Goal: Register for event/course: Sign up to attend an event or enroll in a course

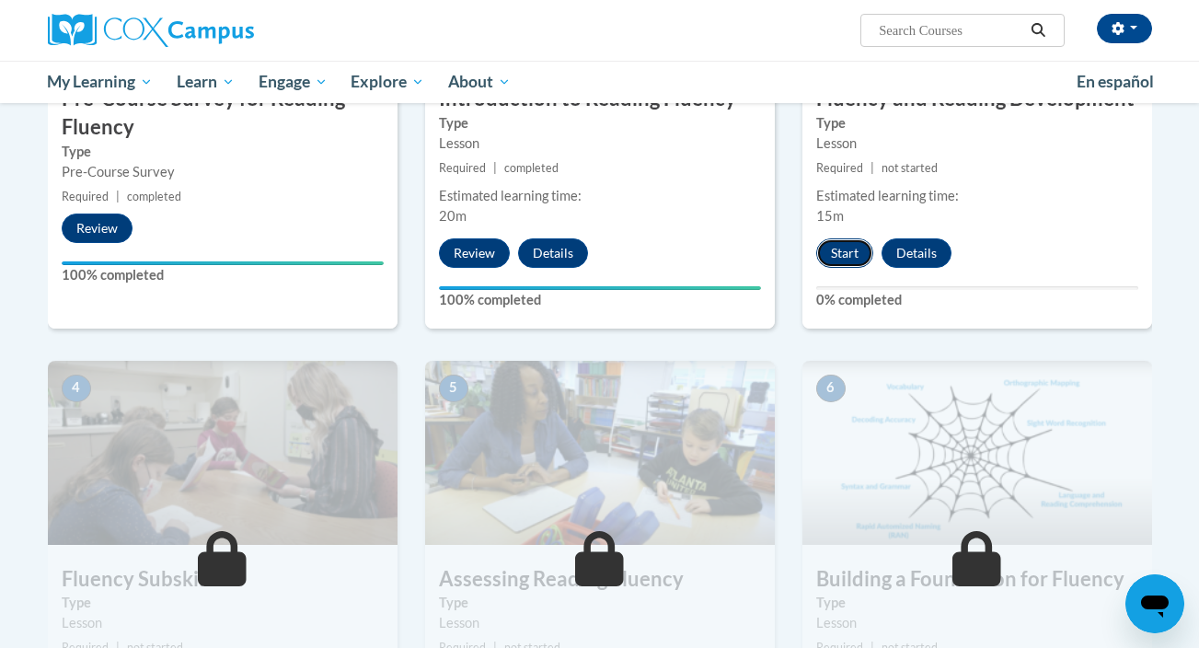
click at [846, 251] on button "Start" at bounding box center [844, 252] width 57 height 29
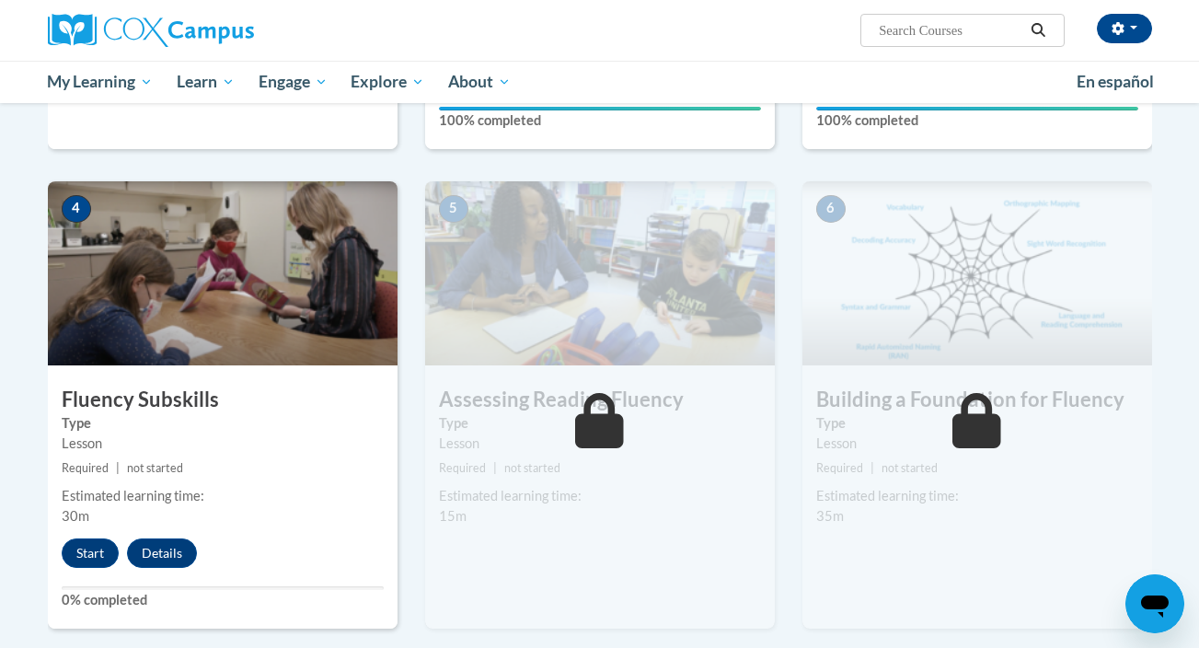
scroll to position [846, 0]
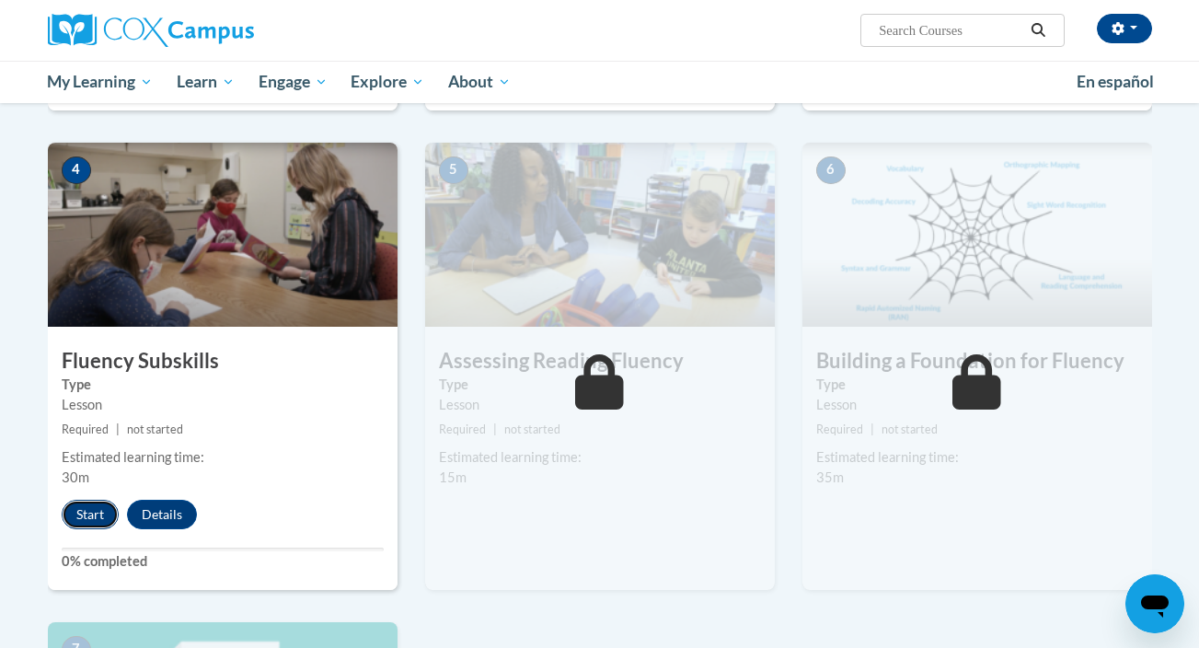
click at [98, 510] on button "Start" at bounding box center [90, 514] width 57 height 29
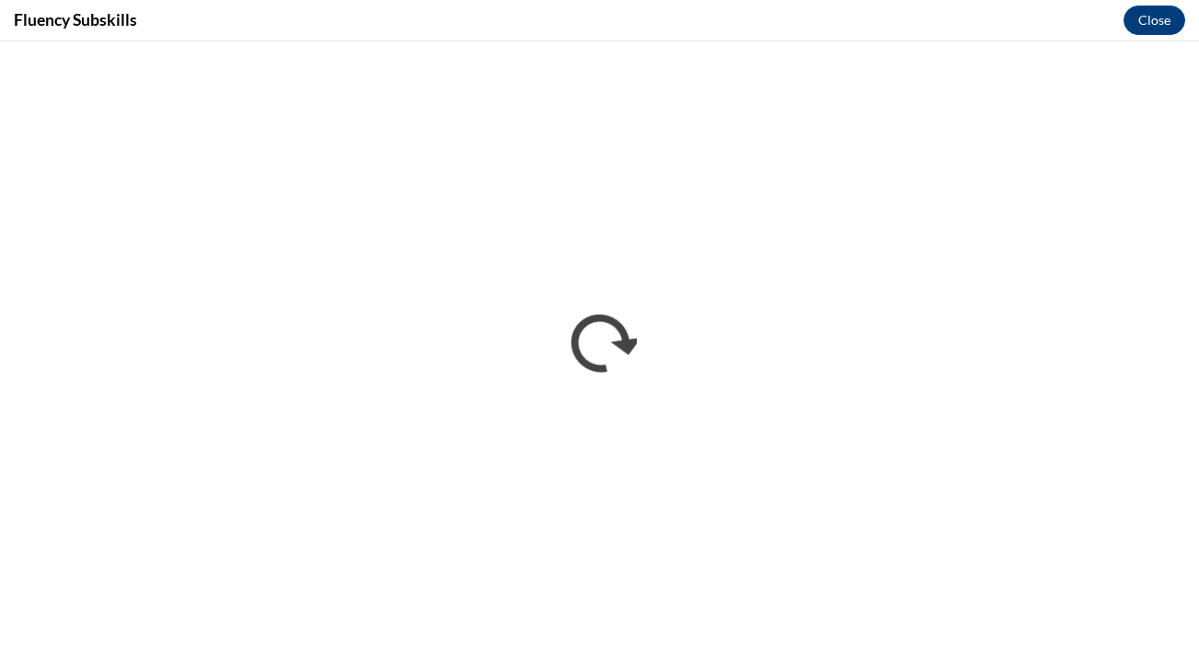
scroll to position [0, 0]
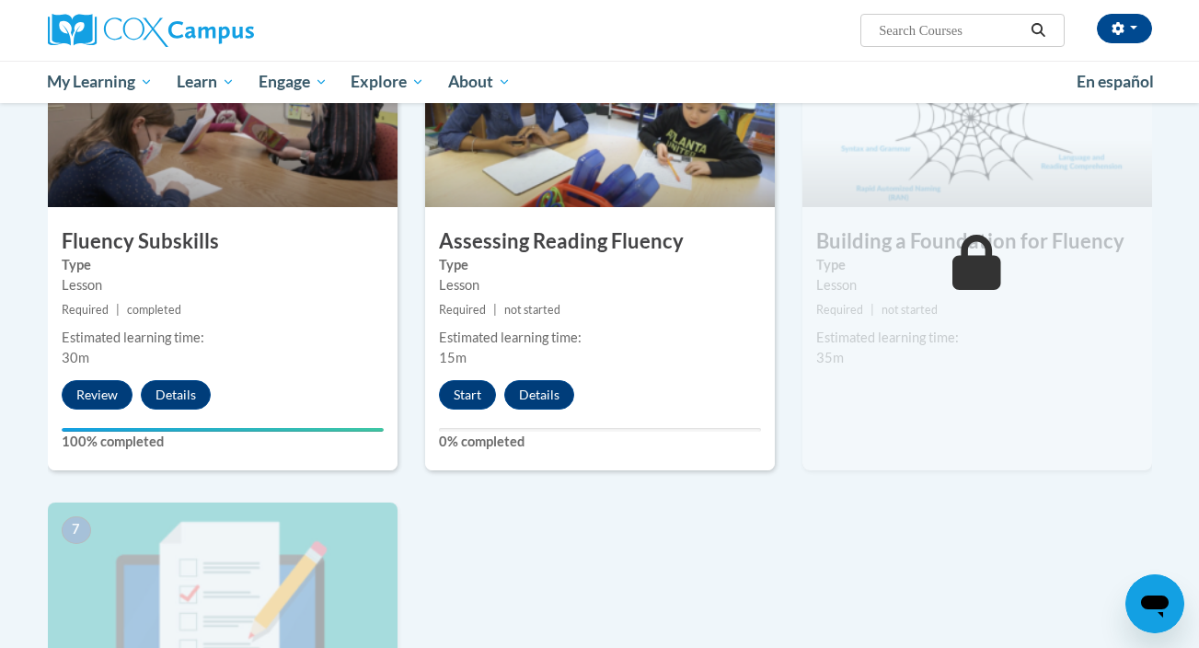
scroll to position [950, 0]
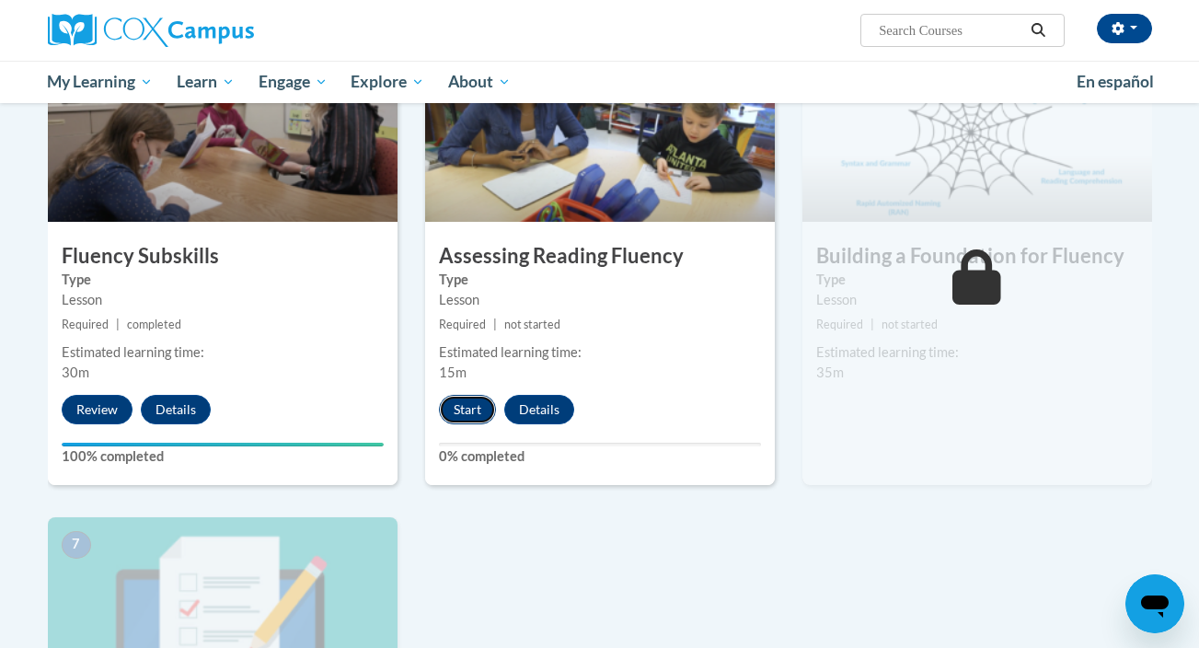
click at [468, 413] on button "Start" at bounding box center [467, 409] width 57 height 29
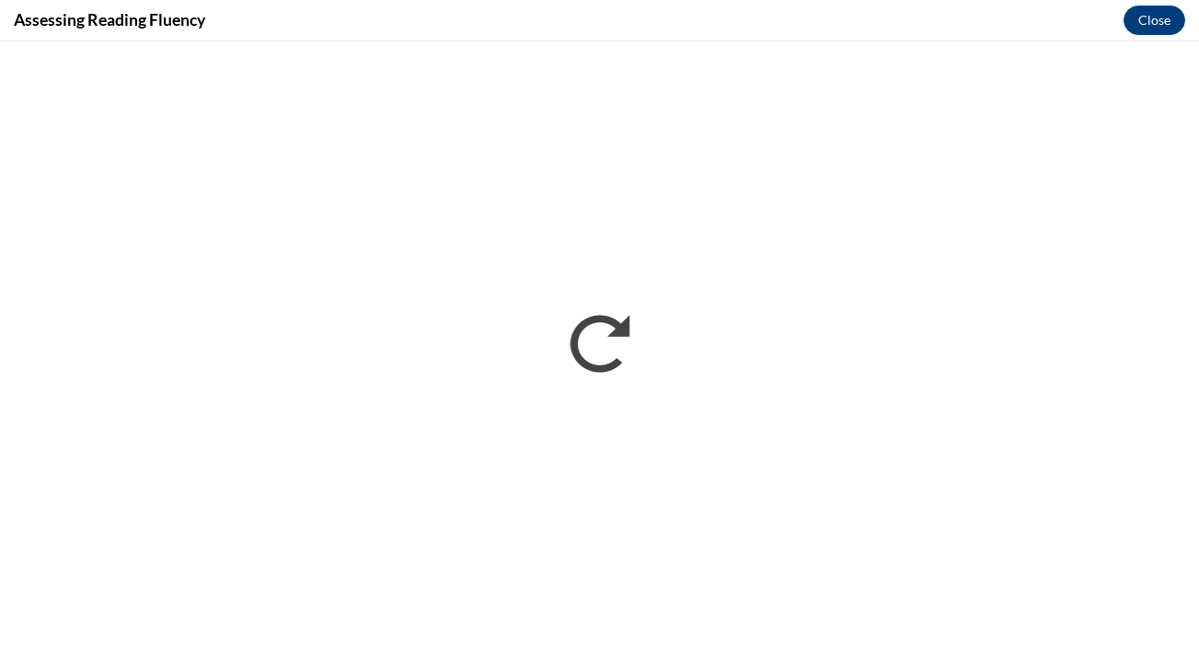
scroll to position [0, 0]
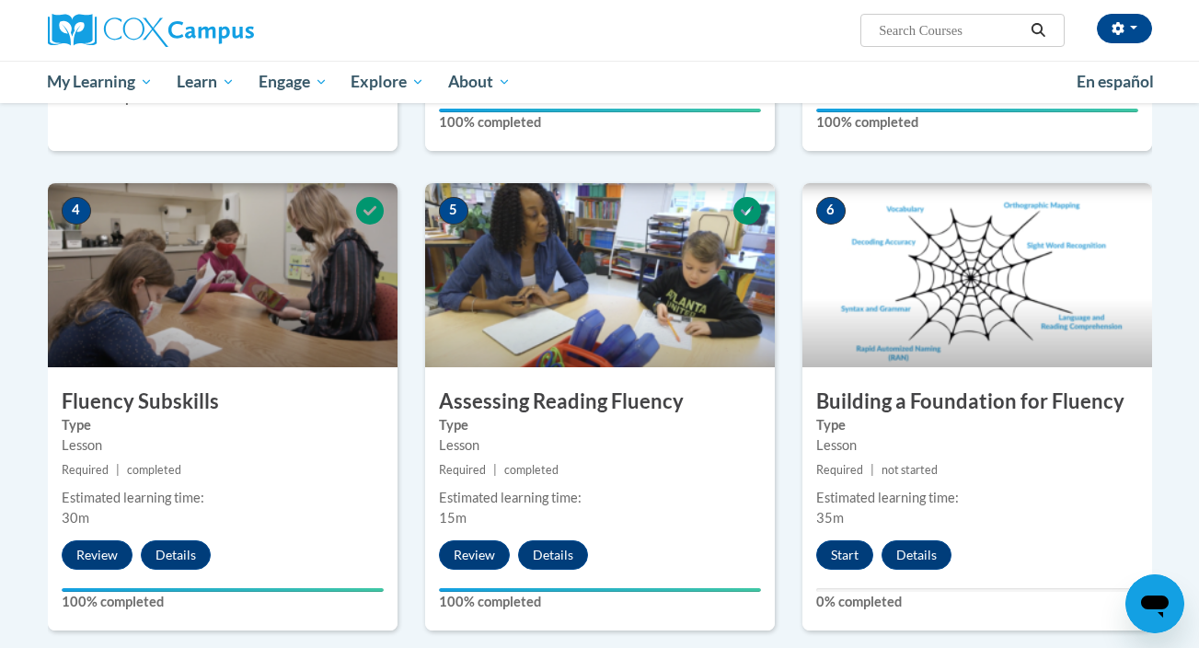
scroll to position [864, 0]
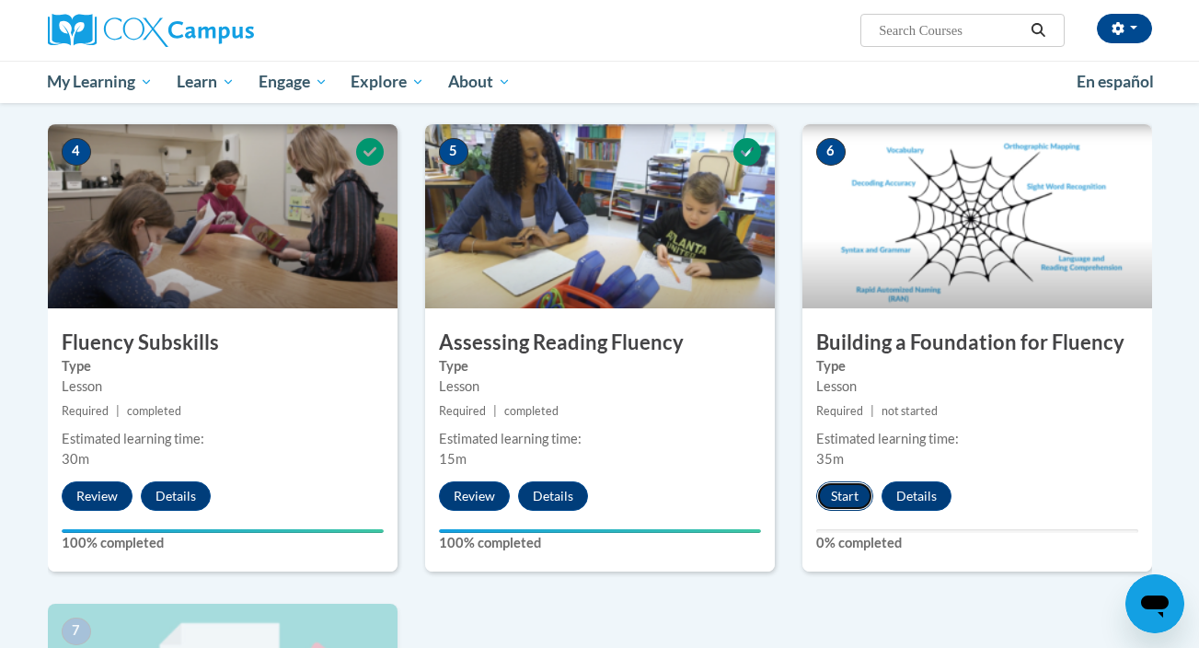
click at [837, 494] on button "Start" at bounding box center [844, 495] width 57 height 29
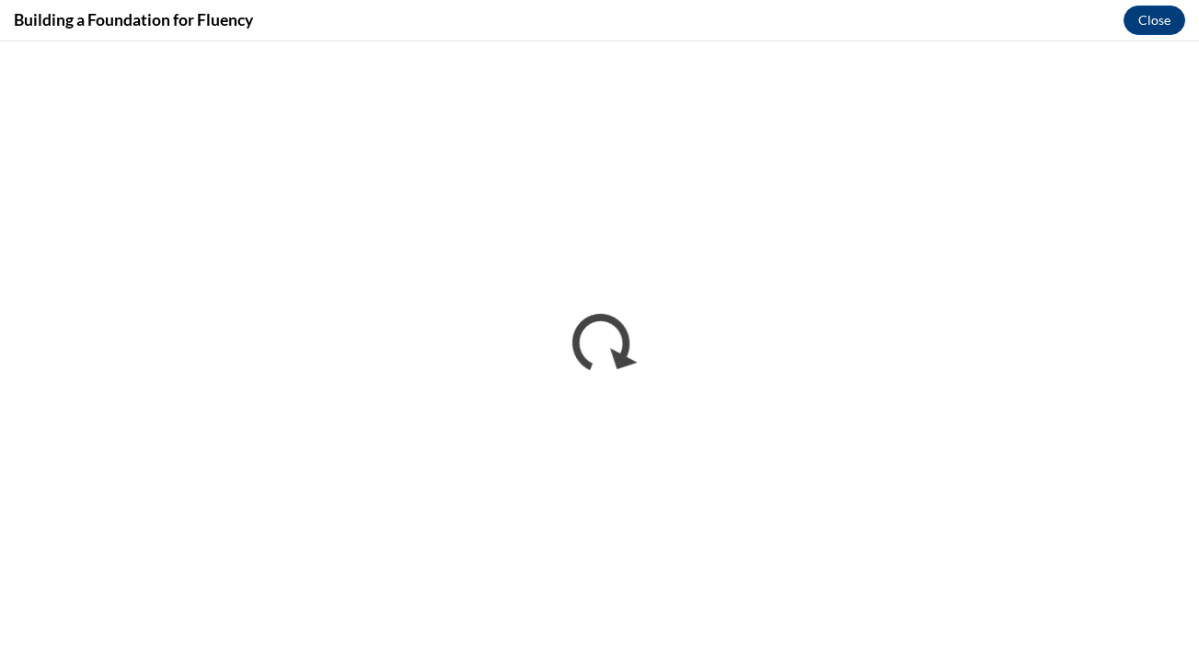
scroll to position [0, 0]
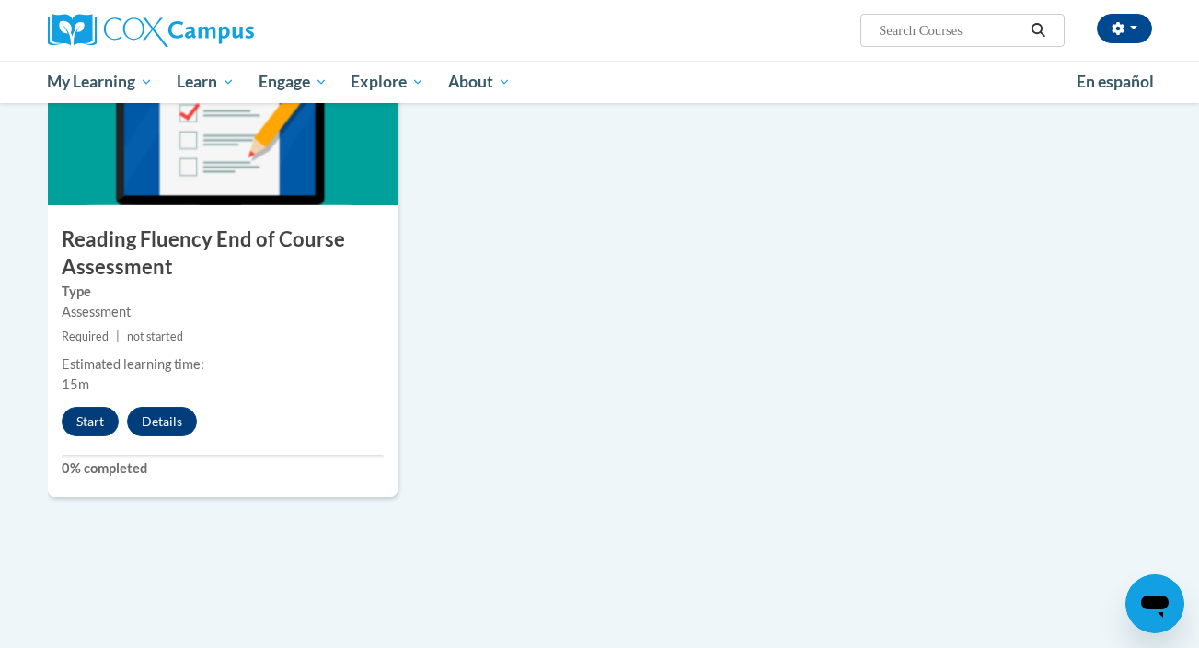
scroll to position [1448, 0]
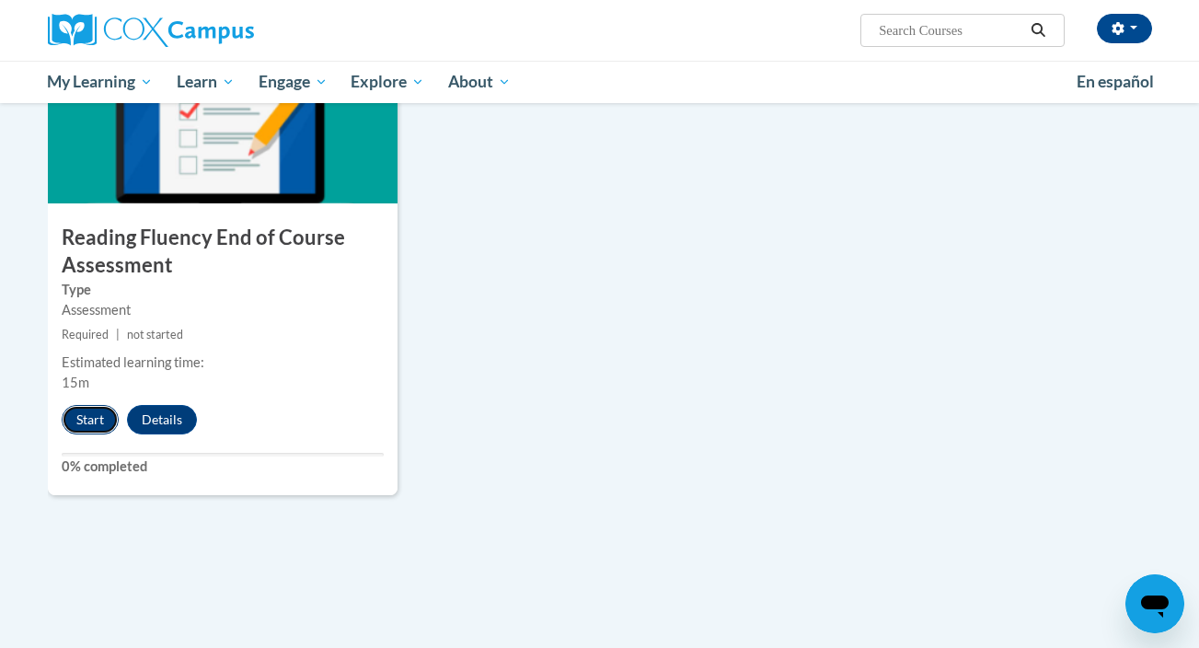
click at [80, 416] on button "Start" at bounding box center [90, 419] width 57 height 29
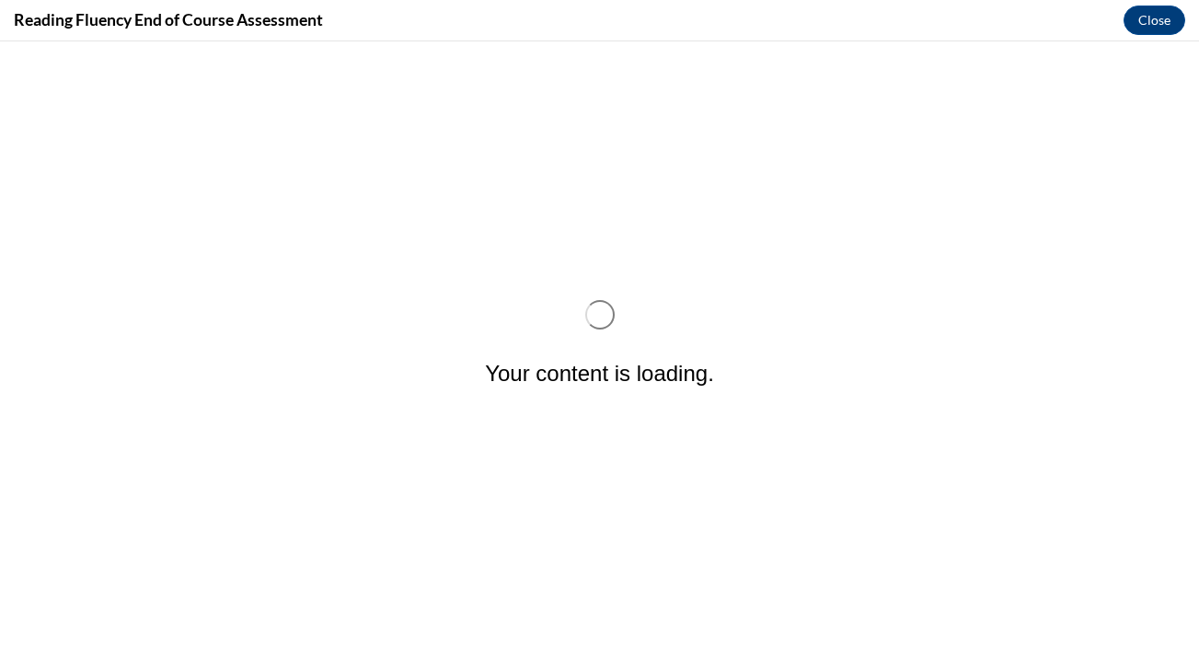
scroll to position [0, 0]
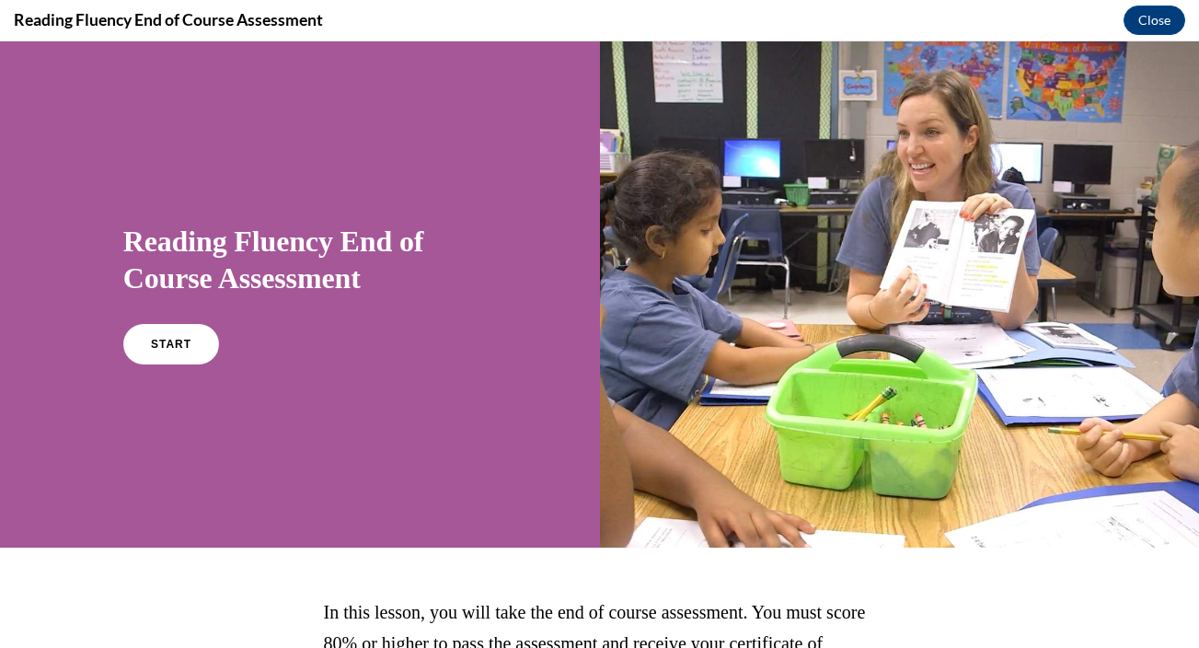
click at [216, 368] on div "START" at bounding box center [299, 352] width 353 height 56
click at [184, 330] on link "START" at bounding box center [171, 344] width 100 height 42
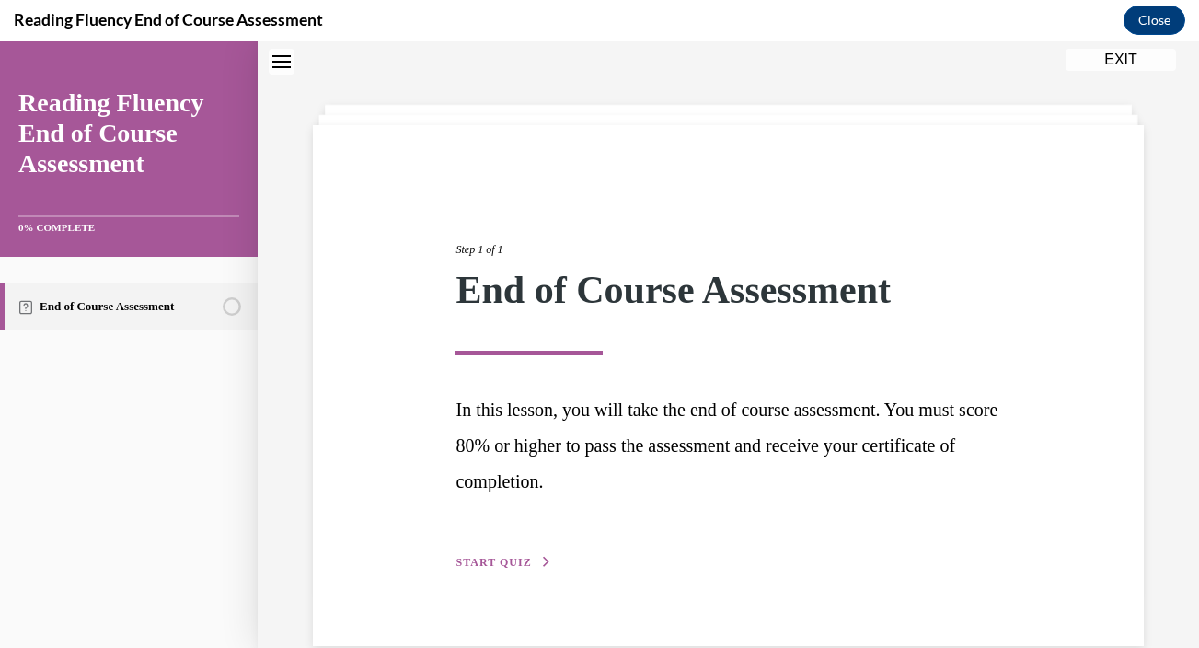
scroll to position [92, 0]
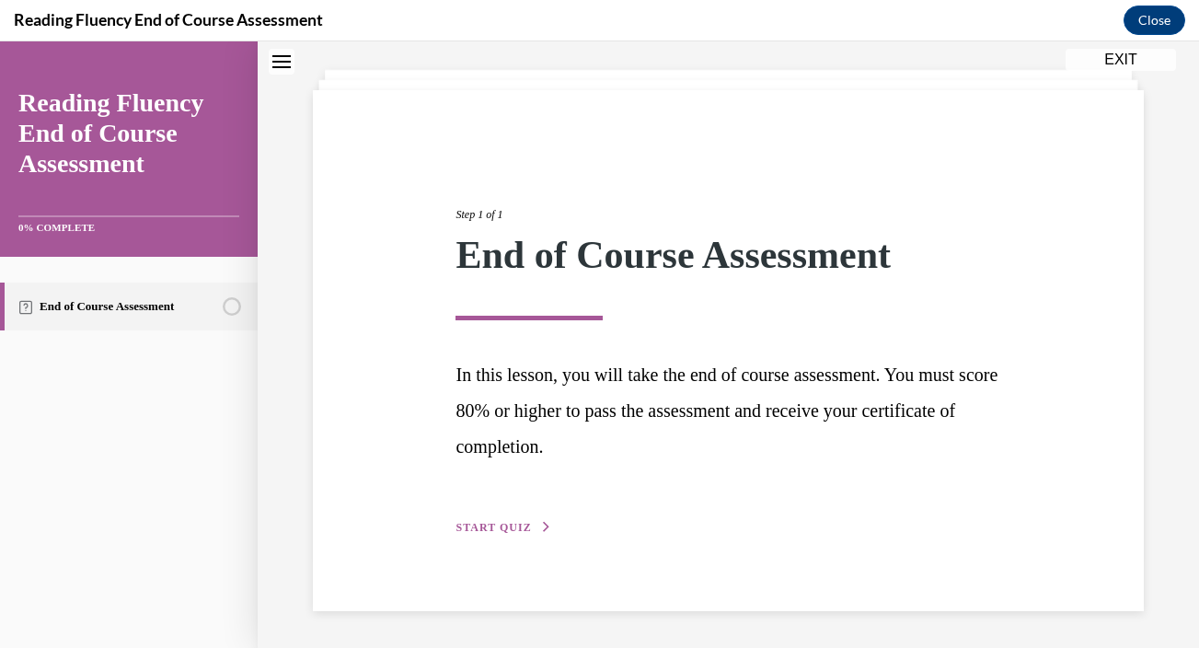
click at [498, 537] on div "Step 1 of 1 End of Course Assessment In this lesson, you will take the end of c…" at bounding box center [728, 350] width 831 height 521
click at [507, 528] on span "START QUIZ" at bounding box center [492, 527] width 75 height 13
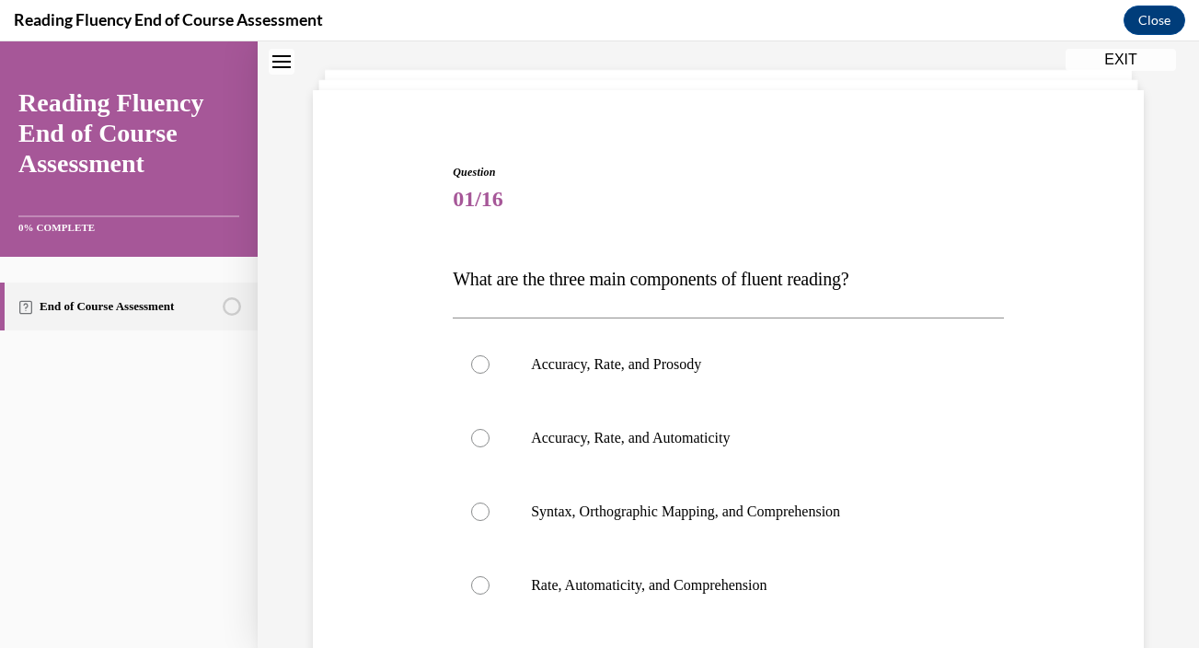
drag, startPoint x: 455, startPoint y: 280, endPoint x: 926, endPoint y: 266, distance: 471.3
click at [926, 268] on p "What are the three main components of fluent reading?" at bounding box center [728, 279] width 551 height 40
copy span "What are the three main components of fluent reading?"
click at [667, 365] on p "Accuracy, Rate, and Prosody" at bounding box center [744, 364] width 427 height 18
click at [489, 365] on input "Accuracy, Rate, and Prosody" at bounding box center [480, 364] width 18 height 18
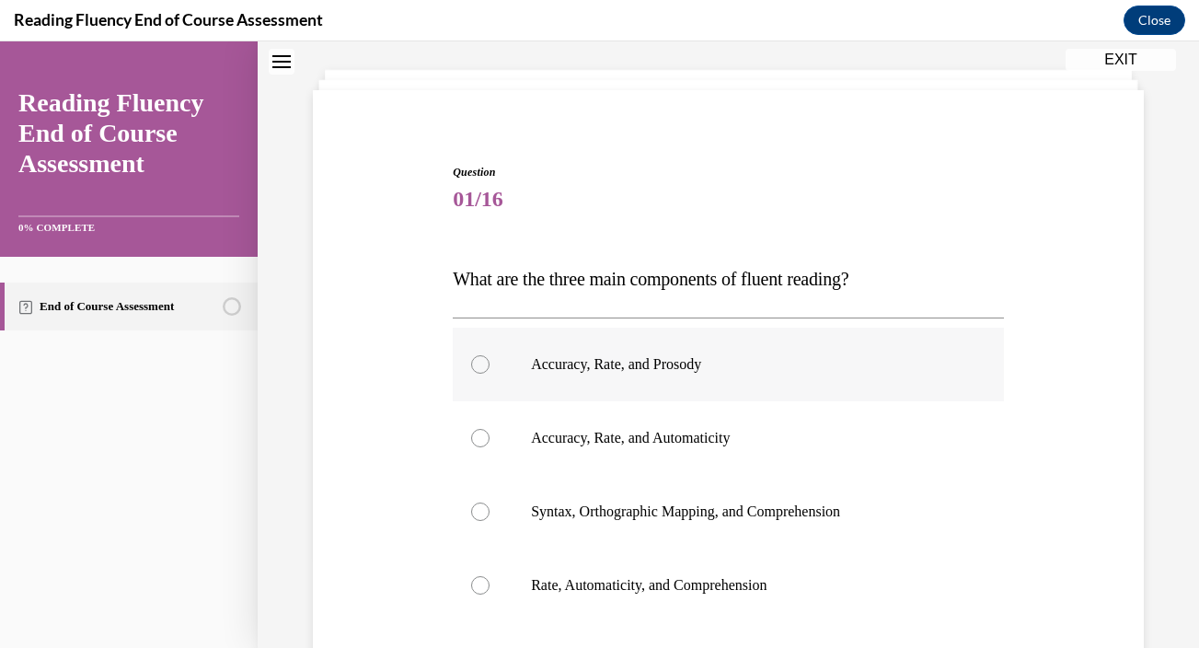
radio input "true"
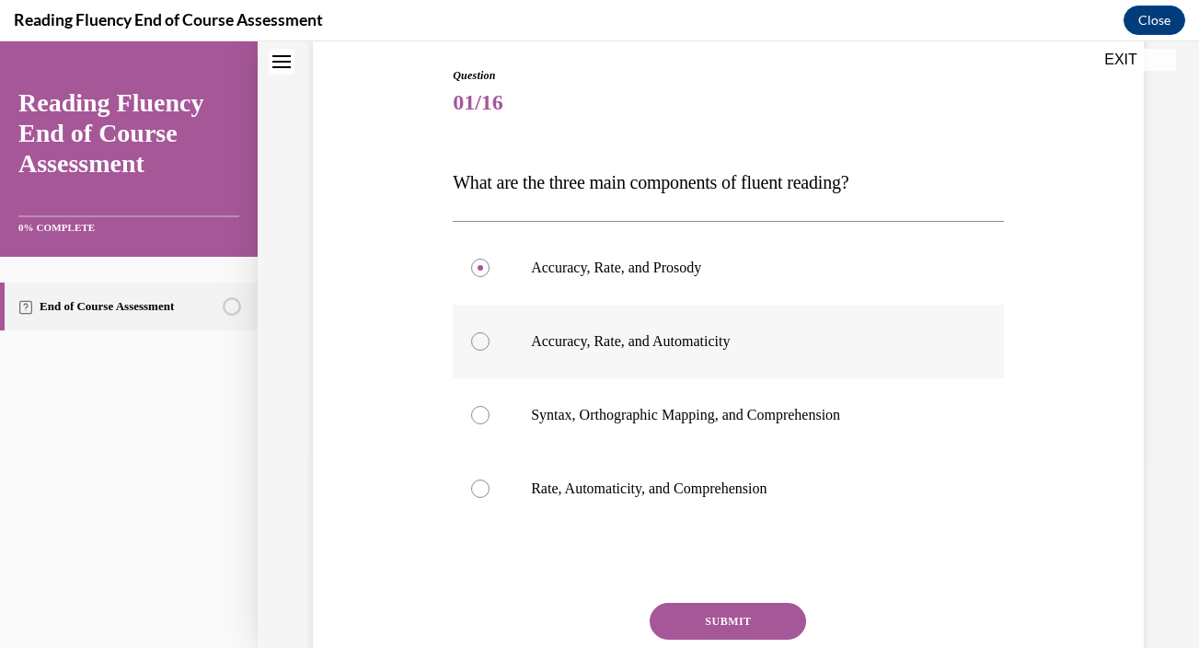
scroll to position [241, 0]
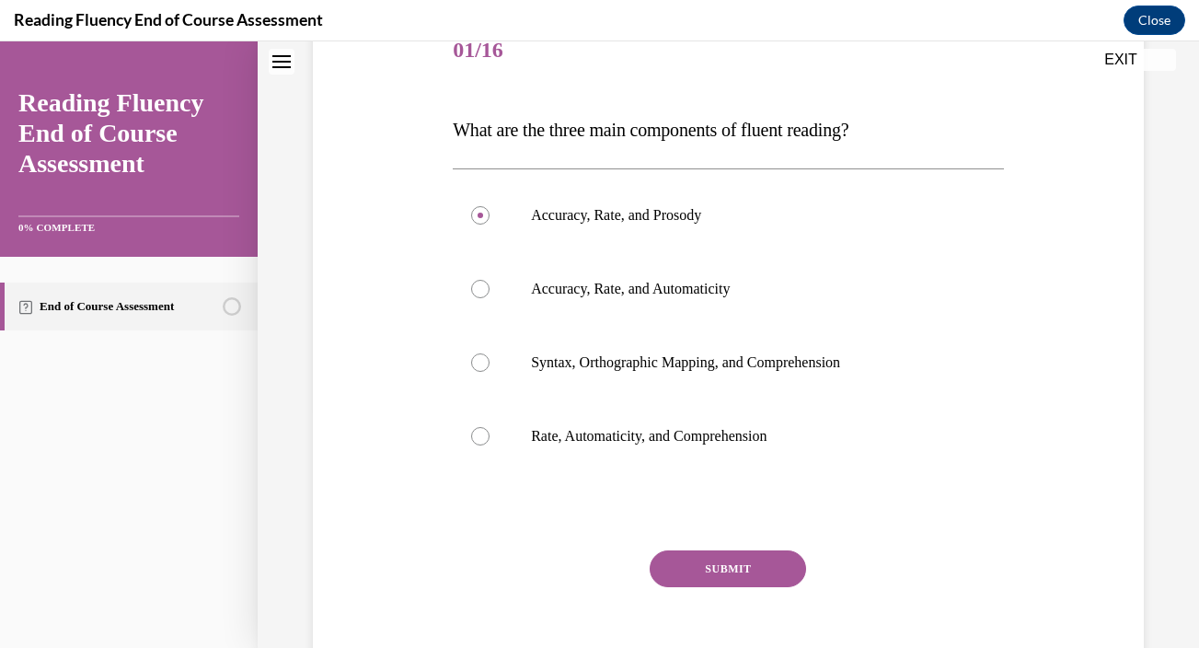
click at [714, 559] on button "SUBMIT" at bounding box center [728, 568] width 156 height 37
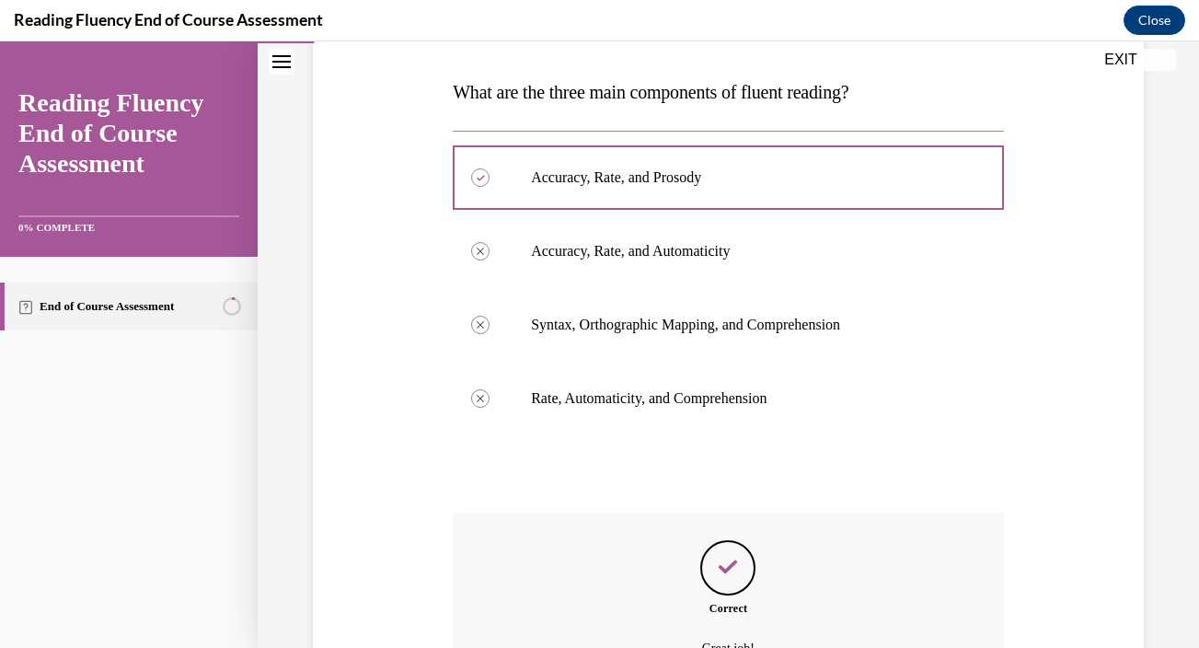
scroll to position [480, 0]
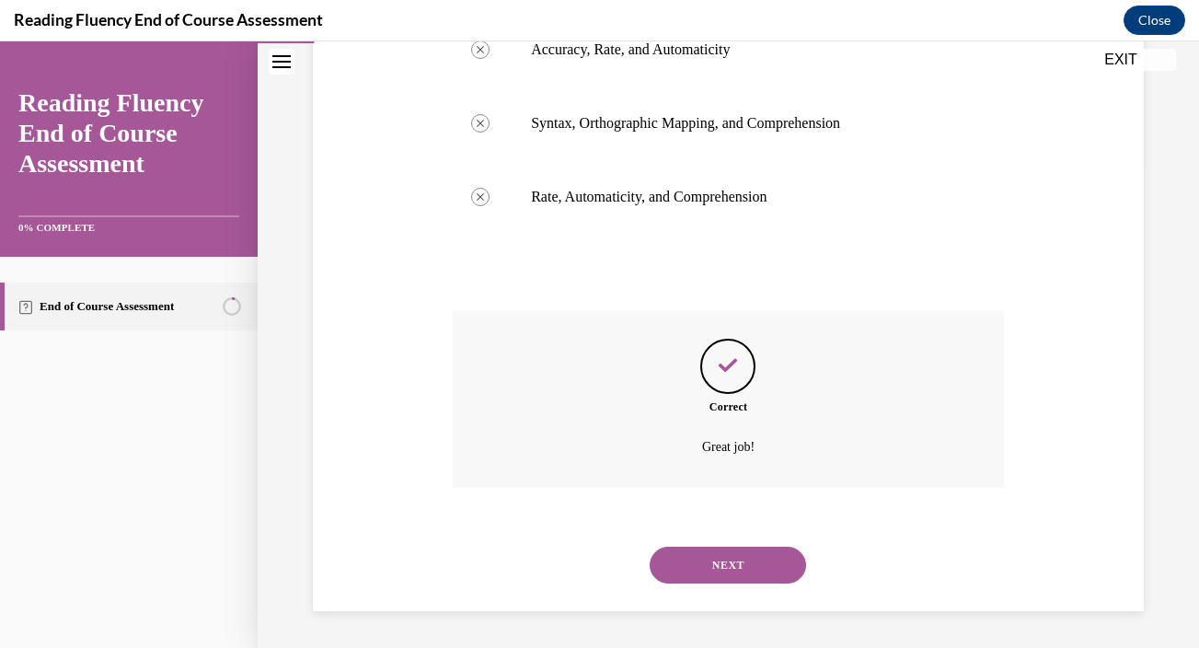
click at [704, 559] on button "NEXT" at bounding box center [728, 564] width 156 height 37
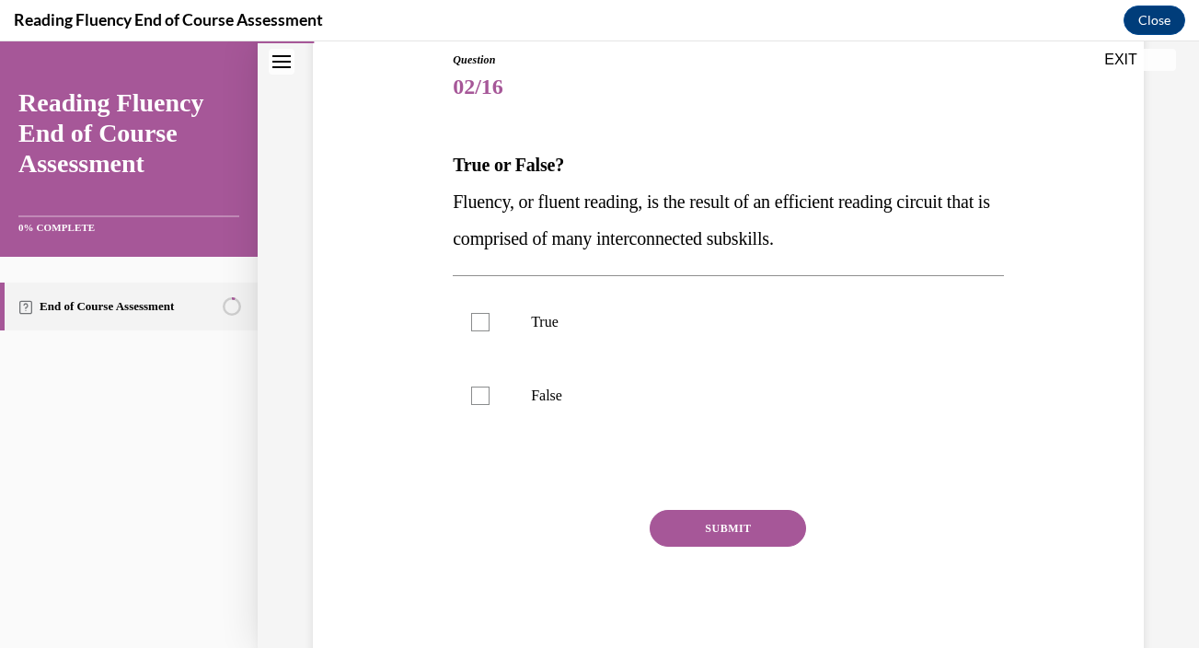
drag, startPoint x: 454, startPoint y: 199, endPoint x: 938, endPoint y: 237, distance: 484.6
click at [938, 237] on p "Fluency, or fluent reading, is the result of an efficient reading circuit that …" at bounding box center [728, 220] width 551 height 74
copy span "Fluency, or fluent reading, is the result of an efficient reading circuit that …"
click at [639, 322] on p "True" at bounding box center [744, 322] width 427 height 18
click at [489, 322] on input "True" at bounding box center [480, 322] width 18 height 18
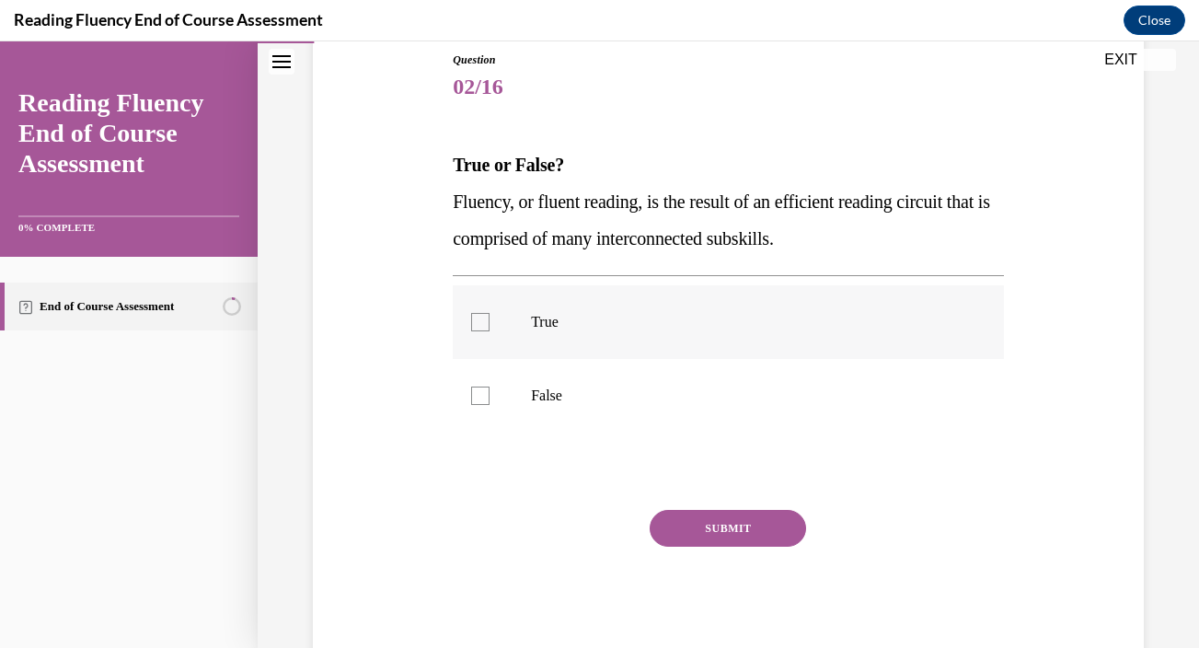
checkbox input "true"
click at [715, 533] on button "SUBMIT" at bounding box center [728, 528] width 156 height 37
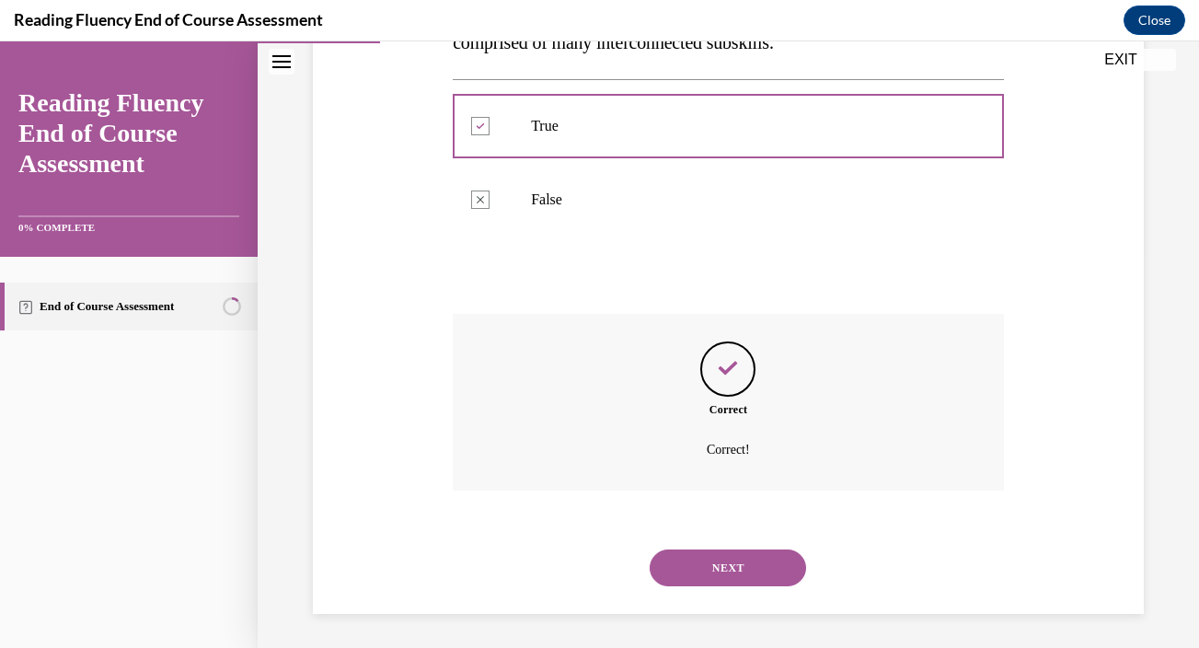
scroll to position [403, 0]
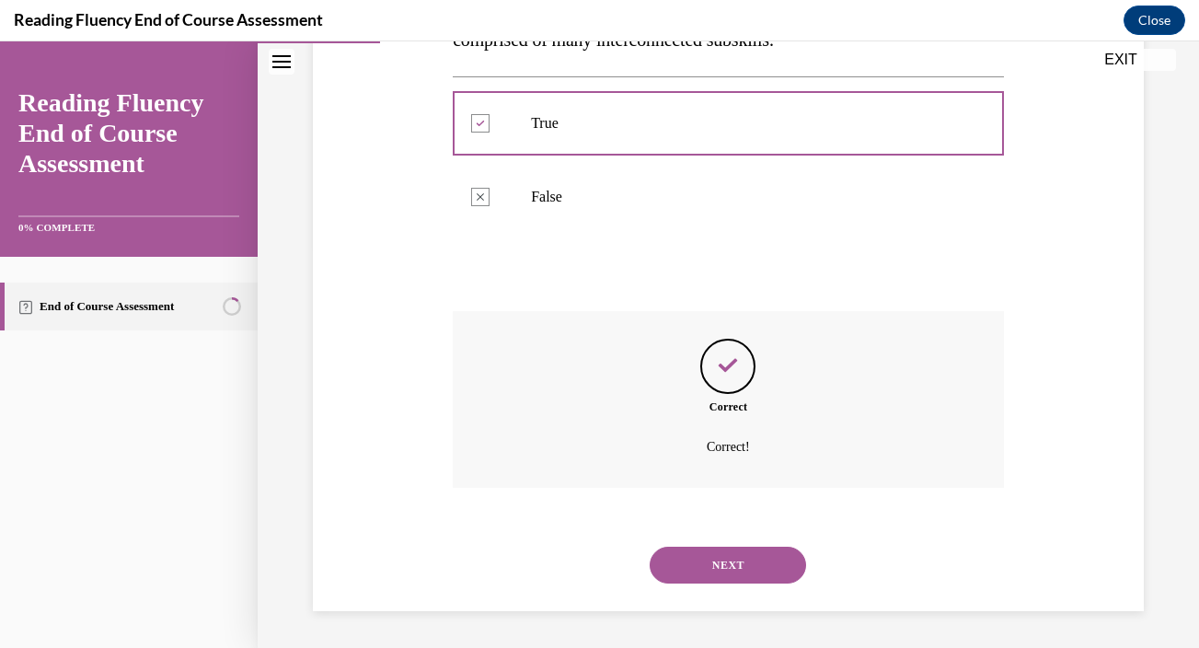
click at [724, 558] on button "NEXT" at bounding box center [728, 564] width 156 height 37
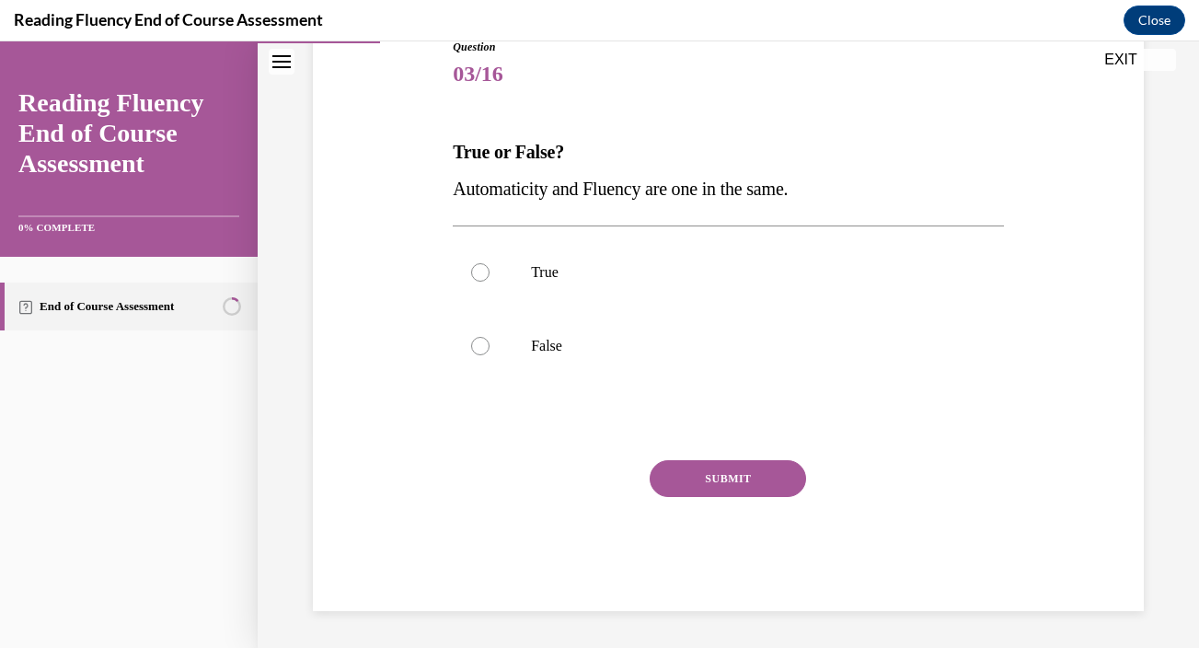
scroll to position [204, 0]
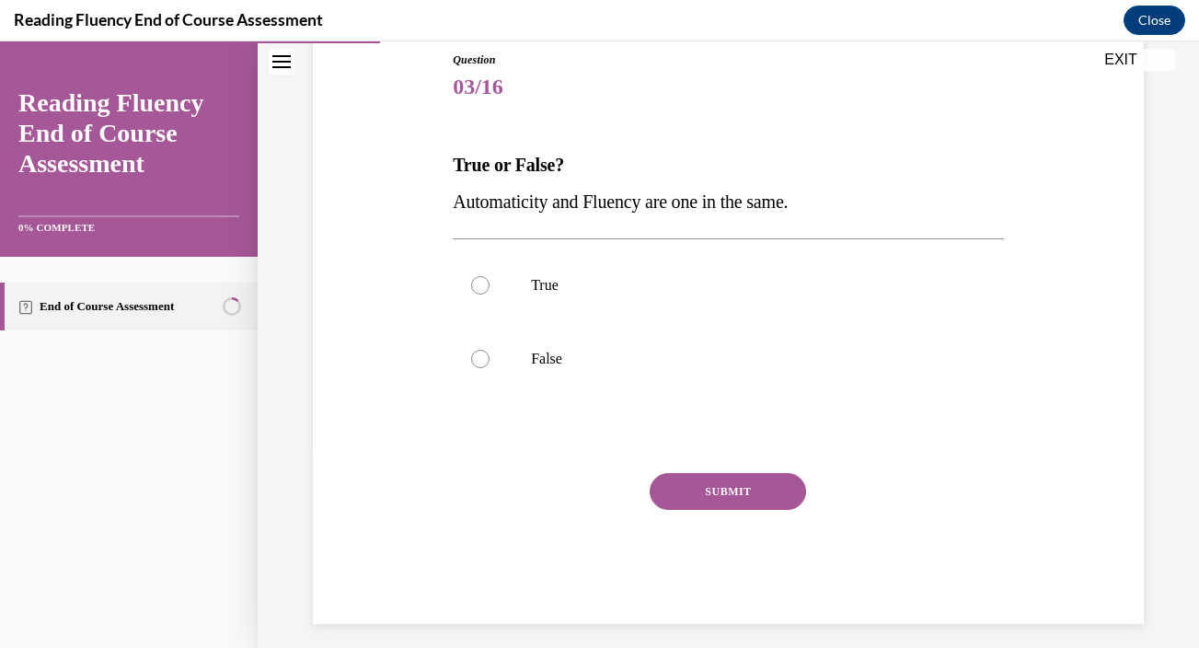
drag, startPoint x: 451, startPoint y: 204, endPoint x: 826, endPoint y: 199, distance: 375.4
click at [826, 199] on div "Question 03/16 True or False? Automaticity and Fluency are one in the same.  Tr…" at bounding box center [728, 324] width 560 height 600
copy span "Automaticity and Fluency are one in the same."
click at [634, 356] on p "False" at bounding box center [744, 359] width 427 height 18
click at [489, 356] on input "False" at bounding box center [480, 359] width 18 height 18
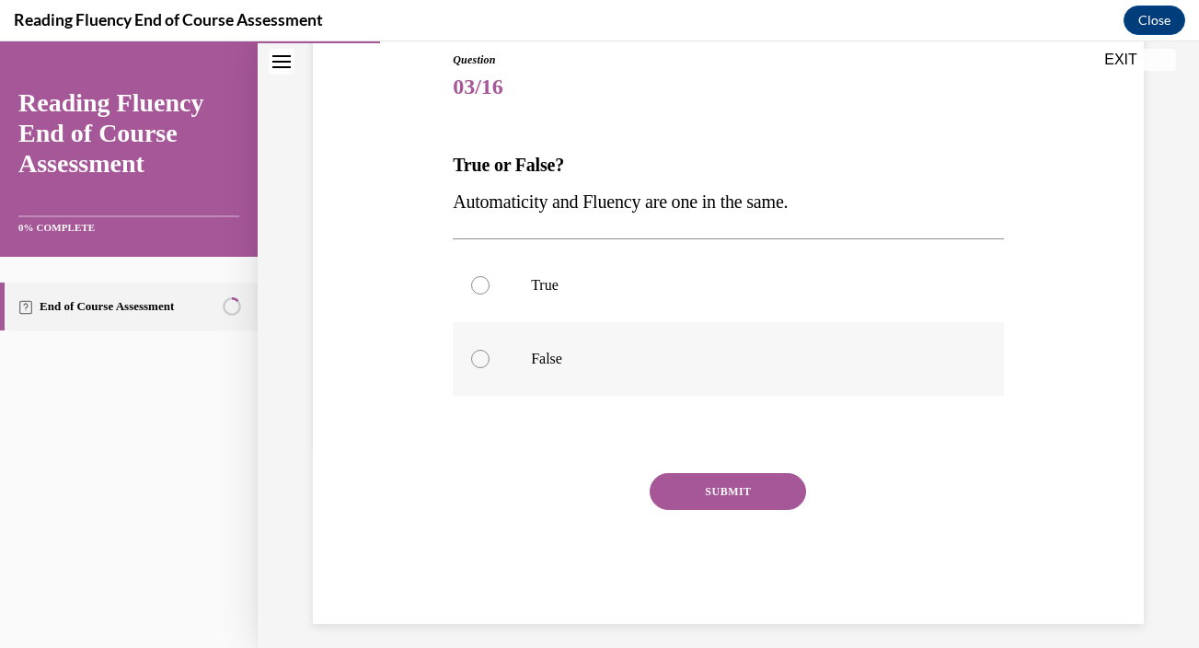
radio input "true"
click at [725, 496] on button "SUBMIT" at bounding box center [728, 491] width 156 height 37
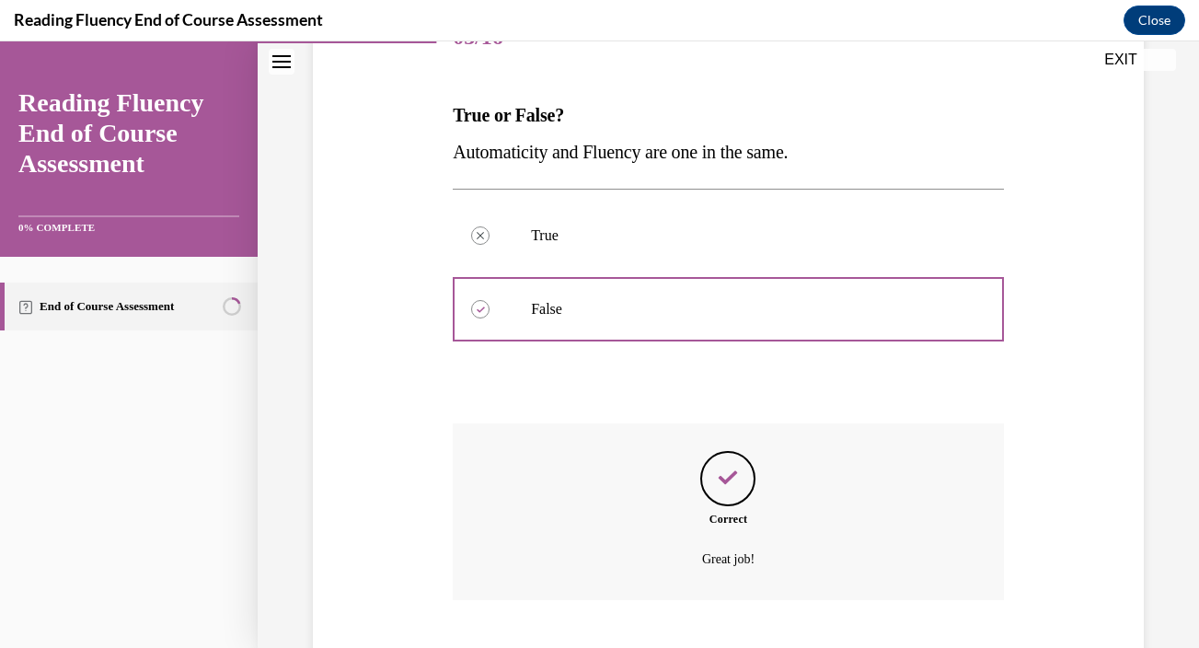
scroll to position [366, 0]
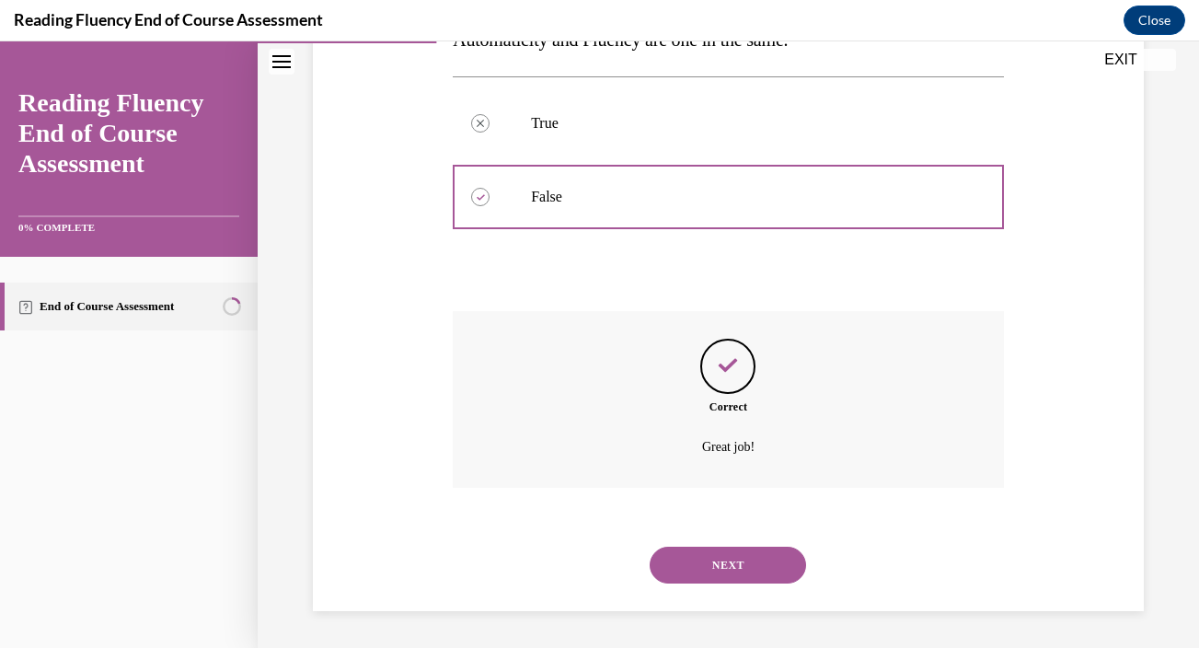
click at [703, 555] on button "NEXT" at bounding box center [728, 564] width 156 height 37
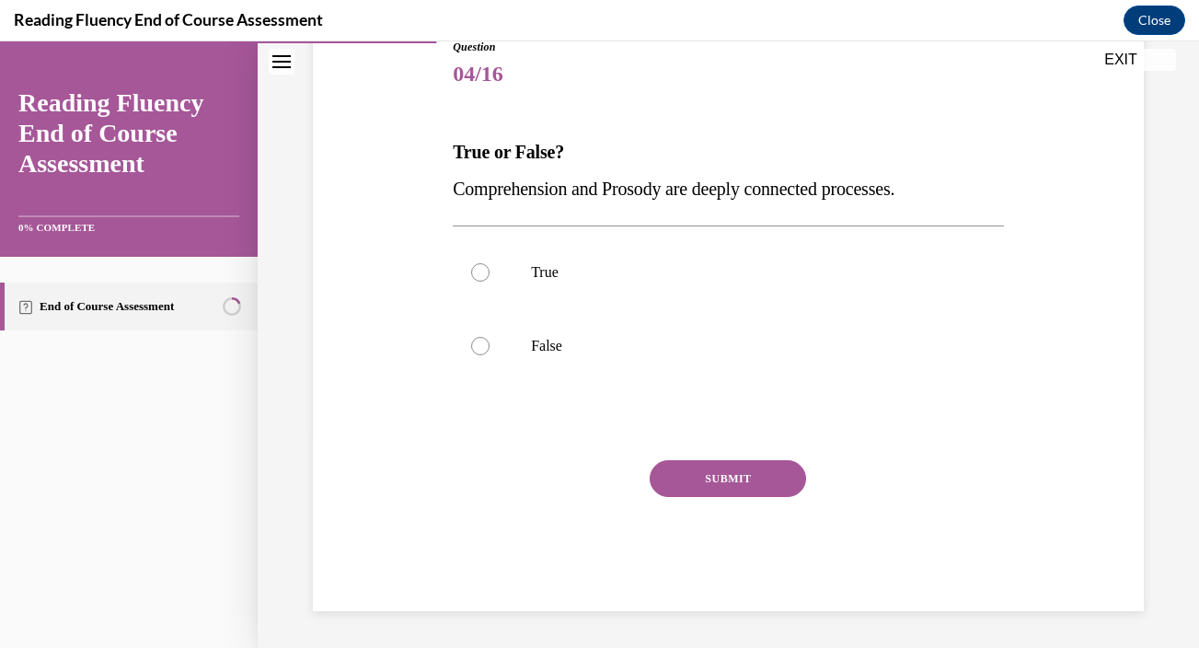
scroll to position [204, 0]
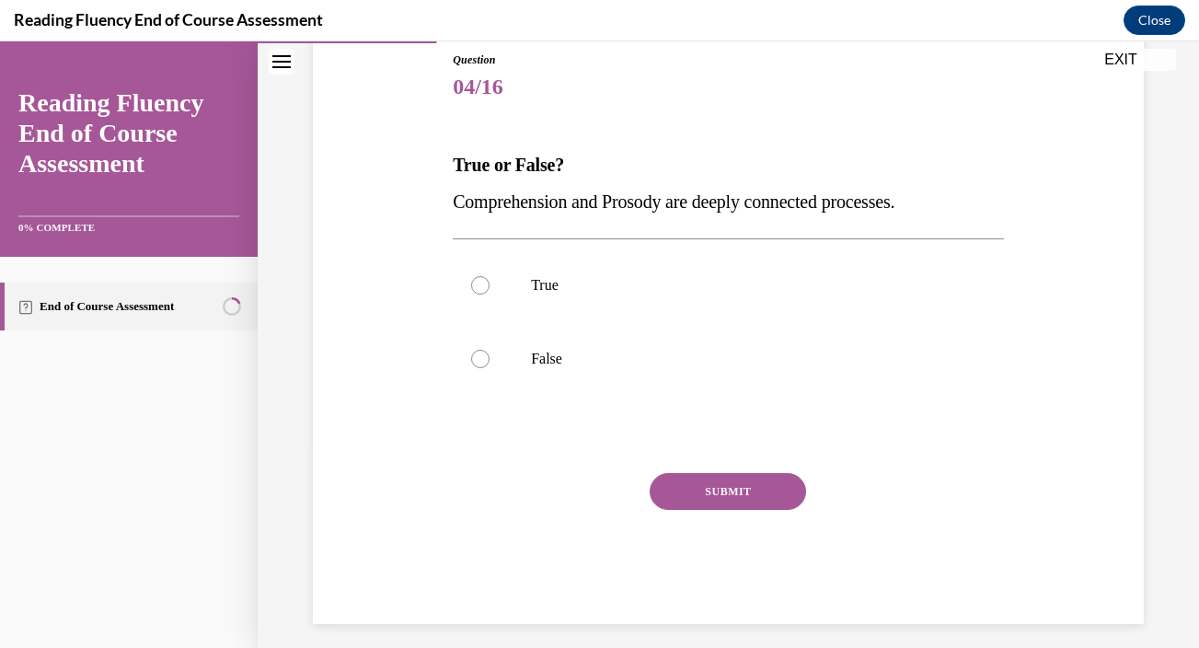
drag, startPoint x: 452, startPoint y: 206, endPoint x: 982, endPoint y: 210, distance: 529.9
click at [982, 210] on div "Question 04/16 True or False? Comprehension and Prosody are deeply connected pr…" at bounding box center [728, 324] width 560 height 600
click at [633, 339] on label "False" at bounding box center [728, 359] width 551 height 74
click at [489, 350] on input "False" at bounding box center [480, 359] width 18 height 18
radio input "true"
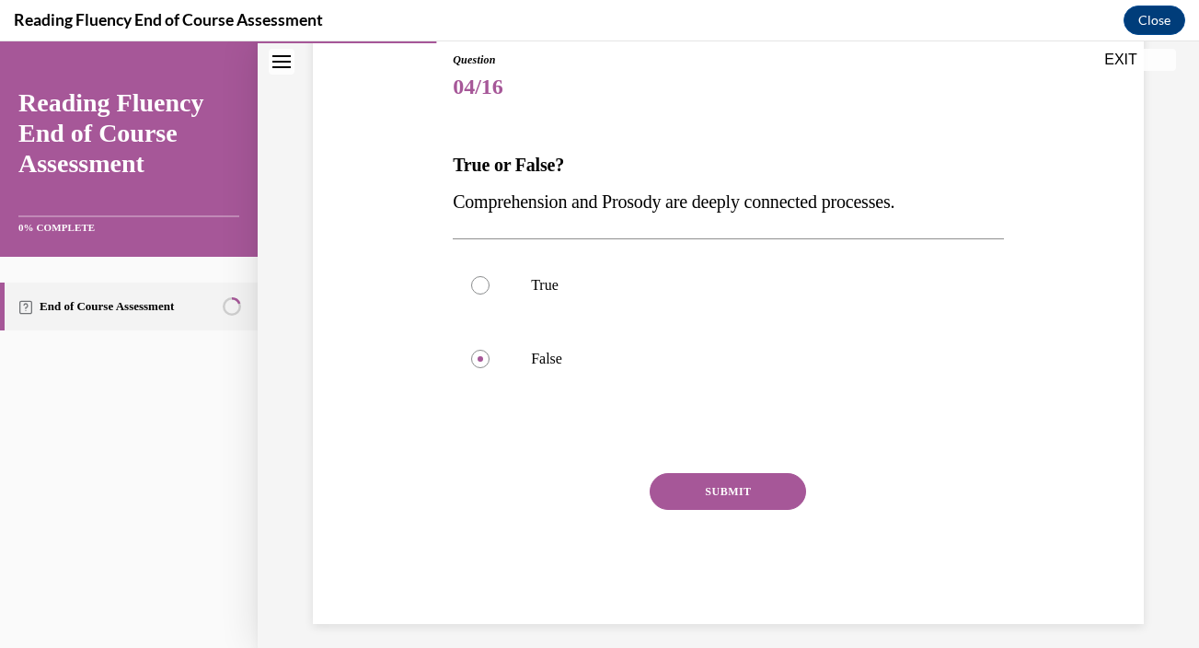
click at [702, 496] on button "SUBMIT" at bounding box center [728, 491] width 156 height 37
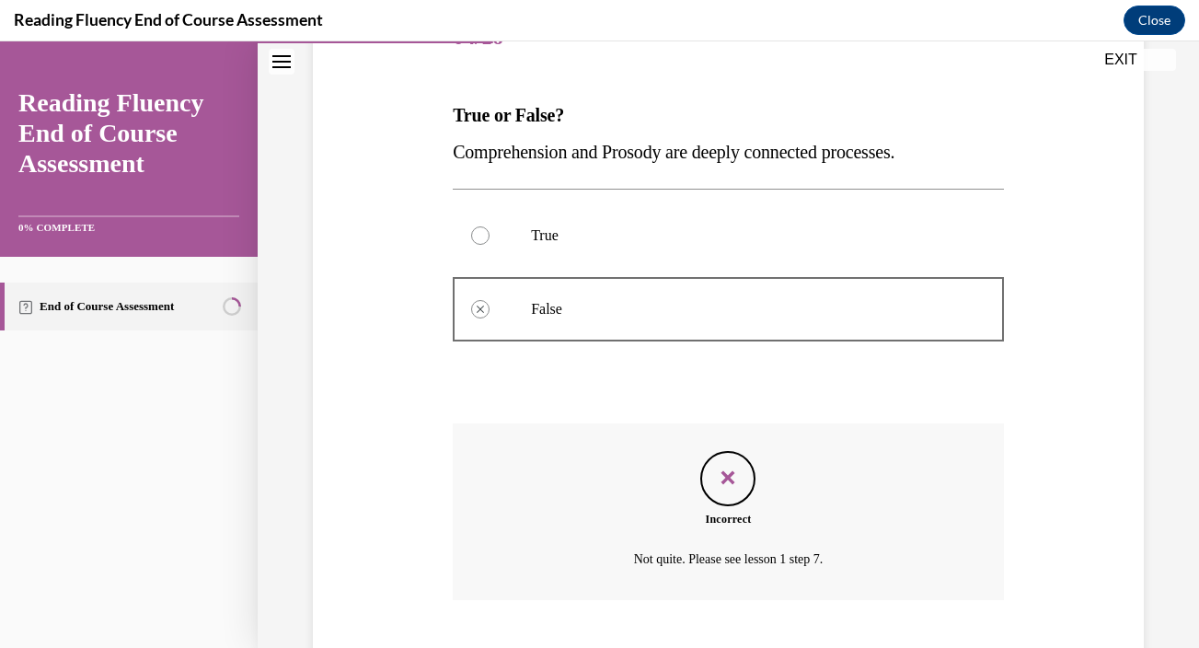
scroll to position [324, 0]
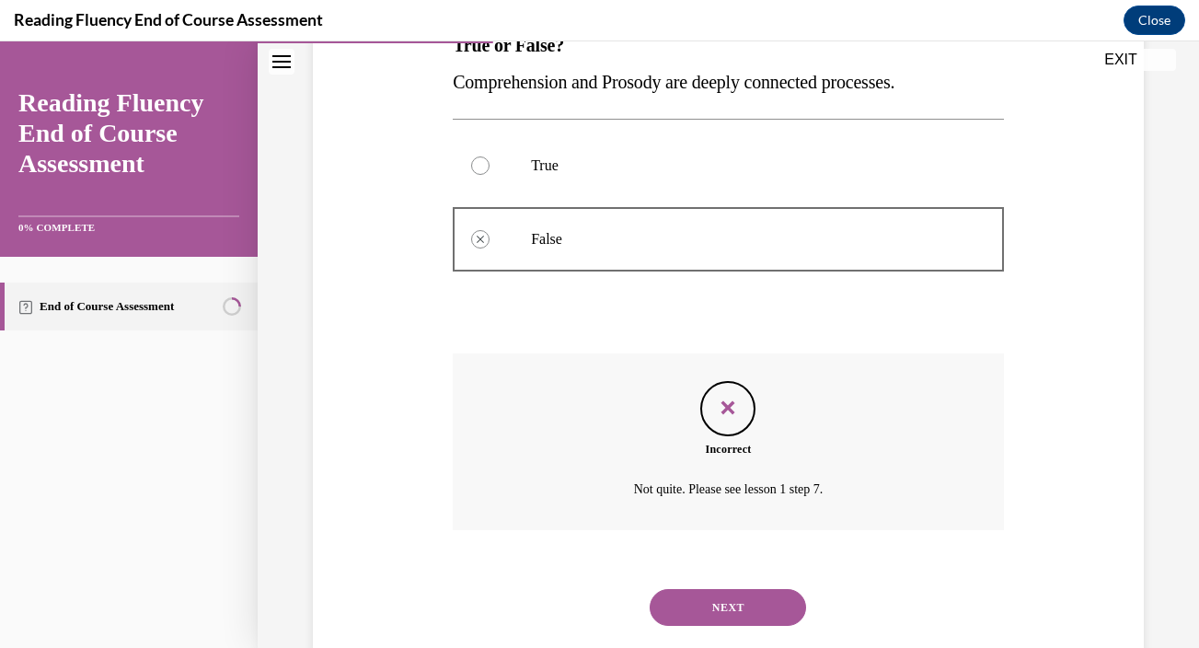
click at [713, 609] on button "NEXT" at bounding box center [728, 607] width 156 height 37
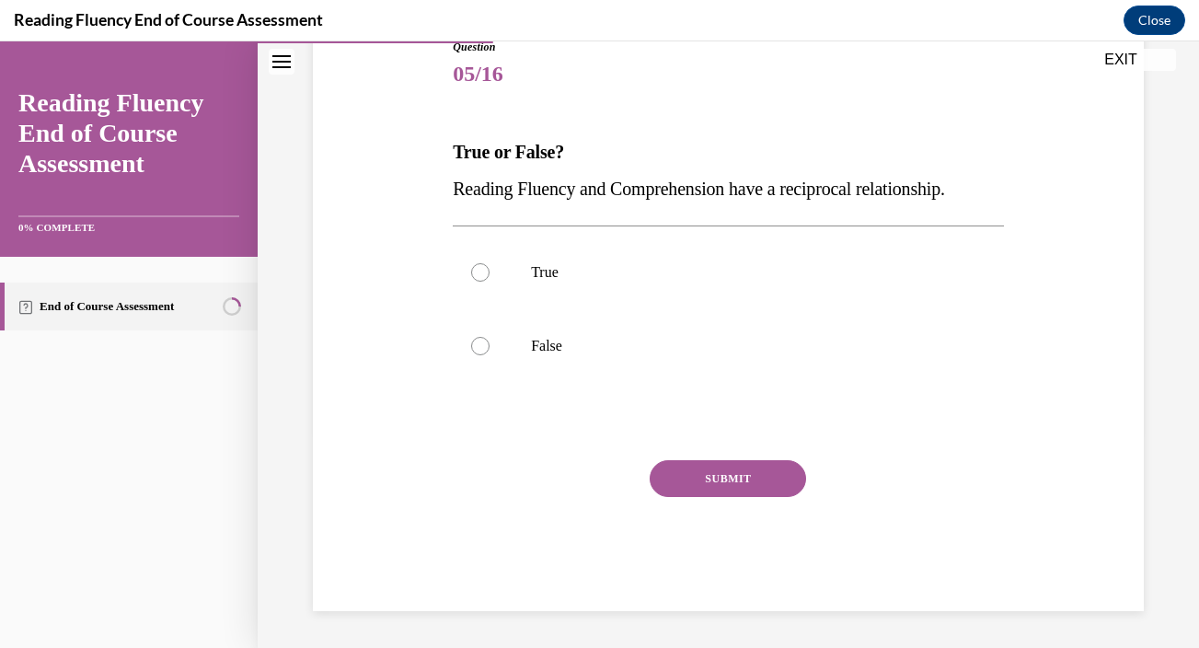
scroll to position [204, 0]
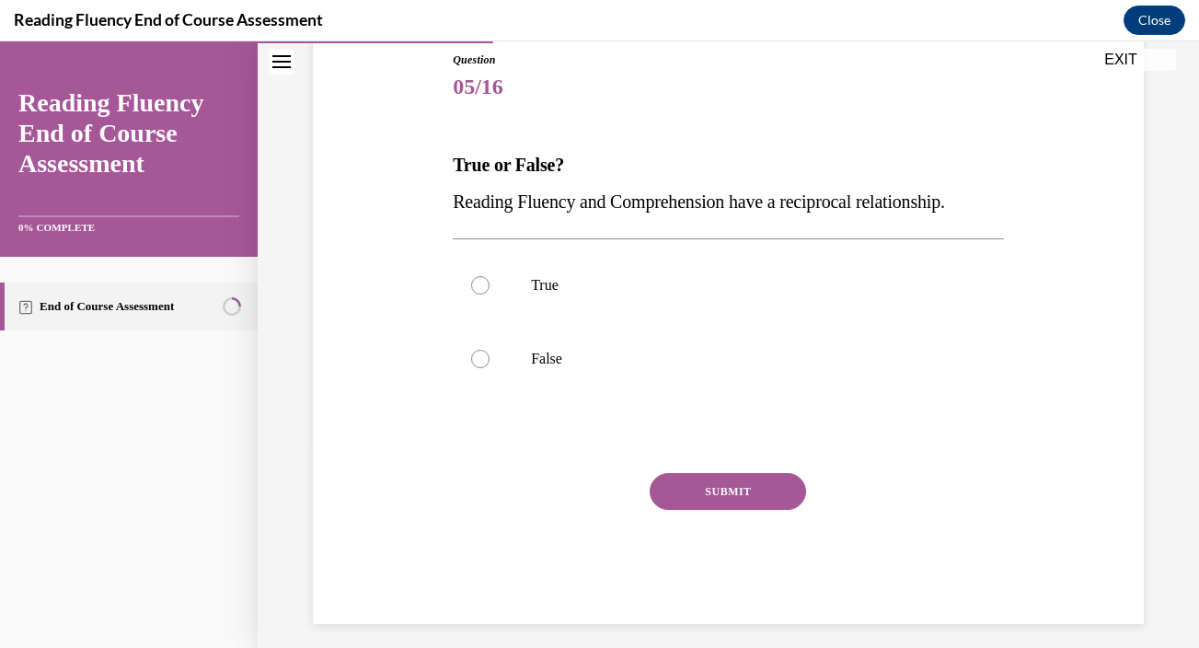
drag, startPoint x: 454, startPoint y: 201, endPoint x: 1005, endPoint y: 189, distance: 550.3
click at [1005, 189] on div "Question 05/16 True or False? Reading Fluency and Comprehension have a reciproc…" at bounding box center [728, 324] width 560 height 600
copy span "Reading Fluency and Comprehension have a reciprocal relationship."
click at [582, 297] on label "True" at bounding box center [728, 285] width 551 height 74
click at [489, 294] on input "True" at bounding box center [480, 285] width 18 height 18
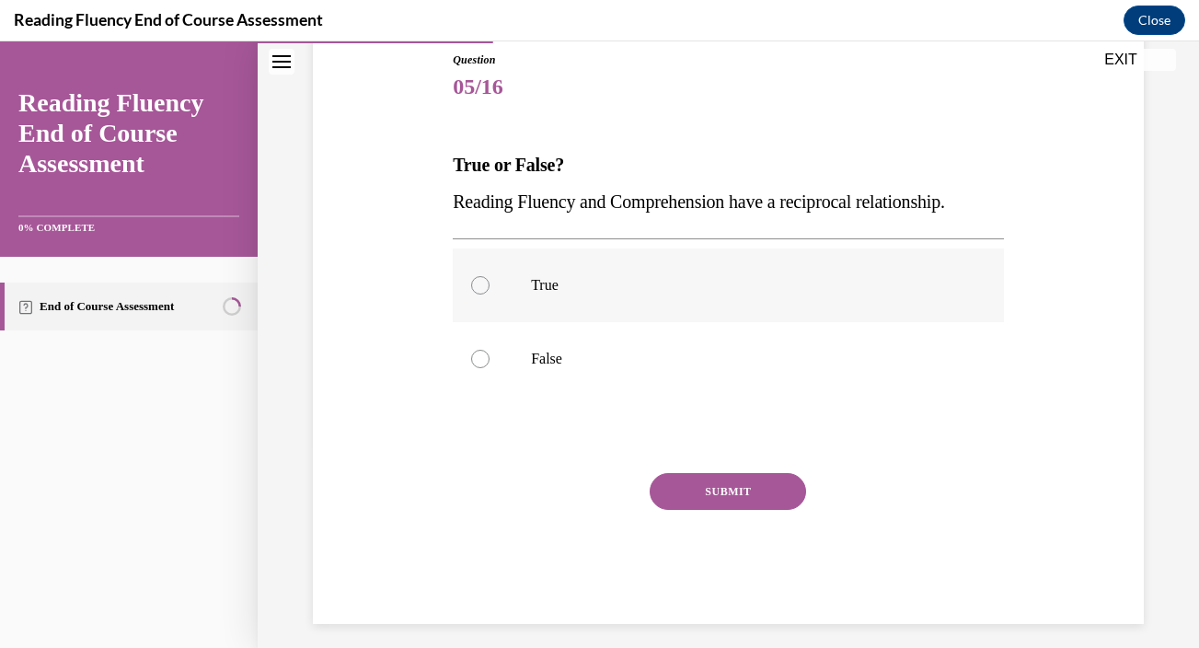
radio input "true"
click at [717, 485] on button "SUBMIT" at bounding box center [728, 491] width 156 height 37
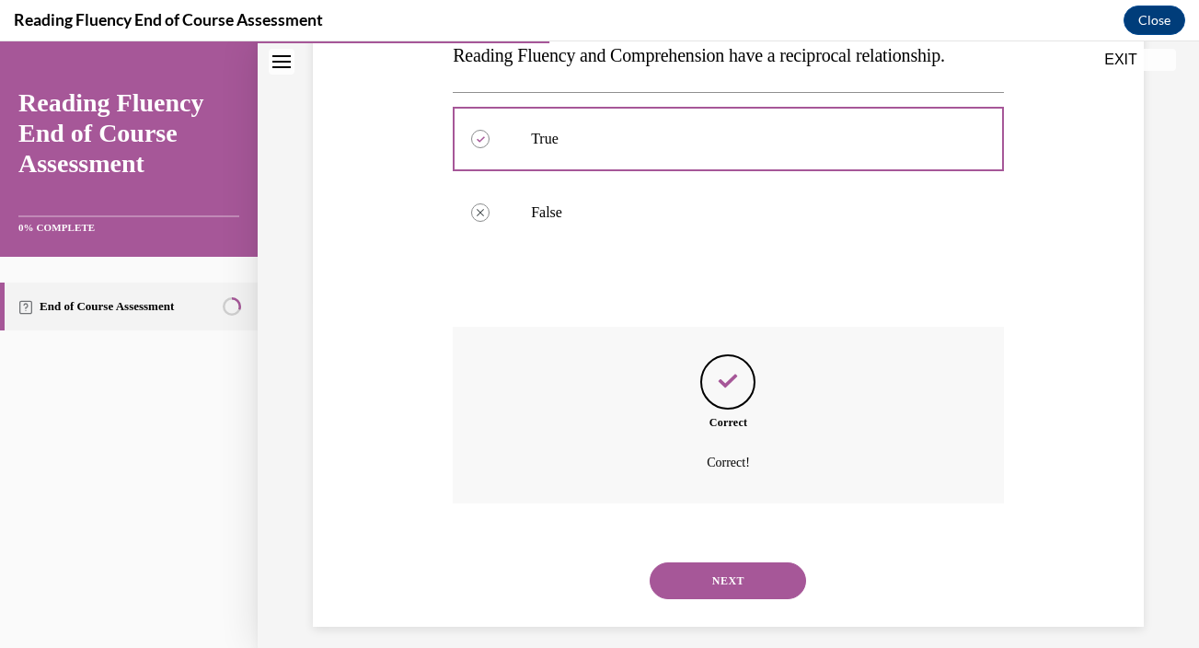
scroll to position [366, 0]
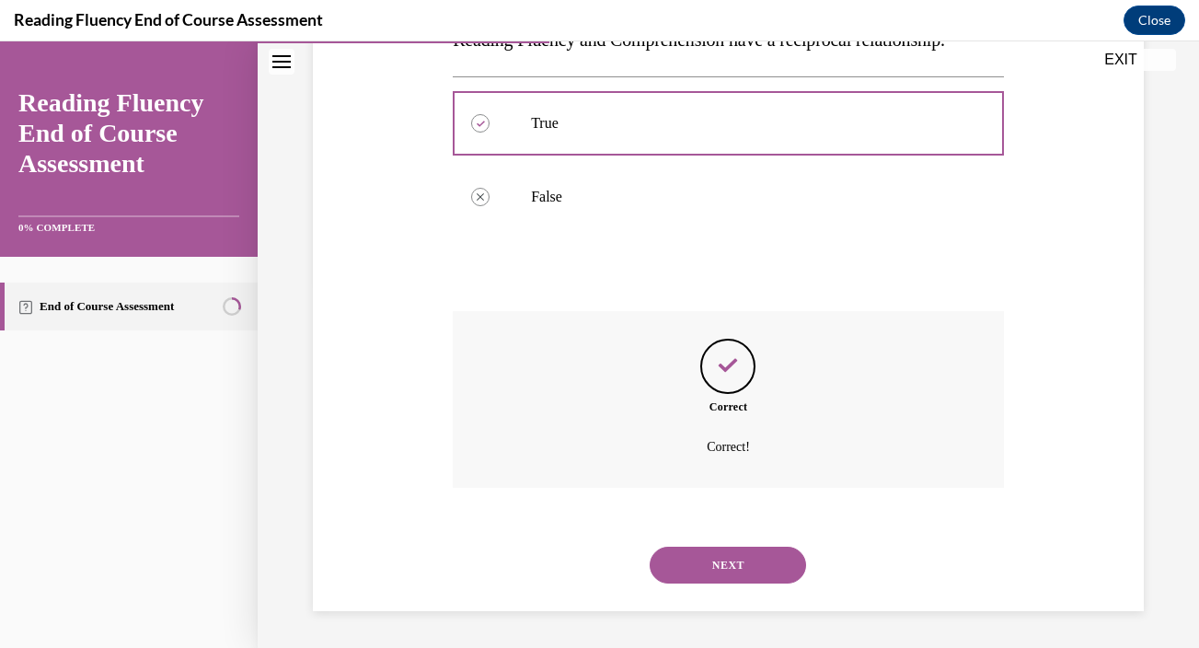
click at [719, 552] on button "NEXT" at bounding box center [728, 564] width 156 height 37
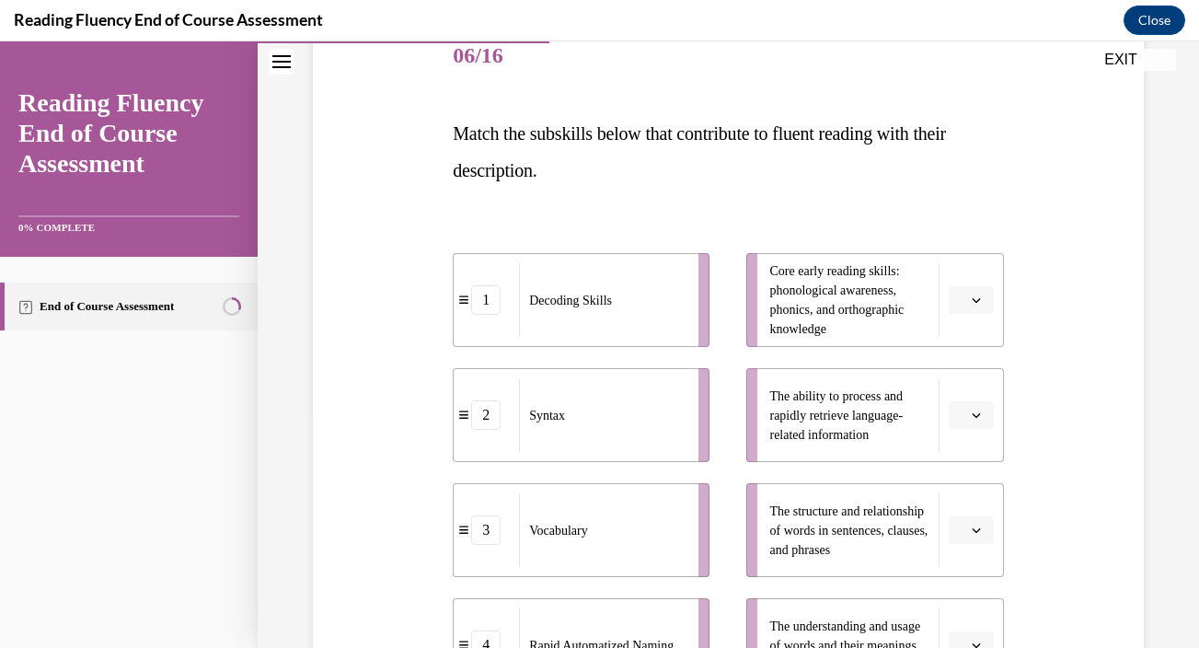
scroll to position [348, 0]
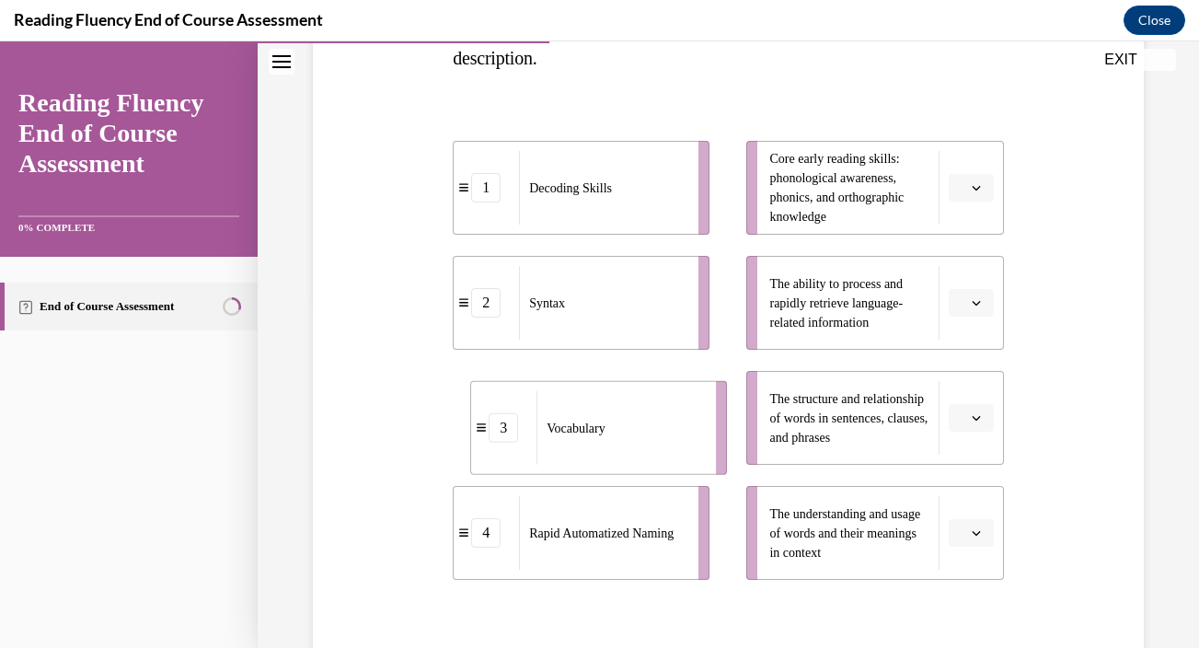
drag, startPoint x: 655, startPoint y: 424, endPoint x: 668, endPoint y: 433, distance: 15.8
click at [668, 433] on div "Vocabulary" at bounding box center [619, 428] width 167 height 74
click at [973, 533] on icon "button" at bounding box center [976, 533] width 8 height 5
click at [966, 452] on span "3" at bounding box center [964, 454] width 6 height 15
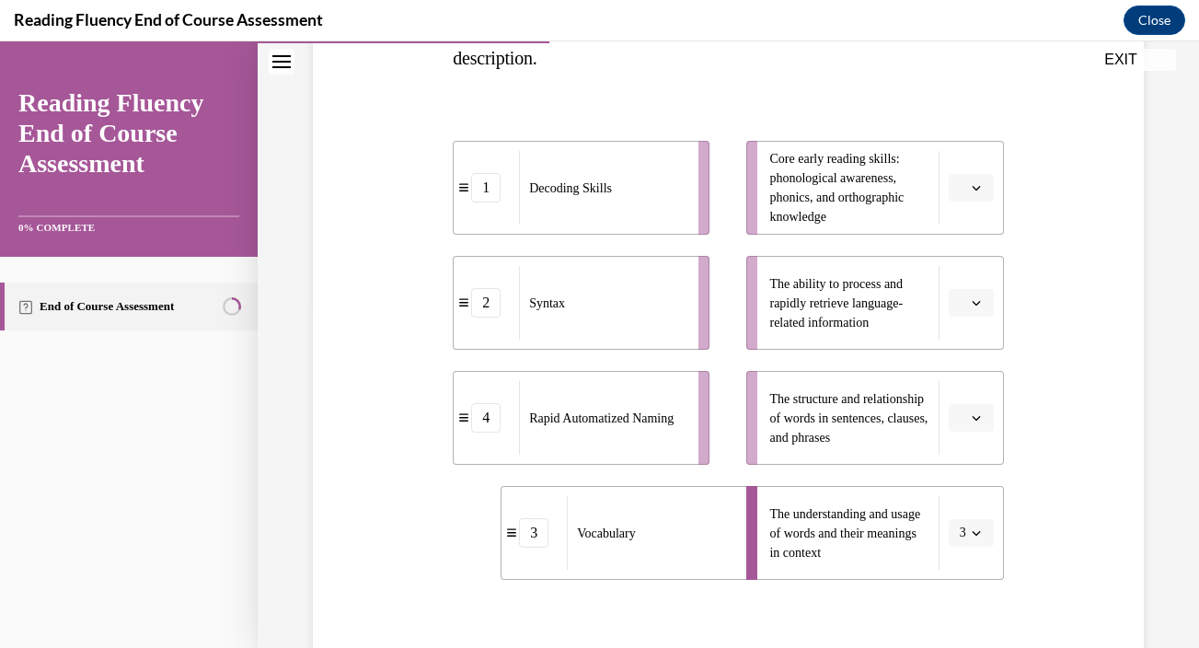
click at [972, 414] on icon "button" at bounding box center [976, 417] width 9 height 9
click at [954, 526] on div "2" at bounding box center [969, 532] width 46 height 37
click at [973, 302] on icon "button" at bounding box center [976, 303] width 8 height 5
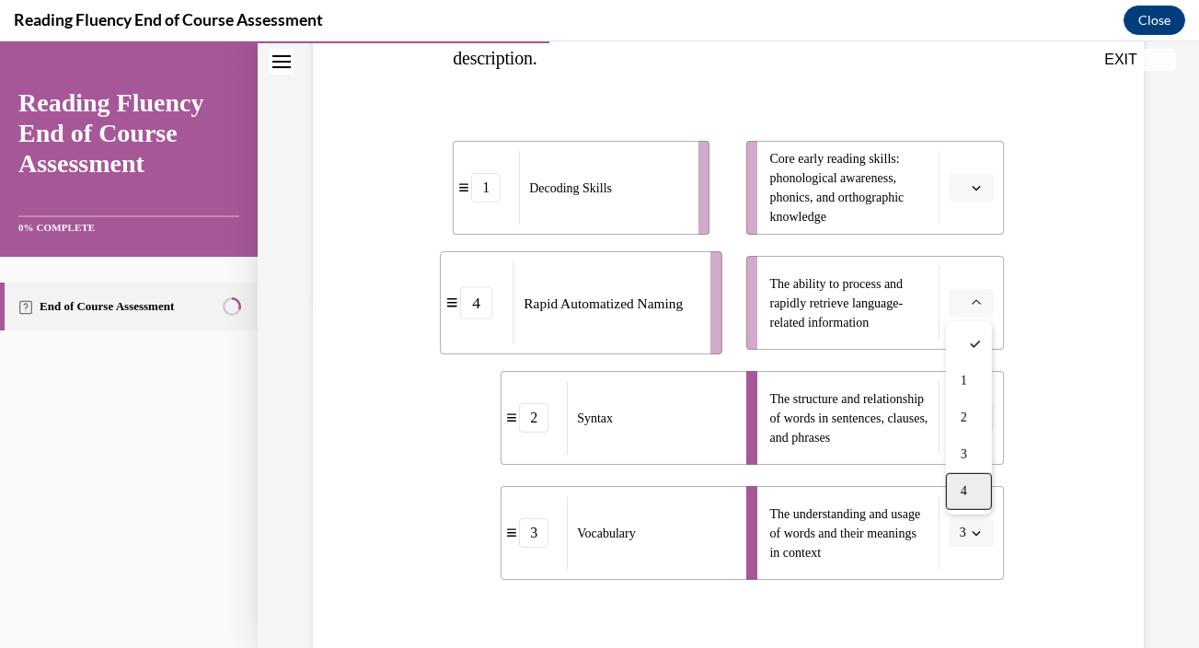
click at [961, 488] on span "4" at bounding box center [964, 491] width 6 height 15
click at [973, 191] on icon "button" at bounding box center [976, 187] width 9 height 9
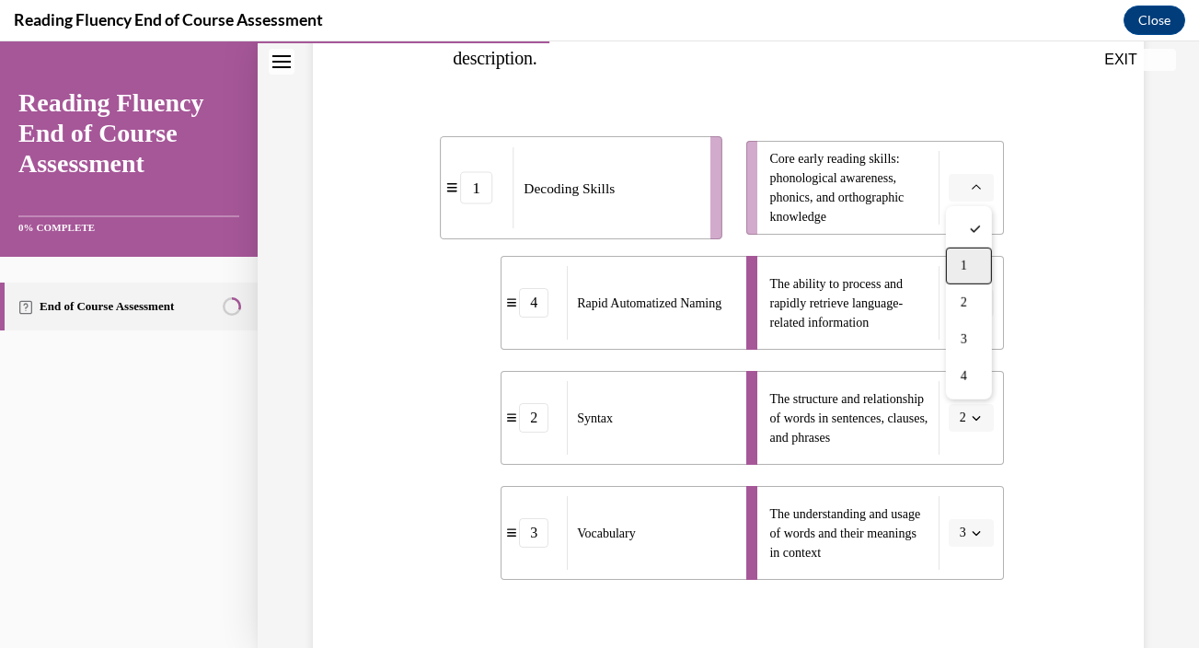
click at [972, 271] on div "1" at bounding box center [969, 265] width 46 height 37
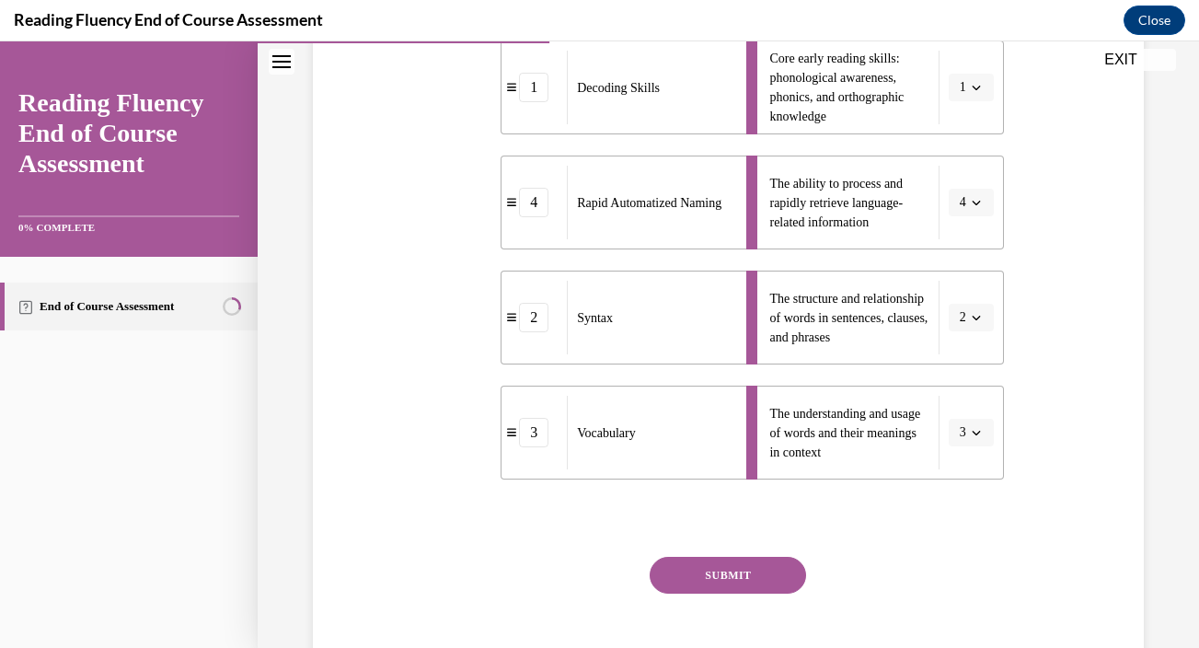
scroll to position [478, 0]
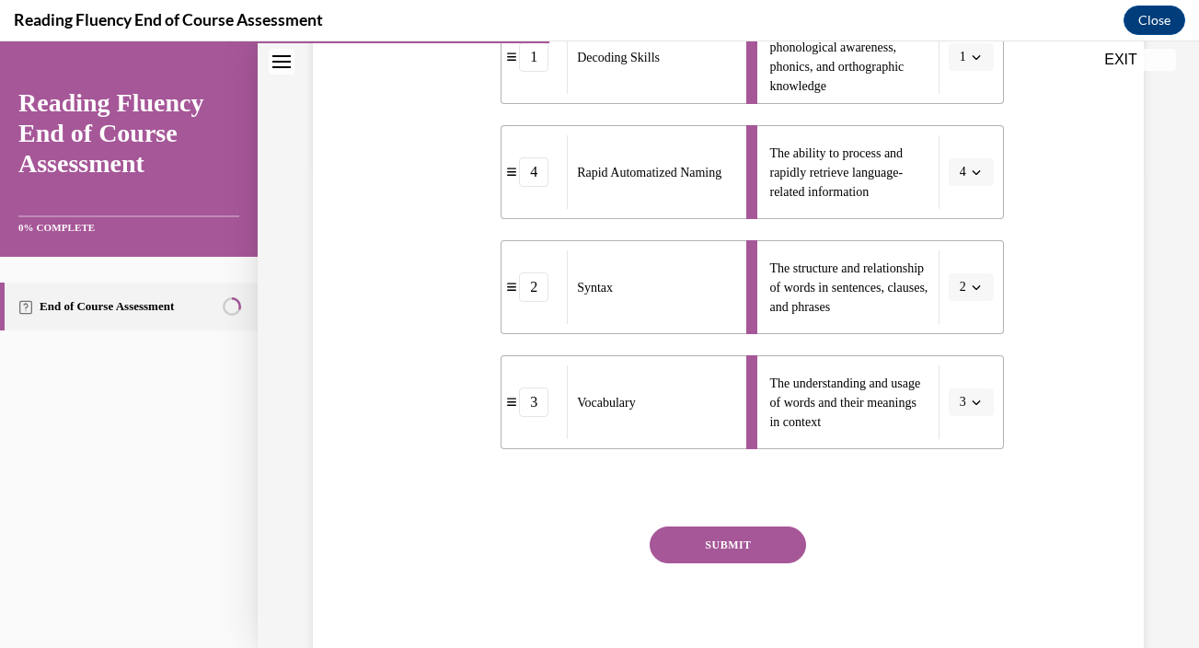
click at [714, 549] on button "SUBMIT" at bounding box center [728, 544] width 156 height 37
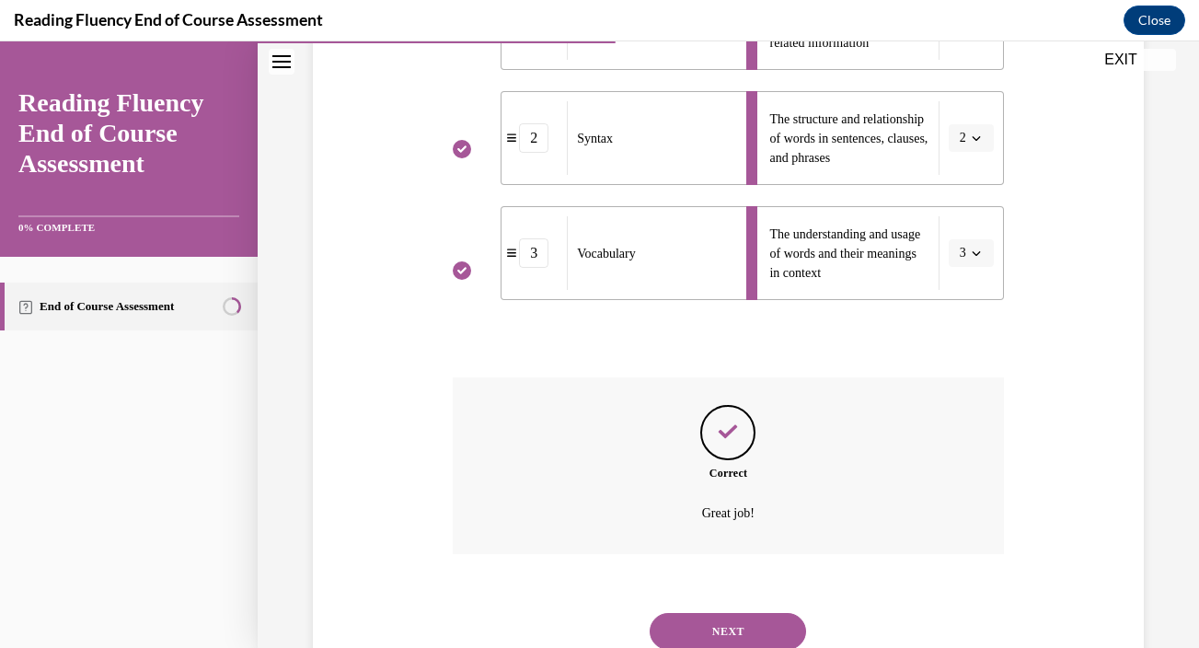
scroll to position [694, 0]
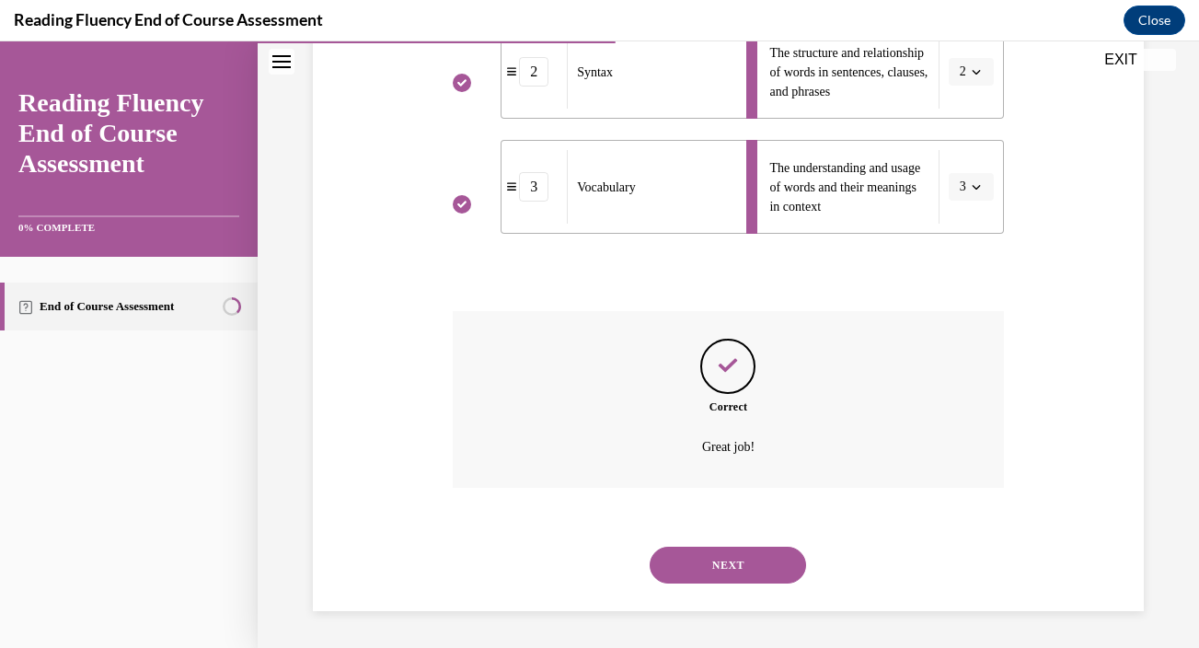
click at [721, 567] on button "NEXT" at bounding box center [728, 564] width 156 height 37
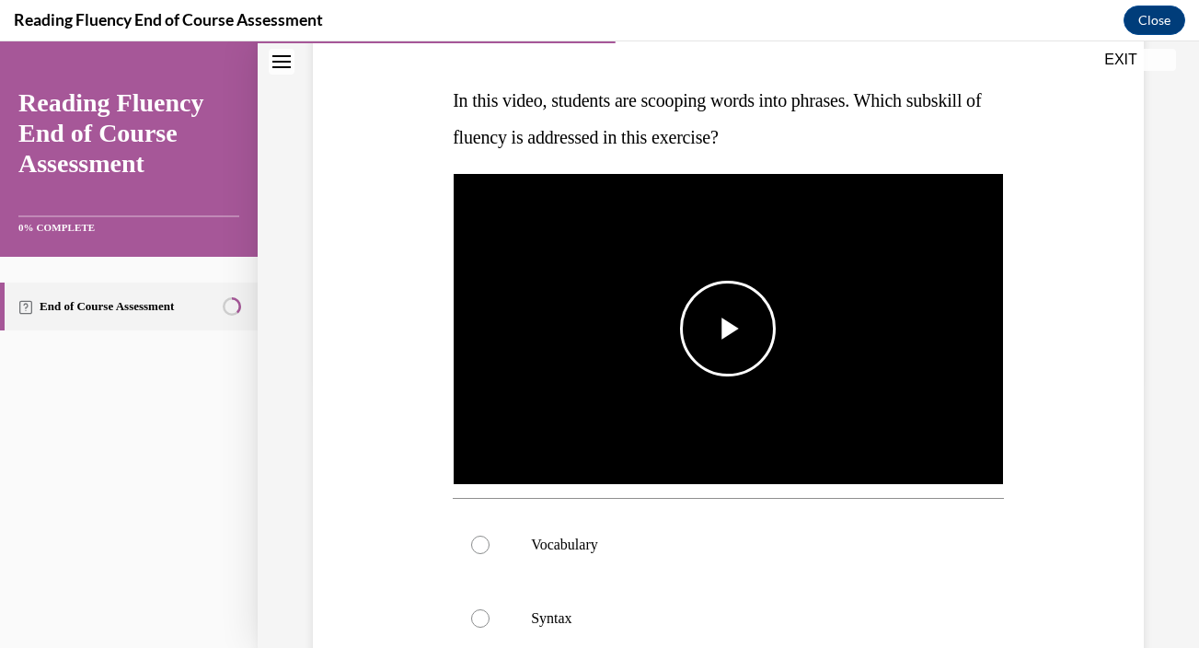
scroll to position [292, 0]
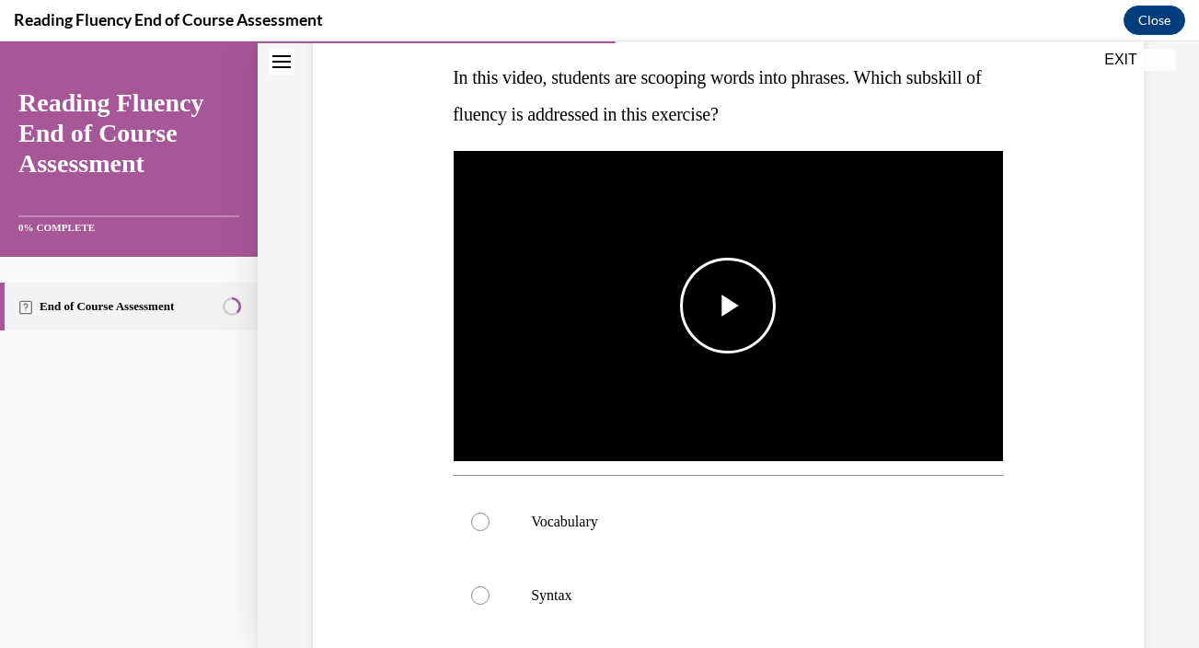
click at [728, 305] on span "Video player" at bounding box center [728, 305] width 0 height 0
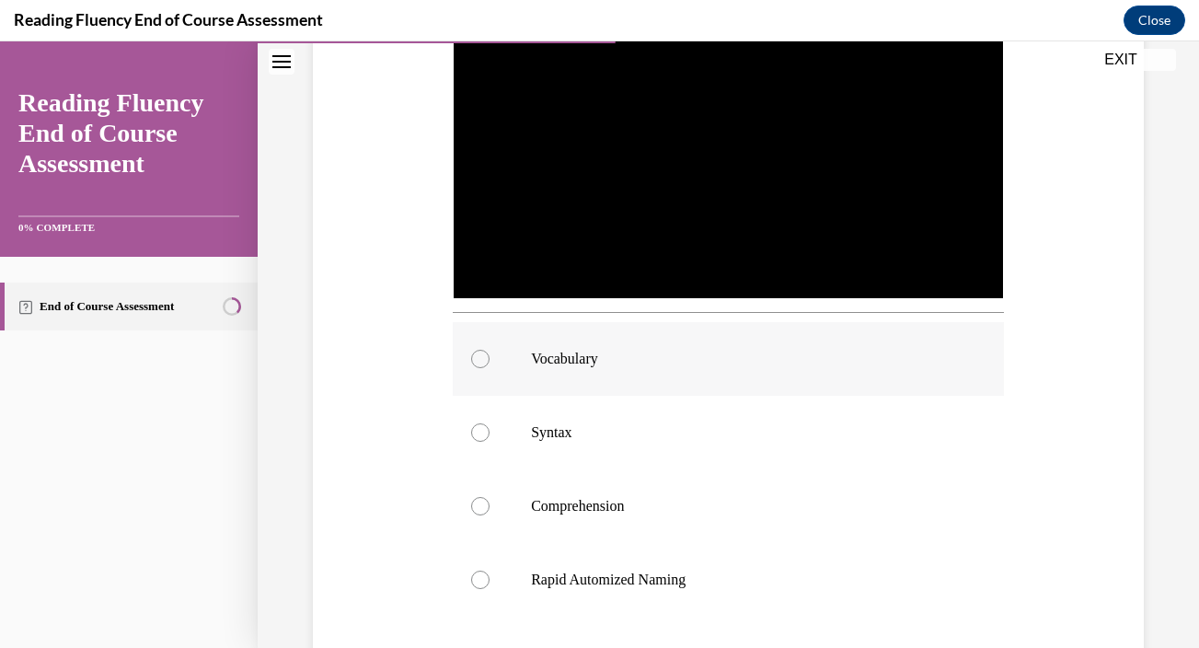
scroll to position [455, 0]
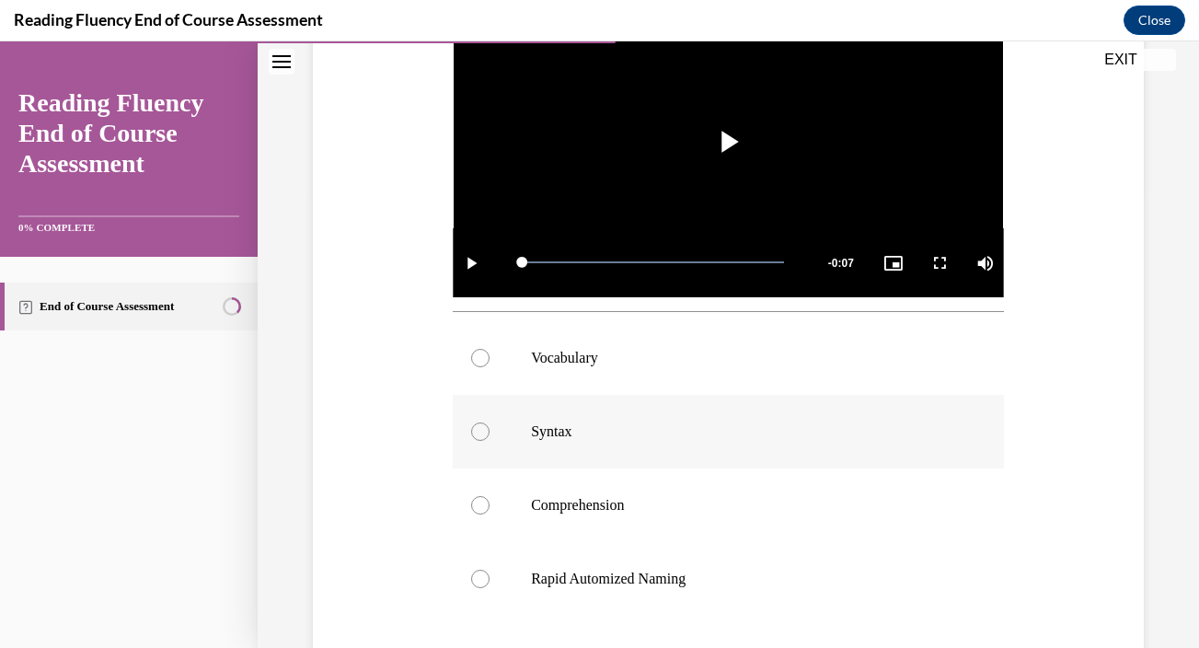
click at [626, 429] on p "Syntax" at bounding box center [744, 431] width 427 height 18
click at [489, 429] on input "Syntax" at bounding box center [480, 431] width 18 height 18
radio input "true"
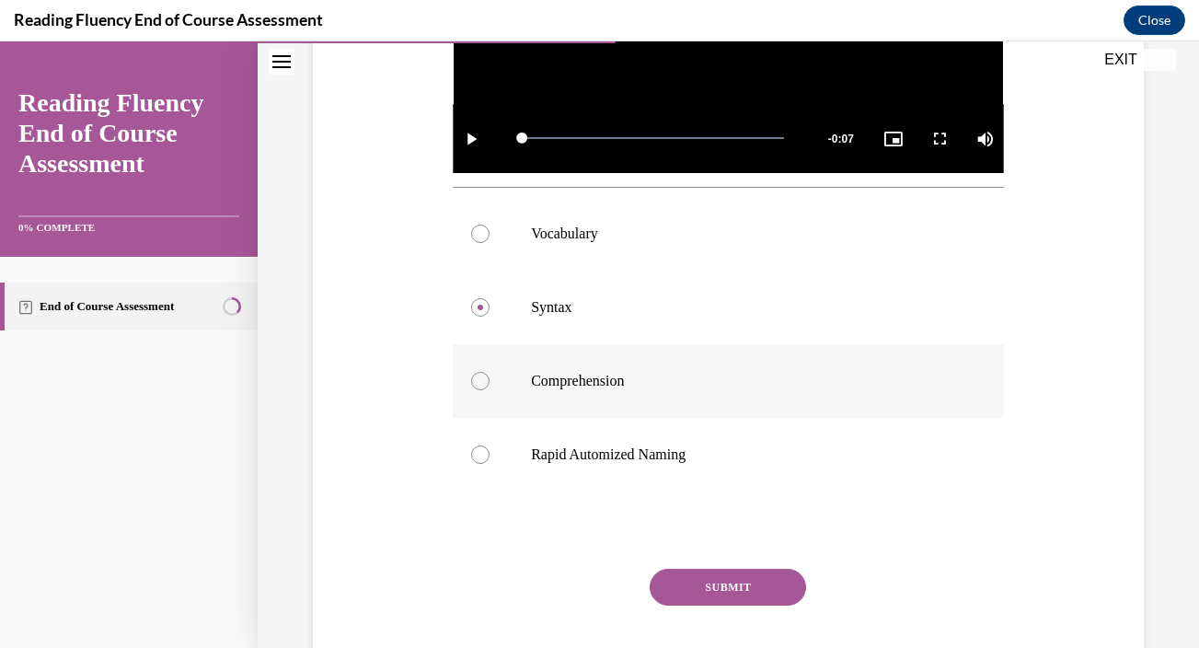
scroll to position [581, 0]
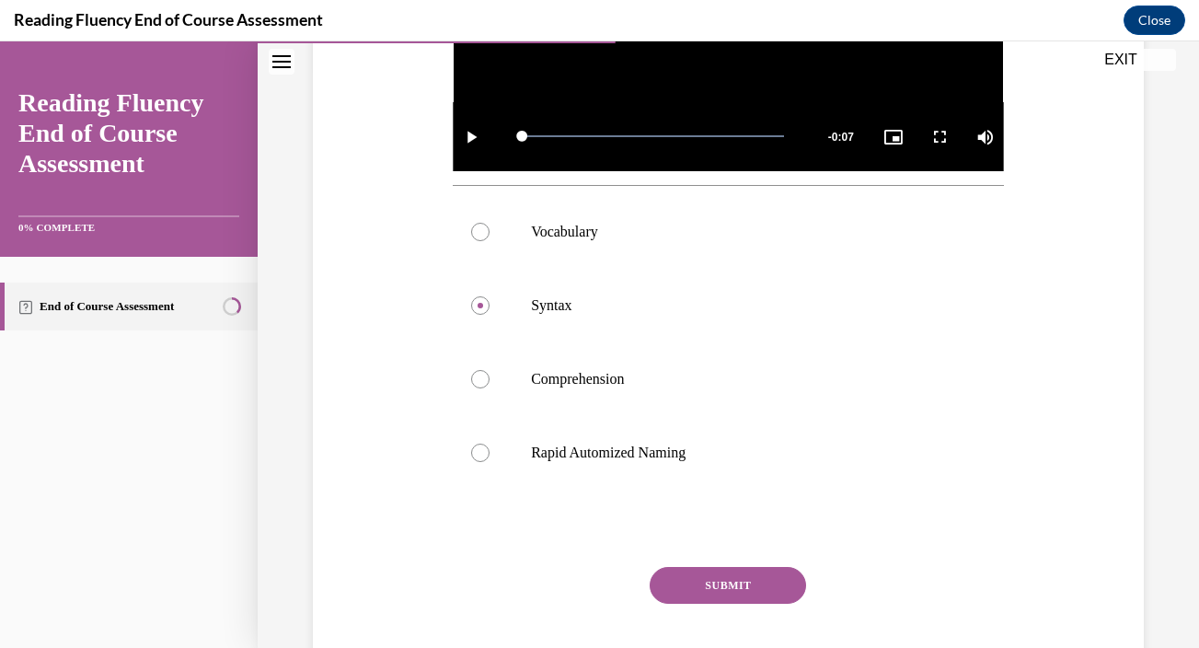
click at [706, 585] on button "SUBMIT" at bounding box center [728, 585] width 156 height 37
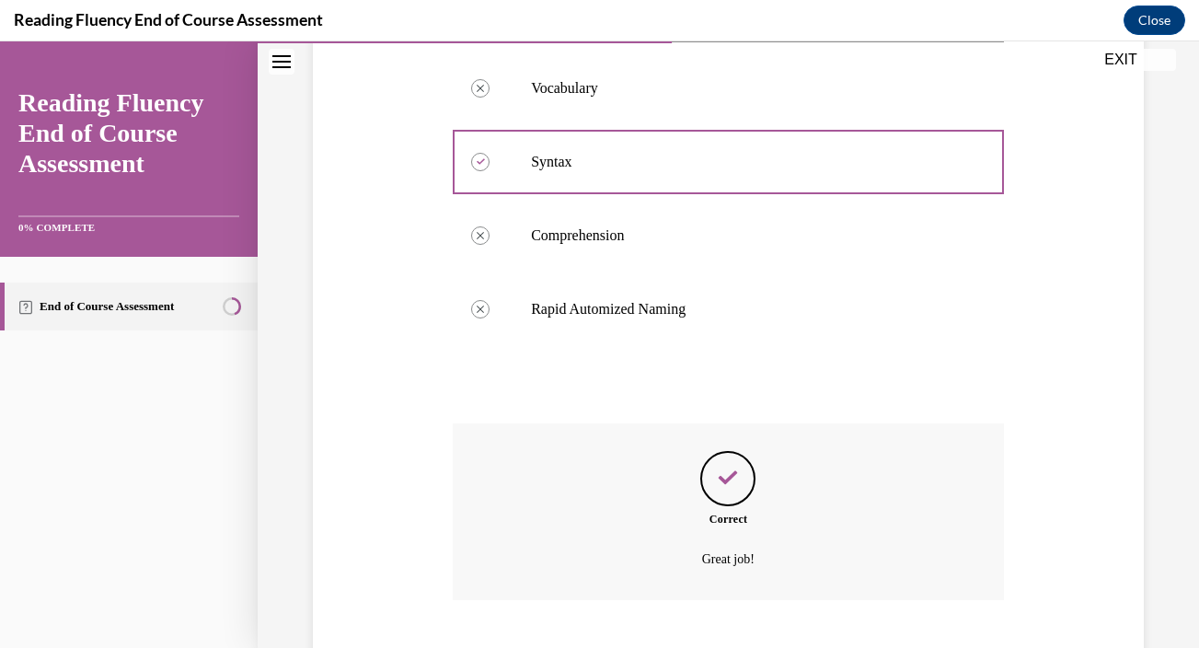
scroll to position [836, 0]
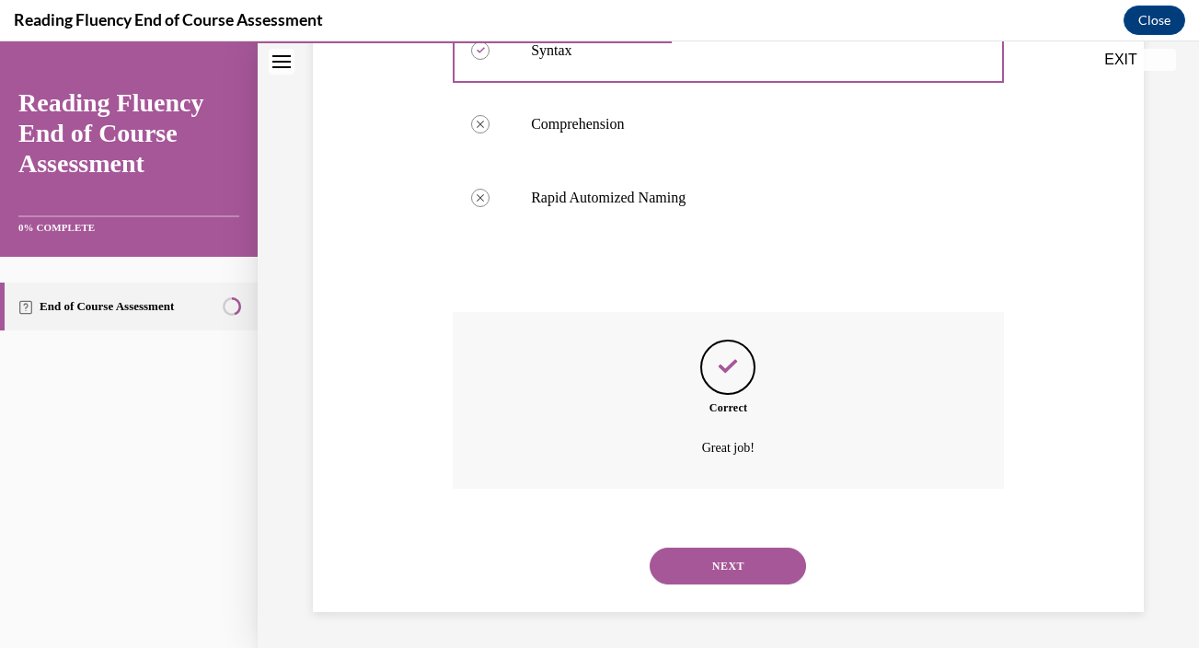
click at [724, 565] on button "NEXT" at bounding box center [728, 565] width 156 height 37
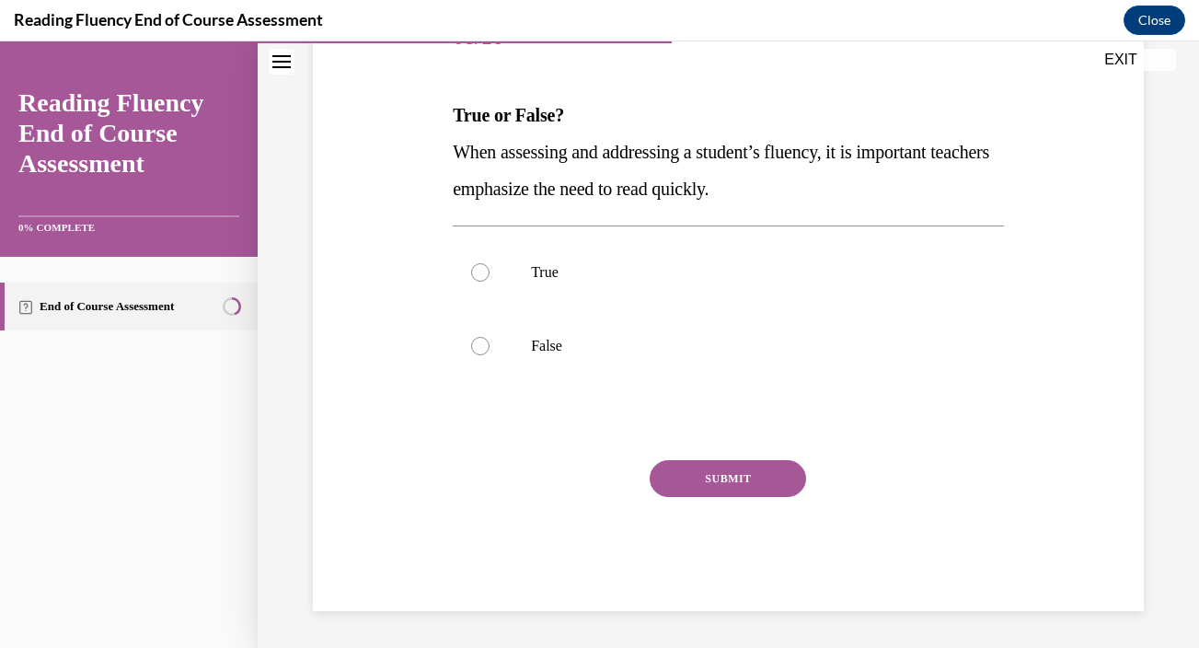
scroll to position [204, 0]
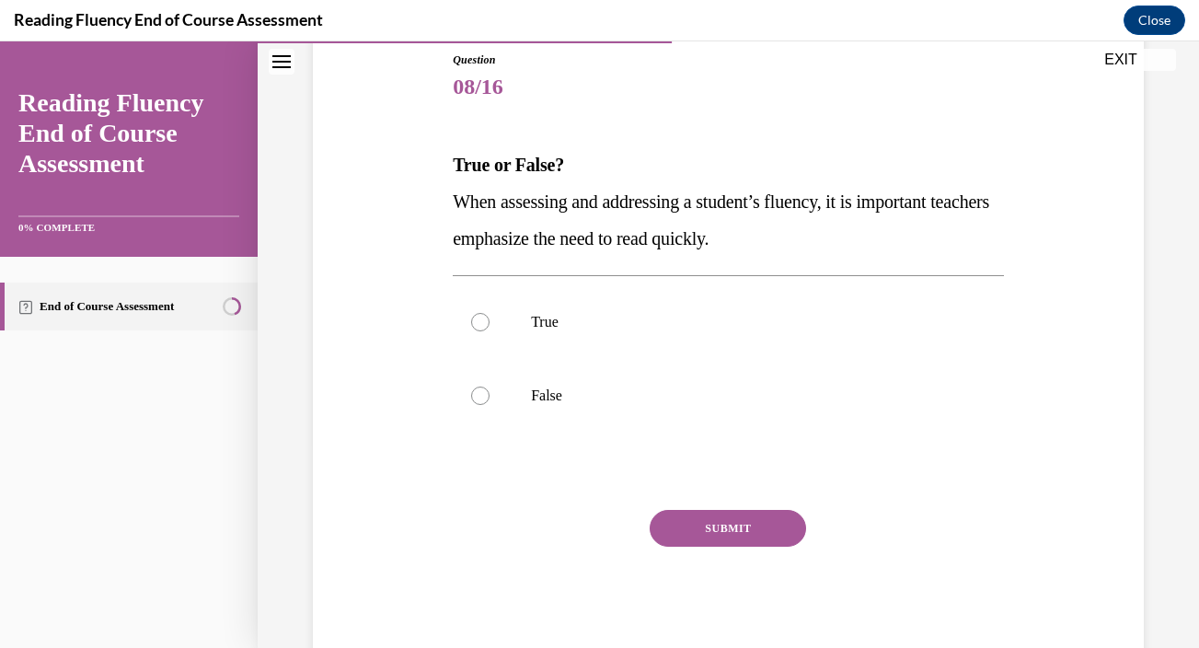
drag, startPoint x: 453, startPoint y: 201, endPoint x: 847, endPoint y: 225, distance: 395.4
click at [847, 225] on p "When assessing and addressing a student’s fluency, it is important teachers emp…" at bounding box center [728, 220] width 551 height 74
copy span "When assessing and addressing a student’s fluency, it is important teachers emp…"
click at [679, 391] on p "False" at bounding box center [744, 395] width 427 height 18
click at [489, 391] on input "False" at bounding box center [480, 395] width 18 height 18
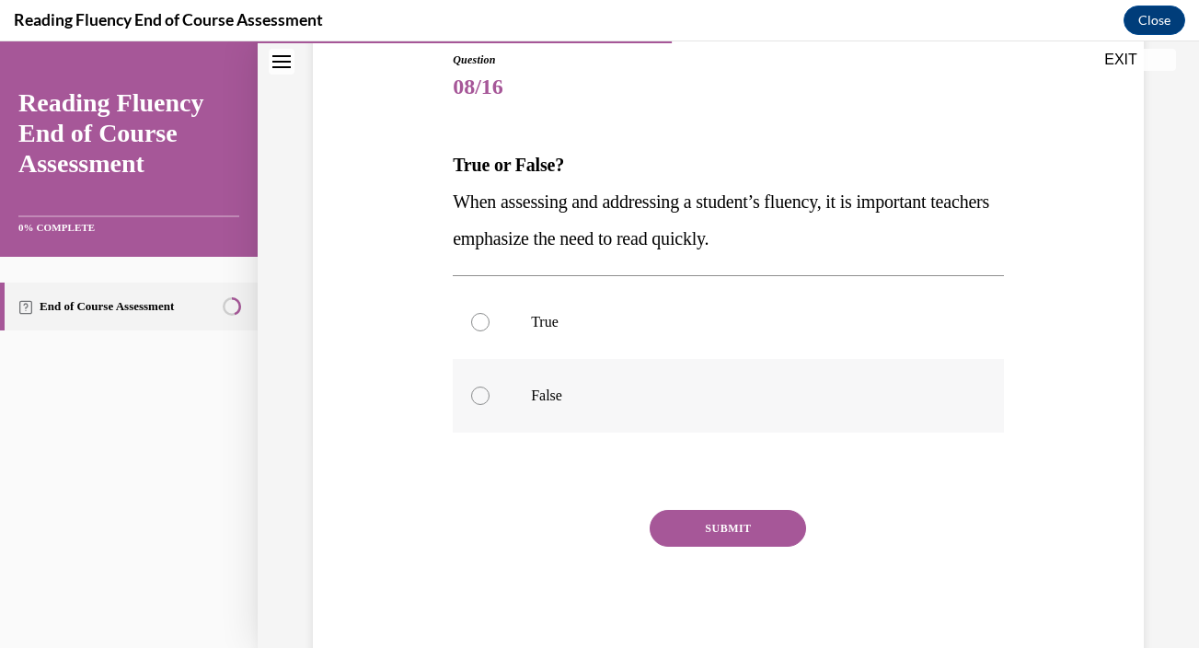
radio input "true"
click at [728, 522] on button "SUBMIT" at bounding box center [728, 528] width 156 height 37
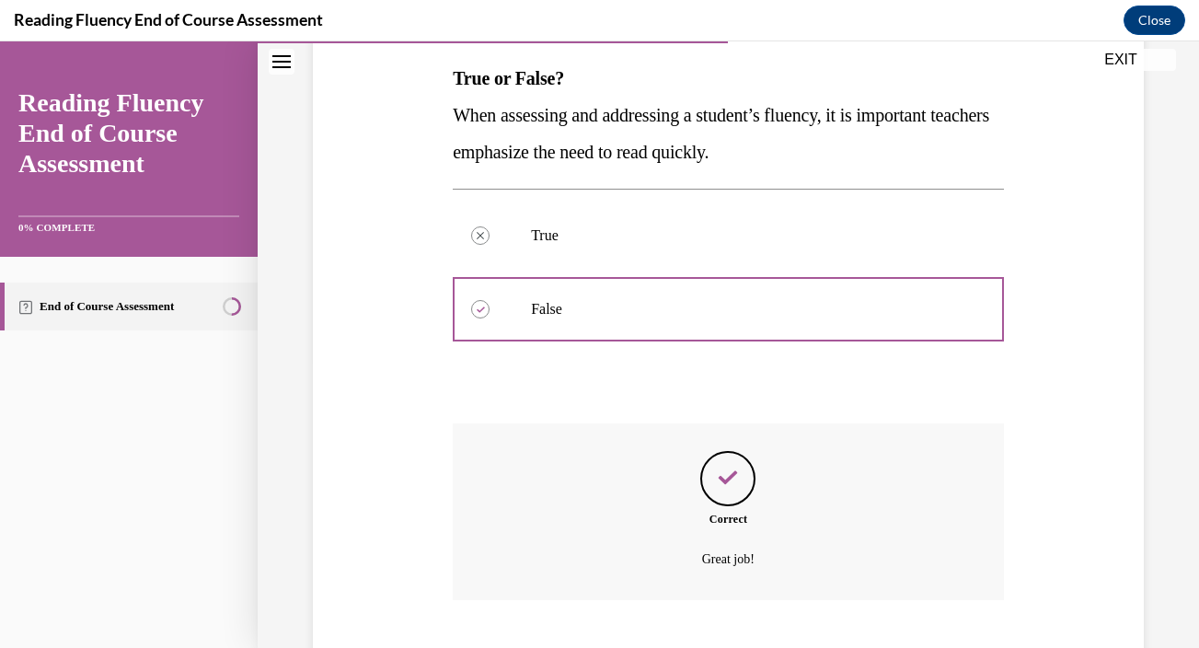
scroll to position [403, 0]
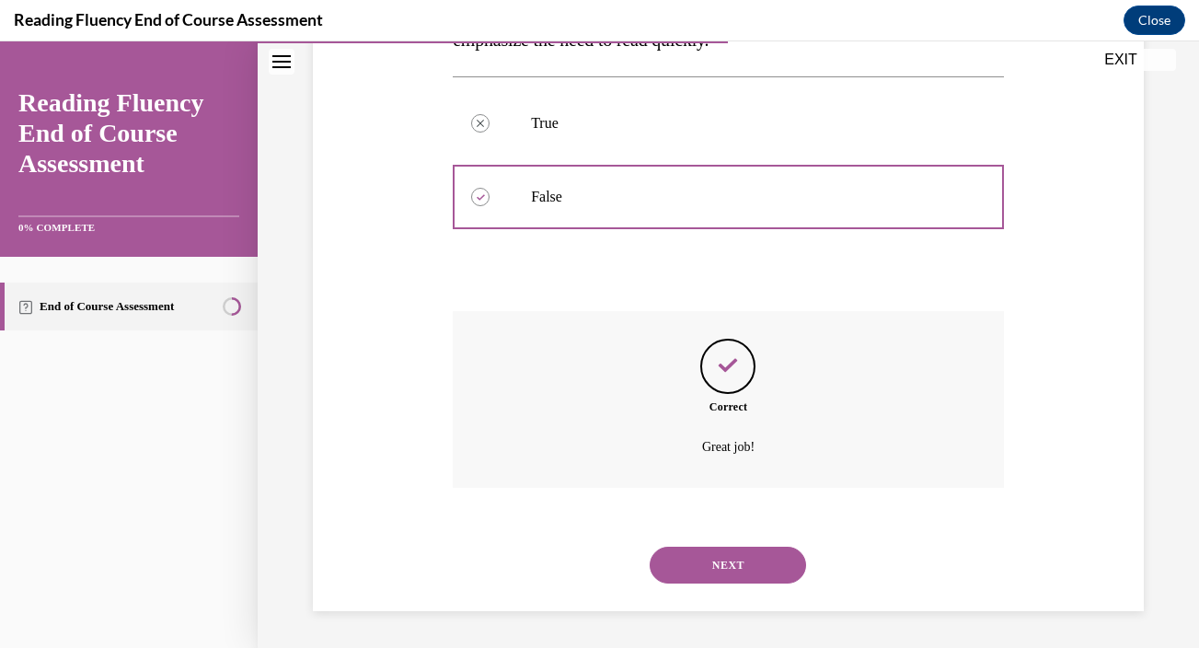
click at [743, 558] on button "NEXT" at bounding box center [728, 564] width 156 height 37
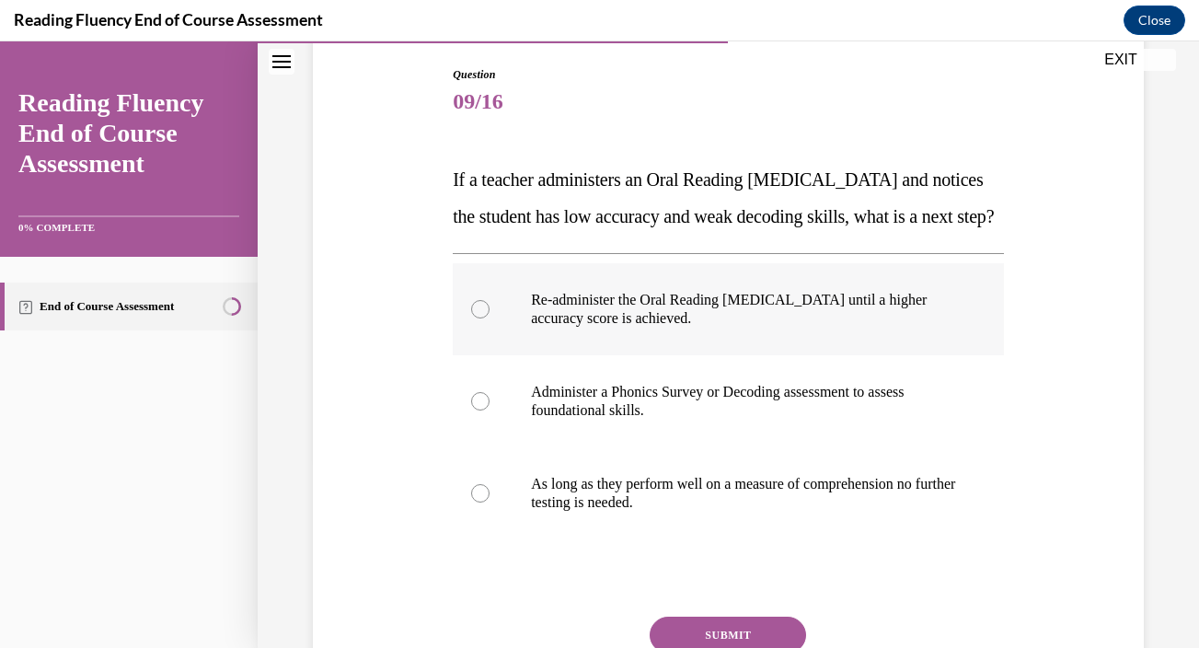
scroll to position [192, 0]
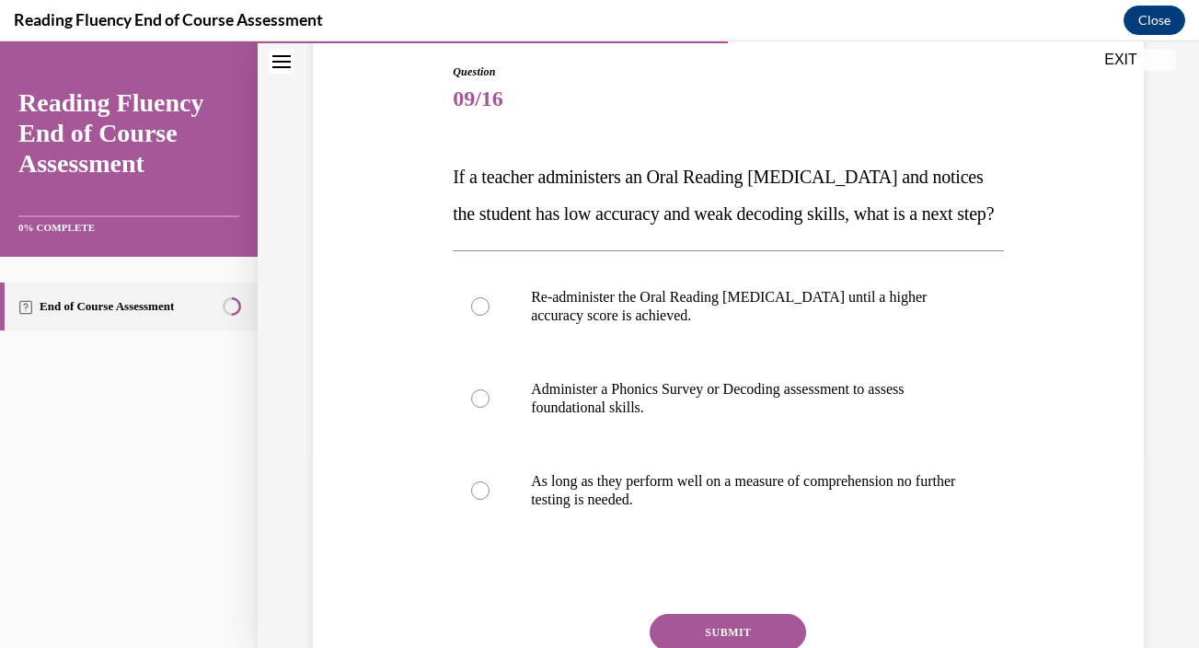
drag, startPoint x: 454, startPoint y: 174, endPoint x: 572, endPoint y: 237, distance: 134.6
click at [572, 232] on p "If a teacher administers an Oral Reading Fluency assessment and notices the stu…" at bounding box center [728, 195] width 551 height 74
copy span "If a teacher administers an Oral Reading Fluency assessment and notices the stu…"
click at [839, 417] on p "Administer a Phonics Survey or Decoding assessment to assess foundational skill…" at bounding box center [744, 398] width 427 height 37
click at [489, 408] on input "Administer a Phonics Survey or Decoding assessment to assess foundational skill…" at bounding box center [480, 398] width 18 height 18
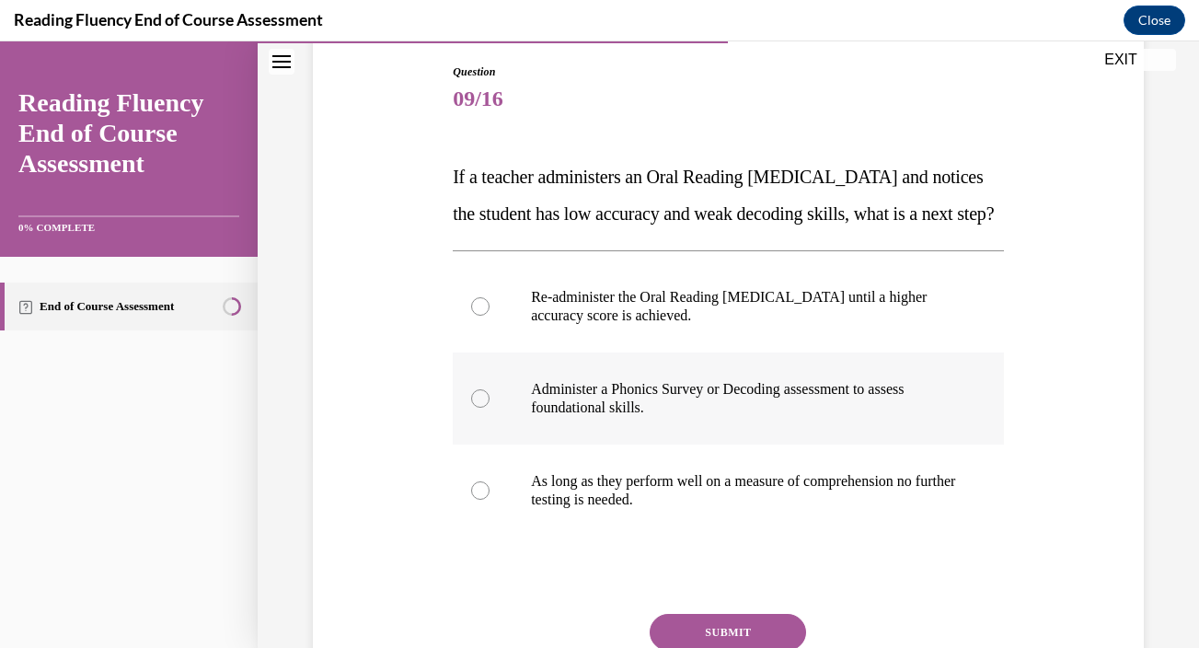
radio input "true"
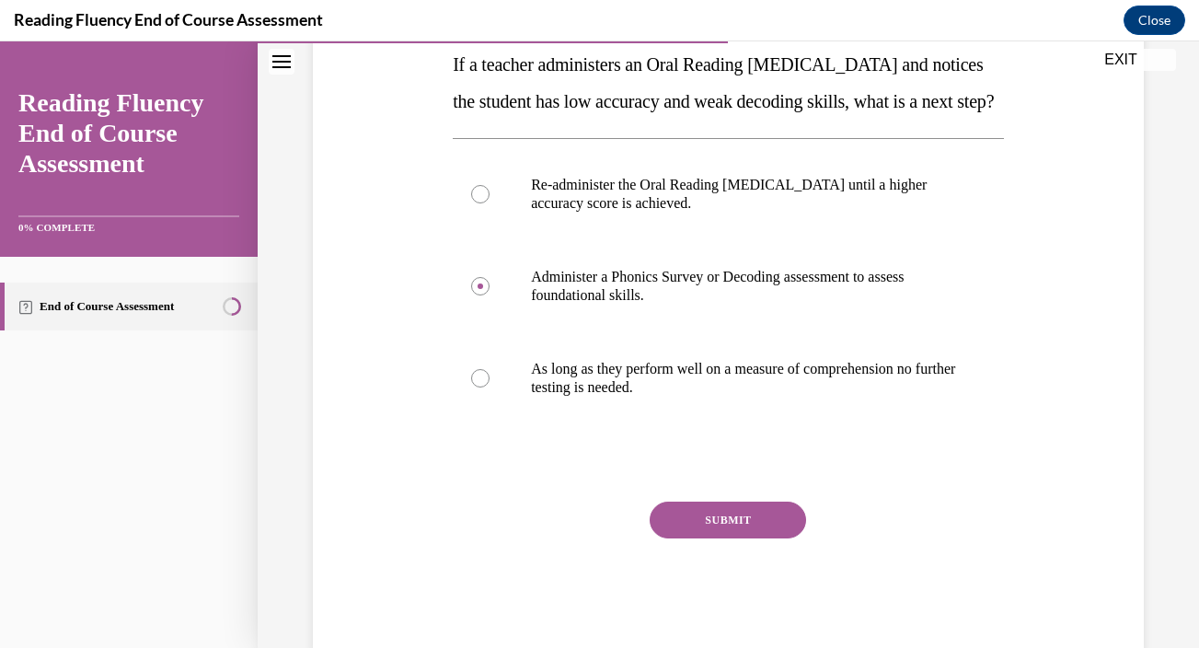
click at [746, 538] on button "SUBMIT" at bounding box center [728, 519] width 156 height 37
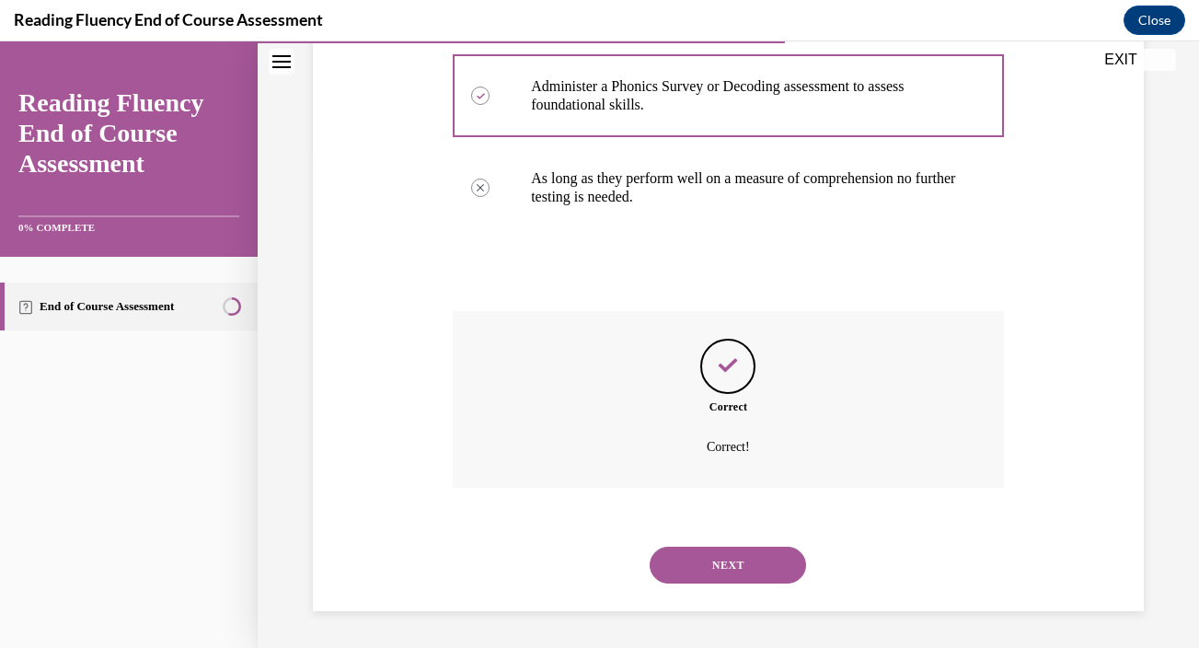
scroll to position [532, 0]
click at [738, 567] on button "NEXT" at bounding box center [728, 564] width 156 height 37
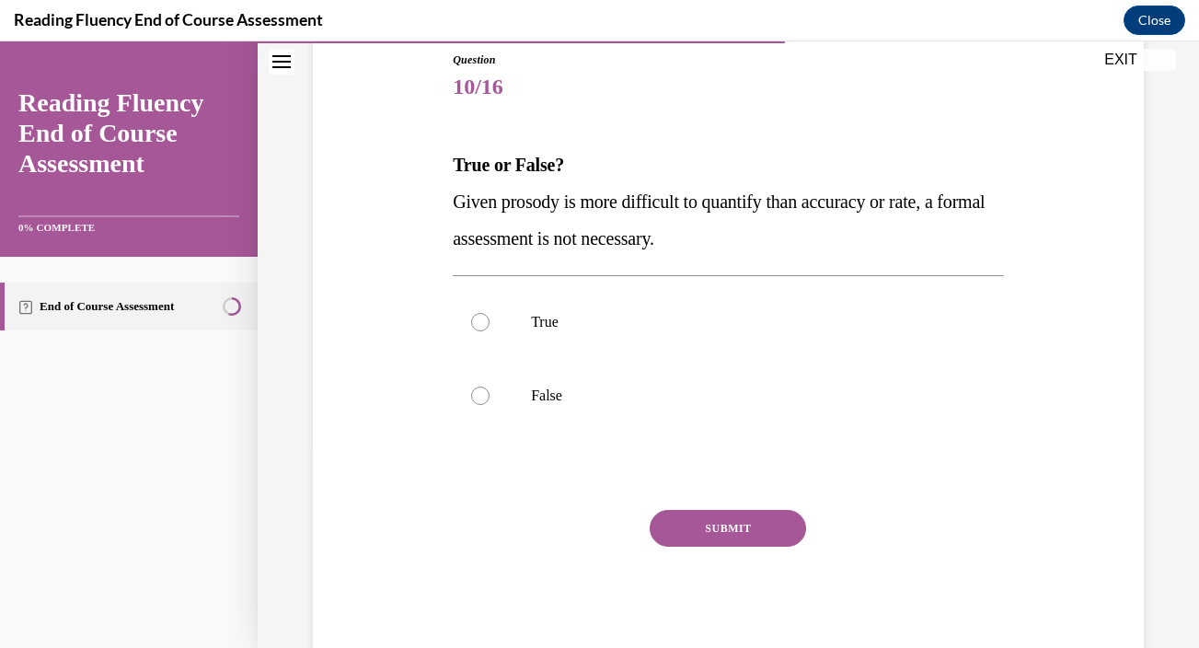
drag, startPoint x: 457, startPoint y: 201, endPoint x: 751, endPoint y: 228, distance: 294.8
click at [751, 229] on p "Given prosody is more difficult to quantify than accuracy or rate, a formal ass…" at bounding box center [728, 220] width 551 height 74
copy span "Given prosody is more difficult to quantify than accuracy or rate, a formal ass…"
click at [613, 414] on label "False" at bounding box center [728, 396] width 551 height 74
click at [489, 405] on input "False" at bounding box center [480, 395] width 18 height 18
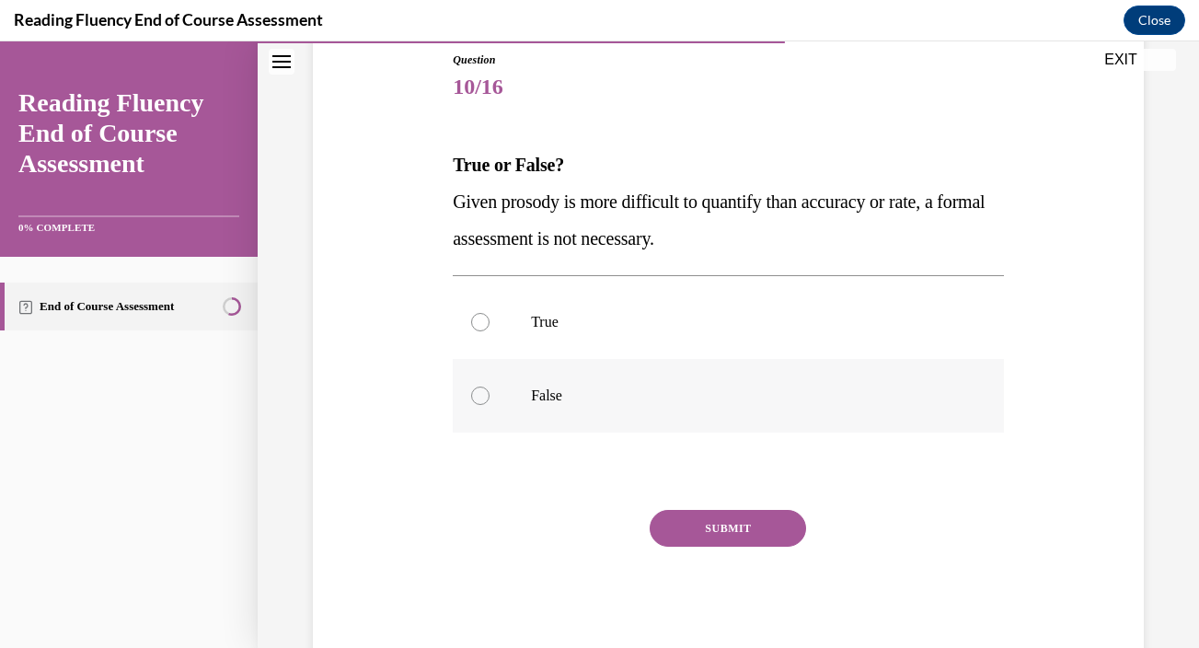
radio input "true"
click at [704, 523] on button "SUBMIT" at bounding box center [728, 528] width 156 height 37
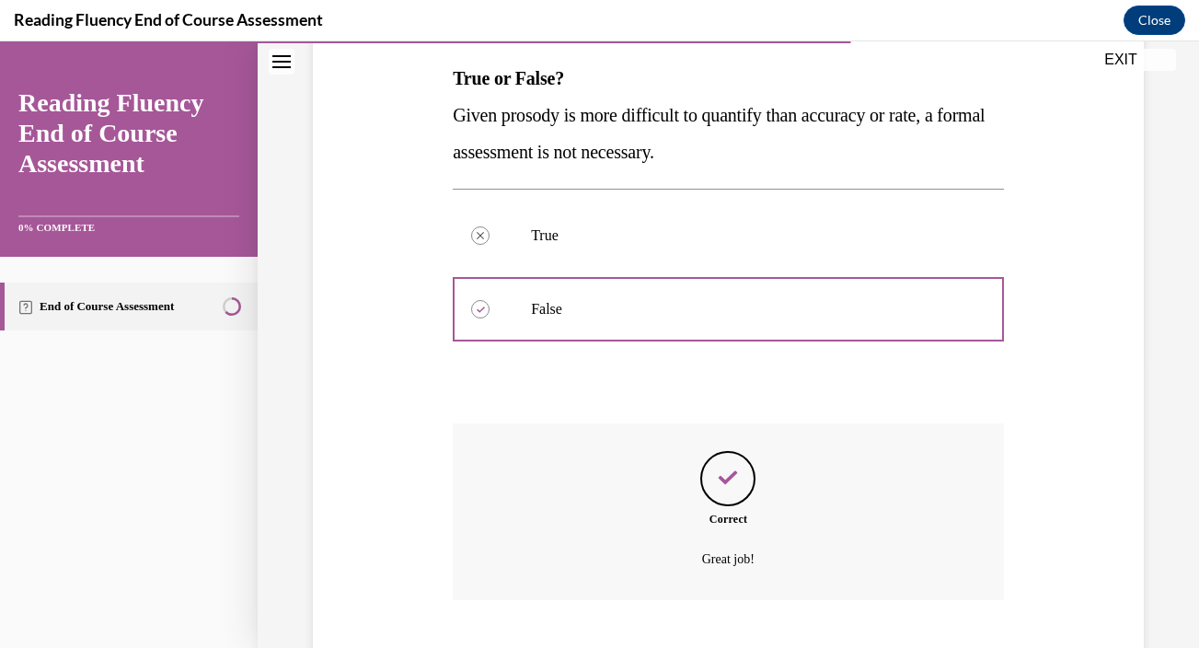
scroll to position [403, 0]
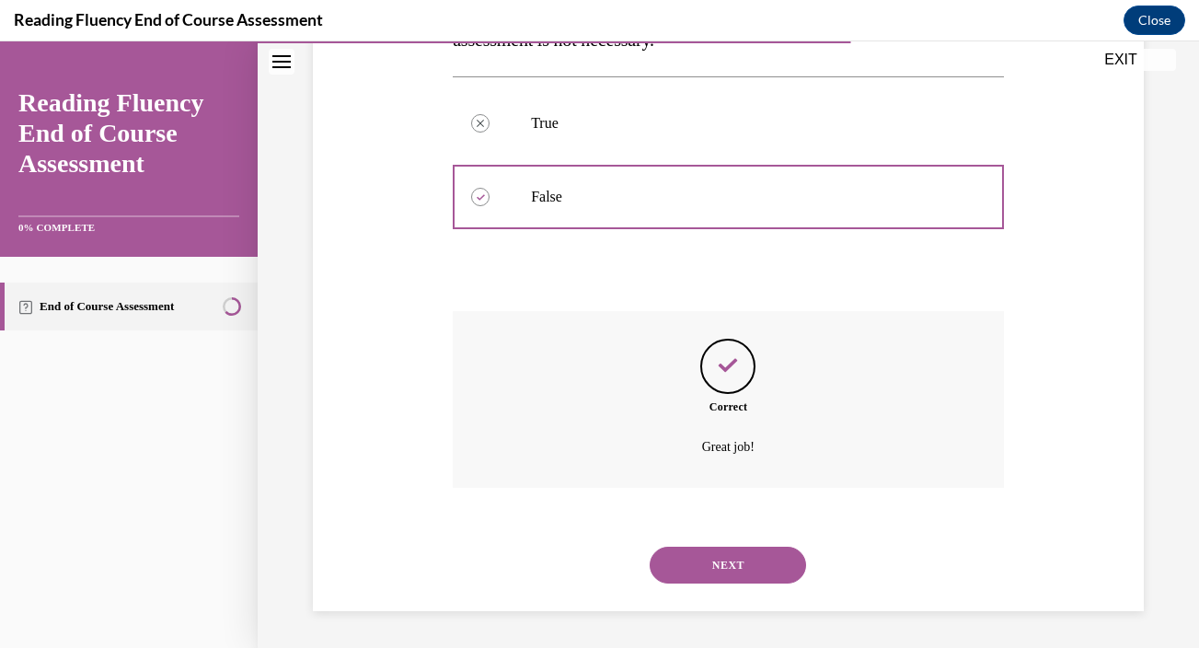
click at [726, 557] on button "NEXT" at bounding box center [728, 564] width 156 height 37
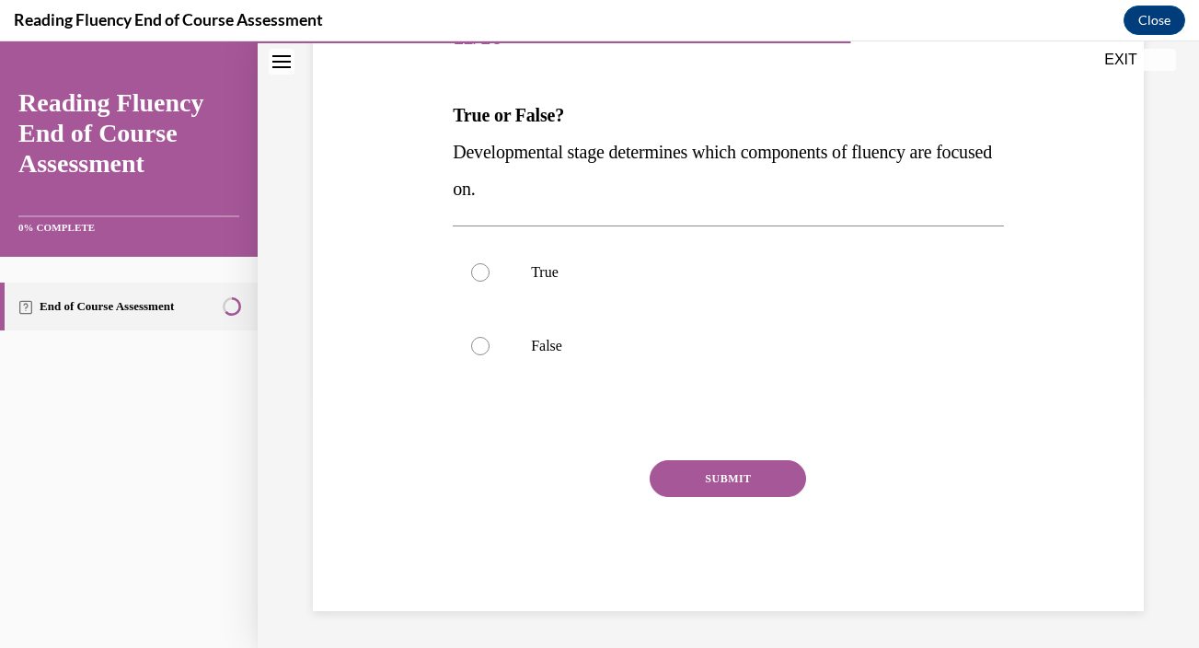
scroll to position [204, 0]
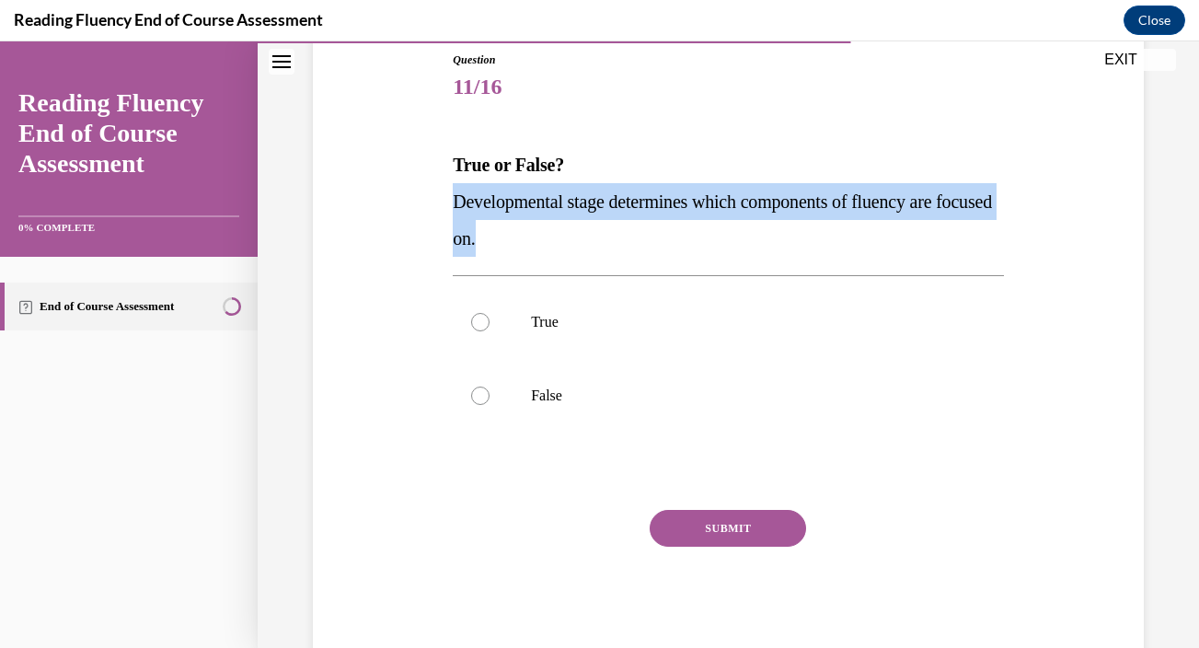
drag, startPoint x: 454, startPoint y: 203, endPoint x: 549, endPoint y: 236, distance: 100.4
click at [549, 236] on p "Developmental stage determines which components of fluency are focused on." at bounding box center [728, 220] width 551 height 74
copy span "Developmental stage determines which components of fluency are focused on."
click at [765, 307] on label "True" at bounding box center [728, 322] width 551 height 74
click at [489, 313] on input "True" at bounding box center [480, 322] width 18 height 18
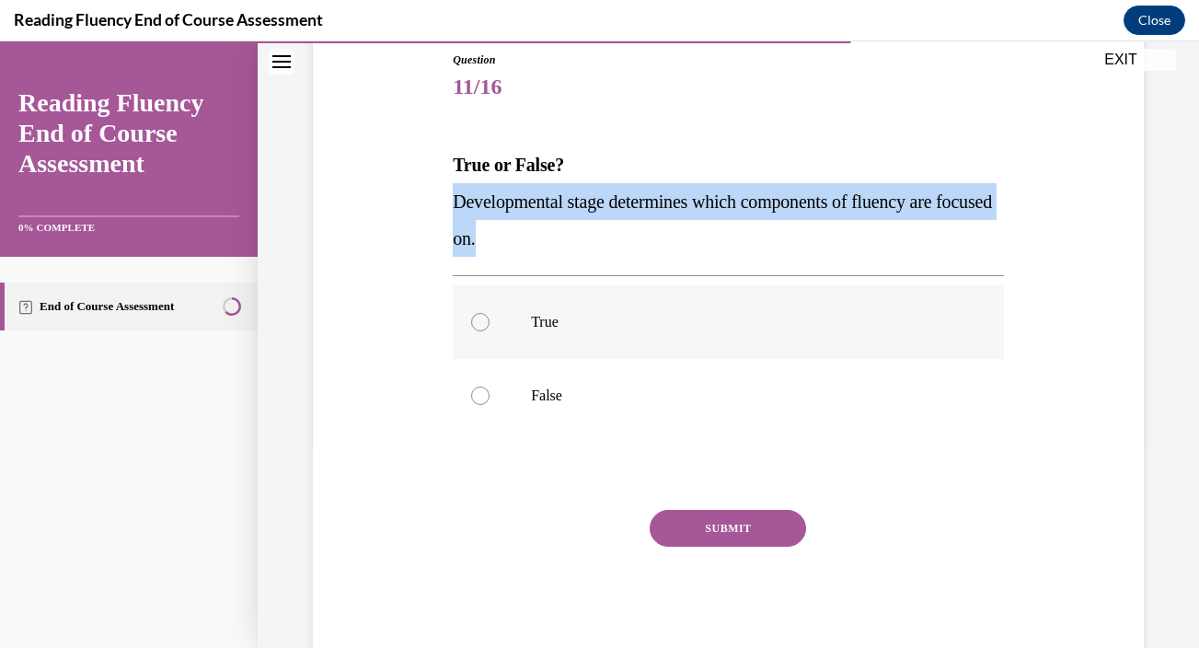
radio input "true"
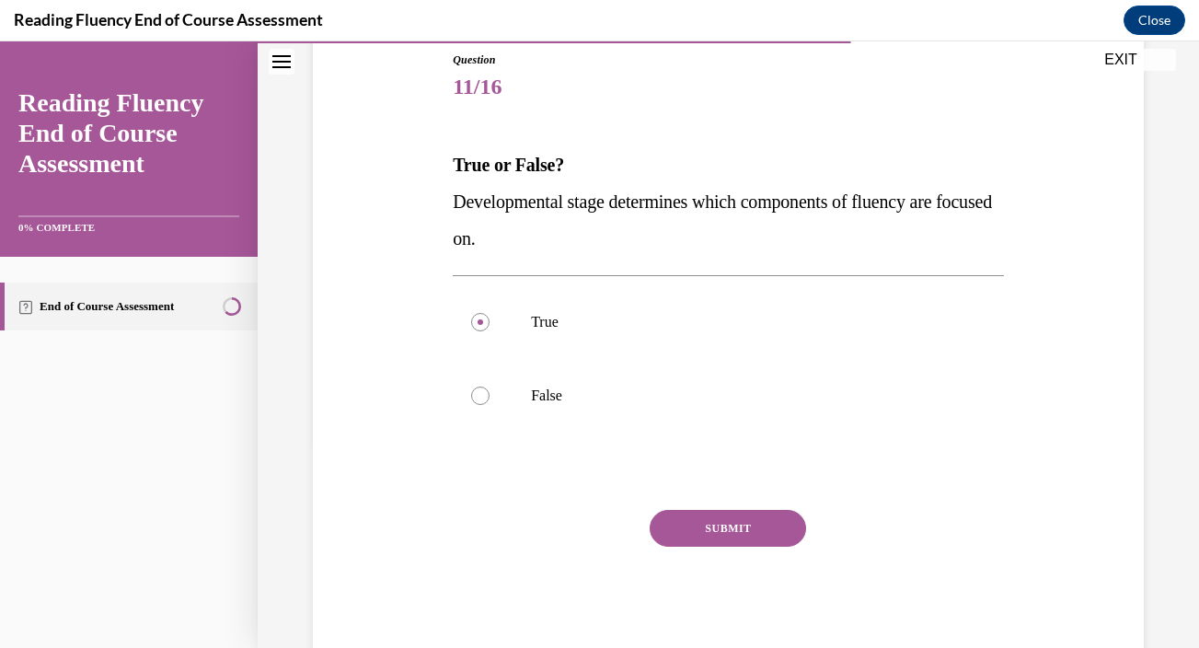
click at [702, 534] on button "SUBMIT" at bounding box center [728, 528] width 156 height 37
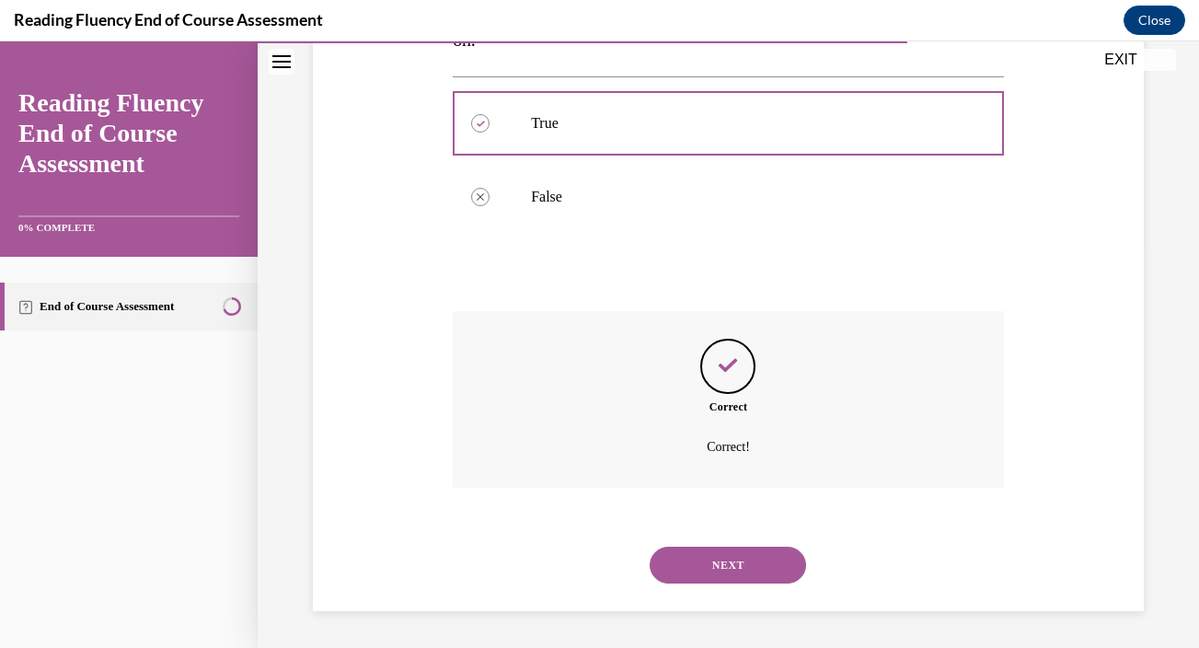
click at [710, 559] on button "NEXT" at bounding box center [728, 564] width 156 height 37
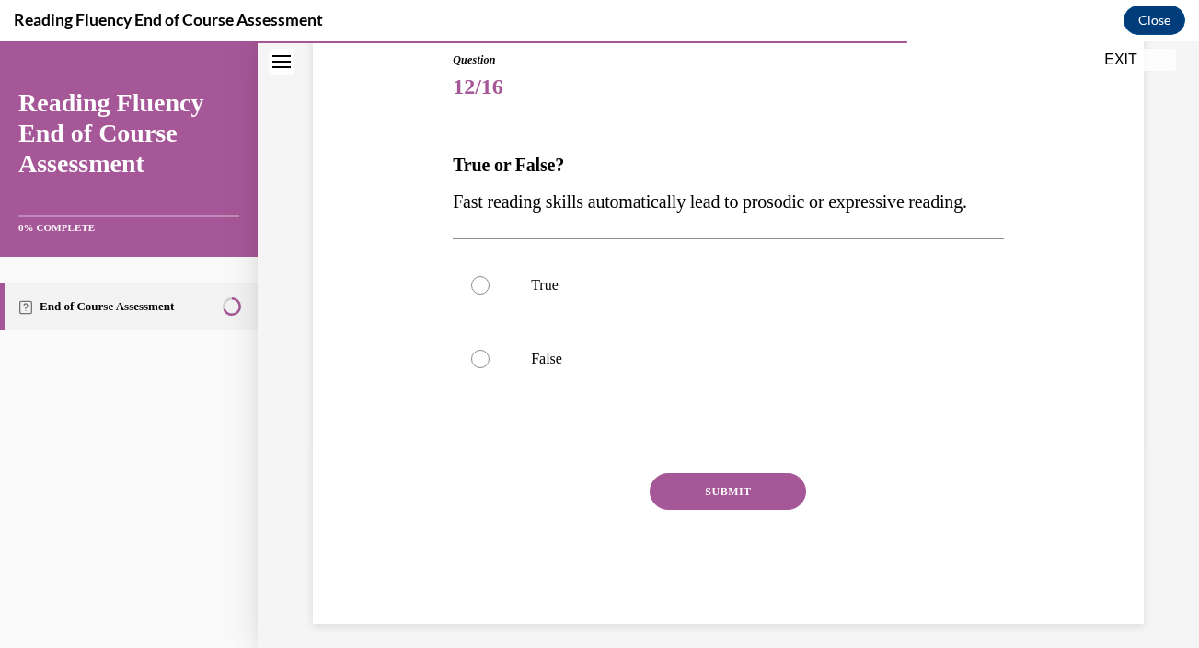
drag, startPoint x: 454, startPoint y: 201, endPoint x: 525, endPoint y: 238, distance: 80.3
click at [525, 220] on p "Fast reading skills automatically lead to prosodic or expressive reading." at bounding box center [728, 201] width 551 height 37
copy span "Fast reading skills automatically lead to prosodic or expressive reading."
click at [676, 368] on p "False" at bounding box center [744, 359] width 427 height 18
click at [489, 368] on input "False" at bounding box center [480, 359] width 18 height 18
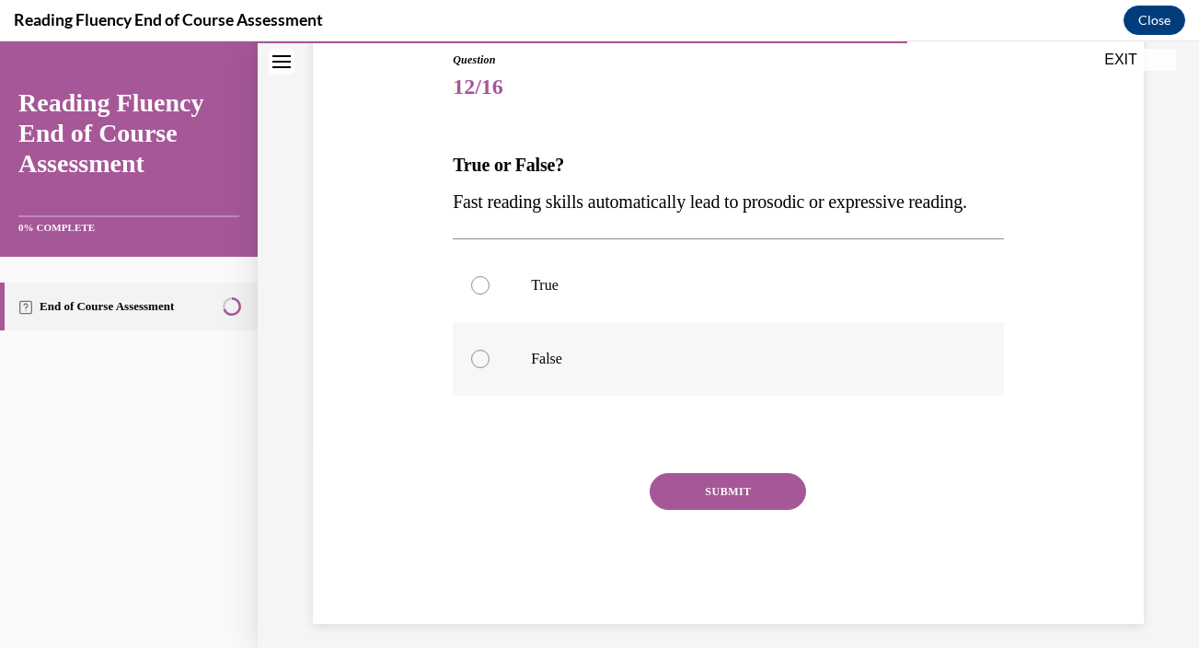
radio input "true"
click at [719, 510] on button "SUBMIT" at bounding box center [728, 491] width 156 height 37
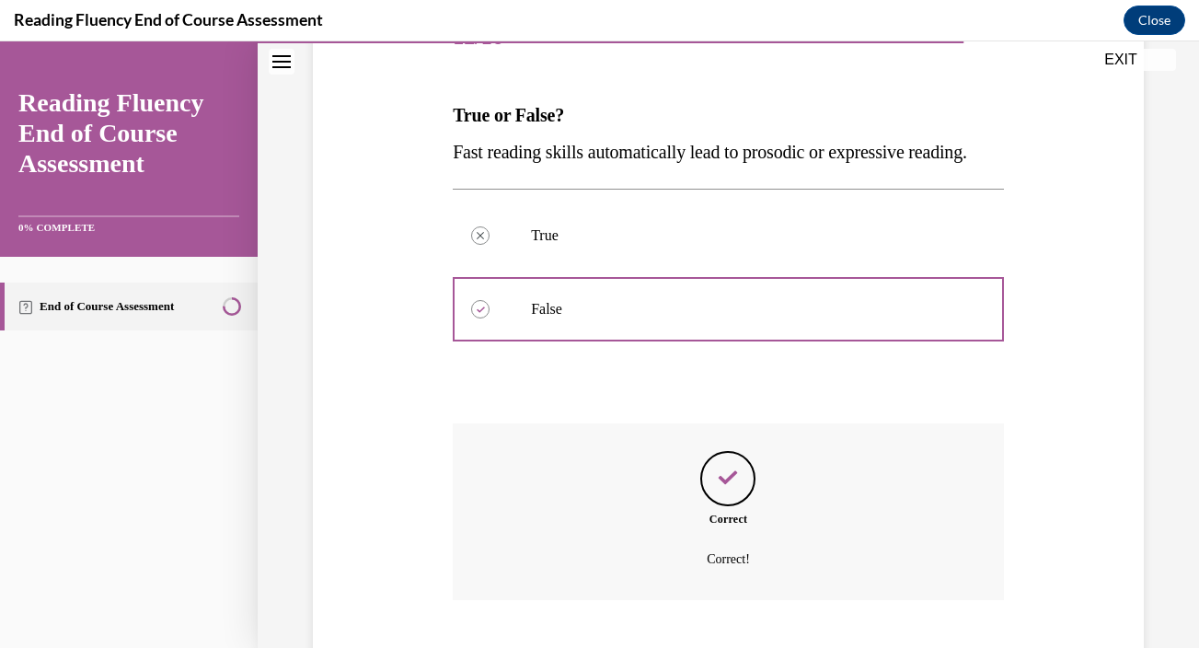
scroll to position [403, 0]
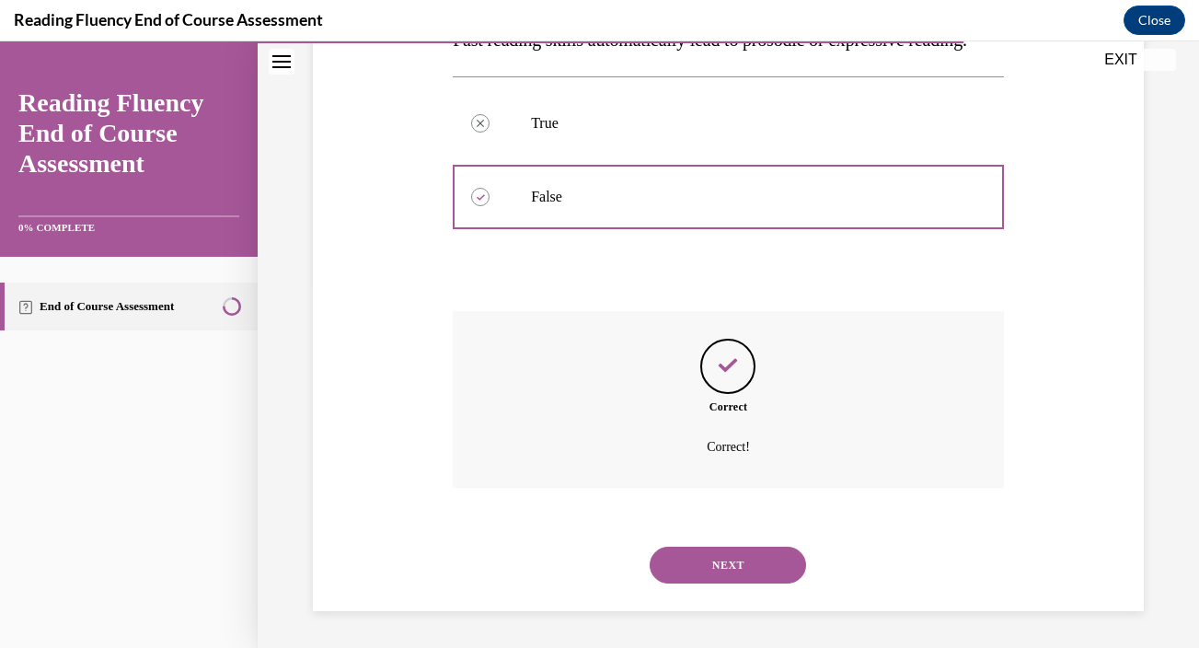
click at [736, 558] on button "NEXT" at bounding box center [728, 564] width 156 height 37
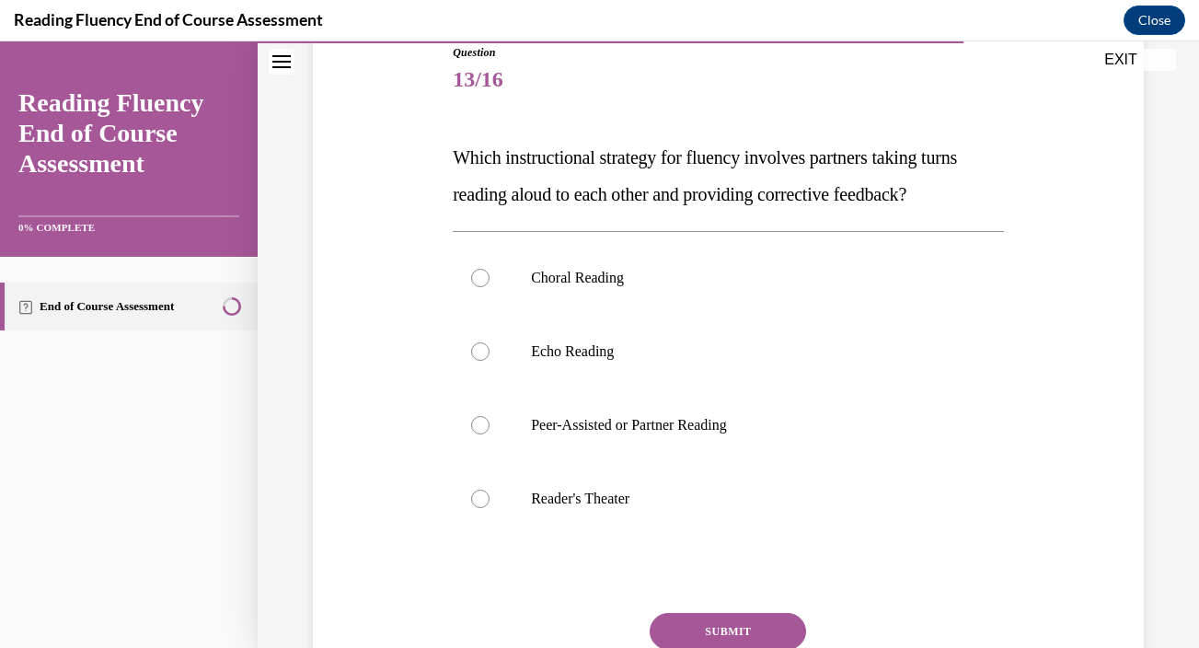
scroll to position [194, 0]
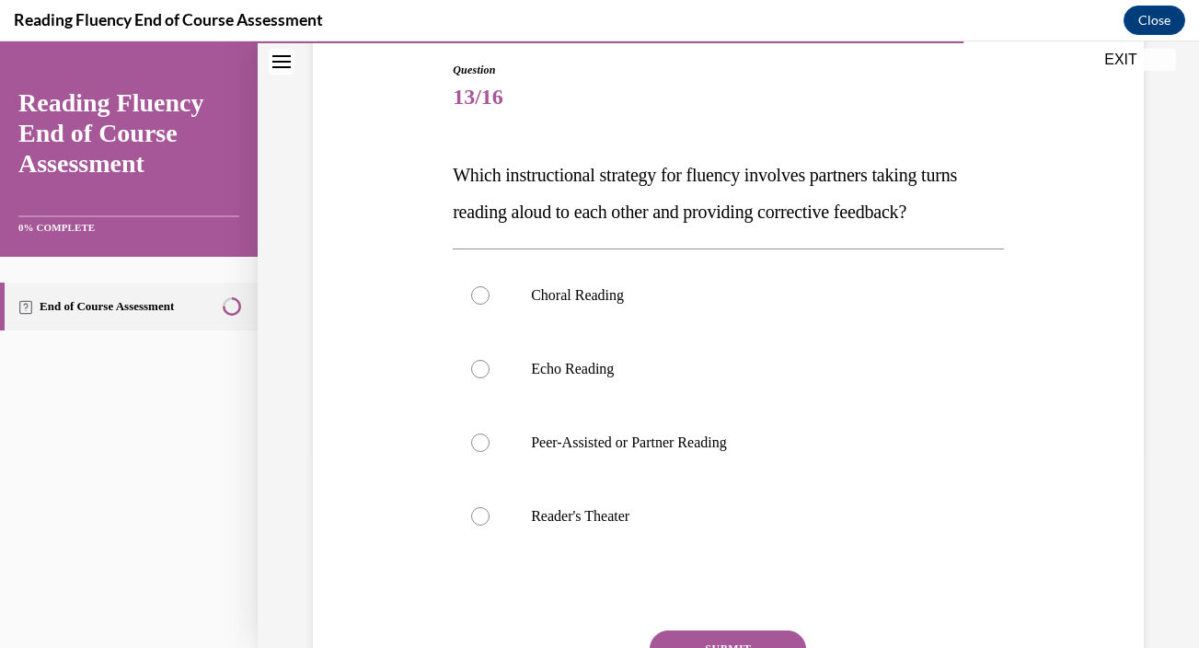
drag, startPoint x: 453, startPoint y: 177, endPoint x: 982, endPoint y: 214, distance: 530.4
click at [982, 214] on p "Which instructional strategy for fluency involves partners taking turns reading…" at bounding box center [728, 193] width 551 height 74
copy span "Which instructional strategy for fluency involves partners taking turns reading…"
click at [708, 450] on p "Peer-Assisted or Partner Reading" at bounding box center [744, 442] width 427 height 18
click at [489, 450] on input "Peer-Assisted or Partner Reading" at bounding box center [480, 442] width 18 height 18
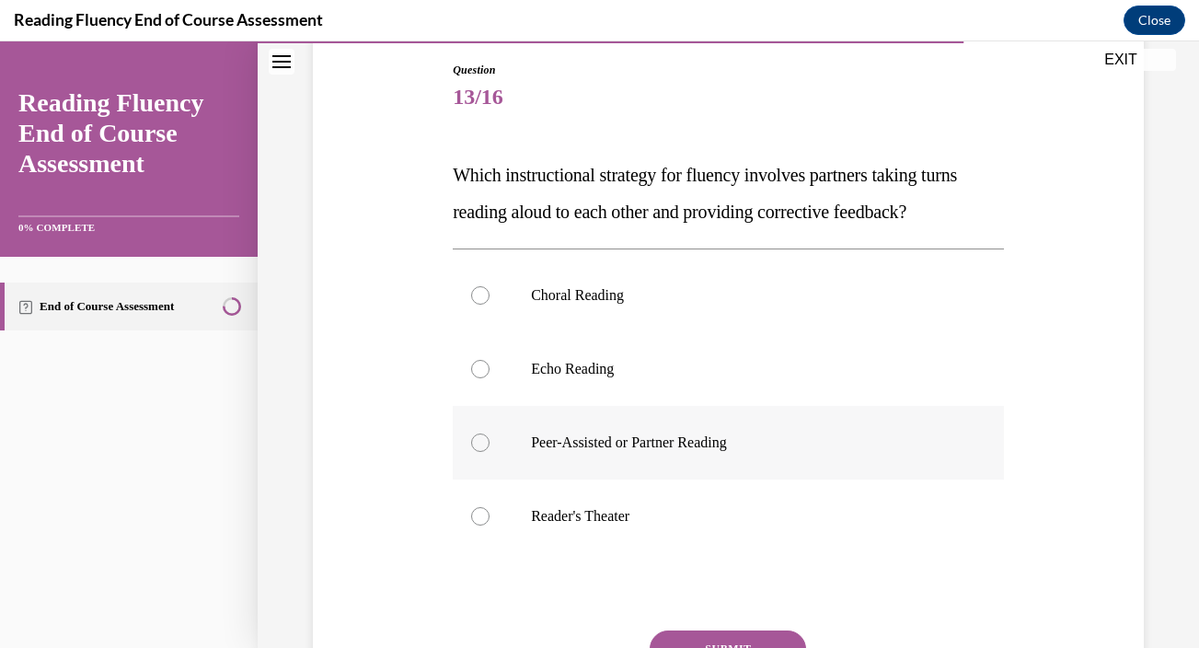
radio input "true"
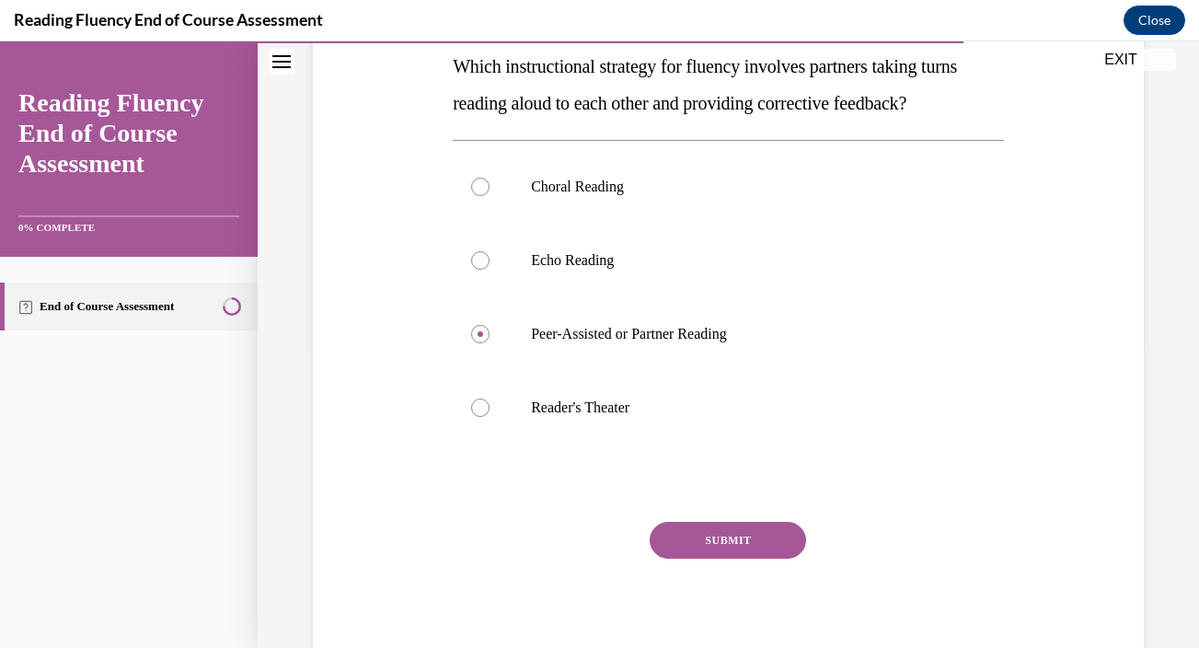
click at [713, 542] on button "SUBMIT" at bounding box center [728, 540] width 156 height 37
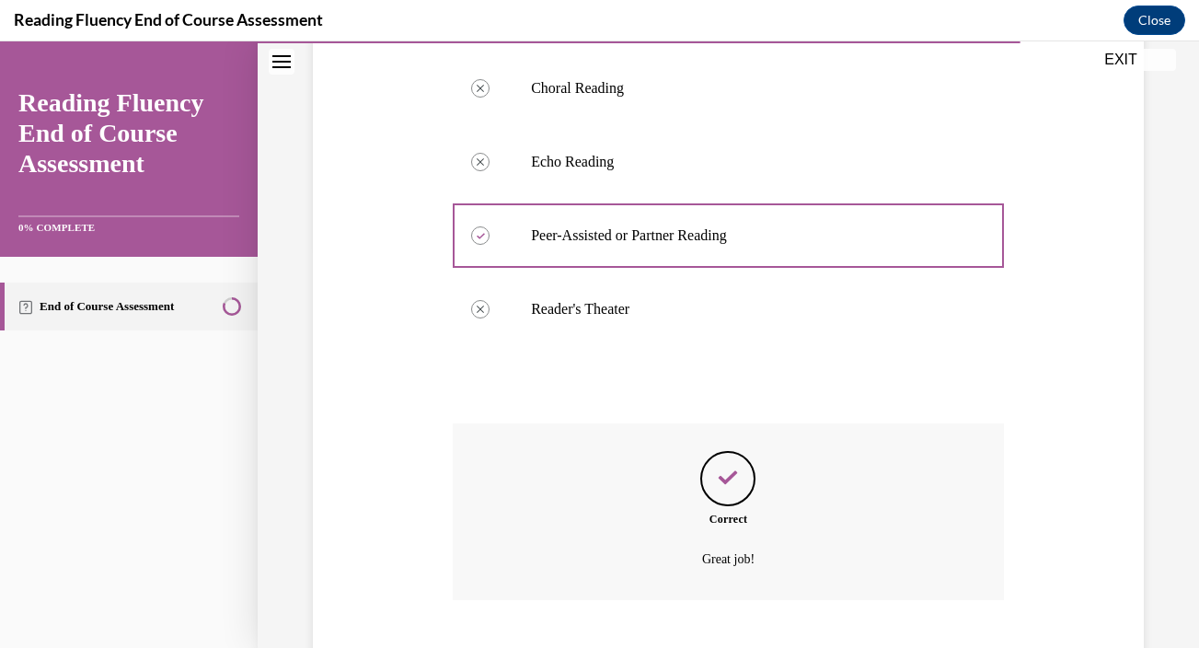
scroll to position [513, 0]
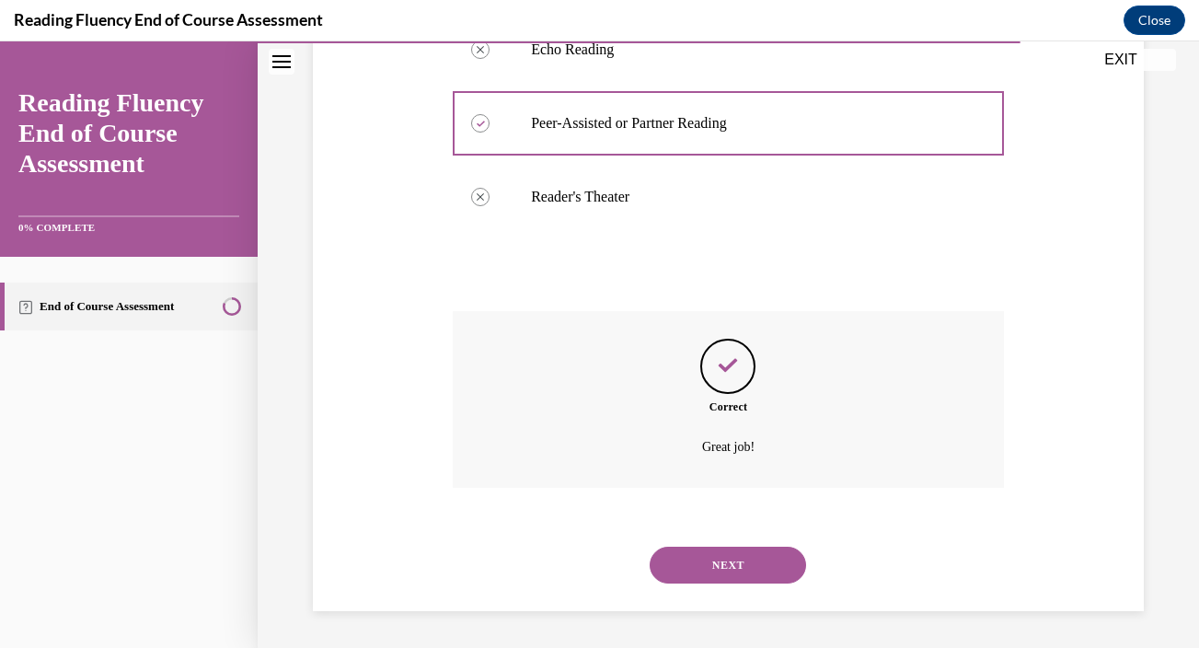
click at [726, 556] on button "NEXT" at bounding box center [728, 564] width 156 height 37
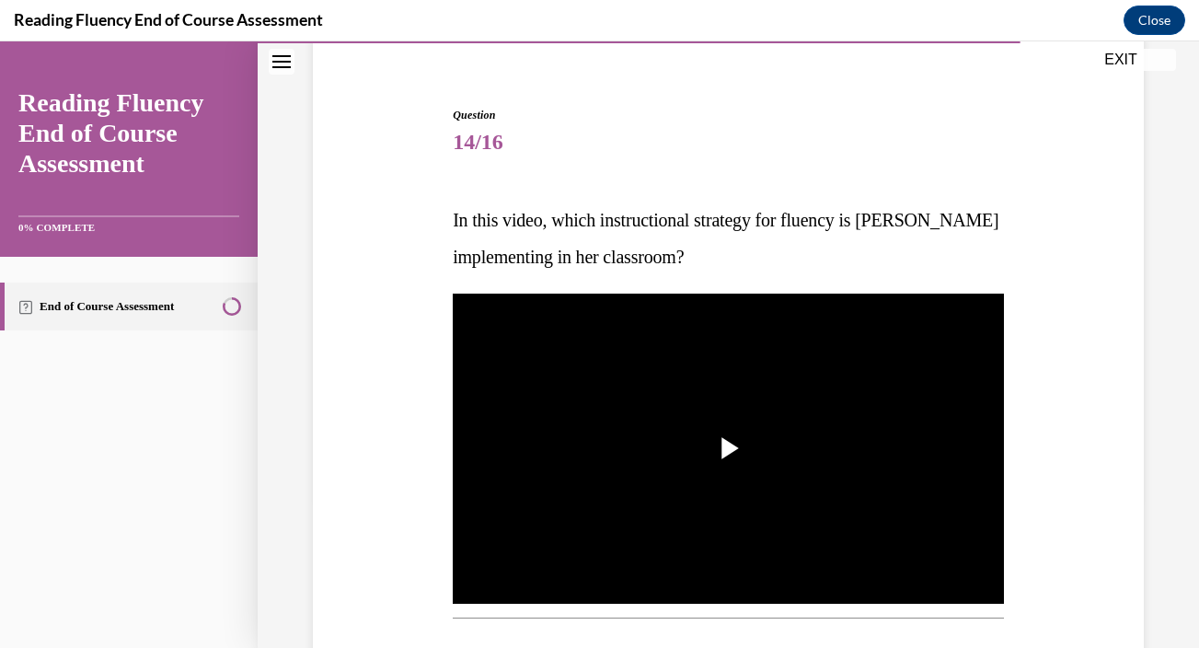
scroll to position [151, 0]
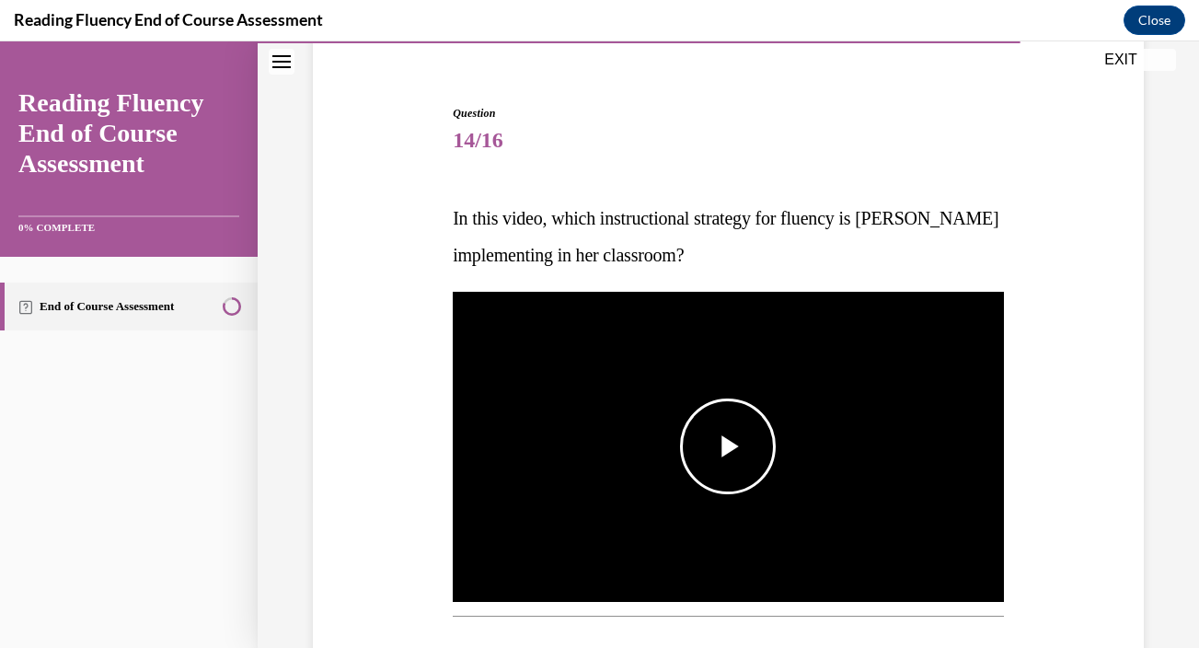
click at [728, 446] on span "Video player" at bounding box center [728, 446] width 0 height 0
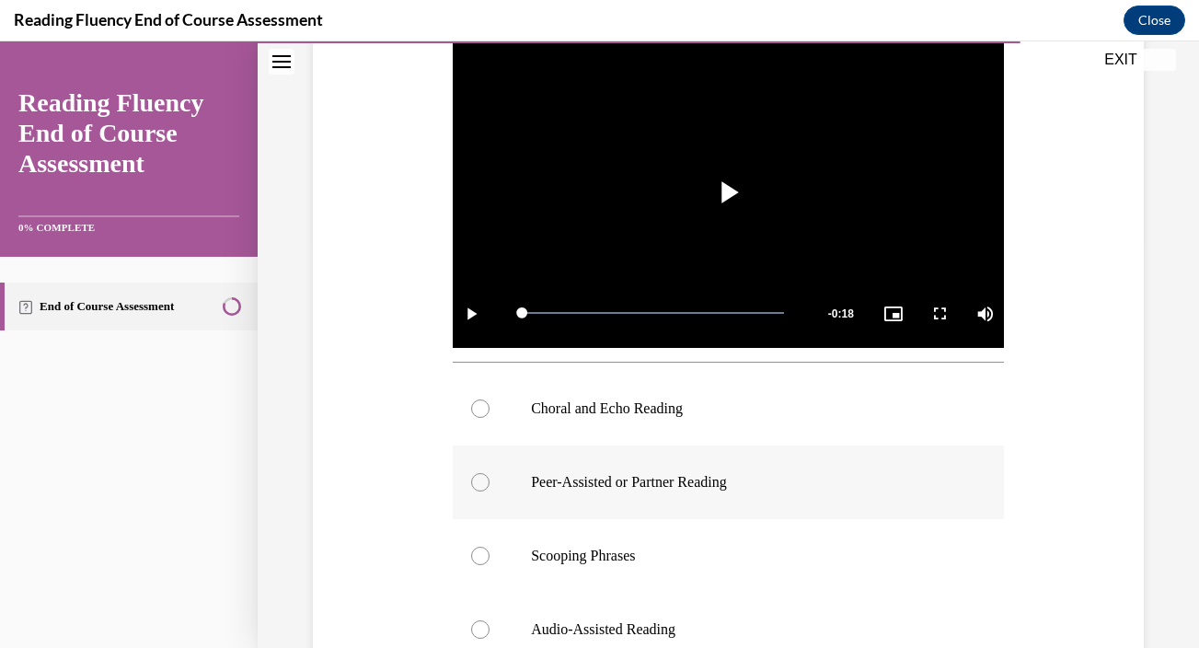
scroll to position [362, 0]
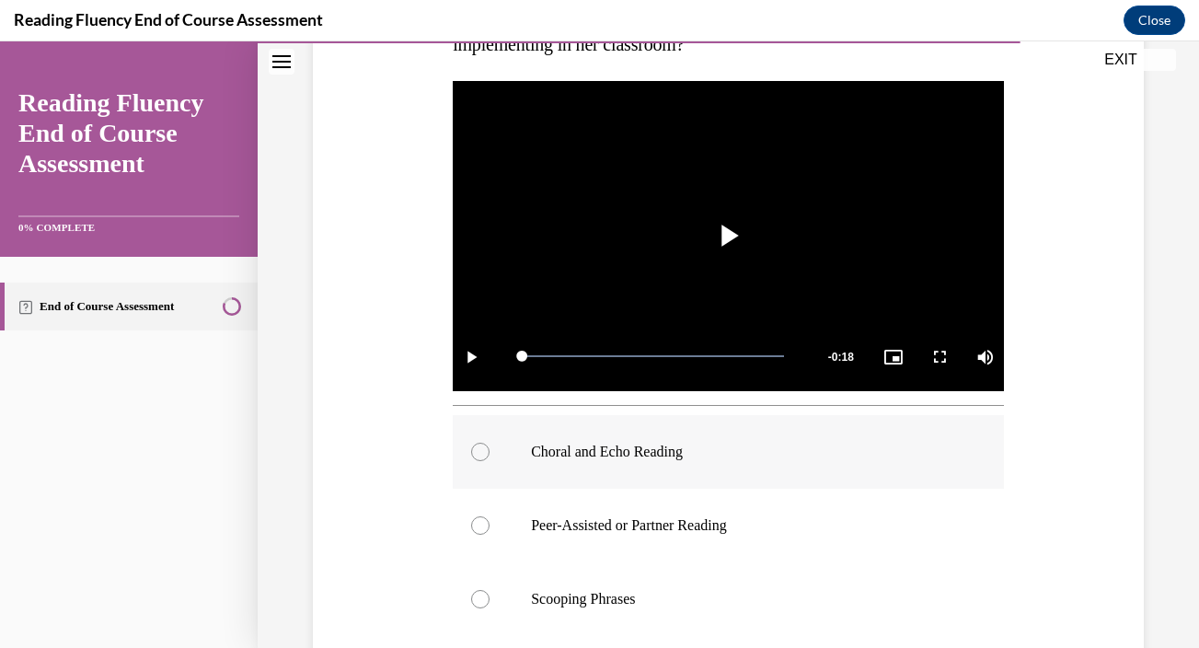
click at [632, 466] on label "Choral and Echo Reading" at bounding box center [728, 452] width 551 height 74
click at [489, 461] on input "Choral and Echo Reading" at bounding box center [480, 452] width 18 height 18
radio input "true"
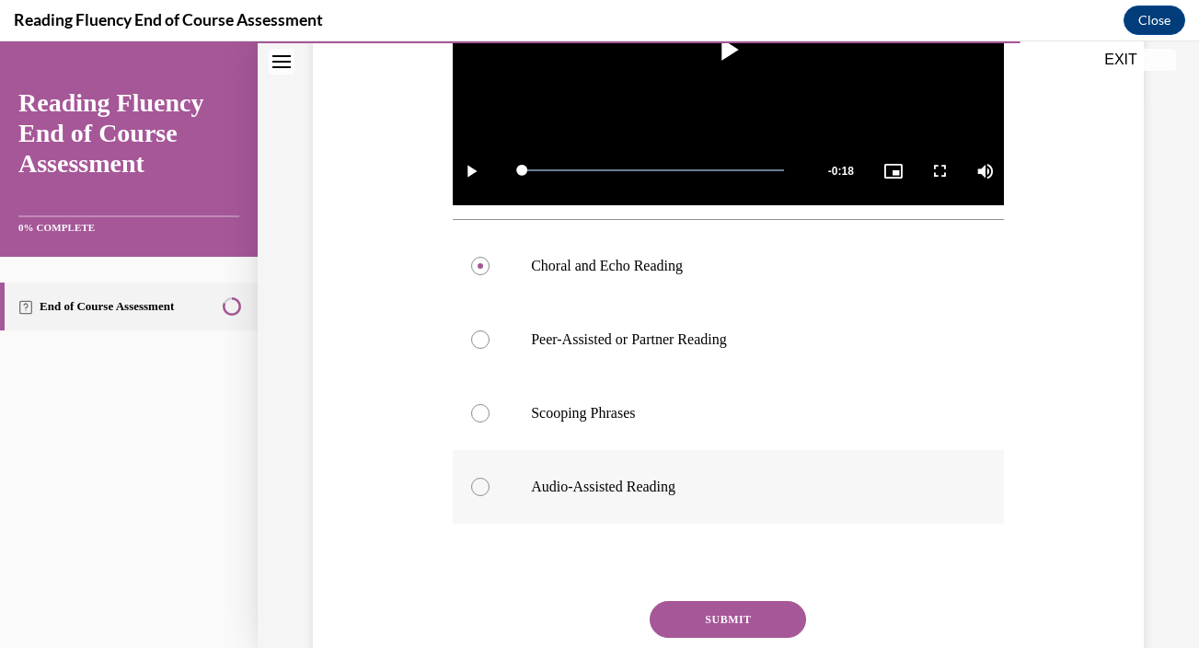
scroll to position [549, 0]
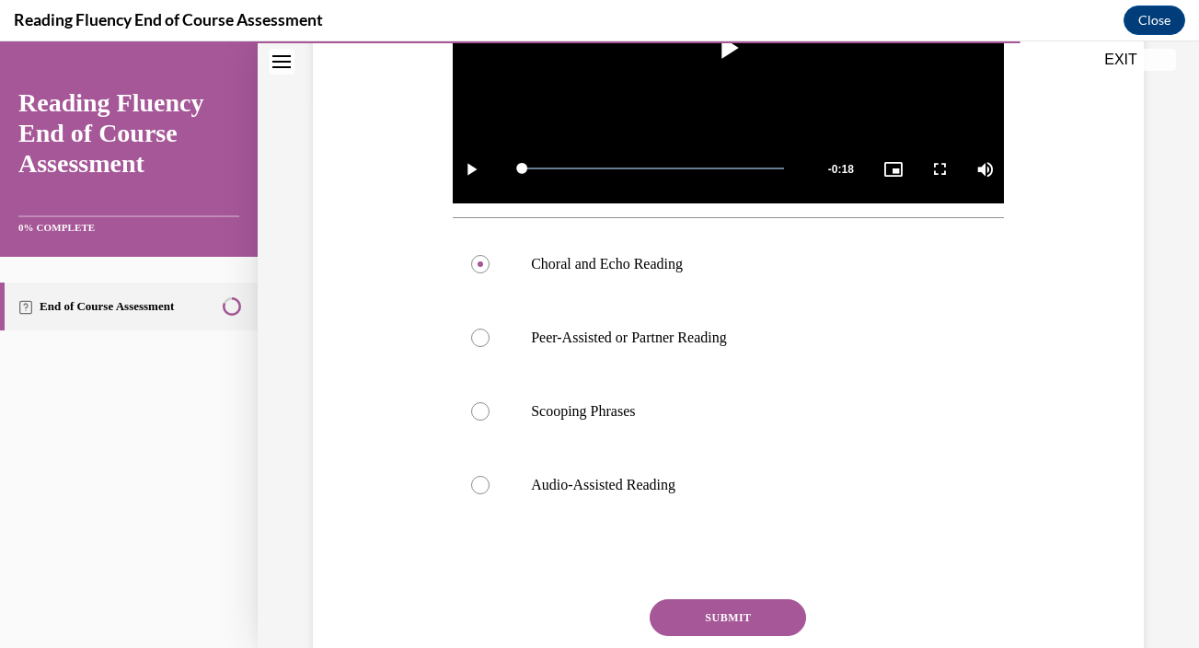
click at [692, 612] on button "SUBMIT" at bounding box center [728, 617] width 156 height 37
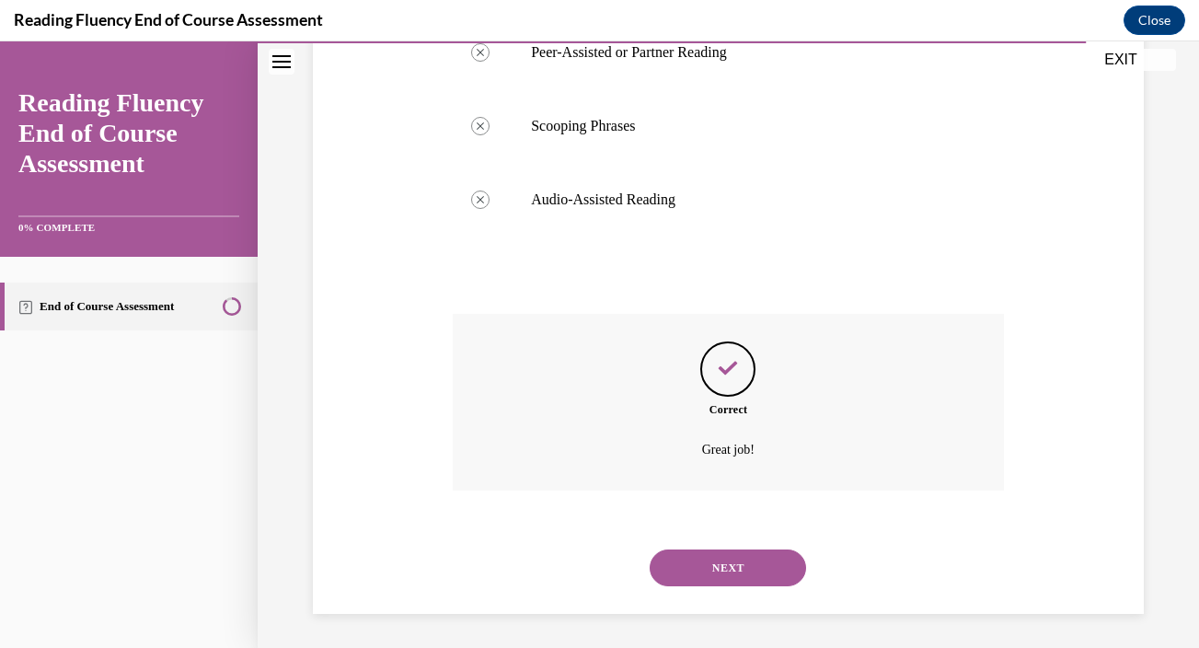
scroll to position [836, 0]
click at [734, 572] on button "NEXT" at bounding box center [728, 565] width 156 height 37
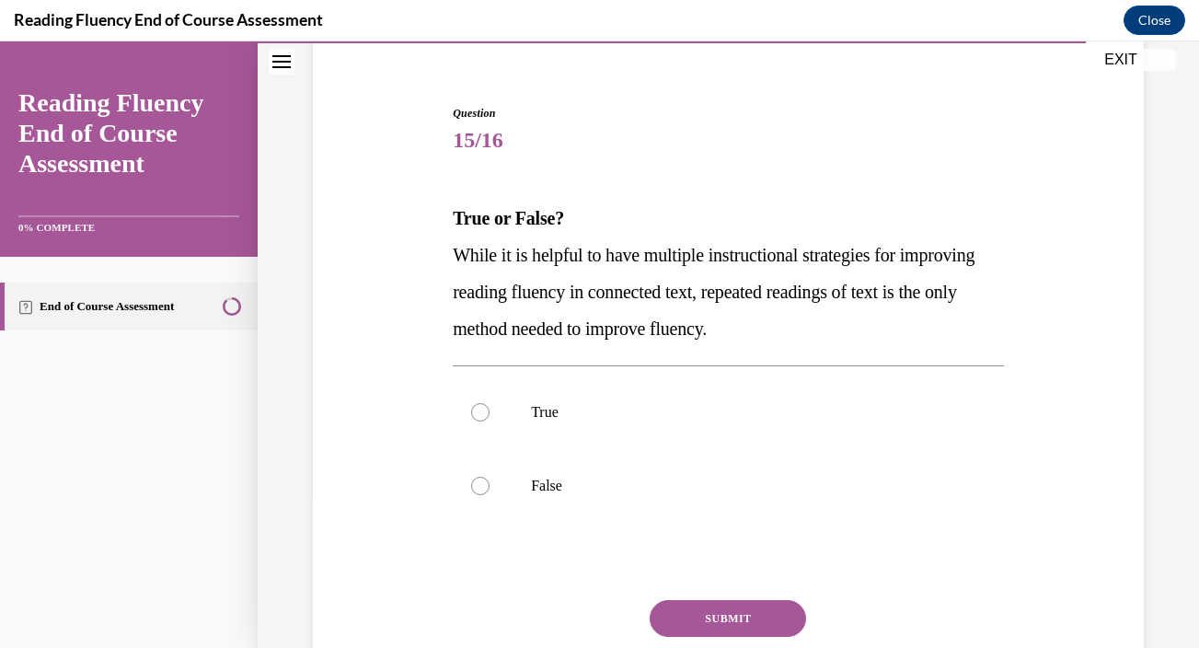
scroll to position [194, 0]
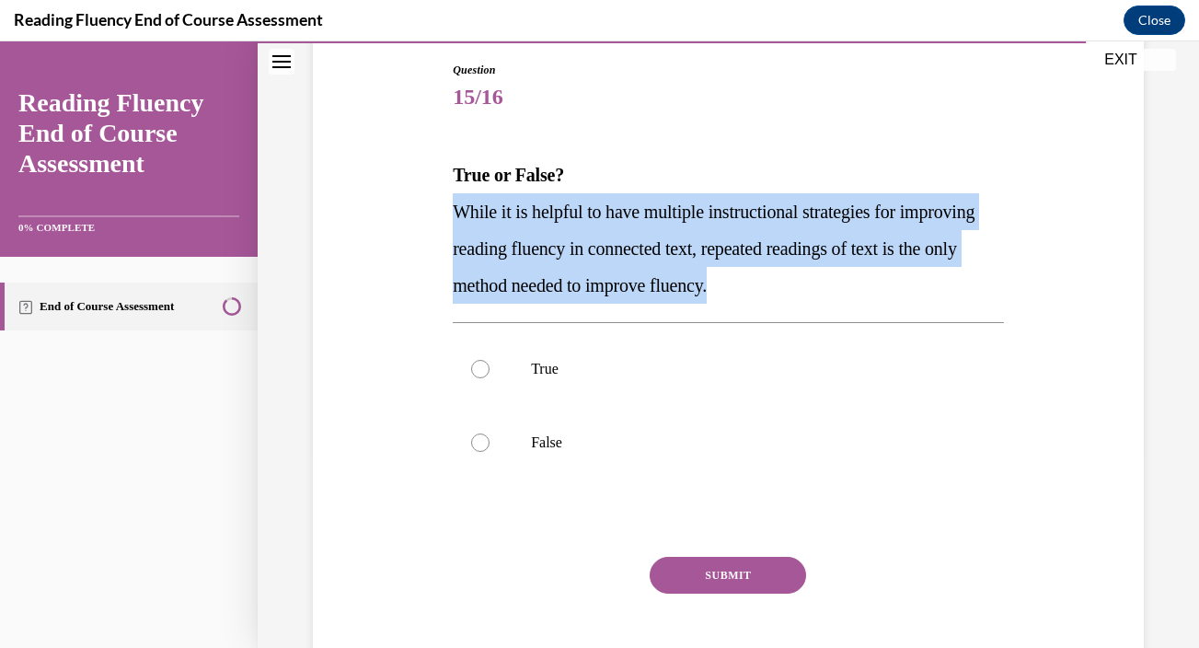
drag, startPoint x: 453, startPoint y: 209, endPoint x: 954, endPoint y: 298, distance: 509.3
click at [954, 298] on p "While it is helpful to have multiple instructional strategies for improving rea…" at bounding box center [728, 248] width 551 height 110
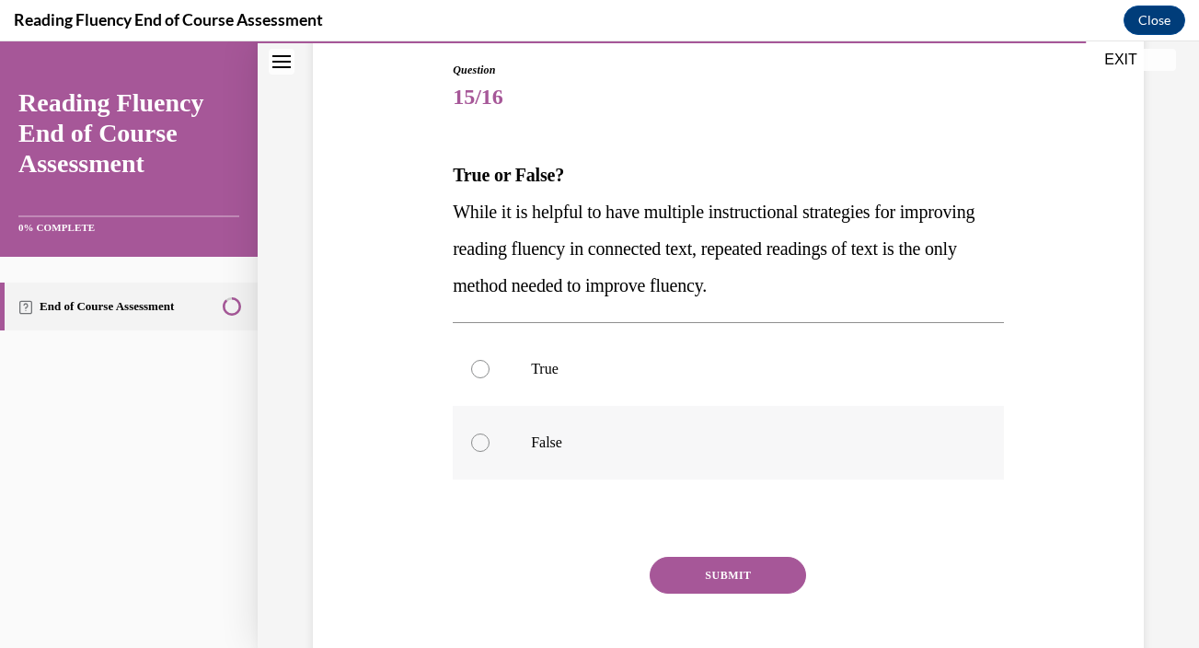
click at [579, 431] on label "False" at bounding box center [728, 443] width 551 height 74
click at [489, 433] on input "False" at bounding box center [480, 442] width 18 height 18
radio input "true"
click at [704, 572] on button "SUBMIT" at bounding box center [728, 575] width 156 height 37
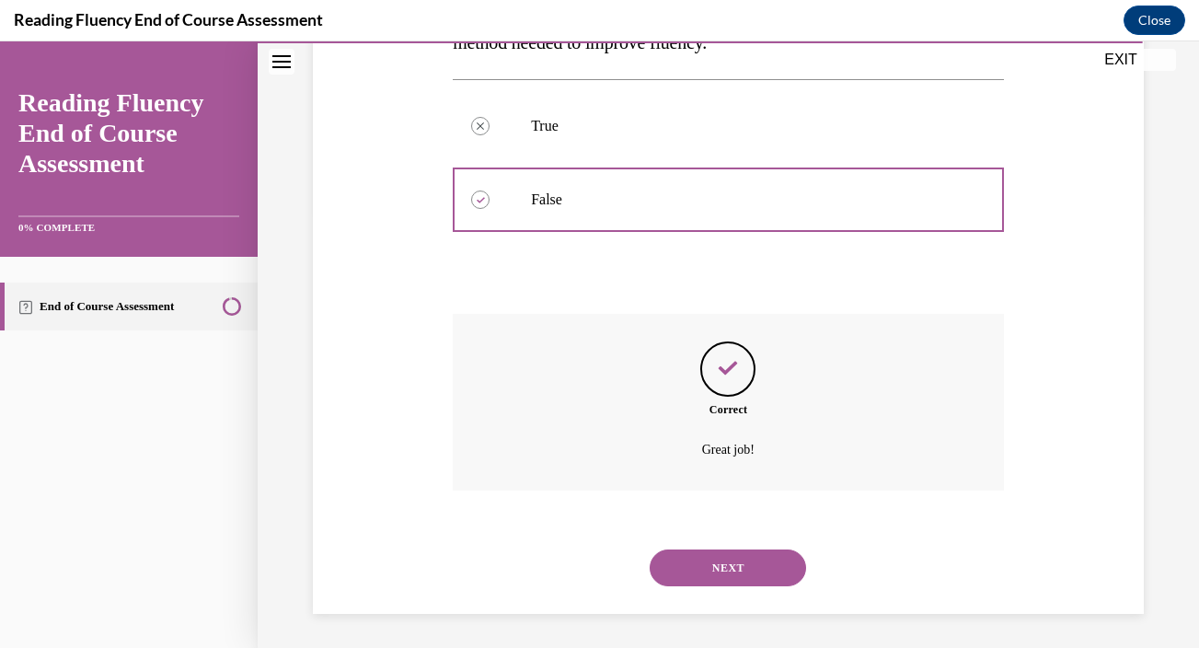
scroll to position [440, 0]
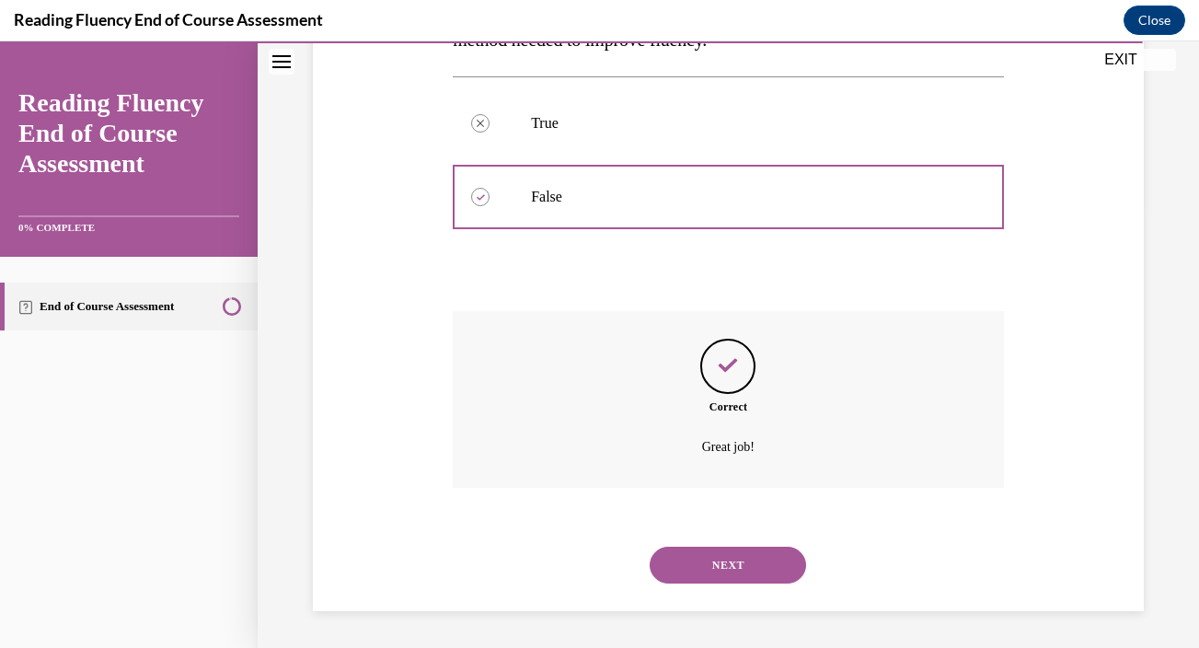
click at [727, 562] on button "NEXT" at bounding box center [728, 564] width 156 height 37
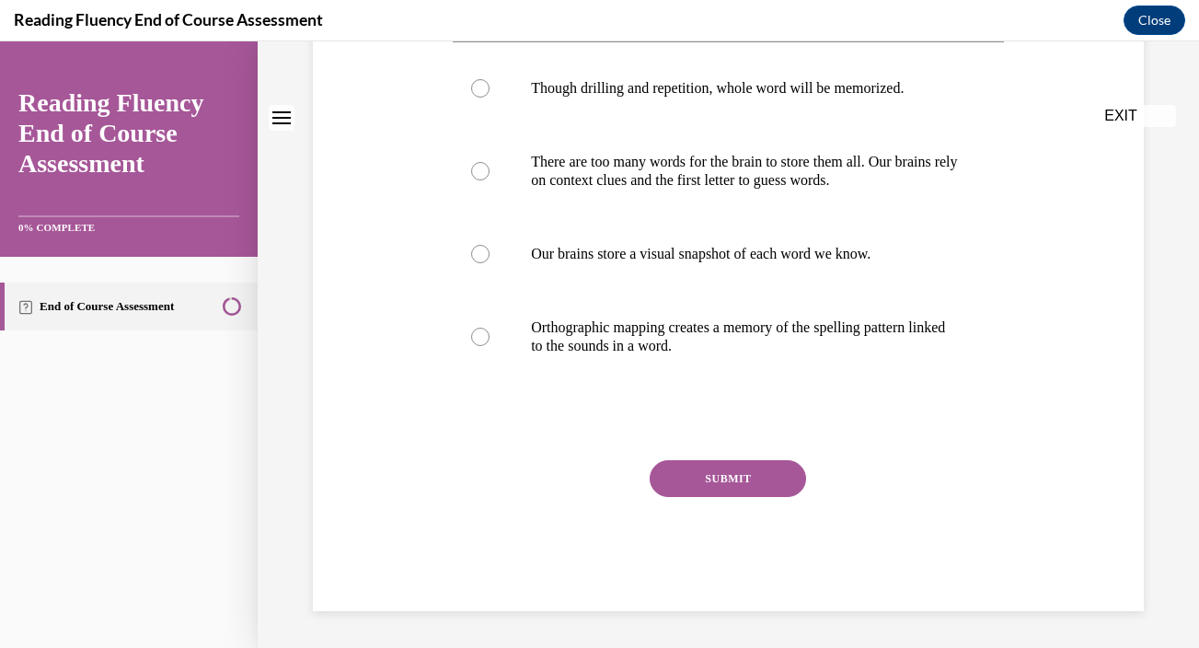
scroll to position [0, 0]
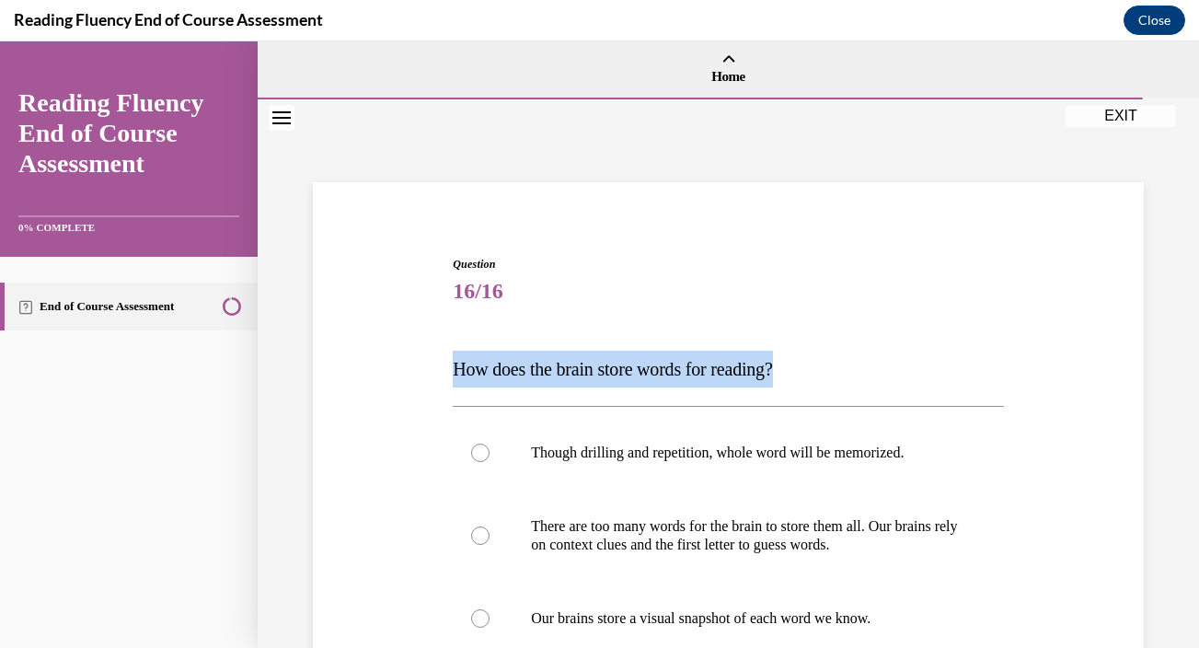
drag, startPoint x: 453, startPoint y: 366, endPoint x: 821, endPoint y: 360, distance: 368.1
click at [821, 360] on p "How does the brain store words for reading?" at bounding box center [728, 369] width 551 height 37
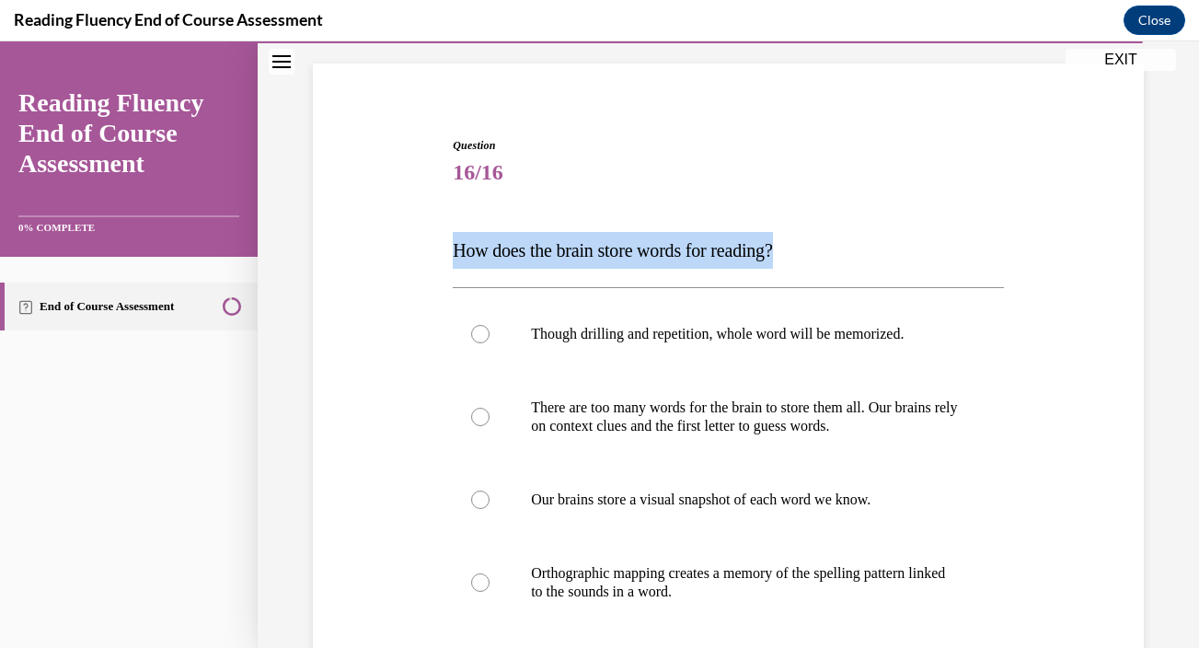
scroll to position [151, 0]
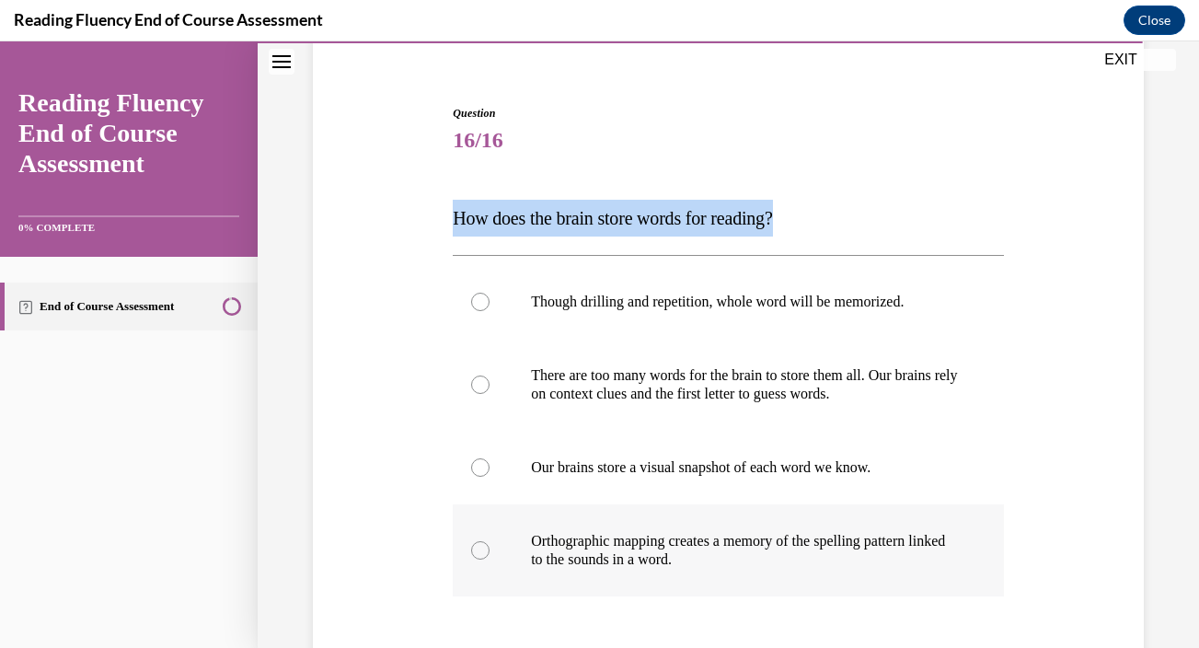
click at [698, 532] on p "Orthographic mapping creates a memory of the spelling pattern linked to the sou…" at bounding box center [744, 550] width 427 height 37
click at [489, 541] on input "Orthographic mapping creates a memory of the spelling pattern linked to the sou…" at bounding box center [480, 550] width 18 height 18
radio input "true"
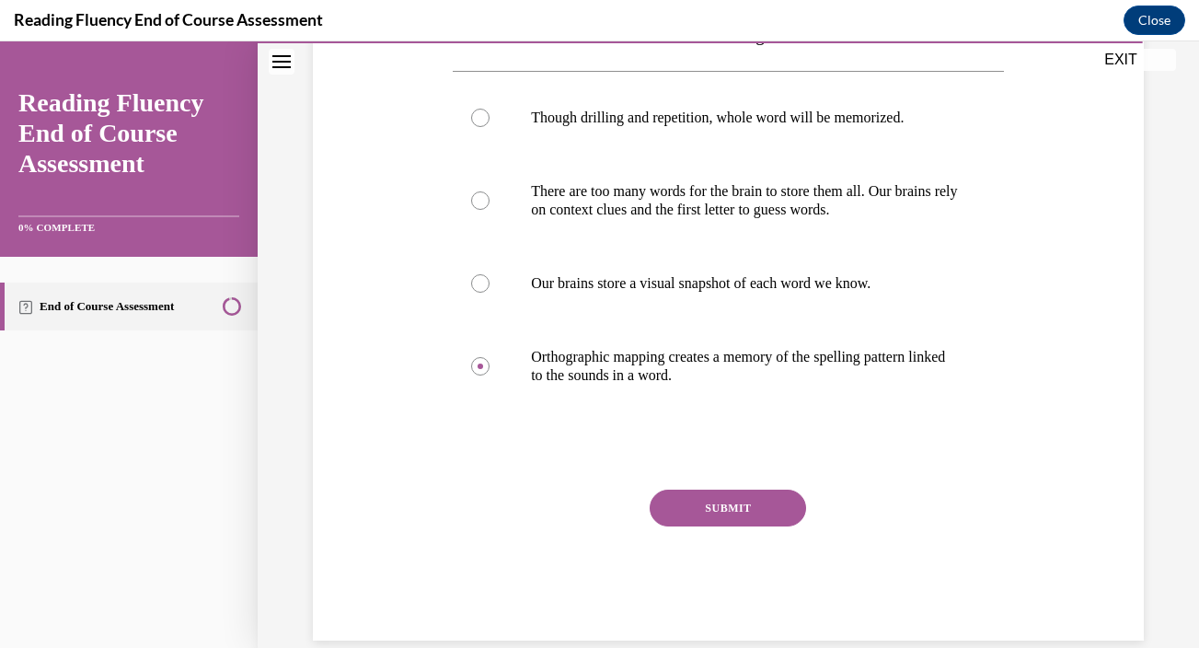
click at [724, 493] on button "SUBMIT" at bounding box center [728, 507] width 156 height 37
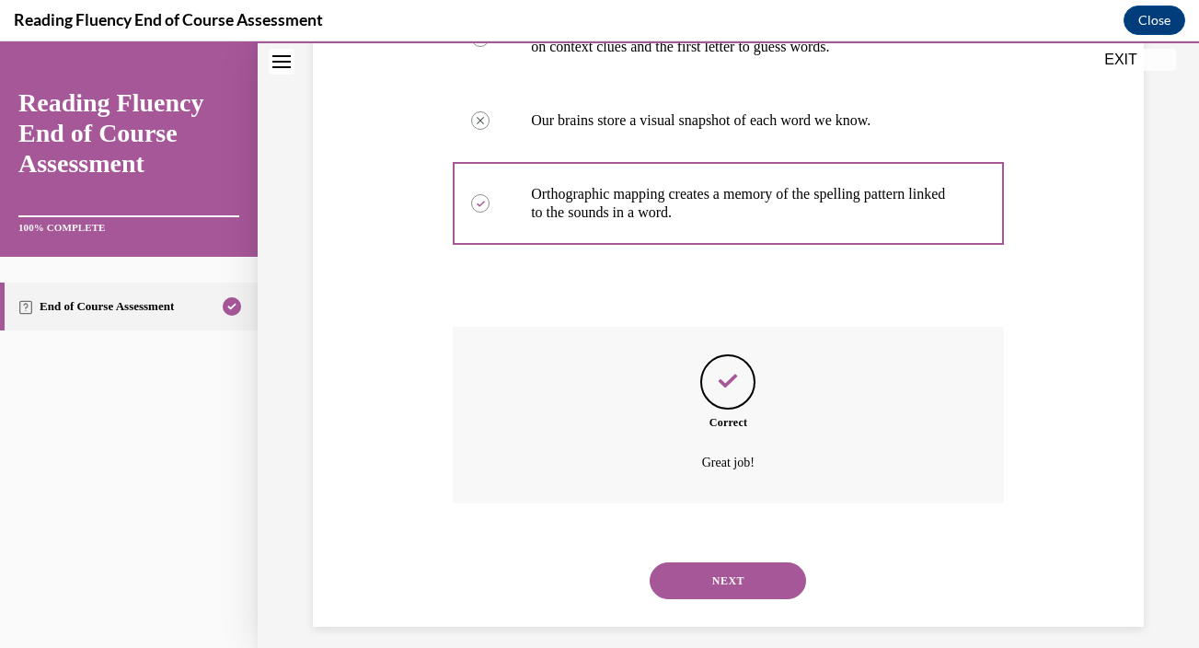
scroll to position [513, 0]
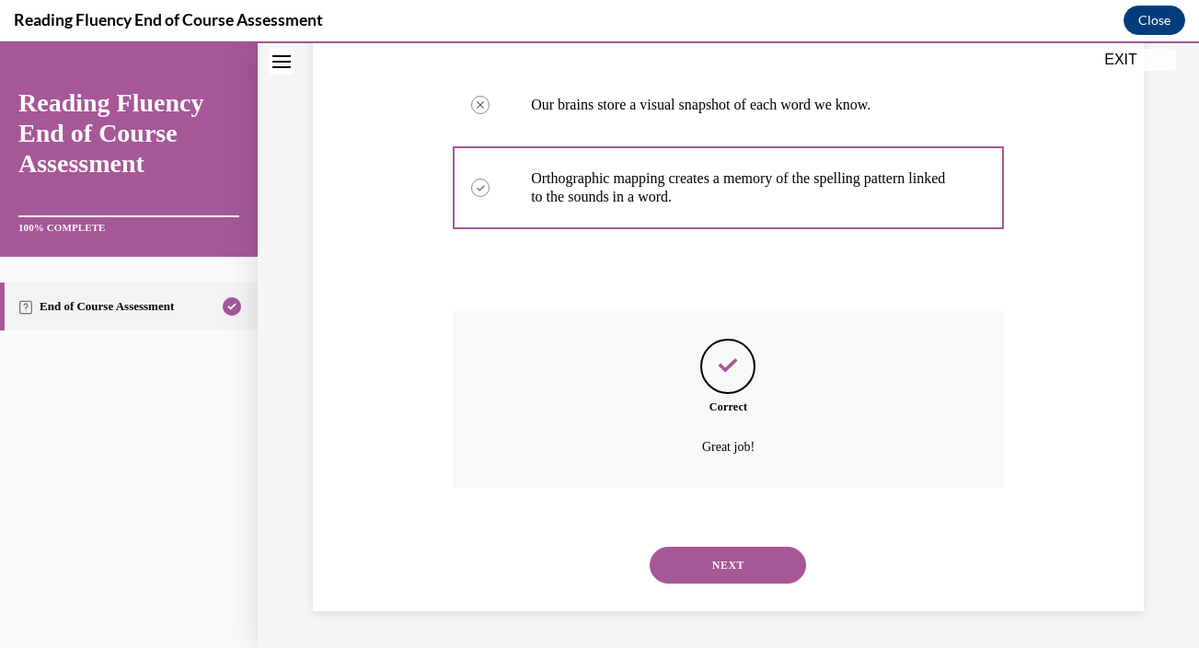
click at [713, 557] on button "NEXT" at bounding box center [728, 564] width 156 height 37
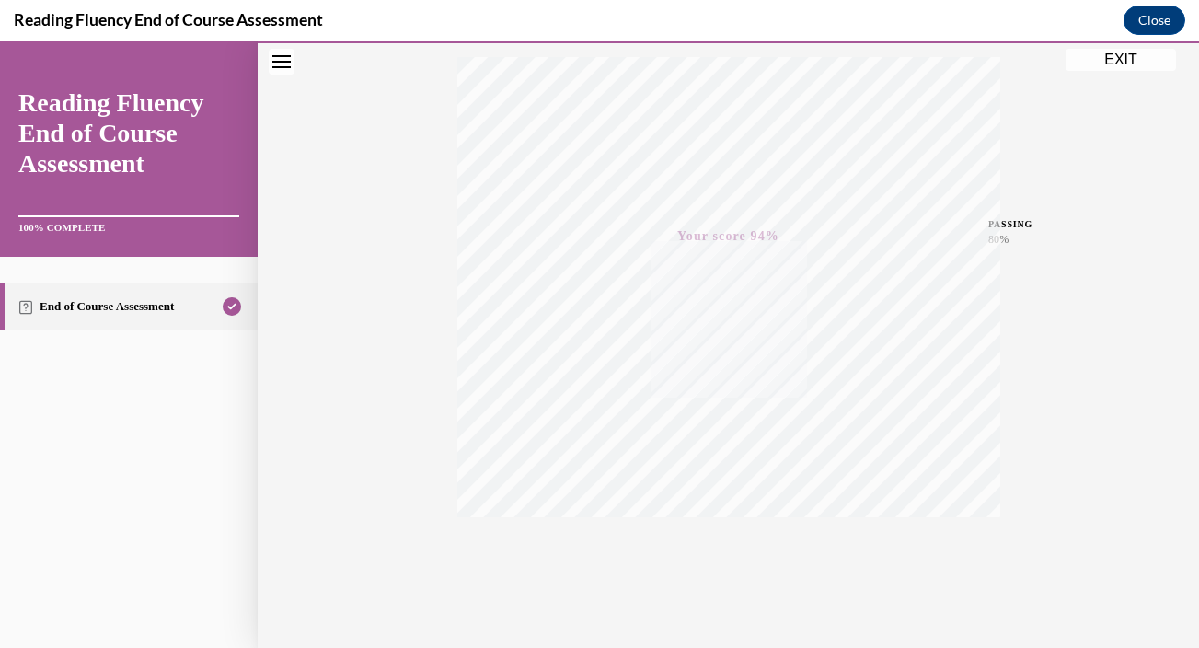
scroll to position [337, 0]
click at [1121, 66] on button "EXIT" at bounding box center [1120, 60] width 110 height 22
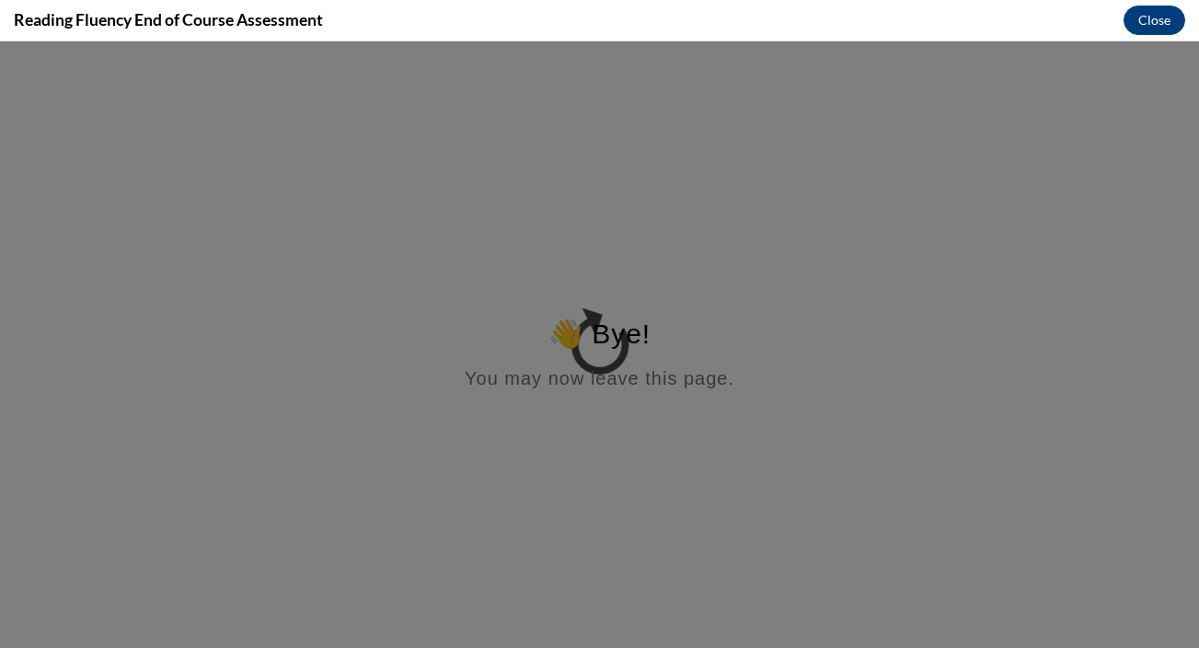
scroll to position [0, 0]
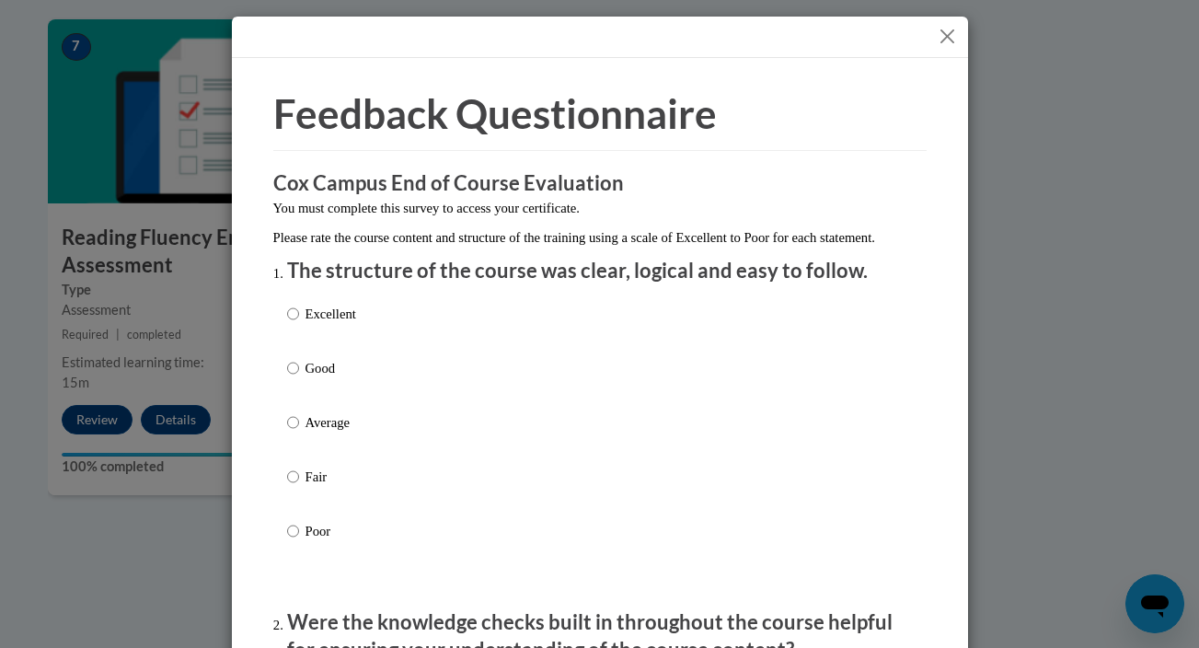
click at [328, 324] on p "Excellent" at bounding box center [330, 314] width 51 height 20
click at [299, 324] on input "Excellent" at bounding box center [293, 314] width 12 height 20
radio input "true"
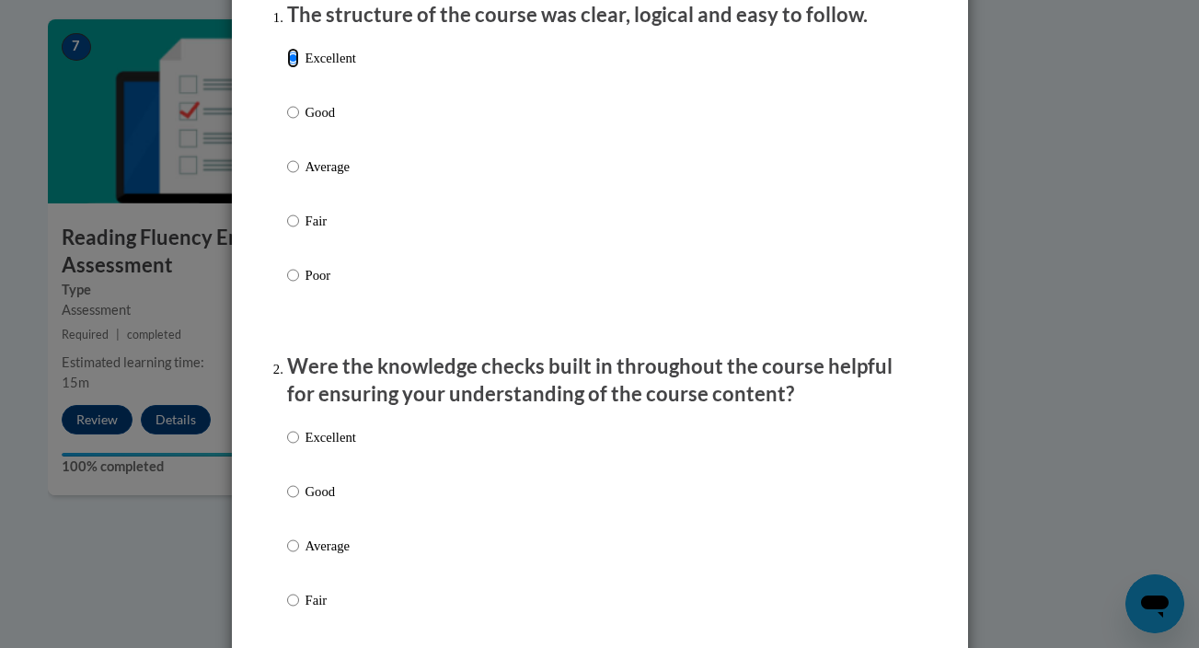
scroll to position [306, 0]
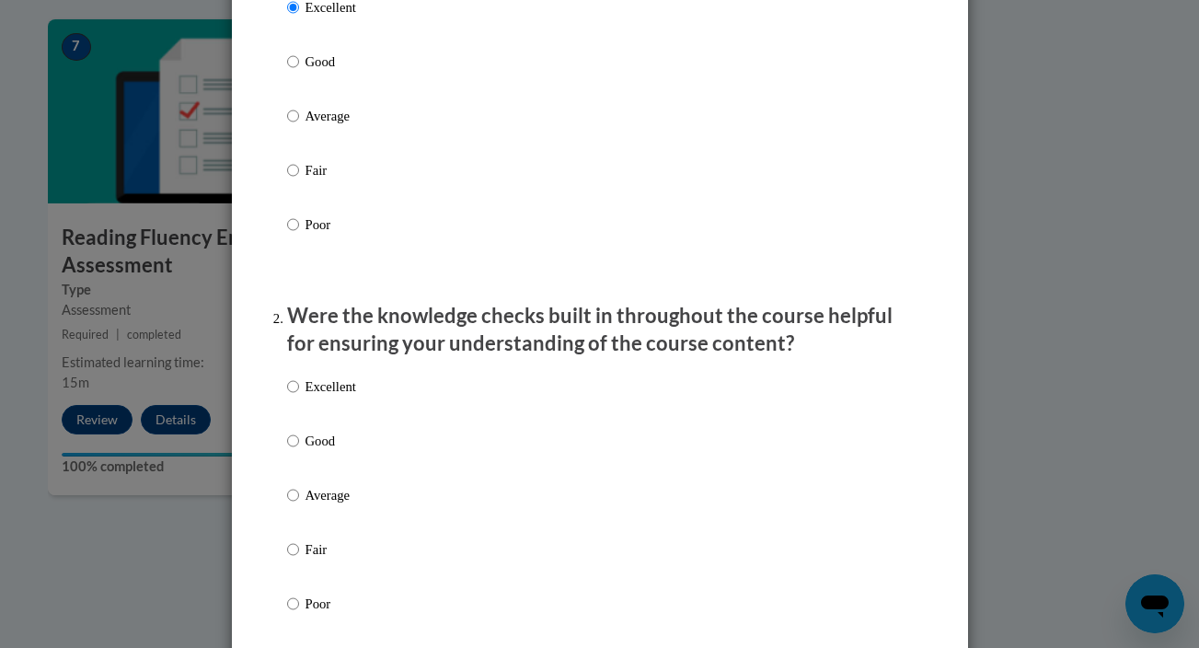
click at [366, 415] on div "Excellent Good Average Fair Poor" at bounding box center [600, 517] width 626 height 300
click at [346, 397] on p "Excellent" at bounding box center [330, 386] width 51 height 20
click at [299, 397] on input "Excellent" at bounding box center [293, 386] width 12 height 20
radio input "true"
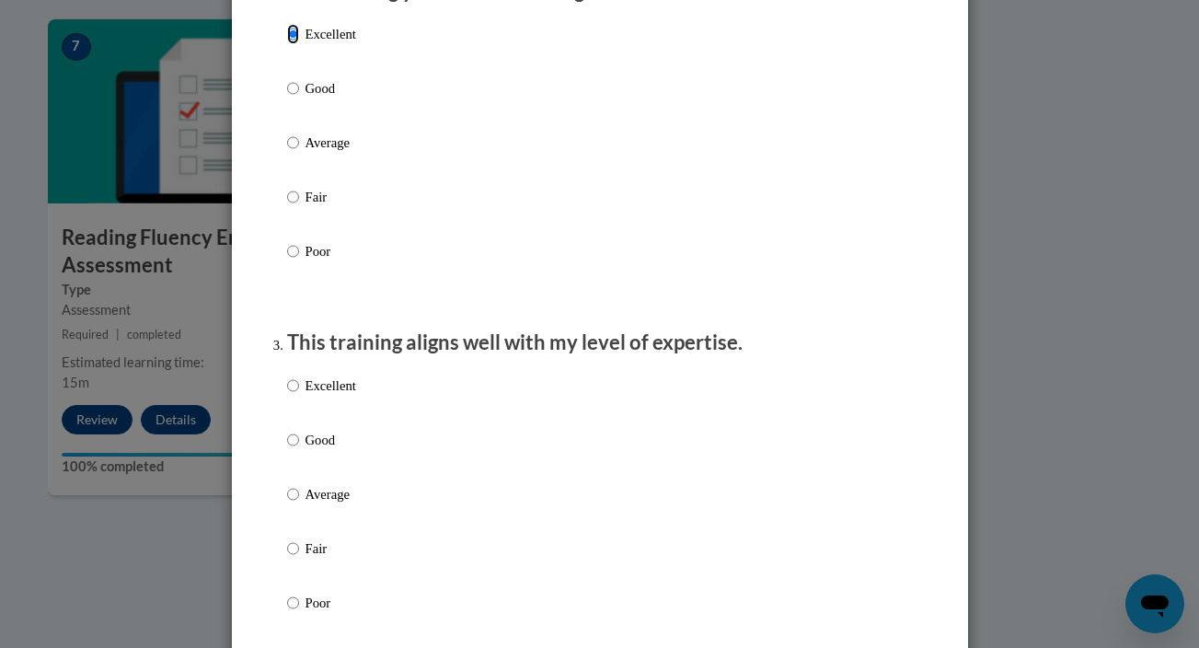
scroll to position [663, 0]
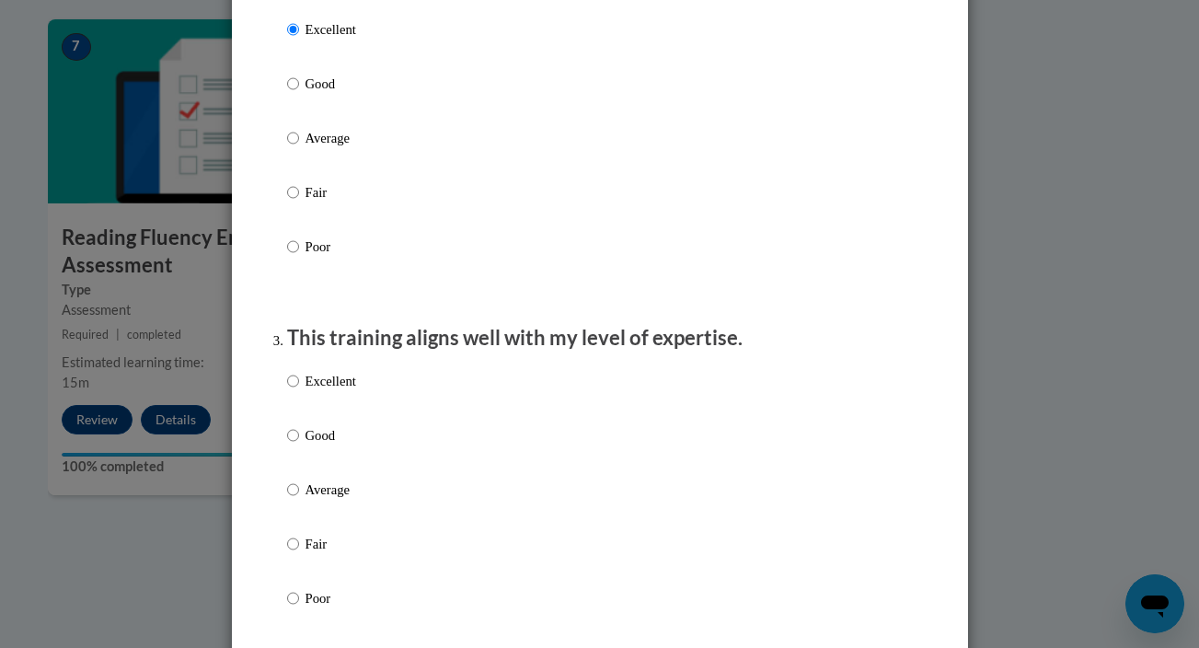
click at [346, 391] on p "Excellent" at bounding box center [330, 381] width 51 height 20
click at [299, 391] on input "Excellent" at bounding box center [293, 381] width 12 height 20
radio input "true"
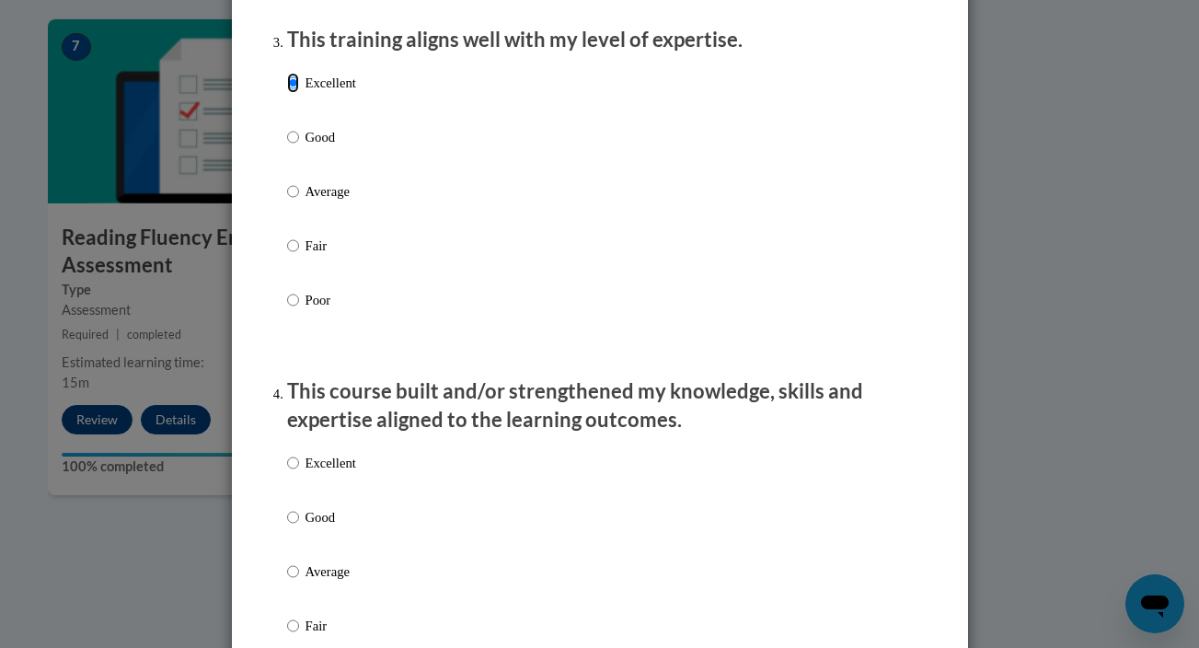
scroll to position [964, 0]
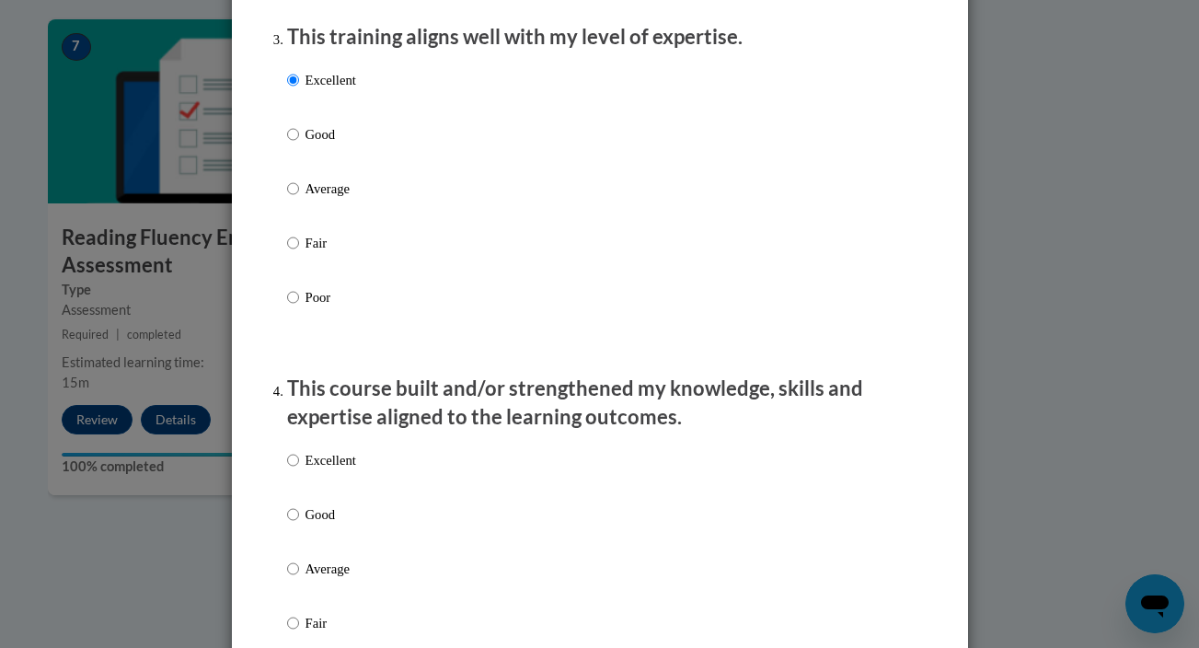
click at [338, 470] on p "Excellent" at bounding box center [330, 460] width 51 height 20
click at [299, 470] on input "Excellent" at bounding box center [293, 460] width 12 height 20
radio input "true"
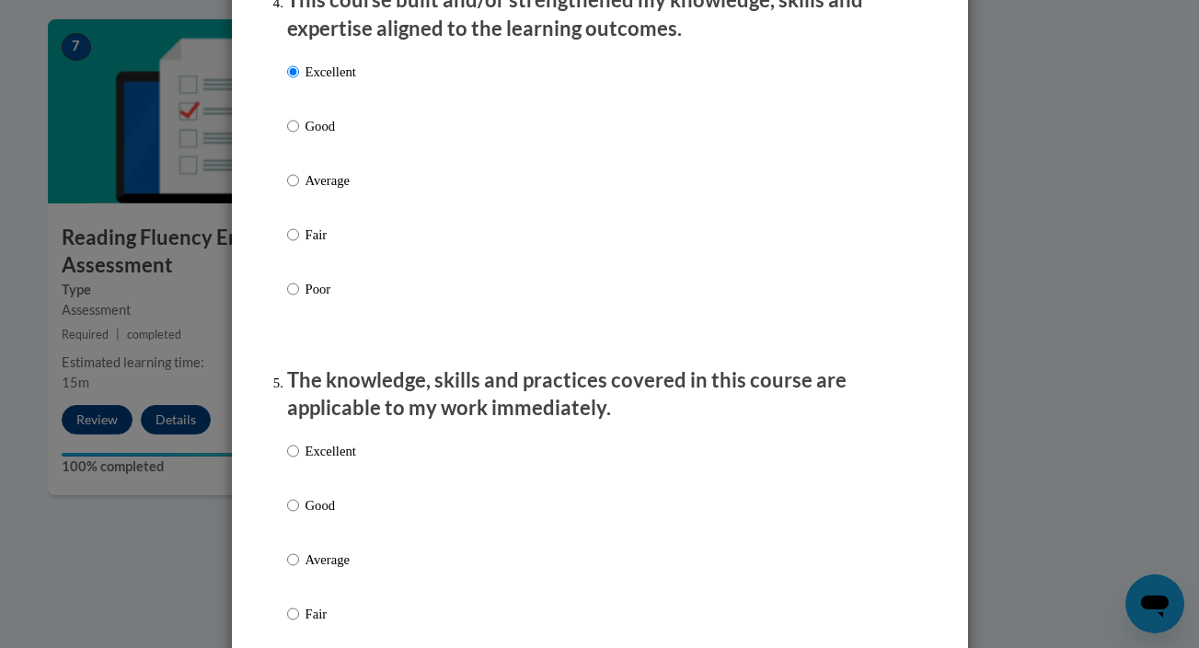
click at [338, 486] on label "Excellent" at bounding box center [321, 466] width 69 height 50
click at [299, 461] on input "Excellent" at bounding box center [293, 451] width 12 height 20
radio input "true"
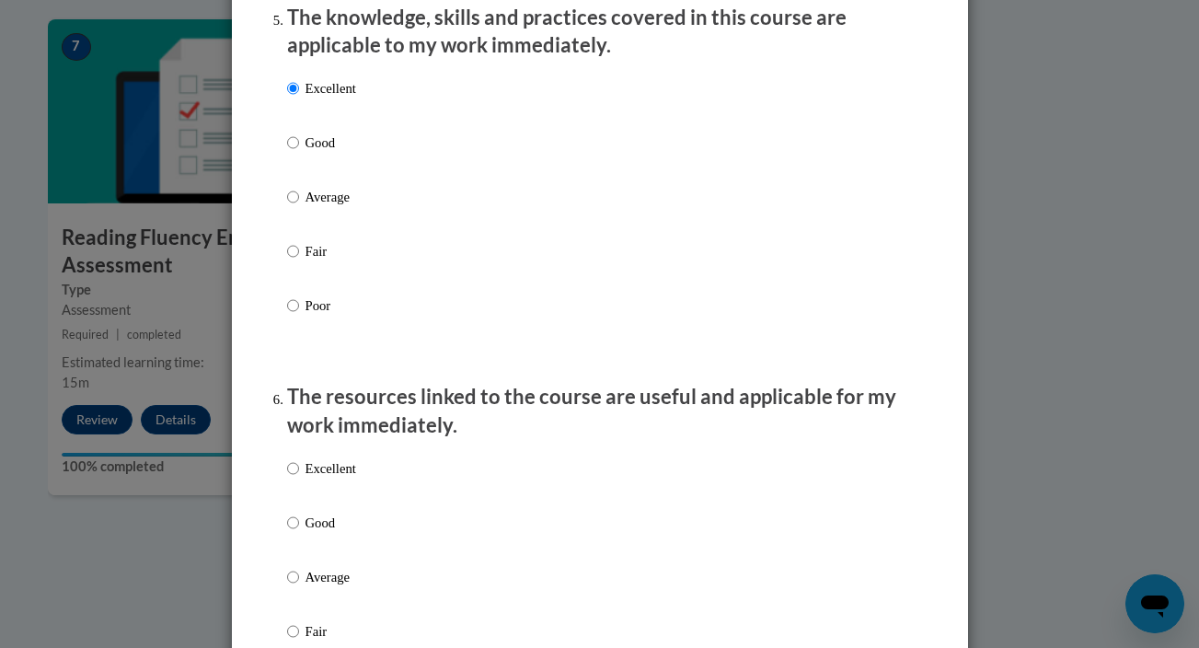
click at [338, 478] on p "Excellent" at bounding box center [330, 468] width 51 height 20
click at [299, 478] on input "Excellent" at bounding box center [293, 468] width 12 height 20
radio input "true"
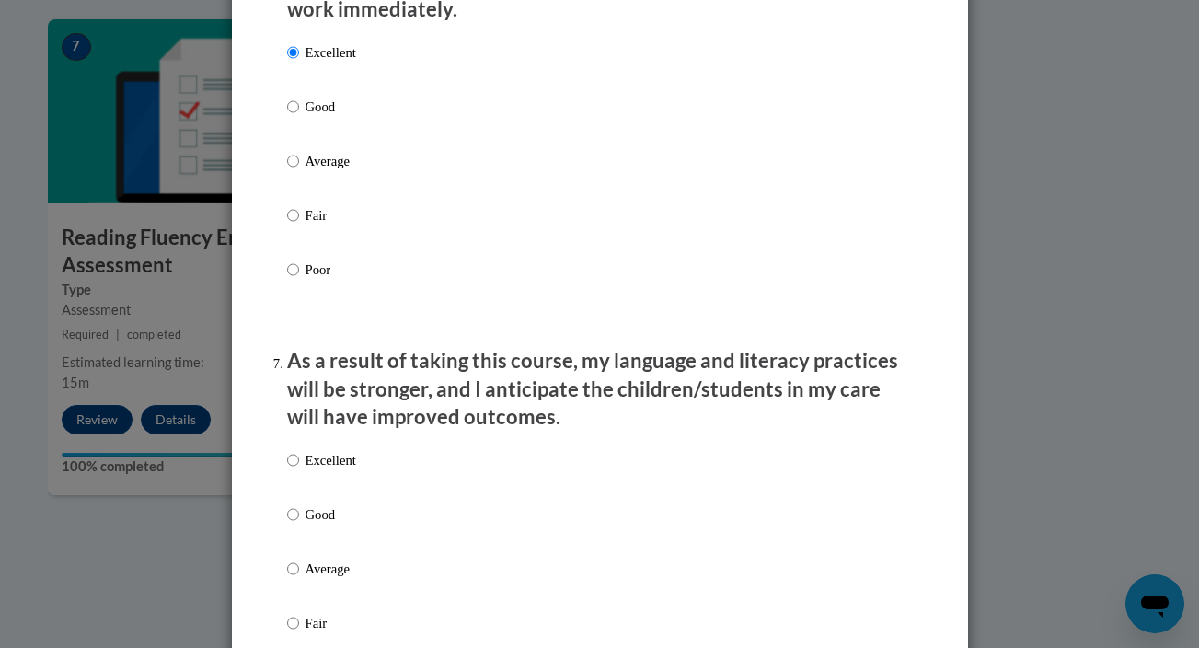
click at [338, 470] on p "Excellent" at bounding box center [330, 460] width 51 height 20
click at [299, 470] on input "Excellent" at bounding box center [293, 460] width 12 height 20
radio input "true"
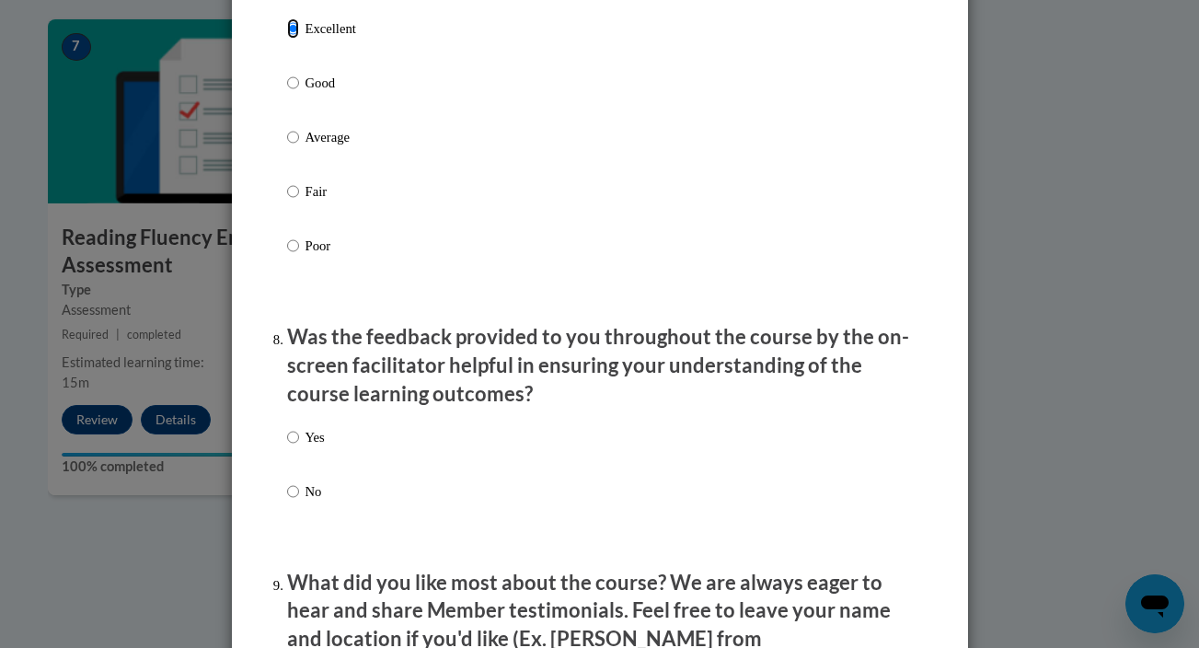
scroll to position [2571, 0]
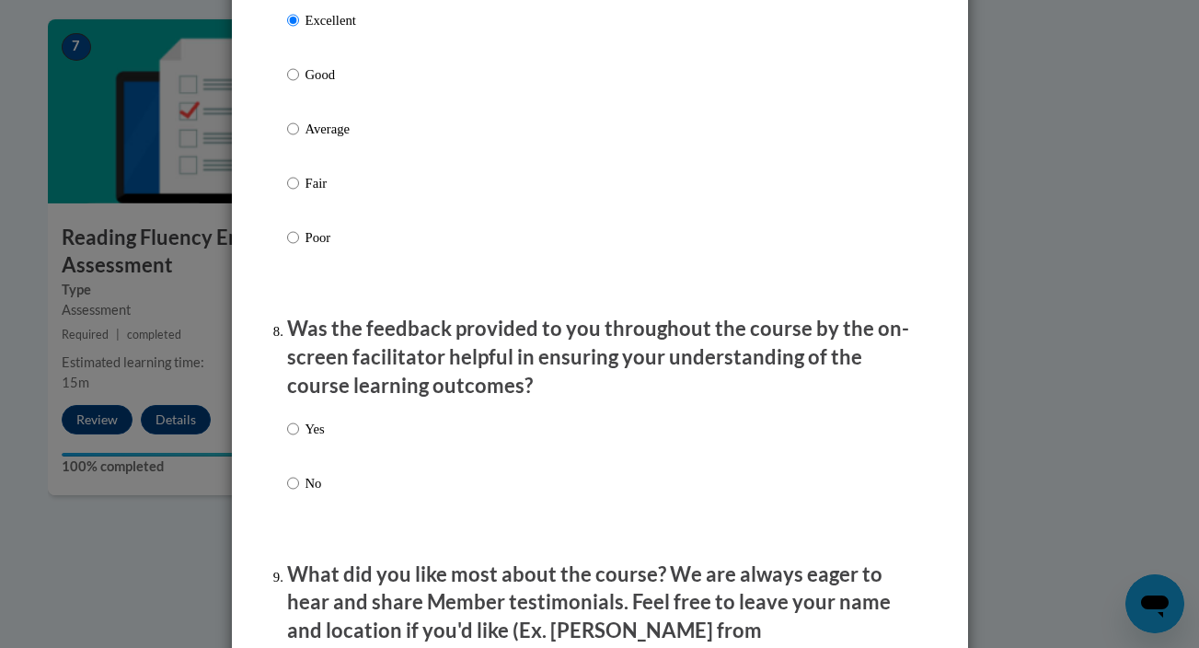
click at [350, 448] on div "Yes No" at bounding box center [600, 477] width 626 height 137
click at [330, 445] on div "Yes No" at bounding box center [600, 477] width 626 height 137
click at [308, 439] on p "Yes" at bounding box center [314, 429] width 19 height 20
click at [299, 439] on input "Yes" at bounding box center [293, 429] width 12 height 20
radio input "true"
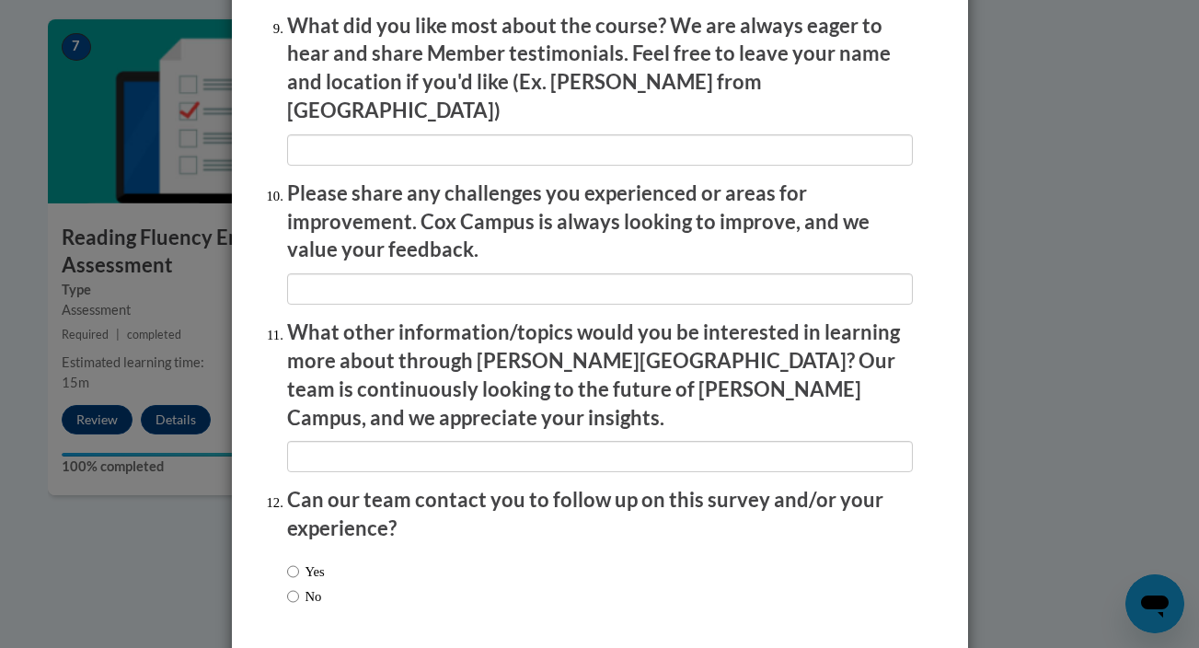
scroll to position [3180, 0]
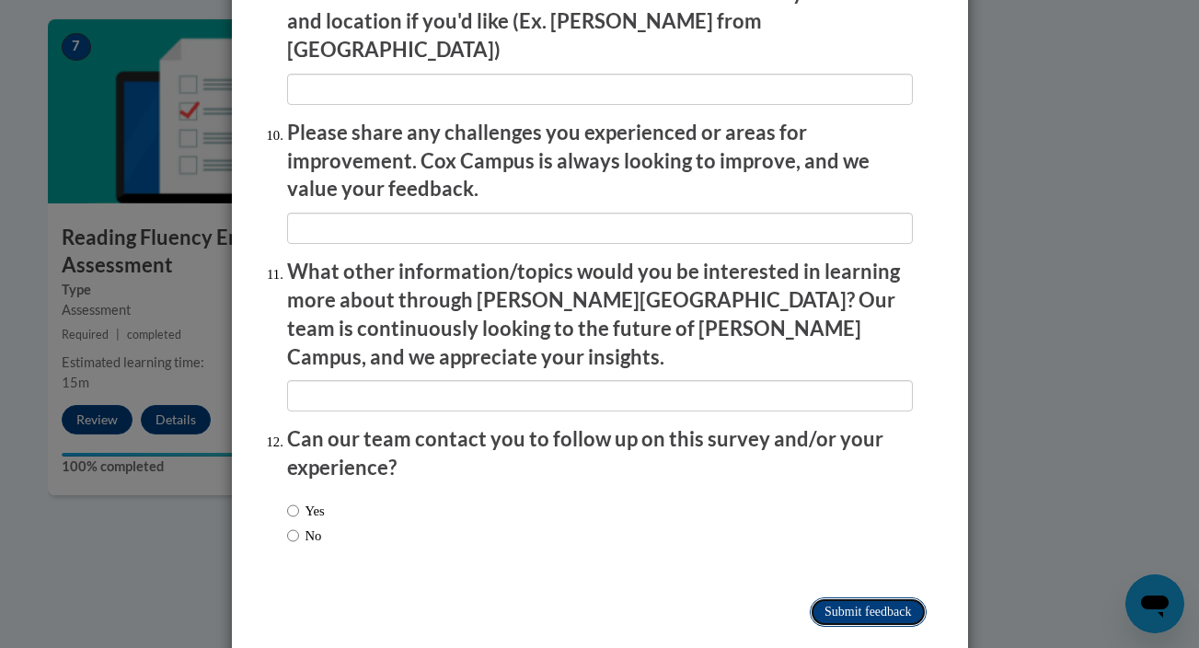
click at [869, 597] on input "Submit feedback" at bounding box center [868, 611] width 116 height 29
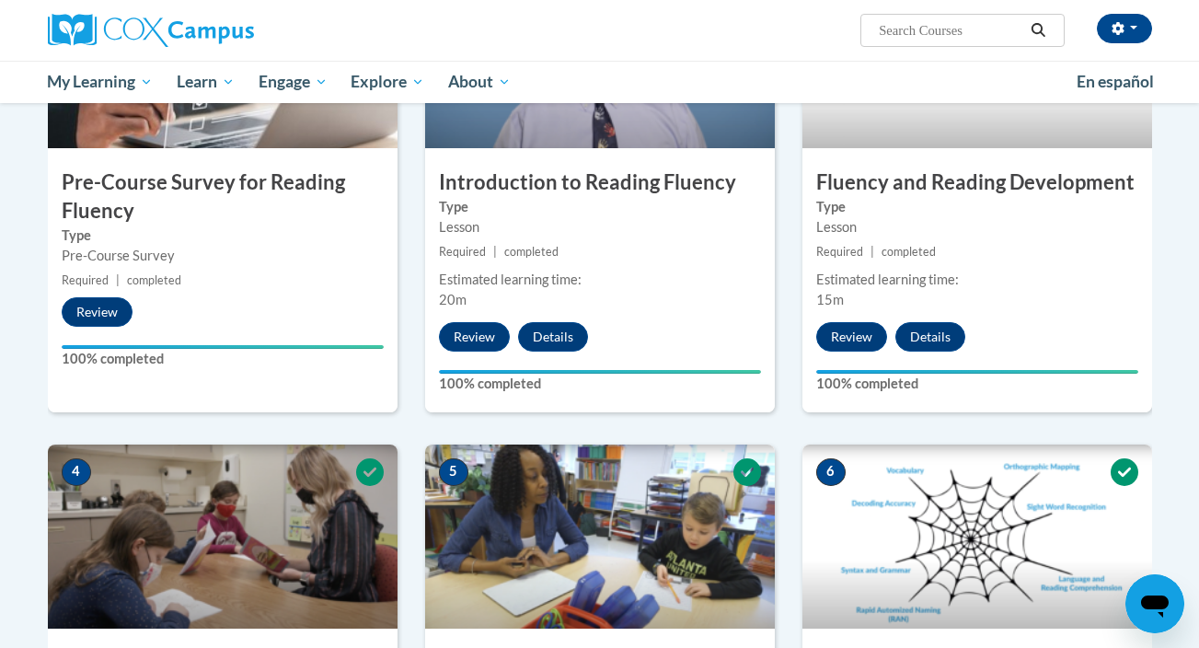
scroll to position [0, 0]
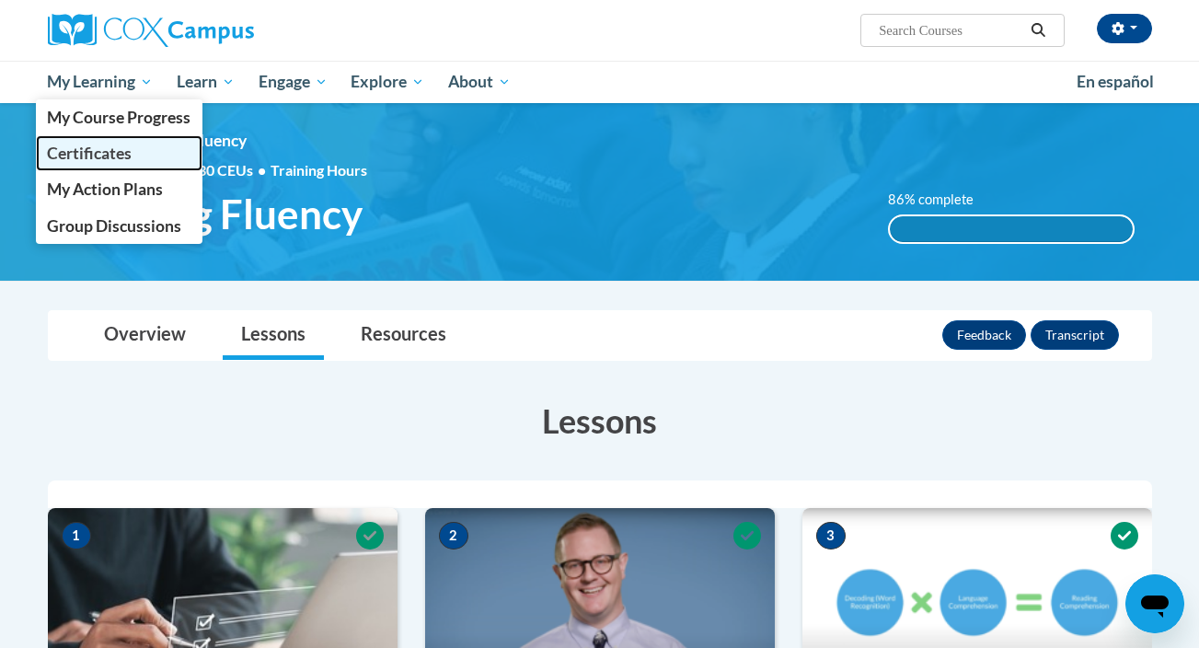
click at [126, 155] on span "Certificates" at bounding box center [89, 153] width 85 height 19
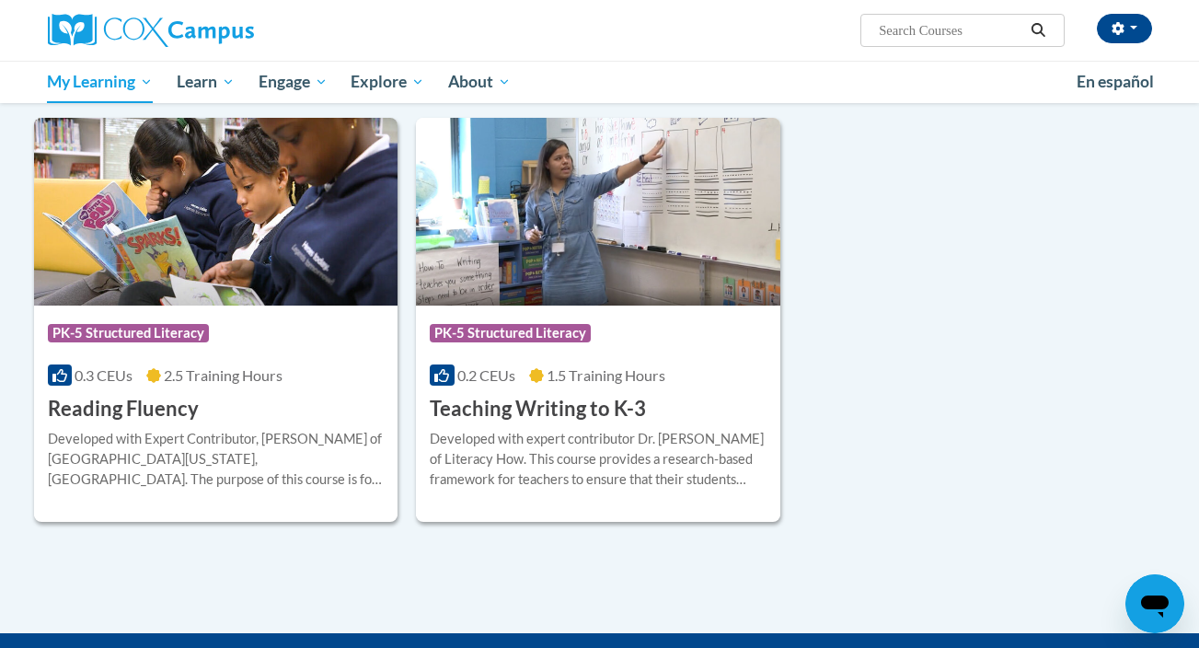
scroll to position [104, 0]
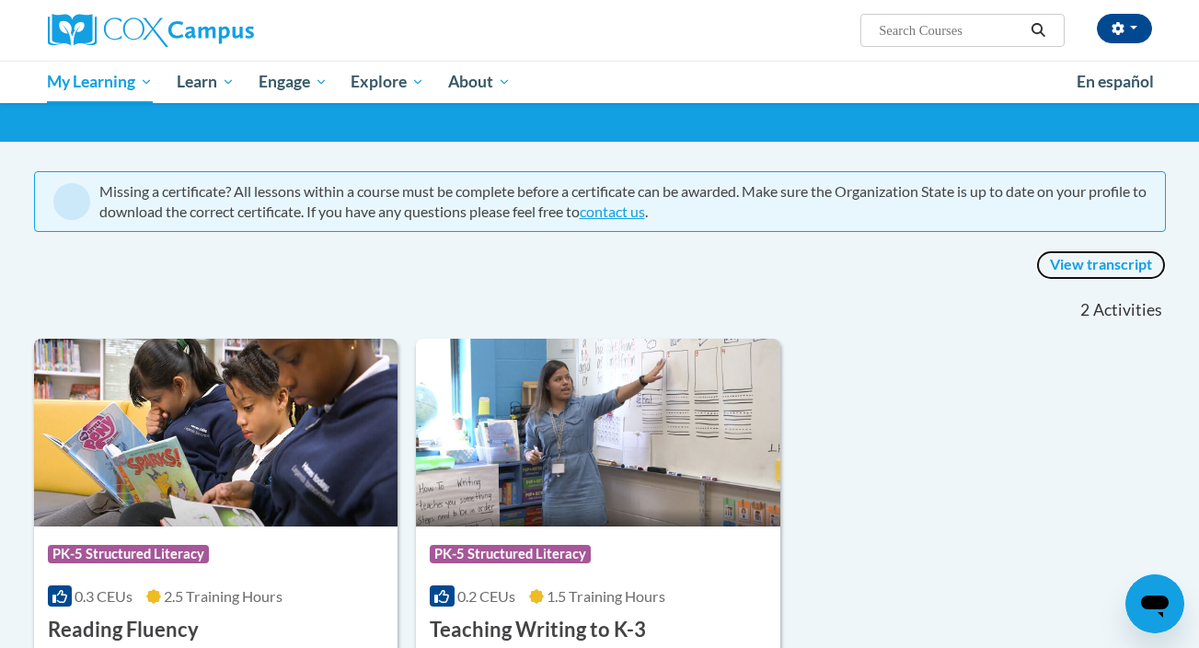
click at [1099, 262] on link "View transcript" at bounding box center [1101, 264] width 130 height 29
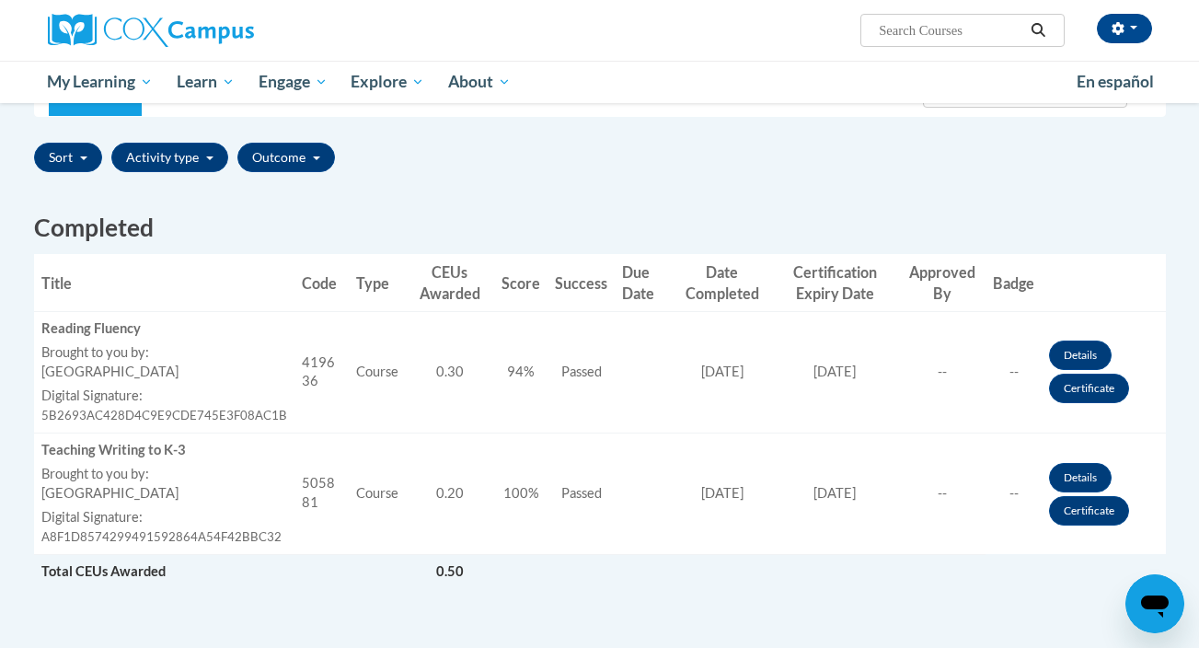
scroll to position [459, 0]
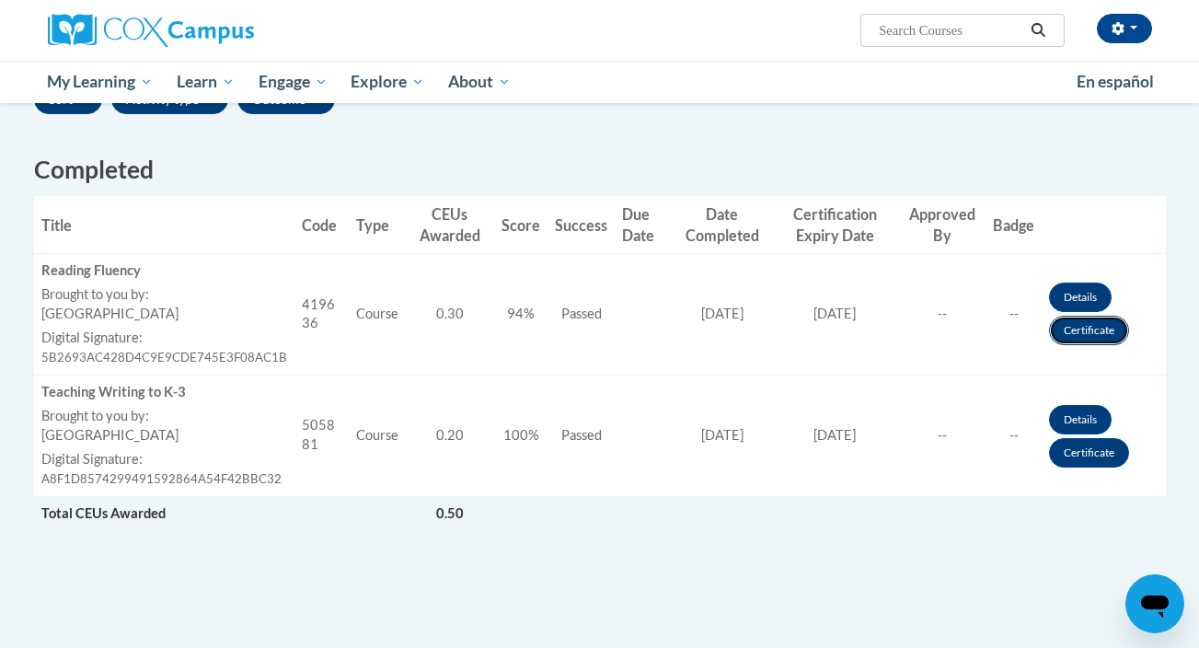
click at [1072, 329] on link "Certificate" at bounding box center [1089, 330] width 80 height 29
click at [859, 593] on div "Print PDF Portrait Landscape Email Transcript PDF" at bounding box center [599, 253] width 1159 height 877
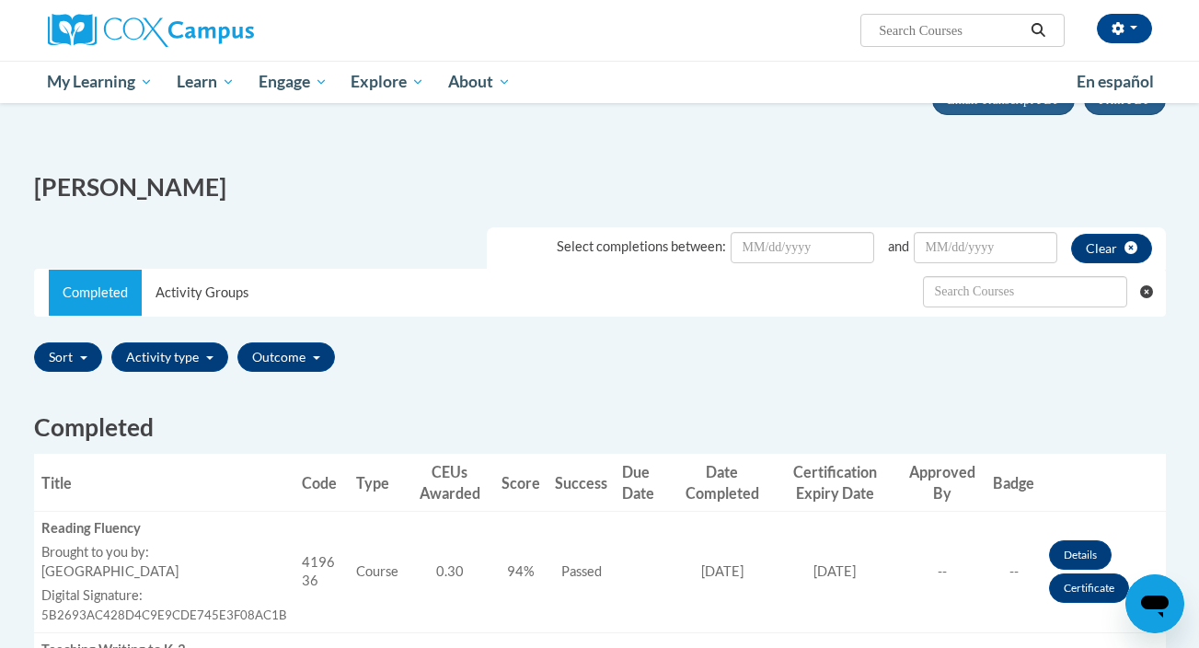
scroll to position [149, 0]
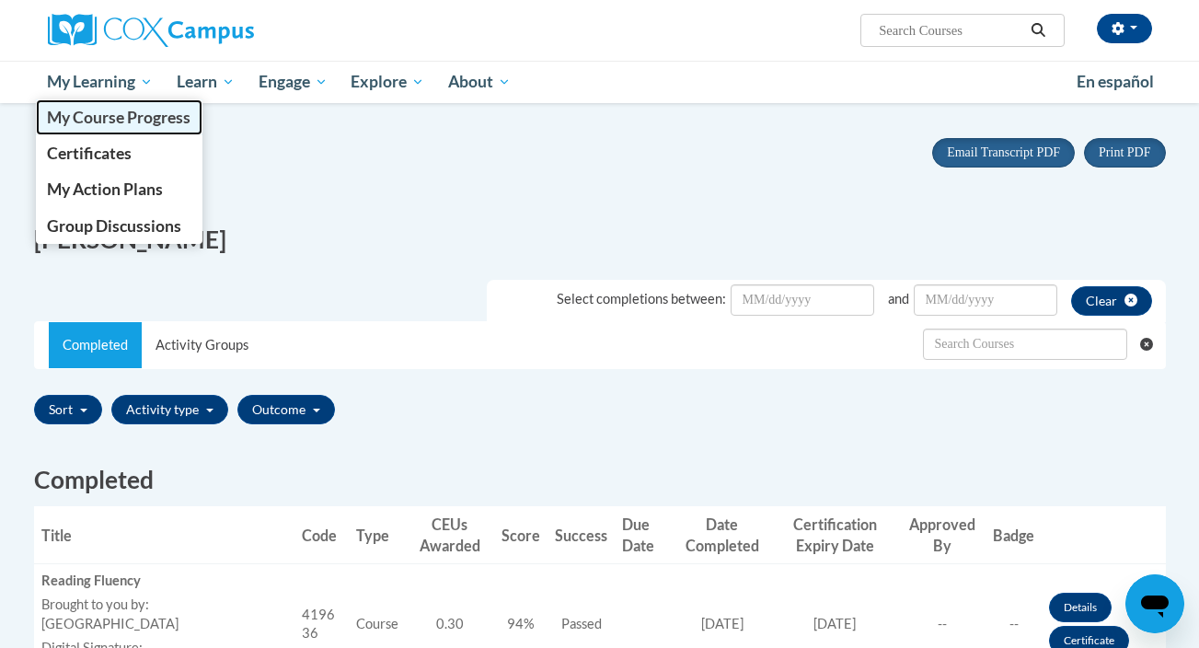
click at [134, 126] on span "My Course Progress" at bounding box center [119, 117] width 144 height 19
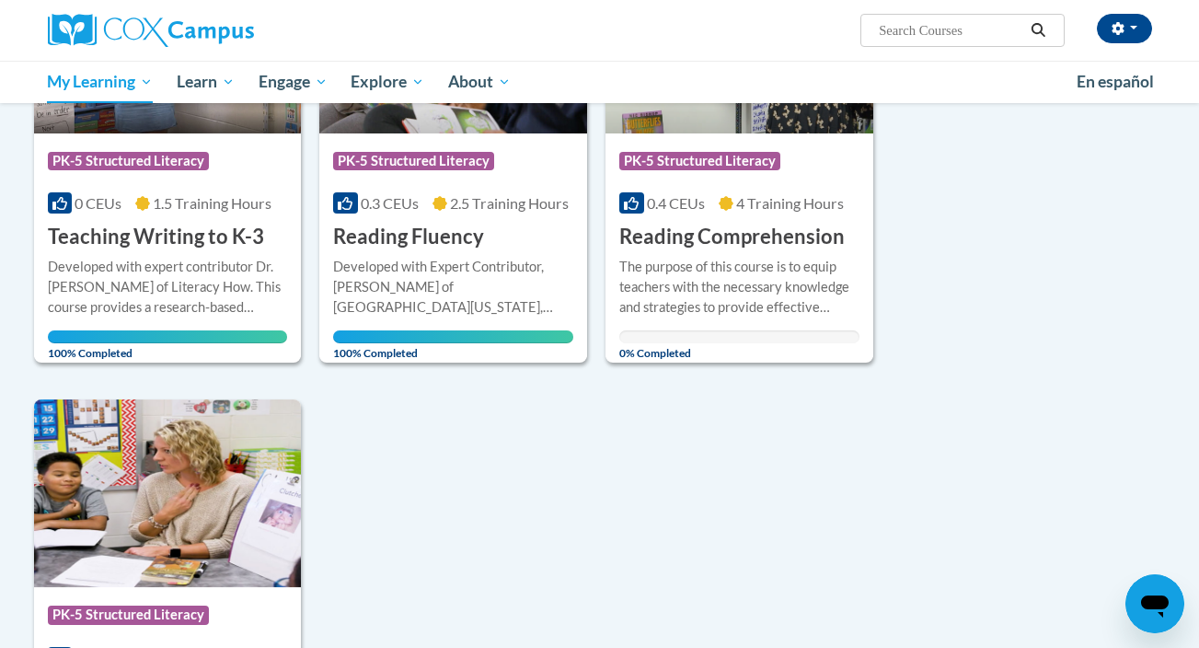
scroll to position [384, 0]
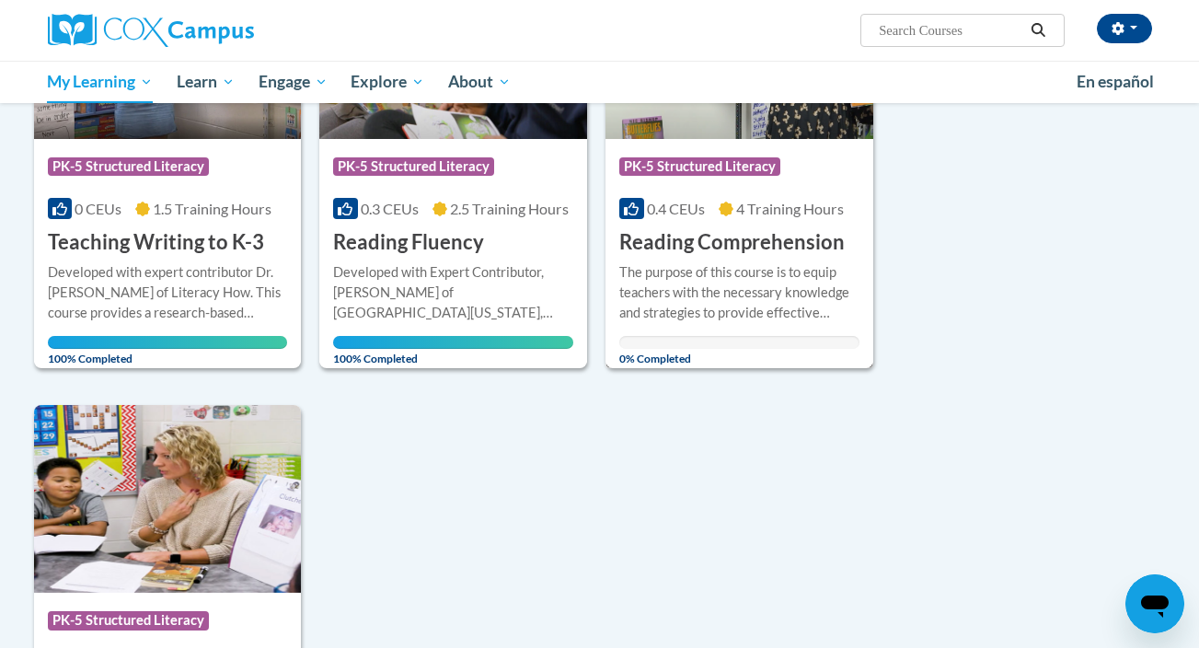
click at [694, 247] on h3 "Reading Comprehension" at bounding box center [731, 242] width 225 height 29
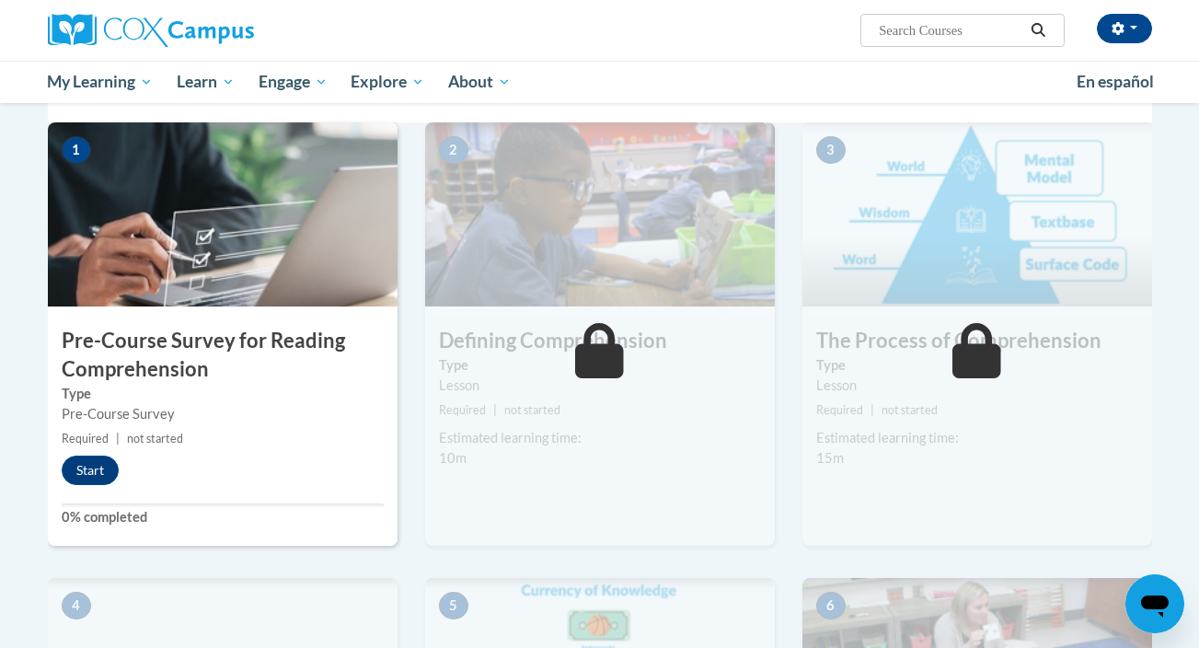
scroll to position [383, 0]
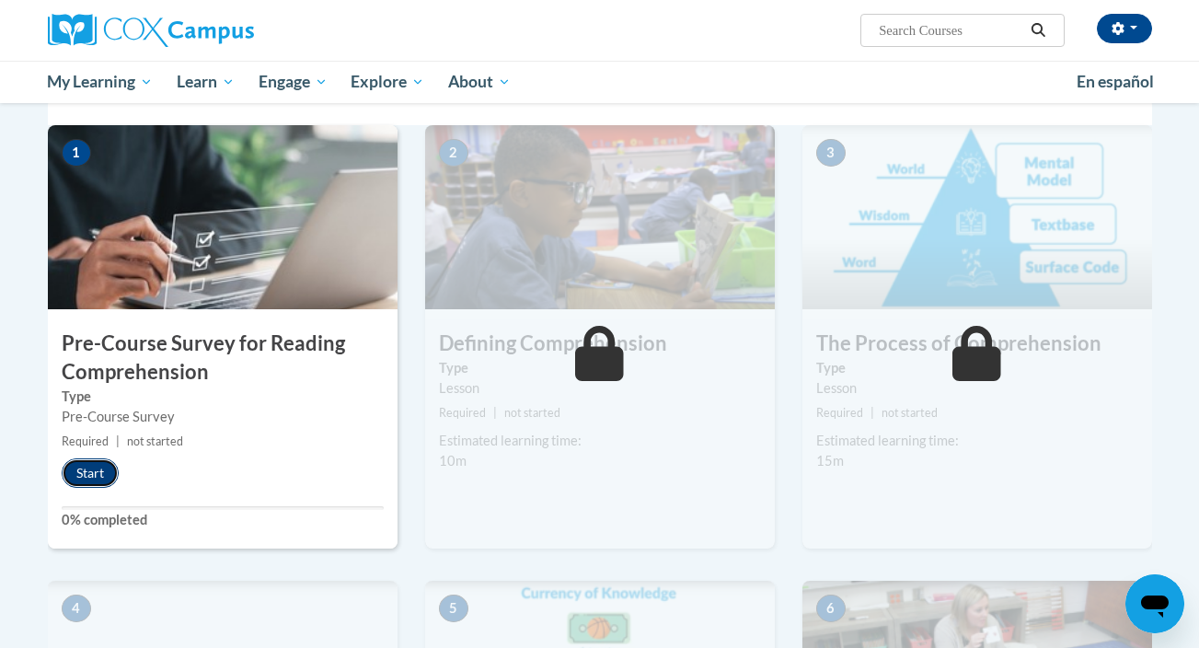
click at [101, 477] on button "Start" at bounding box center [90, 472] width 57 height 29
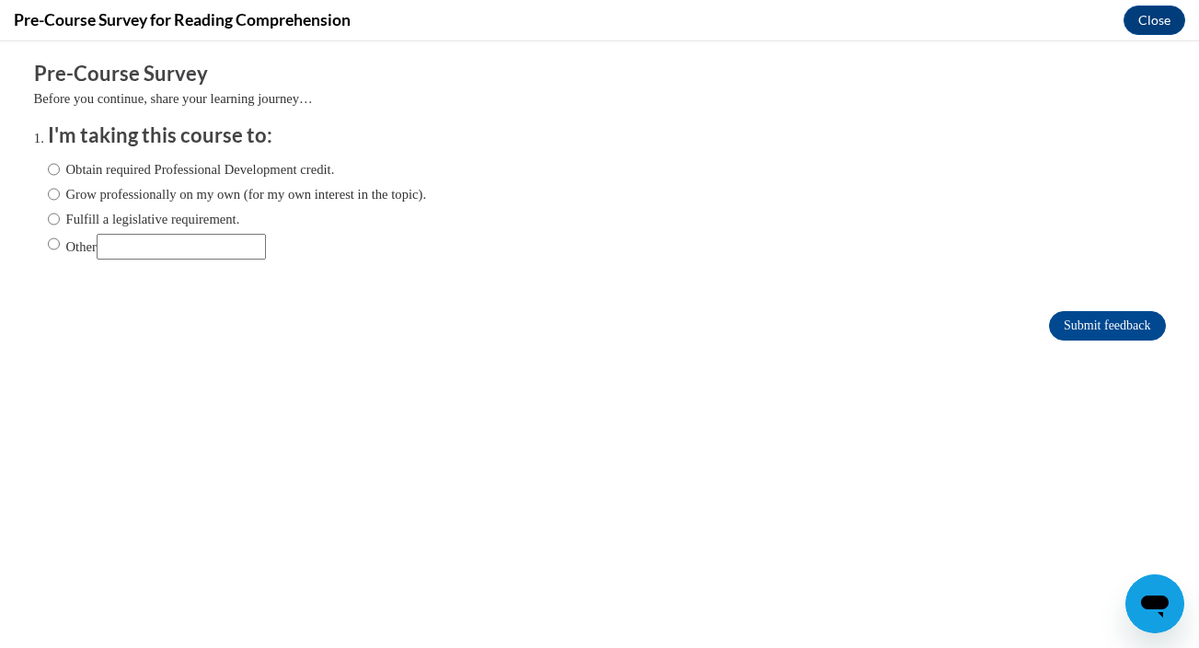
scroll to position [0, 0]
click at [187, 259] on input "Other" at bounding box center [181, 247] width 169 height 26
type input "Graduate Class Assignment"
click at [1067, 315] on input "Submit feedback" at bounding box center [1107, 325] width 116 height 29
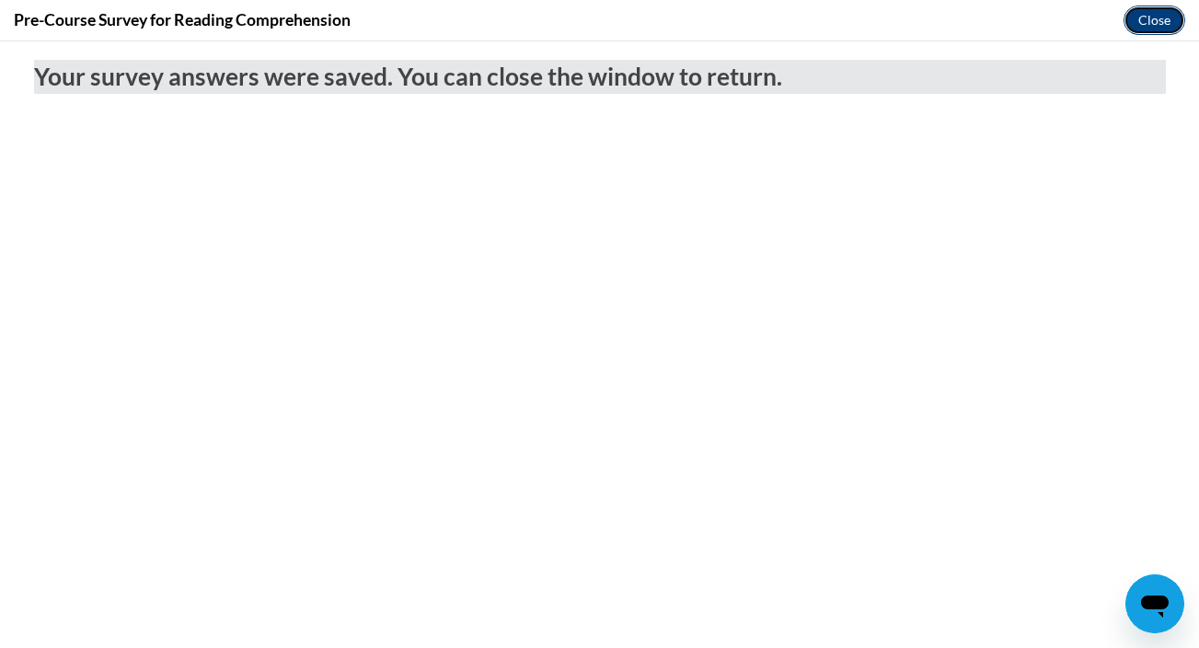
click at [1160, 22] on button "Close" at bounding box center [1154, 20] width 62 height 29
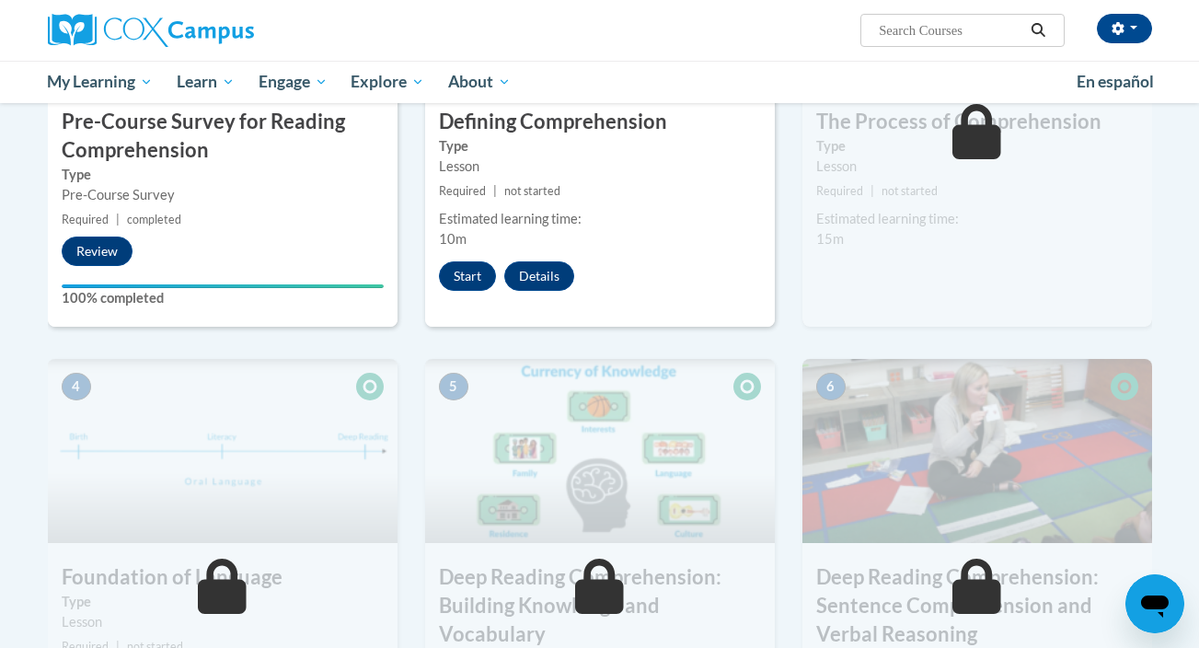
scroll to position [580, 0]
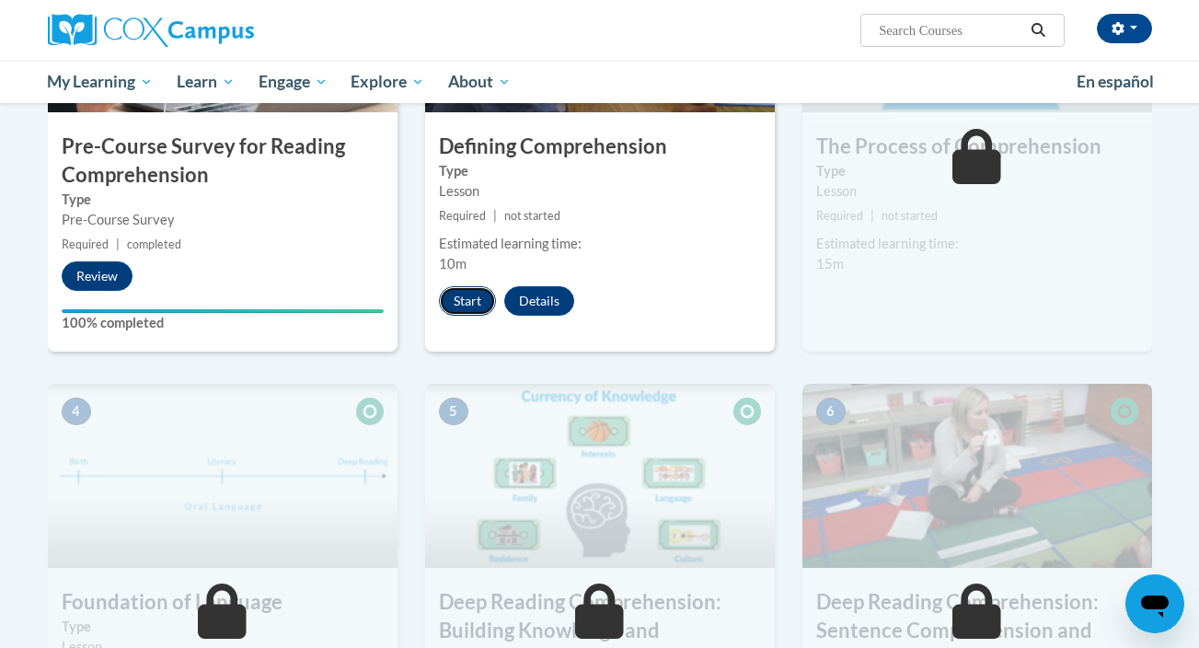
click at [471, 302] on button "Start" at bounding box center [467, 300] width 57 height 29
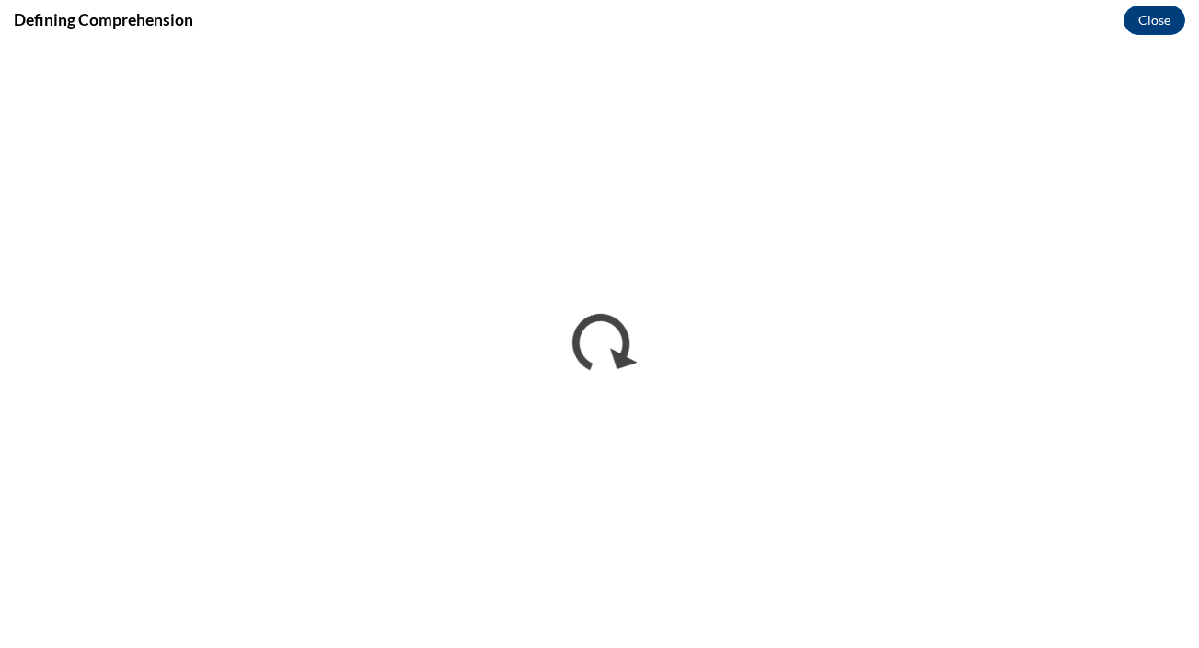
scroll to position [0, 0]
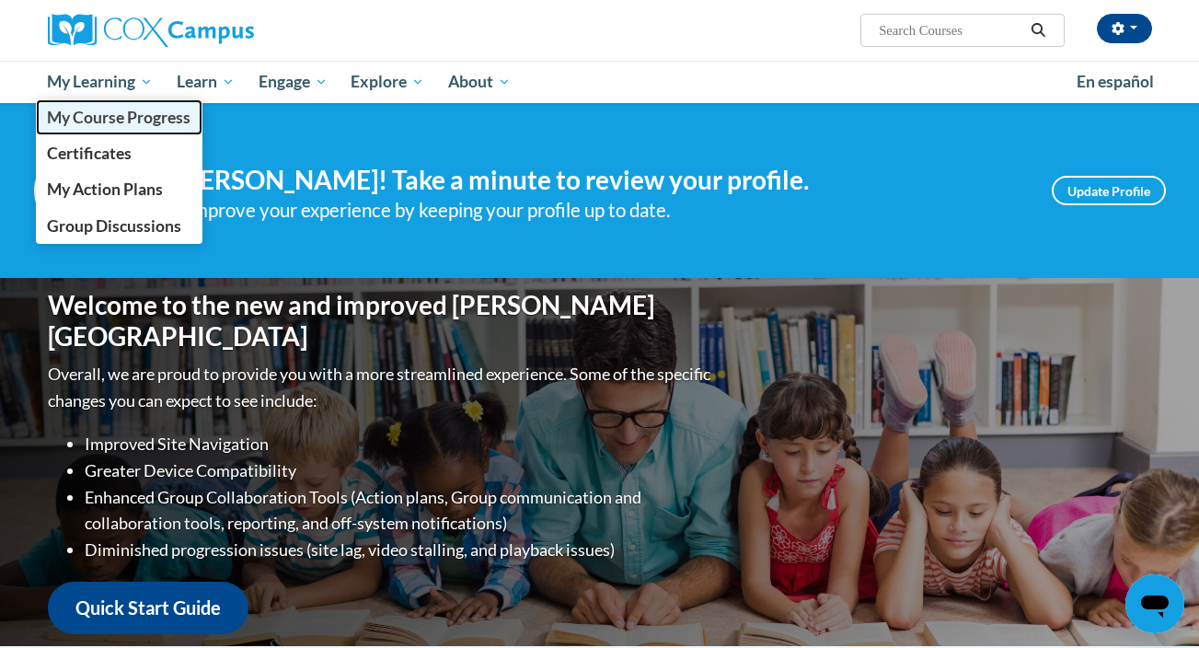
click at [119, 124] on span "My Course Progress" at bounding box center [119, 117] width 144 height 19
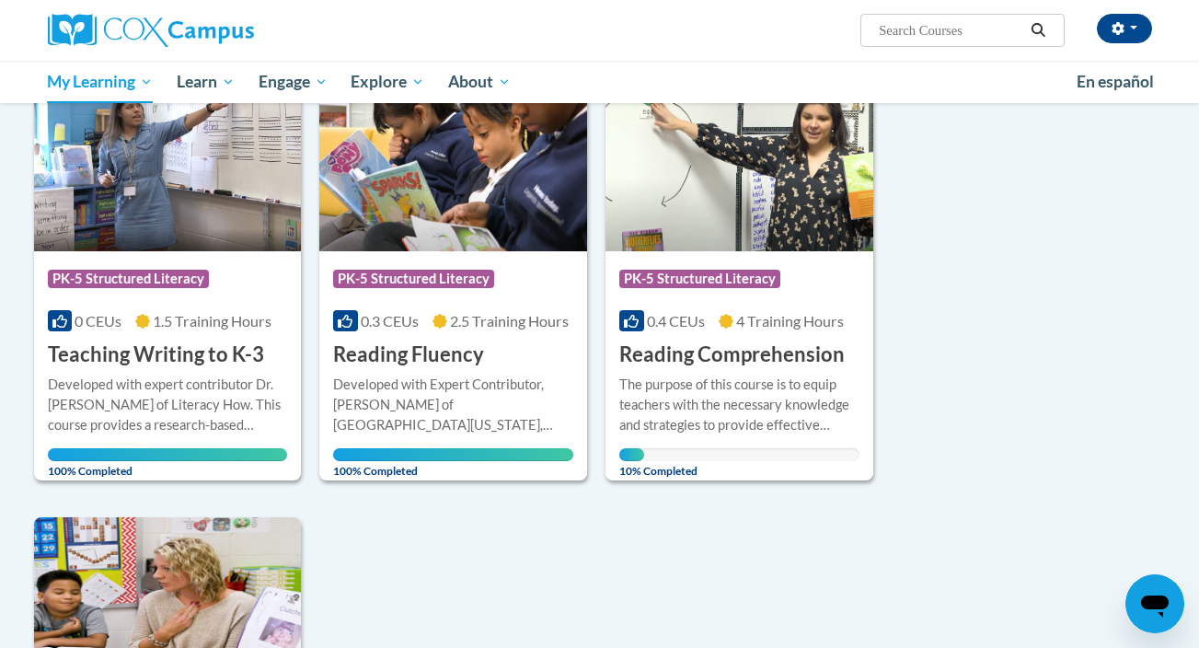
scroll to position [362, 0]
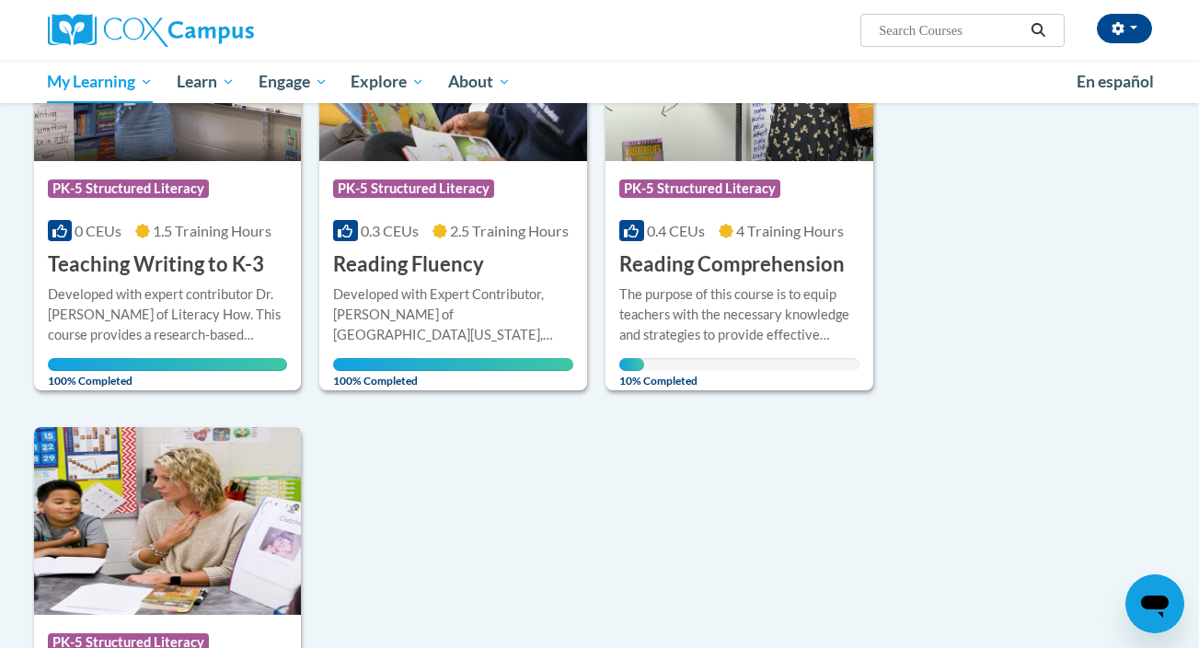
click at [182, 490] on img at bounding box center [168, 521] width 268 height 188
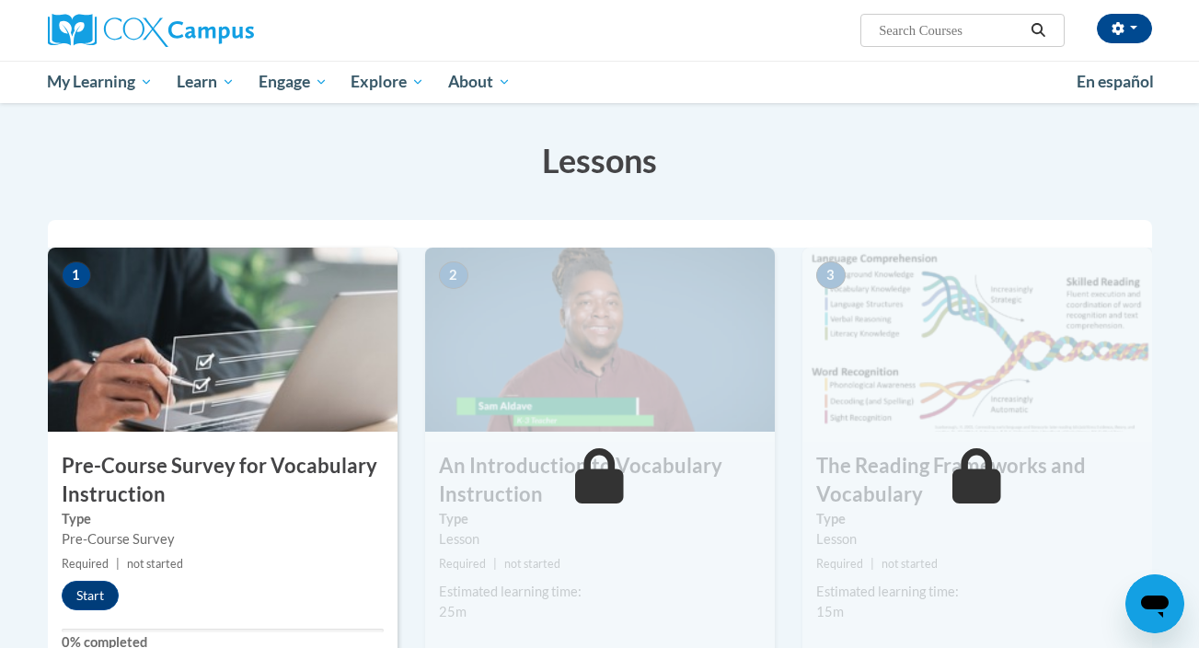
scroll to position [452, 0]
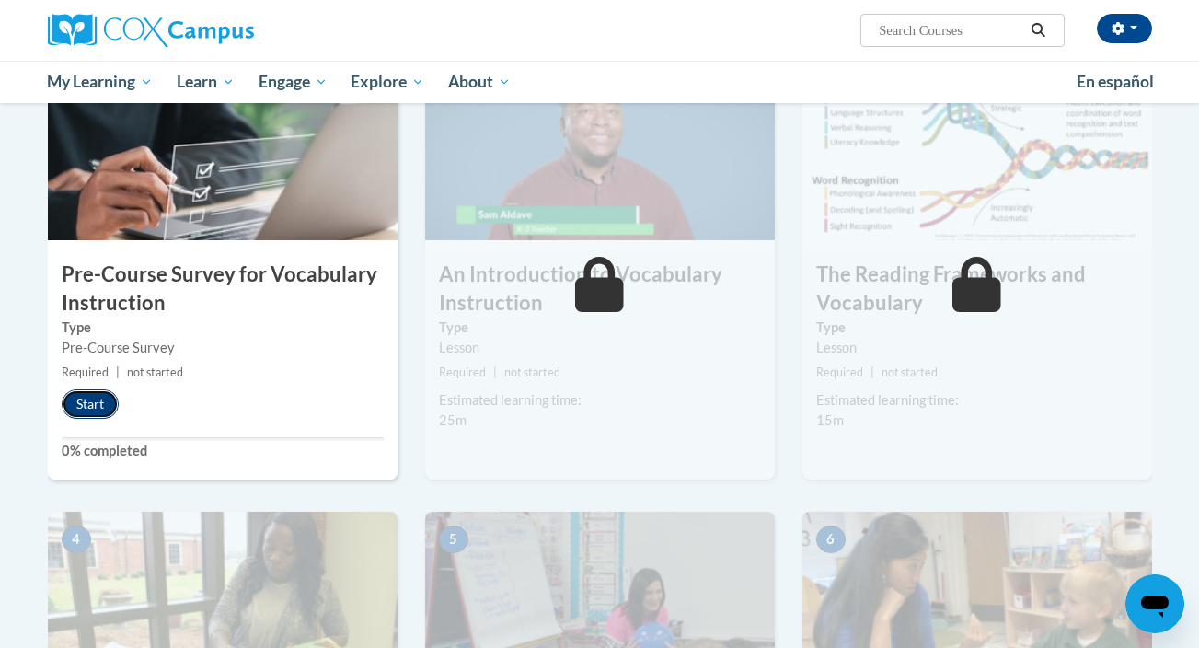
click at [109, 403] on button "Start" at bounding box center [90, 403] width 57 height 29
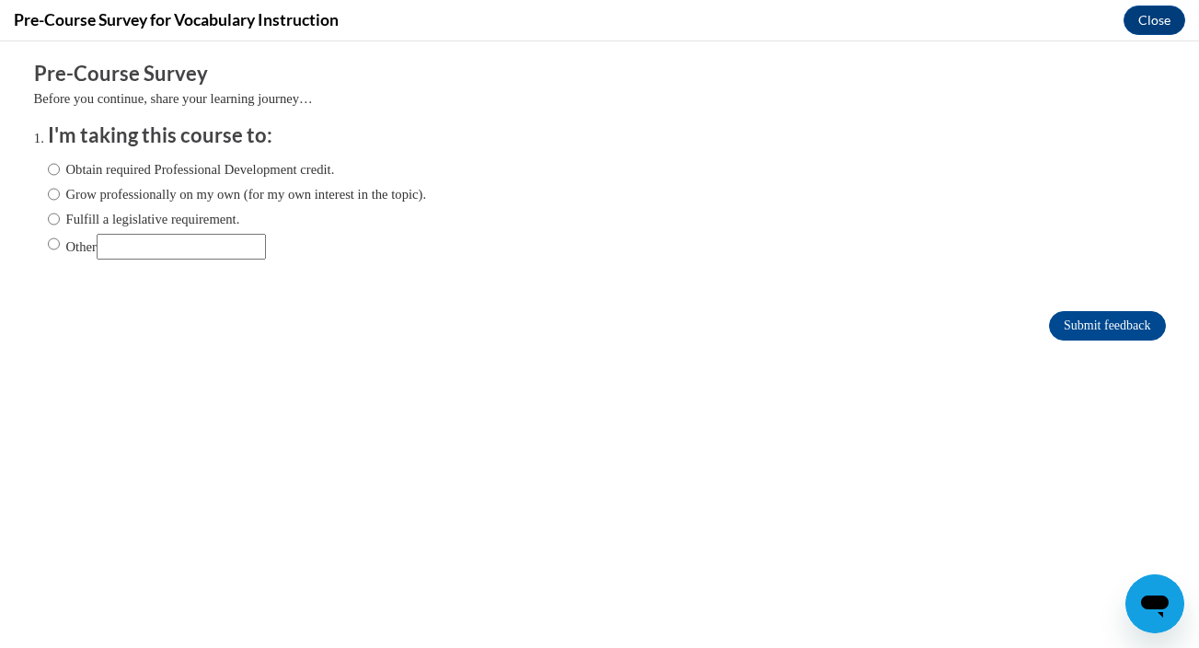
scroll to position [0, 0]
click at [212, 249] on input "Other" at bounding box center [181, 247] width 169 height 26
type input "Graduate Class Assignment"
click at [1064, 328] on input "Submit feedback" at bounding box center [1107, 325] width 116 height 29
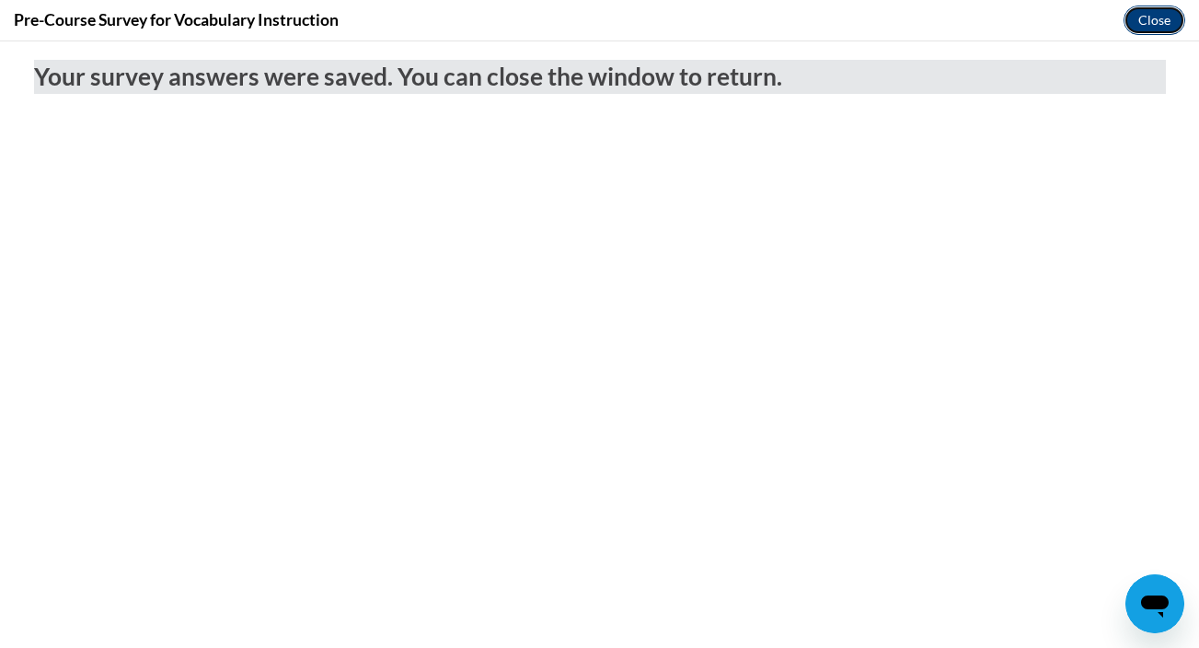
click at [1135, 23] on button "Close" at bounding box center [1154, 20] width 62 height 29
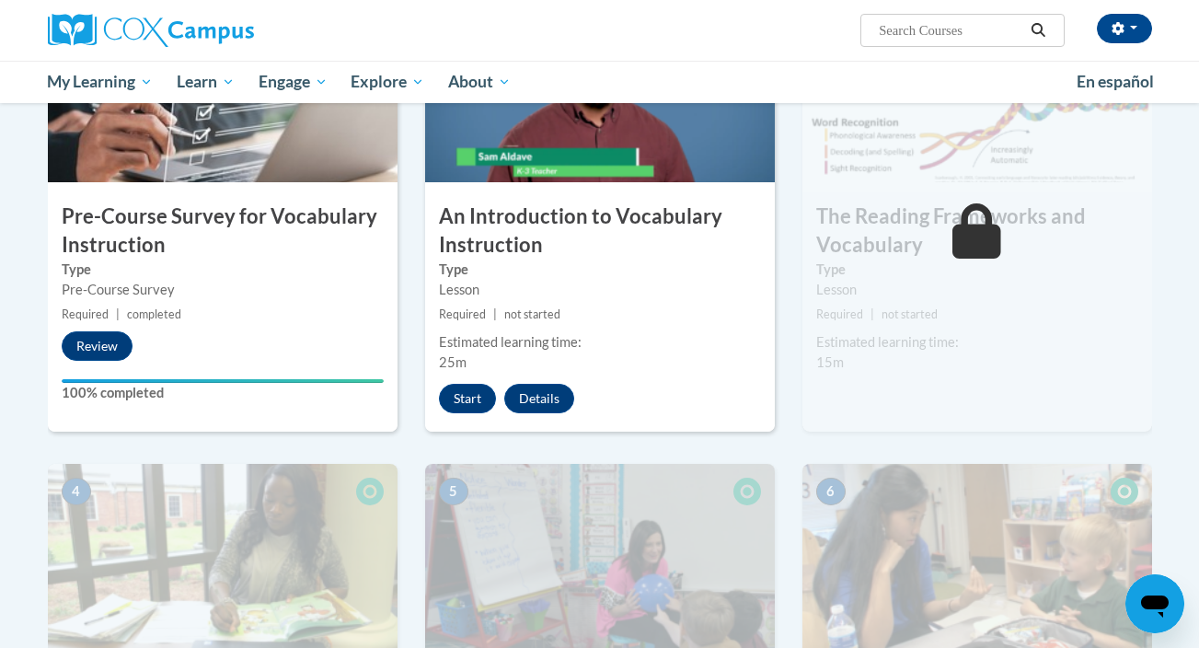
scroll to position [505, 0]
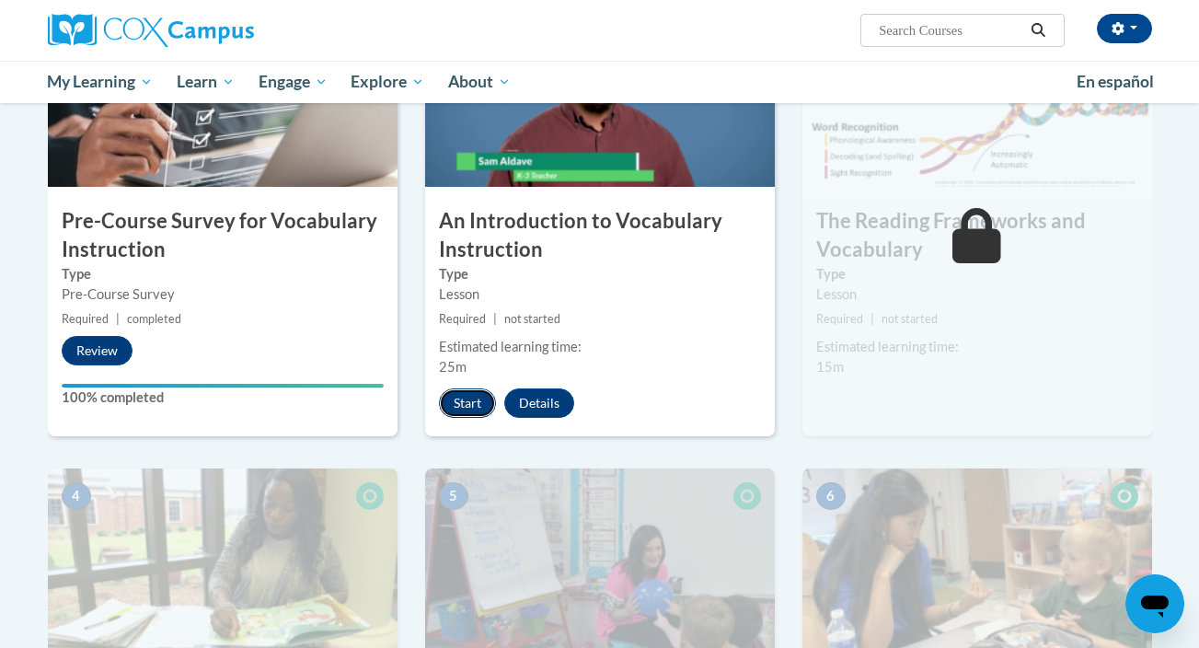
click at [479, 402] on button "Start" at bounding box center [467, 402] width 57 height 29
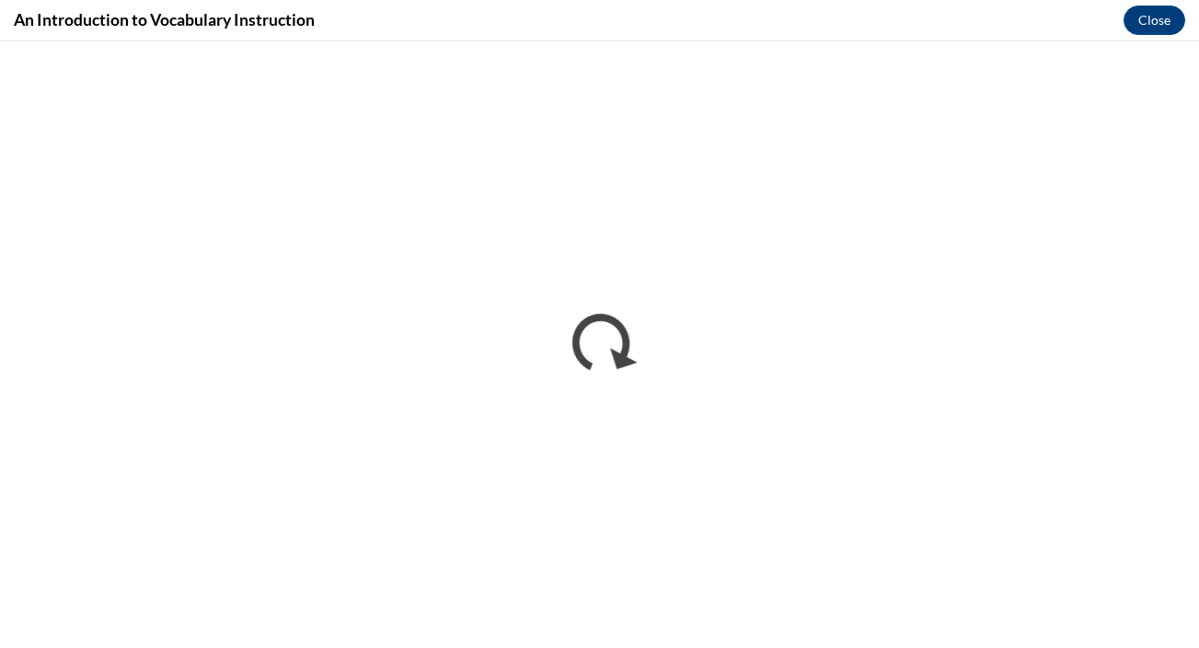
scroll to position [0, 0]
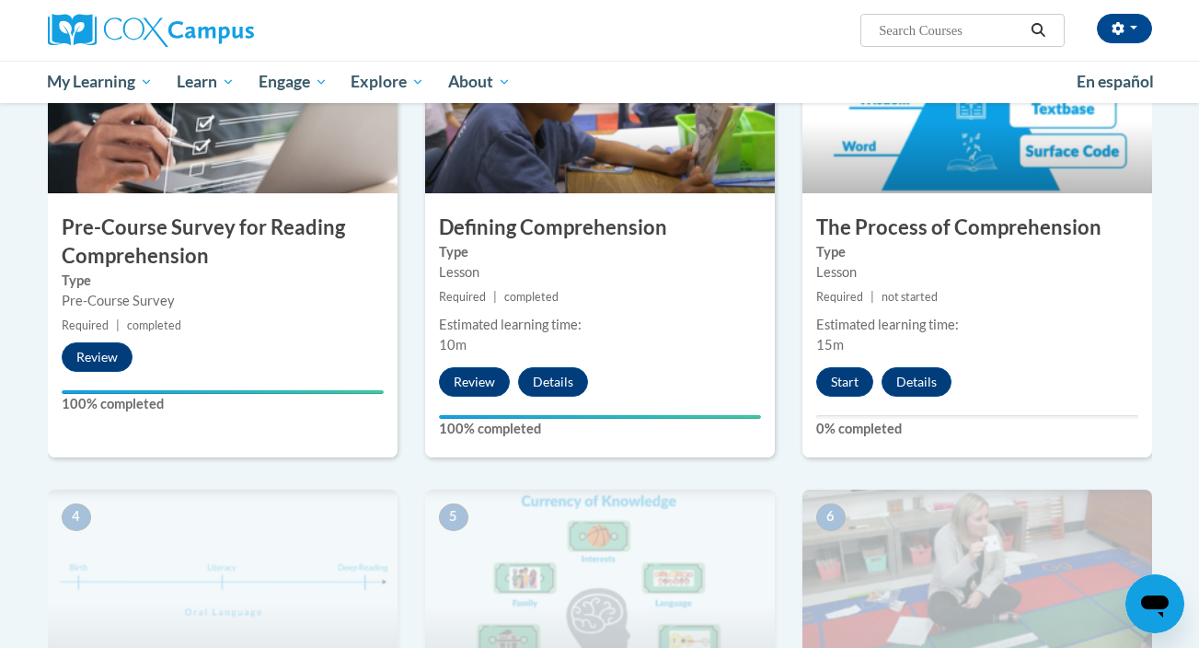
scroll to position [528, 0]
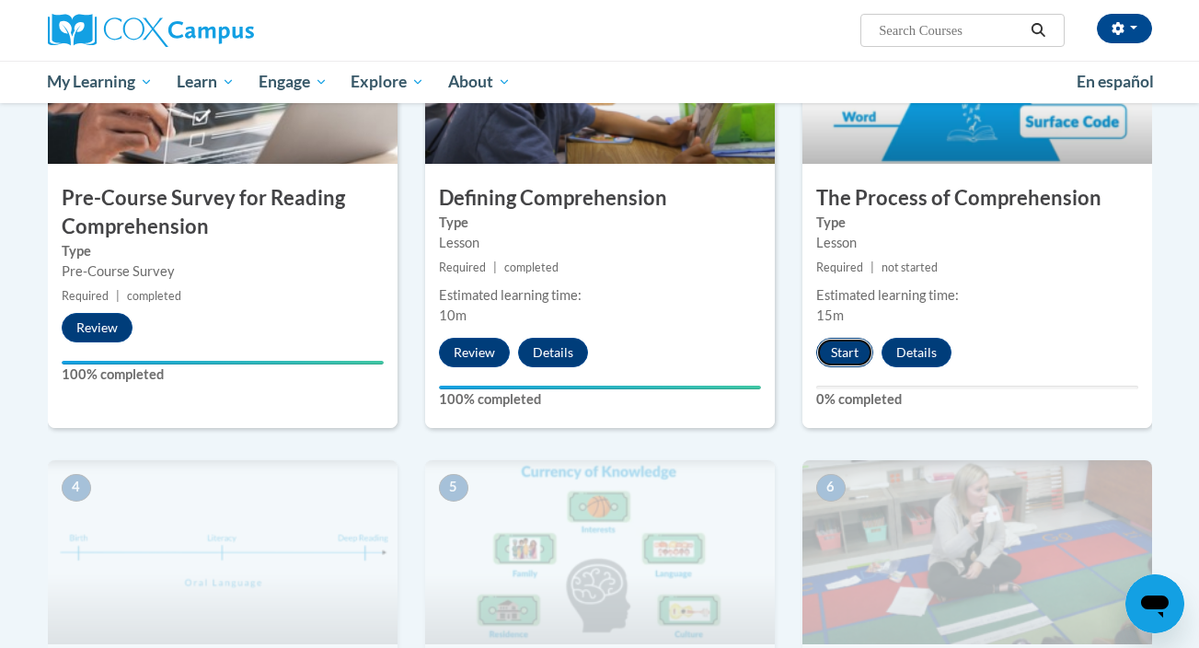
click at [848, 350] on button "Start" at bounding box center [844, 352] width 57 height 29
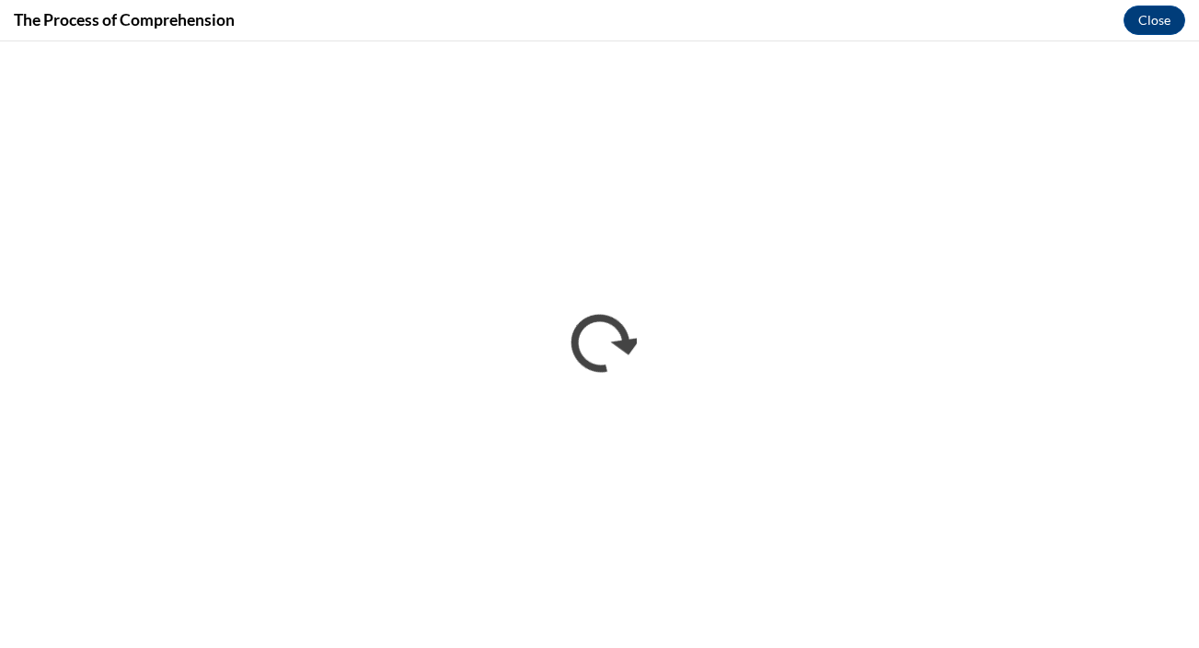
scroll to position [0, 0]
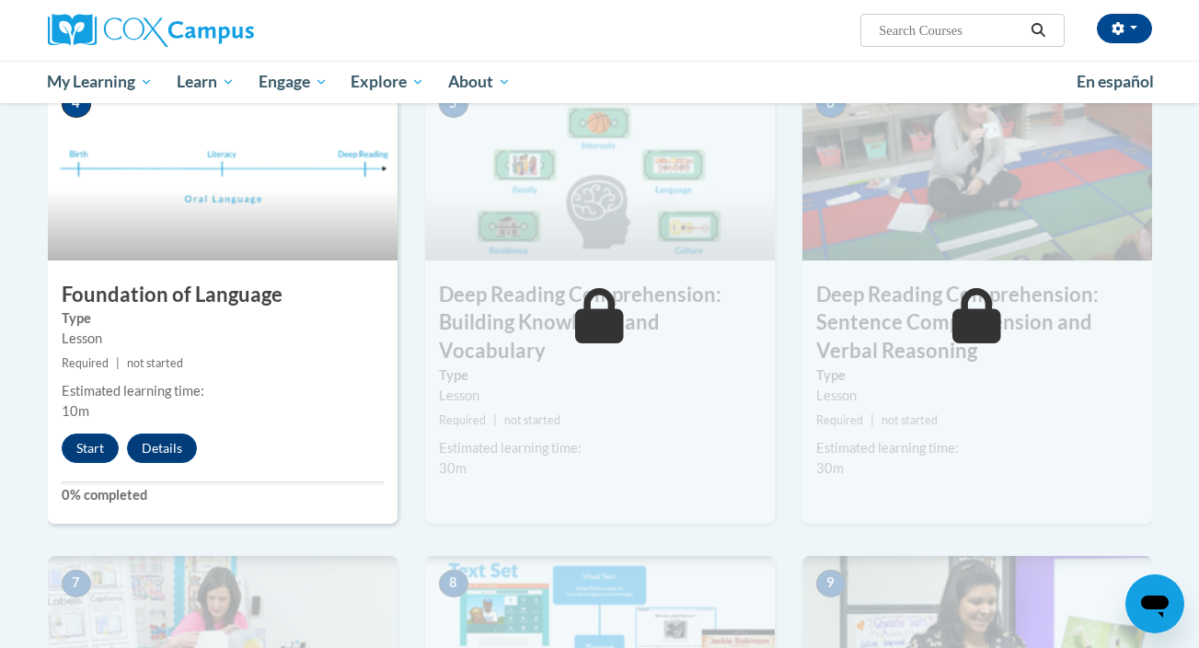
scroll to position [911, 0]
click at [89, 452] on button "Start" at bounding box center [90, 448] width 57 height 29
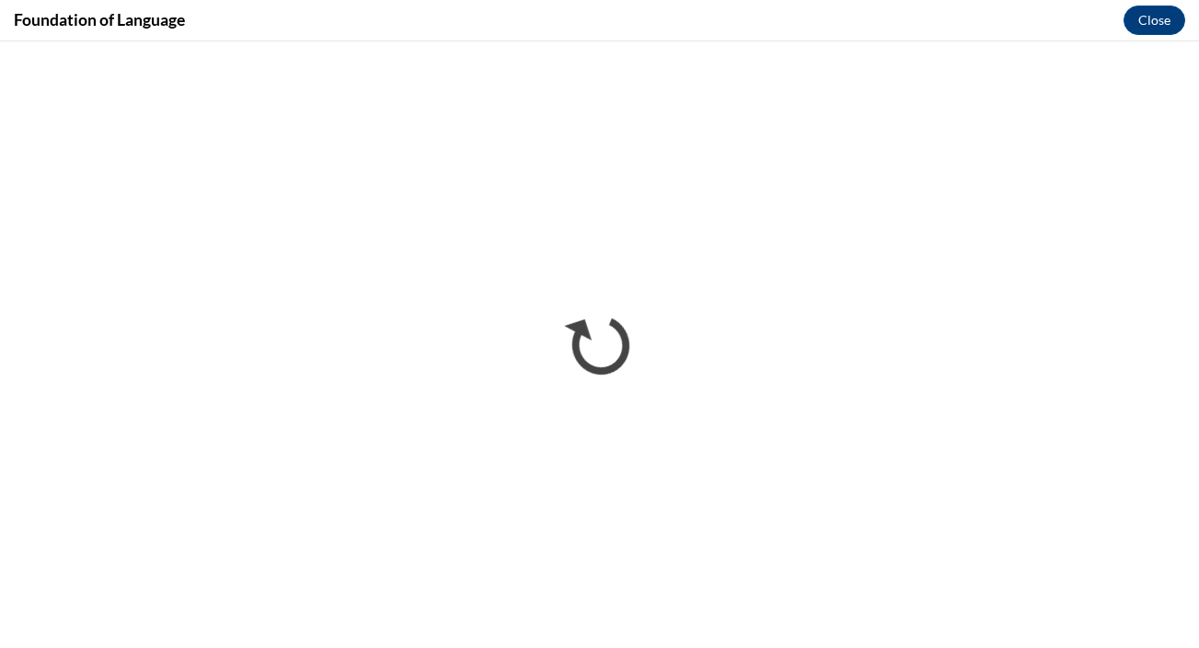
scroll to position [0, 0]
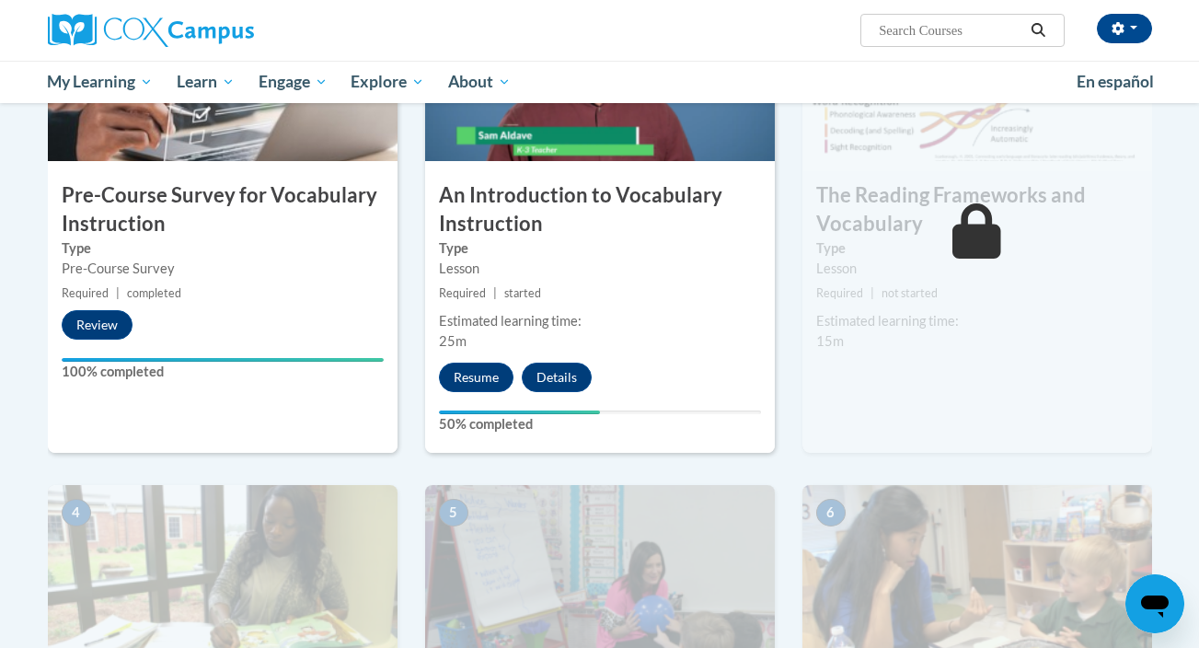
scroll to position [519, 0]
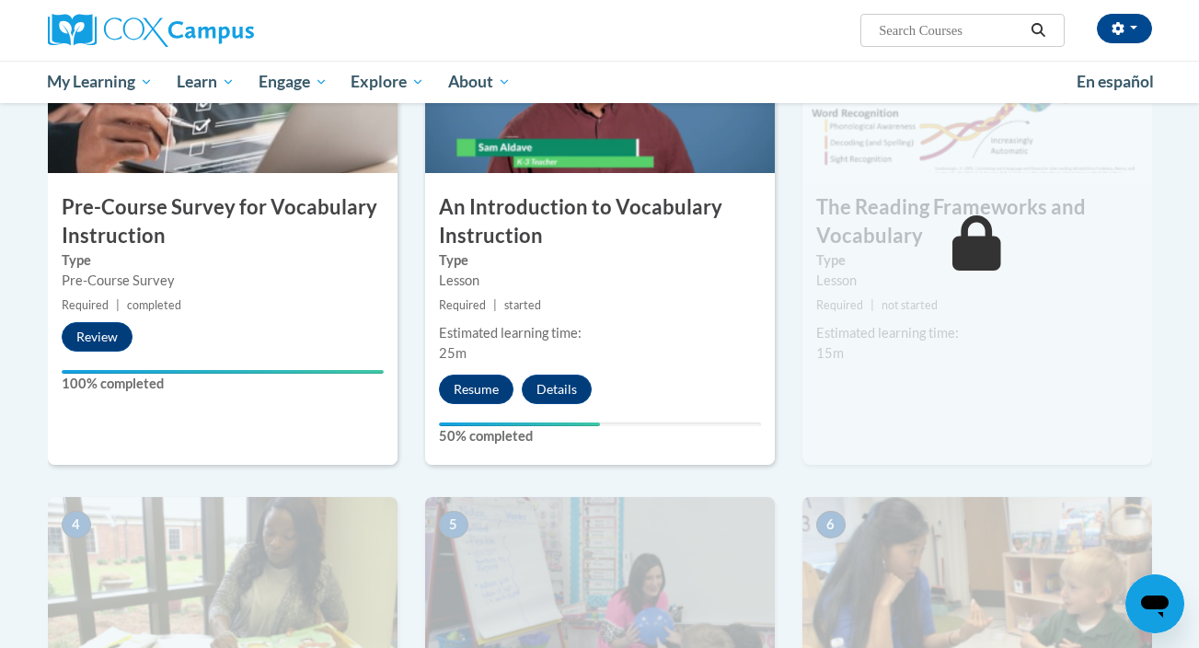
click at [582, 431] on label "50% completed" at bounding box center [600, 436] width 322 height 20
click at [484, 389] on button "Resume" at bounding box center [476, 388] width 75 height 29
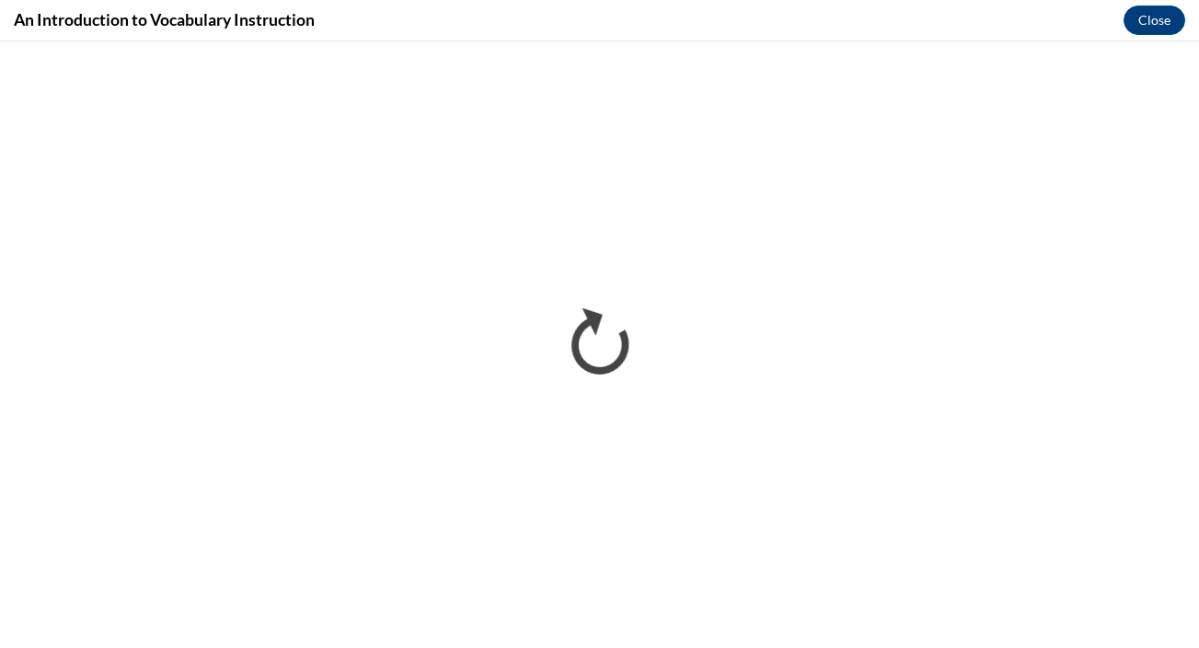
scroll to position [0, 0]
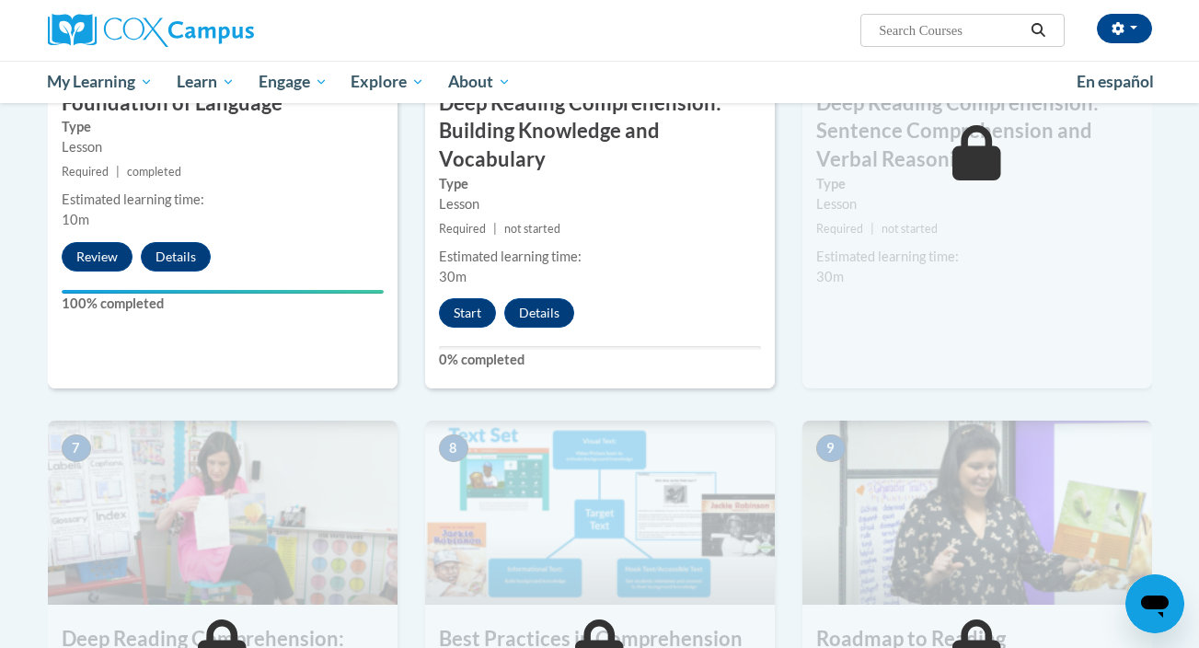
scroll to position [1106, 0]
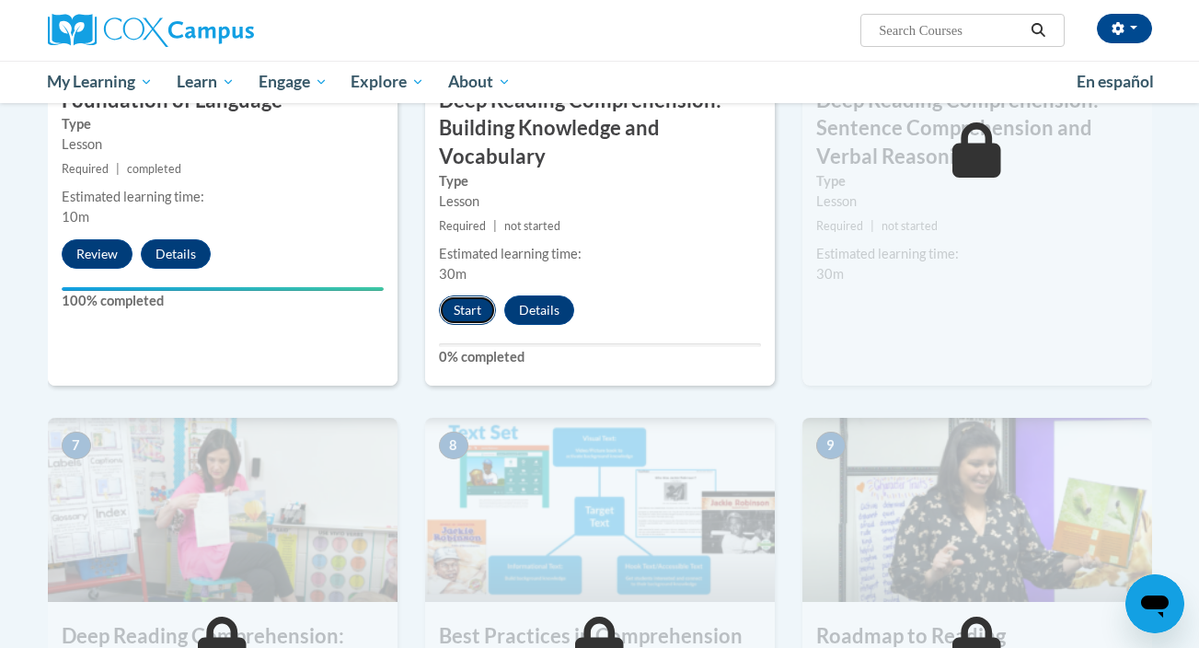
click at [464, 315] on button "Start" at bounding box center [467, 309] width 57 height 29
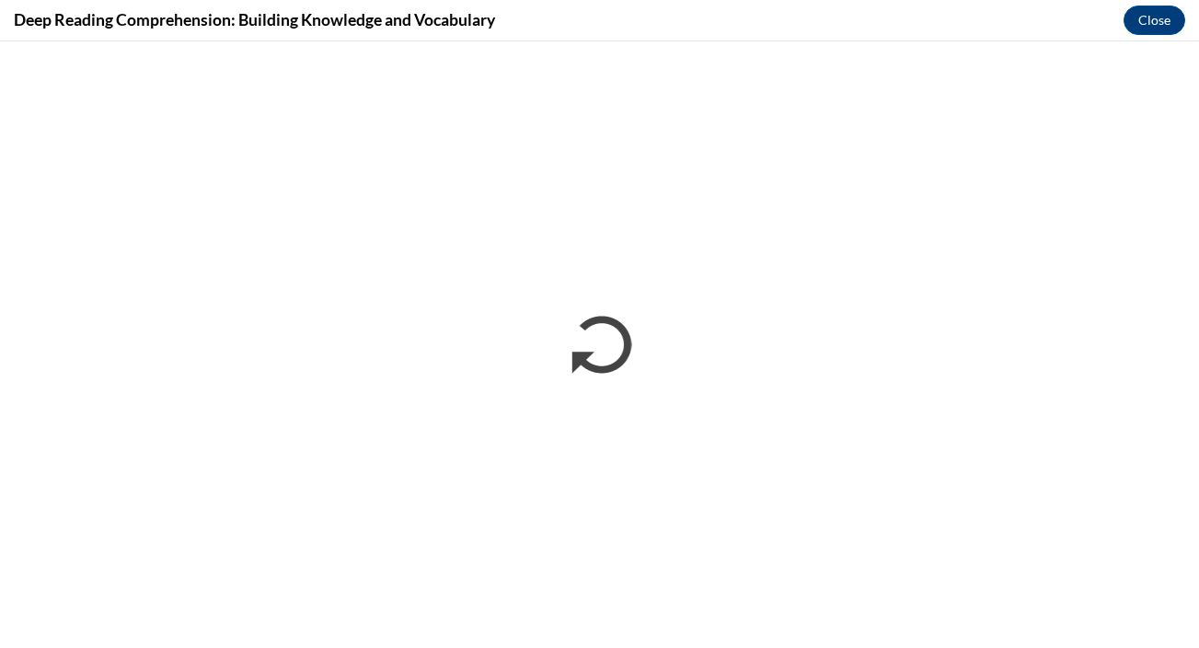
scroll to position [0, 0]
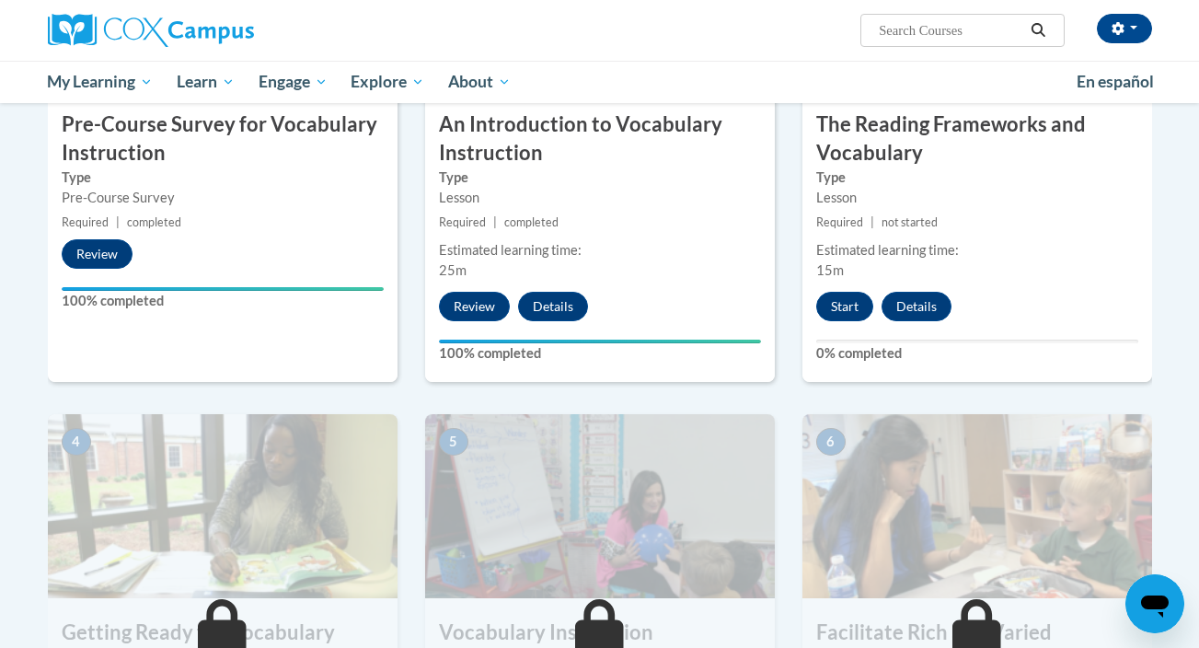
scroll to position [603, 0]
click at [844, 307] on button "Start" at bounding box center [844, 305] width 57 height 29
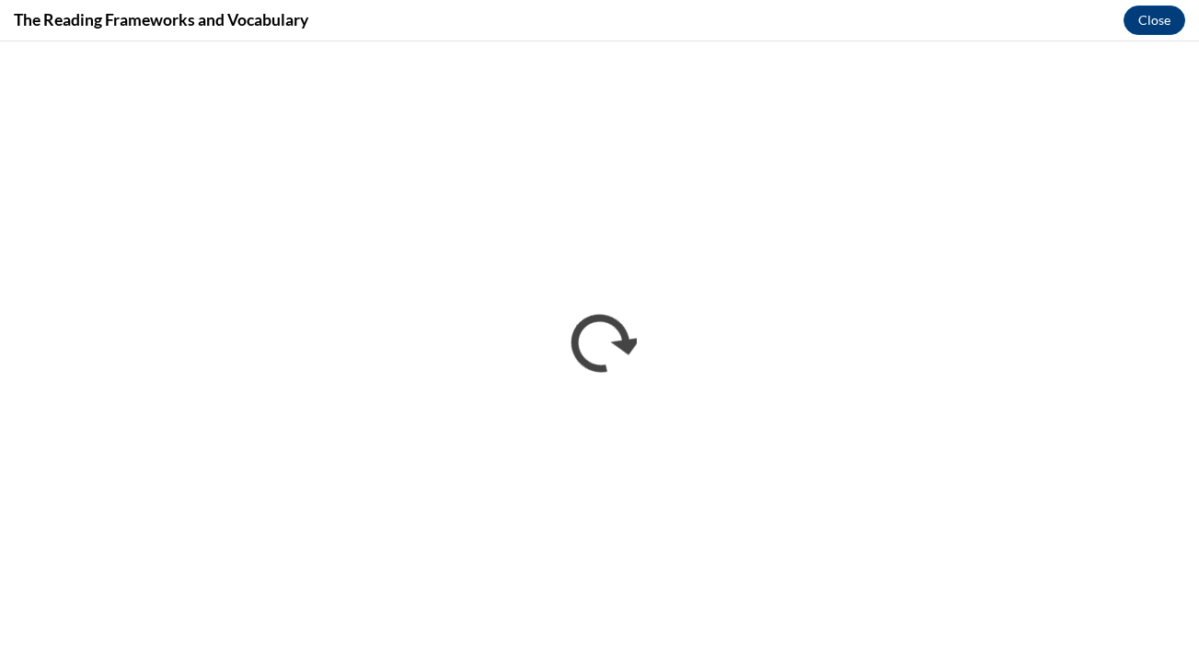
scroll to position [0, 0]
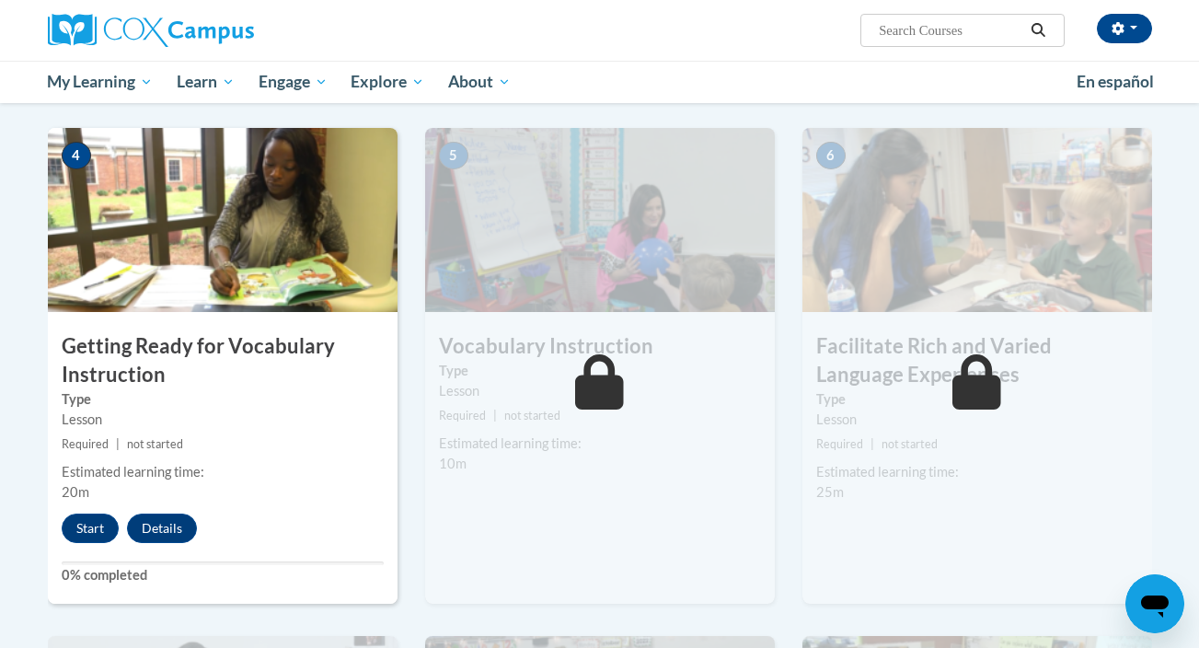
scroll to position [890, 0]
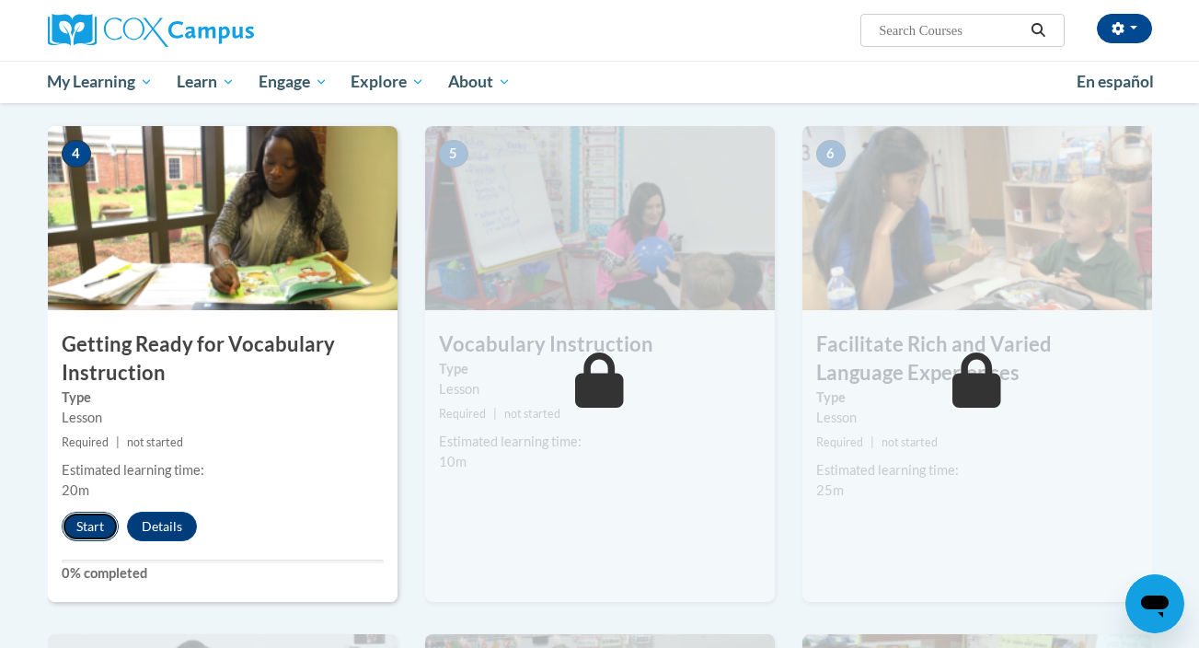
click at [98, 525] on button "Start" at bounding box center [90, 526] width 57 height 29
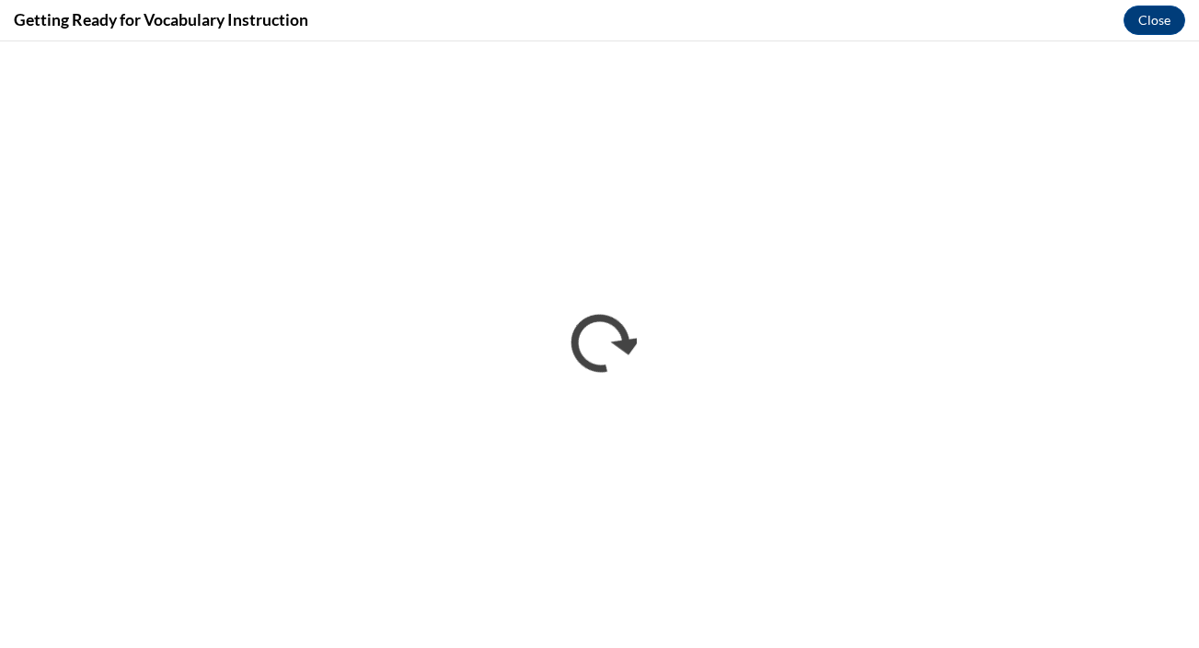
scroll to position [0, 0]
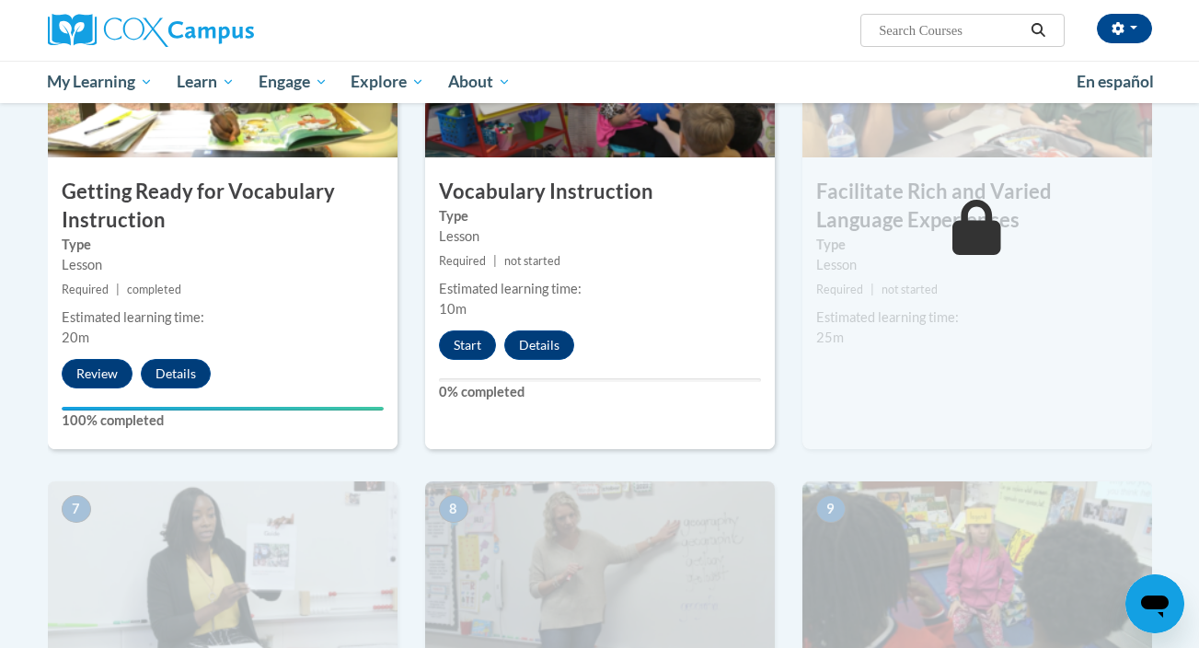
scroll to position [1182, 0]
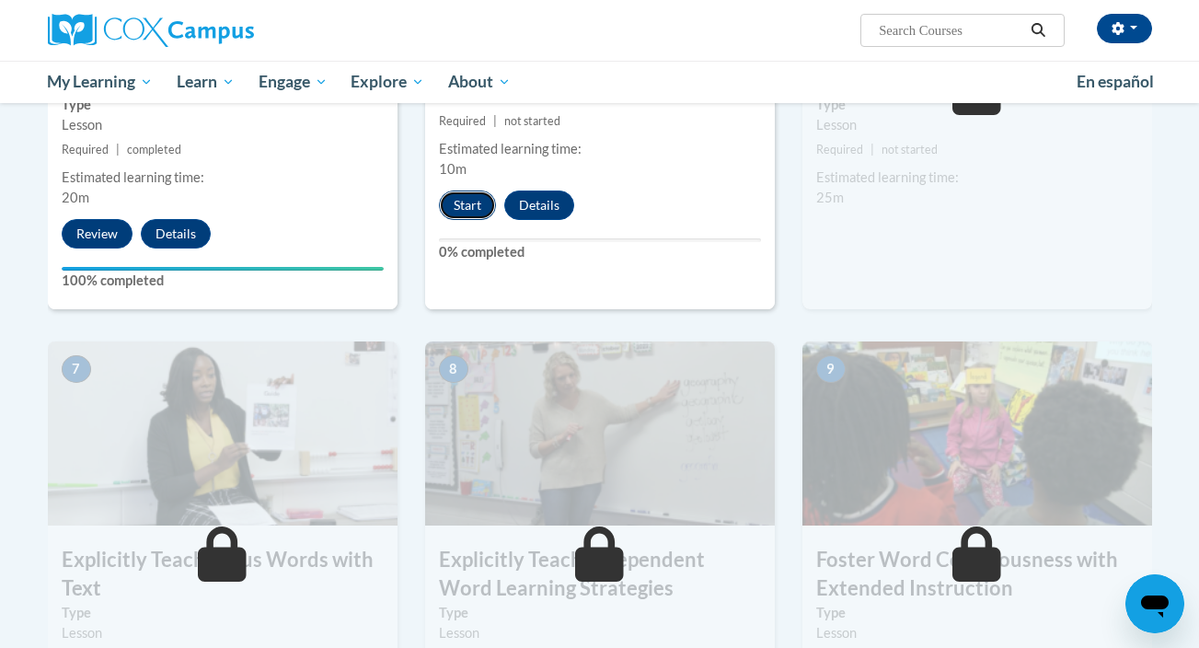
click at [458, 201] on button "Start" at bounding box center [467, 204] width 57 height 29
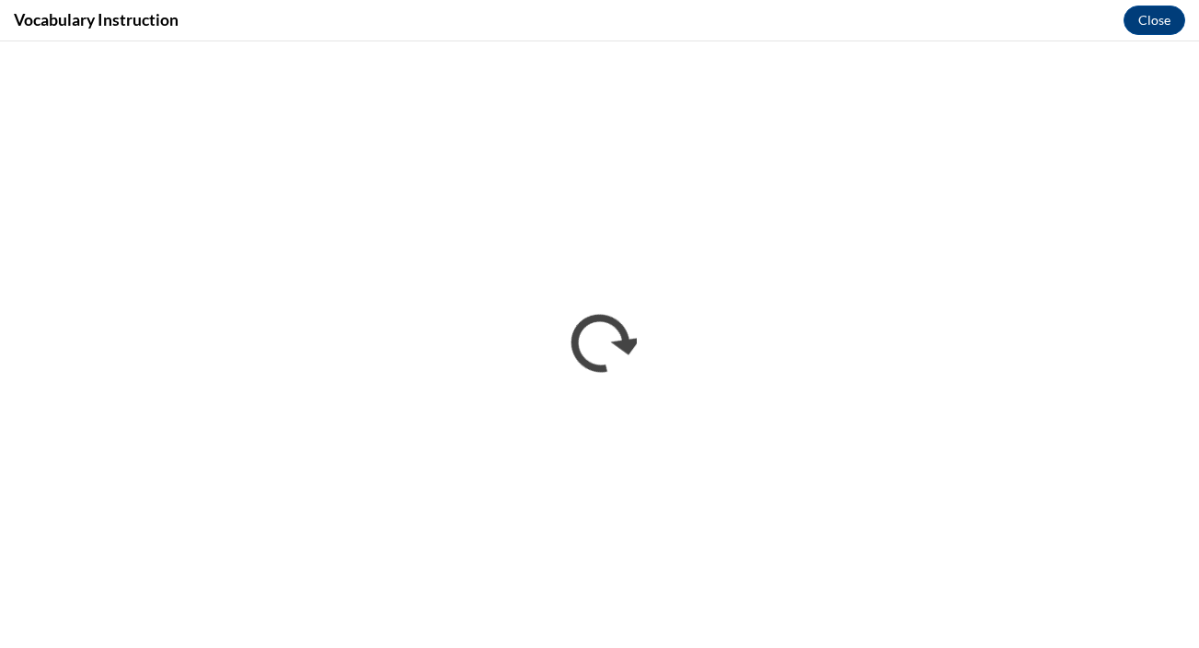
scroll to position [0, 0]
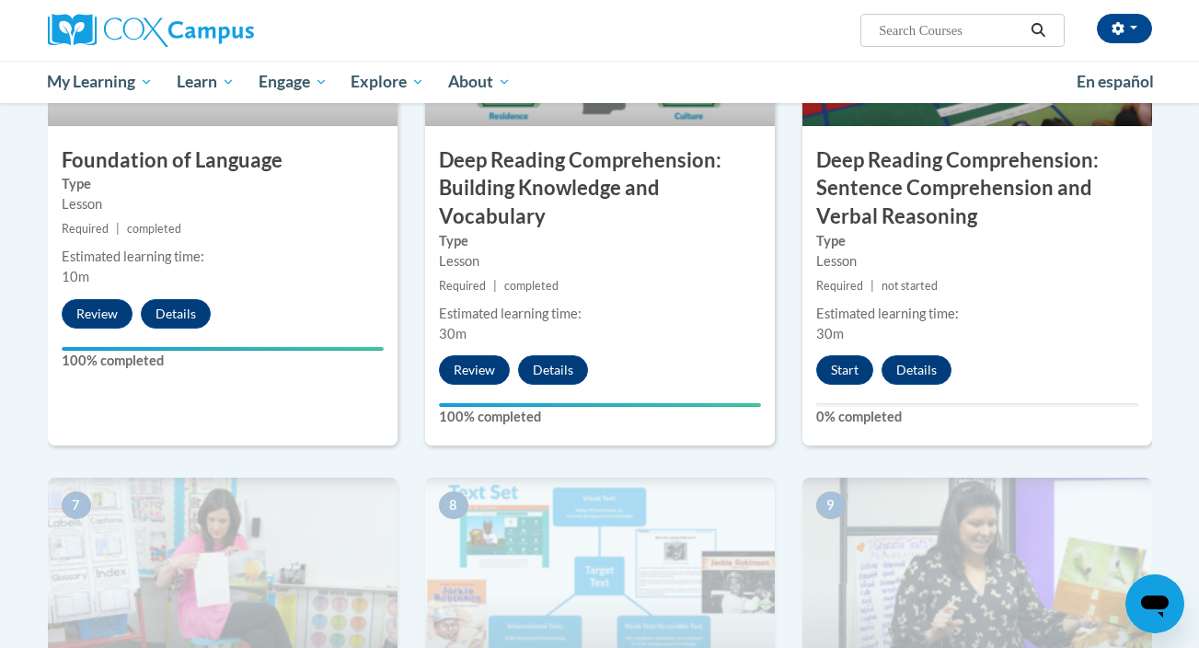
scroll to position [1136, 0]
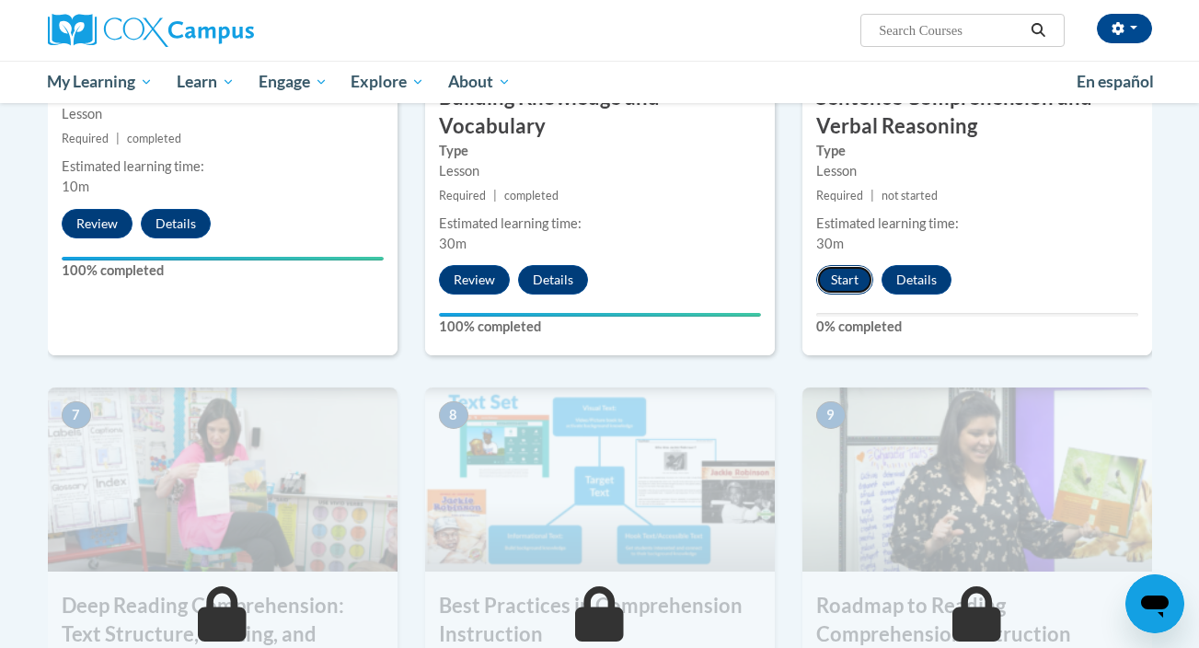
click at [846, 281] on button "Start" at bounding box center [844, 279] width 57 height 29
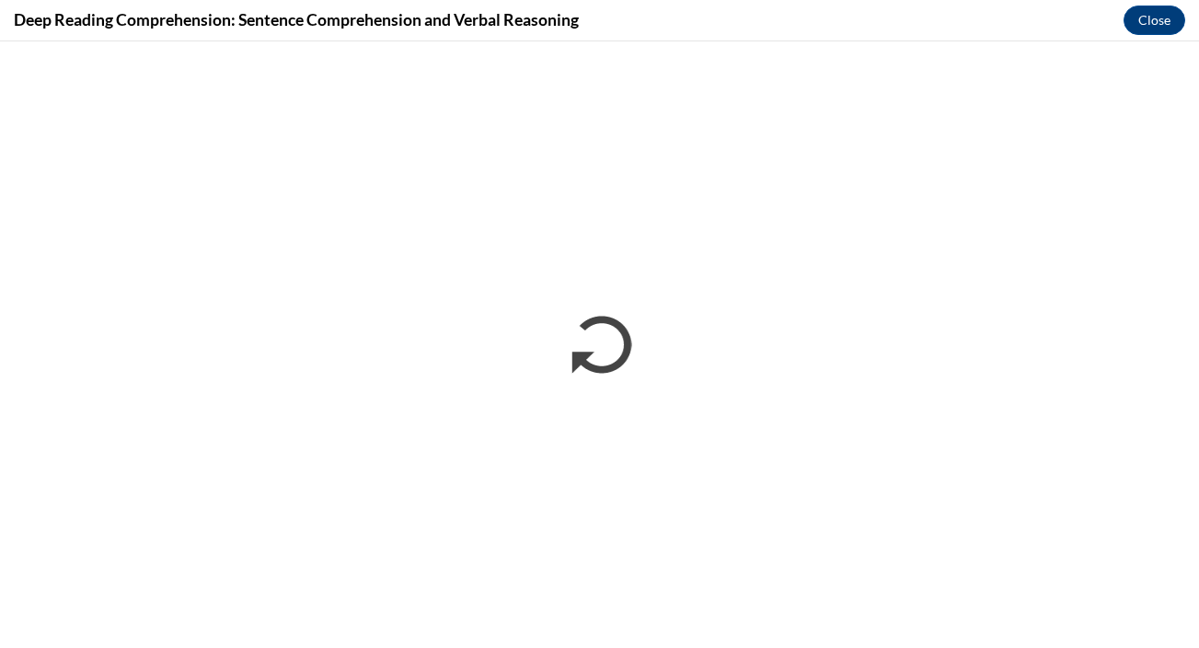
scroll to position [0, 0]
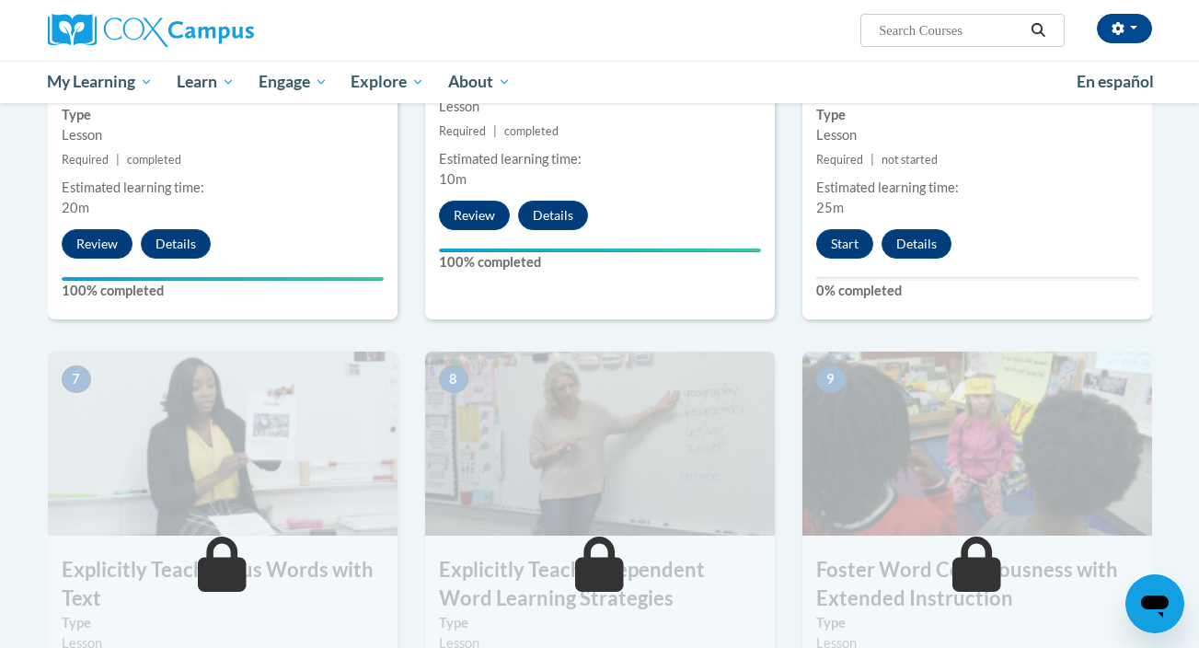
scroll to position [1164, 0]
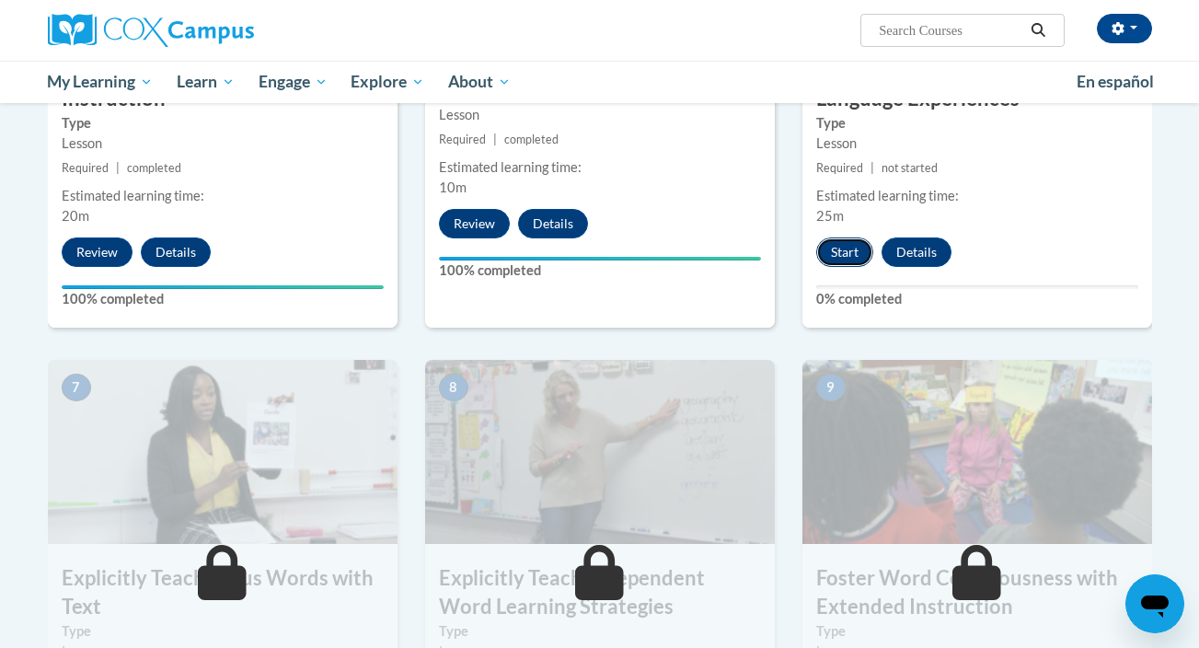
click at [846, 258] on button "Start" at bounding box center [844, 251] width 57 height 29
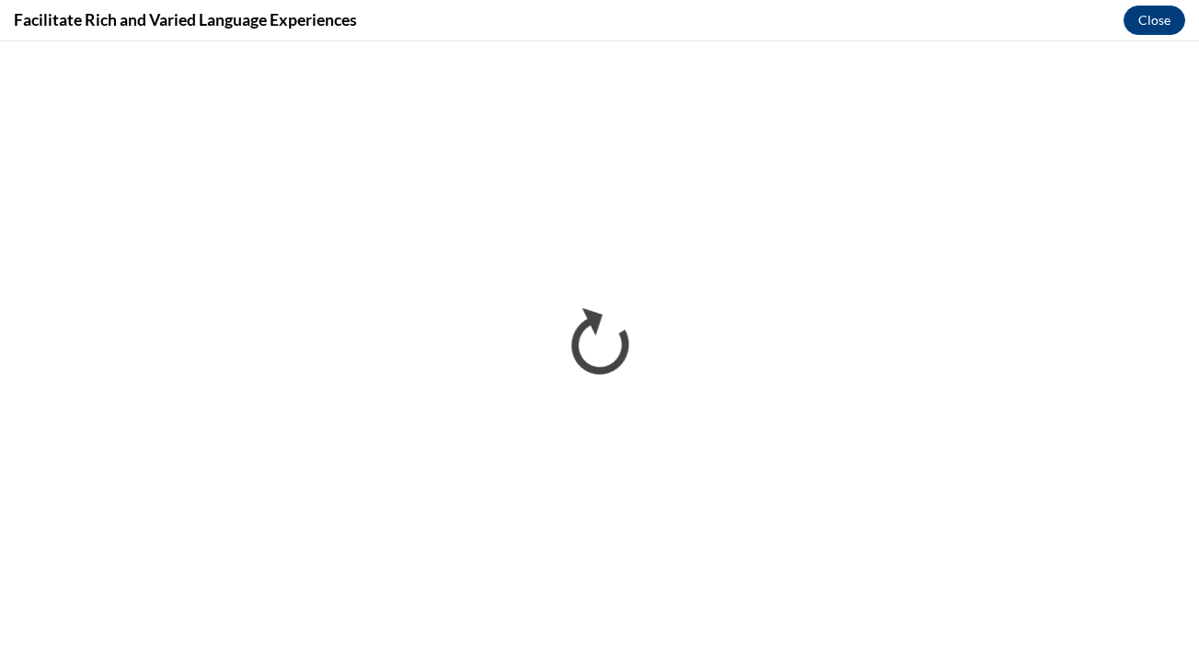
scroll to position [0, 0]
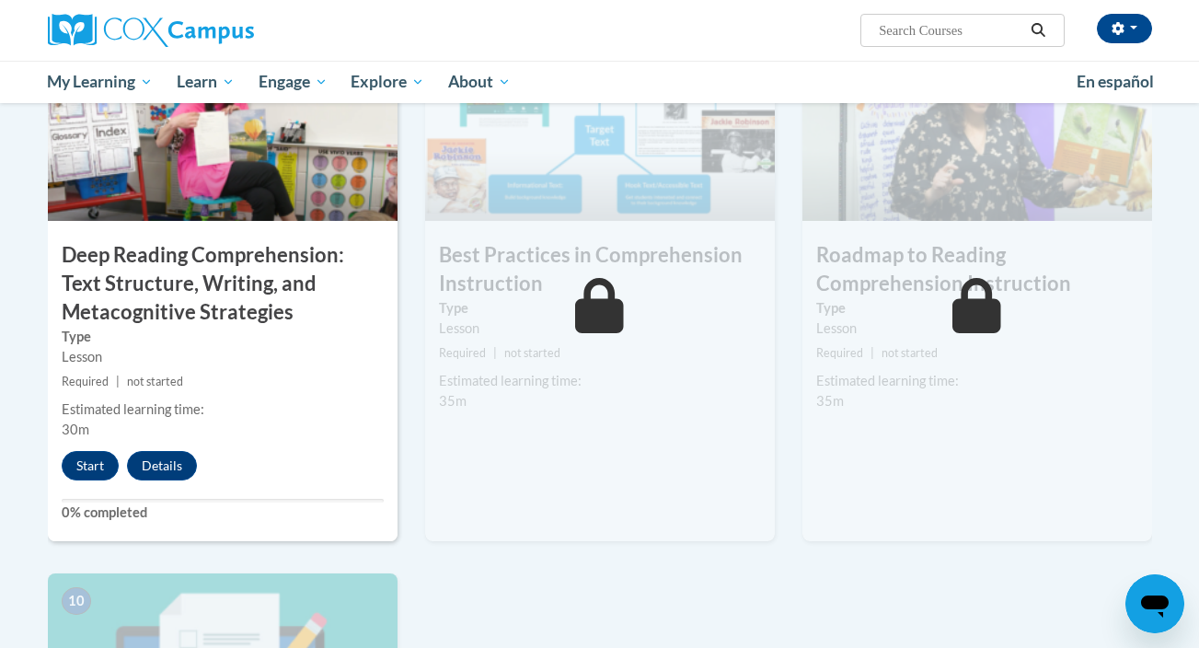
scroll to position [1570, 0]
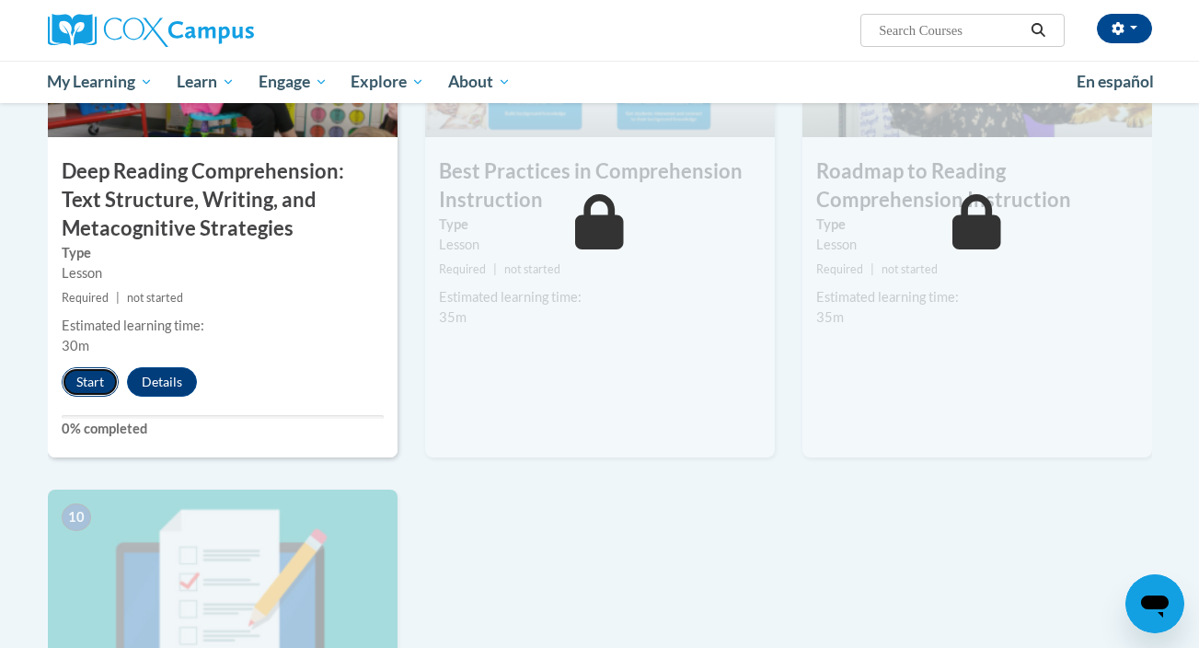
click at [97, 385] on button "Start" at bounding box center [90, 381] width 57 height 29
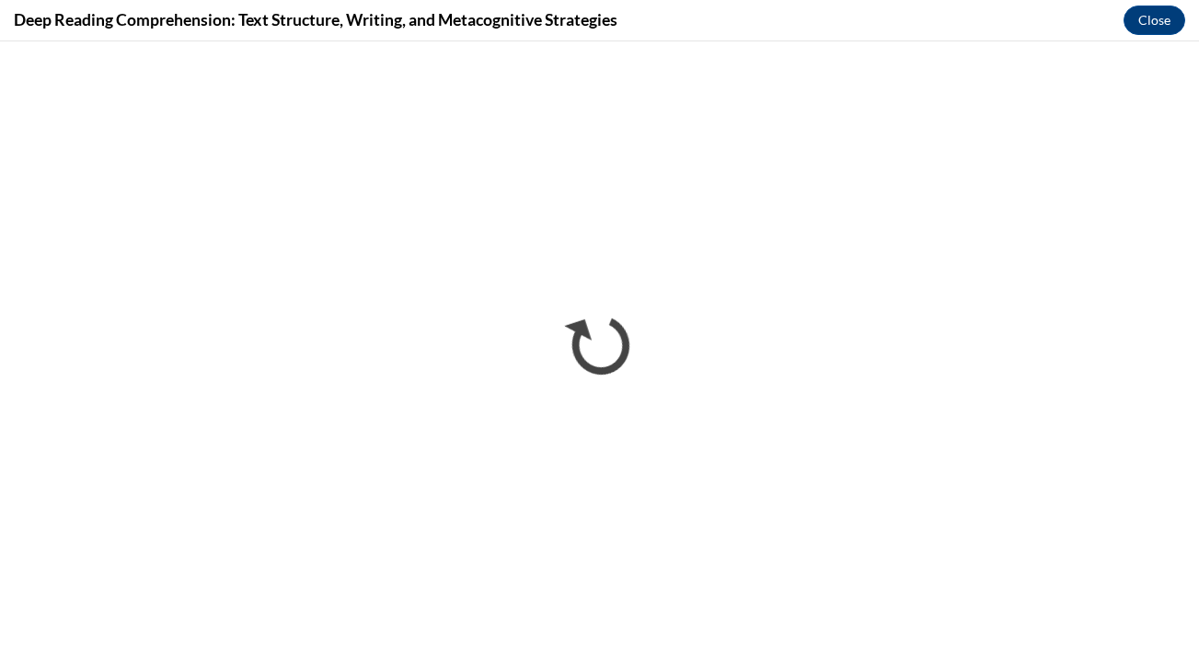
scroll to position [0, 0]
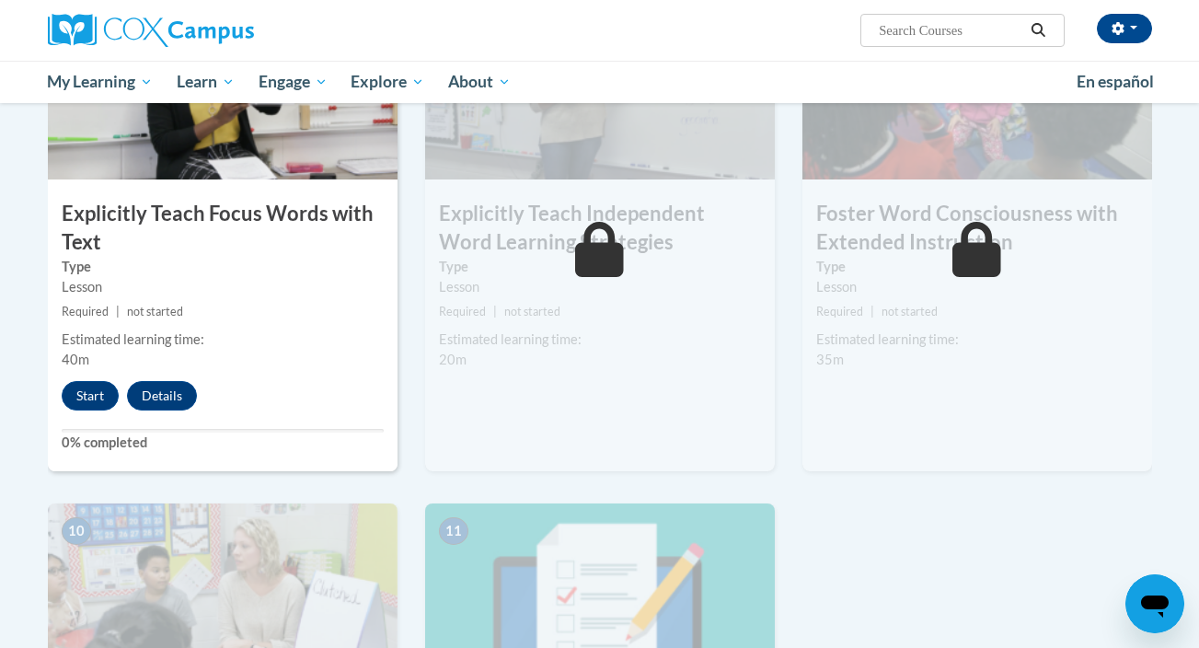
scroll to position [1534, 0]
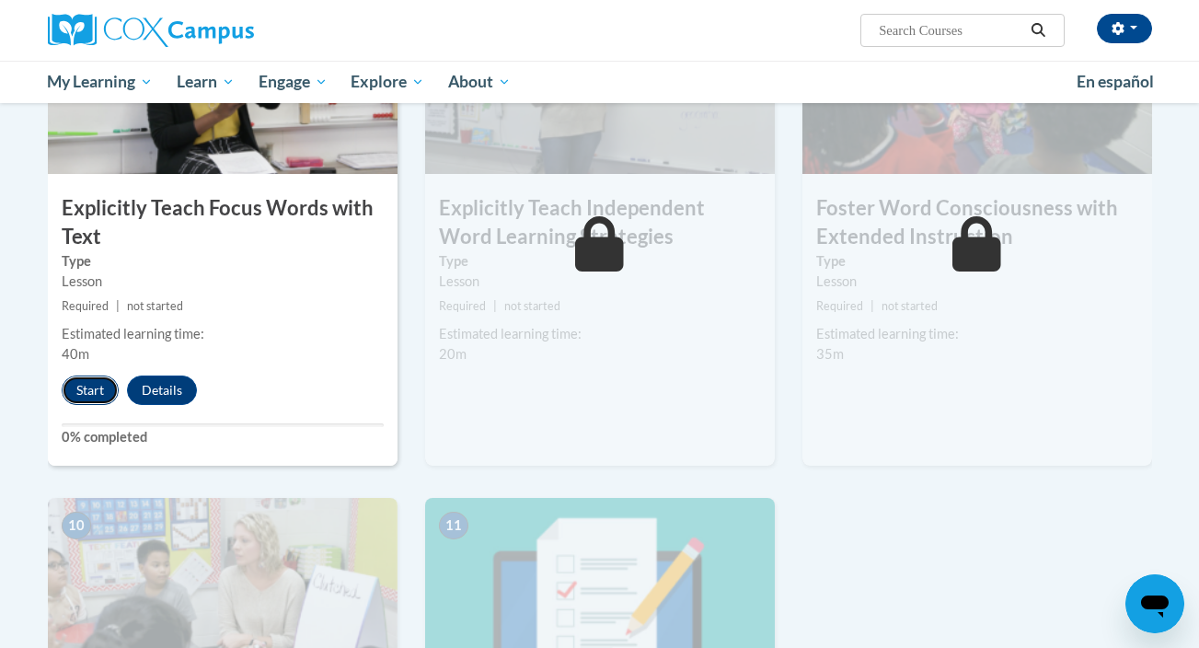
click at [100, 384] on button "Start" at bounding box center [90, 389] width 57 height 29
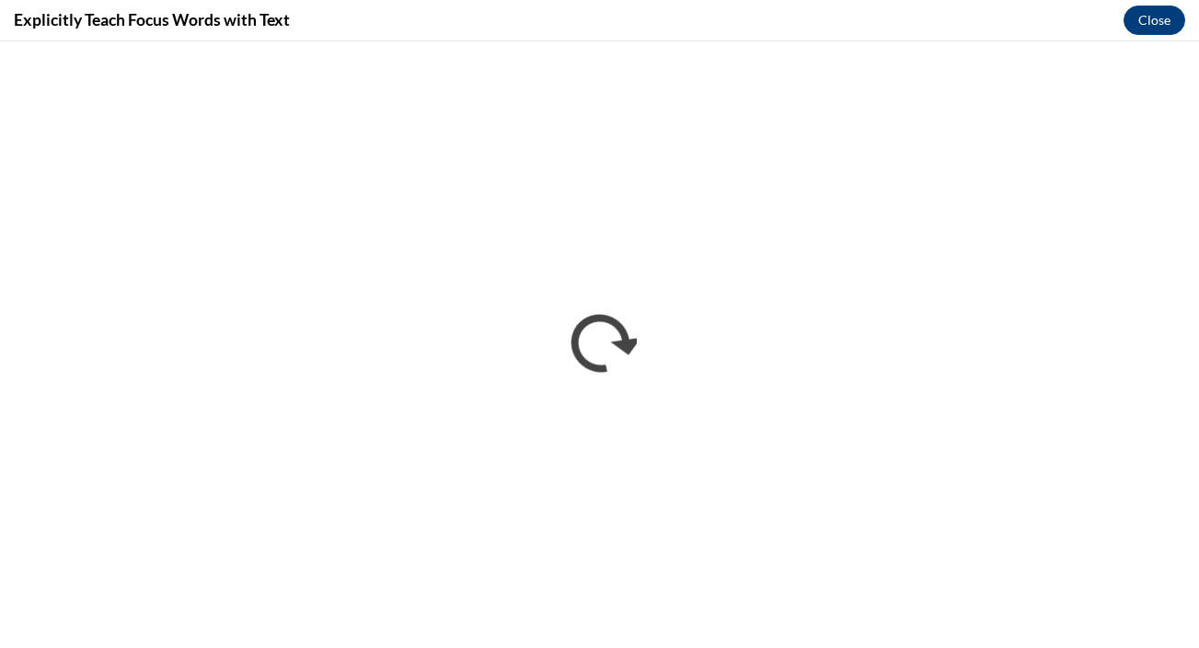
scroll to position [0, 0]
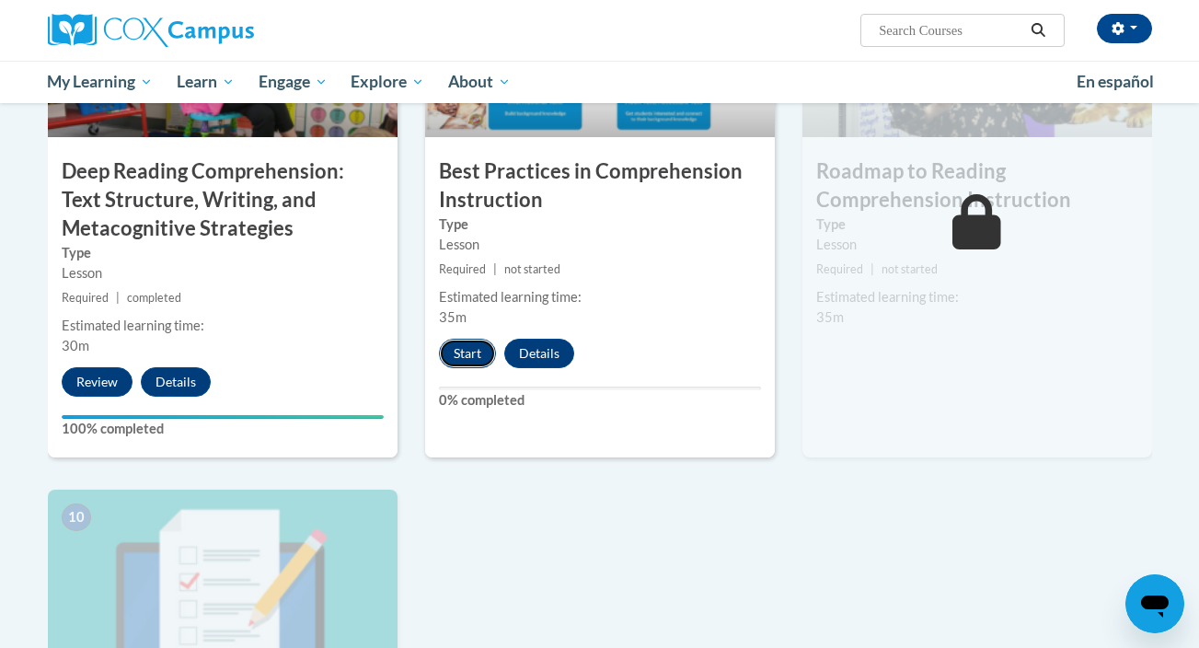
click at [473, 361] on button "Start" at bounding box center [467, 353] width 57 height 29
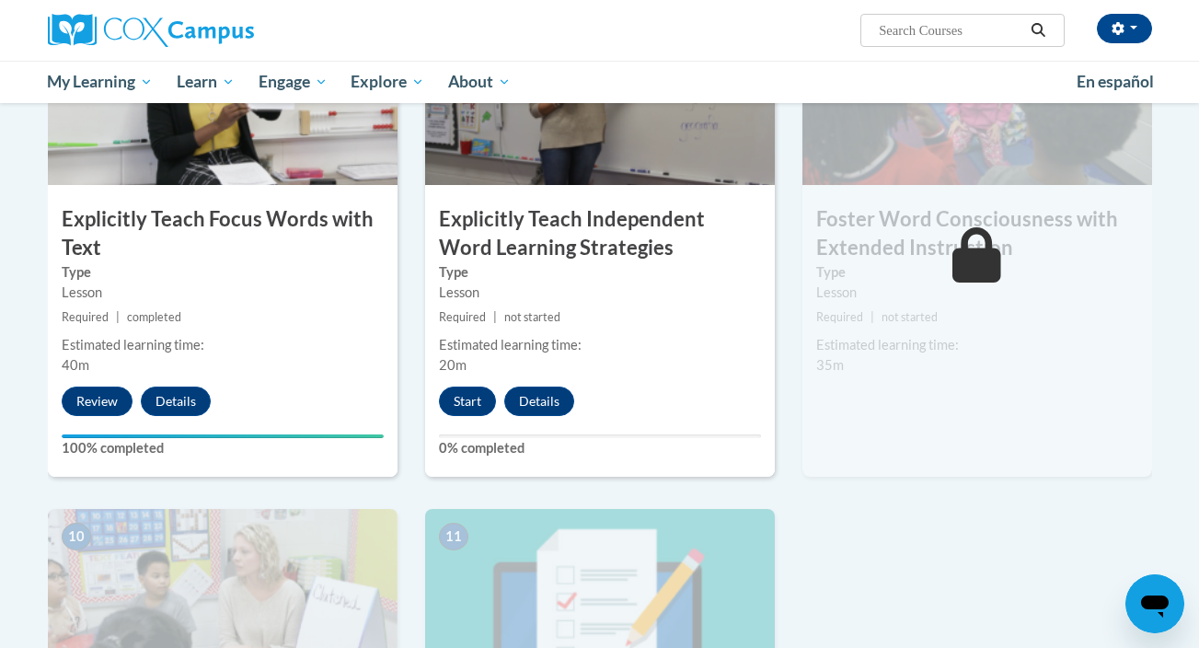
scroll to position [1621, 0]
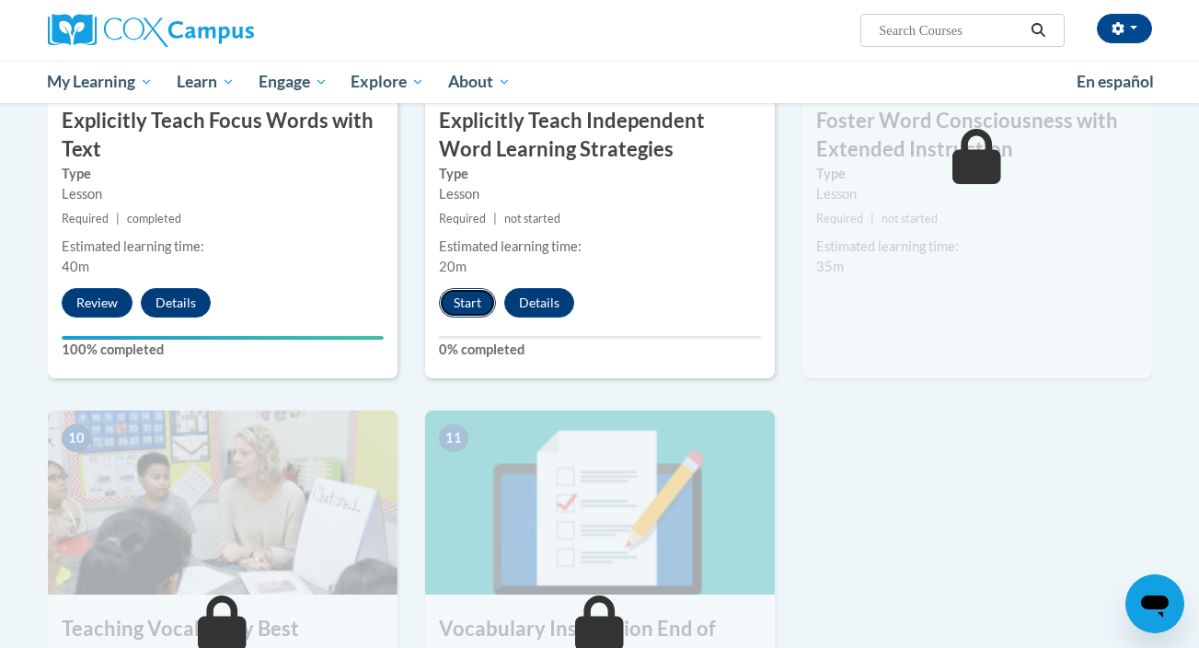
click at [474, 310] on button "Start" at bounding box center [467, 302] width 57 height 29
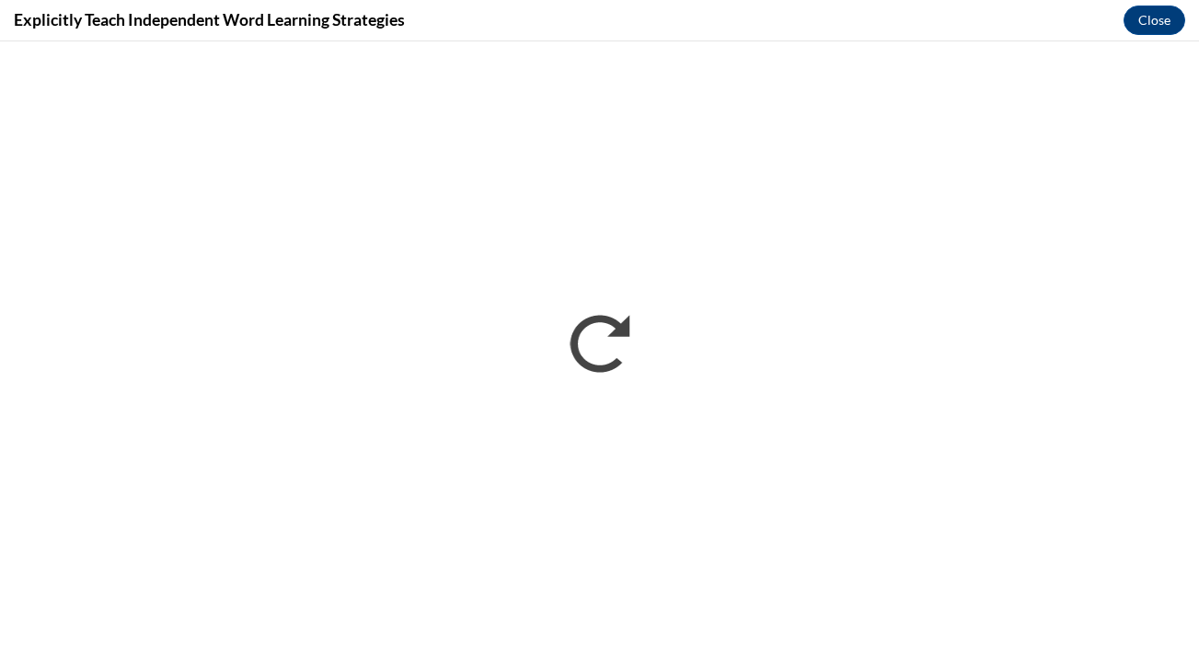
scroll to position [0, 0]
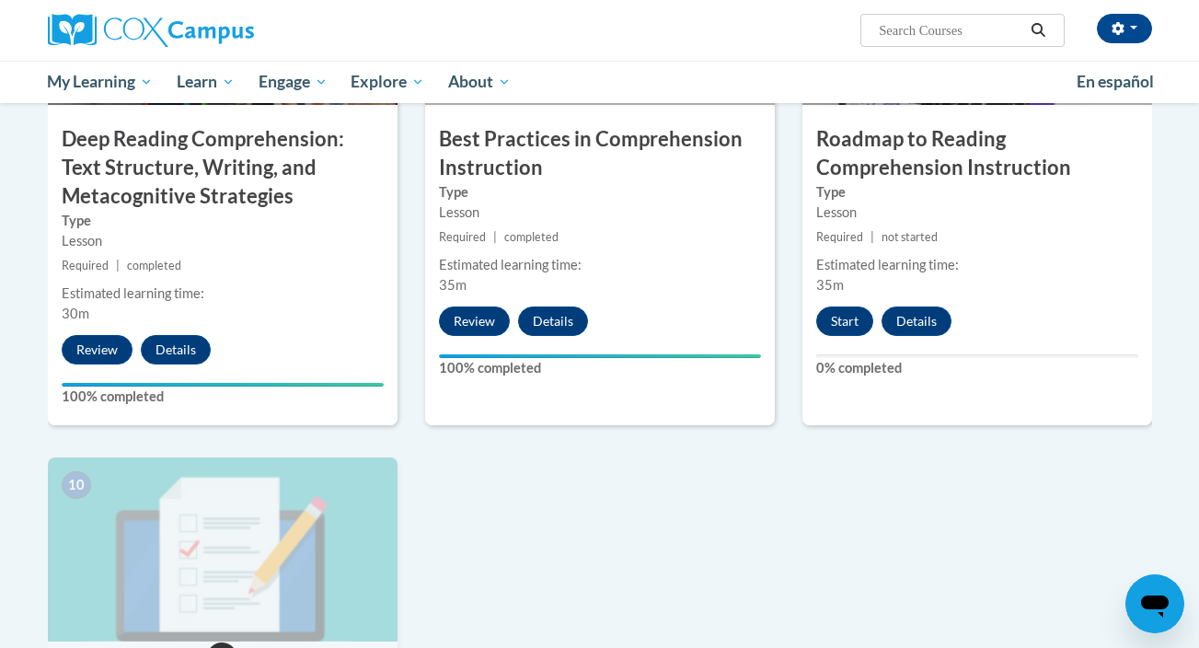
scroll to position [1613, 0]
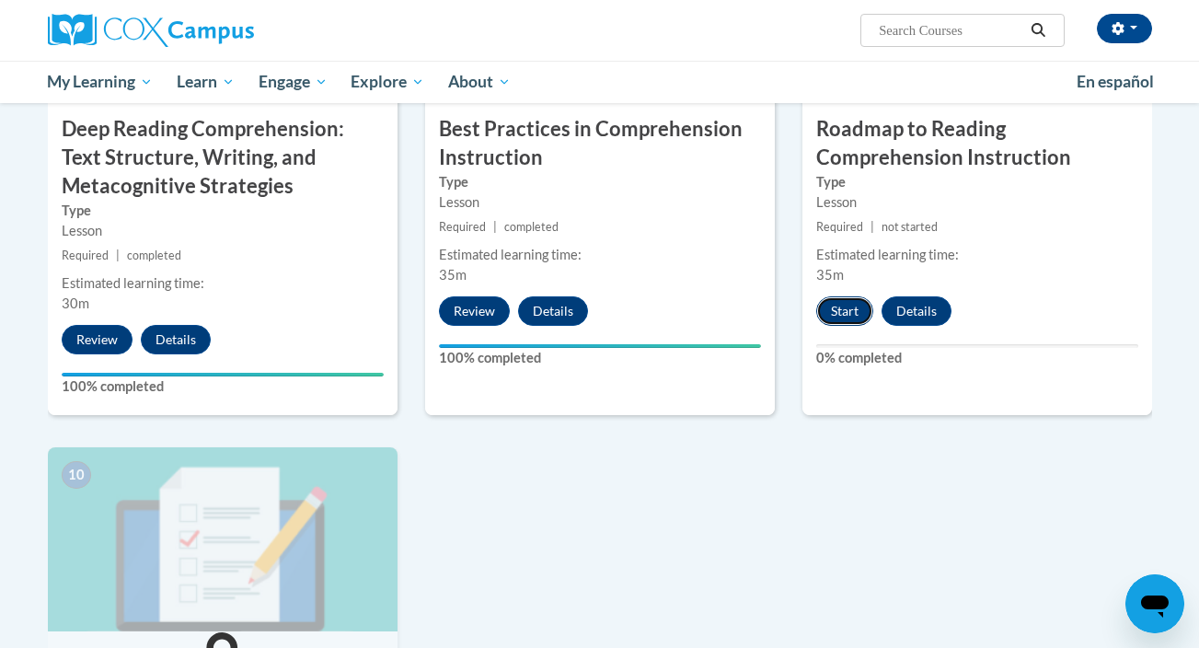
click at [840, 313] on button "Start" at bounding box center [844, 310] width 57 height 29
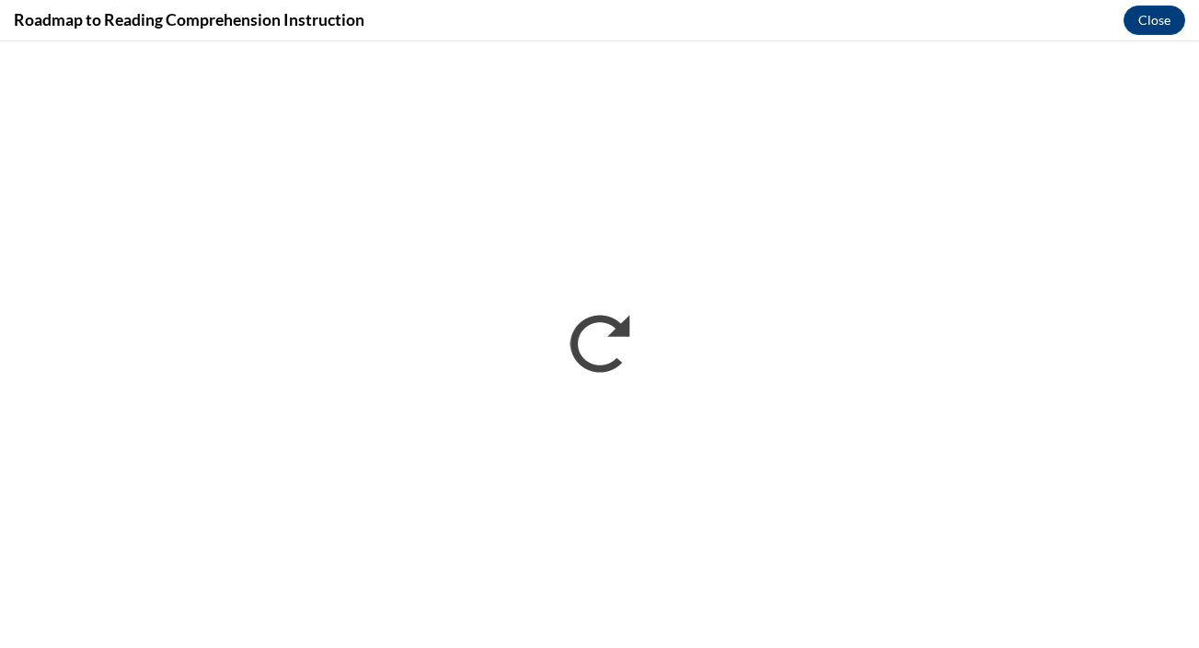
scroll to position [0, 0]
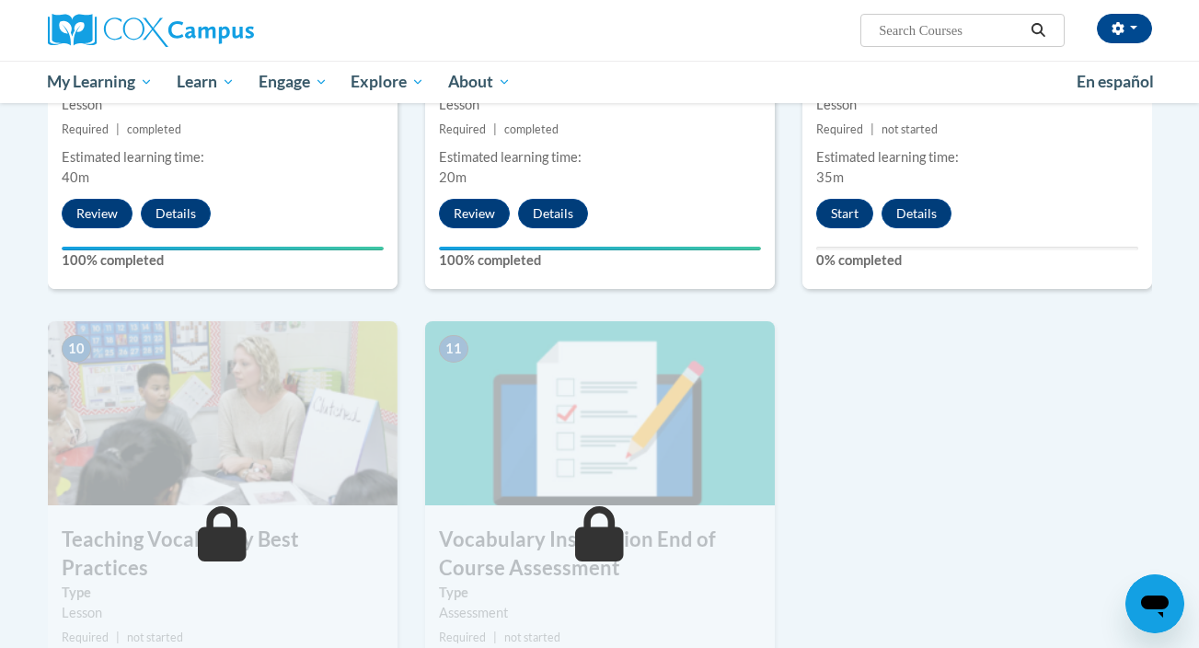
scroll to position [1705, 0]
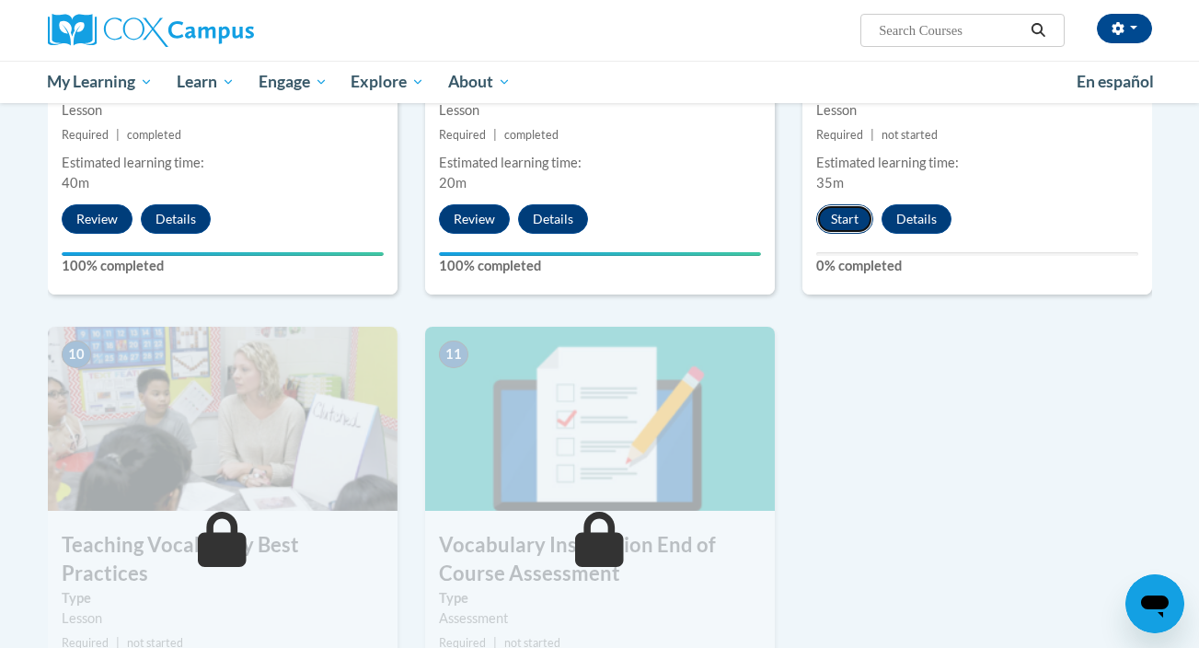
click at [850, 224] on button "Start" at bounding box center [844, 218] width 57 height 29
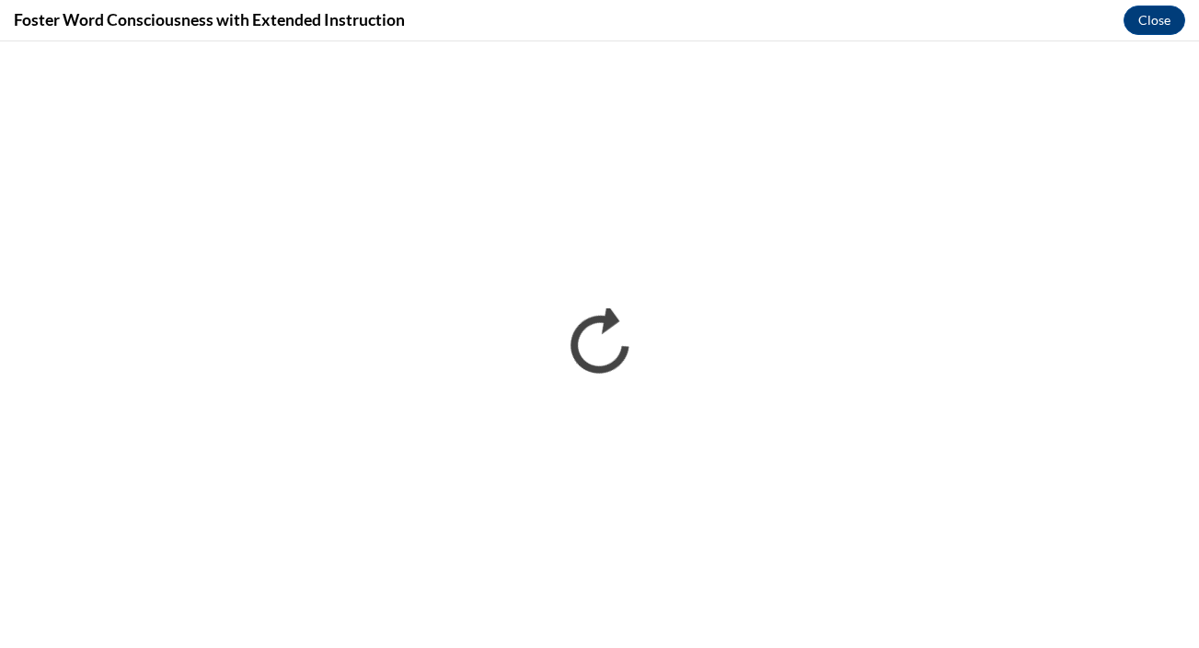
scroll to position [0, 0]
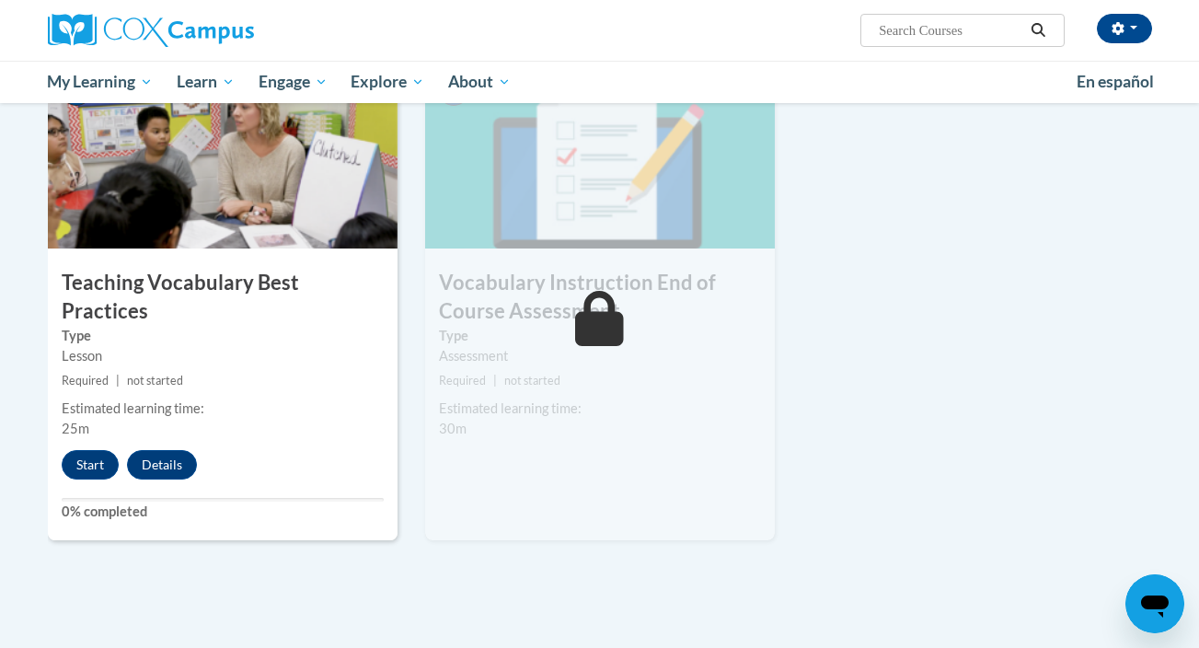
scroll to position [1976, 0]
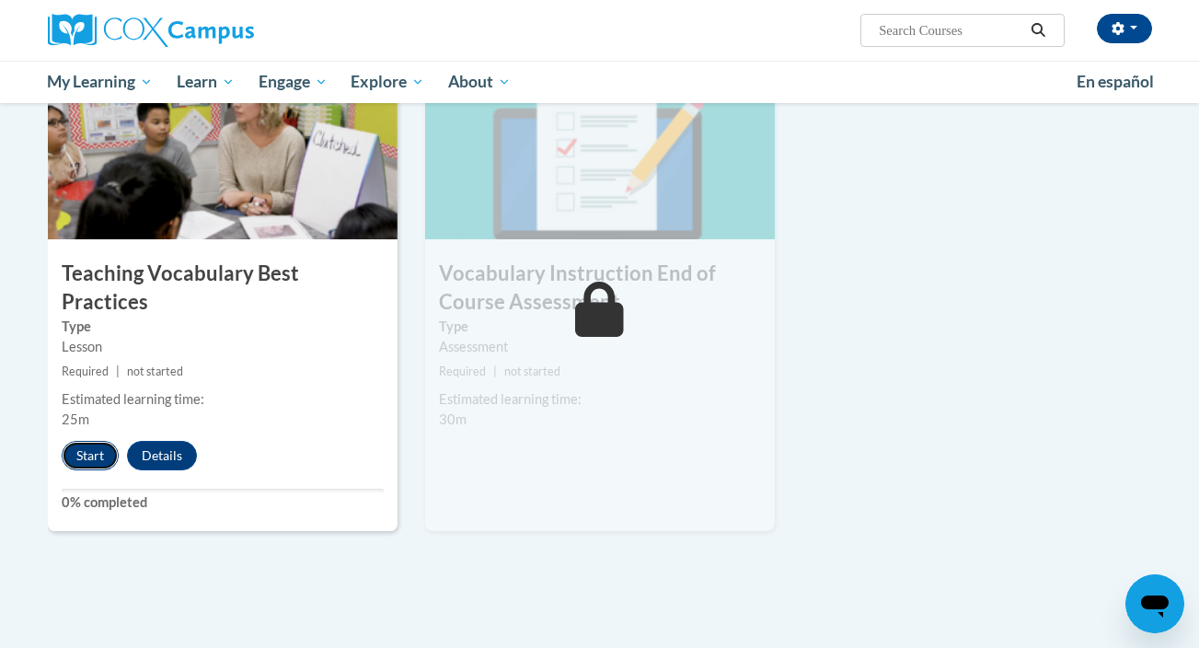
click at [87, 441] on button "Start" at bounding box center [90, 455] width 57 height 29
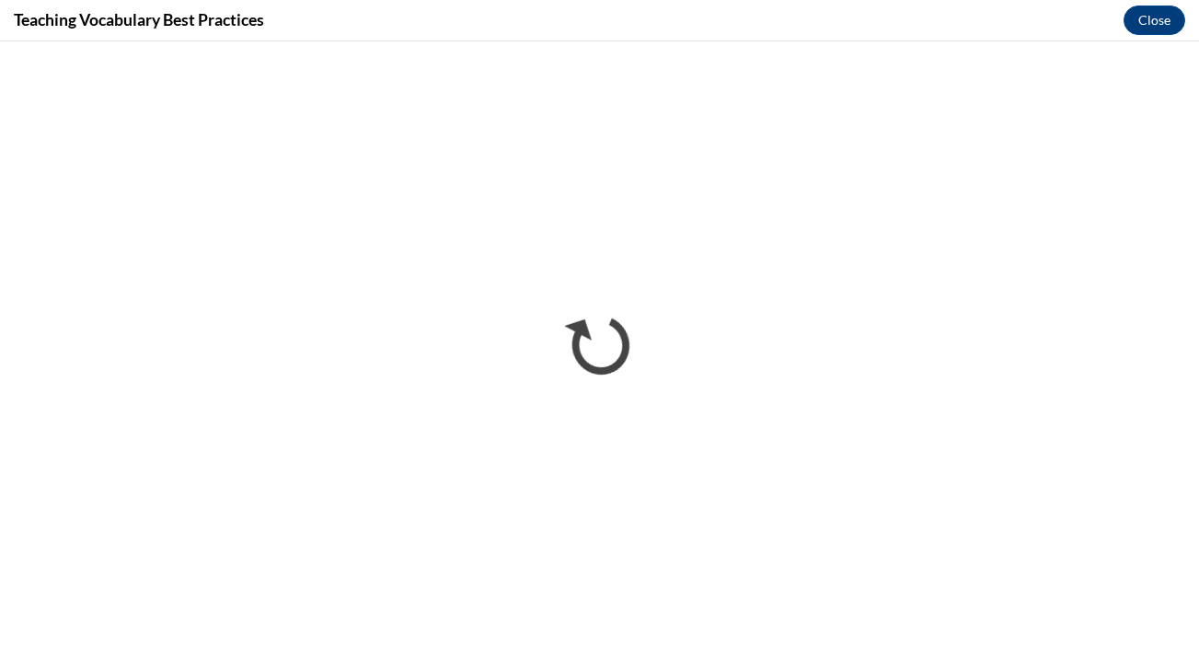
scroll to position [0, 0]
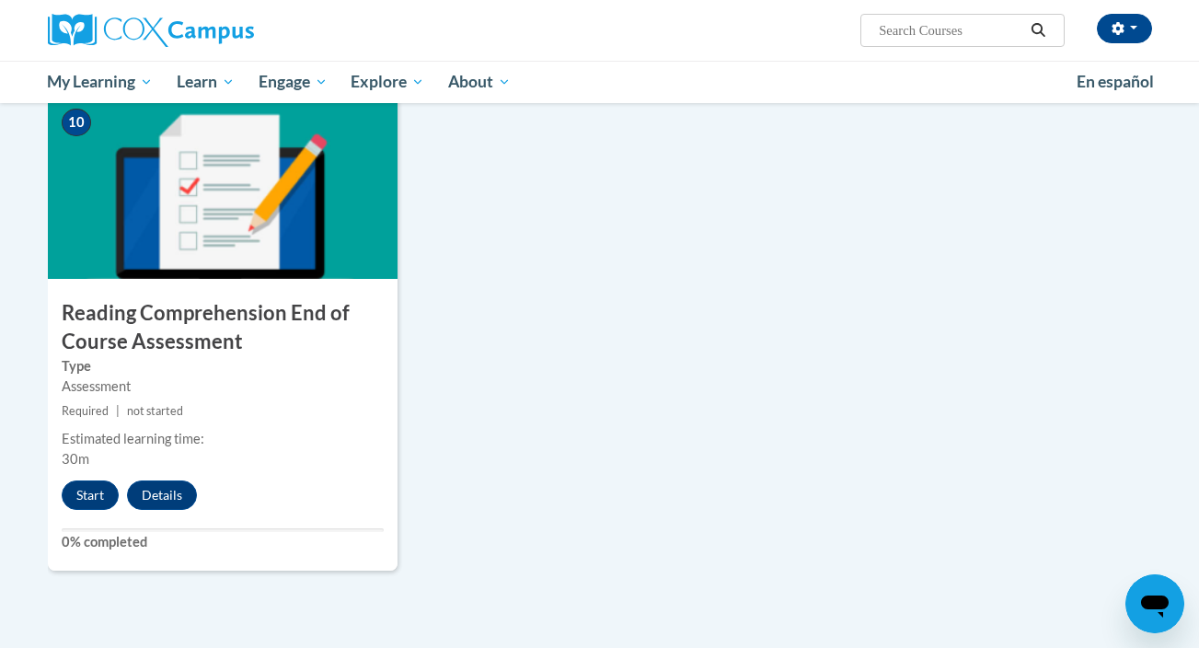
scroll to position [1985, 0]
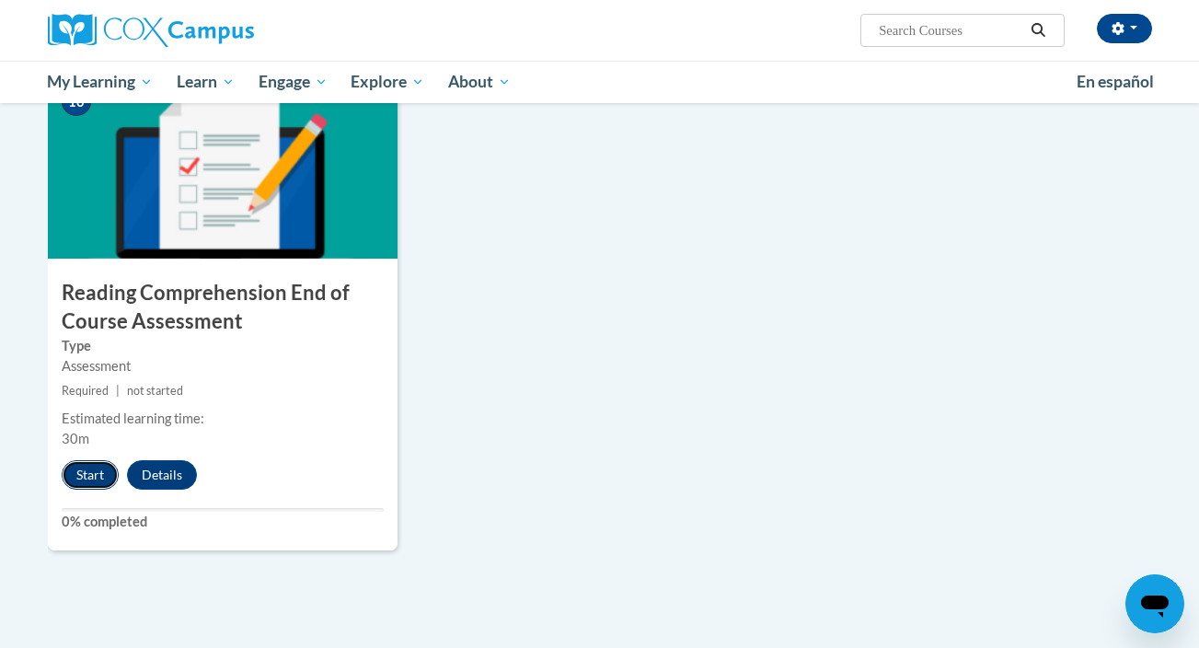
click at [97, 483] on button "Start" at bounding box center [90, 474] width 57 height 29
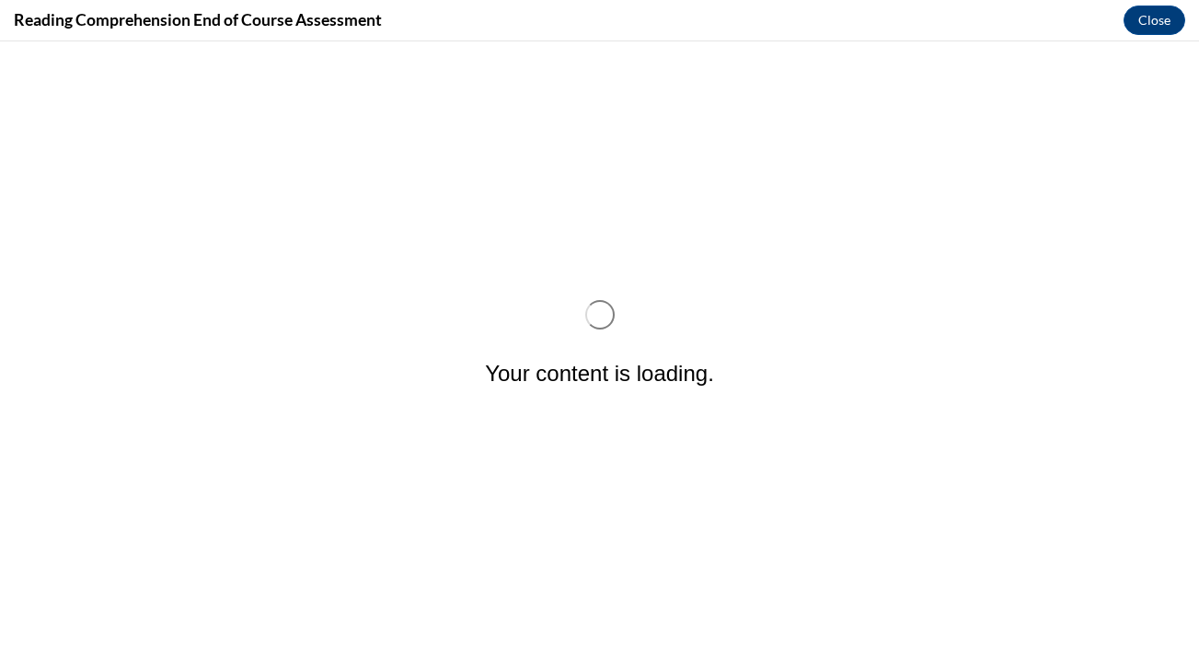
scroll to position [0, 0]
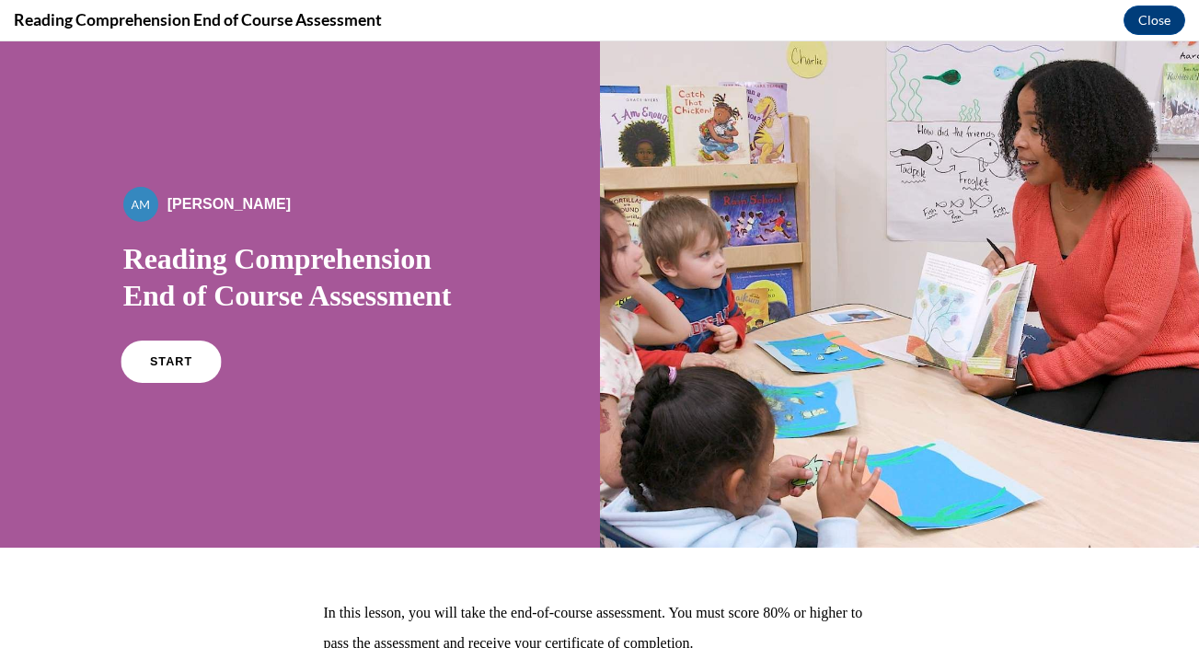
click at [176, 362] on span "START" at bounding box center [171, 362] width 42 height 14
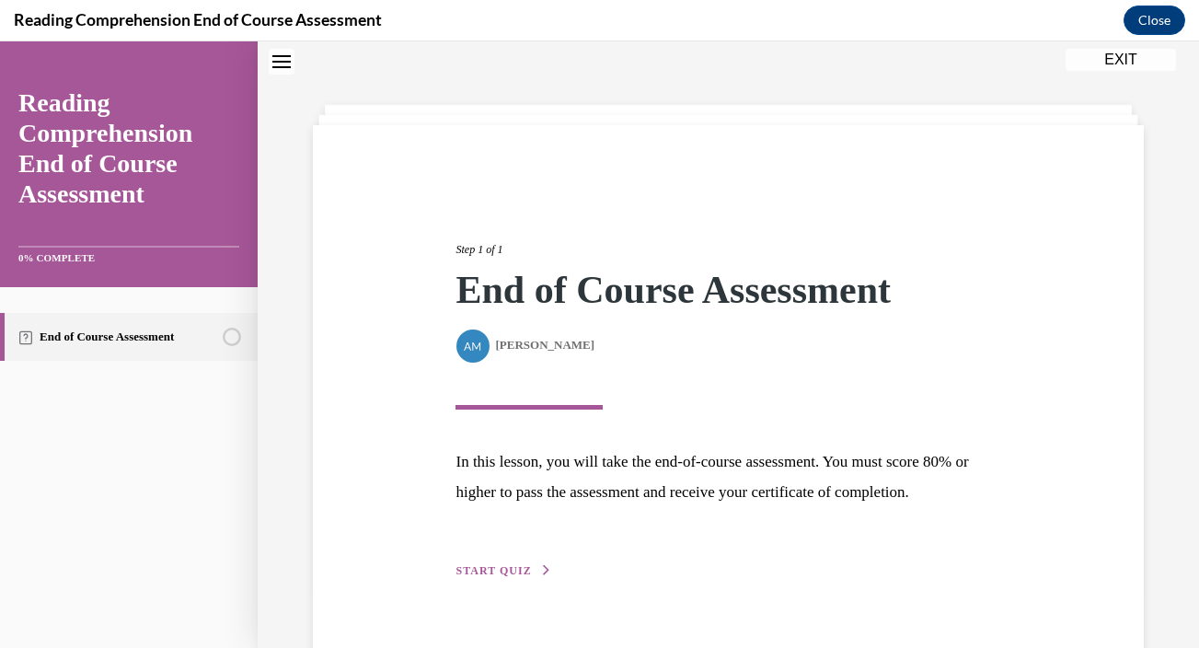
scroll to position [100, 0]
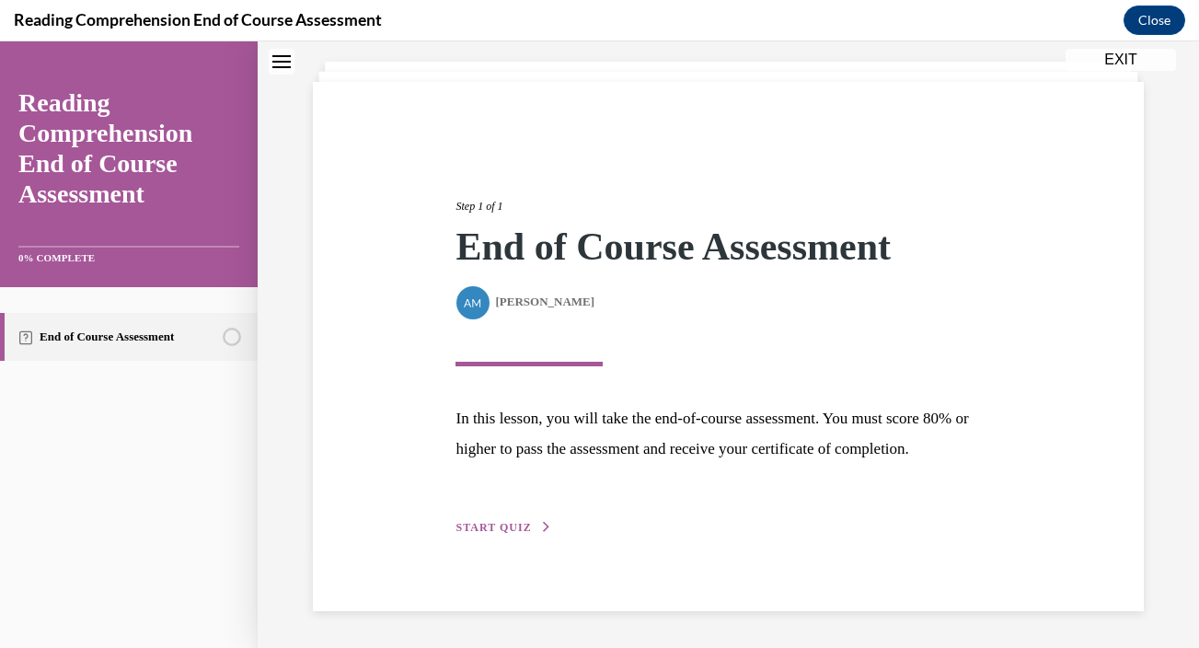
click at [512, 540] on div "Step 1 of 1 End of Course Assessment By Alexander Mackey Alexander Mackey In th…" at bounding box center [728, 346] width 831 height 529
click at [515, 517] on div "Step 1 of 1 End of Course Assessment By Alexander Mackey Alexander Mackey In th…" at bounding box center [728, 346] width 572 height 382
click at [514, 528] on span "START QUIZ" at bounding box center [492, 527] width 75 height 13
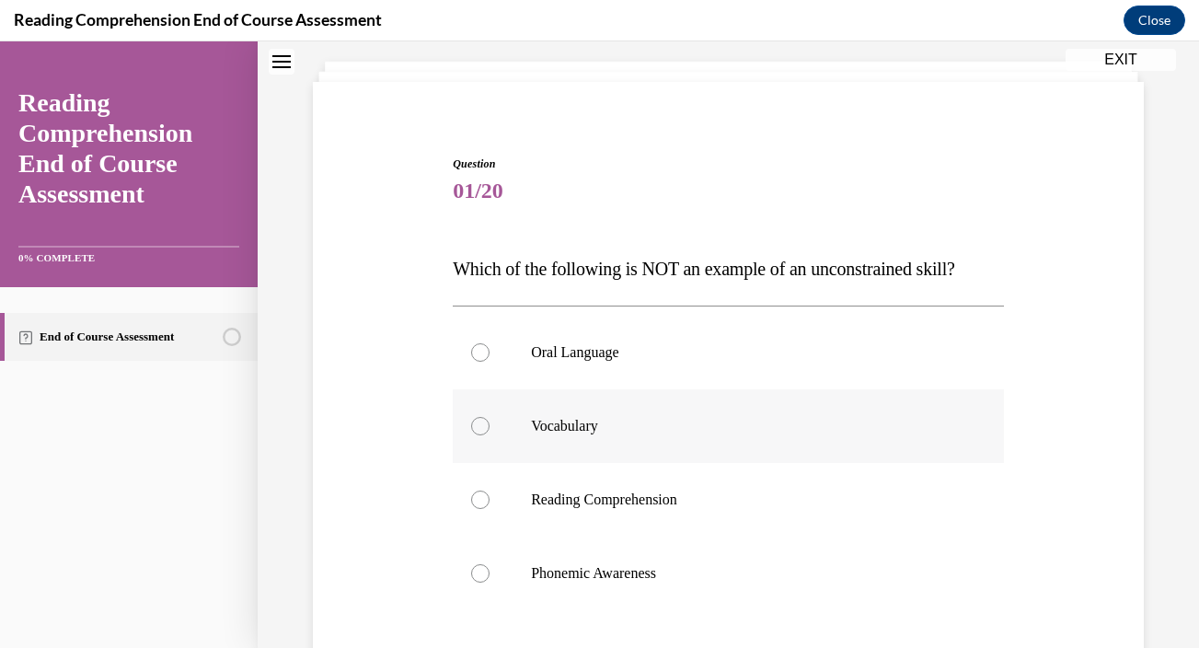
scroll to position [181, 0]
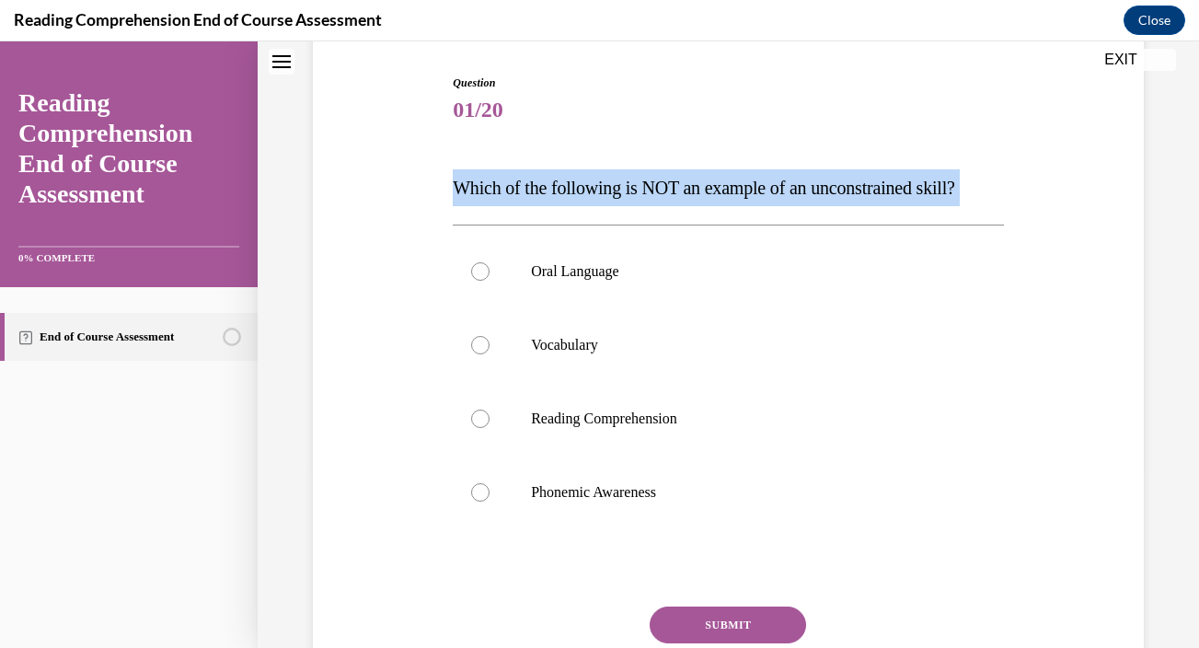
drag, startPoint x: 454, startPoint y: 191, endPoint x: 953, endPoint y: 206, distance: 499.8
click at [953, 206] on div "Question 01/20 Which of the following is NOT an example of an unconstrained ski…" at bounding box center [728, 416] width 551 height 683
copy div "Which of the following is NOT an example of an unconstrained skill?"
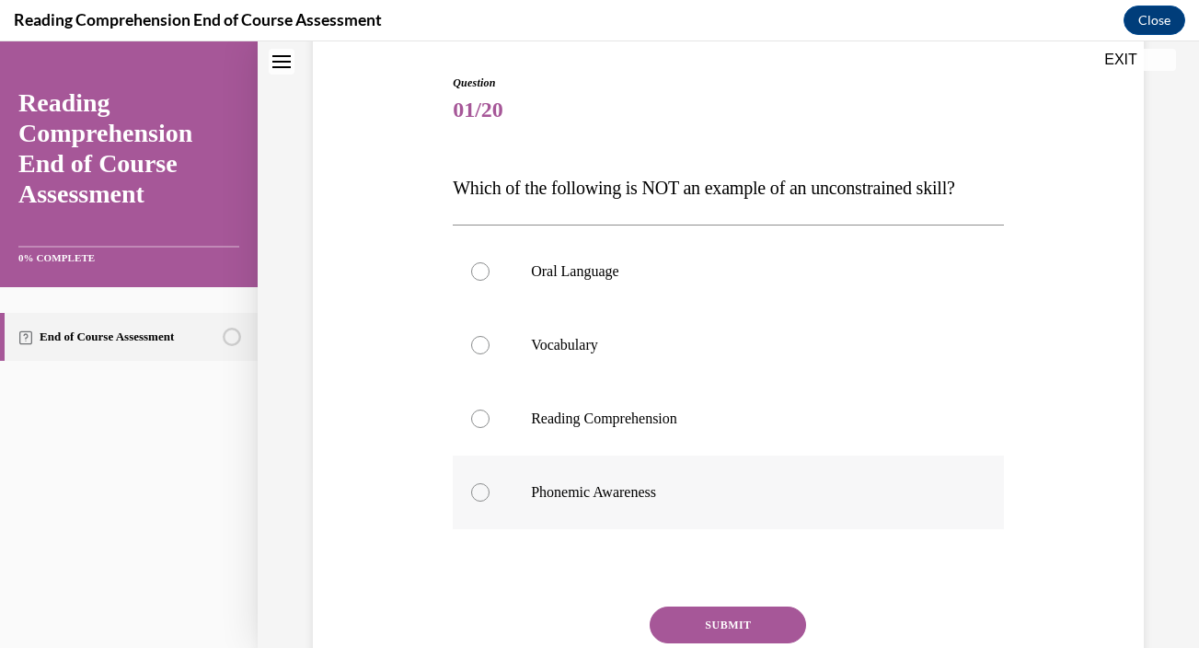
click at [607, 492] on p "Phonemic Awareness" at bounding box center [744, 492] width 427 height 18
click at [489, 492] on input "Phonemic Awareness" at bounding box center [480, 492] width 18 height 18
radio input "true"
click at [714, 615] on button "SUBMIT" at bounding box center [728, 624] width 156 height 37
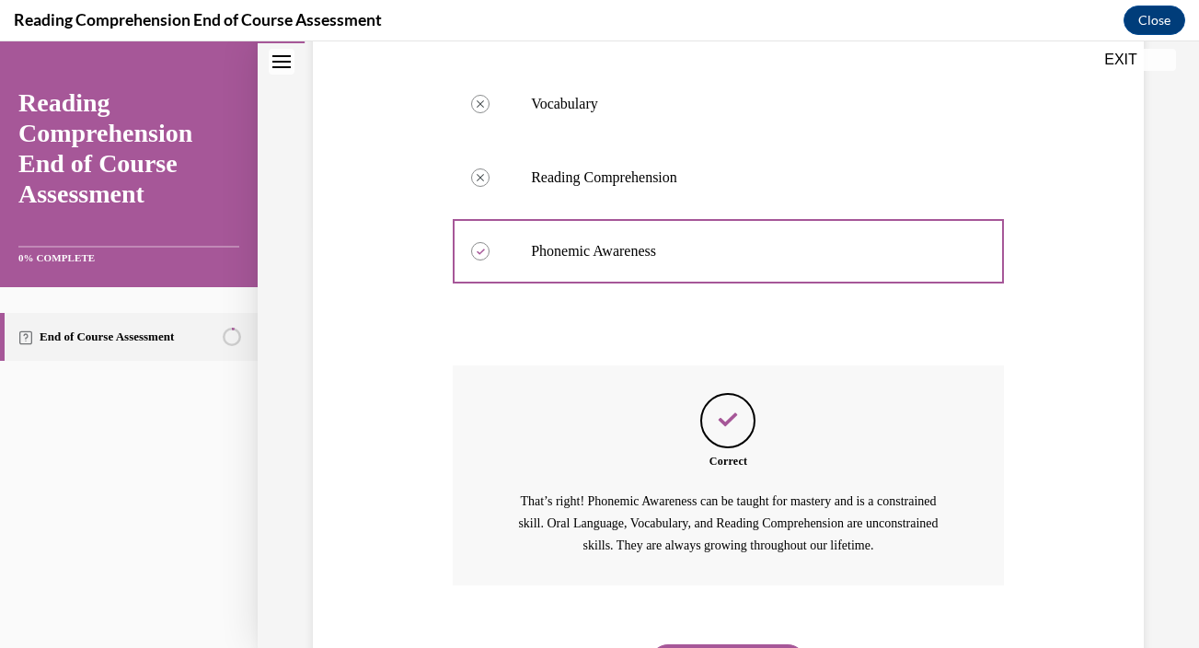
scroll to position [520, 0]
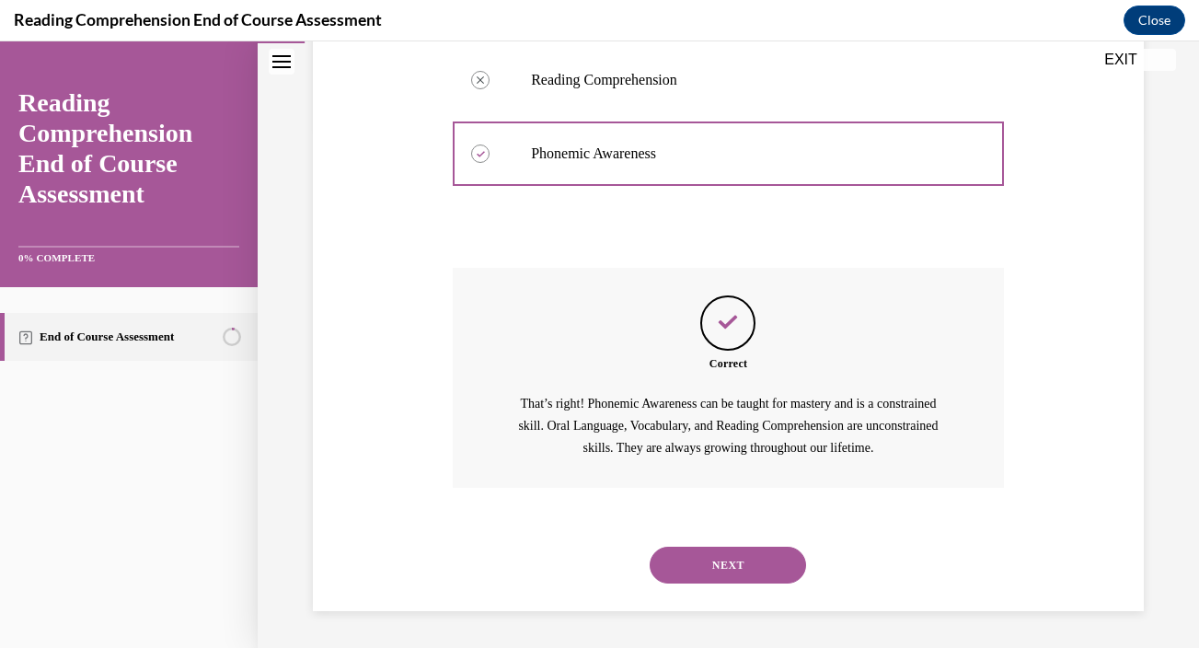
click at [735, 563] on button "NEXT" at bounding box center [728, 564] width 156 height 37
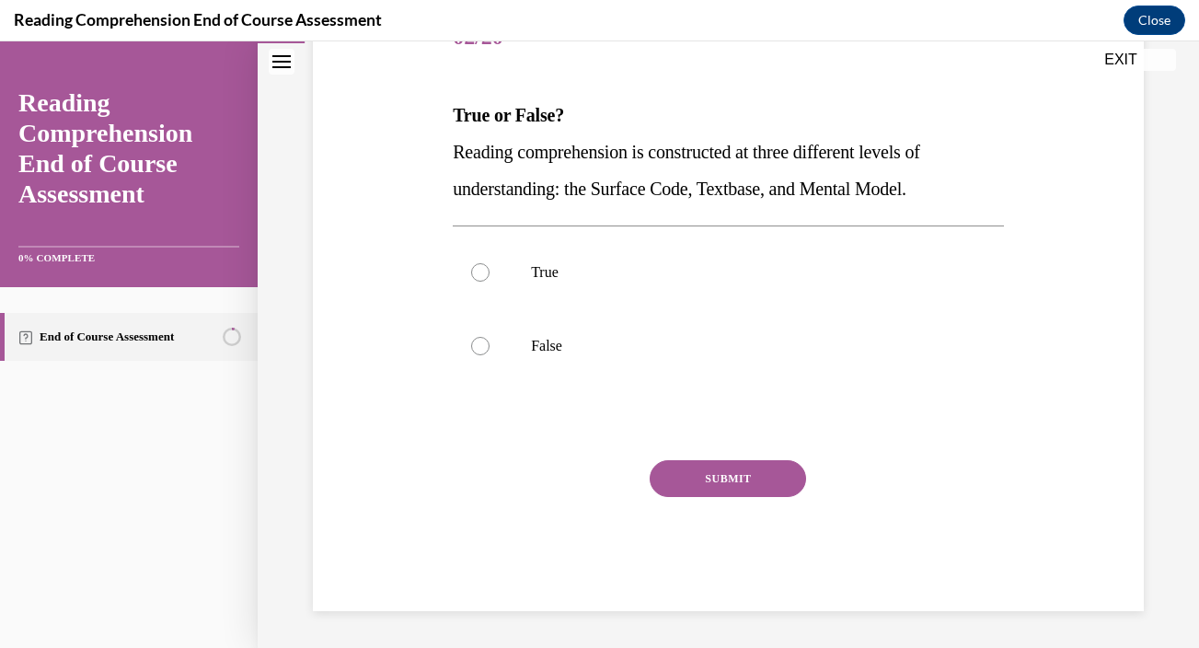
scroll to position [204, 0]
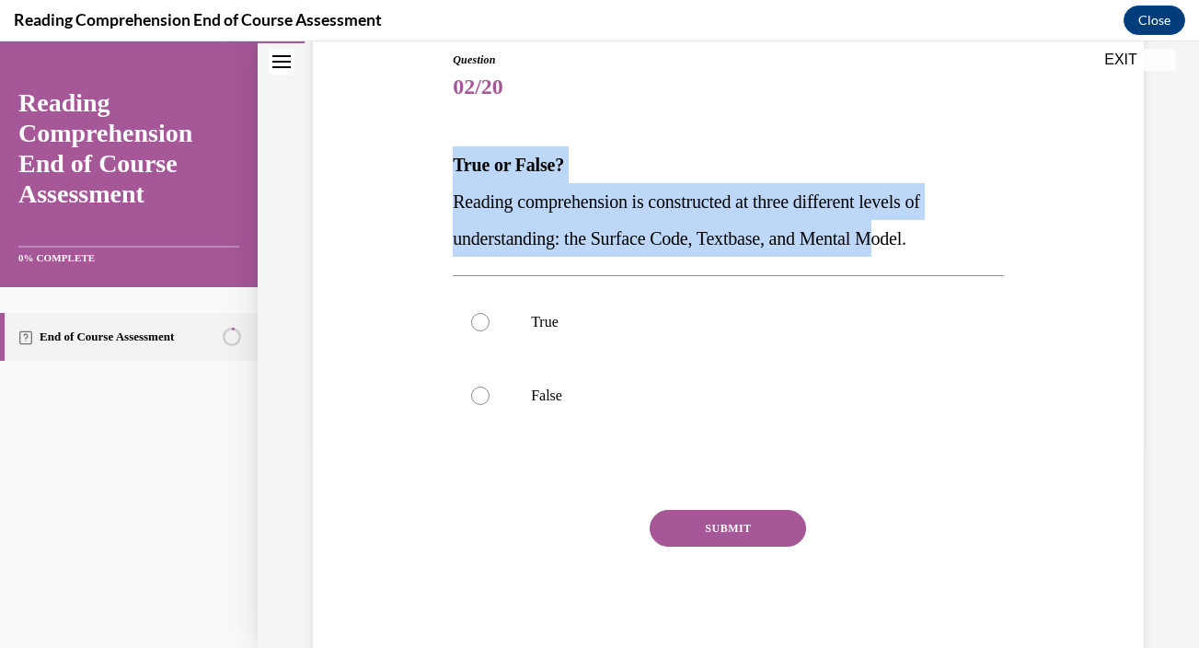
drag, startPoint x: 453, startPoint y: 166, endPoint x: 911, endPoint y: 224, distance: 461.9
click at [911, 224] on div "True or False? Reading comprehension is constructed at three different levels o…" at bounding box center [728, 201] width 551 height 110
click at [1027, 236] on div "Question 02/20 True or False? Reading comprehension is constructed at three dif…" at bounding box center [728, 328] width 840 height 664
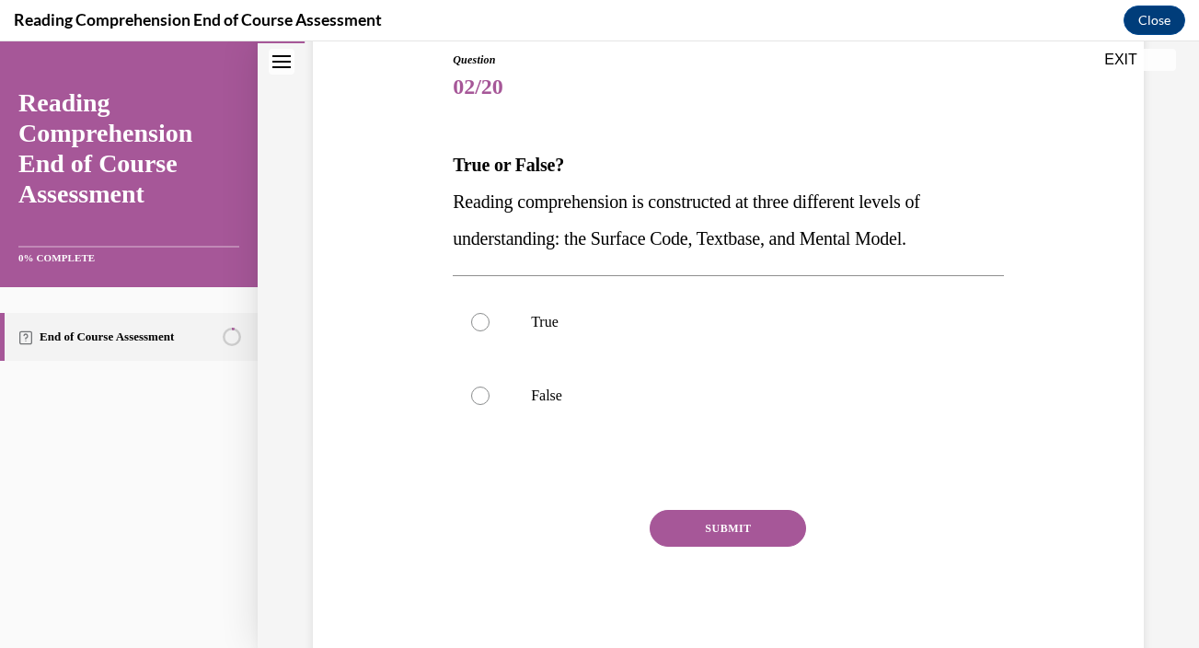
drag, startPoint x: 453, startPoint y: 205, endPoint x: 976, endPoint y: 238, distance: 524.5
click at [976, 238] on p "Reading comprehension is constructed at three different levels of understanding…" at bounding box center [728, 220] width 551 height 74
copy span "Reading comprehension is constructed at three different levels of understanding…"
click at [613, 319] on p "True" at bounding box center [744, 322] width 427 height 18
click at [489, 319] on input "True" at bounding box center [480, 322] width 18 height 18
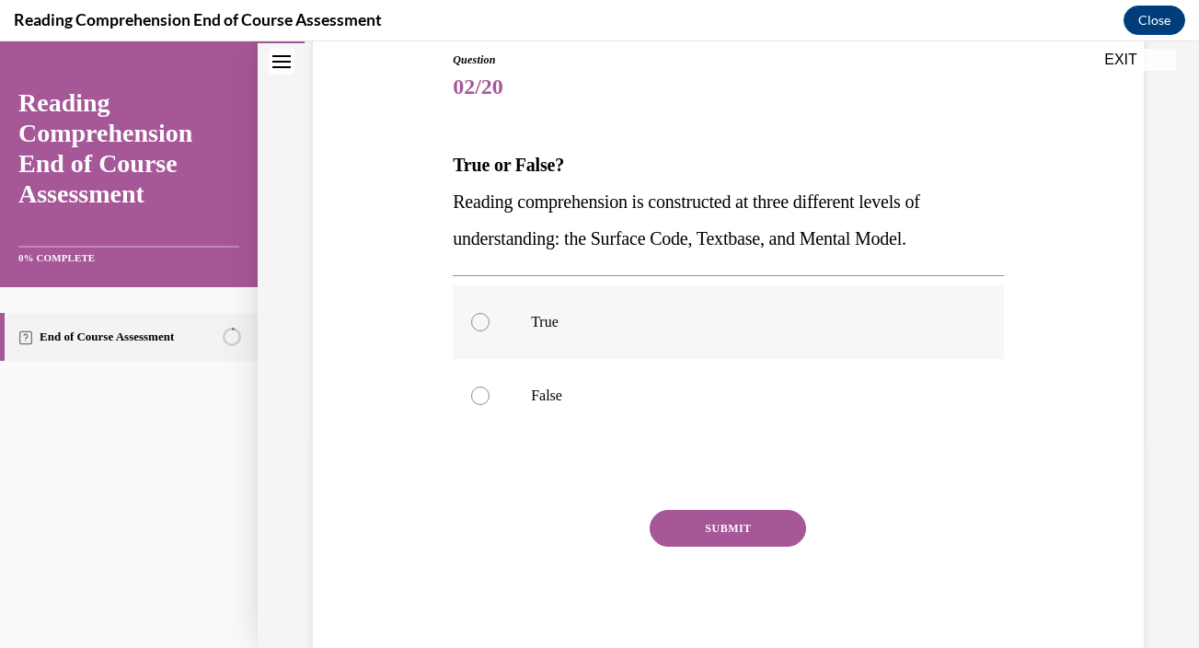
radio input "true"
click at [702, 523] on button "SUBMIT" at bounding box center [728, 528] width 156 height 37
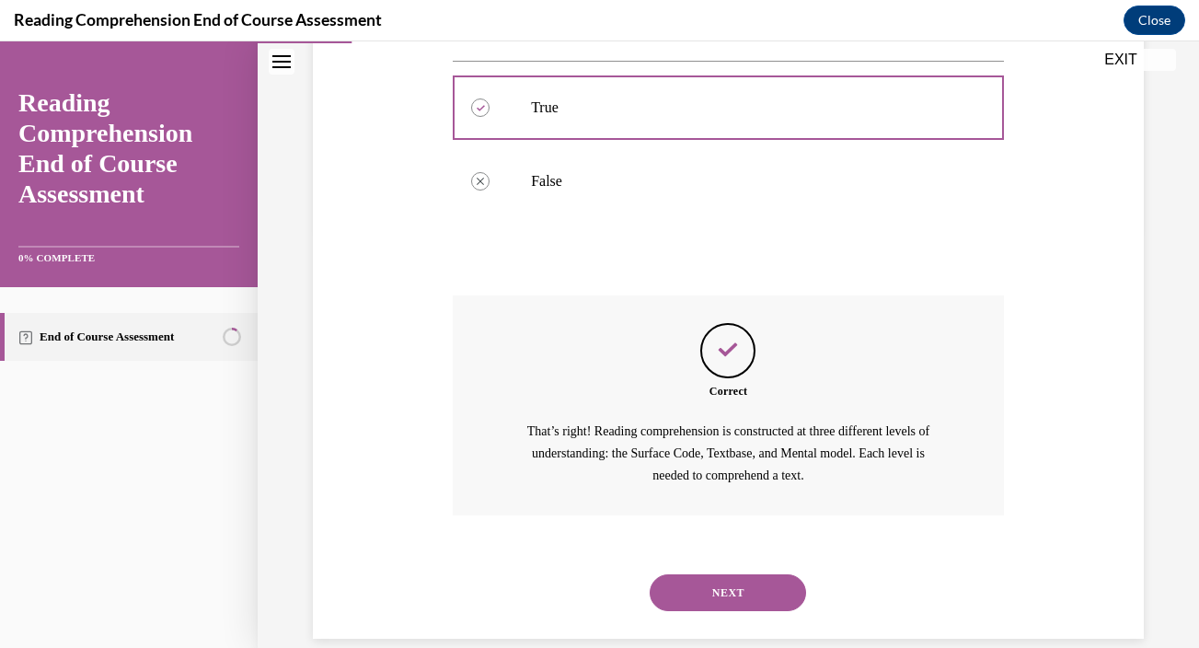
scroll to position [446, 0]
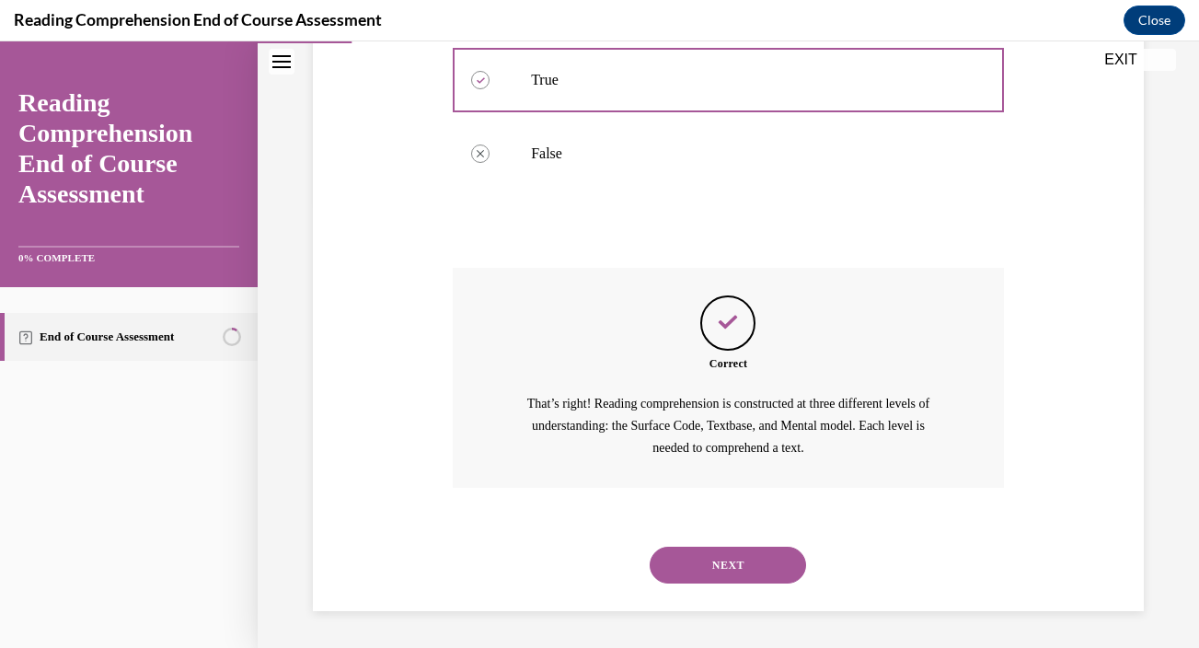
click at [704, 565] on button "NEXT" at bounding box center [728, 564] width 156 height 37
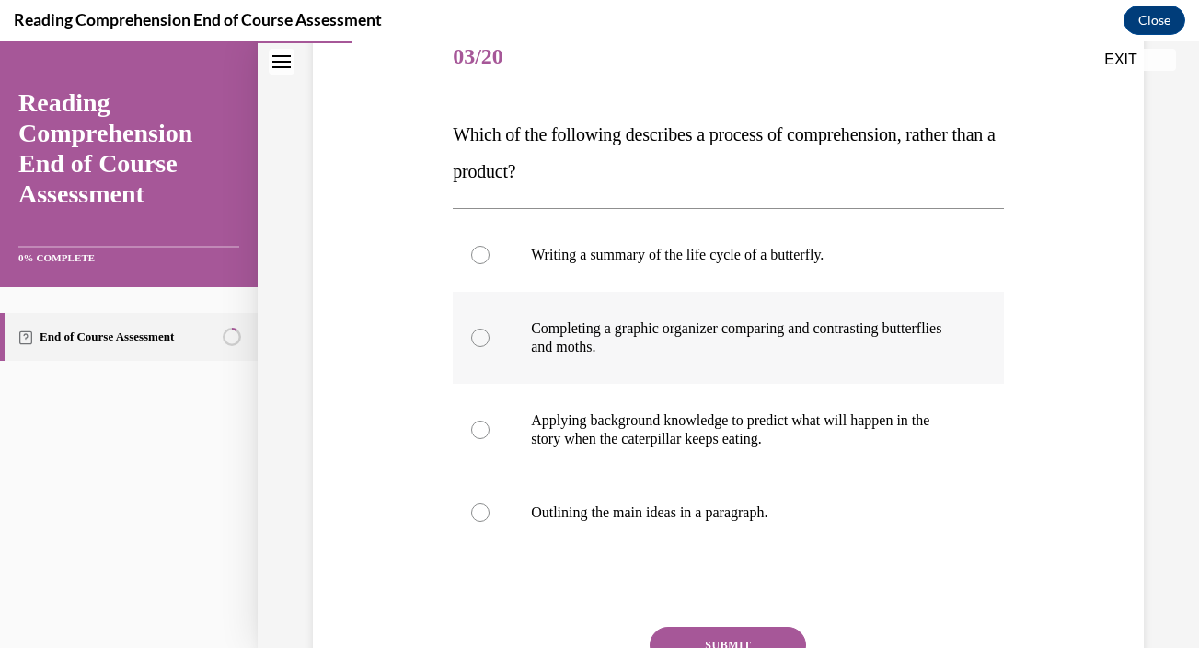
scroll to position [221, 0]
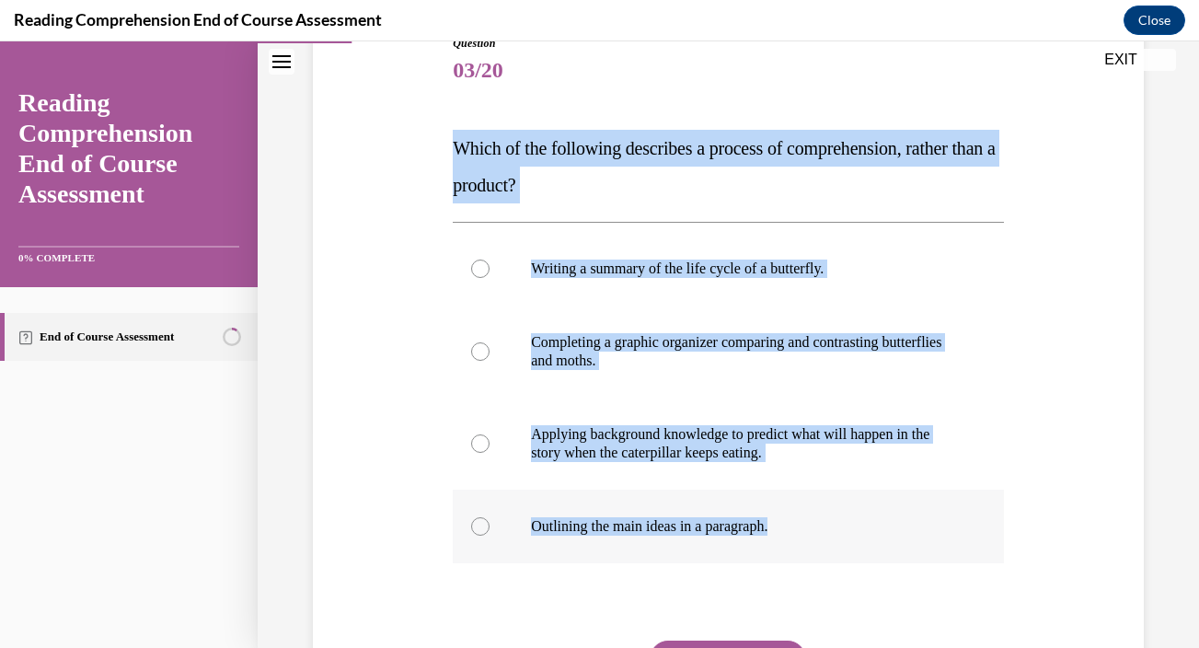
drag, startPoint x: 456, startPoint y: 151, endPoint x: 797, endPoint y: 527, distance: 507.4
click at [797, 527] on div "Question 03/20 Which of the following describes a process of comprehension, rat…" at bounding box center [728, 413] width 551 height 756
copy div "Which of the following describes a process of comprehension, rather than a prod…"
click at [528, 434] on label "Applying background knowledge to predict what will happen in the story when the…" at bounding box center [728, 443] width 551 height 92
click at [489, 434] on input "Applying background knowledge to predict what will happen in the story when the…" at bounding box center [480, 443] width 18 height 18
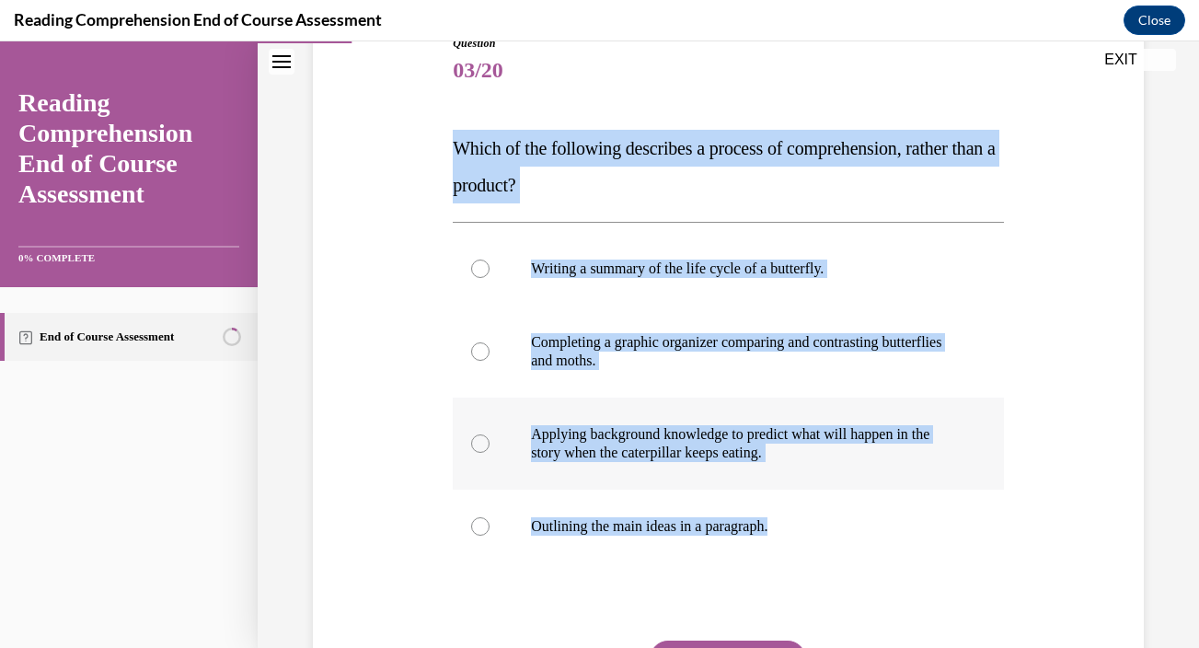
radio input "true"
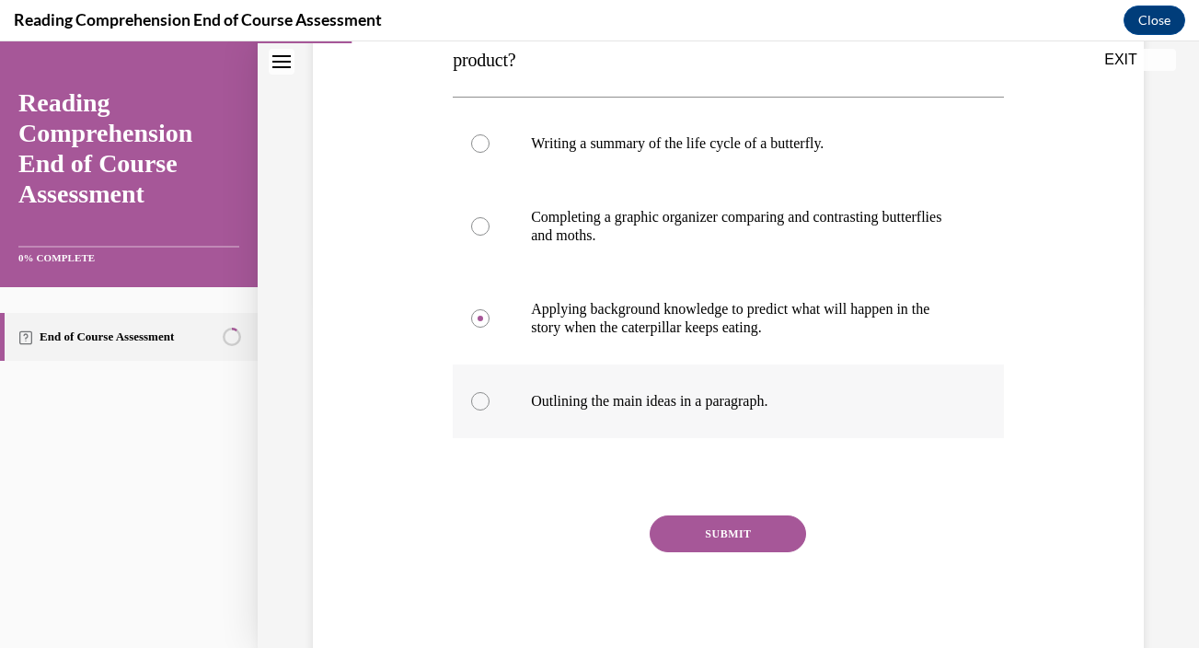
scroll to position [401, 0]
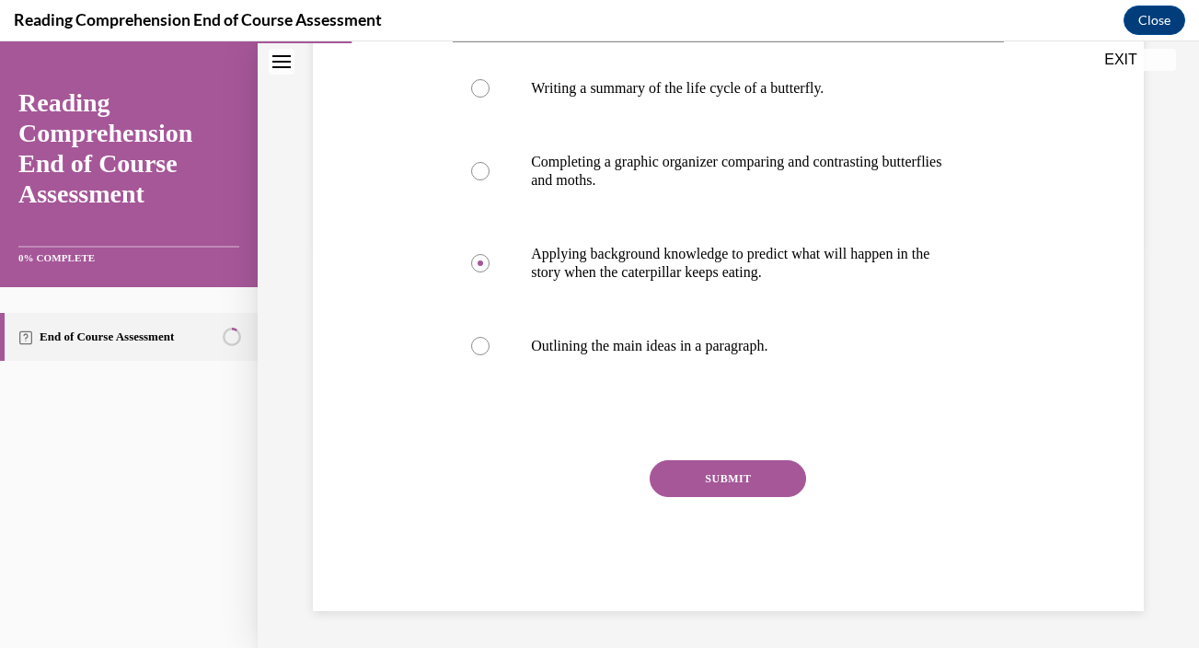
click at [719, 481] on button "SUBMIT" at bounding box center [728, 478] width 156 height 37
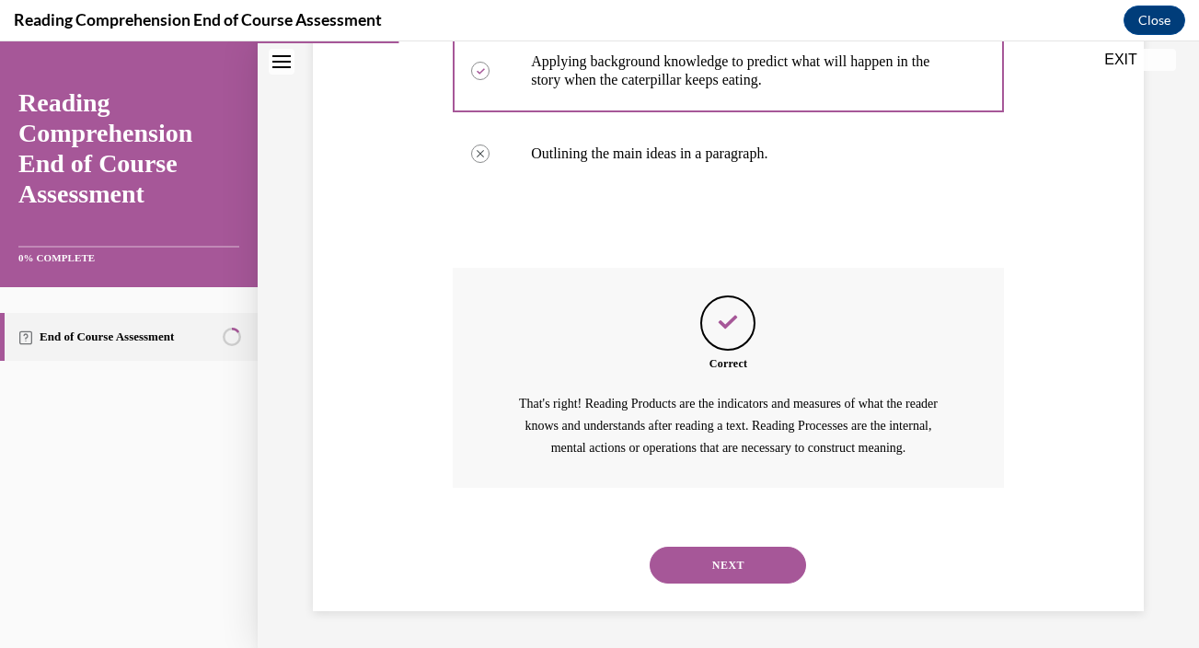
scroll to position [615, 0]
click at [707, 567] on button "NEXT" at bounding box center [728, 564] width 156 height 37
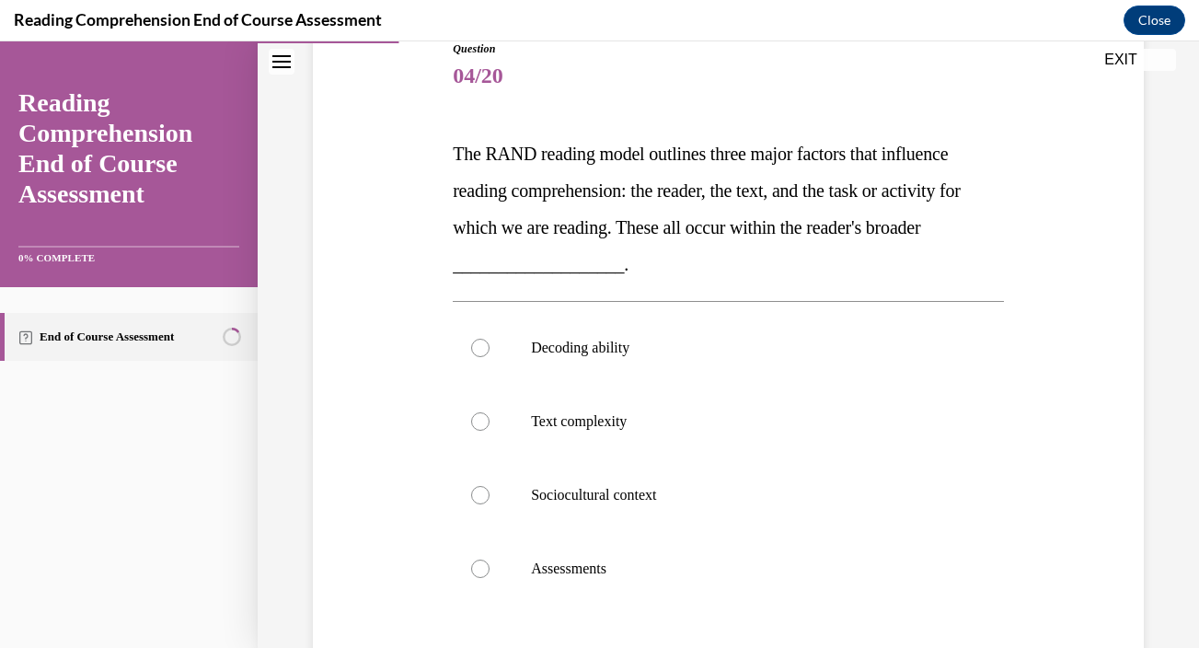
scroll to position [219, 0]
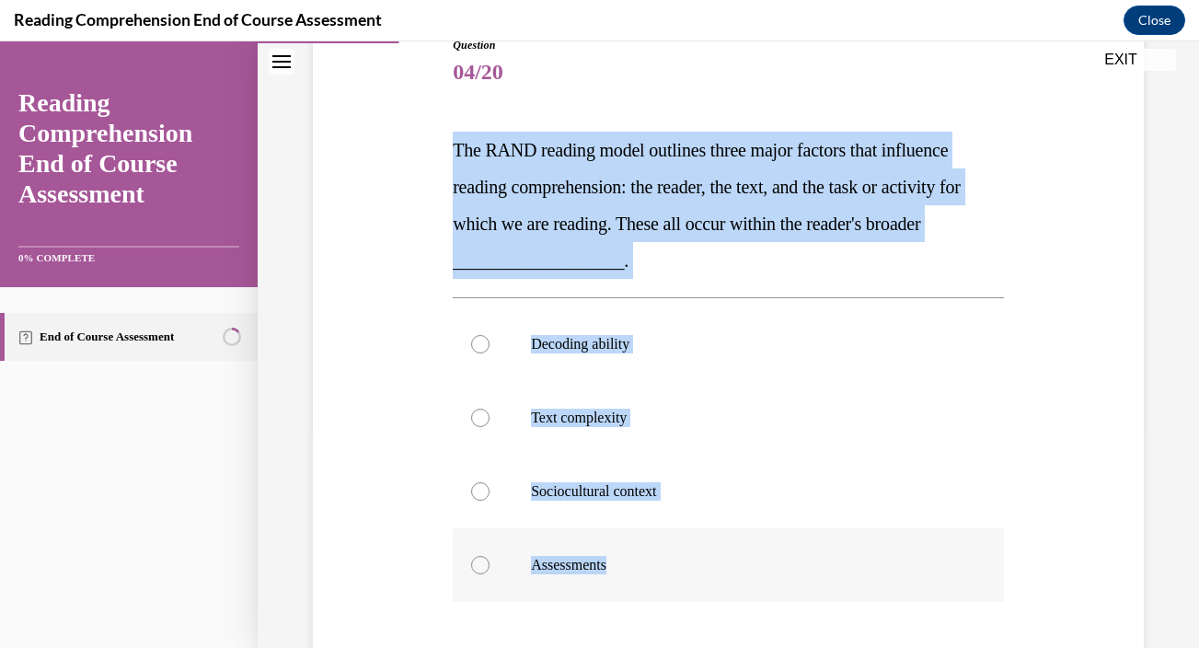
drag, startPoint x: 454, startPoint y: 152, endPoint x: 651, endPoint y: 563, distance: 456.4
click at [651, 563] on div "Question 04/20 The RAND reading model outlines three major factors that influen…" at bounding box center [728, 433] width 551 height 793
copy div "The RAND reading model outlines three major factors that influence reading comp…"
click at [657, 480] on label "Sociocultural context" at bounding box center [728, 491] width 551 height 74
click at [489, 482] on input "Sociocultural context" at bounding box center [480, 491] width 18 height 18
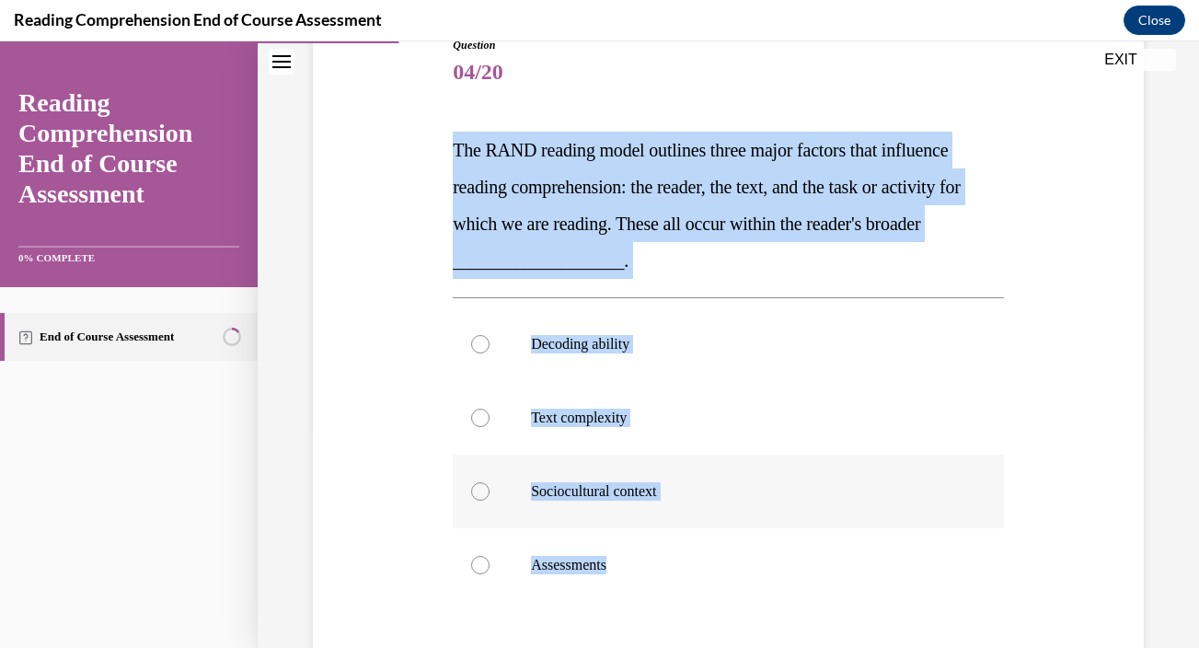
radio input "true"
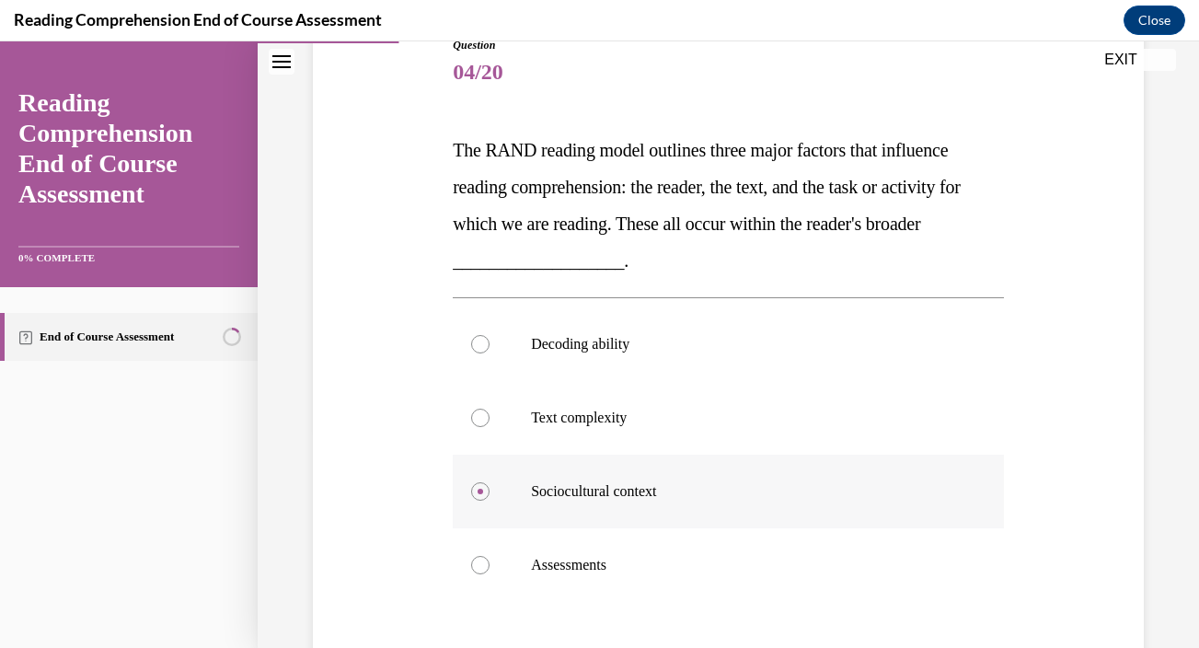
scroll to position [438, 0]
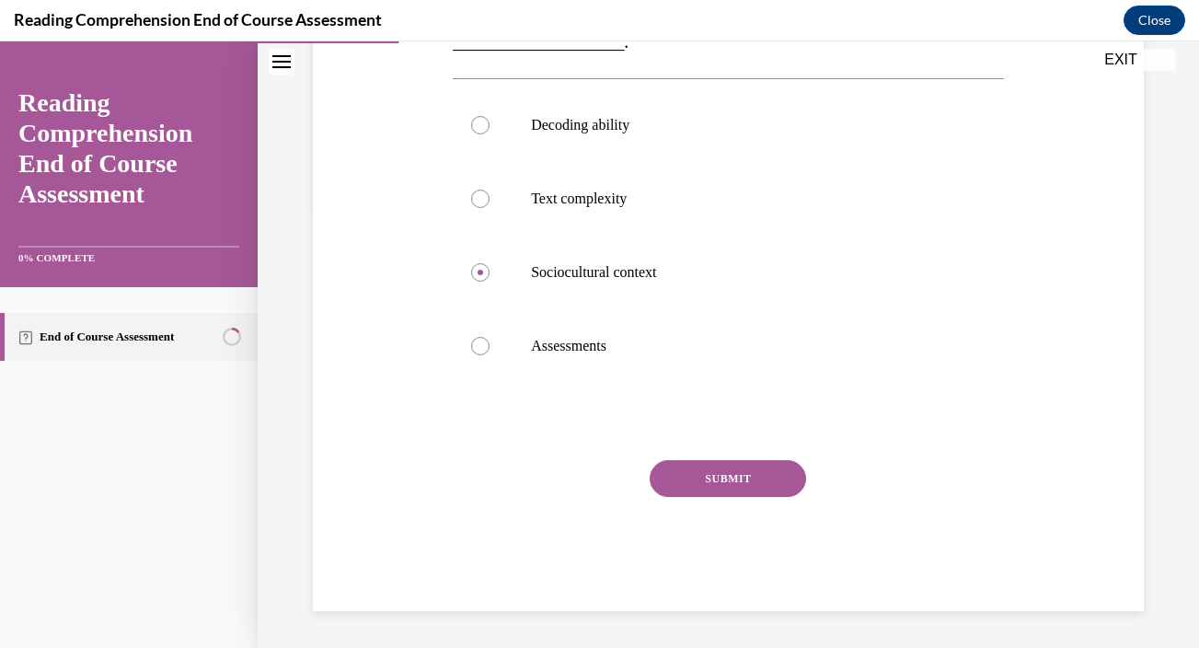
click at [684, 475] on button "SUBMIT" at bounding box center [728, 478] width 156 height 37
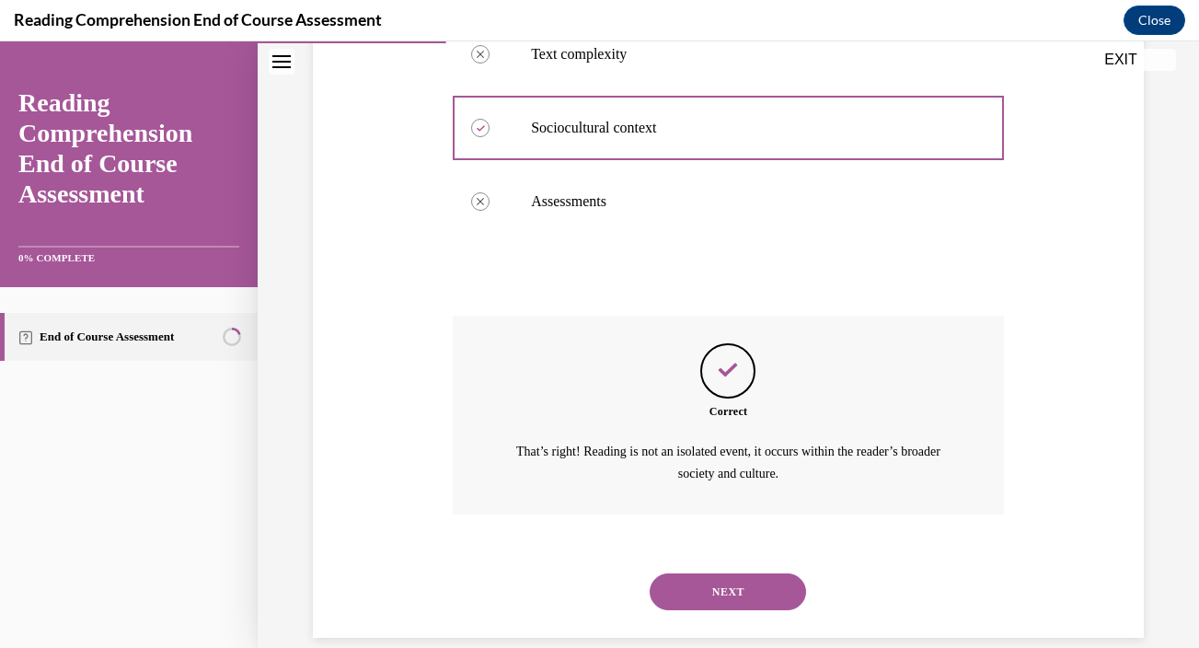
scroll to position [608, 0]
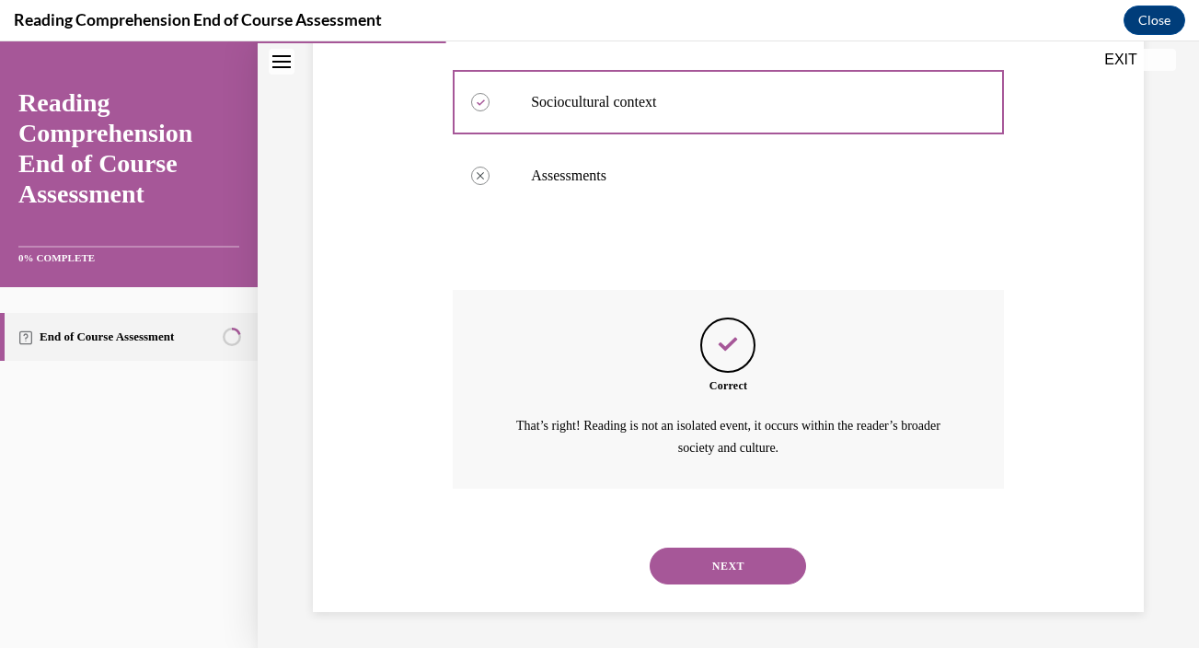
click at [699, 566] on button "NEXT" at bounding box center [728, 565] width 156 height 37
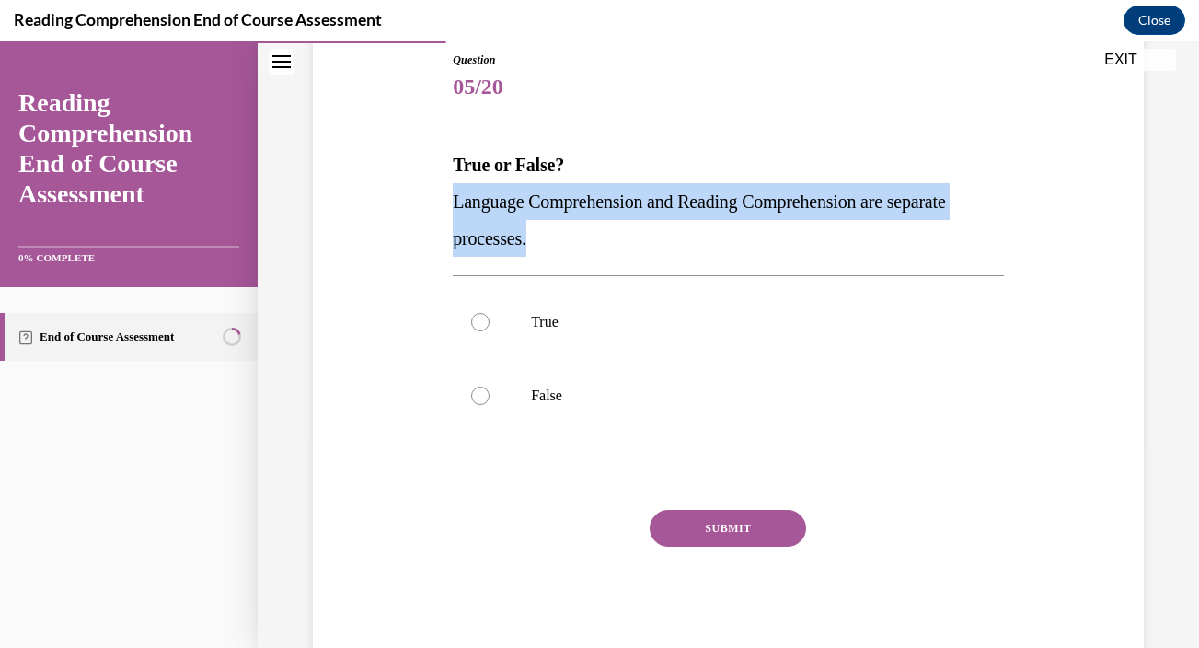
drag, startPoint x: 454, startPoint y: 203, endPoint x: 546, endPoint y: 249, distance: 103.7
click at [546, 249] on p "Language Comprehension and Reading Comprehension are separate processes." at bounding box center [728, 220] width 551 height 74
copy span "Language Comprehension and Reading Comprehension are separate processes."
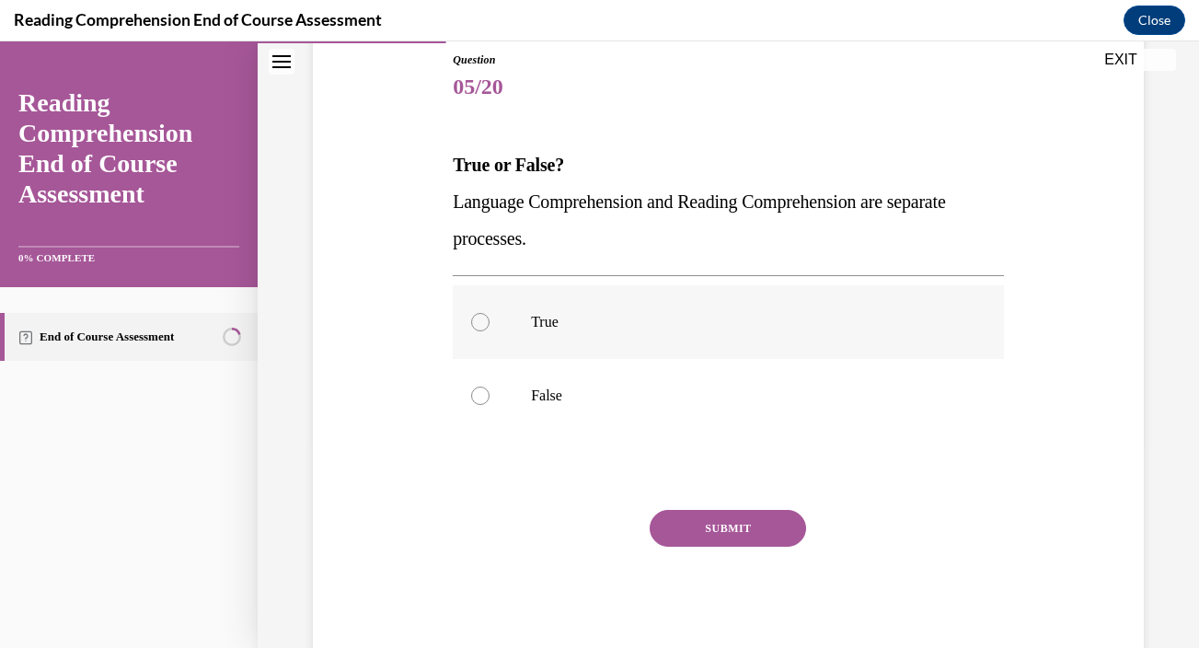
click at [631, 328] on p "True" at bounding box center [744, 322] width 427 height 18
click at [489, 328] on input "True" at bounding box center [480, 322] width 18 height 18
radio input "true"
click at [688, 534] on button "SUBMIT" at bounding box center [728, 528] width 156 height 37
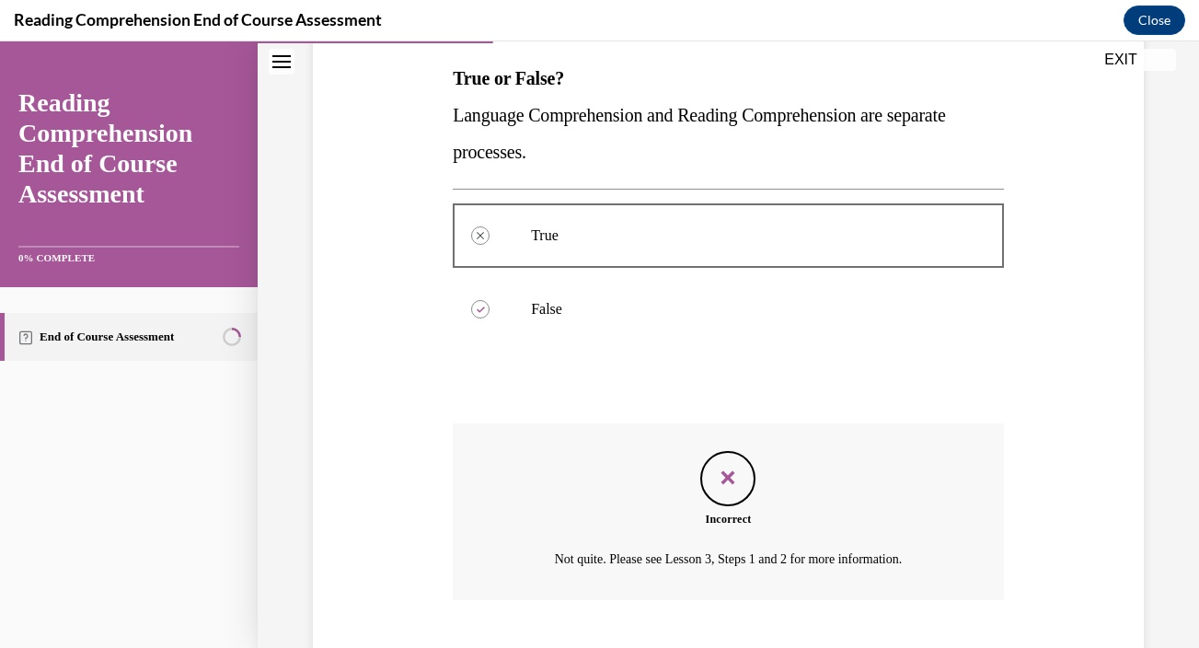
scroll to position [403, 0]
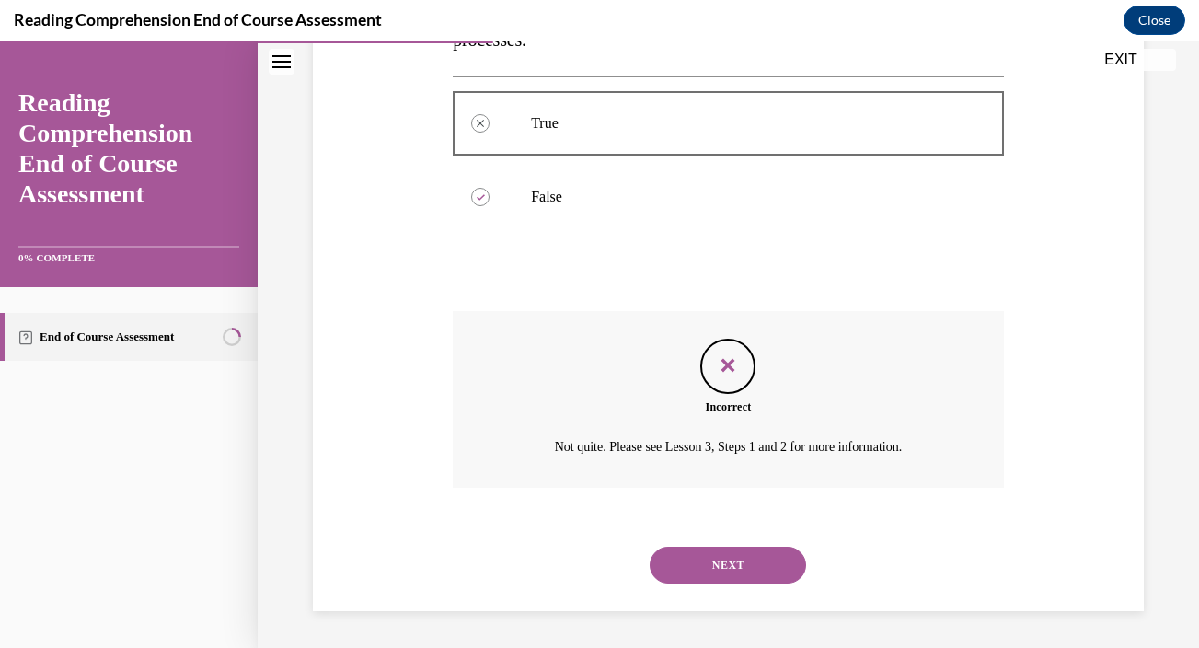
click at [724, 567] on button "NEXT" at bounding box center [728, 564] width 156 height 37
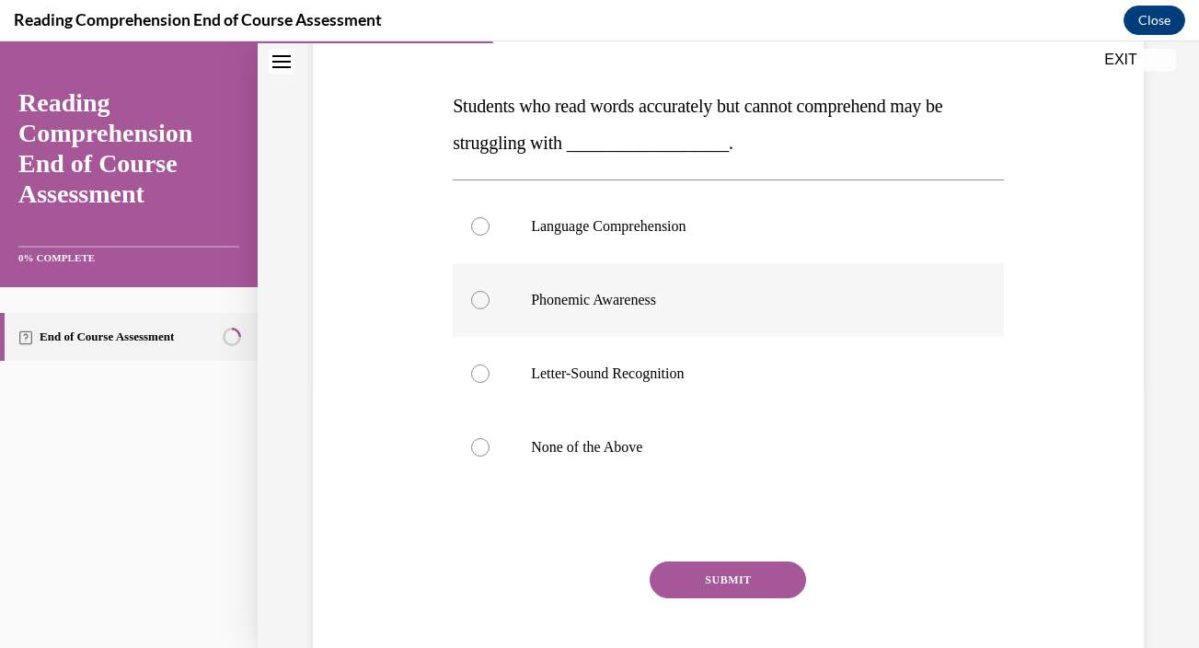
scroll to position [265, 0]
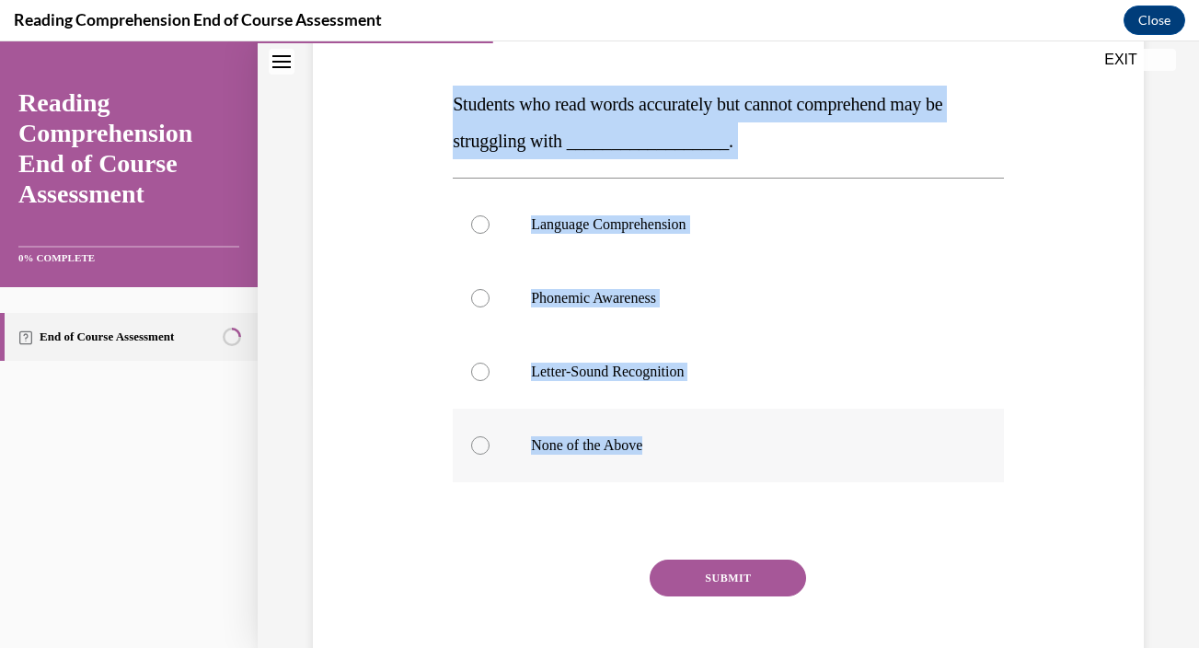
drag, startPoint x: 454, startPoint y: 102, endPoint x: 698, endPoint y: 446, distance: 422.2
click at [698, 446] on div "Question 06/20 Students who read words accurately but cannot comprehend may be …" at bounding box center [728, 350] width 551 height 719
copy div "Students who read words accurately but cannot comprehend may be struggling with…"
click at [646, 229] on p "Language Comprehension" at bounding box center [744, 224] width 427 height 18
click at [489, 229] on input "Language Comprehension" at bounding box center [480, 224] width 18 height 18
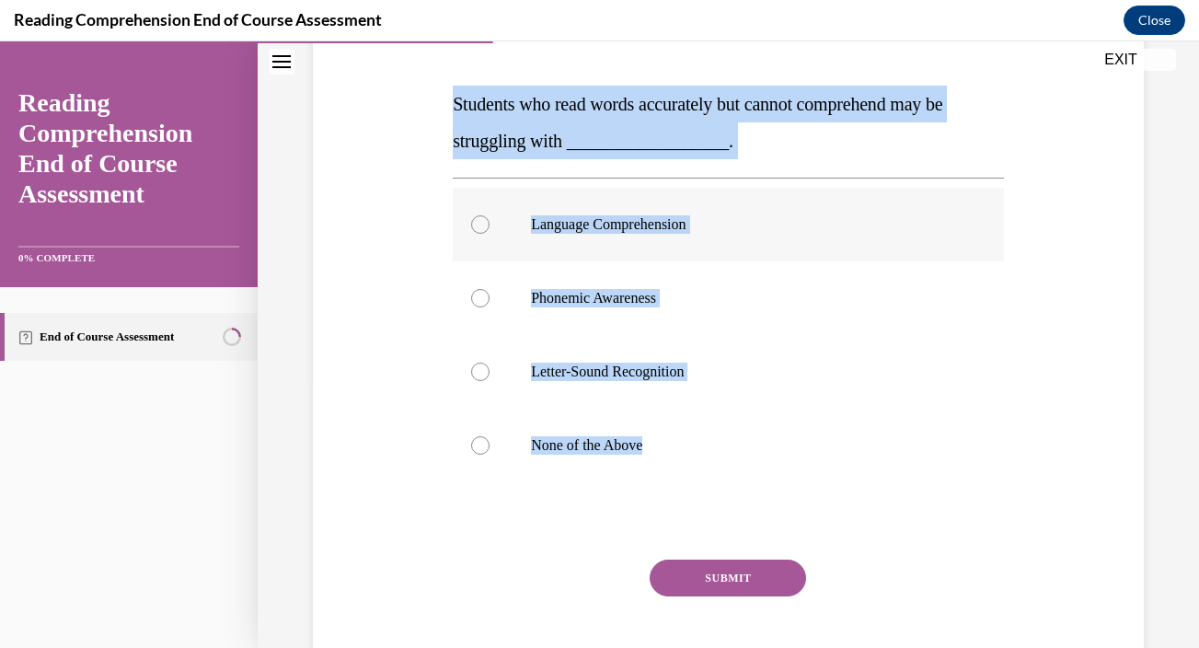
radio input "true"
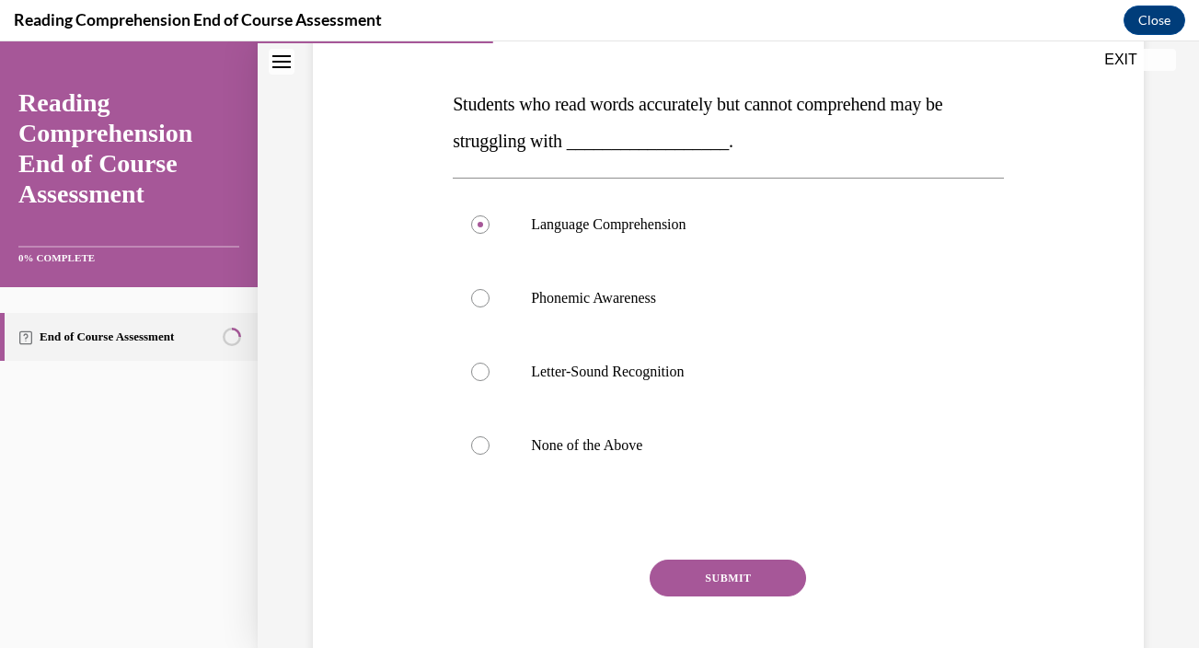
click at [700, 580] on button "SUBMIT" at bounding box center [728, 577] width 156 height 37
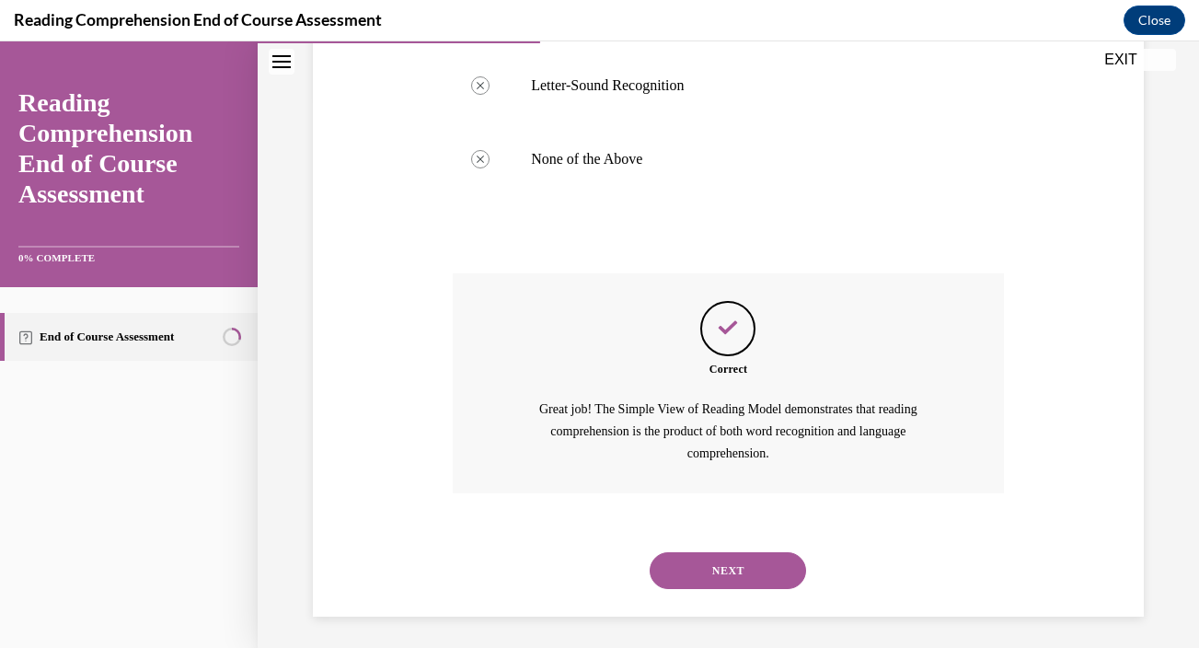
scroll to position [557, 0]
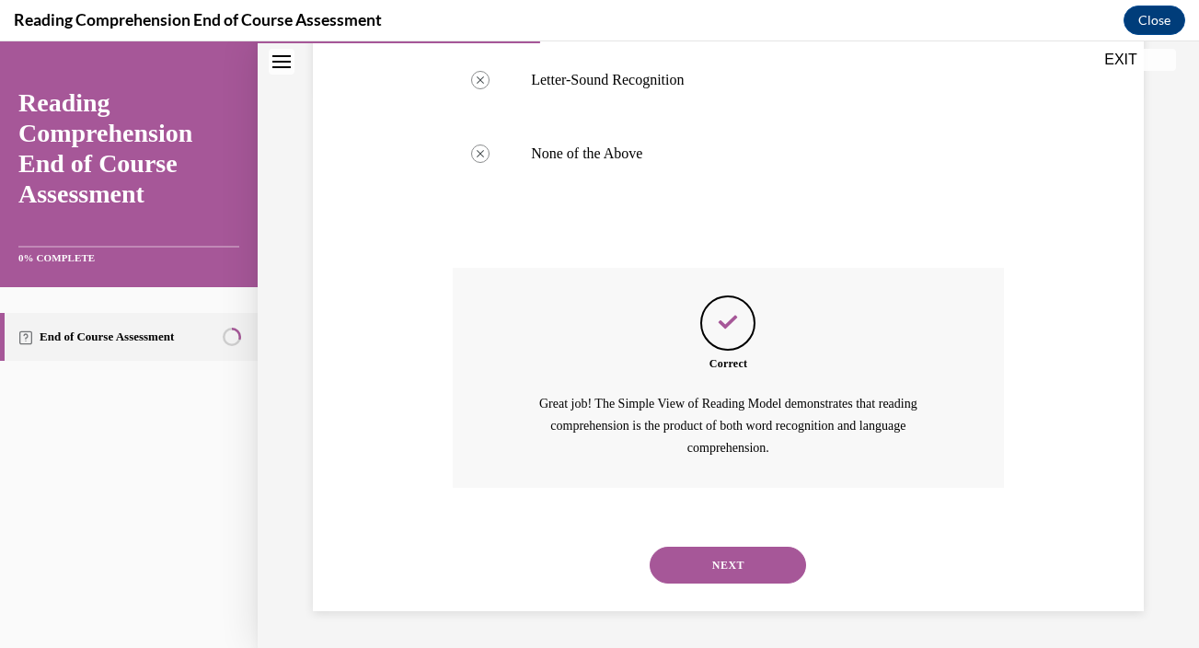
click at [714, 572] on button "NEXT" at bounding box center [728, 564] width 156 height 37
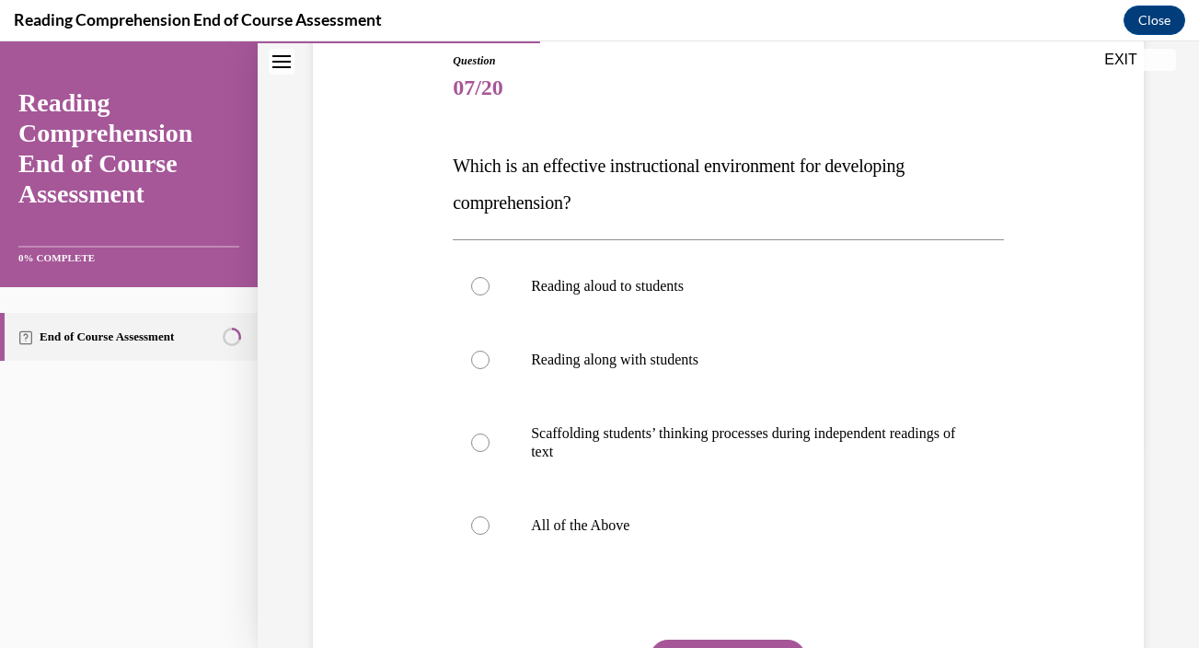
scroll to position [201, 0]
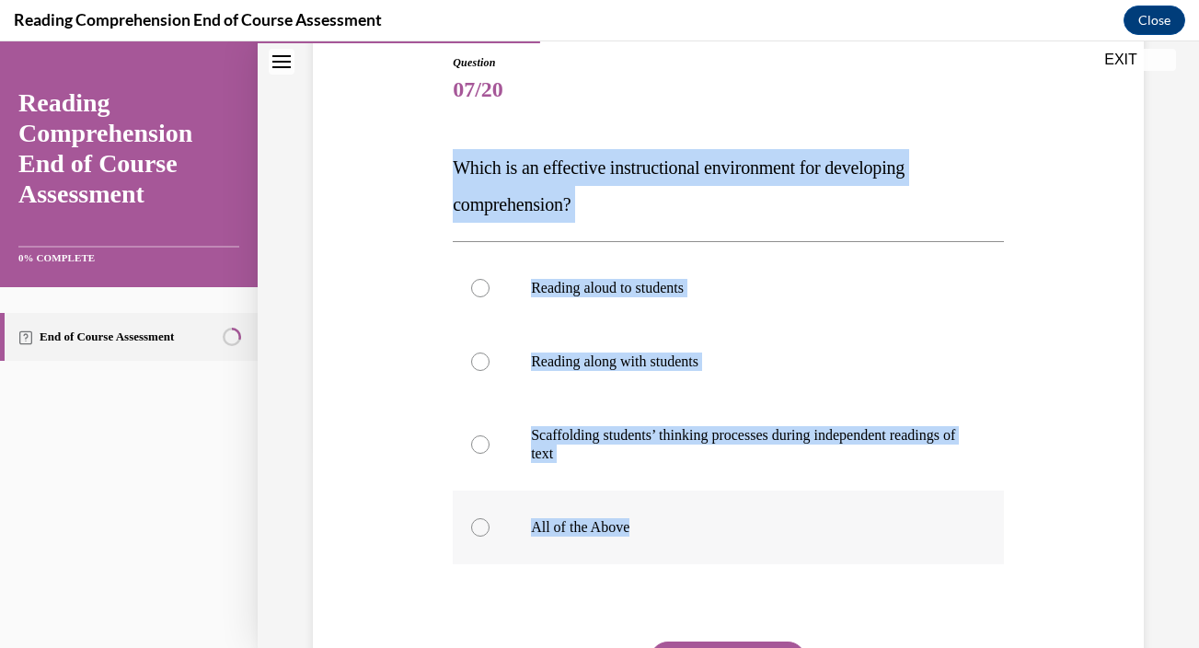
drag, startPoint x: 454, startPoint y: 167, endPoint x: 661, endPoint y: 546, distance: 431.9
click at [661, 546] on div "Question 07/20 Which is an effective instructional environment for developing c…" at bounding box center [728, 423] width 551 height 738
copy div "Which is an effective instructional environment for developing comprehension? R…"
click at [590, 525] on p "All of the Above" at bounding box center [744, 527] width 427 height 18
click at [489, 525] on input "All of the Above" at bounding box center [480, 527] width 18 height 18
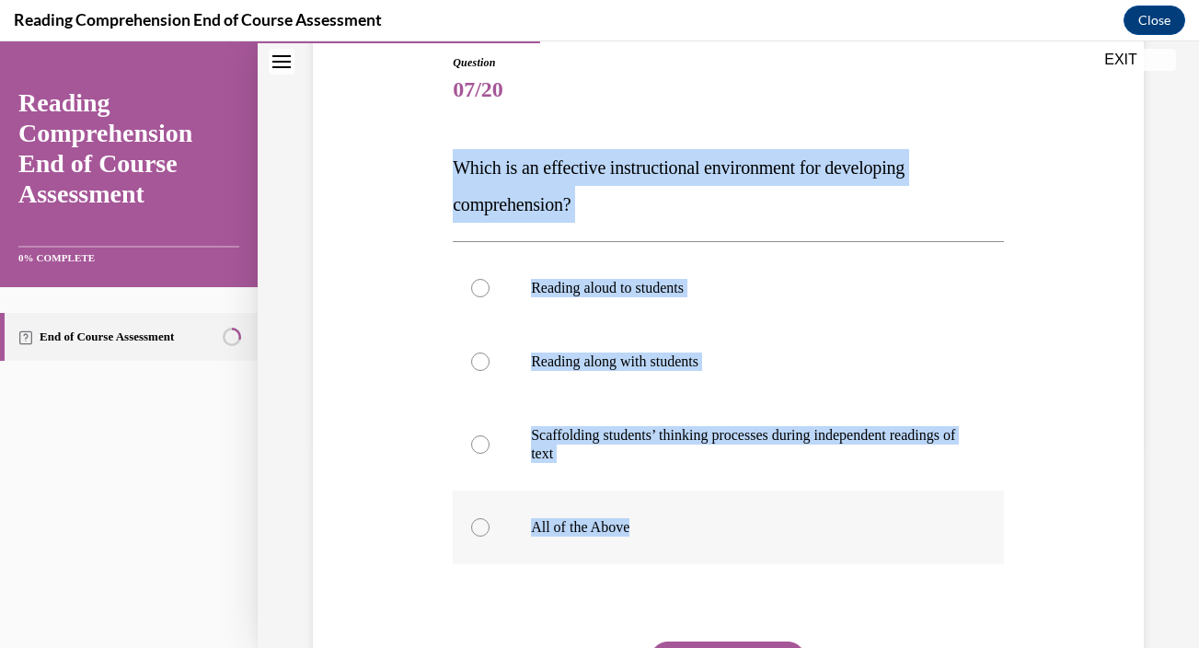
radio input "true"
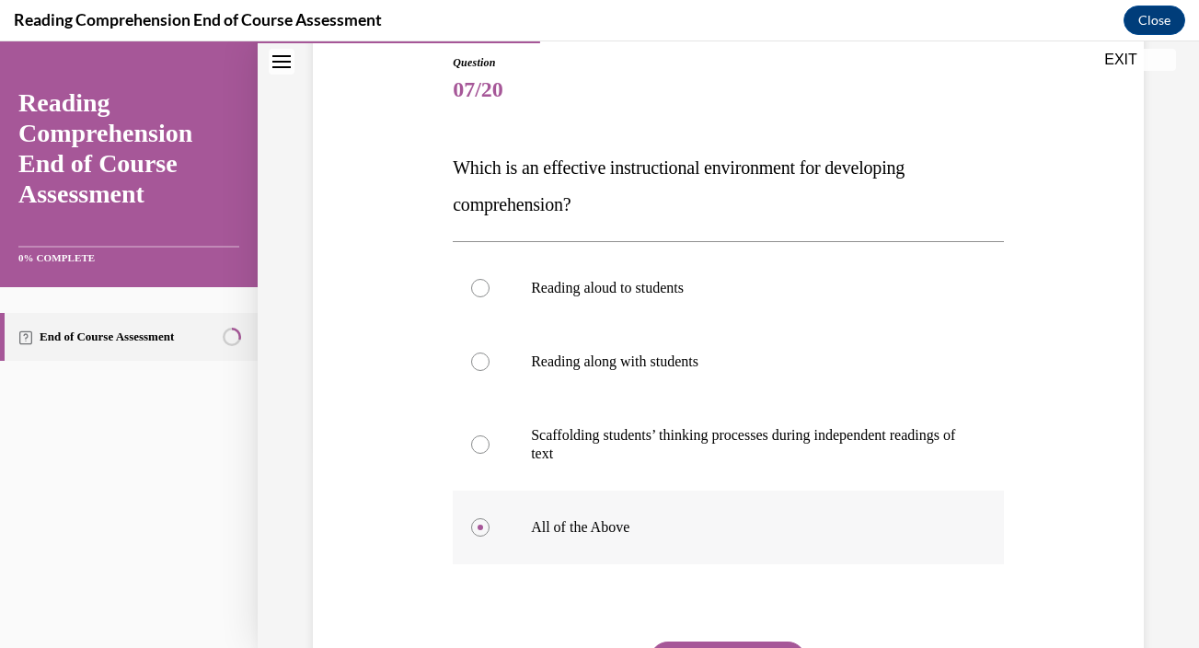
scroll to position [383, 0]
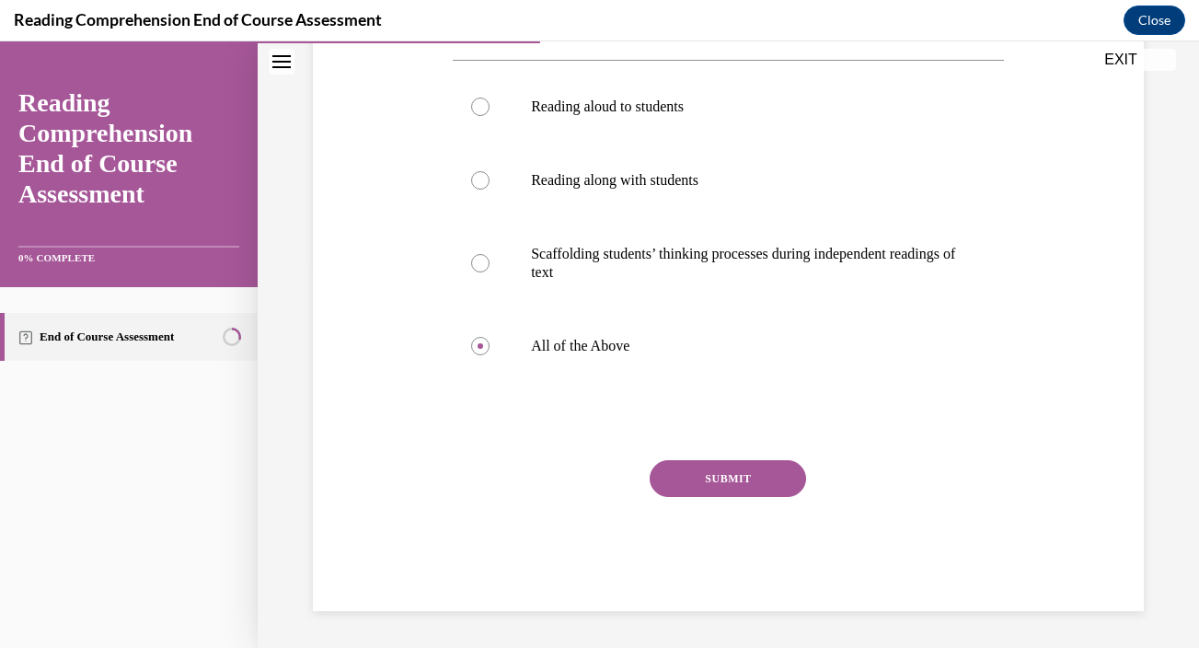
click at [708, 488] on button "SUBMIT" at bounding box center [728, 478] width 156 height 37
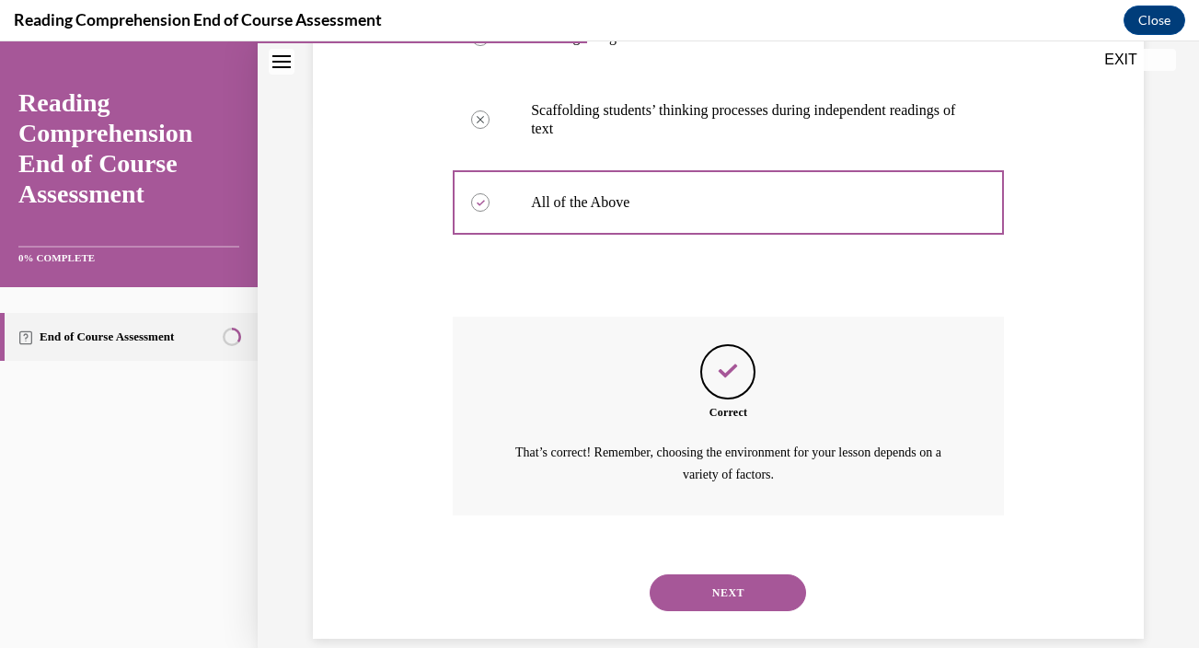
scroll to position [553, 0]
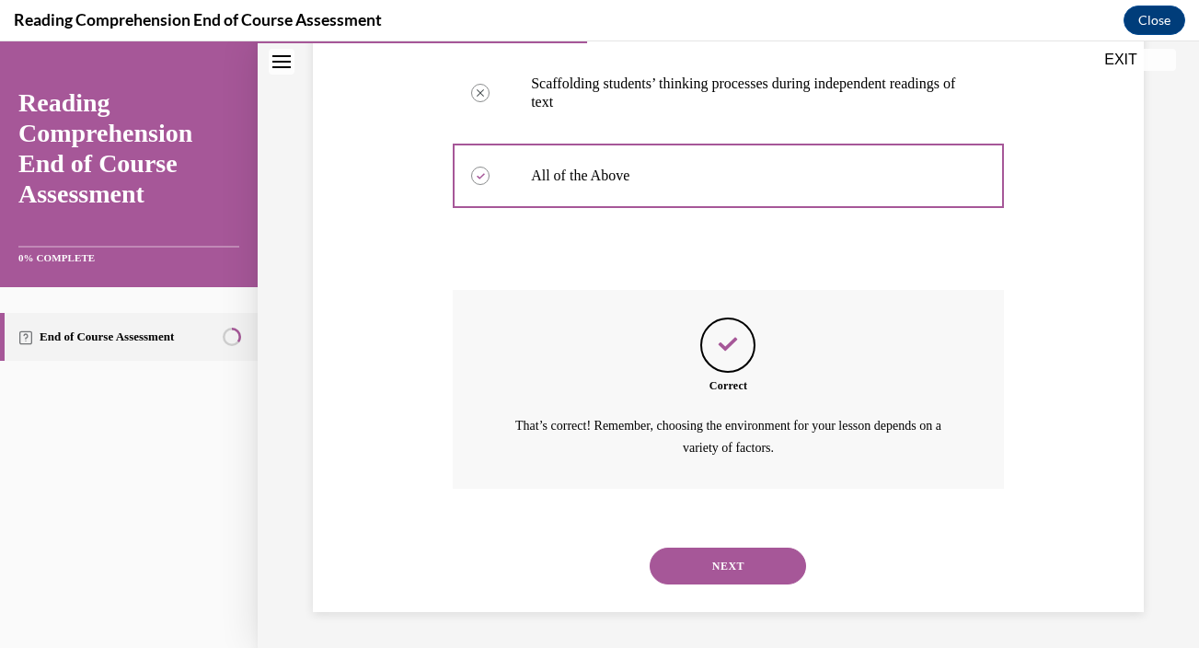
click at [725, 573] on button "NEXT" at bounding box center [728, 565] width 156 height 37
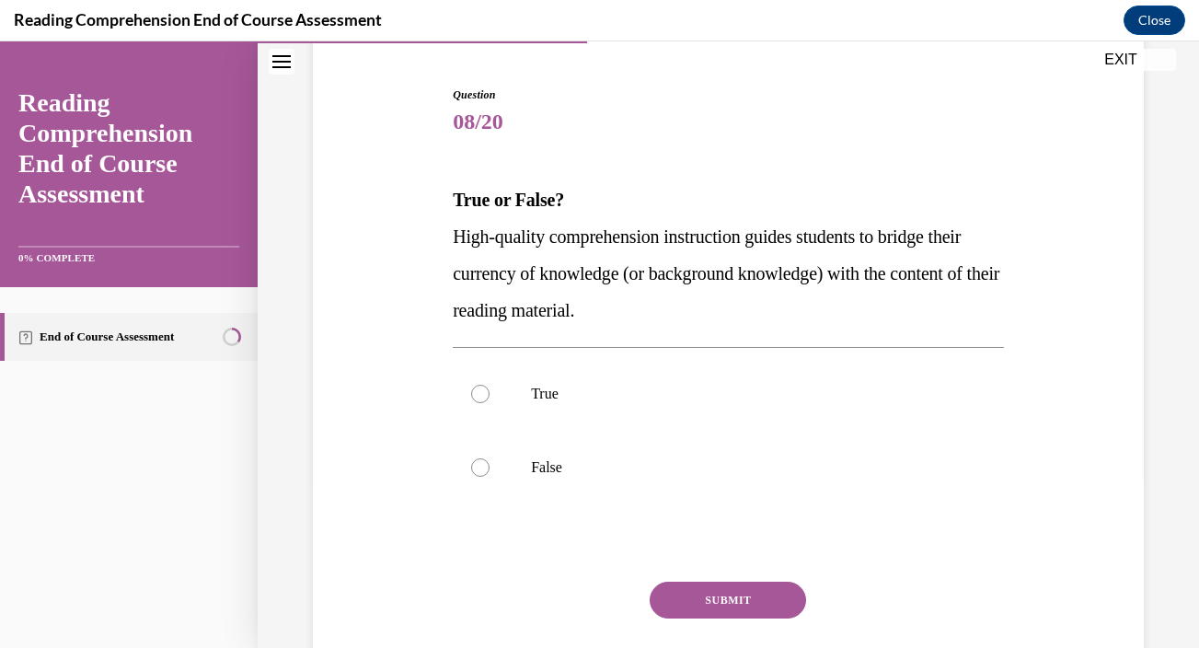
scroll to position [168, 0]
drag, startPoint x: 453, startPoint y: 236, endPoint x: 767, endPoint y: 322, distance: 326.3
click at [767, 322] on p "High-quality comprehension instruction guides students to bridge their currency…" at bounding box center [728, 274] width 551 height 110
copy span "High-quality comprehension instruction guides students to bridge their currency…"
click at [605, 377] on label "True" at bounding box center [728, 395] width 551 height 74
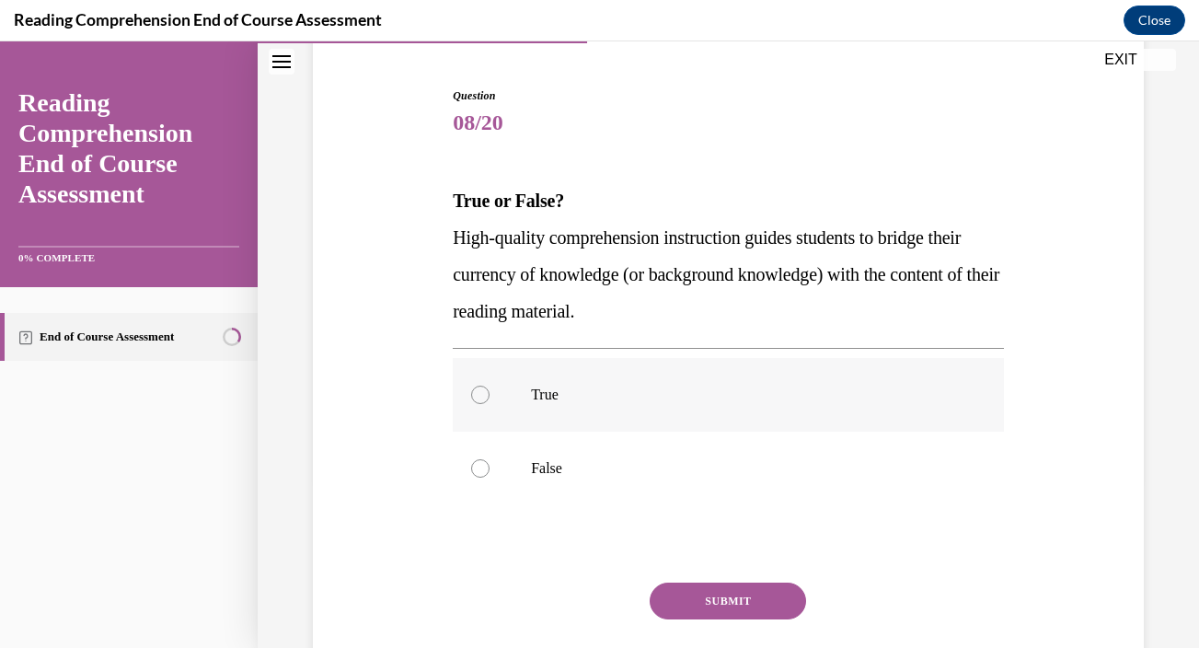
click at [489, 385] on input "True" at bounding box center [480, 394] width 18 height 18
radio input "true"
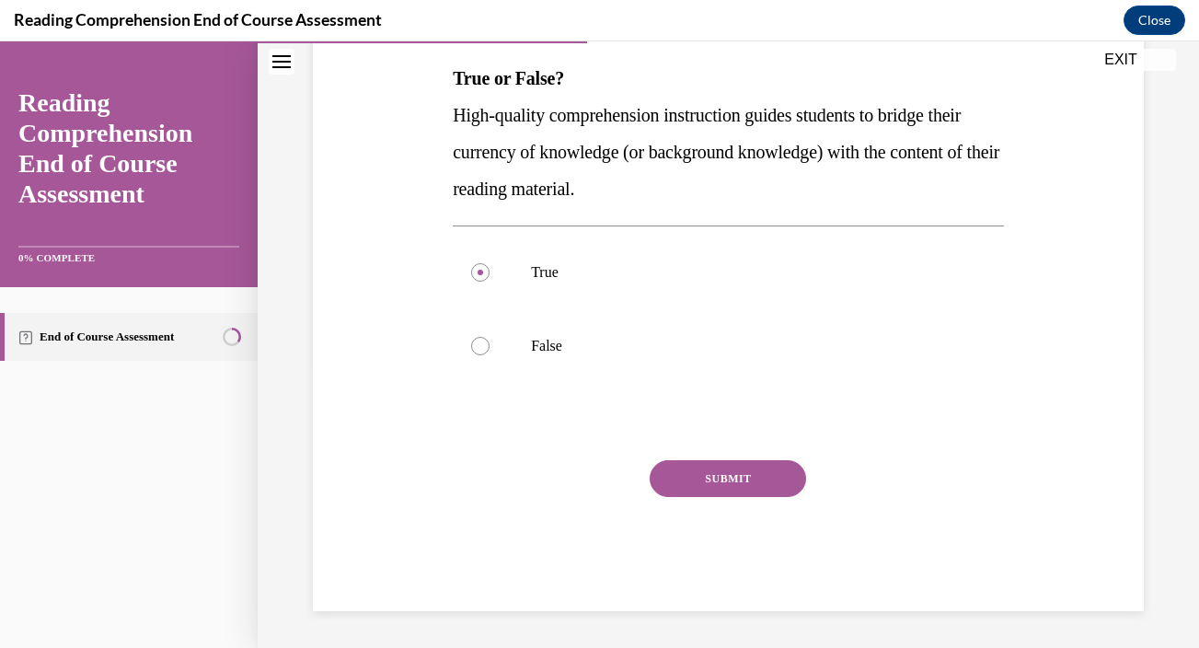
click at [730, 485] on button "SUBMIT" at bounding box center [728, 478] width 156 height 37
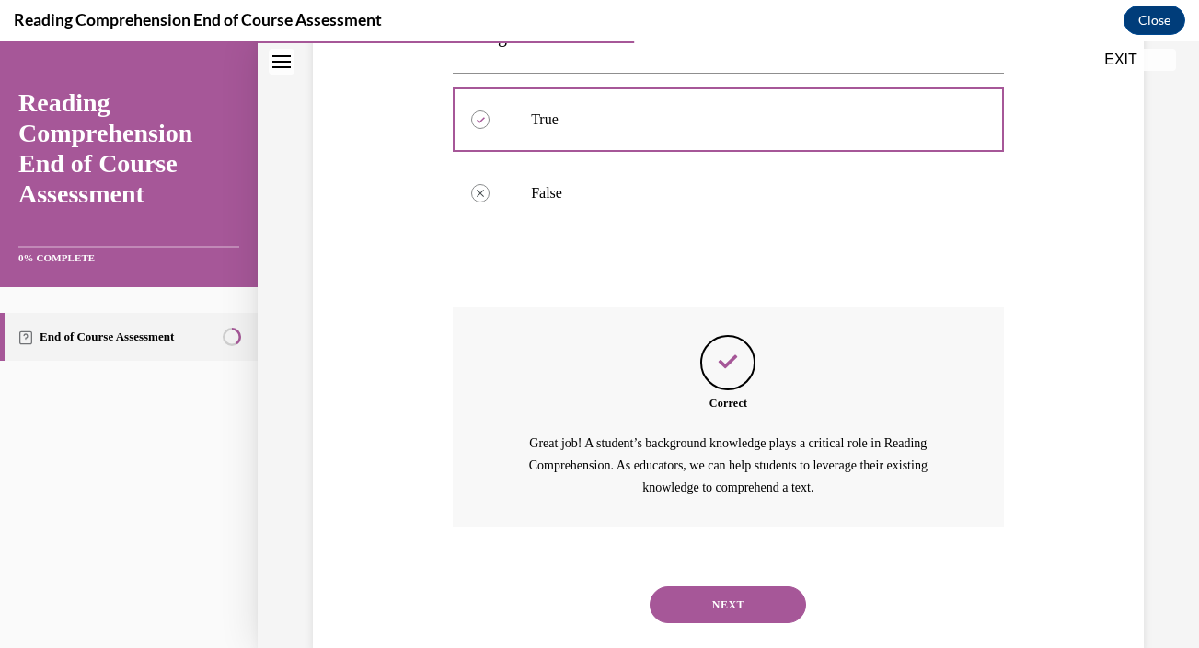
scroll to position [483, 0]
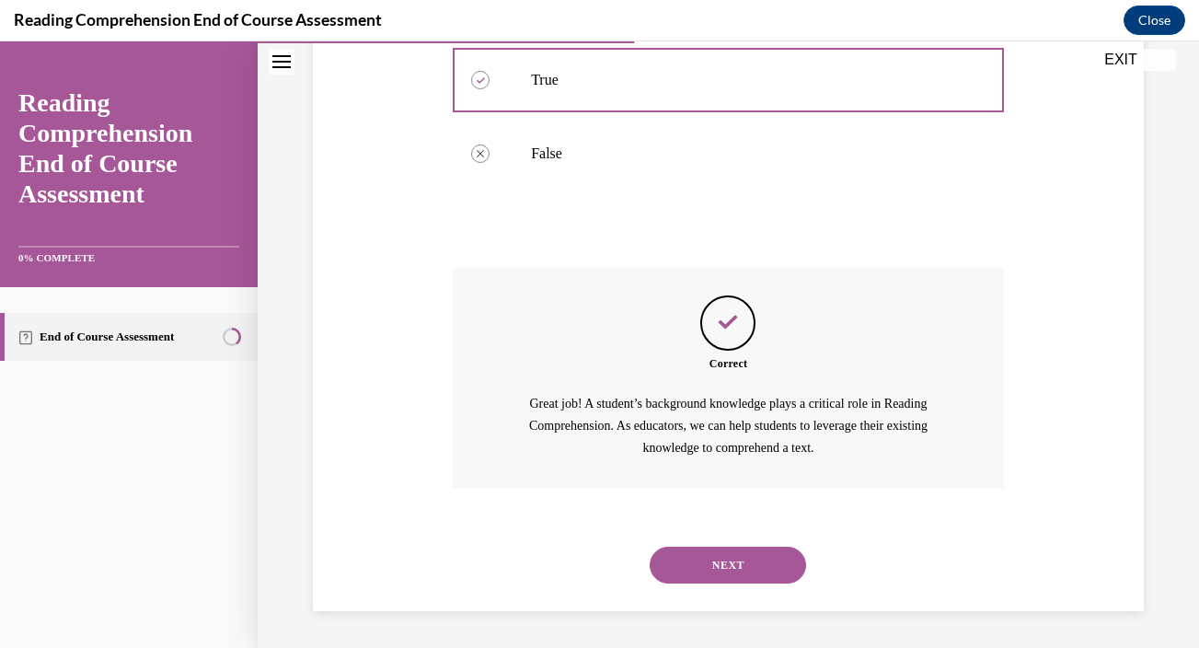
click at [724, 565] on button "NEXT" at bounding box center [728, 564] width 156 height 37
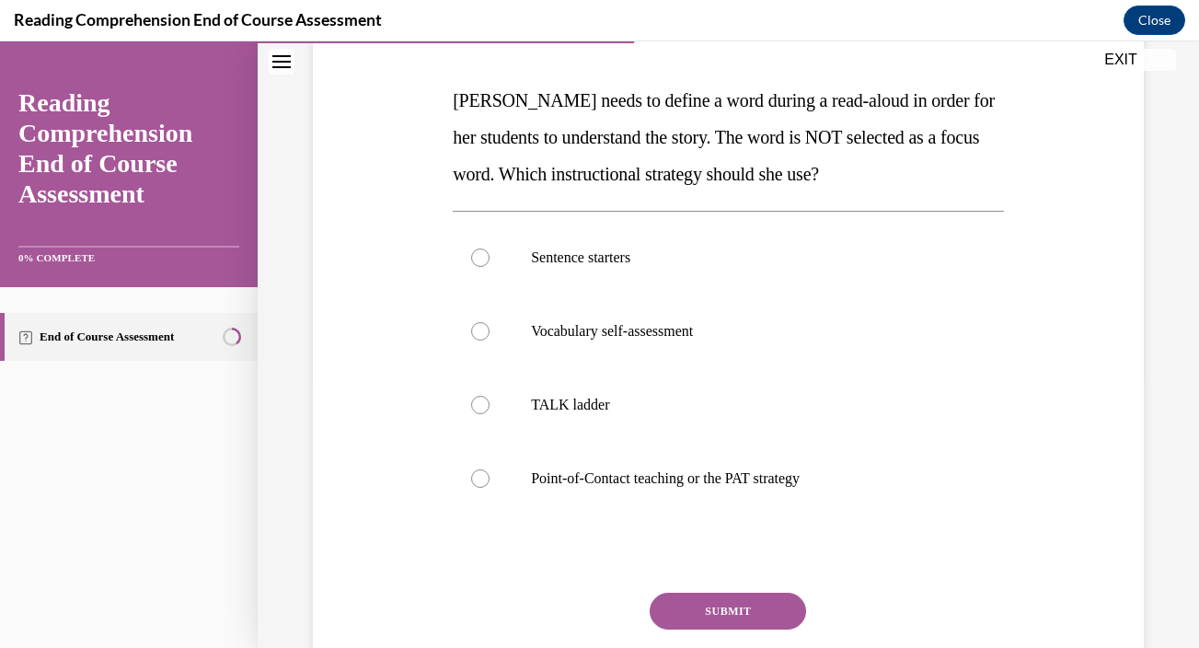
scroll to position [272, 0]
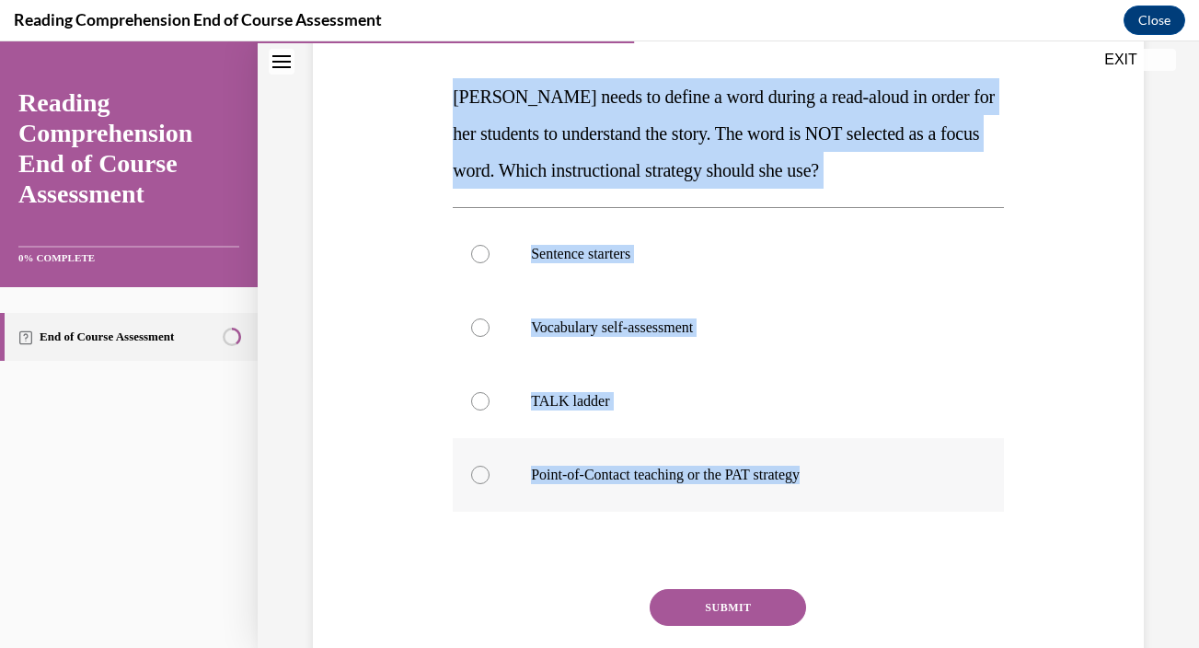
drag, startPoint x: 454, startPoint y: 95, endPoint x: 850, endPoint y: 482, distance: 553.7
click at [850, 482] on div "Question 09/20 Mrs. Ivie needs to define a word during a read-aloud in order fo…" at bounding box center [728, 361] width 551 height 756
copy div "Mrs. Ivie needs to define a word during a read-aloud in order for her students …"
click at [696, 485] on label "Point-of-Contact teaching or the PAT strategy" at bounding box center [728, 475] width 551 height 74
click at [489, 484] on input "Point-of-Contact teaching or the PAT strategy" at bounding box center [480, 475] width 18 height 18
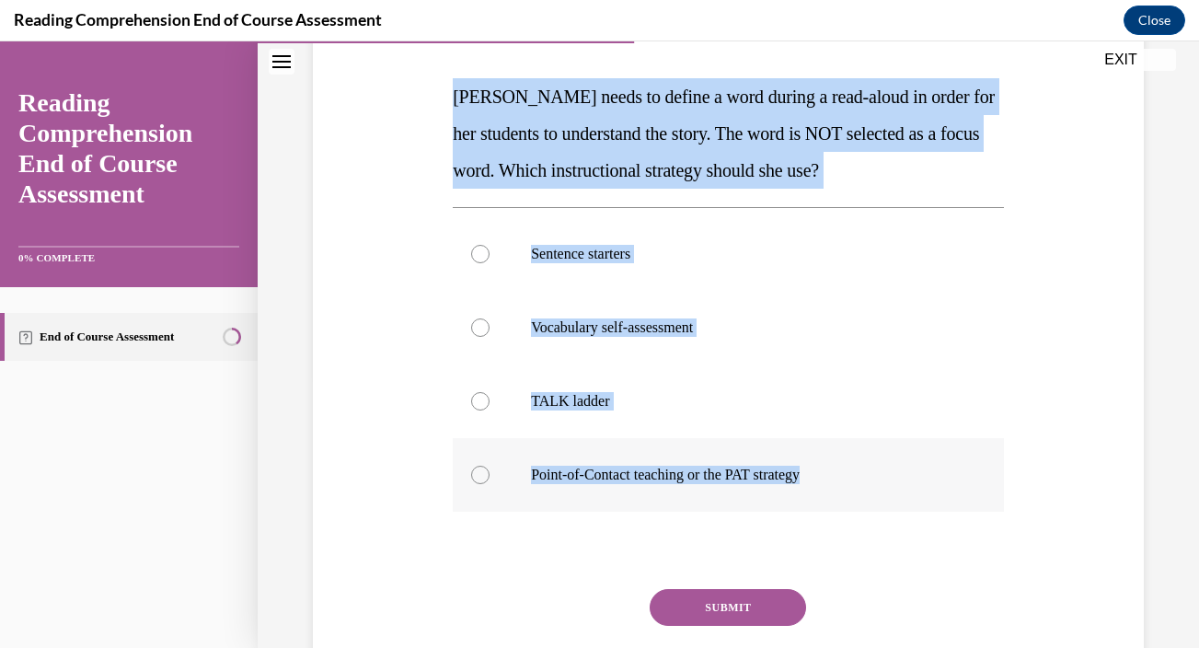
radio input "true"
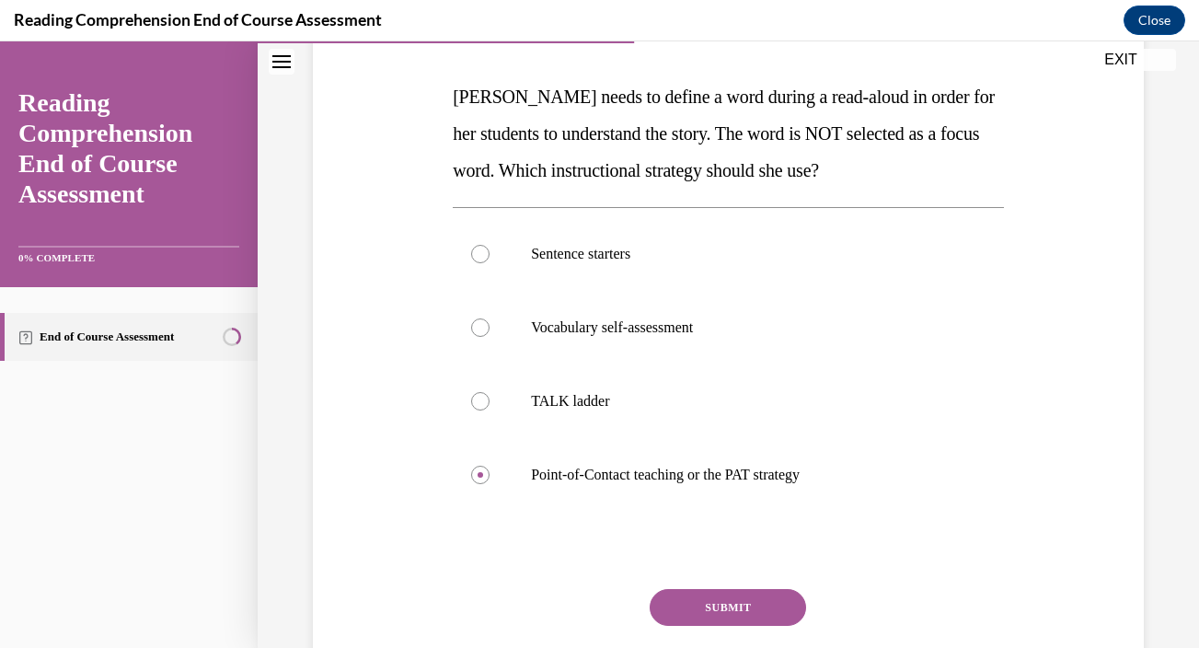
click at [740, 605] on button "SUBMIT" at bounding box center [728, 607] width 156 height 37
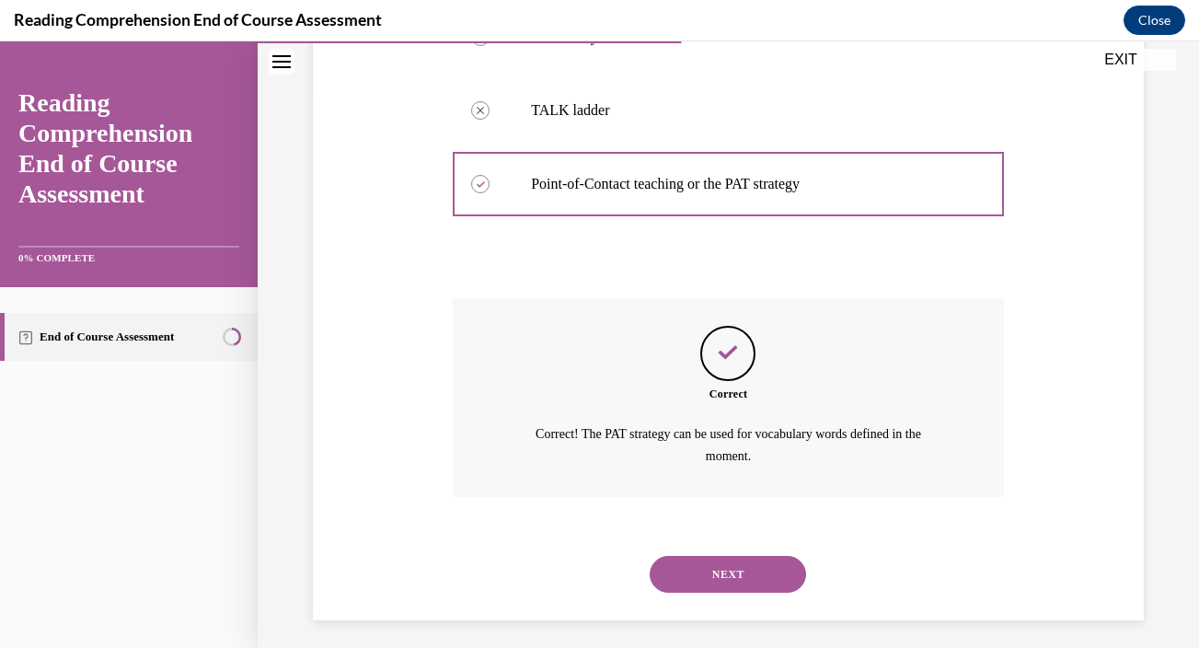
scroll to position [571, 0]
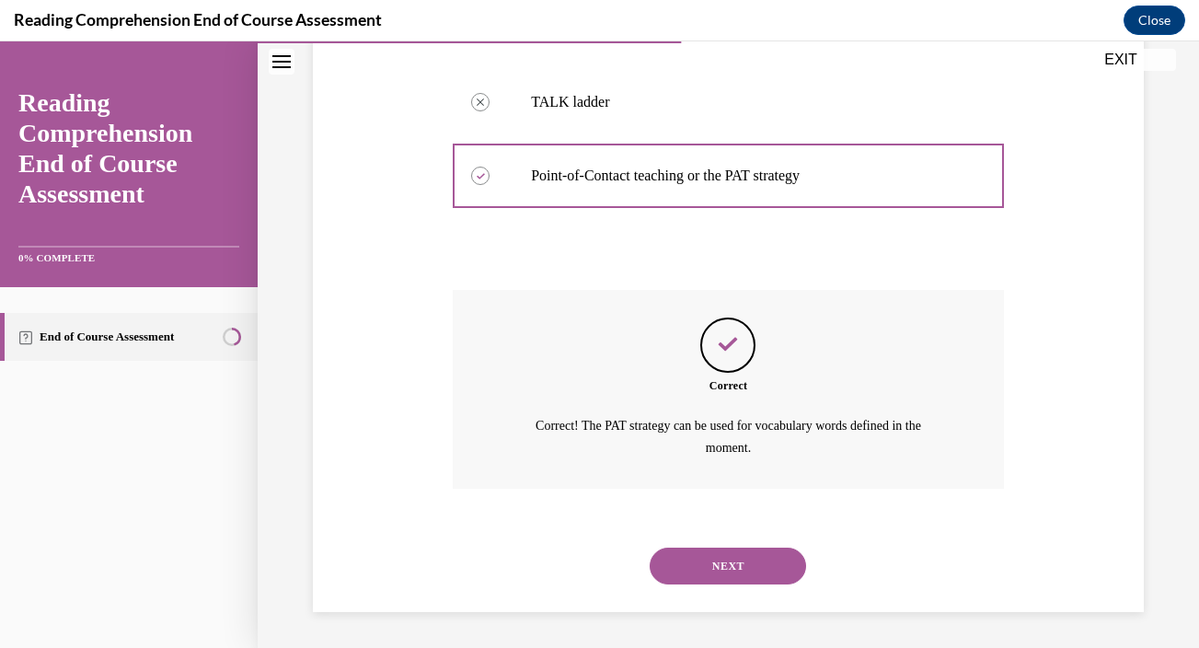
click at [729, 569] on button "NEXT" at bounding box center [728, 565] width 156 height 37
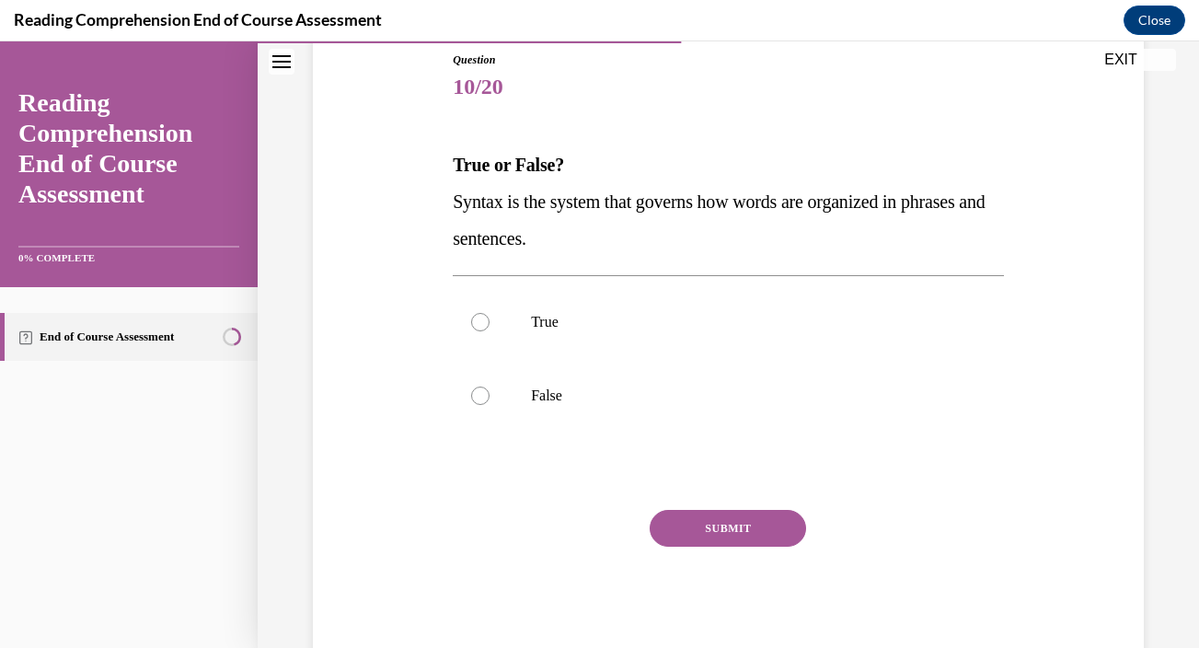
drag, startPoint x: 454, startPoint y: 201, endPoint x: 588, endPoint y: 247, distance: 141.7
click at [588, 247] on p "Syntax is the system that governs how words are organized in phrases and senten…" at bounding box center [728, 220] width 551 height 74
copy span "Syntax is the system that governs how words are organized in phrases and senten…"
click at [640, 332] on label "True" at bounding box center [728, 322] width 551 height 74
click at [489, 331] on input "True" at bounding box center [480, 322] width 18 height 18
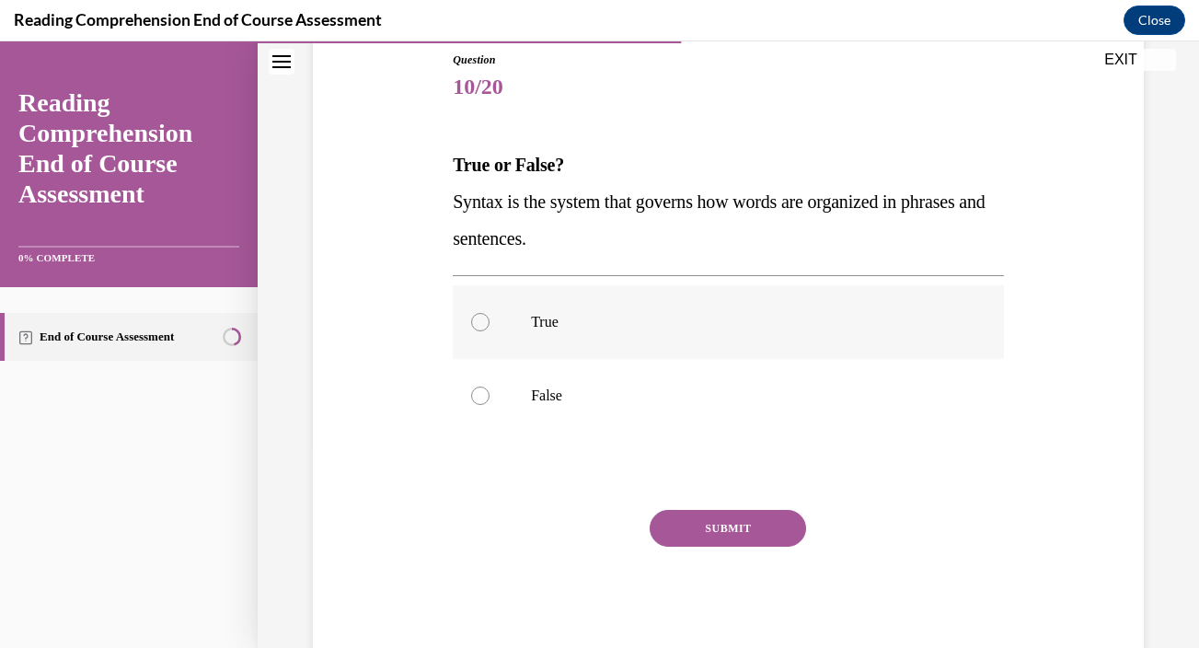
radio input "true"
click at [712, 531] on button "SUBMIT" at bounding box center [728, 528] width 156 height 37
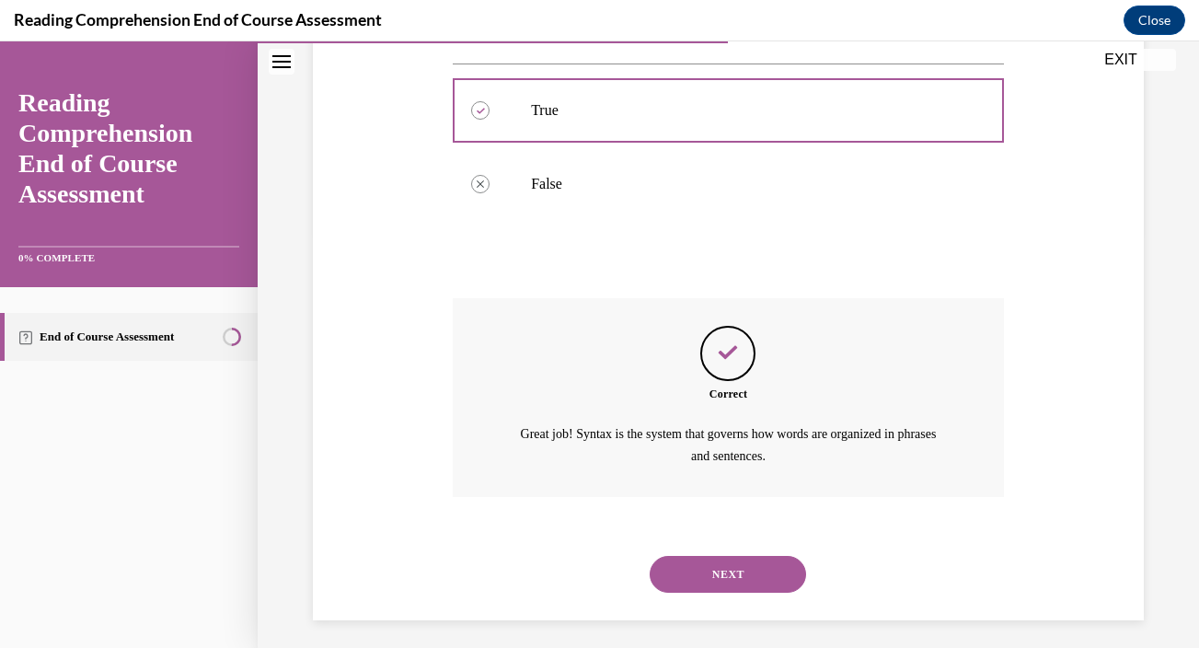
scroll to position [424, 0]
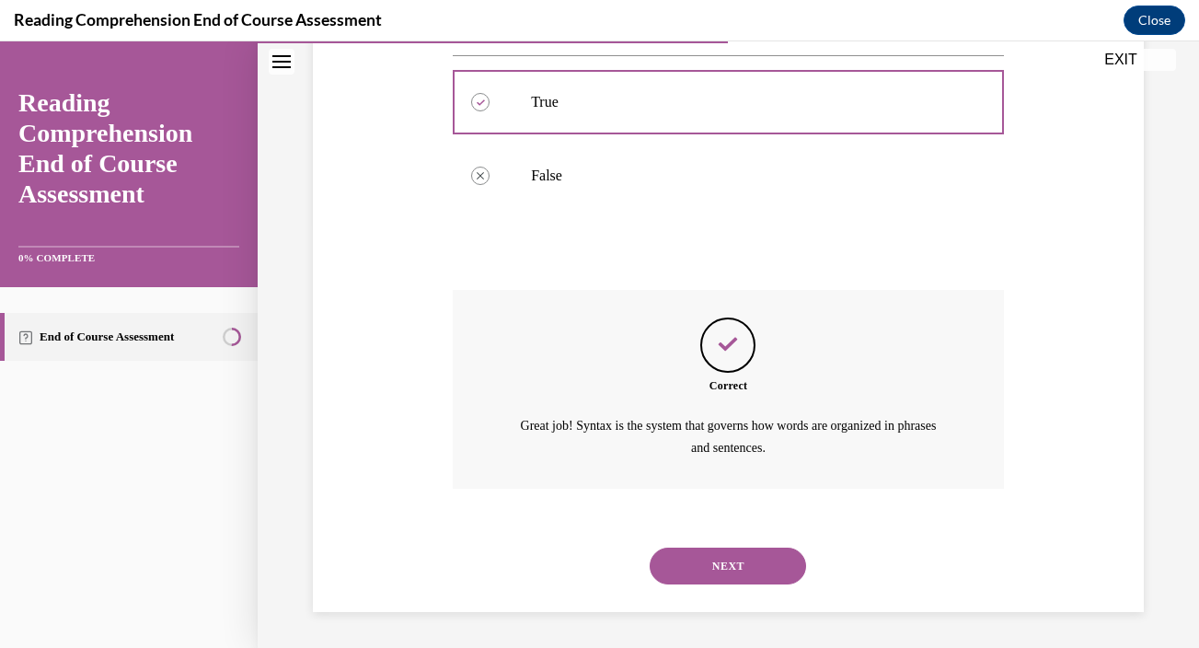
click at [713, 565] on button "NEXT" at bounding box center [728, 565] width 156 height 37
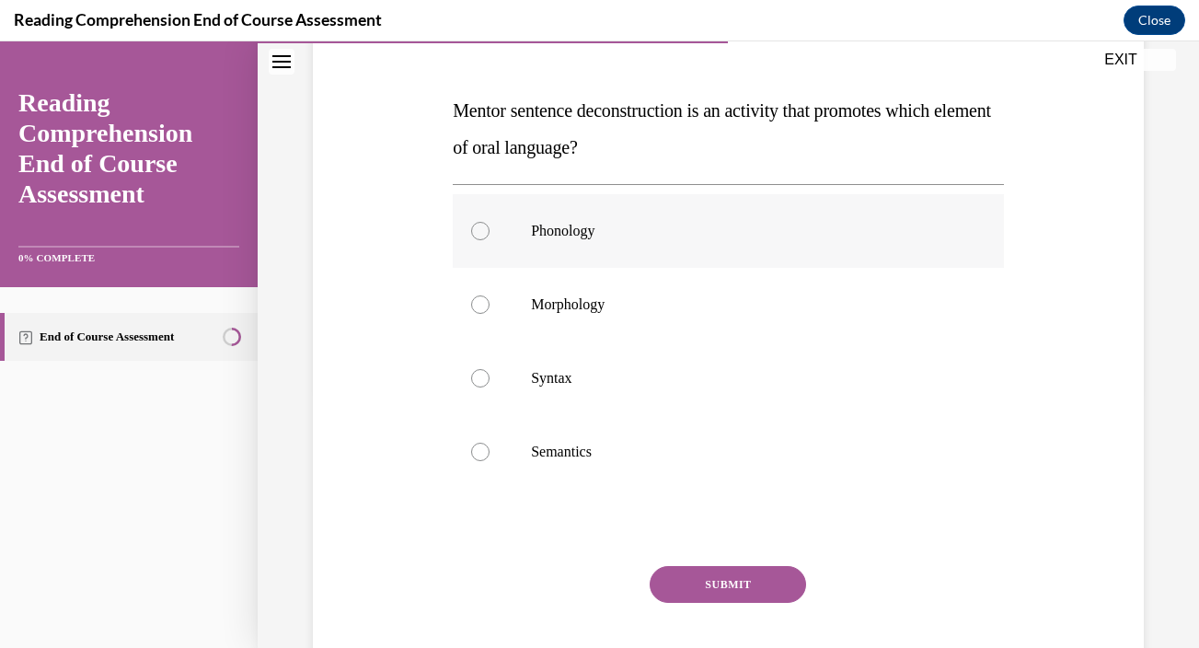
scroll to position [261, 0]
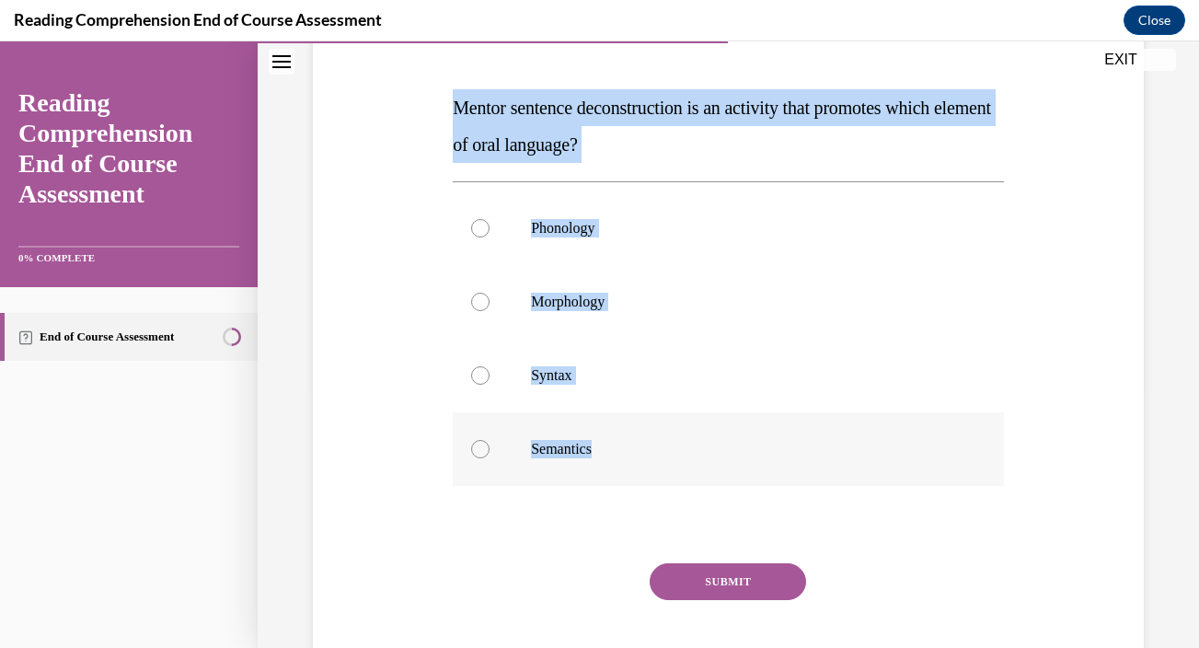
drag, startPoint x: 454, startPoint y: 105, endPoint x: 724, endPoint y: 477, distance: 459.7
click at [725, 477] on div "Question 11/20 Mentor sentence deconstruction is an activity that promotes whic…" at bounding box center [728, 353] width 551 height 719
click at [683, 376] on p "Syntax" at bounding box center [744, 375] width 427 height 18
click at [489, 376] on input "Syntax" at bounding box center [480, 375] width 18 height 18
radio input "true"
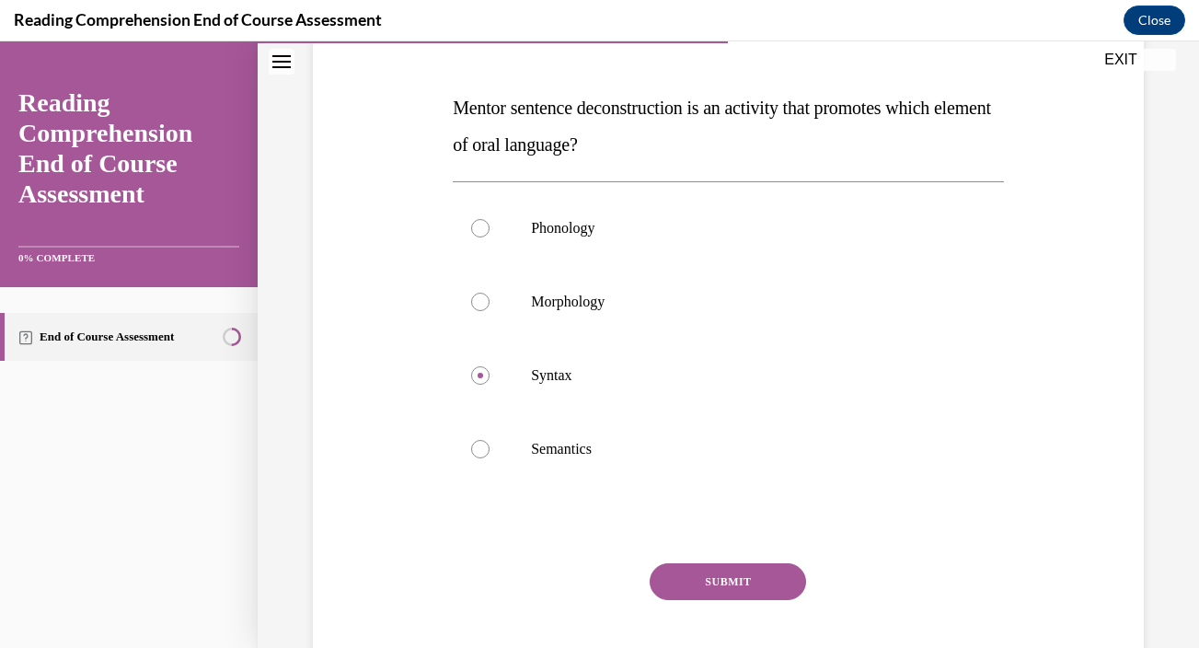
click at [707, 577] on button "SUBMIT" at bounding box center [728, 581] width 156 height 37
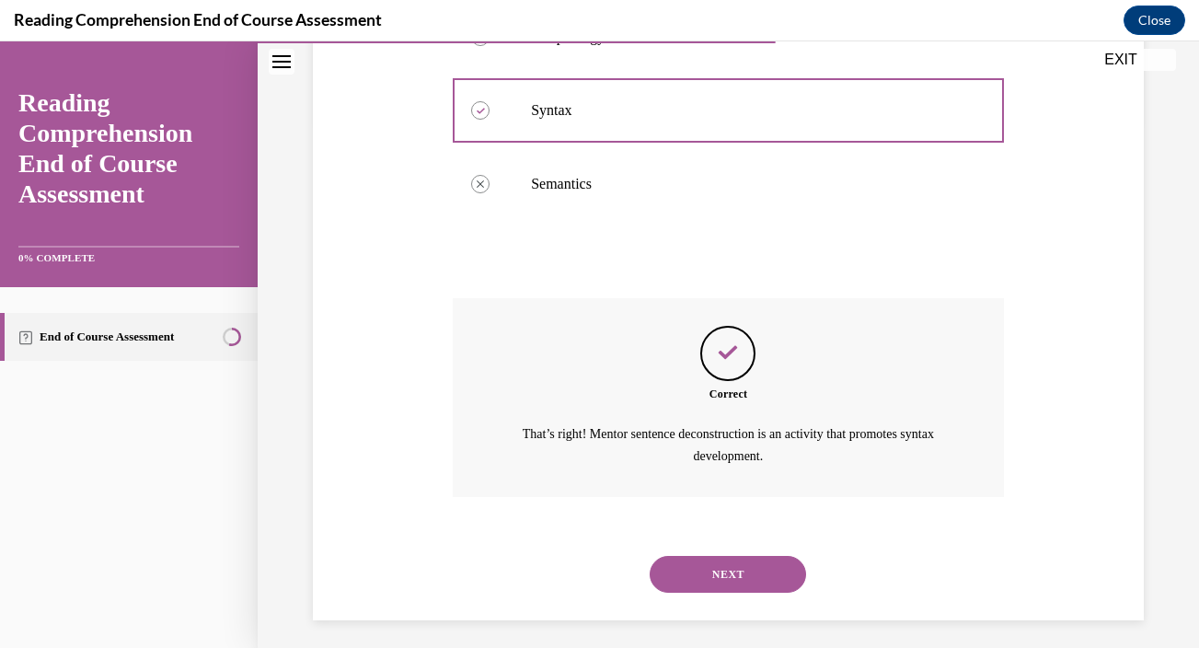
scroll to position [535, 0]
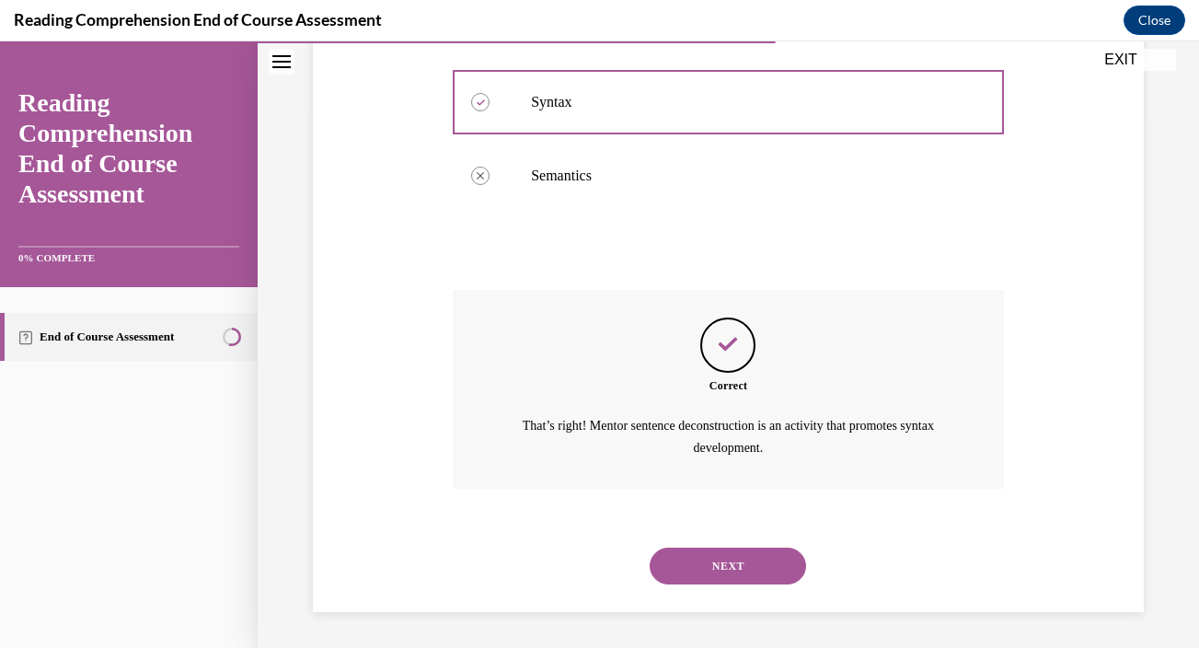
click at [719, 563] on button "NEXT" at bounding box center [728, 565] width 156 height 37
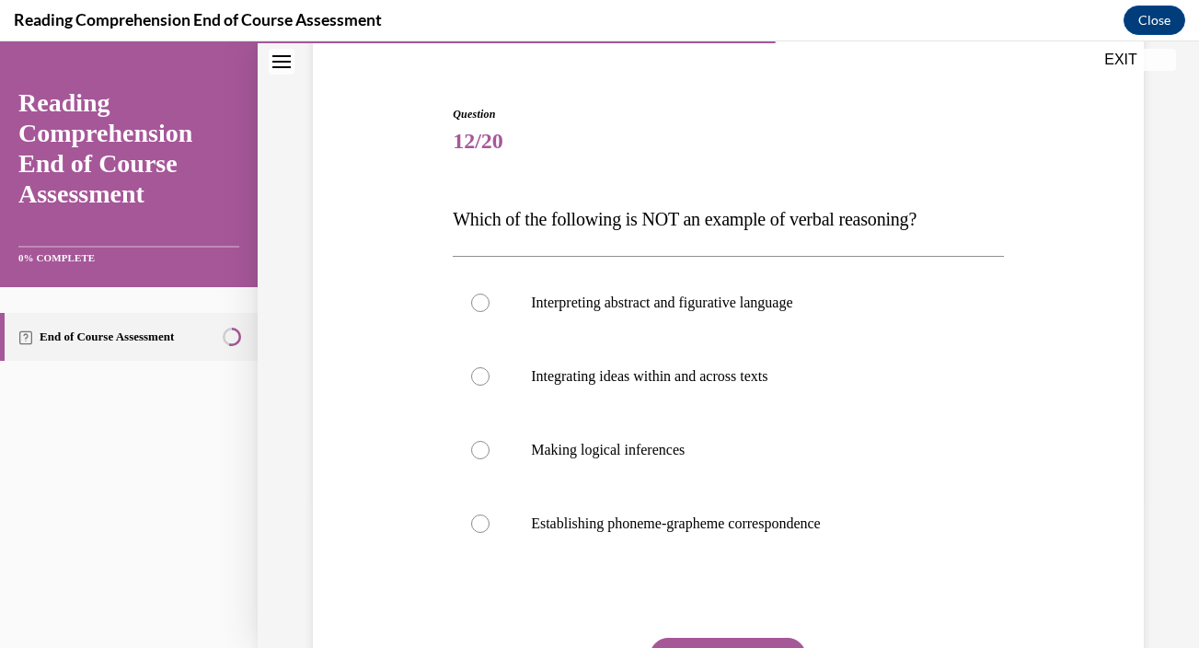
scroll to position [155, 0]
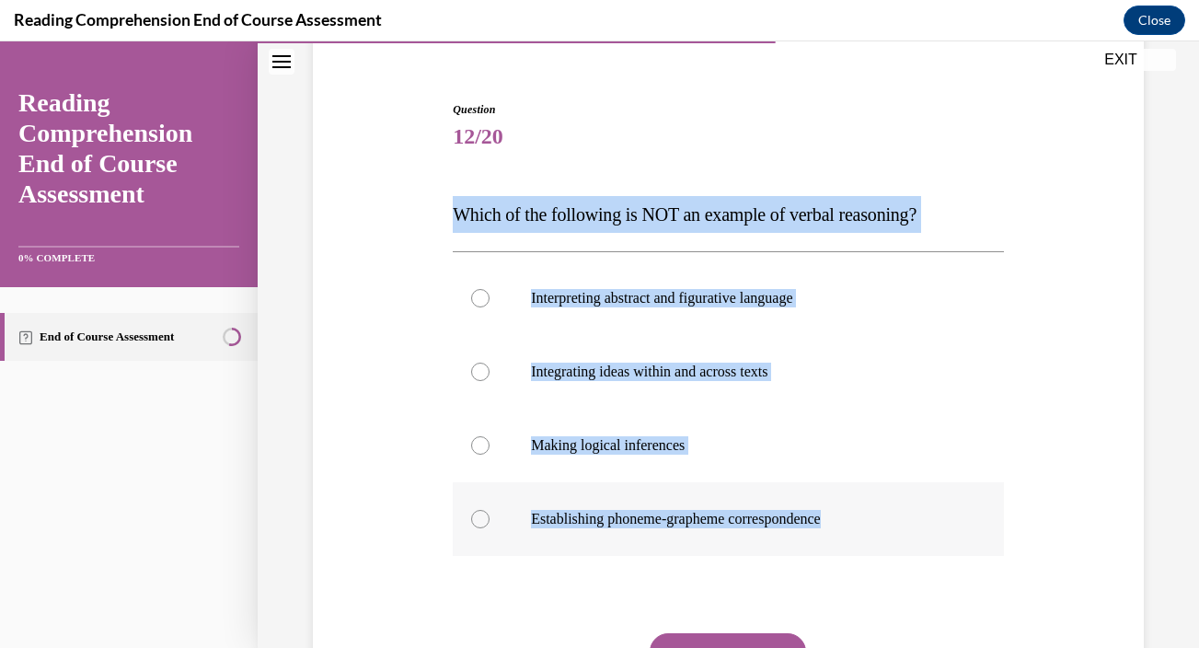
drag, startPoint x: 454, startPoint y: 215, endPoint x: 950, endPoint y: 548, distance: 598.1
click at [950, 548] on div "Question 12/20 Which of the following is NOT an example of verbal reasoning? In…" at bounding box center [728, 442] width 551 height 683
click at [760, 511] on p "Establishing phoneme-grapheme correspondence" at bounding box center [744, 519] width 427 height 18
click at [489, 511] on input "Establishing phoneme-grapheme correspondence" at bounding box center [480, 519] width 18 height 18
radio input "true"
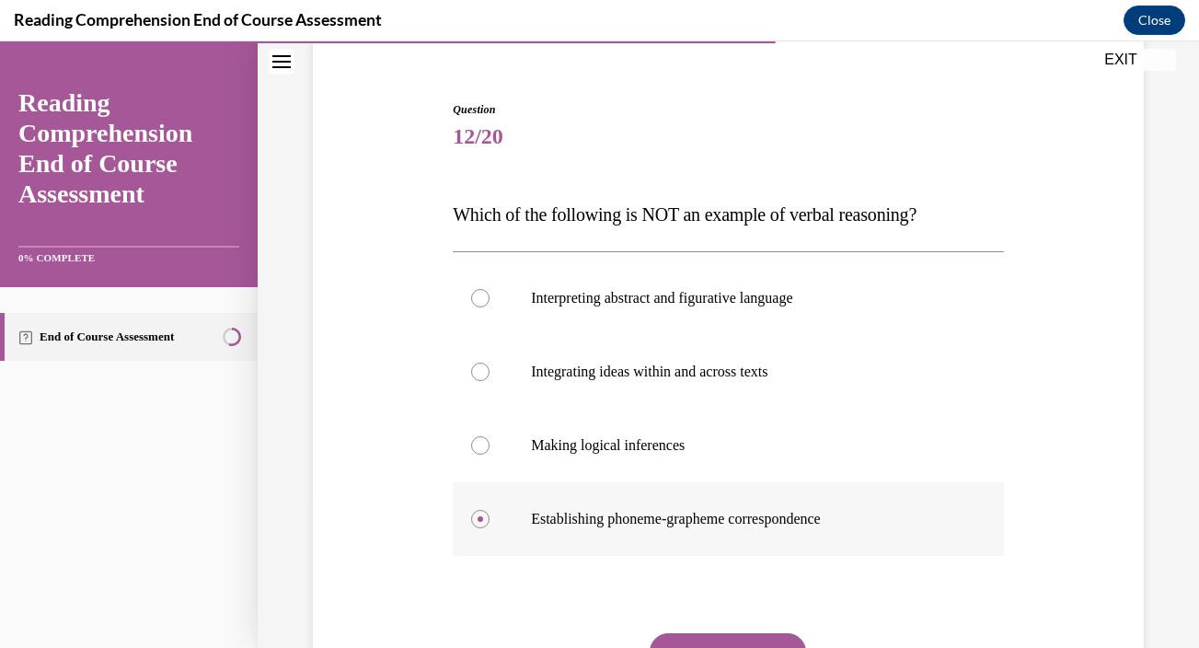
scroll to position [328, 0]
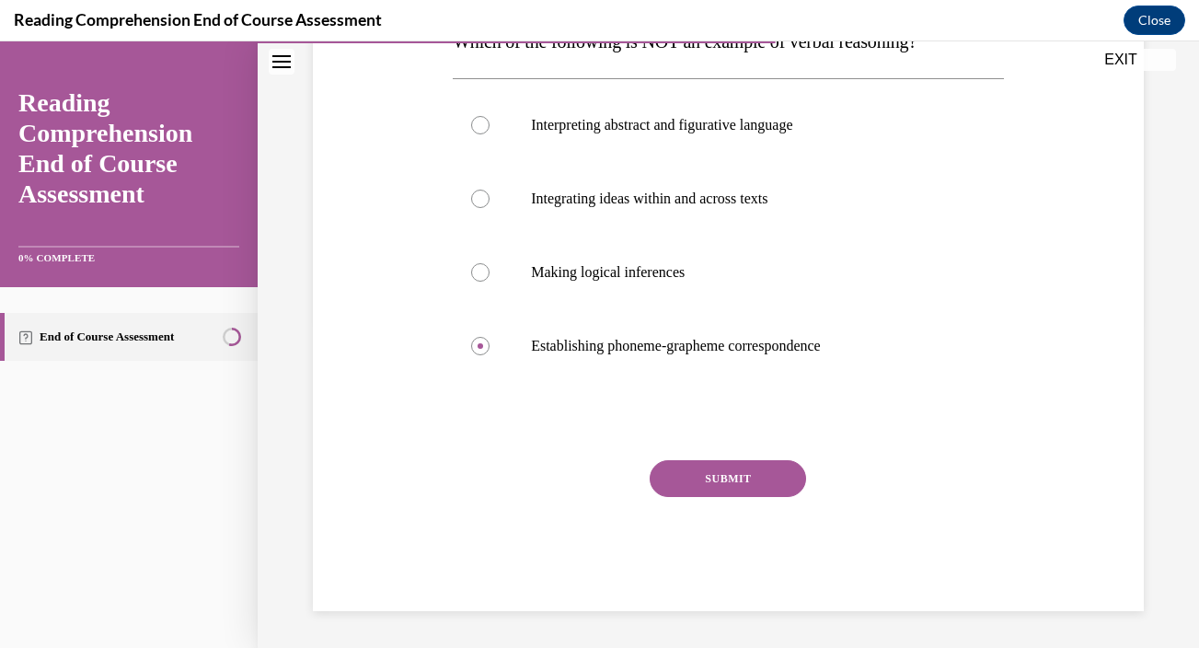
click at [745, 482] on button "SUBMIT" at bounding box center [728, 478] width 156 height 37
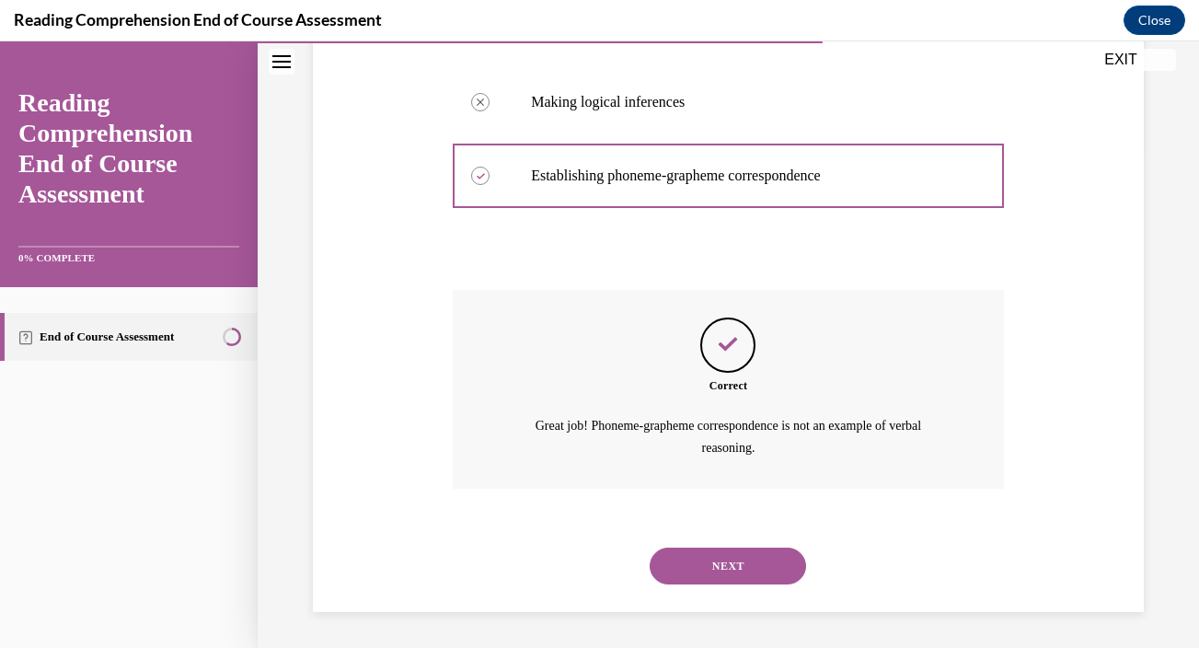
click at [711, 551] on button "NEXT" at bounding box center [728, 565] width 156 height 37
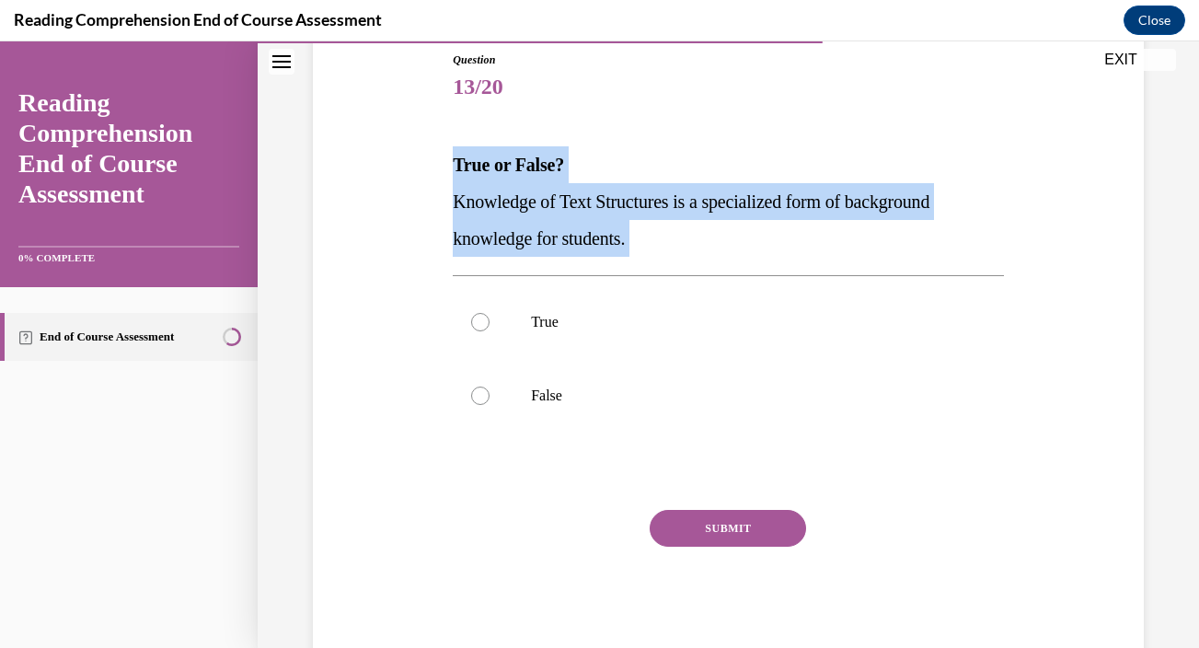
drag, startPoint x: 453, startPoint y: 164, endPoint x: 662, endPoint y: 259, distance: 230.2
click at [662, 259] on div "Question 13/20 True or False? Knowledge of Text Structures is a specialized for…" at bounding box center [728, 356] width 551 height 609
click at [741, 344] on label "True" at bounding box center [728, 322] width 551 height 74
click at [489, 331] on input "True" at bounding box center [480, 322] width 18 height 18
radio input "true"
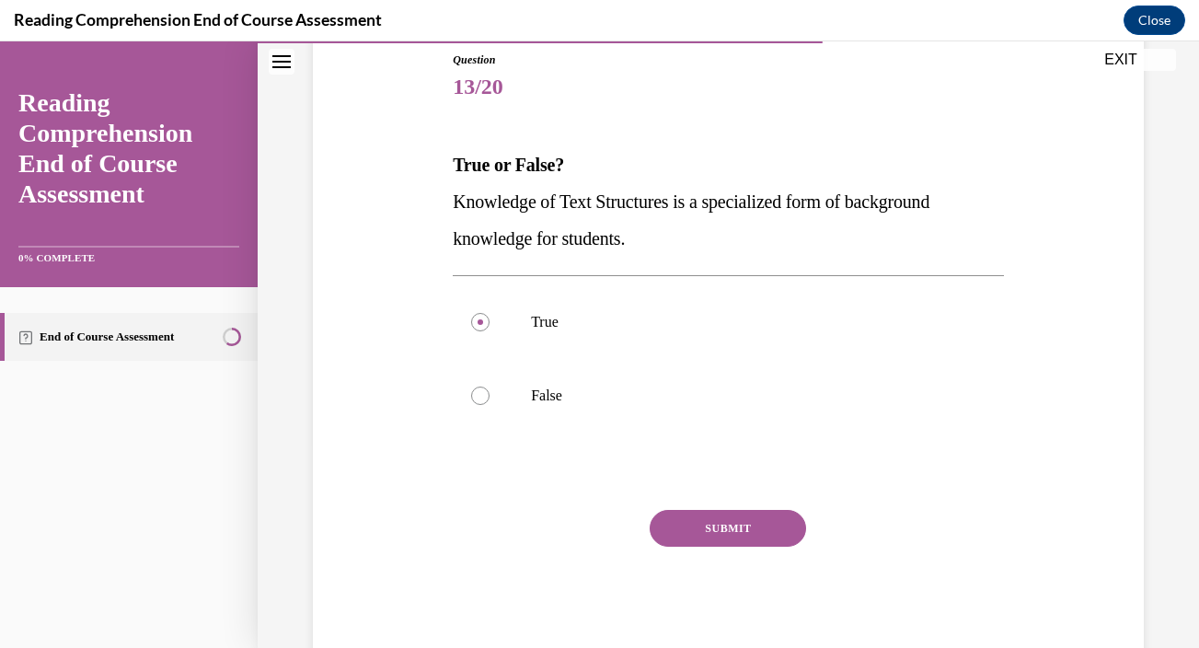
click at [745, 531] on button "SUBMIT" at bounding box center [728, 528] width 156 height 37
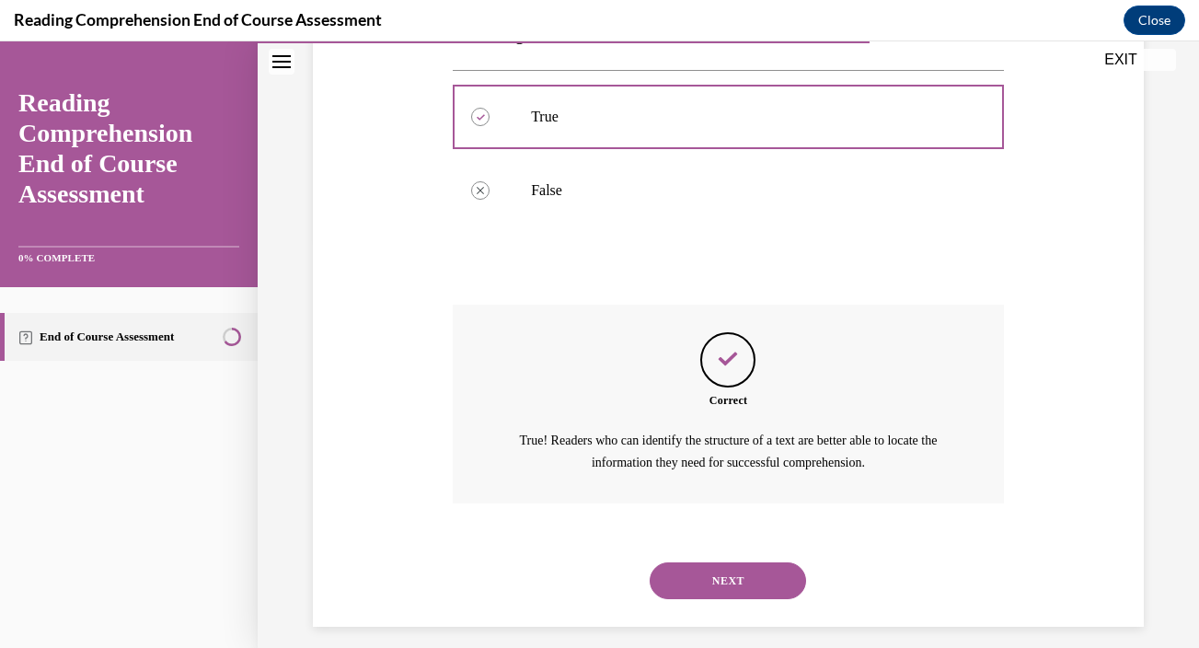
scroll to position [424, 0]
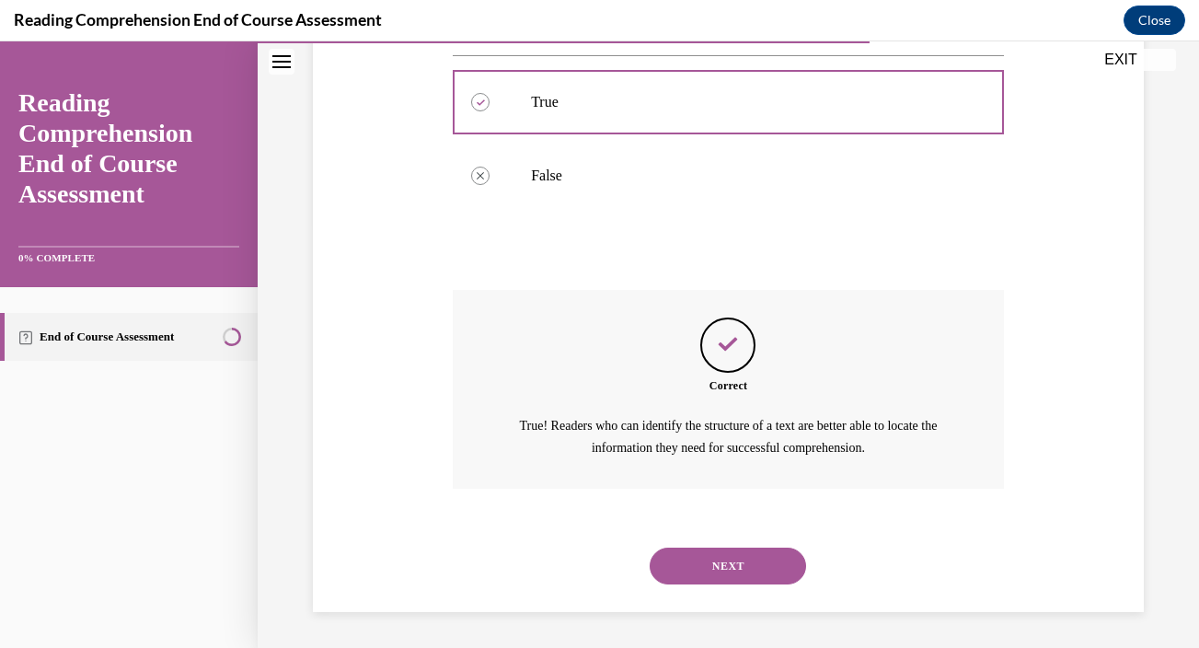
click at [727, 566] on button "NEXT" at bounding box center [728, 565] width 156 height 37
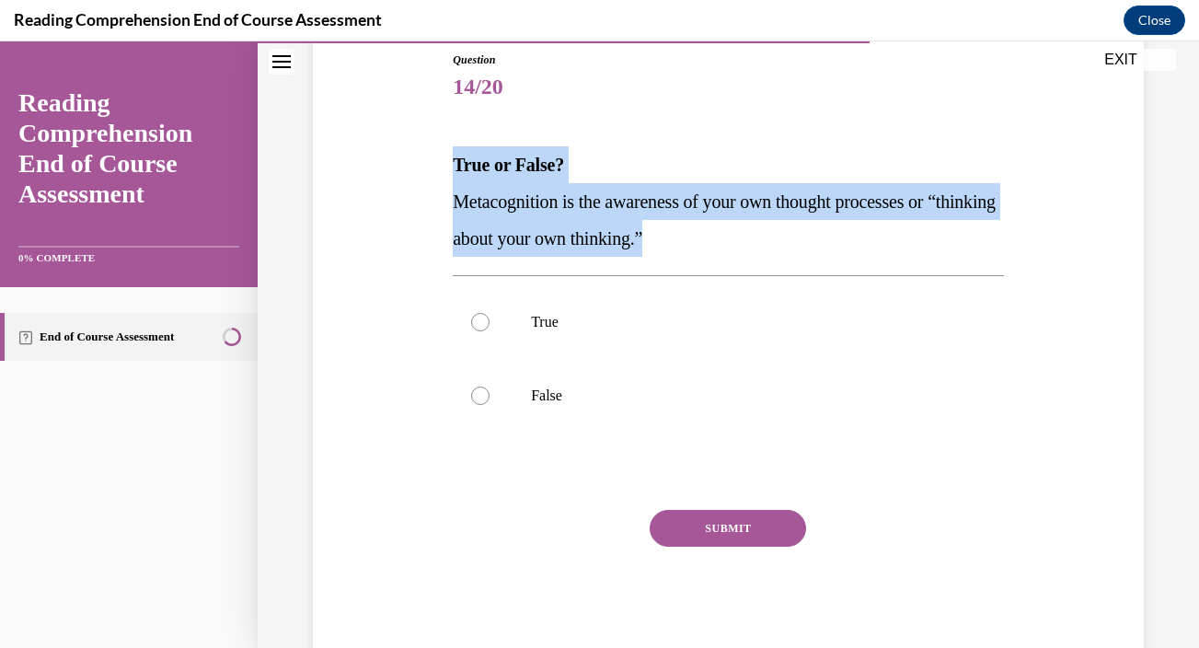
drag, startPoint x: 452, startPoint y: 166, endPoint x: 736, endPoint y: 231, distance: 291.7
click at [736, 231] on div "Question 14/20 True or False? Metacognition is the awareness of your own though…" at bounding box center [728, 342] width 560 height 637
click at [708, 318] on p "True" at bounding box center [744, 322] width 427 height 18
click at [489, 318] on input "True" at bounding box center [480, 322] width 18 height 18
radio input "true"
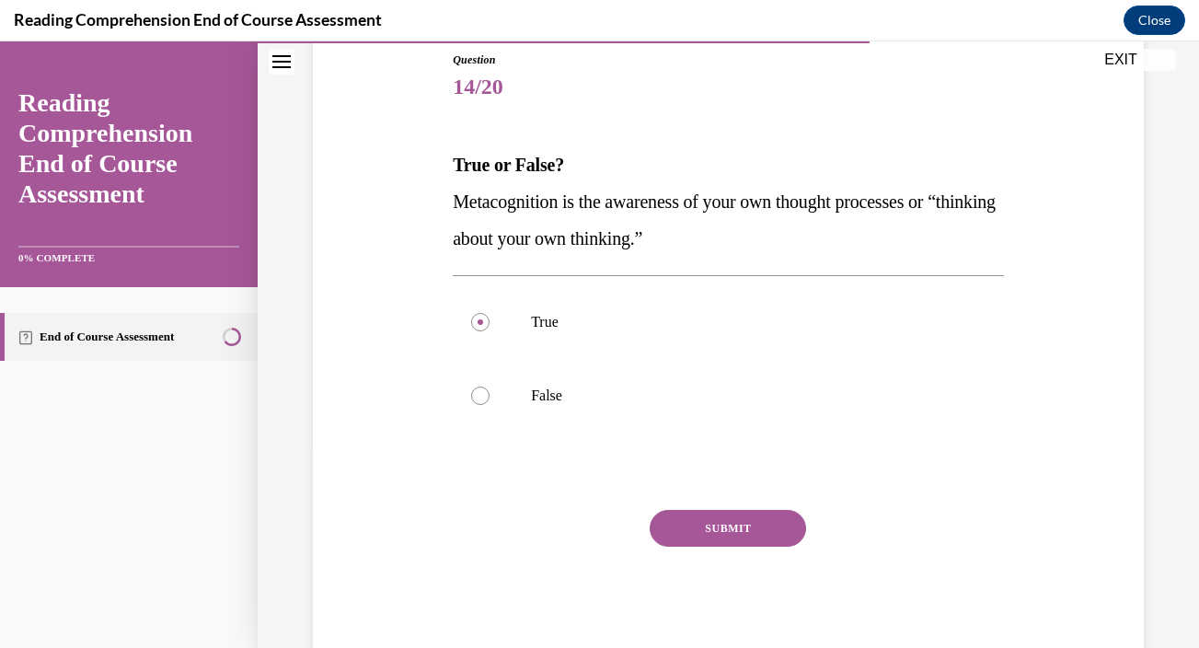
click at [711, 532] on button "SUBMIT" at bounding box center [728, 528] width 156 height 37
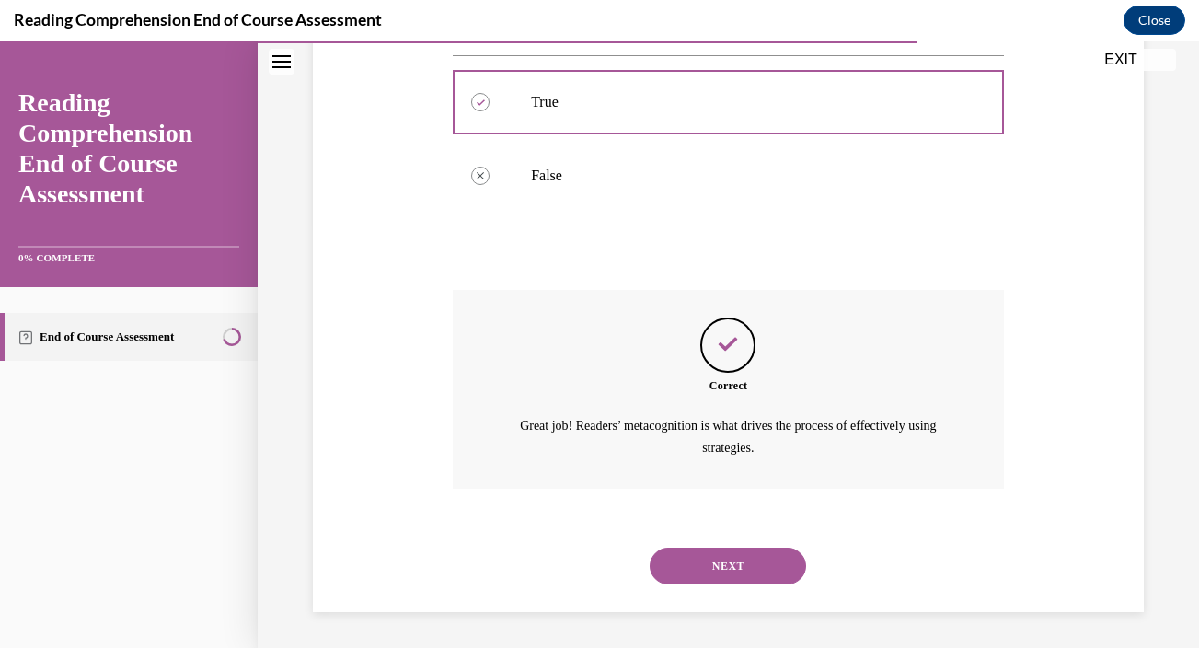
click at [710, 564] on button "NEXT" at bounding box center [728, 565] width 156 height 37
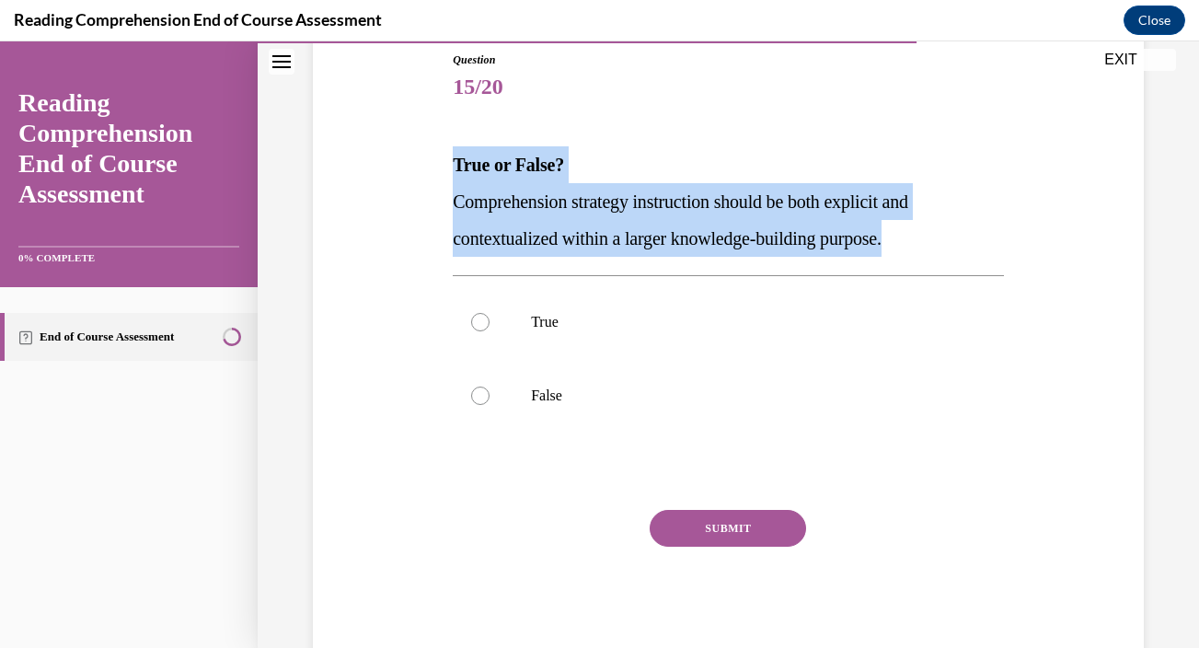
drag, startPoint x: 454, startPoint y: 163, endPoint x: 938, endPoint y: 246, distance: 491.9
click at [938, 246] on div "True or False? Comprehension strategy instruction should be both explicit and c…" at bounding box center [728, 201] width 551 height 110
click at [713, 334] on label "True" at bounding box center [728, 322] width 551 height 74
click at [489, 331] on input "True" at bounding box center [480, 322] width 18 height 18
radio input "true"
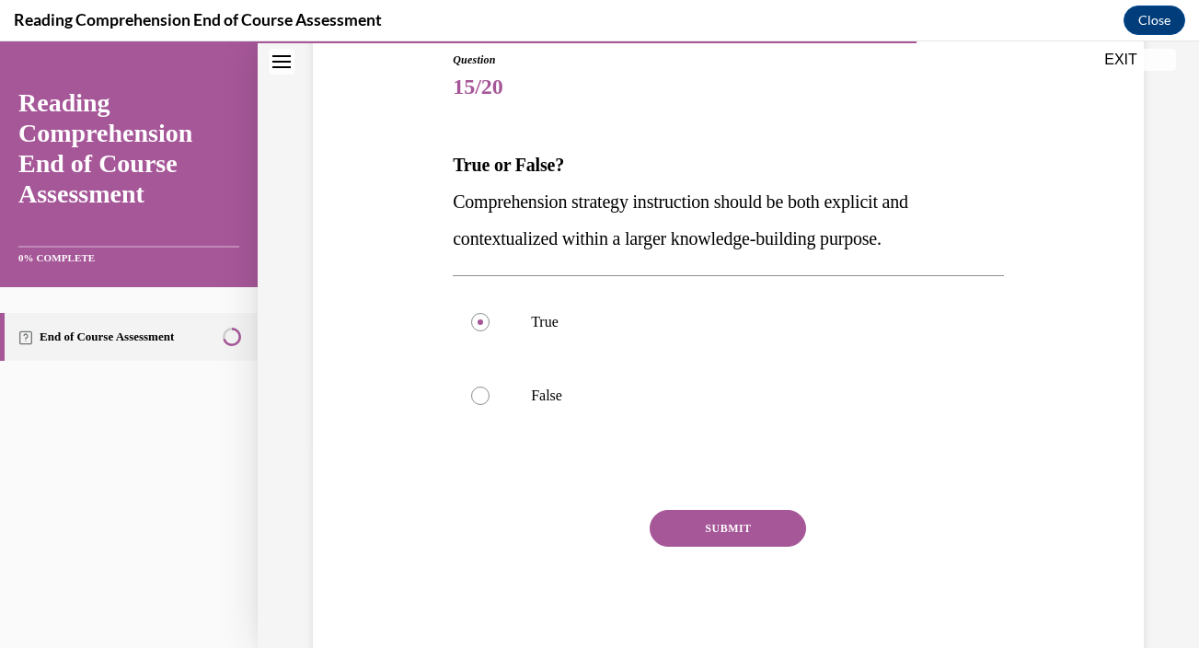
click at [744, 529] on button "SUBMIT" at bounding box center [728, 528] width 156 height 37
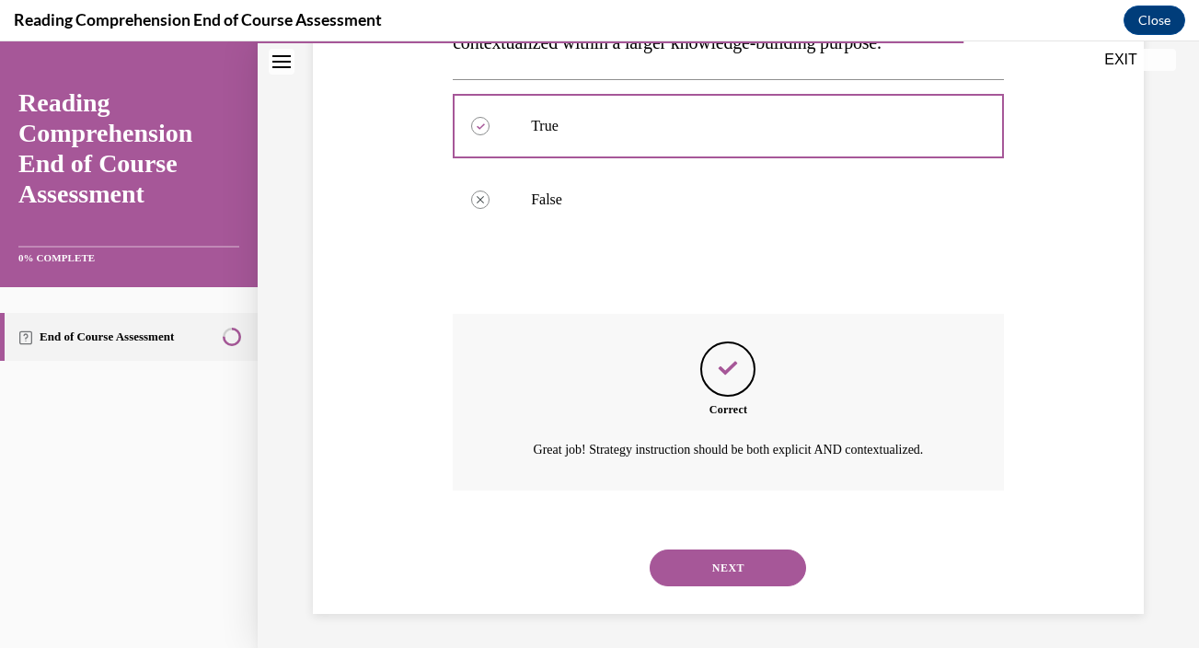
scroll to position [403, 0]
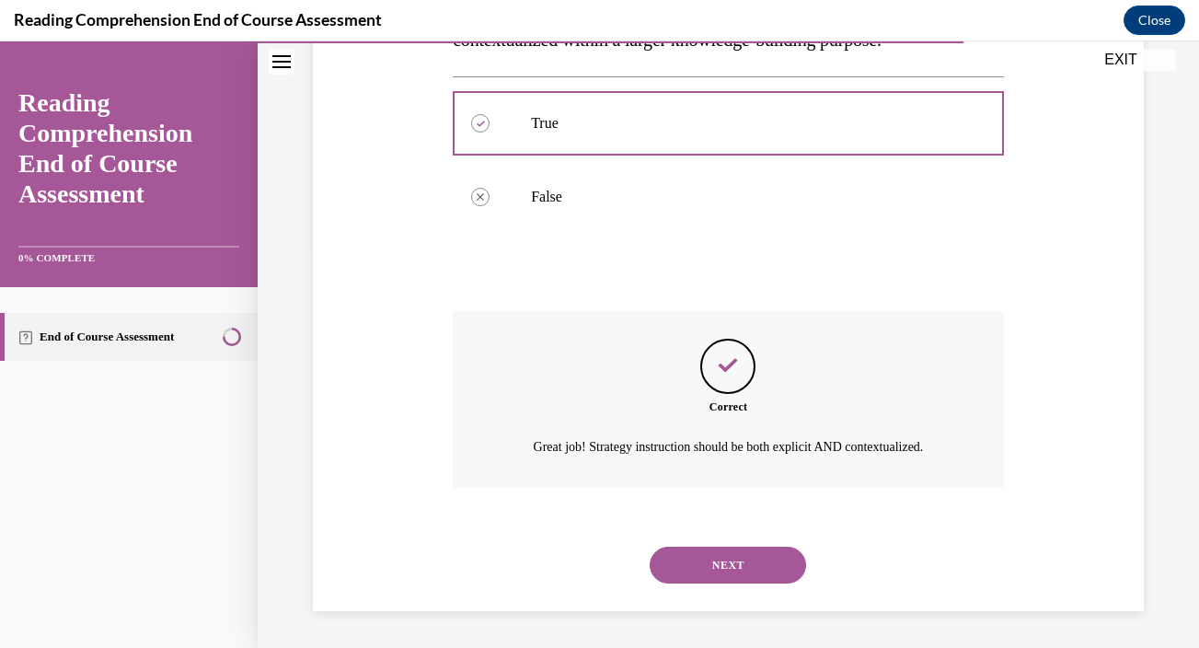
click at [718, 559] on button "NEXT" at bounding box center [728, 564] width 156 height 37
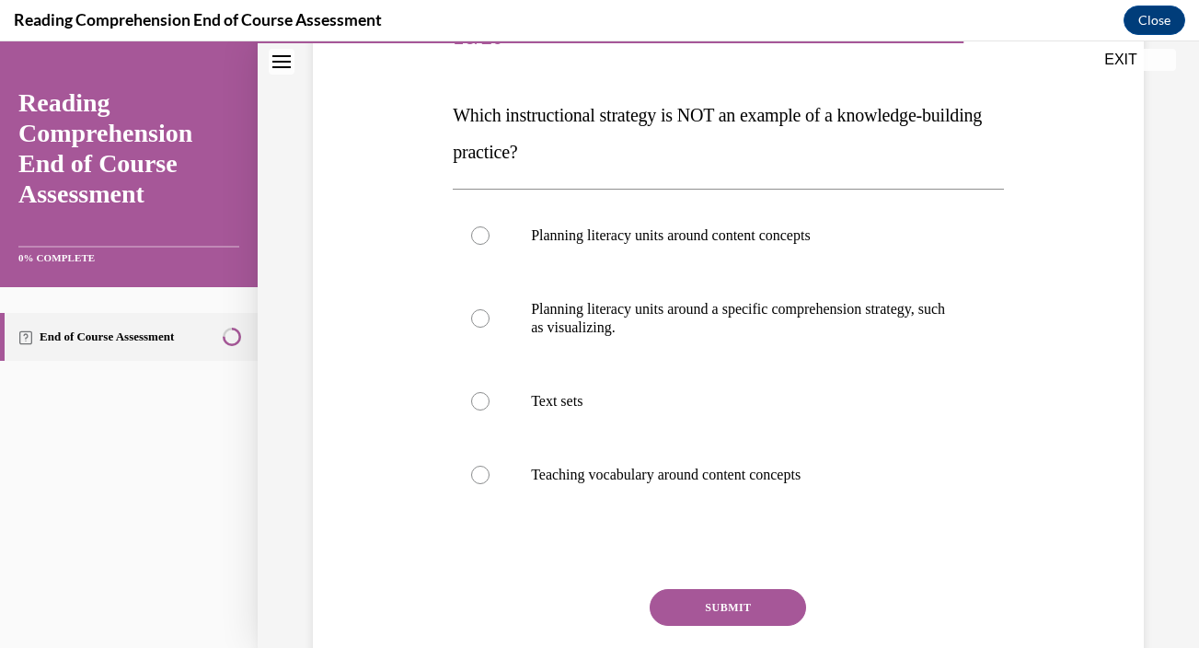
scroll to position [285, 0]
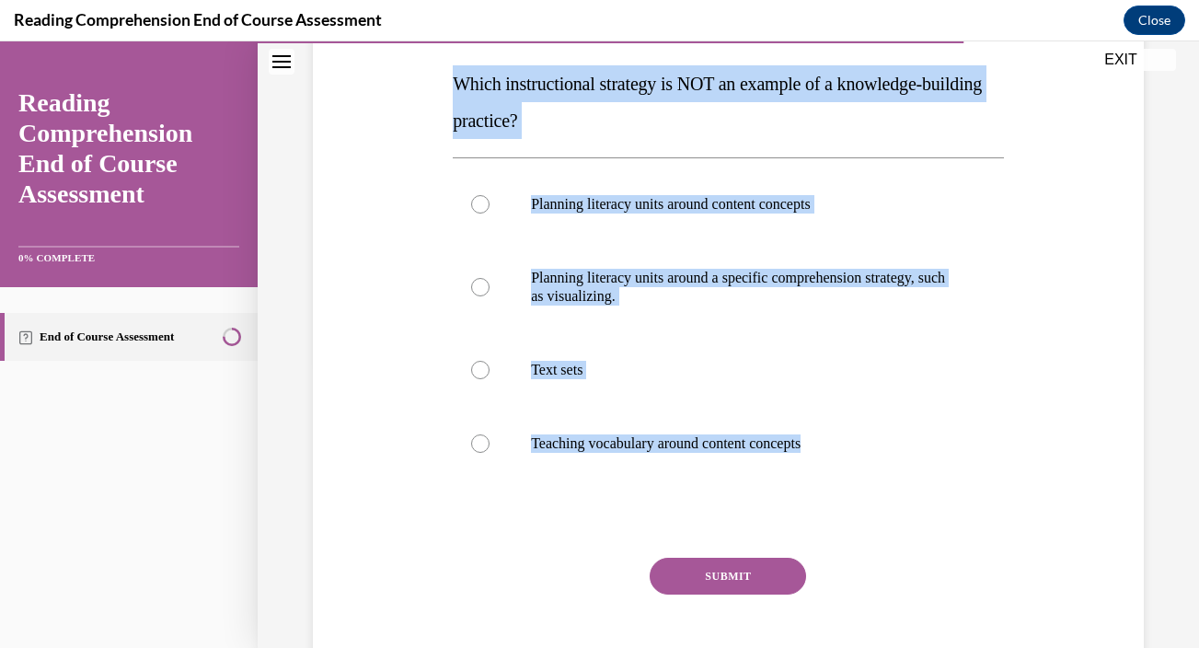
drag, startPoint x: 452, startPoint y: 83, endPoint x: 887, endPoint y: 483, distance: 591.2
click at [887, 483] on div "Question 16/20 Which instructional strategy is NOT an example of a knowledge-bu…" at bounding box center [728, 340] width 551 height 738
click at [728, 288] on p "Planning literacy units around a specific comprehension strategy, such as visua…" at bounding box center [744, 287] width 427 height 37
click at [489, 288] on input "Planning literacy units around a specific comprehension strategy, such as visua…" at bounding box center [480, 287] width 18 height 18
radio input "true"
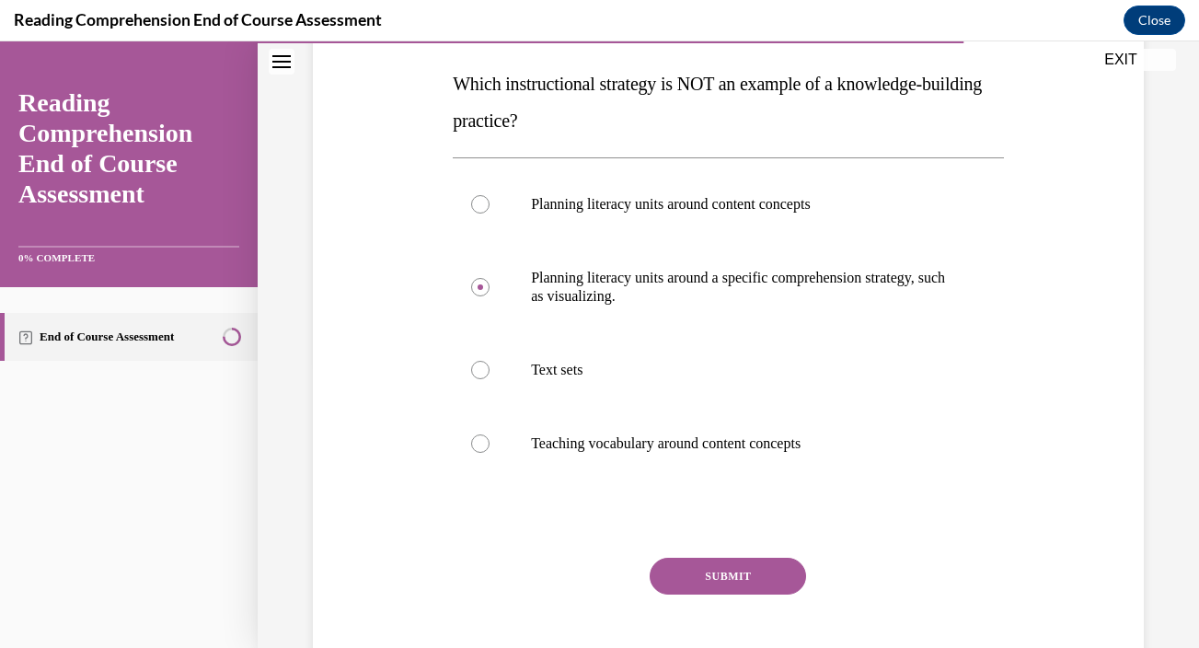
click at [731, 583] on button "SUBMIT" at bounding box center [728, 576] width 156 height 37
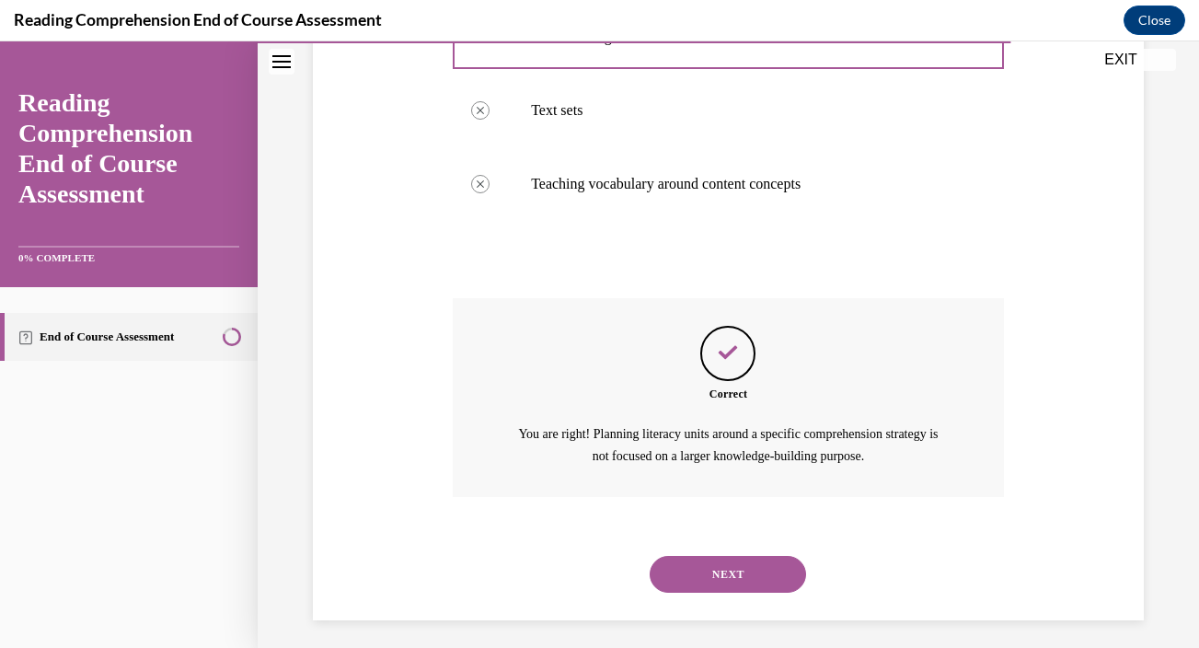
scroll to position [553, 0]
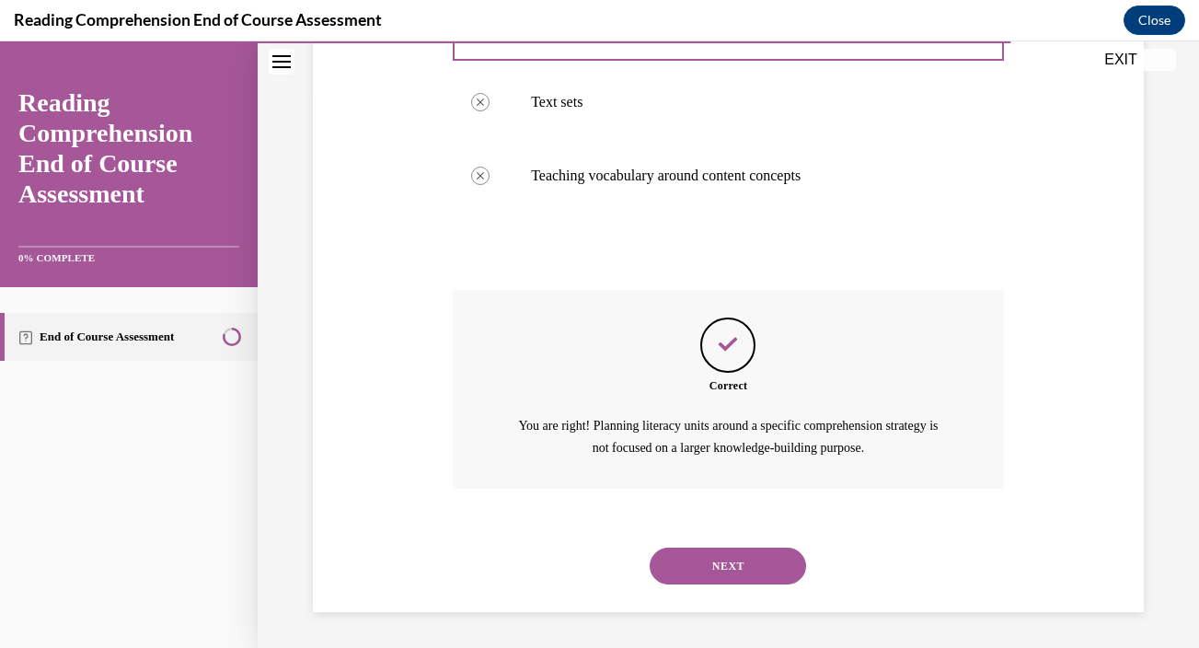
click at [731, 568] on button "NEXT" at bounding box center [728, 565] width 156 height 37
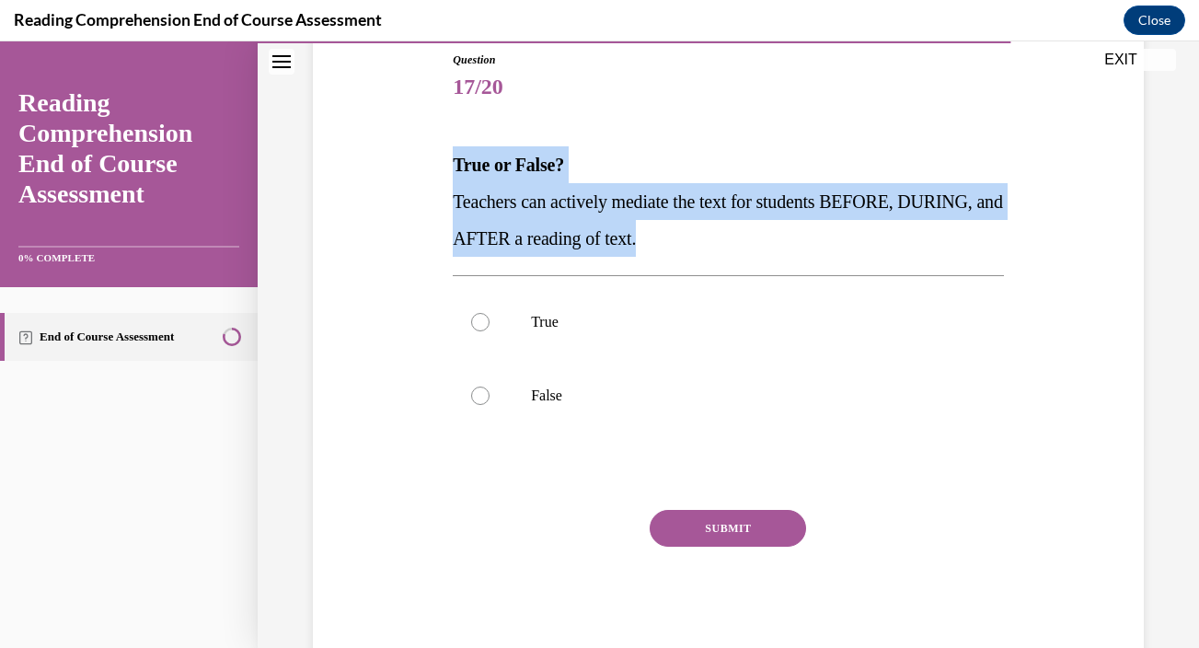
drag, startPoint x: 455, startPoint y: 166, endPoint x: 777, endPoint y: 241, distance: 329.8
click at [777, 241] on div "True or False? Teachers can actively mediate the text for students BEFORE, DURI…" at bounding box center [728, 201] width 551 height 110
click at [673, 317] on p "True" at bounding box center [744, 322] width 427 height 18
click at [489, 317] on input "True" at bounding box center [480, 322] width 18 height 18
radio input "true"
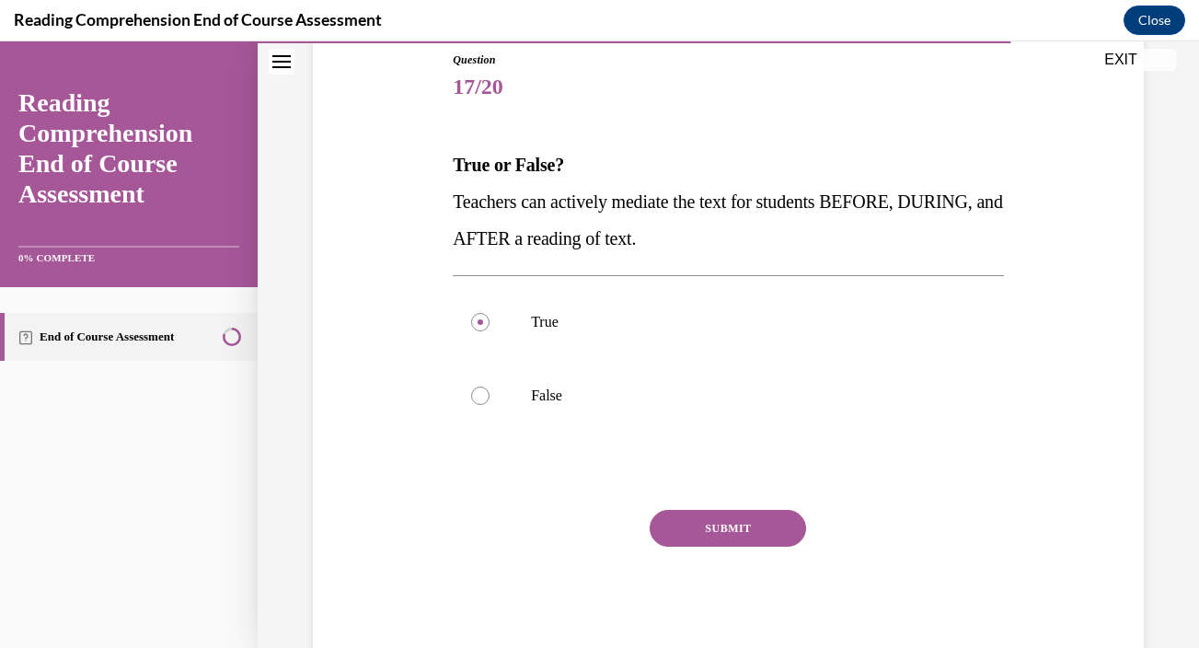
click at [698, 533] on button "SUBMIT" at bounding box center [728, 528] width 156 height 37
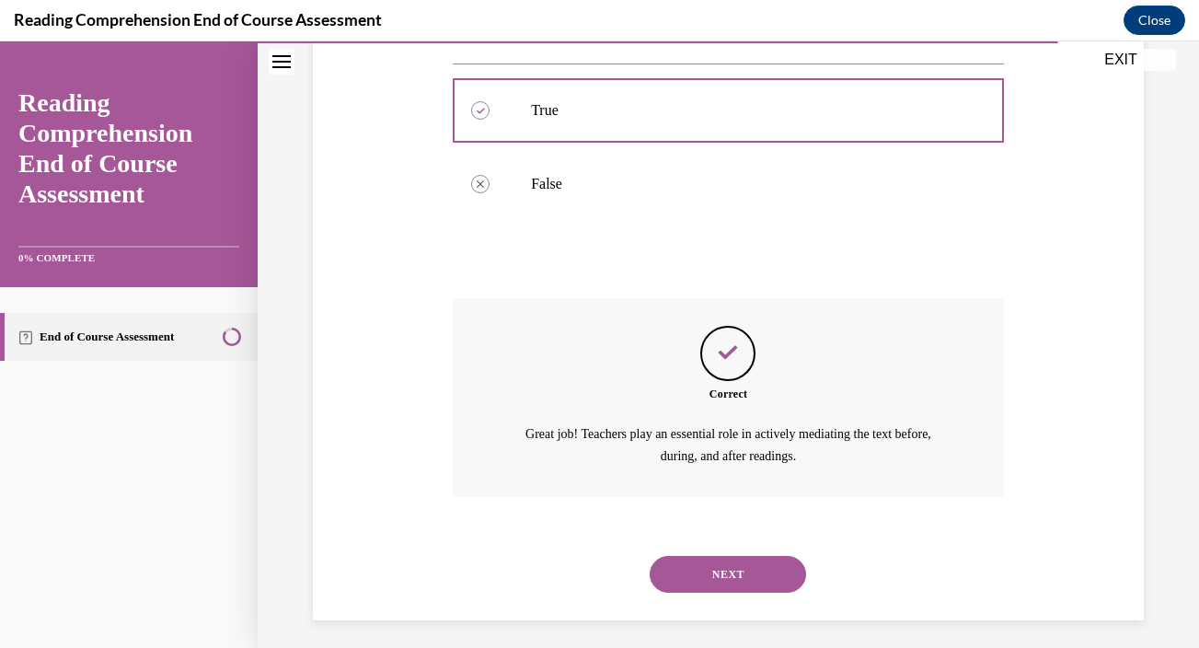
scroll to position [424, 0]
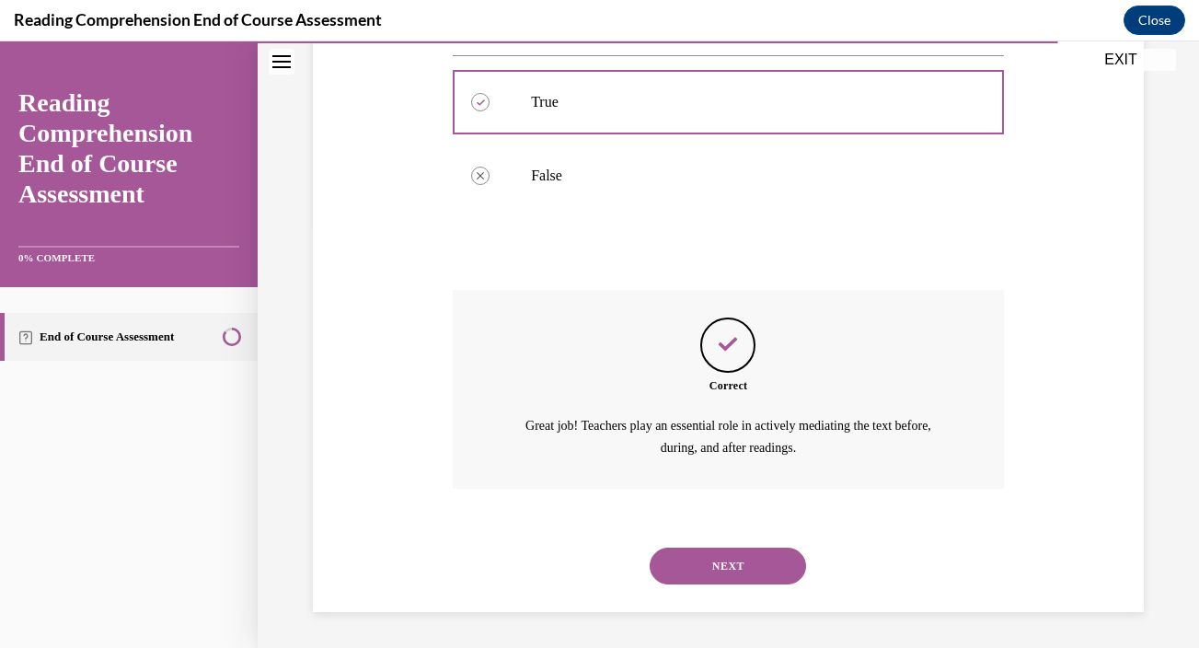
click at [710, 560] on button "NEXT" at bounding box center [728, 565] width 156 height 37
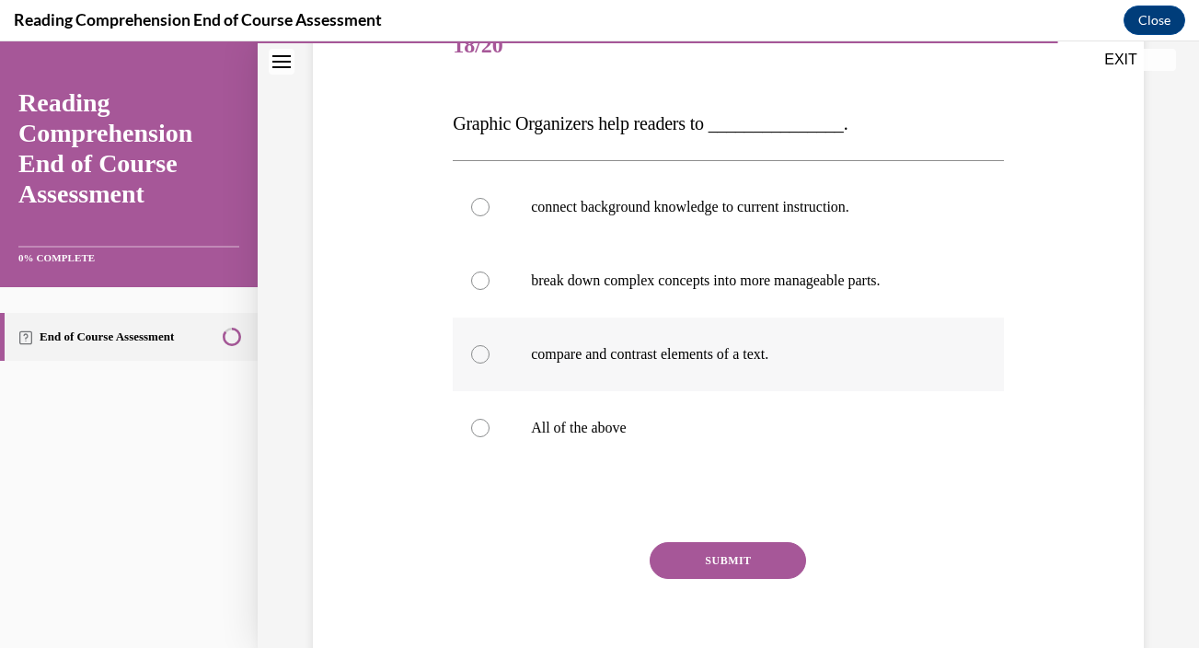
scroll to position [244, 0]
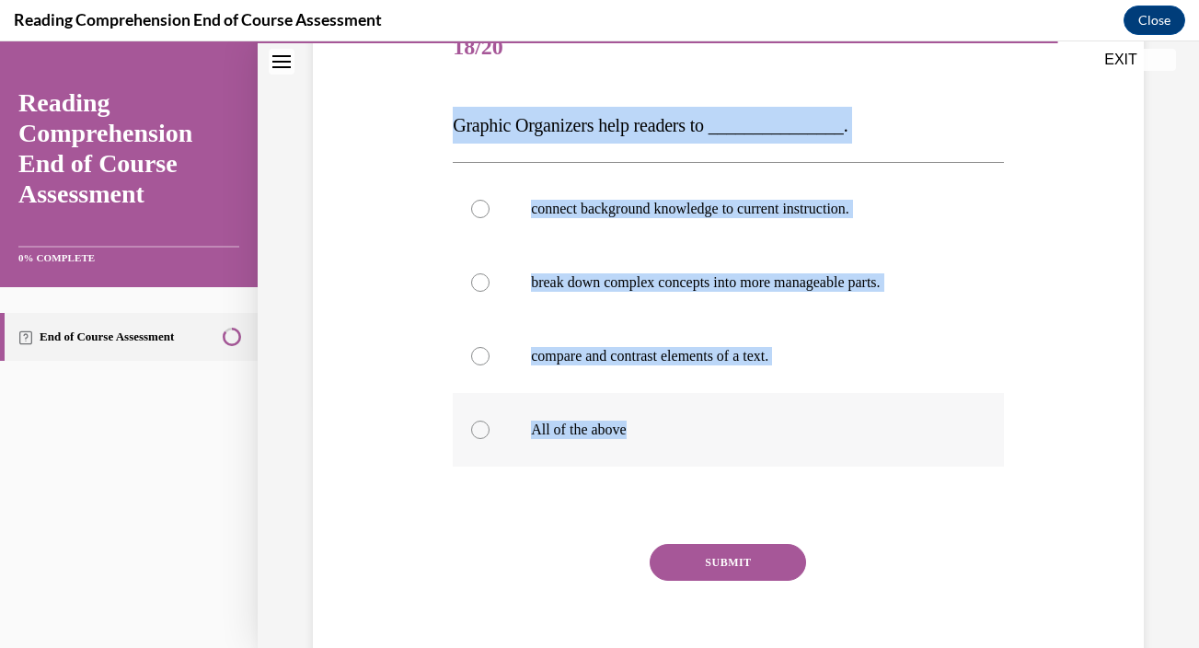
drag, startPoint x: 455, startPoint y: 127, endPoint x: 810, endPoint y: 455, distance: 483.1
click at [810, 455] on div "Question 18/20 Graphic Organizers help readers to _______________. connect back…" at bounding box center [728, 353] width 551 height 683
click at [594, 422] on p "All of the above" at bounding box center [744, 429] width 427 height 18
click at [489, 422] on input "All of the above" at bounding box center [480, 429] width 18 height 18
radio input "true"
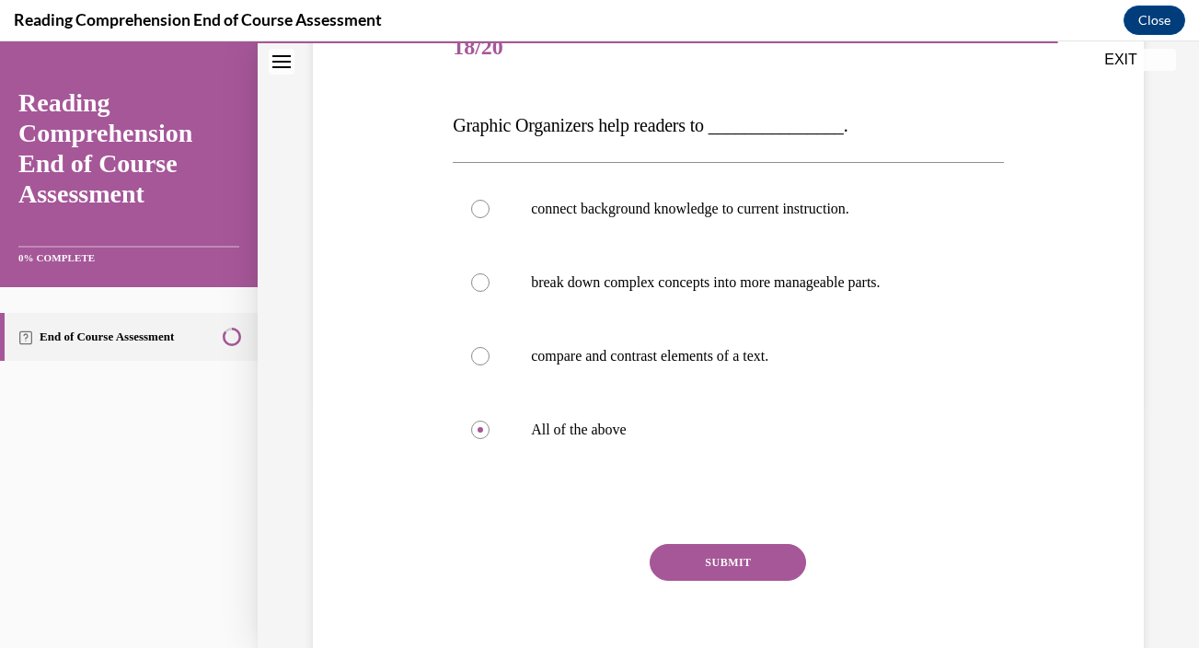
click at [711, 558] on button "SUBMIT" at bounding box center [728, 562] width 156 height 37
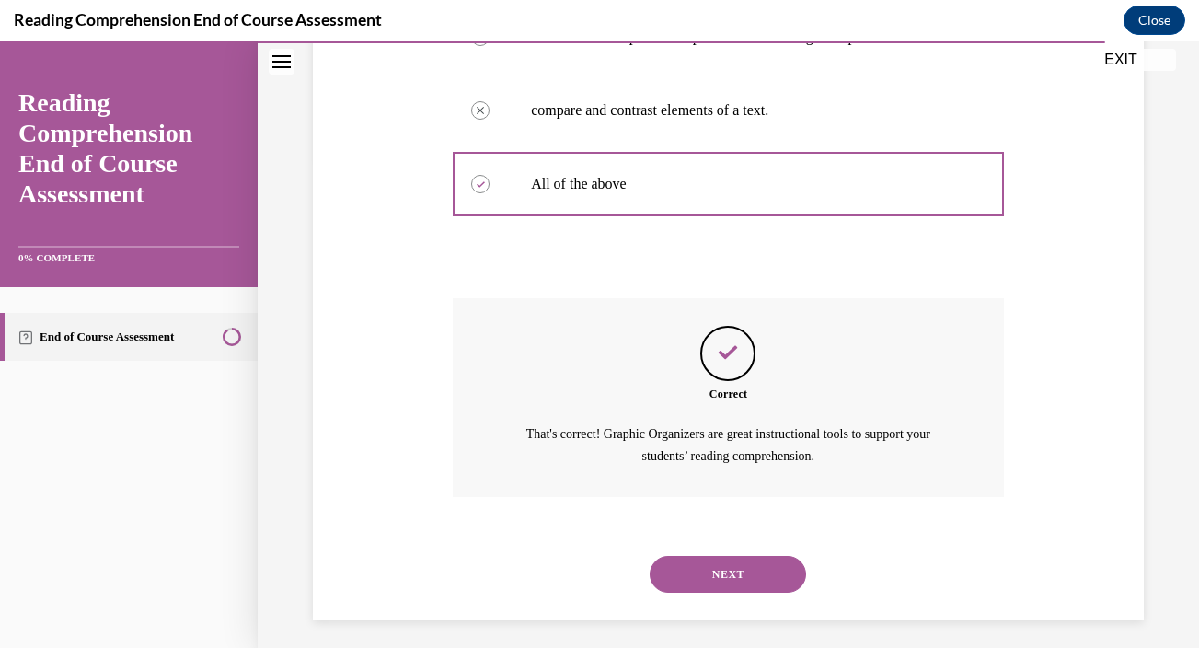
scroll to position [498, 0]
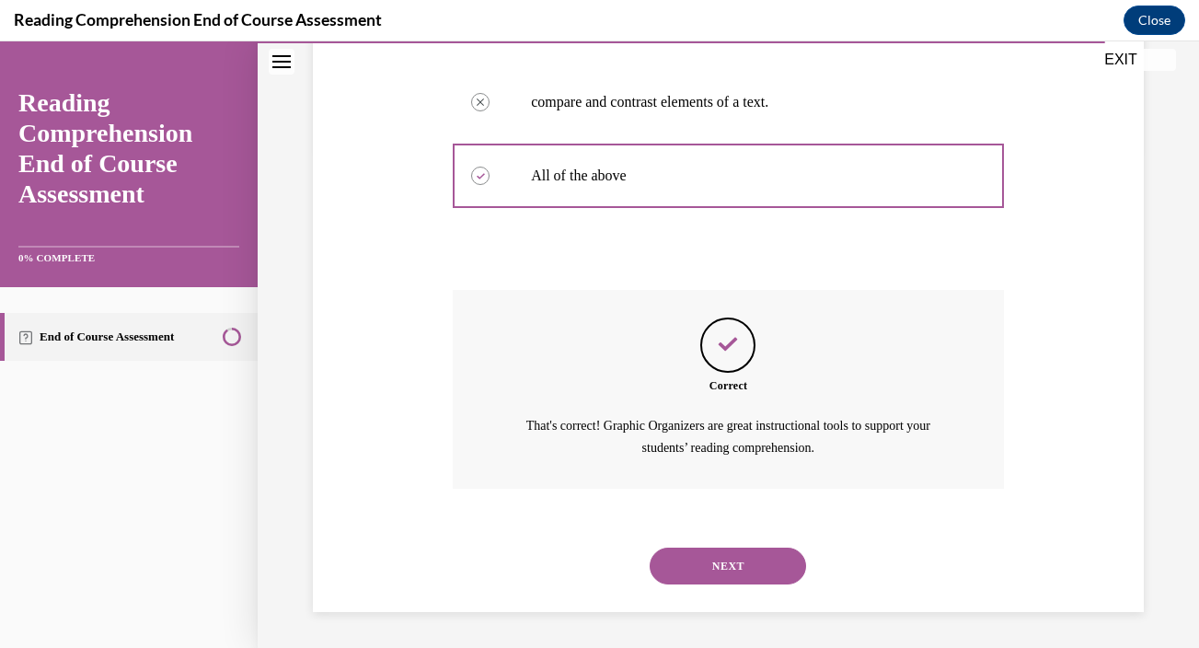
click at [711, 573] on button "NEXT" at bounding box center [728, 565] width 156 height 37
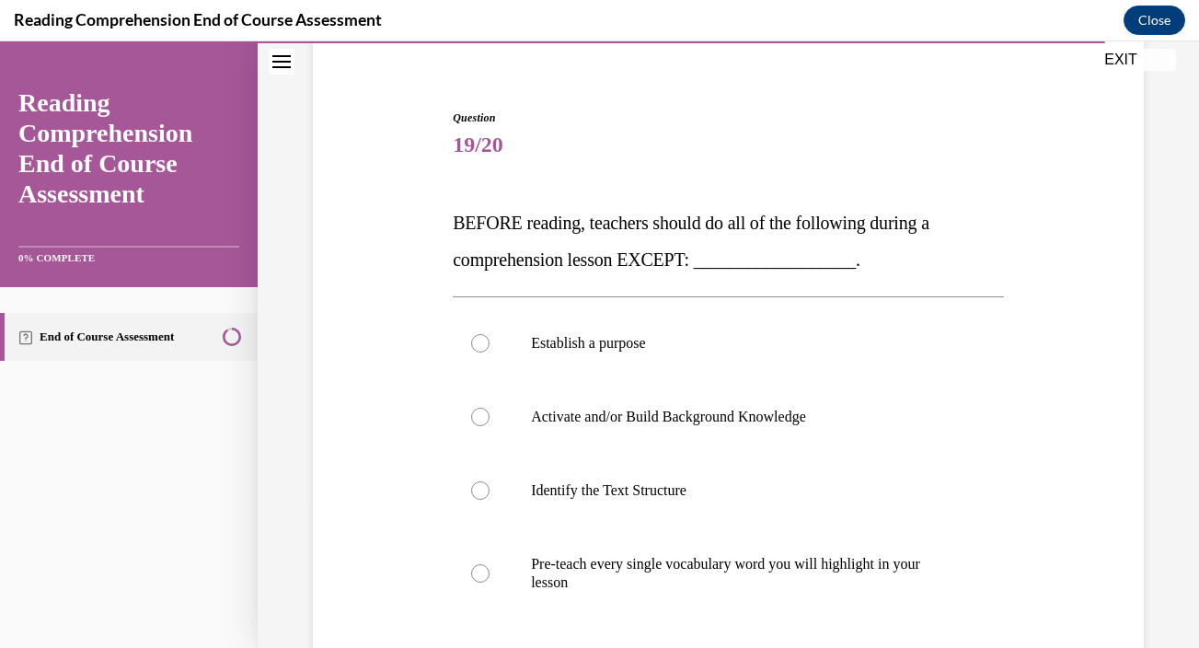
scroll to position [155, 0]
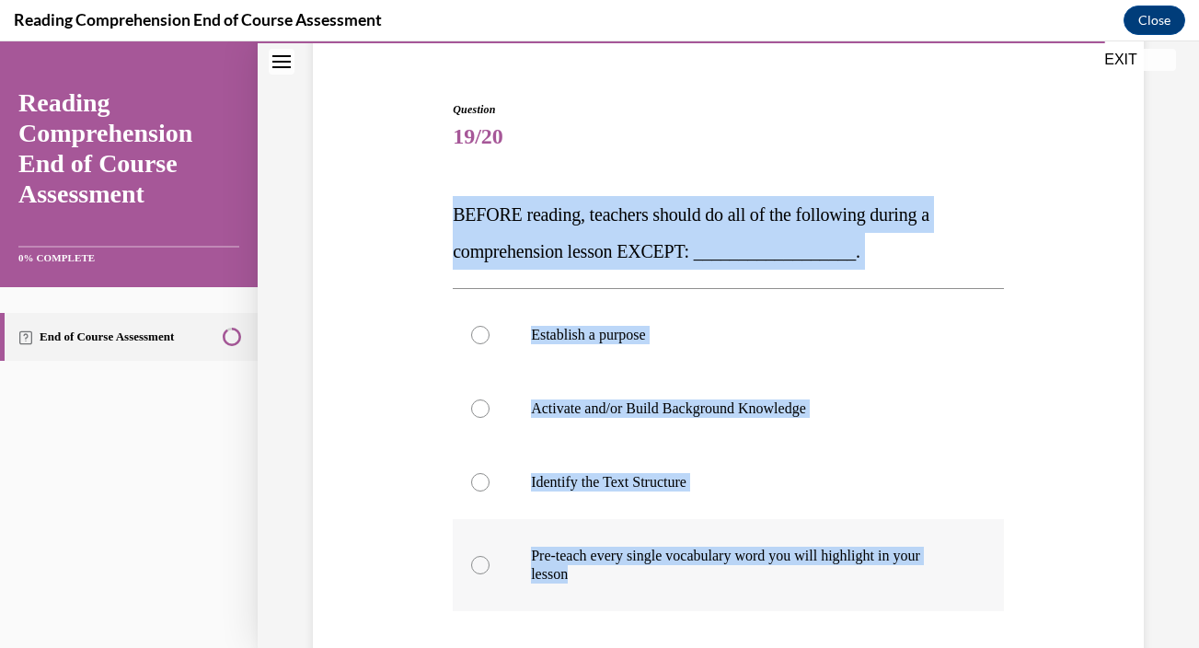
drag, startPoint x: 452, startPoint y: 216, endPoint x: 709, endPoint y: 588, distance: 452.2
click at [709, 588] on div "Question 19/20 BEFORE reading, teachers should do all of the following during a…" at bounding box center [728, 456] width 560 height 765
click at [324, 323] on div "Question 19/20 BEFORE reading, teachers should do all of the following during a…" at bounding box center [728, 442] width 840 height 793
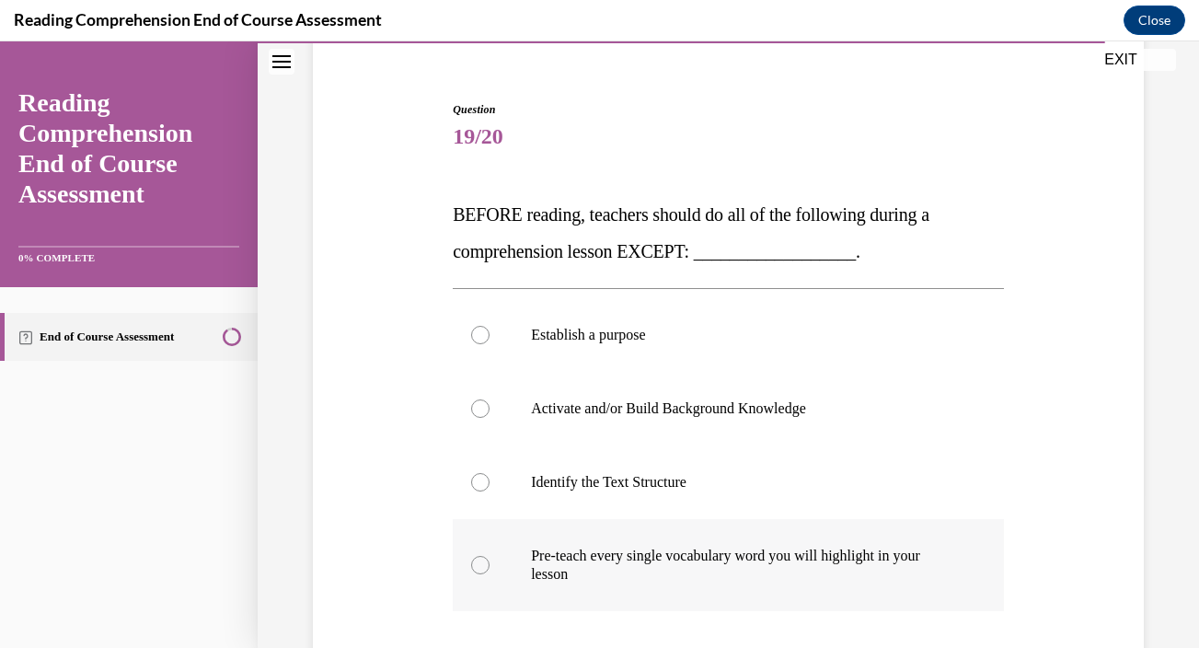
click at [768, 556] on p "Pre-teach every single vocabulary word you will highlight in your lesson" at bounding box center [744, 564] width 427 height 37
click at [489, 556] on input "Pre-teach every single vocabulary word you will highlight in your lesson" at bounding box center [480, 565] width 18 height 18
radio input "true"
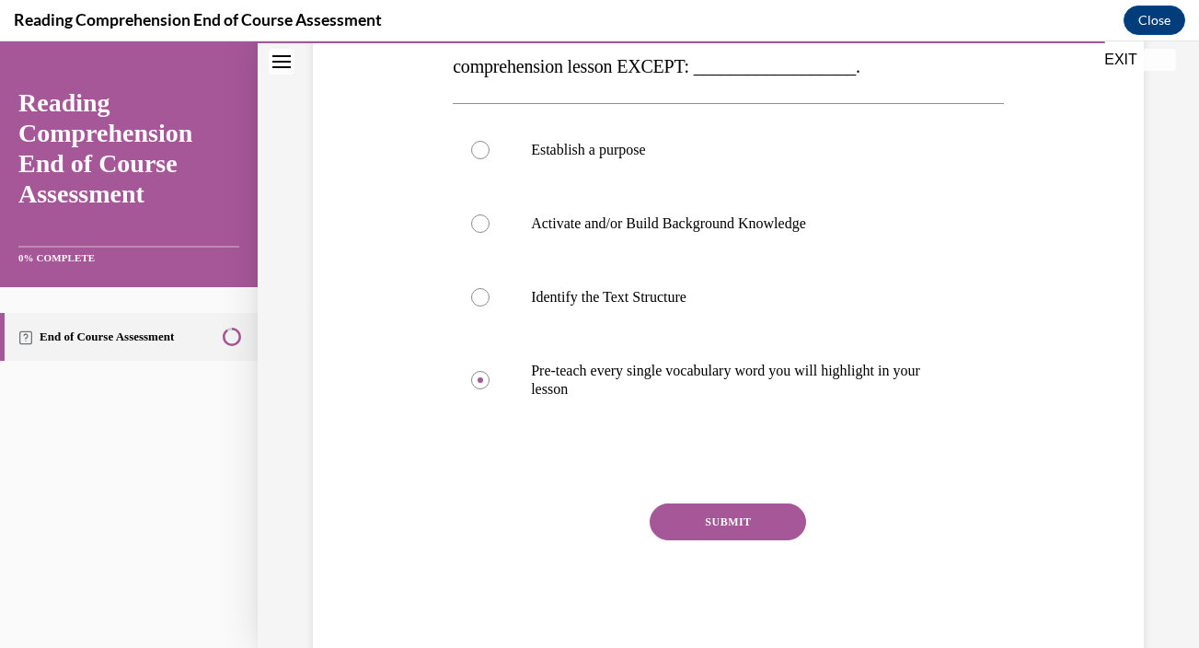
click at [743, 522] on button "SUBMIT" at bounding box center [728, 521] width 156 height 37
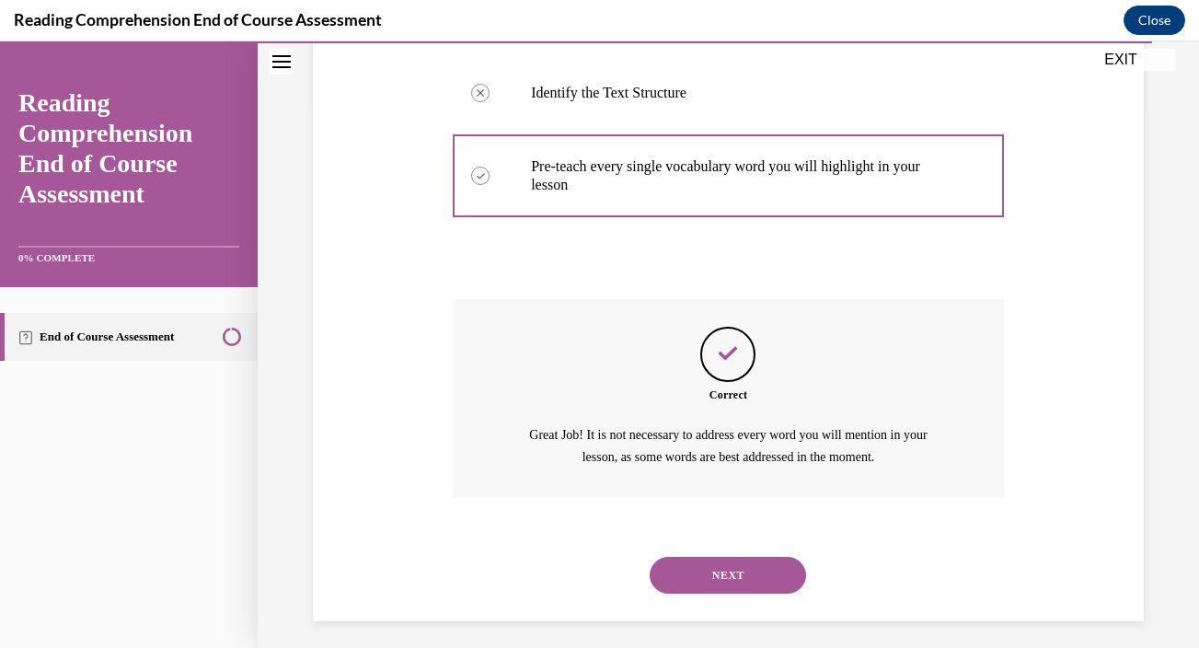
scroll to position [553, 0]
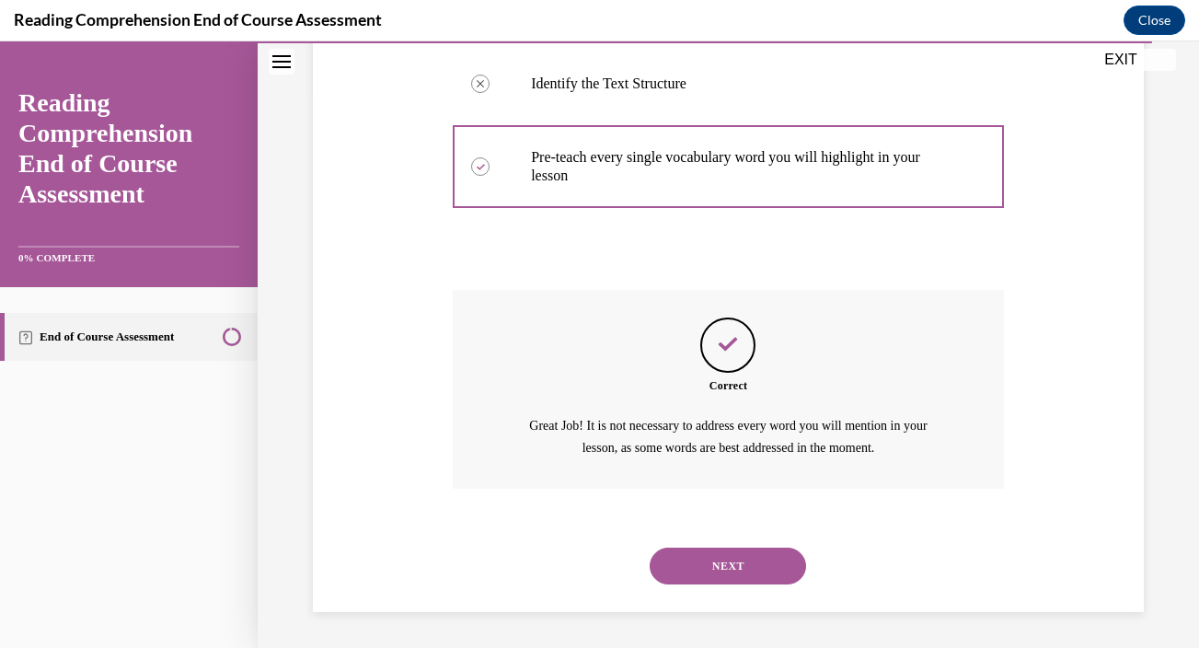
click at [726, 564] on button "NEXT" at bounding box center [728, 565] width 156 height 37
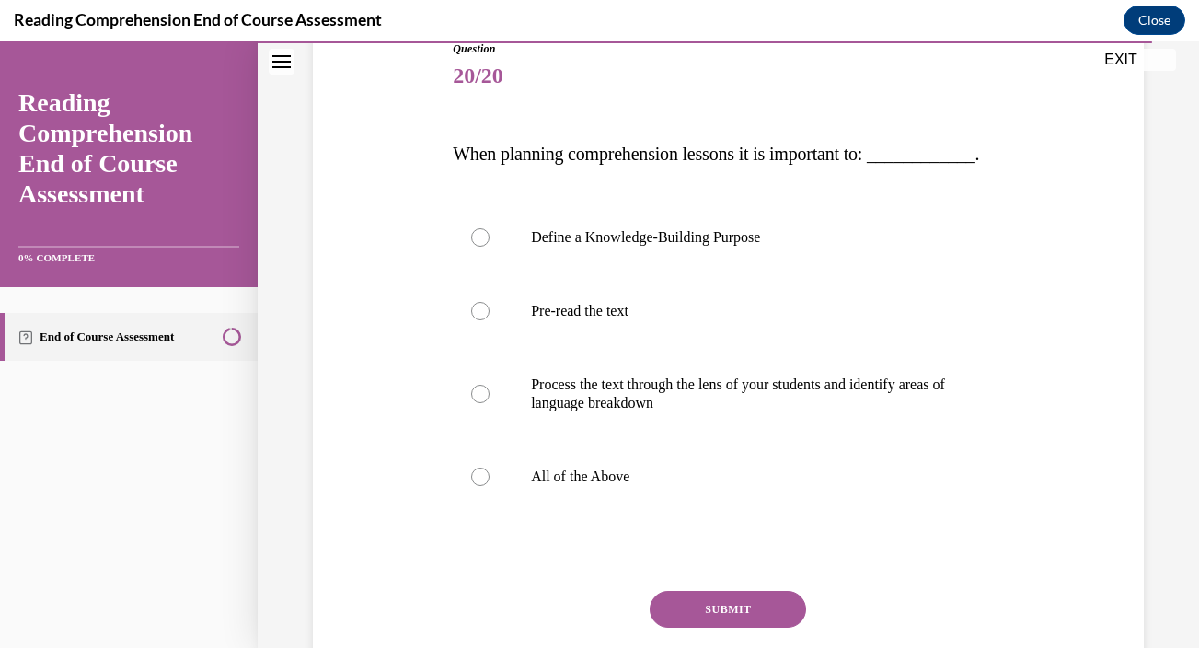
scroll to position [201, 0]
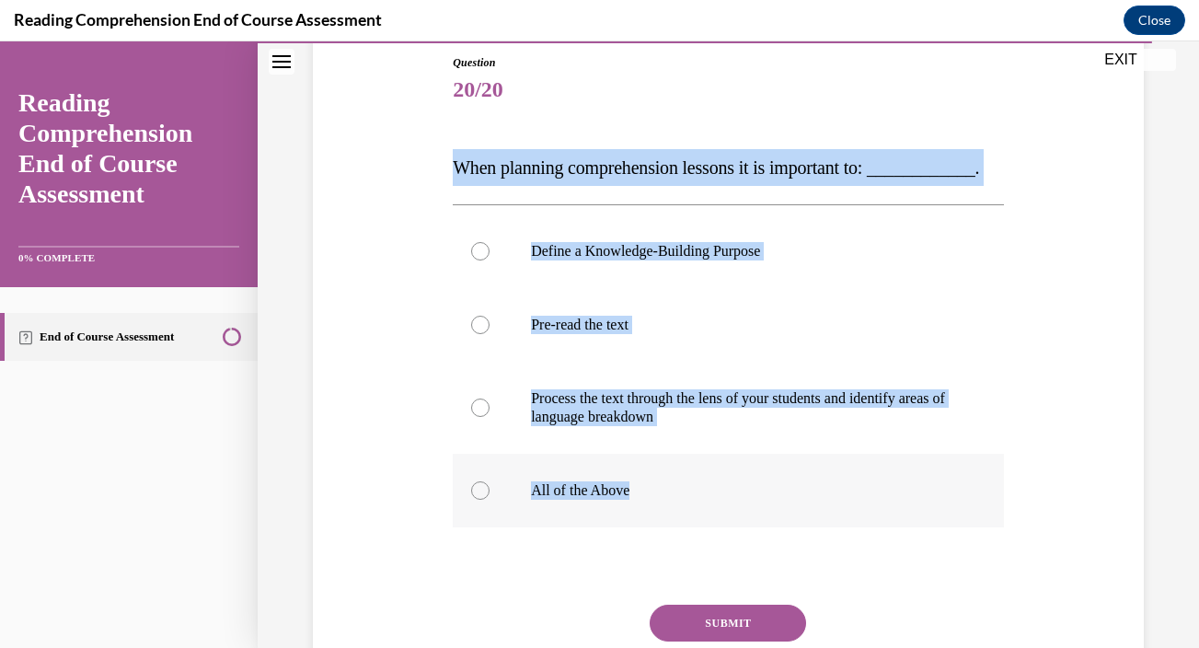
drag, startPoint x: 454, startPoint y: 168, endPoint x: 731, endPoint y: 533, distance: 457.6
click at [731, 533] on div "Question 20/20 When planning comprehension lessons it is important to: ________…" at bounding box center [728, 404] width 551 height 701
click at [1172, 524] on div "Question 20/20 When planning comprehension lessons it is important to: ________…" at bounding box center [728, 345] width 941 height 894
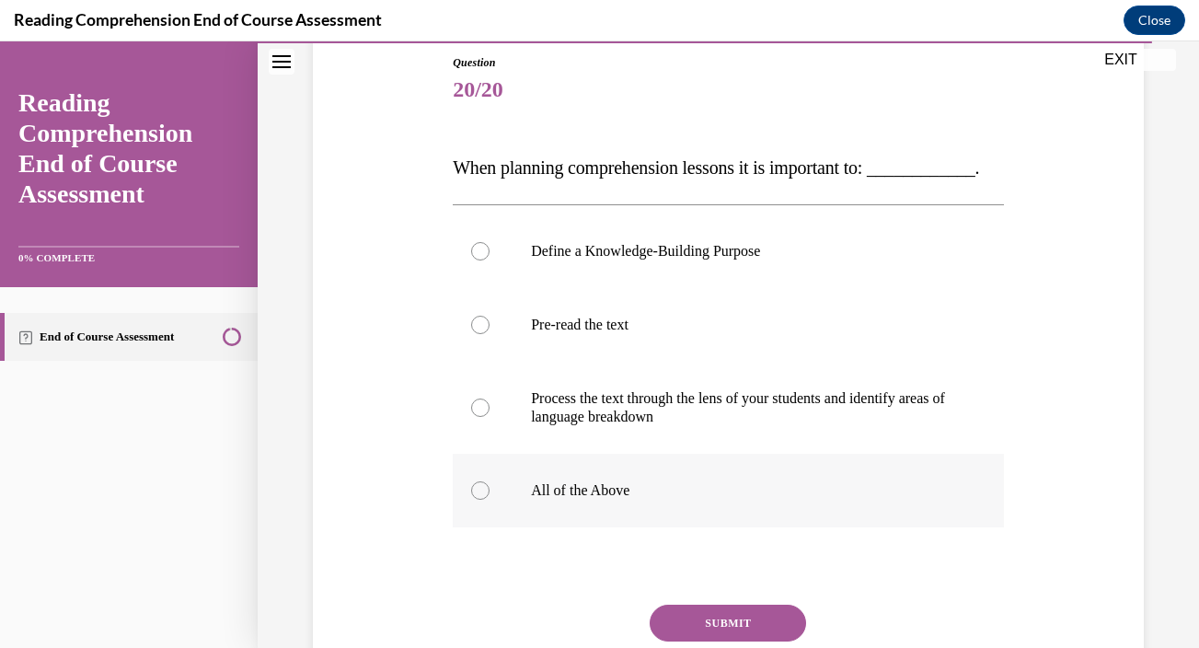
click at [624, 513] on label "All of the Above" at bounding box center [728, 491] width 551 height 74
click at [489, 500] on input "All of the Above" at bounding box center [480, 490] width 18 height 18
radio input "true"
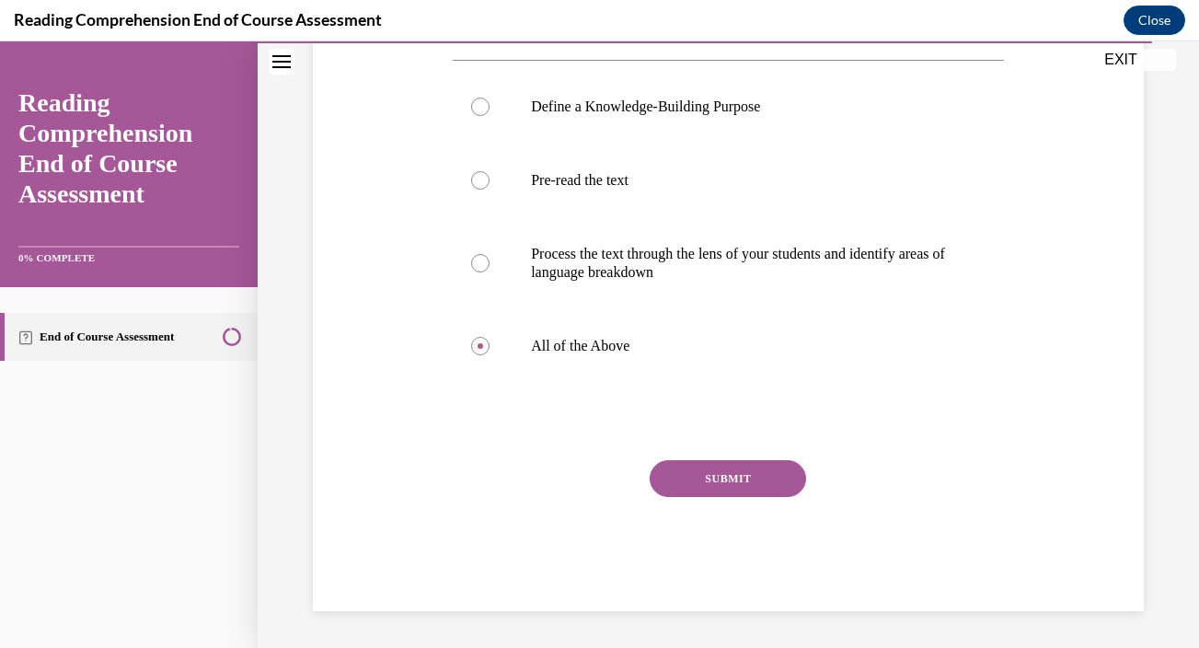
click at [700, 481] on button "SUBMIT" at bounding box center [728, 478] width 156 height 37
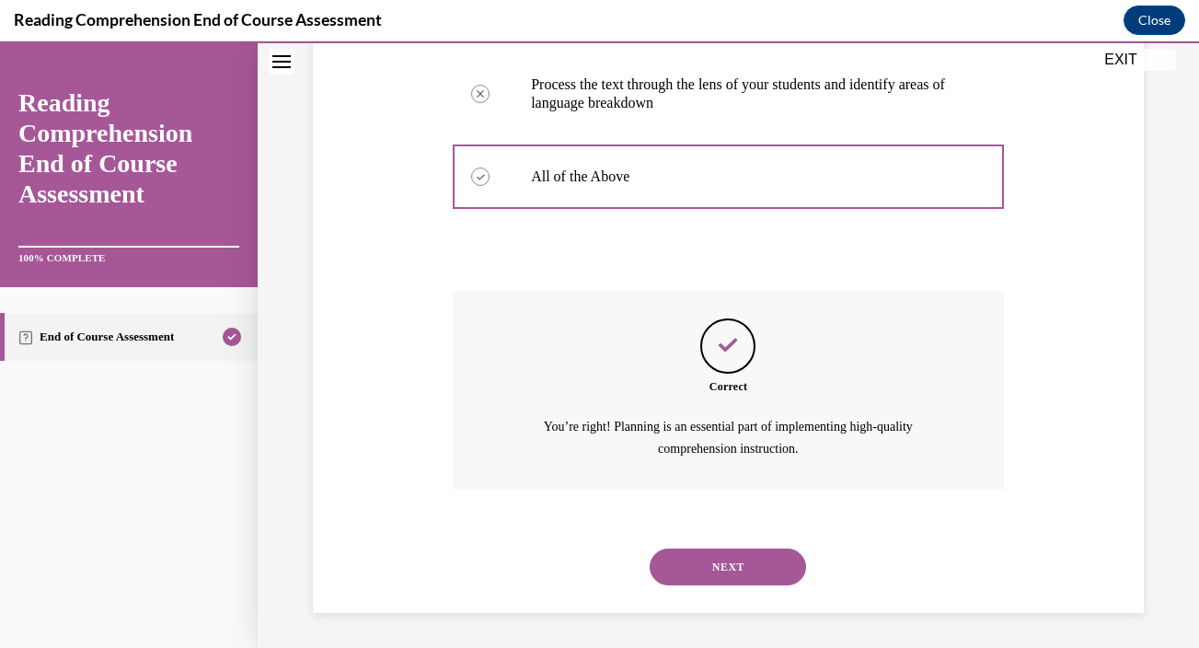
scroll to position [553, 0]
click at [697, 566] on button "NEXT" at bounding box center [728, 564] width 156 height 37
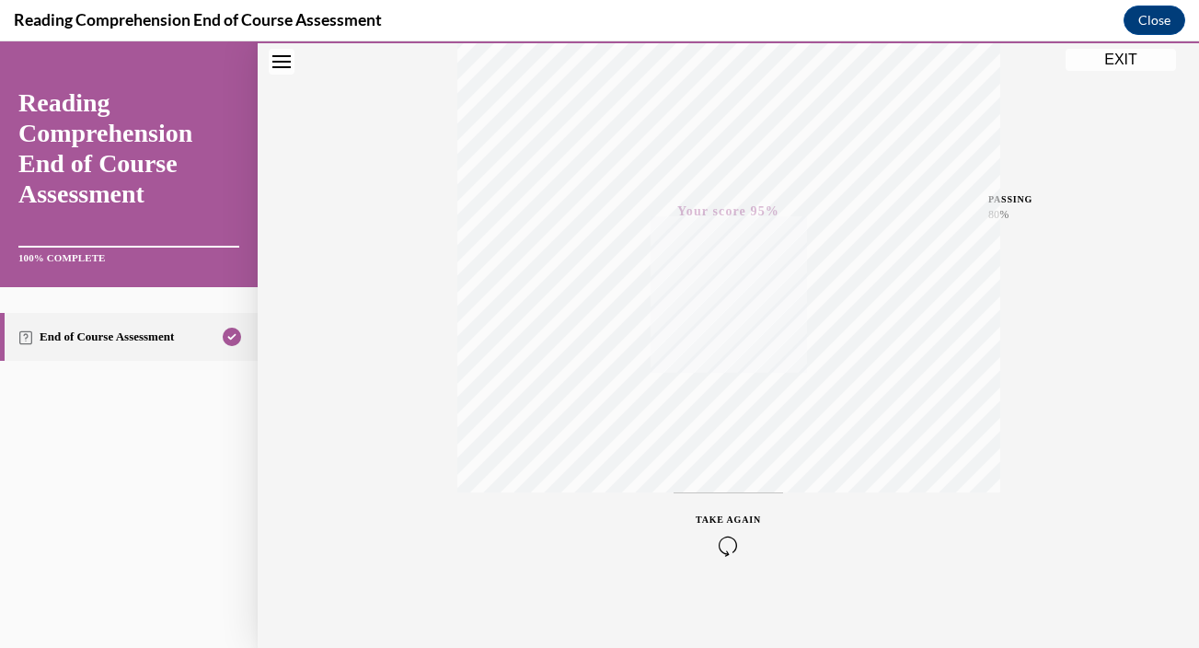
scroll to position [337, 0]
click at [1100, 68] on button "EXIT" at bounding box center [1120, 60] width 110 height 22
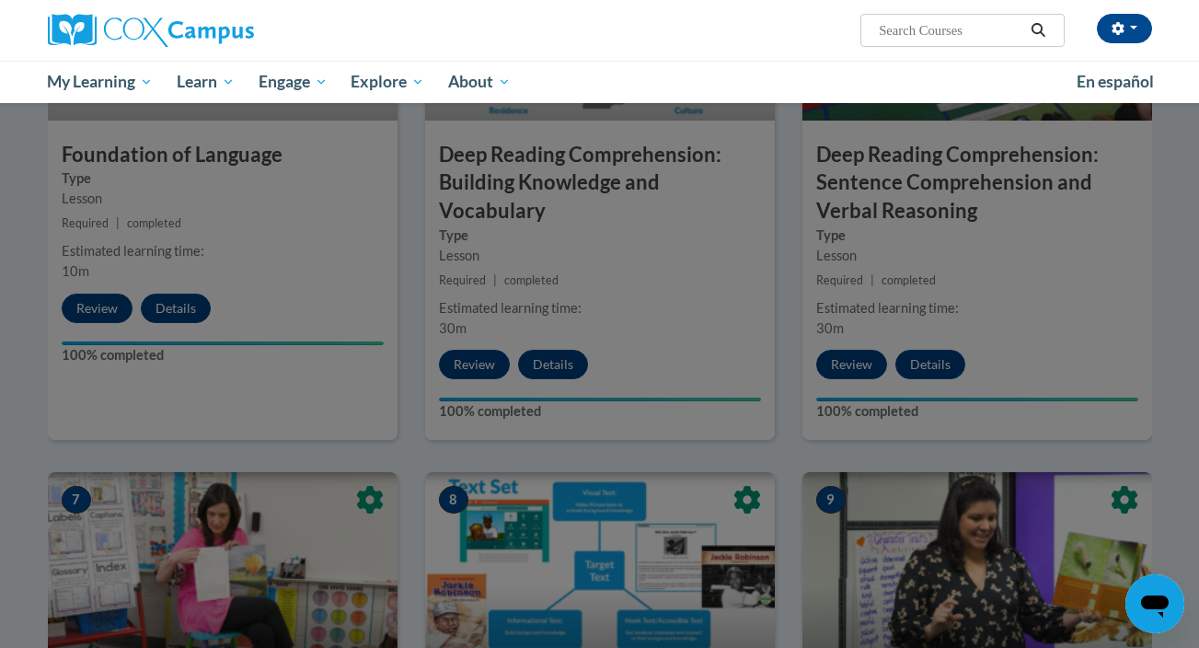
scroll to position [669, 0]
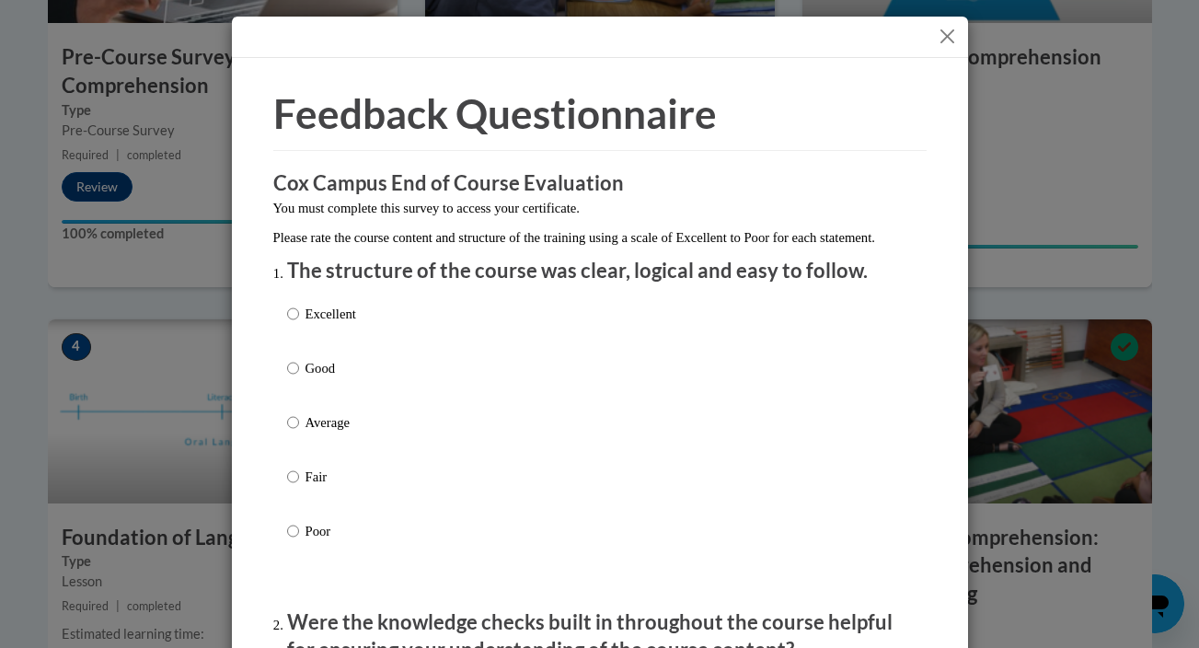
click at [335, 324] on p "Excellent" at bounding box center [330, 314] width 51 height 20
click at [299, 324] on input "Excellent" at bounding box center [293, 314] width 12 height 20
radio input "true"
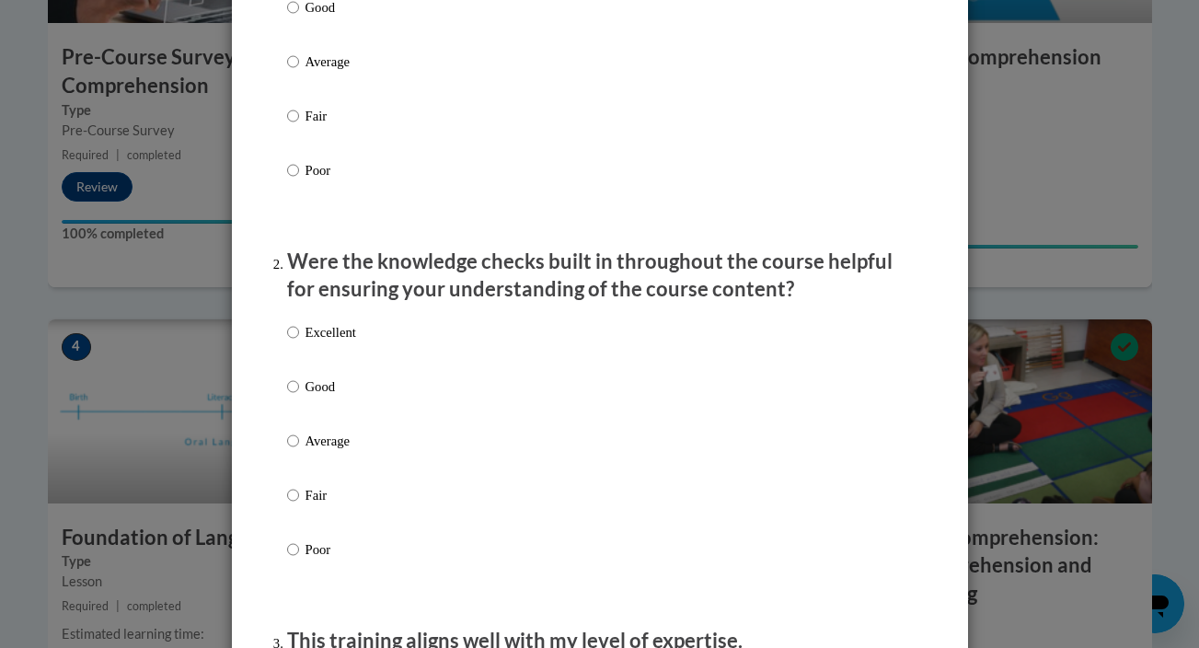
scroll to position [363, 0]
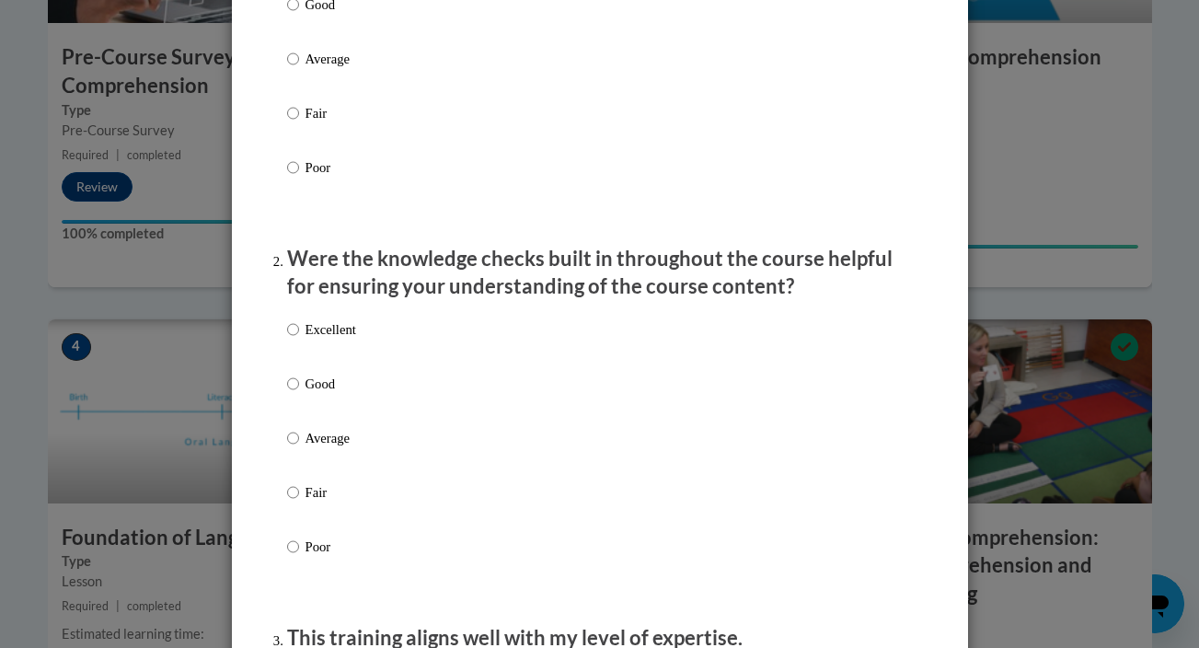
click at [356, 336] on div "Excellent Good Average Fair Poor" at bounding box center [321, 452] width 69 height 285
click at [352, 339] on p "Excellent" at bounding box center [330, 329] width 51 height 20
click at [299, 339] on input "Excellent" at bounding box center [293, 329] width 12 height 20
radio input "true"
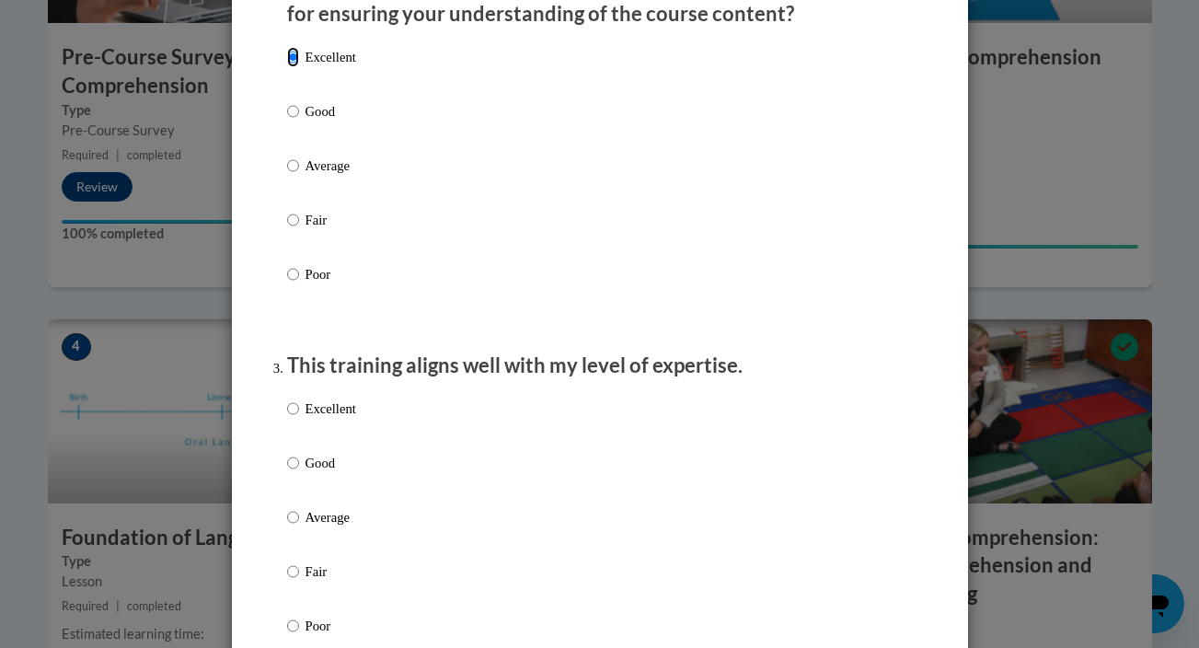
scroll to position [638, 0]
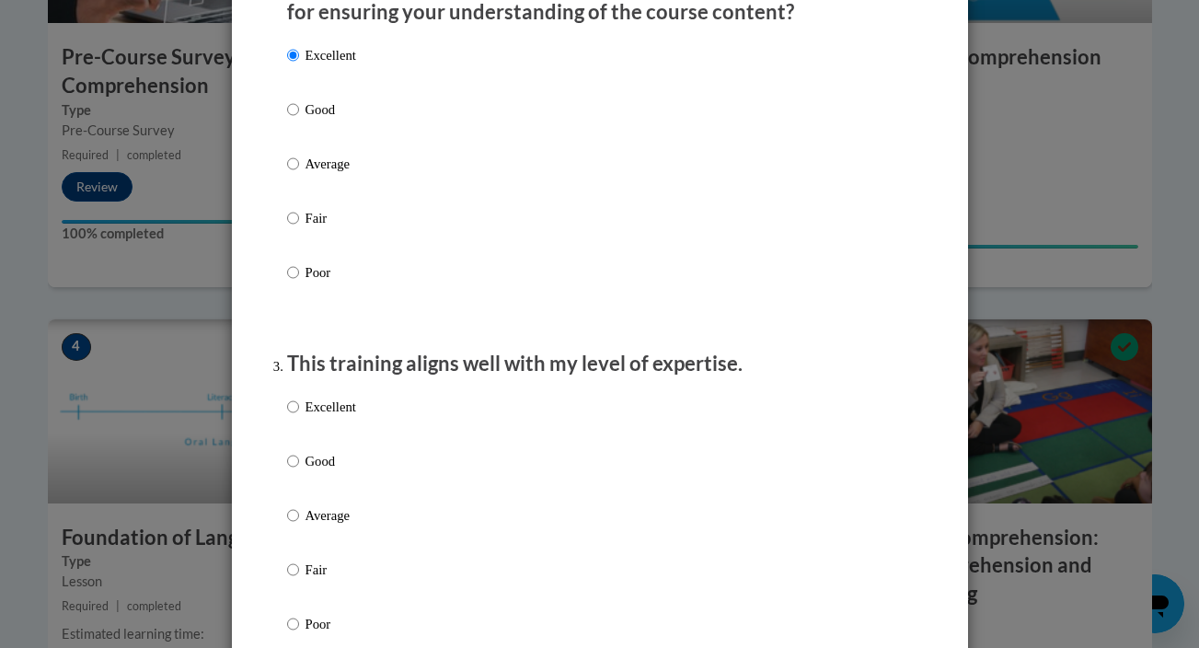
click at [331, 417] on p "Excellent" at bounding box center [330, 407] width 51 height 20
click at [299, 417] on input "Excellent" at bounding box center [293, 407] width 12 height 20
radio input "true"
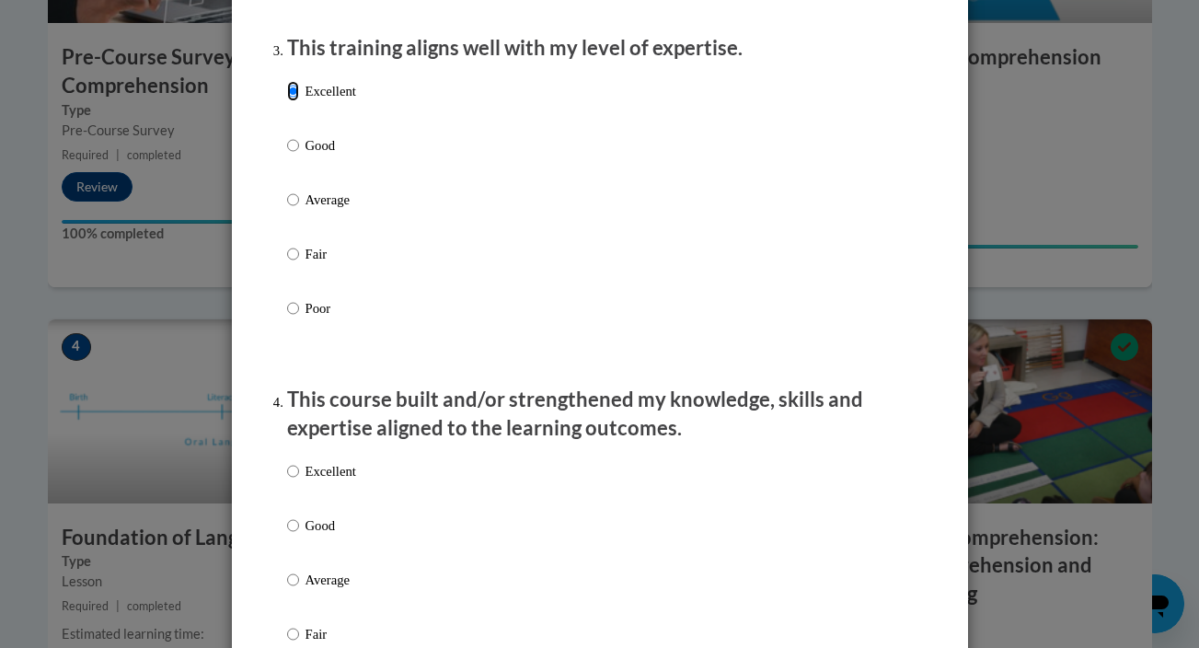
scroll to position [976, 0]
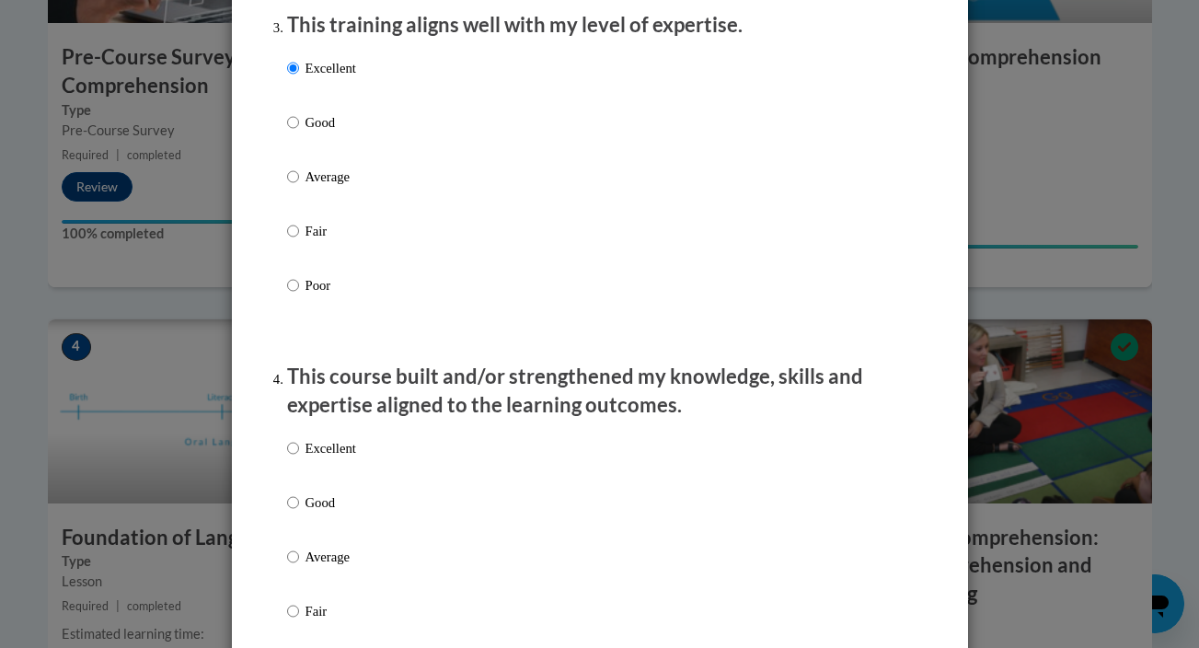
click at [330, 447] on div "Excellent Good Average Fair Poor" at bounding box center [321, 571] width 69 height 285
click at [330, 457] on p "Excellent" at bounding box center [330, 448] width 51 height 20
click at [299, 457] on input "Excellent" at bounding box center [293, 448] width 12 height 20
radio input "true"
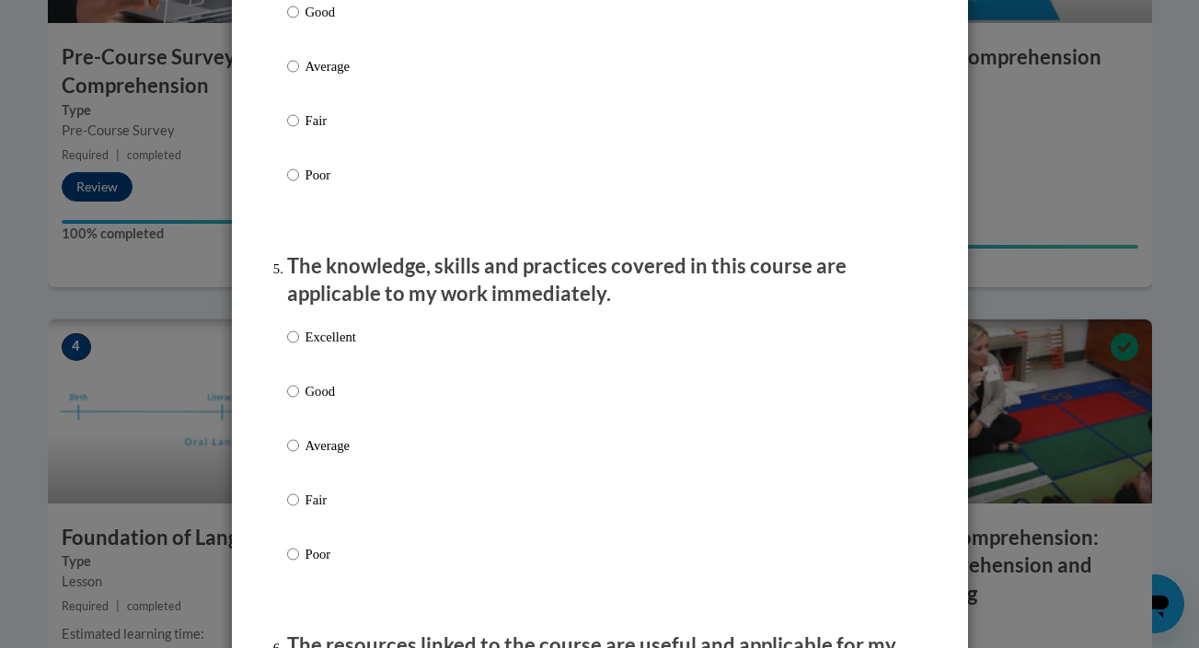
scroll to position [1468, 0]
click at [319, 345] on p "Excellent" at bounding box center [330, 335] width 51 height 20
click at [299, 345] on input "Excellent" at bounding box center [293, 335] width 12 height 20
radio input "true"
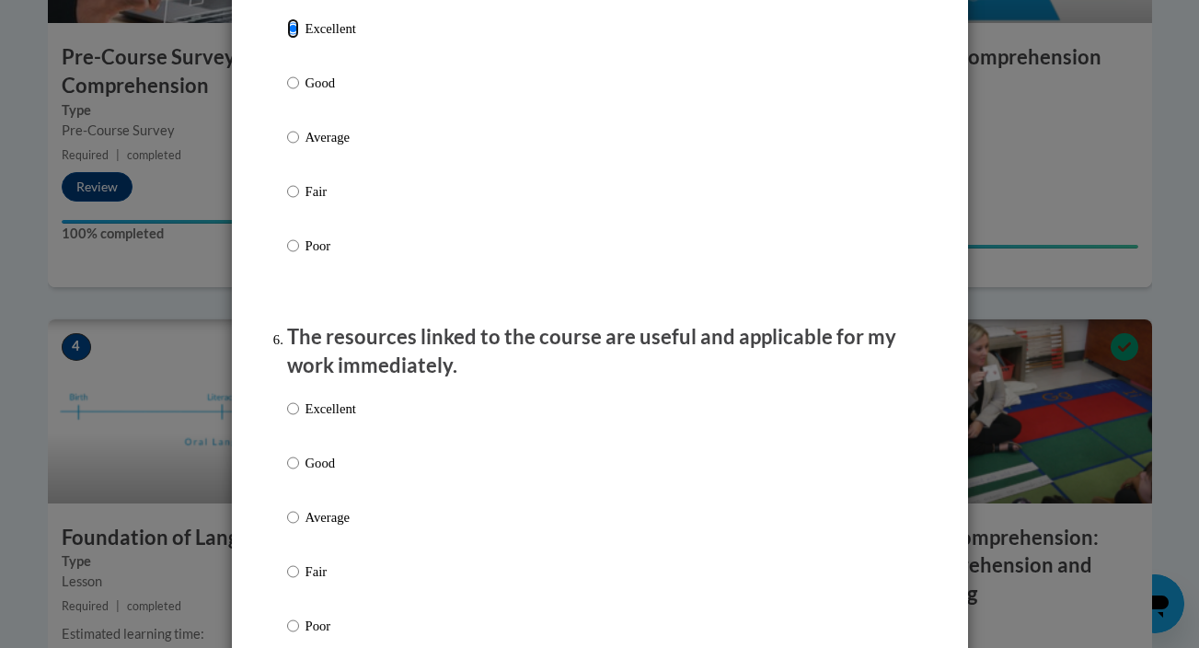
scroll to position [1779, 0]
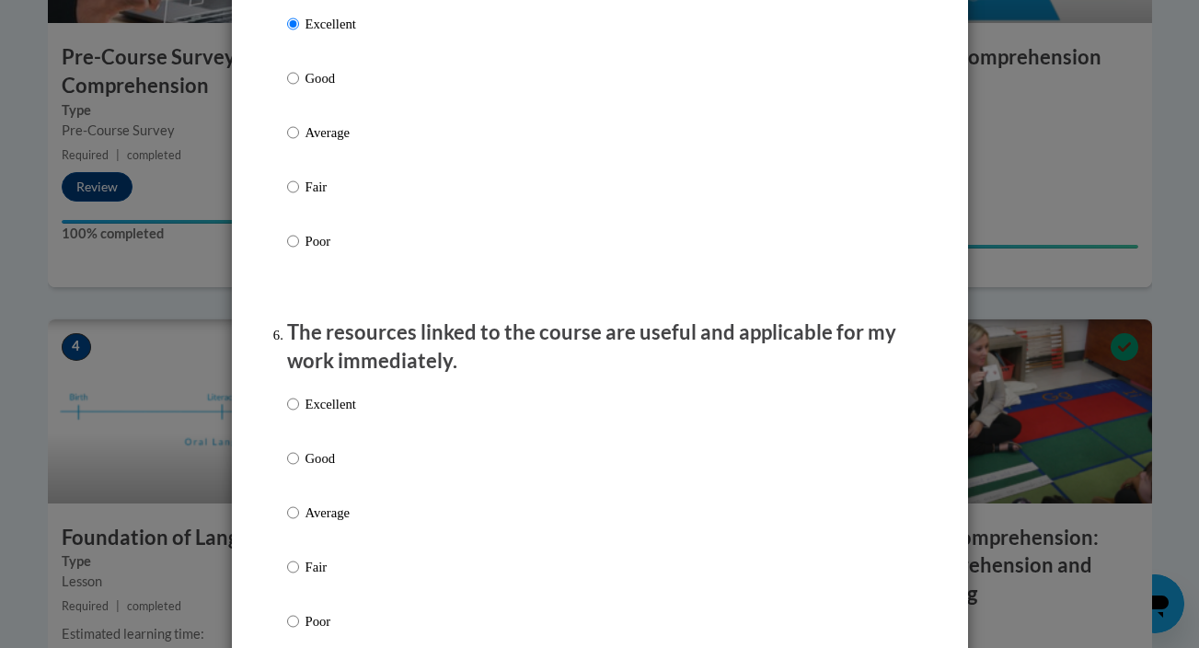
click at [351, 414] on p "Excellent" at bounding box center [330, 404] width 51 height 20
click at [299, 414] on input "Excellent" at bounding box center [293, 404] width 12 height 20
radio input "true"
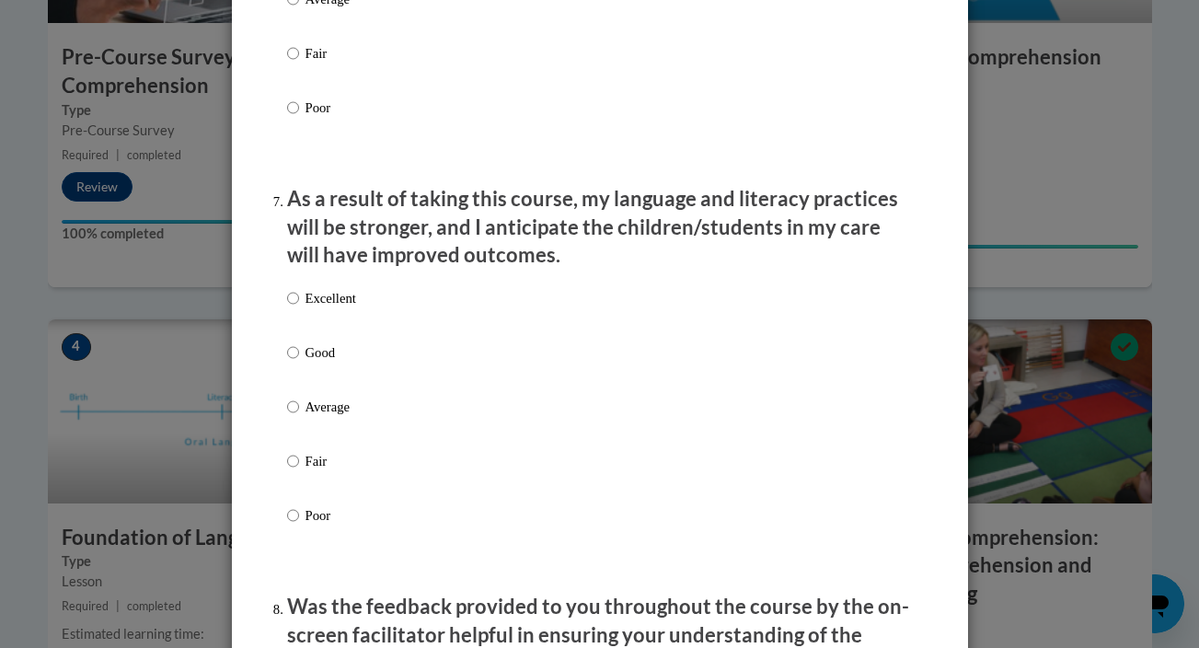
scroll to position [2303, 0]
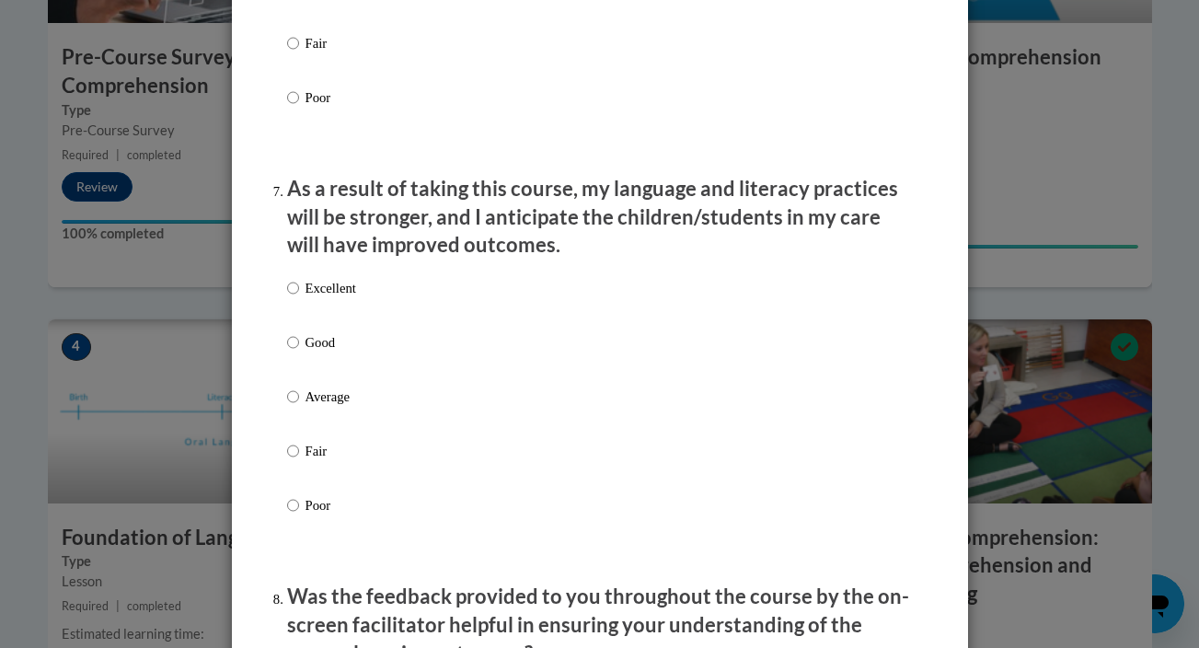
click at [394, 293] on div "Excellent Good Average Fair Poor" at bounding box center [600, 419] width 626 height 300
click at [349, 298] on p "Excellent" at bounding box center [330, 288] width 51 height 20
click at [299, 298] on input "Excellent" at bounding box center [293, 288] width 12 height 20
radio input "true"
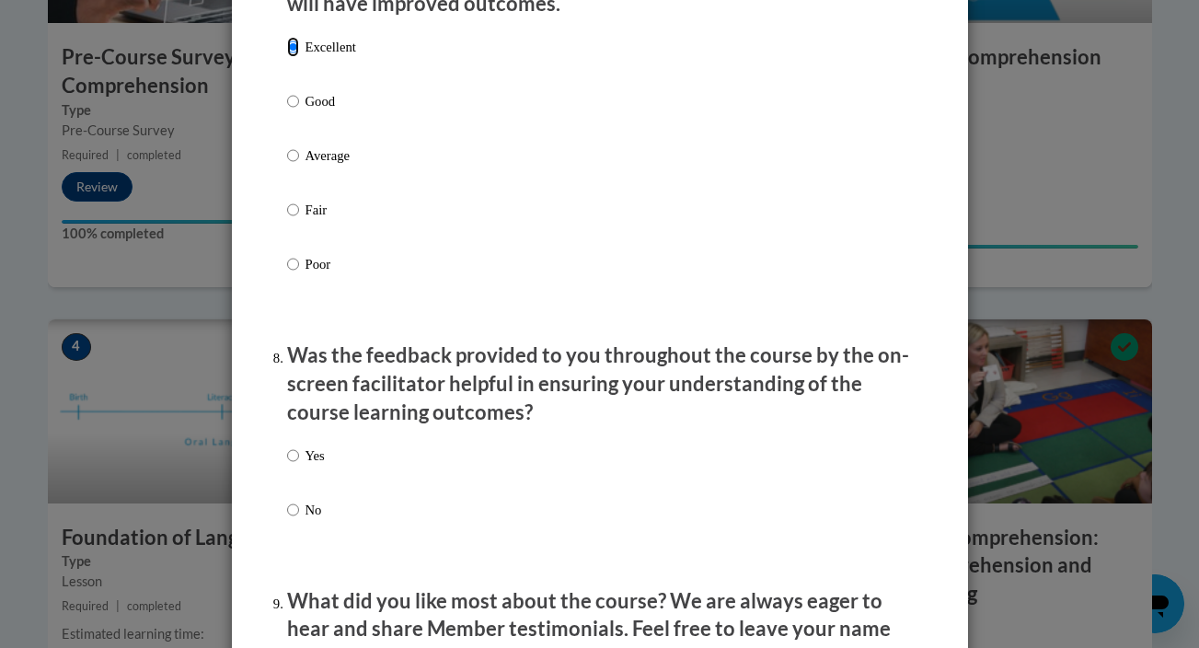
scroll to position [2547, 0]
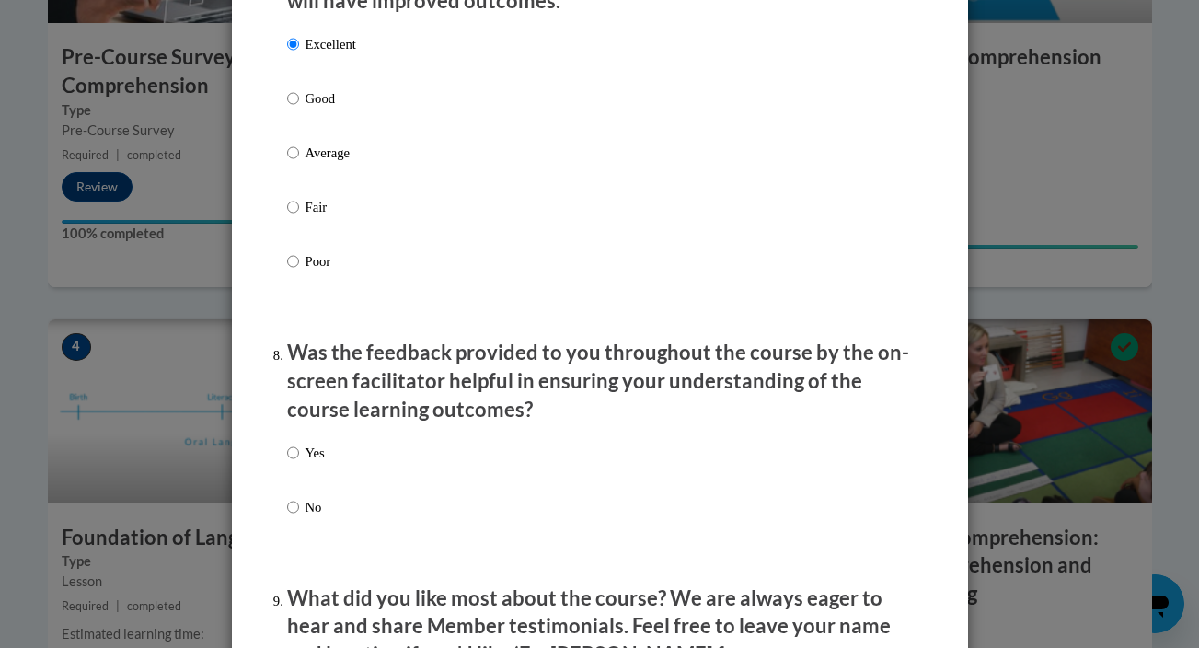
click at [429, 491] on div "Yes No" at bounding box center [600, 501] width 626 height 137
click at [351, 475] on div "Yes No" at bounding box center [600, 501] width 626 height 137
click at [313, 463] on p "Yes" at bounding box center [314, 453] width 19 height 20
click at [299, 463] on input "Yes" at bounding box center [293, 453] width 12 height 20
radio input "true"
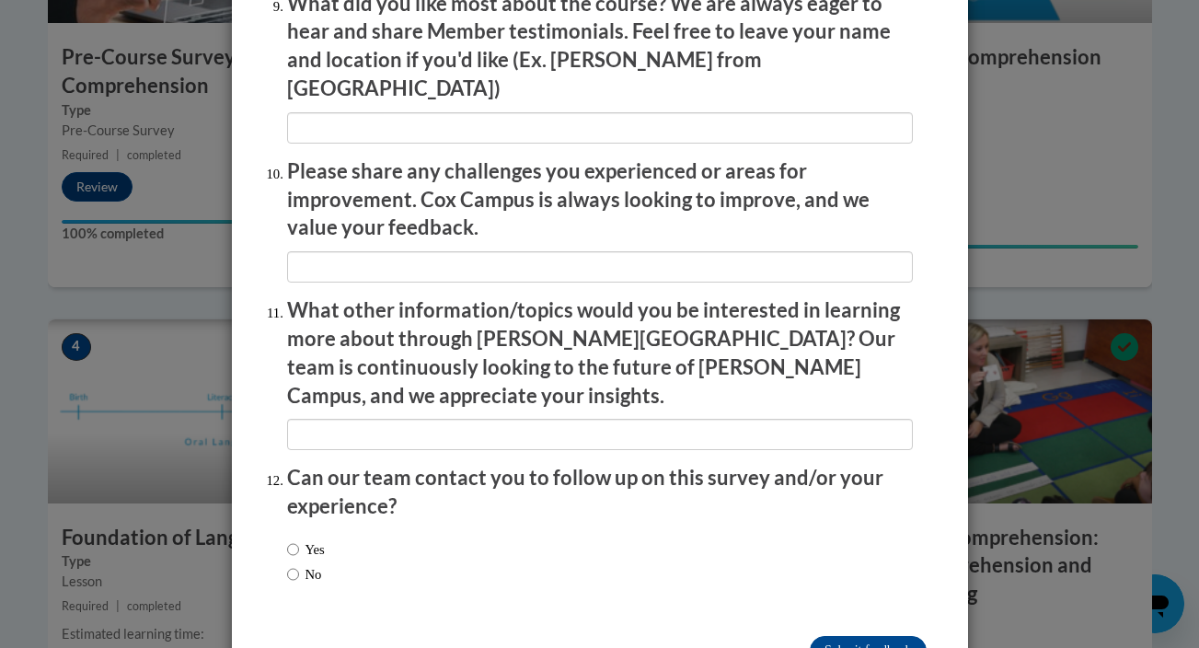
scroll to position [3180, 0]
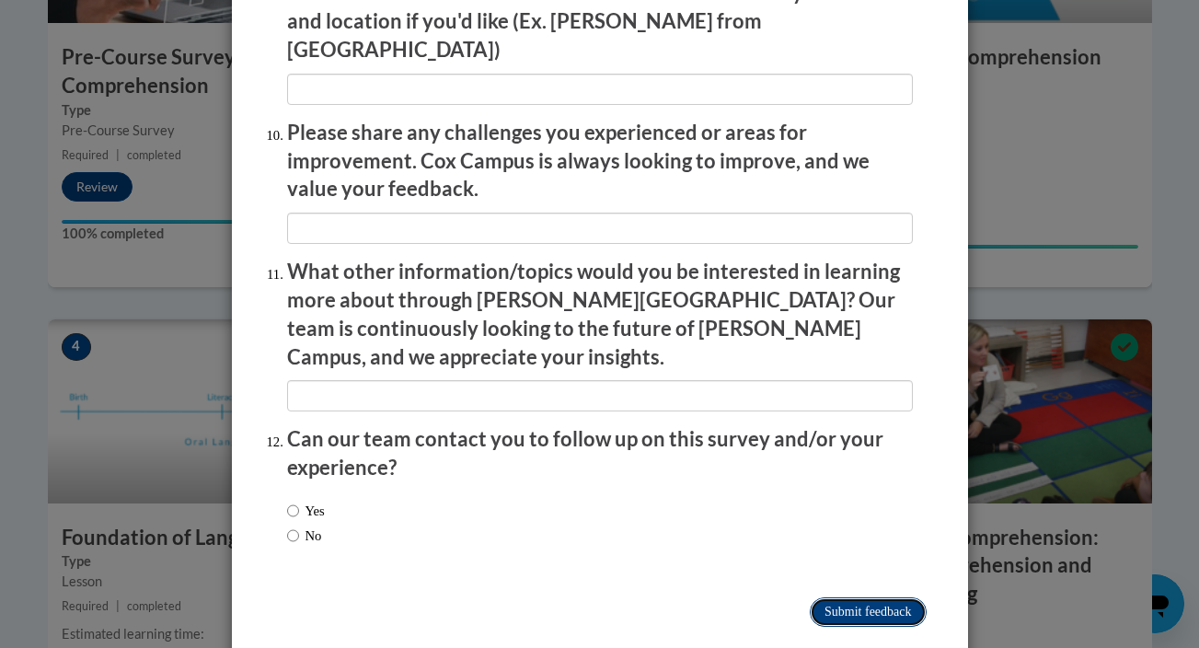
click at [852, 597] on input "Submit feedback" at bounding box center [868, 611] width 116 height 29
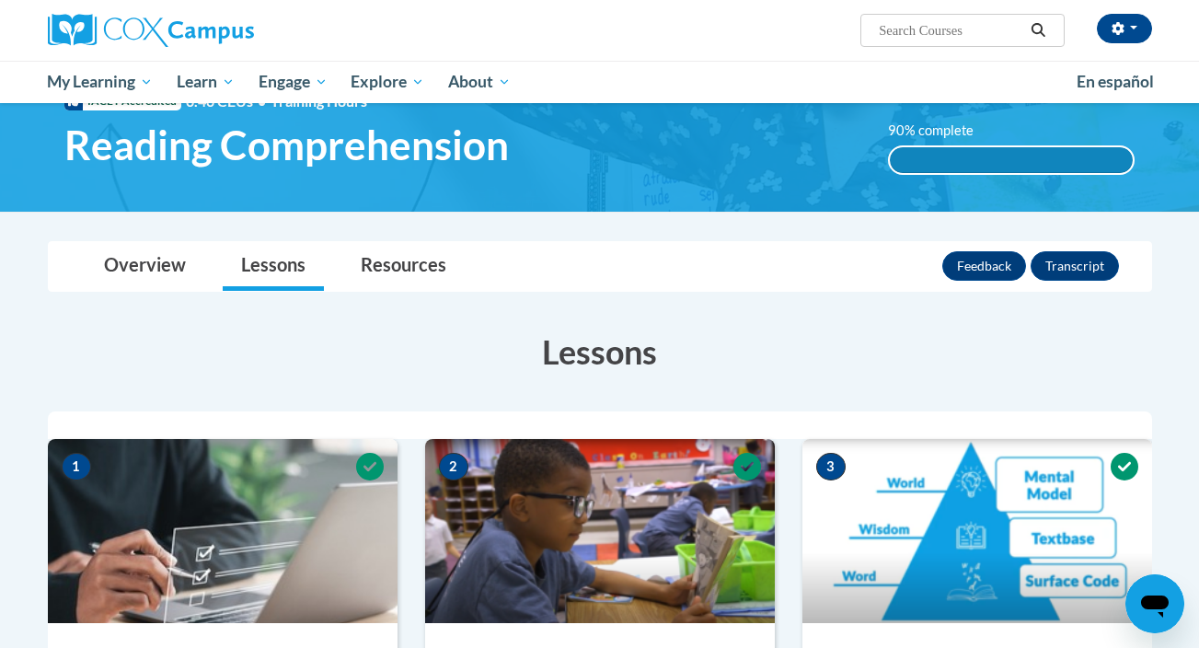
scroll to position [65, 0]
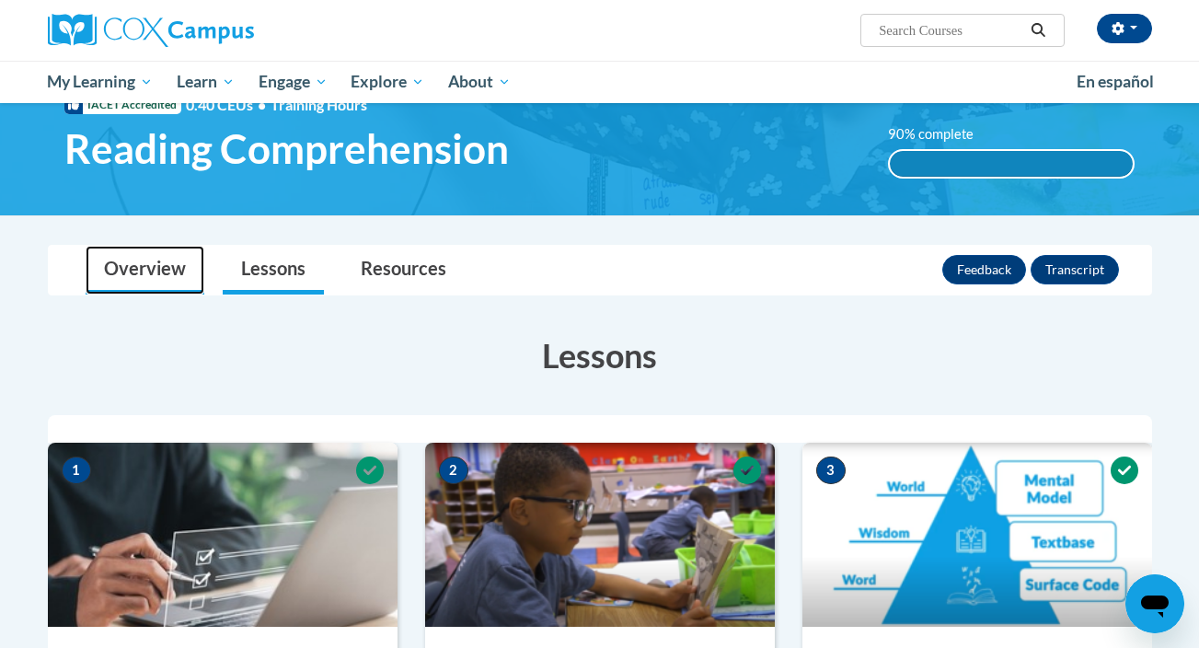
click at [168, 280] on link "Overview" at bounding box center [145, 270] width 119 height 49
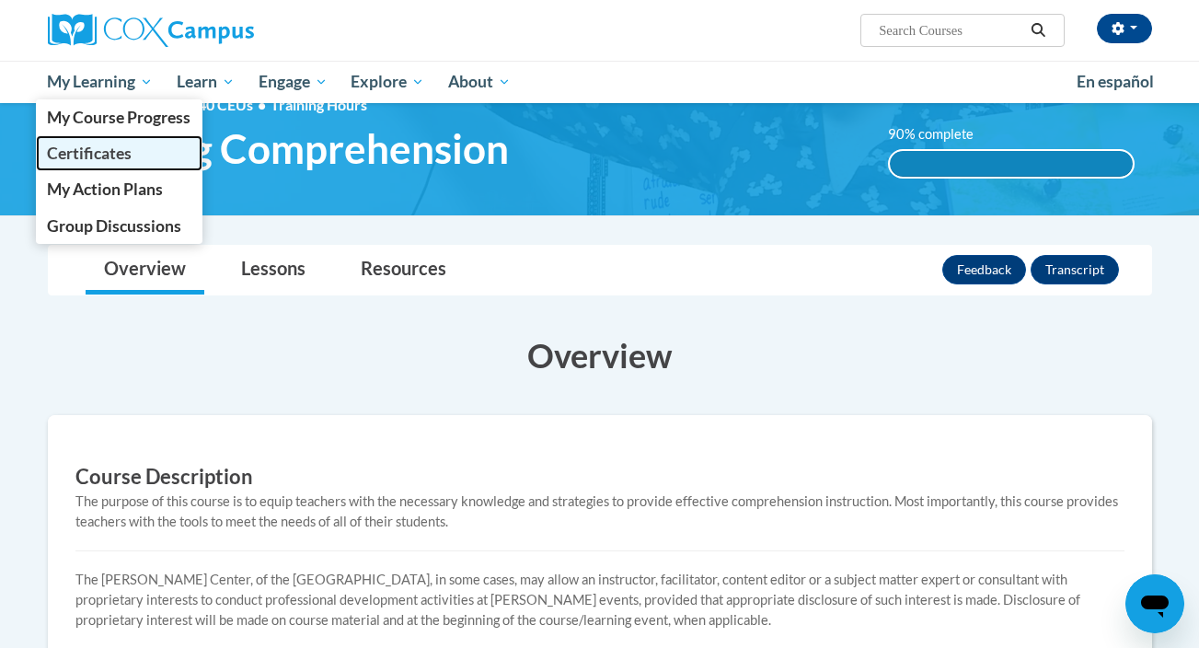
click at [130, 158] on span "Certificates" at bounding box center [89, 153] width 85 height 19
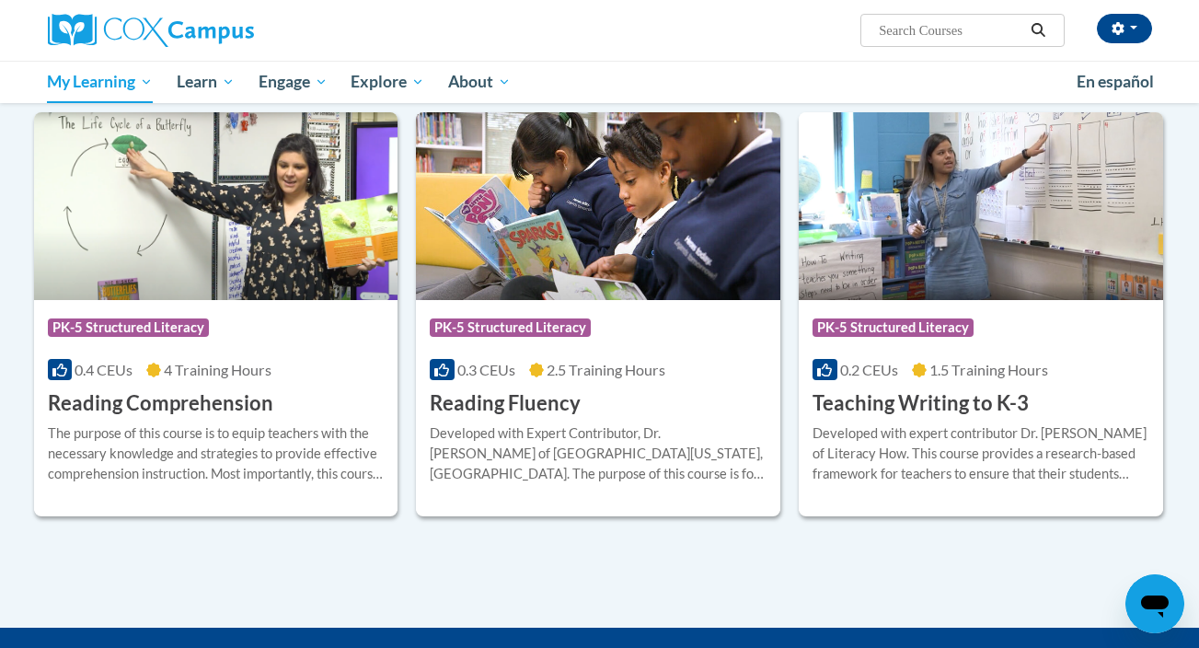
scroll to position [341, 0]
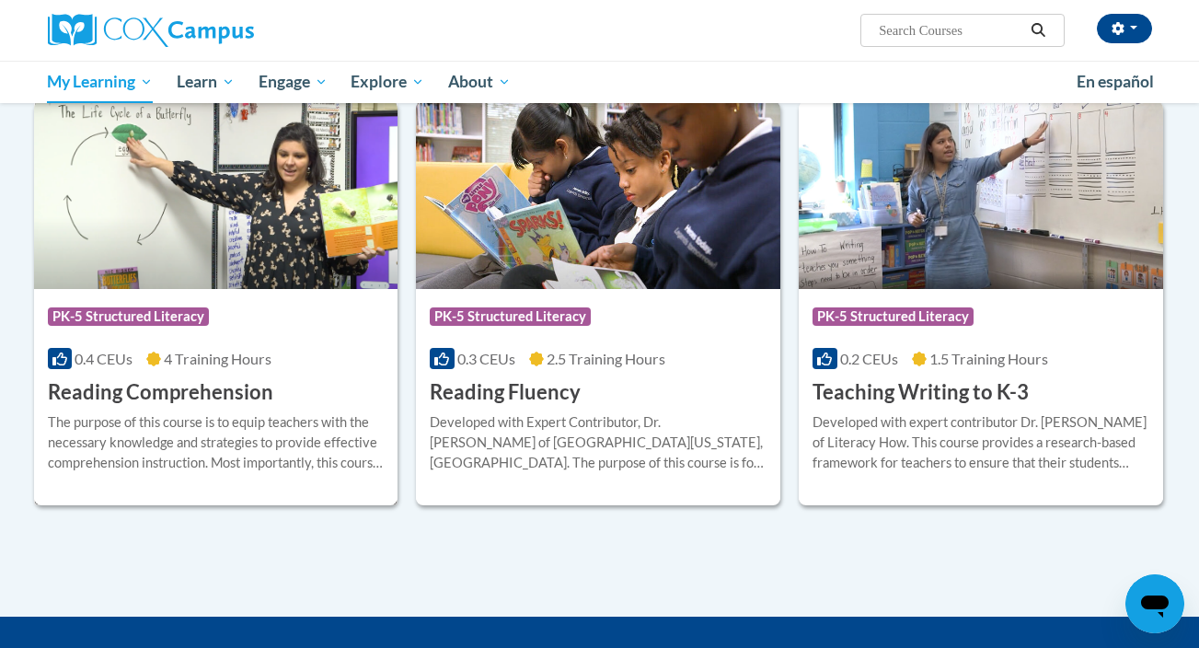
click at [279, 424] on div "The purpose of this course is to equip teachers with the necessary knowledge an…" at bounding box center [216, 442] width 337 height 61
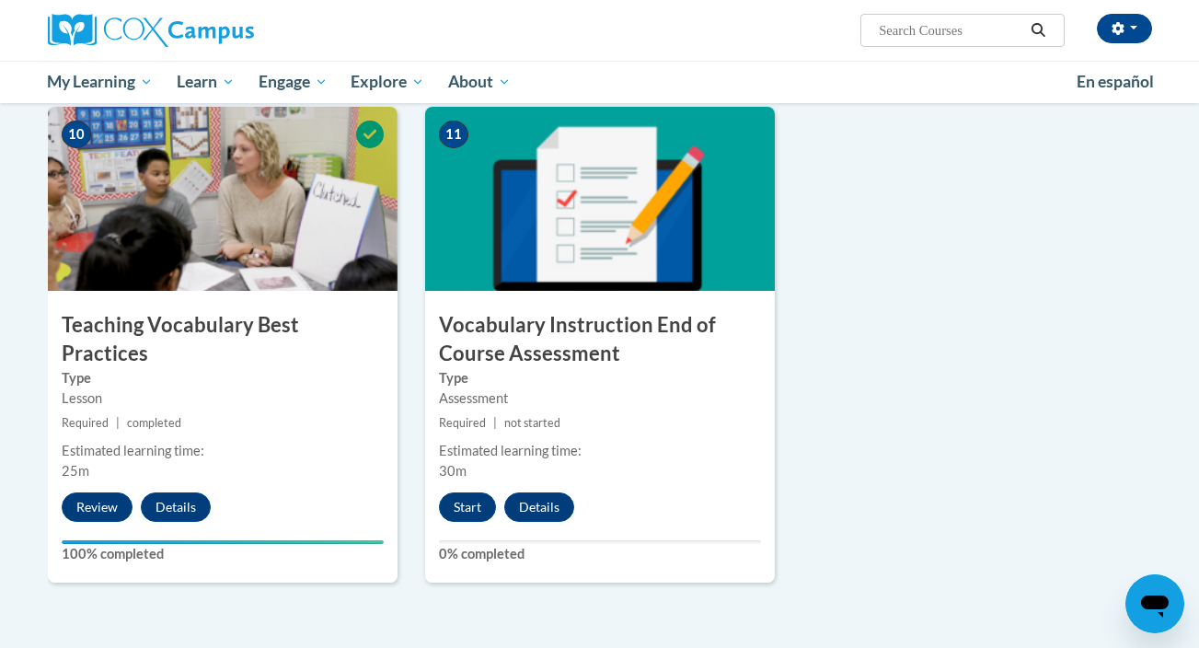
scroll to position [1939, 0]
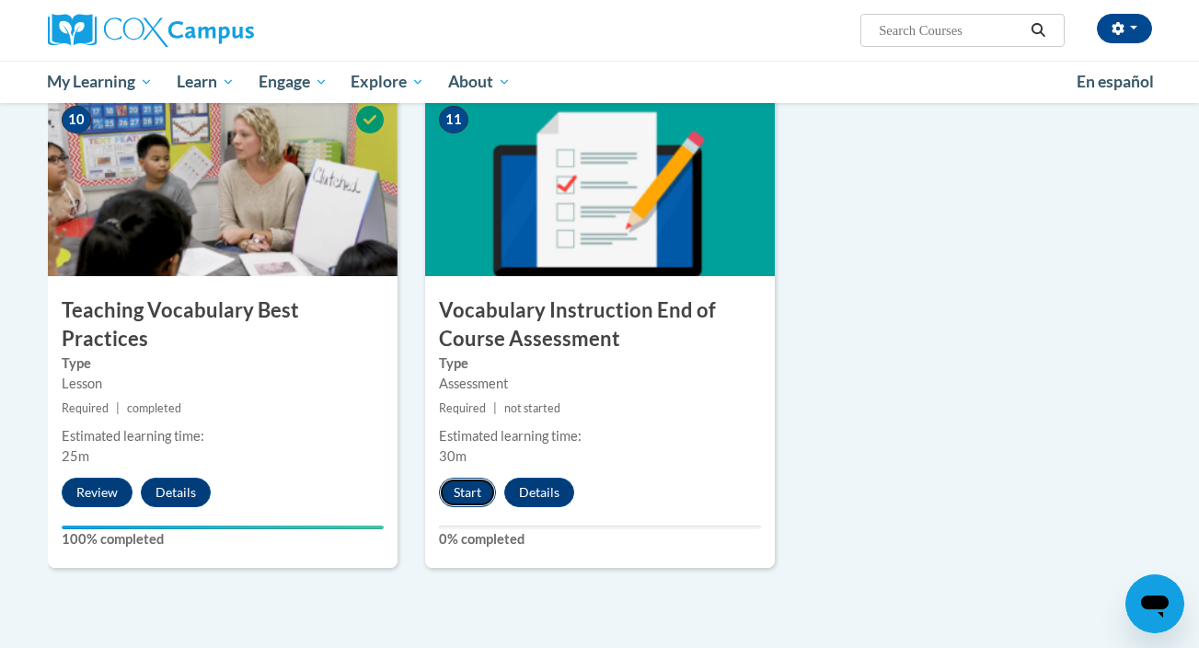
click at [462, 489] on button "Start" at bounding box center [467, 491] width 57 height 29
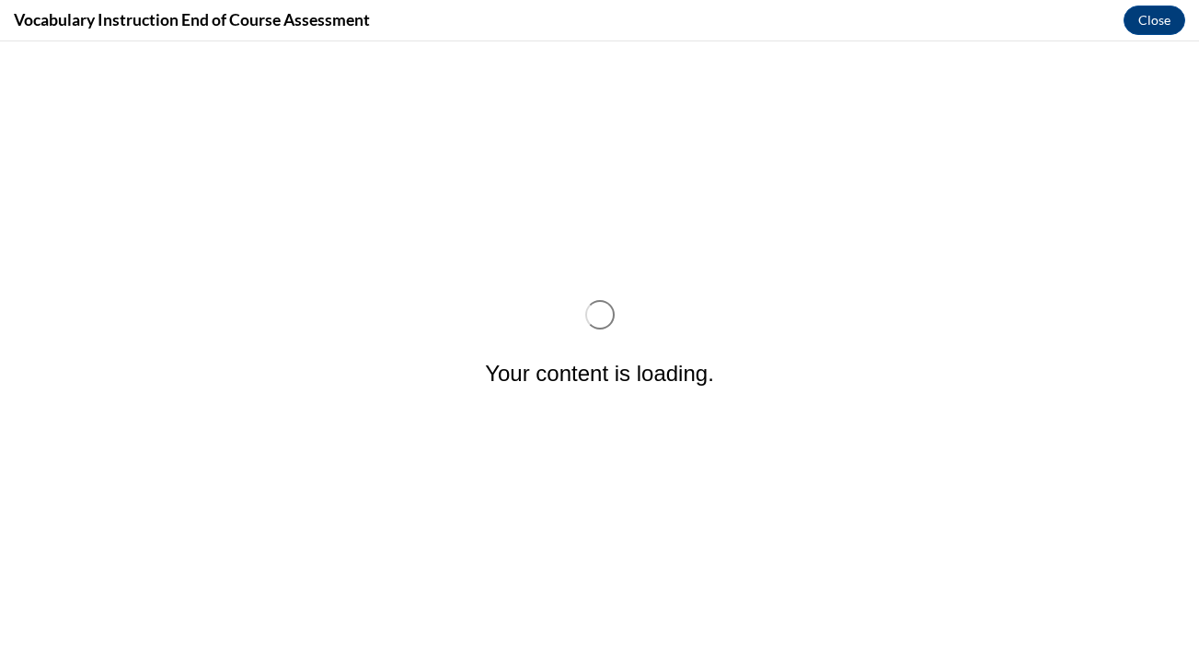
scroll to position [0, 0]
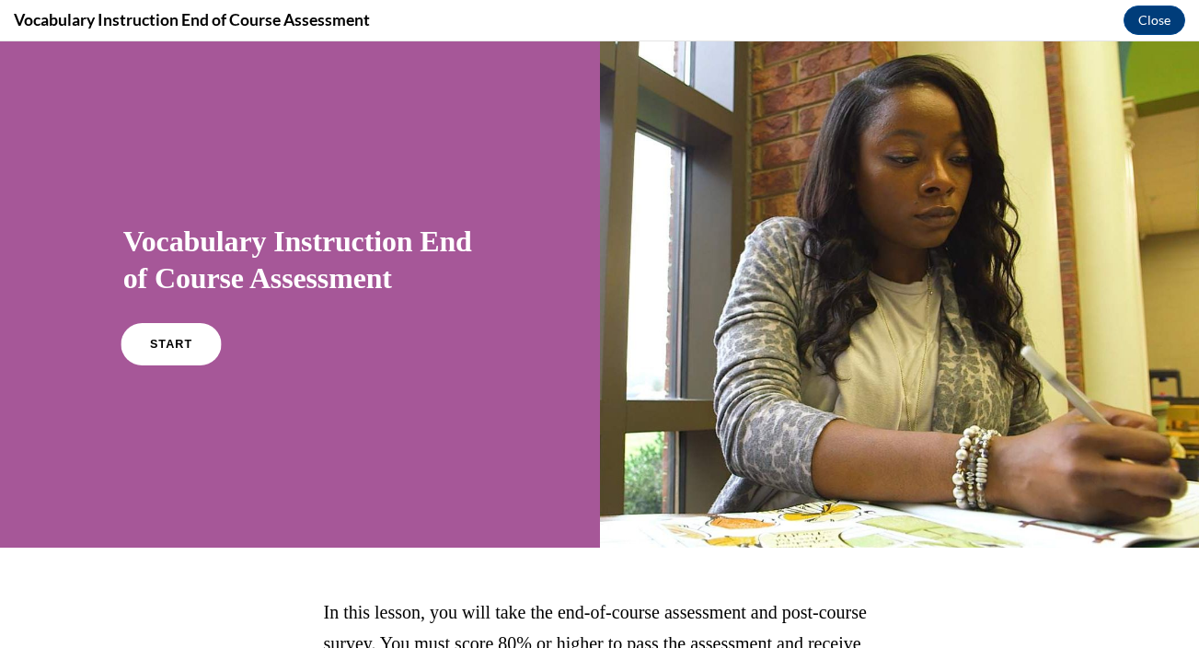
click at [161, 352] on link "START" at bounding box center [171, 344] width 100 height 42
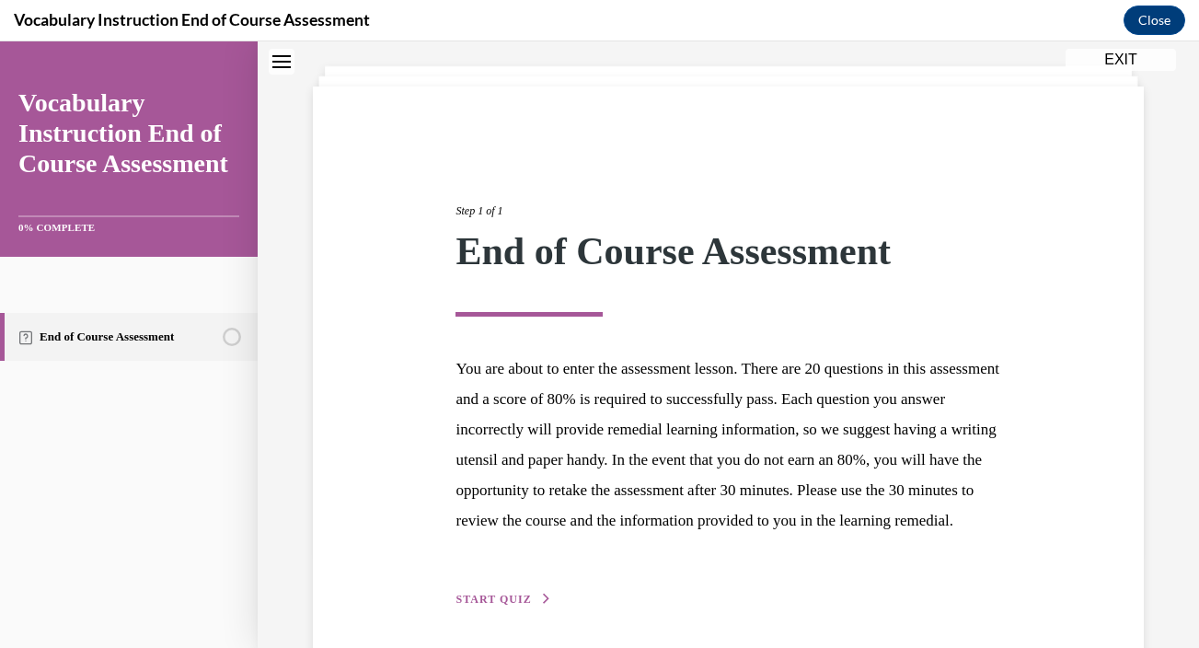
scroll to position [197, 0]
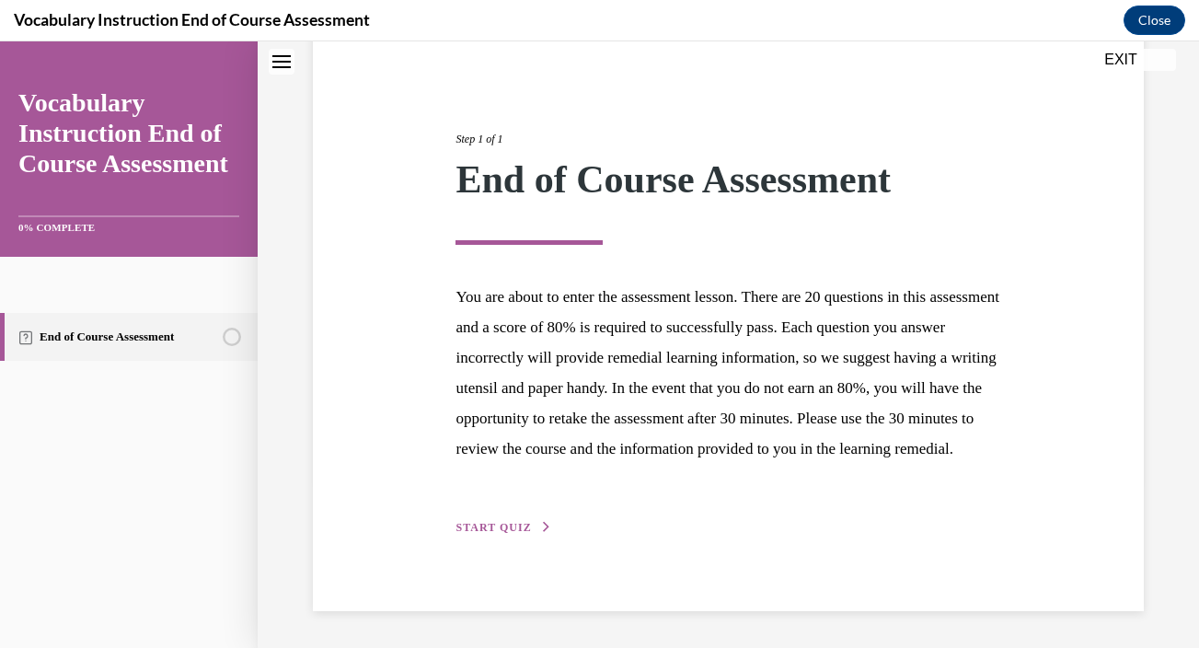
click at [470, 530] on span "START QUIZ" at bounding box center [492, 527] width 75 height 13
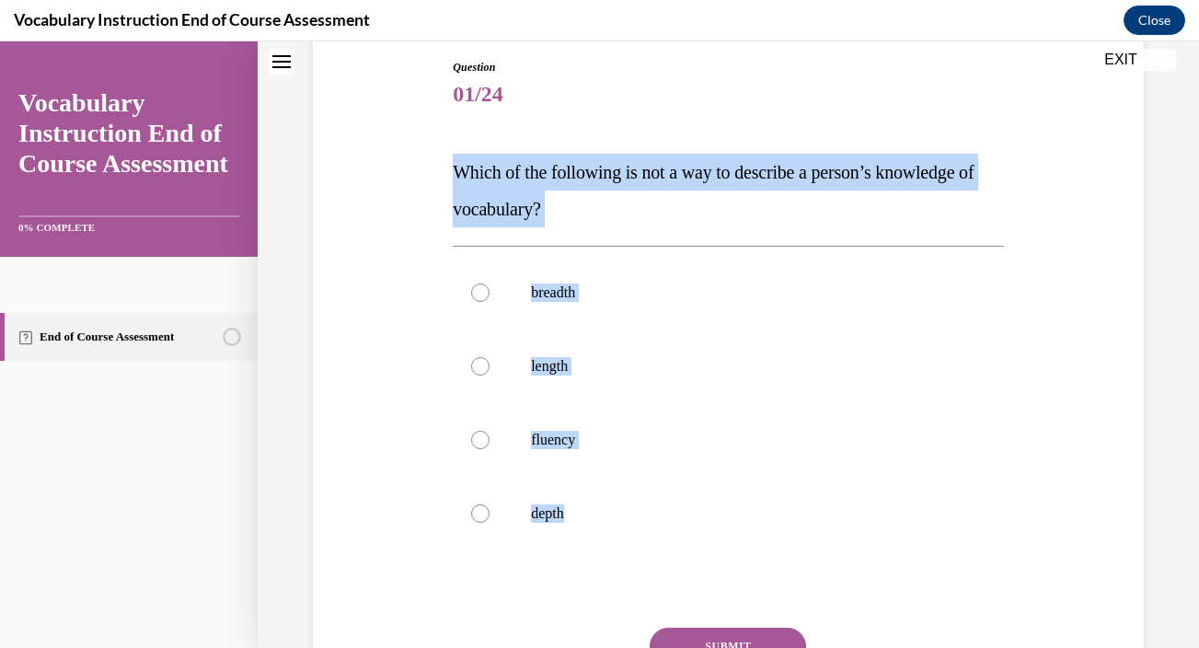
drag, startPoint x: 454, startPoint y: 175, endPoint x: 609, endPoint y: 558, distance: 413.1
click at [609, 558] on div "Question 01/24 Which of the following is not a way to describe a person’s knowl…" at bounding box center [728, 418] width 551 height 719
copy div "Which of the following is not a way to describe a person’s knowledge of vocabul…"
click at [623, 380] on label "length" at bounding box center [728, 366] width 551 height 74
click at [489, 375] on input "length" at bounding box center [480, 366] width 18 height 18
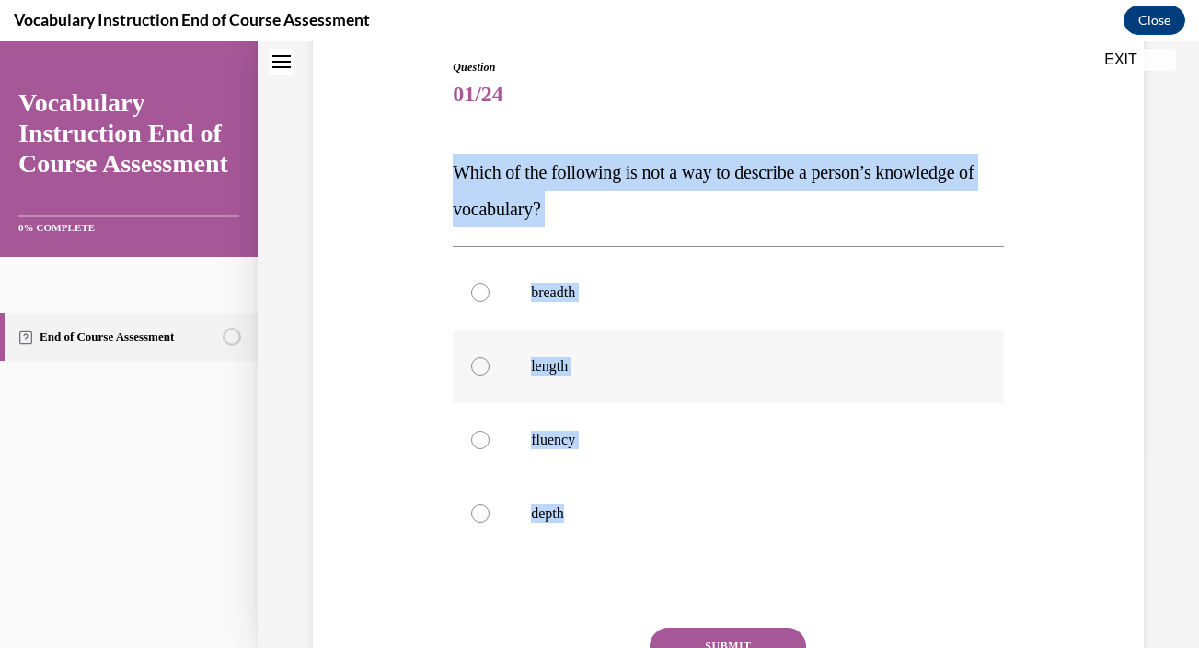
radio input "true"
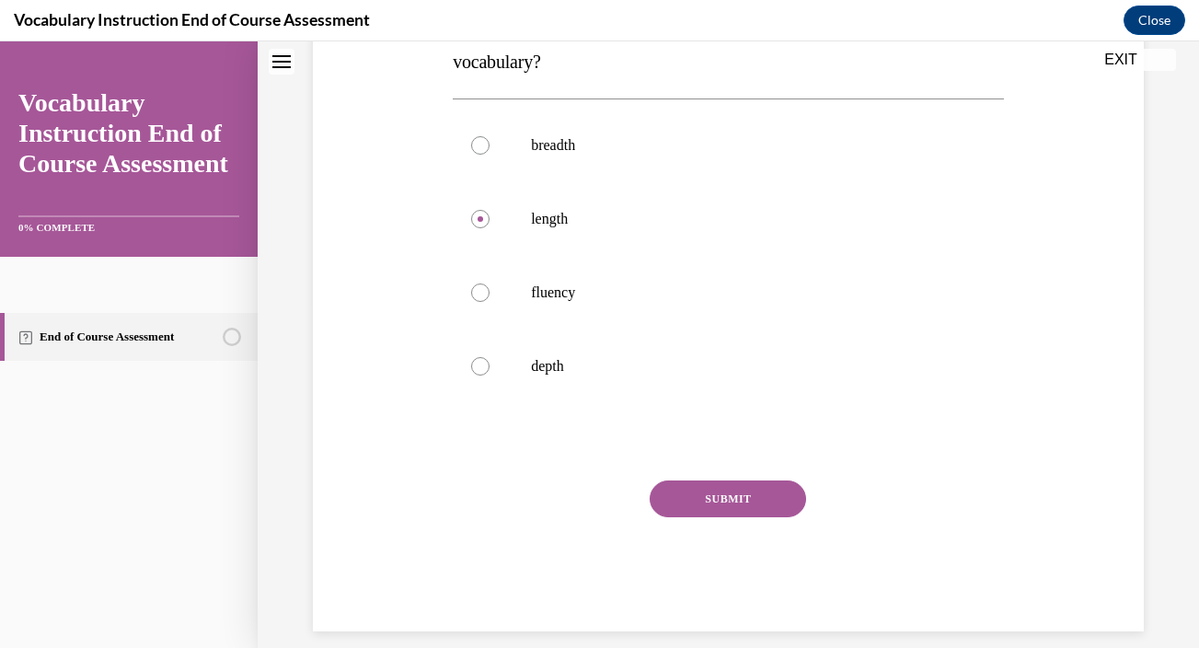
click at [722, 507] on button "SUBMIT" at bounding box center [728, 498] width 156 height 37
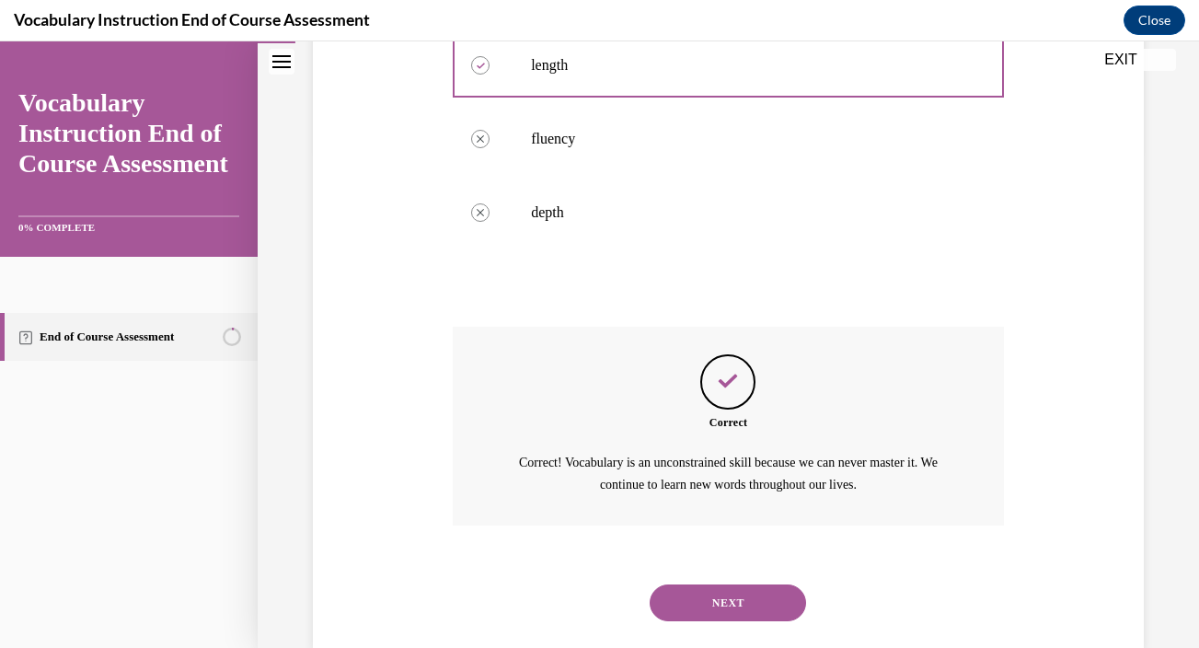
scroll to position [535, 0]
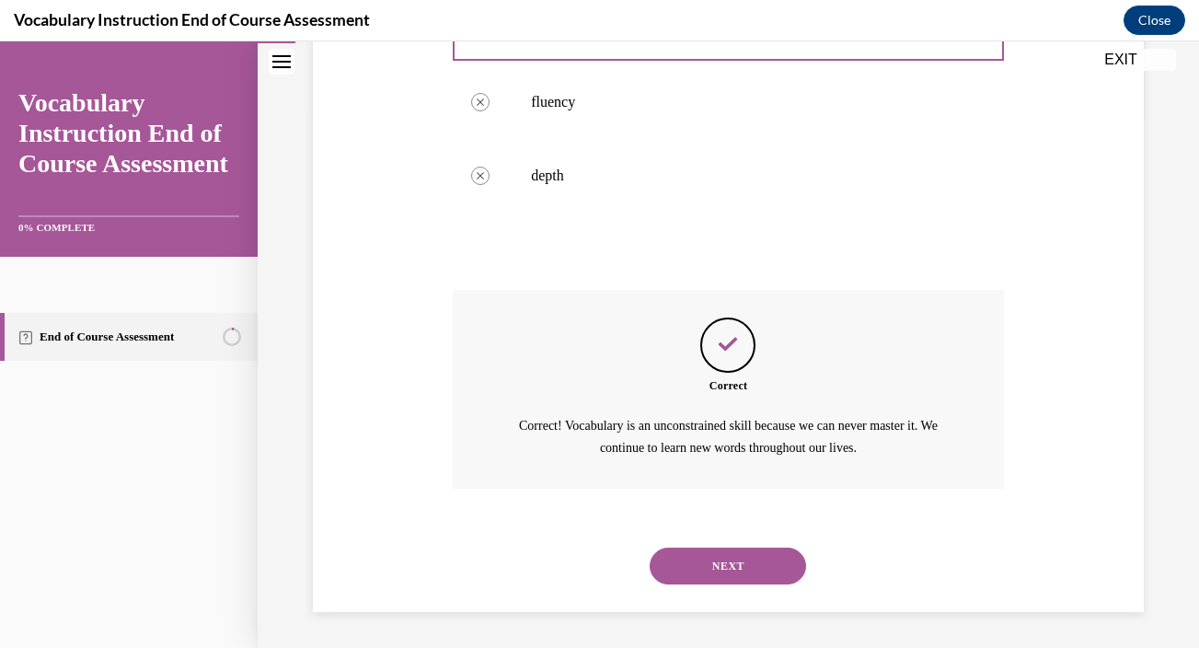
click at [713, 561] on button "NEXT" at bounding box center [728, 565] width 156 height 37
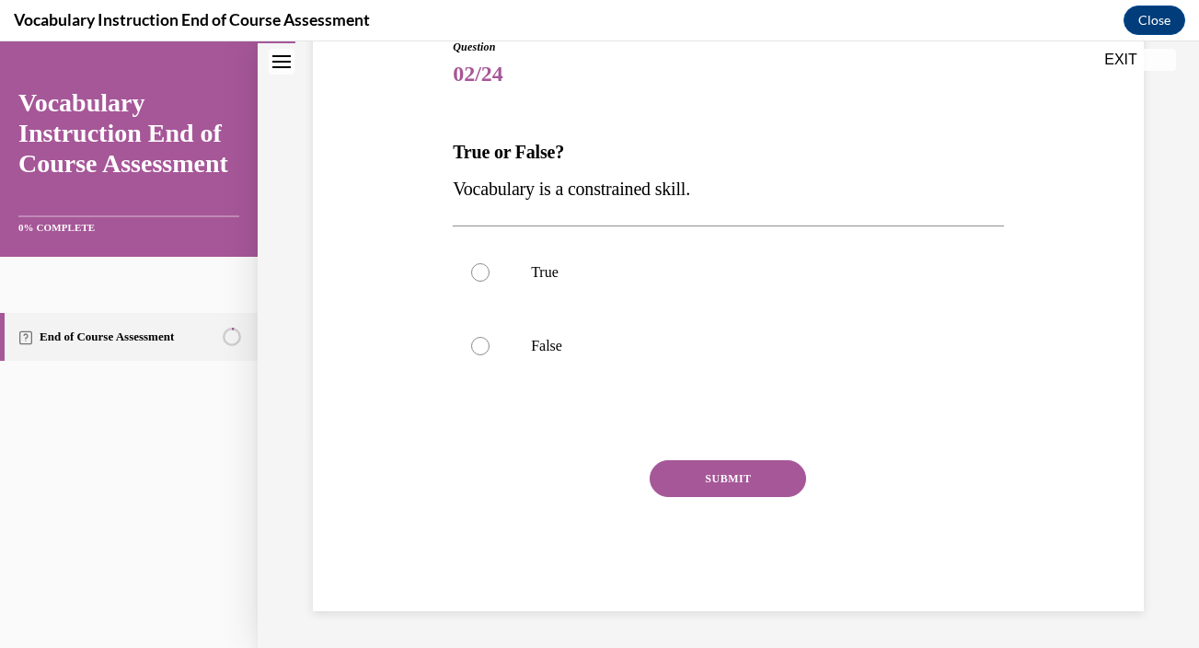
scroll to position [204, 0]
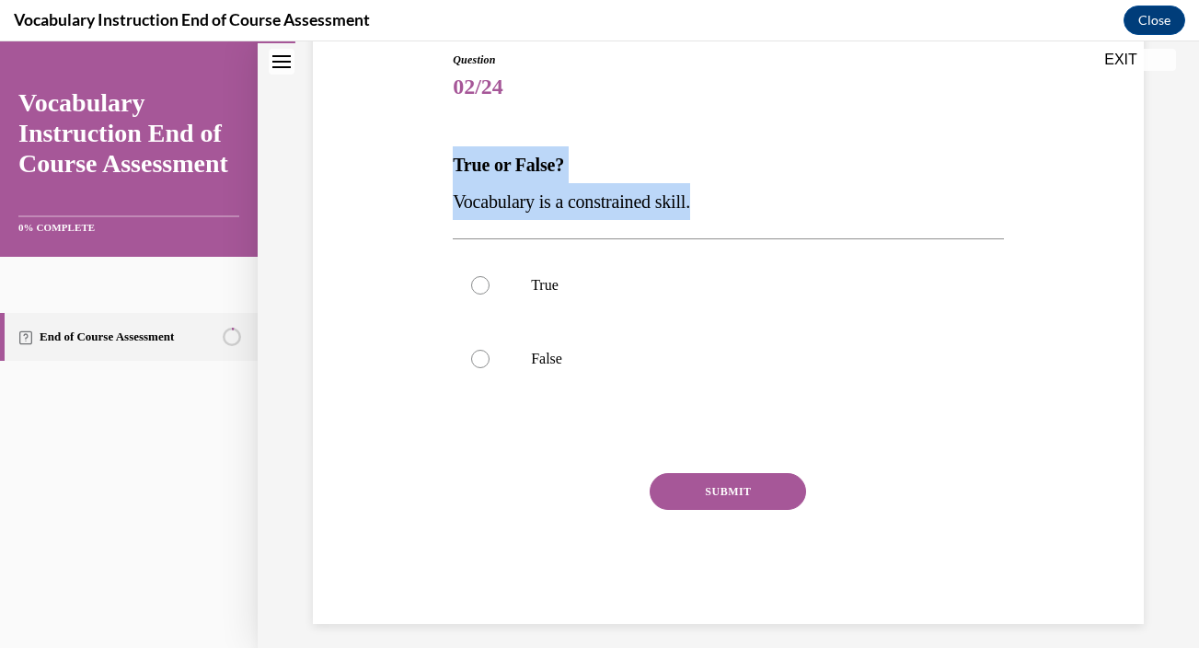
drag, startPoint x: 454, startPoint y: 167, endPoint x: 735, endPoint y: 213, distance: 285.4
click at [735, 213] on div "True or False? Vocabulary is a constrained skill." at bounding box center [728, 183] width 551 height 74
copy div "True or False? Vocabulary is a constrained skill."
click at [675, 365] on p "False" at bounding box center [744, 359] width 427 height 18
click at [489, 365] on input "False" at bounding box center [480, 359] width 18 height 18
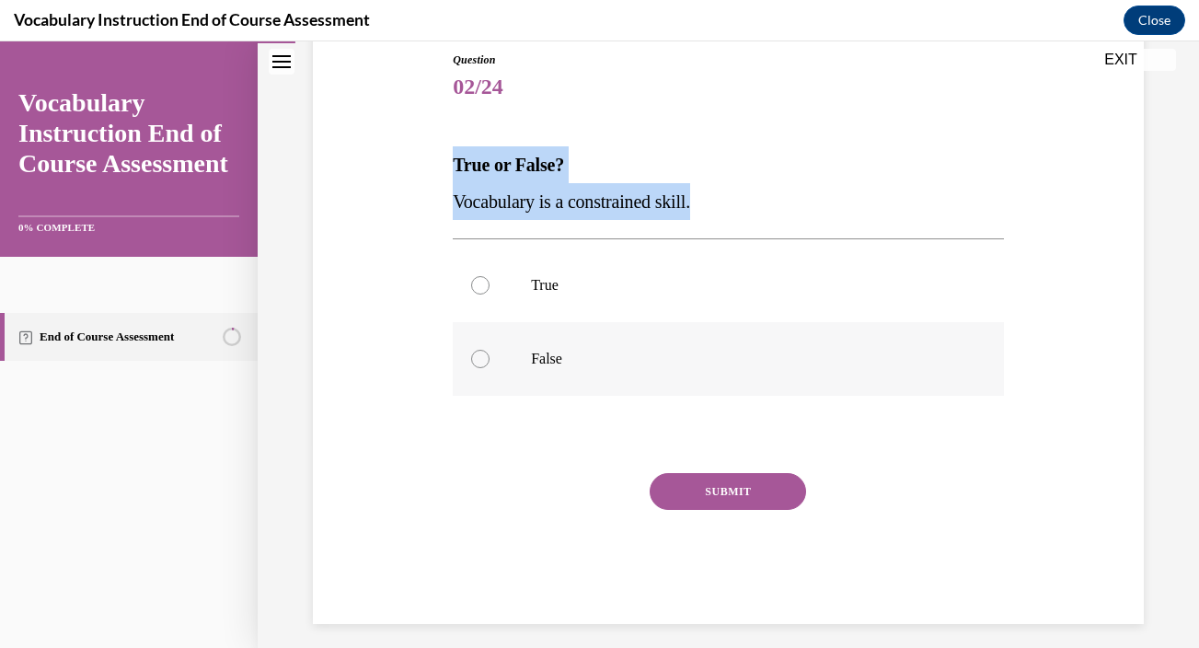
radio input "true"
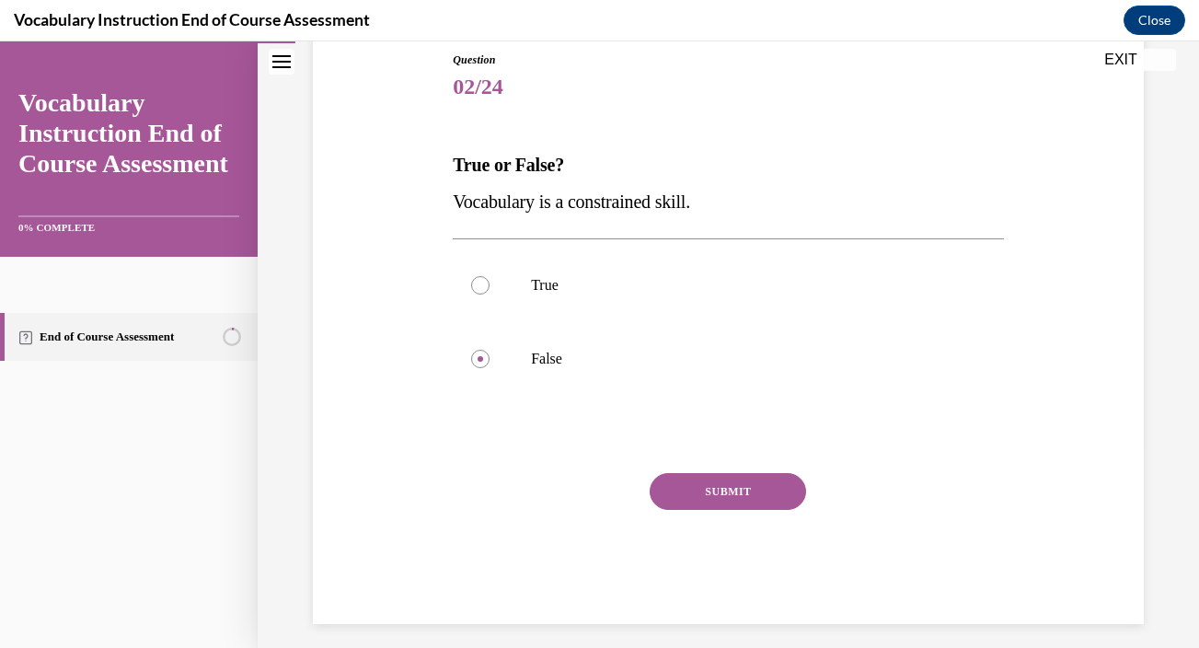
click at [734, 491] on button "SUBMIT" at bounding box center [728, 491] width 156 height 37
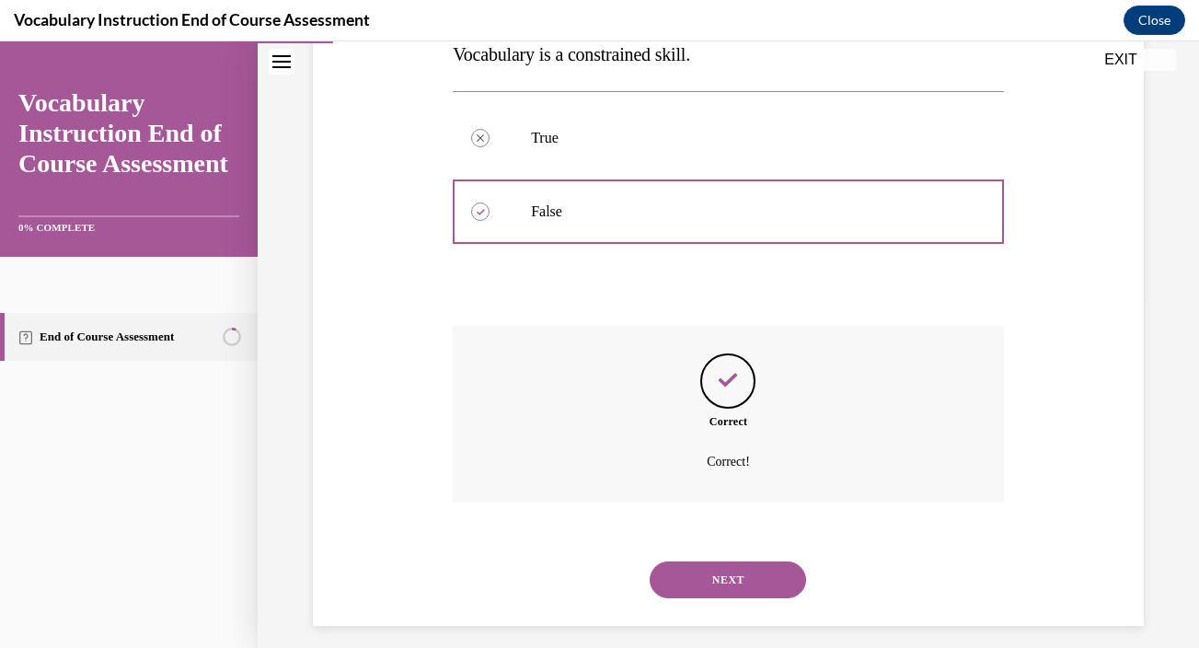
scroll to position [366, 0]
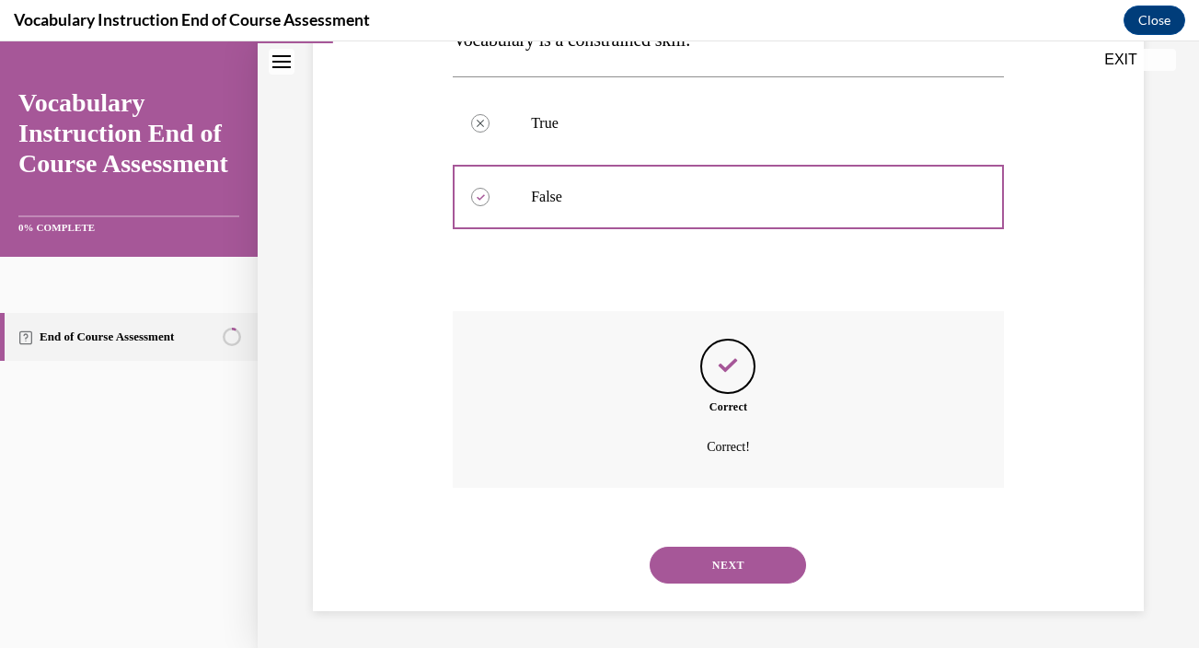
click at [731, 558] on button "NEXT" at bounding box center [728, 564] width 156 height 37
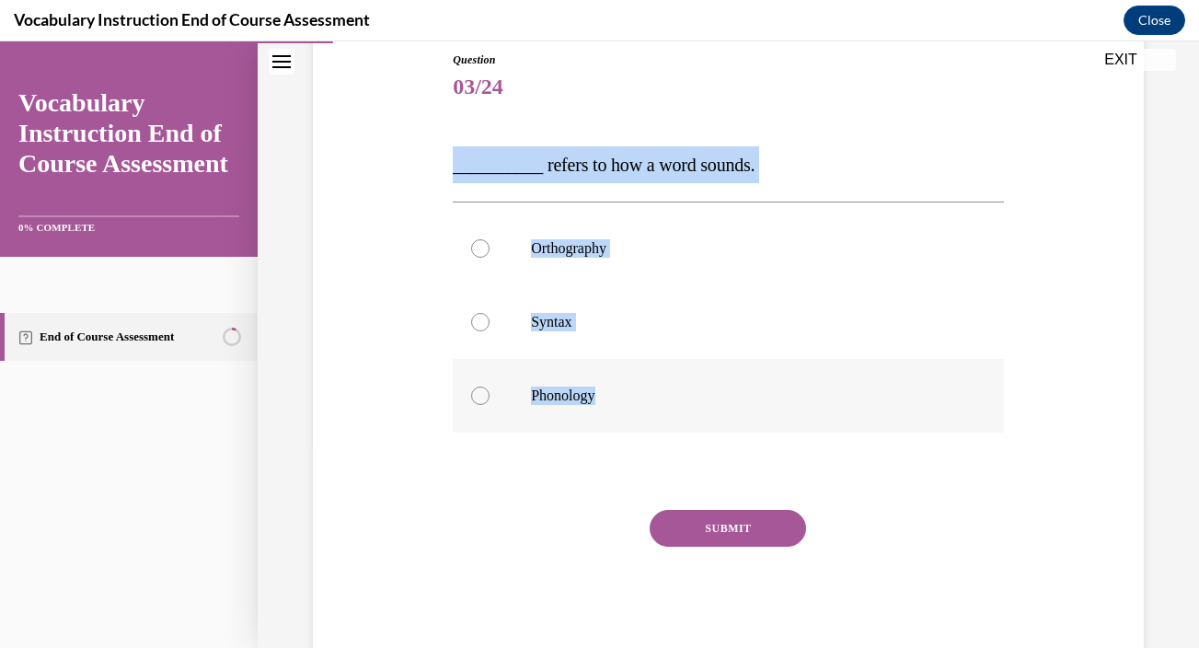
drag, startPoint x: 444, startPoint y: 173, endPoint x: 719, endPoint y: 398, distance: 354.9
click at [719, 398] on div "Question 03/24 __________ refers to how a word sounds. Orthography Syntax Phono…" at bounding box center [728, 328] width 840 height 664
copy div "__________ refers to how a word sounds. Orthography Syntax Phonology"
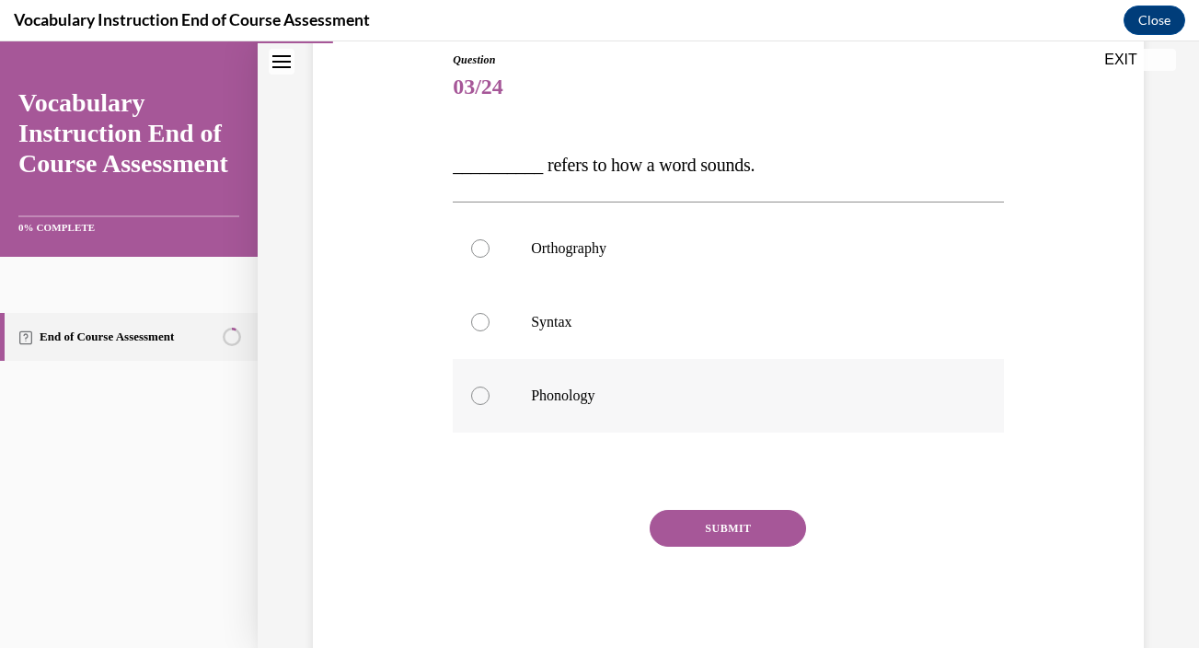
click at [602, 407] on label "Phonology" at bounding box center [728, 396] width 551 height 74
click at [489, 405] on input "Phonology" at bounding box center [480, 395] width 18 height 18
radio input "true"
click at [710, 531] on button "SUBMIT" at bounding box center [728, 528] width 156 height 37
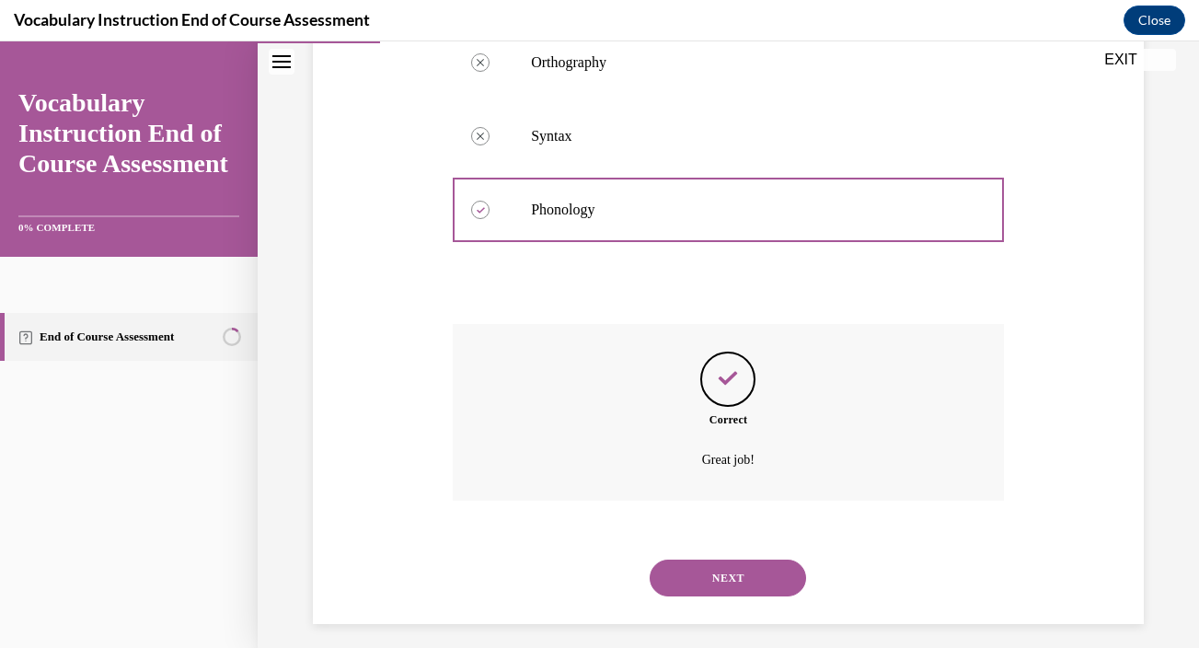
scroll to position [403, 0]
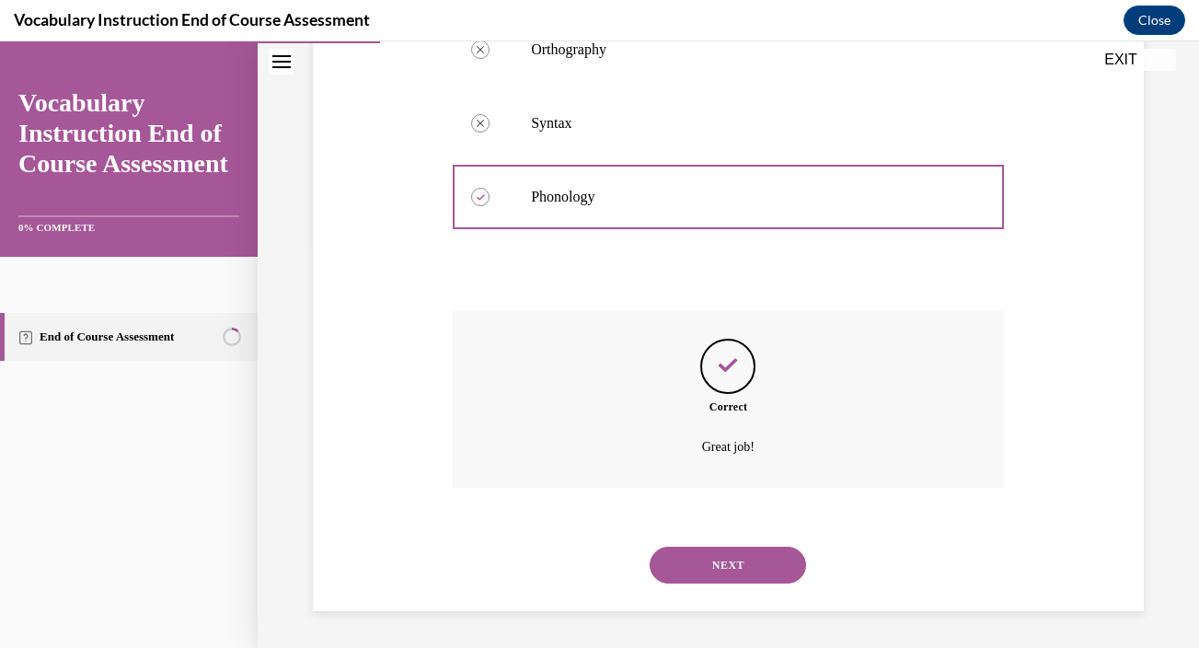
click at [719, 556] on button "NEXT" at bounding box center [728, 564] width 156 height 37
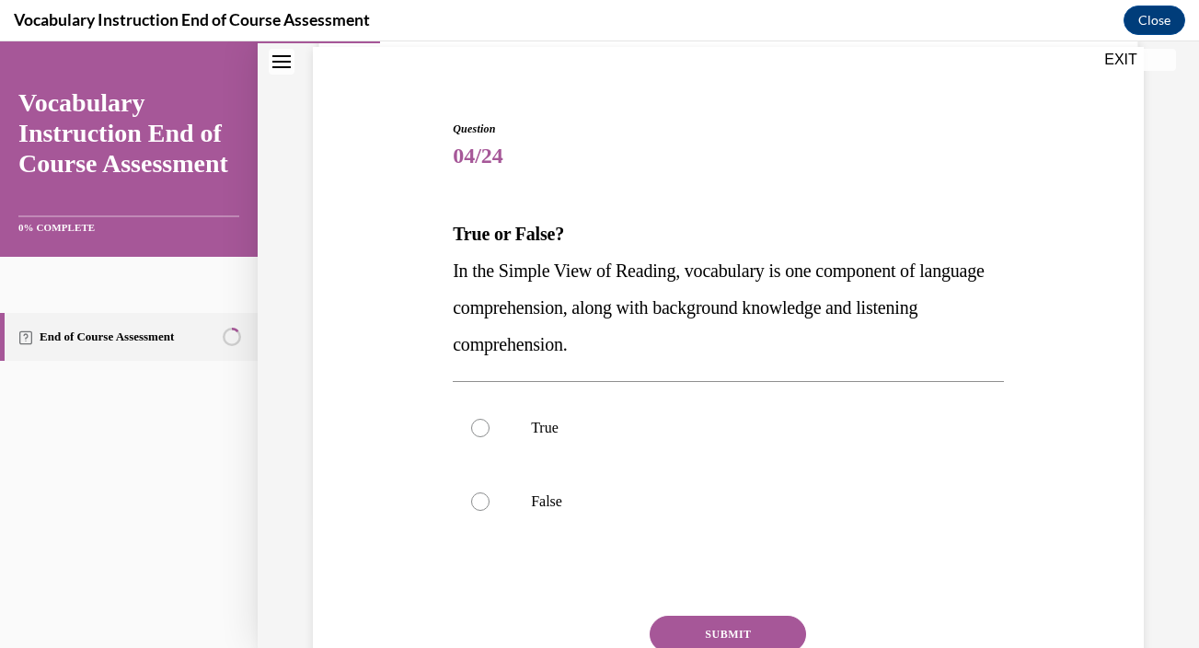
scroll to position [139, 0]
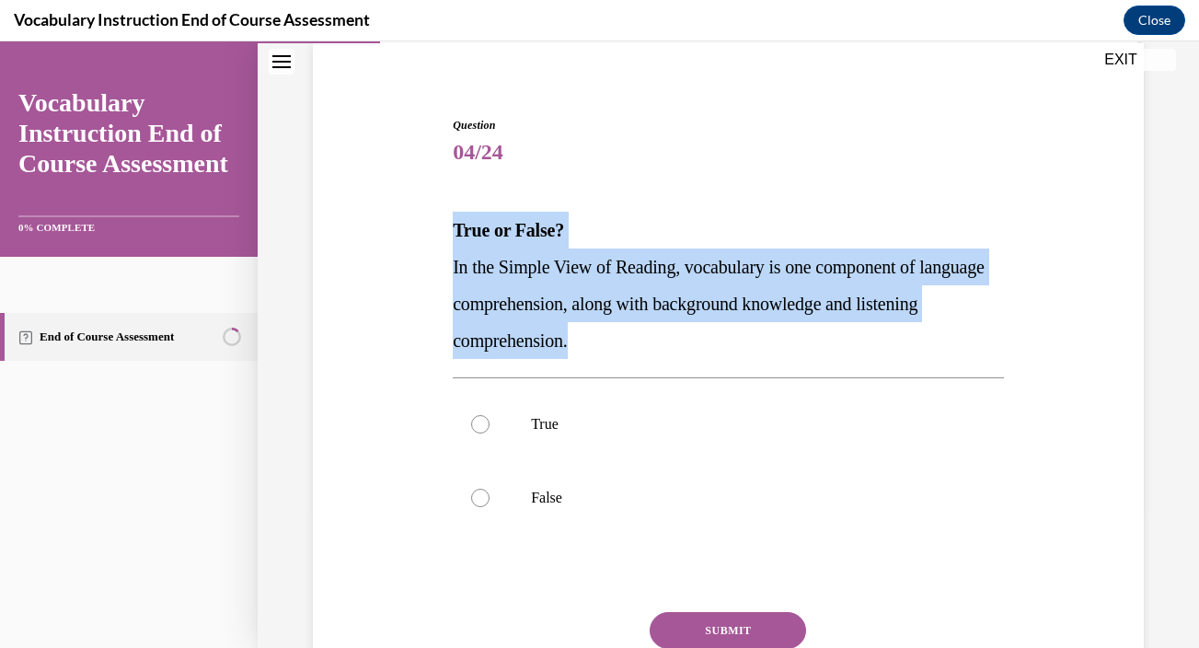
drag, startPoint x: 453, startPoint y: 227, endPoint x: 669, endPoint y: 330, distance: 239.5
click at [669, 330] on div "True or False? In the Simple View of Reading, vocabulary is one component of la…" at bounding box center [728, 285] width 551 height 147
copy div "True or False? In the Simple View of Reading, vocabulary is one component of la…"
click at [585, 422] on p "True" at bounding box center [744, 424] width 427 height 18
click at [489, 422] on input "True" at bounding box center [480, 424] width 18 height 18
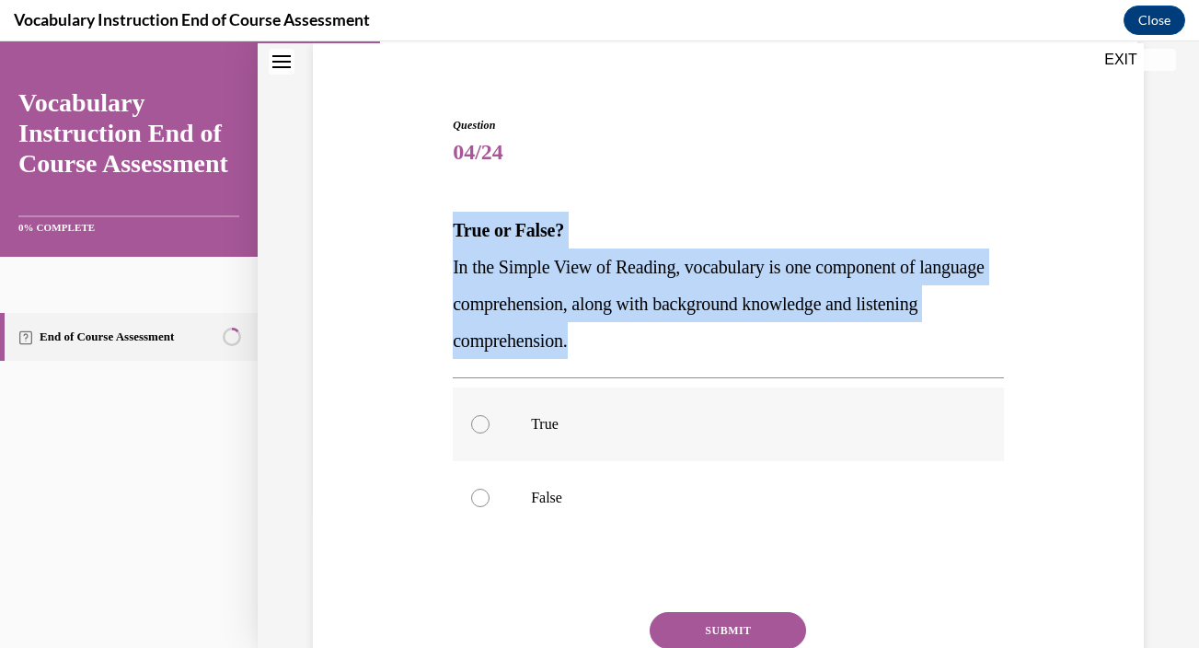
radio input "true"
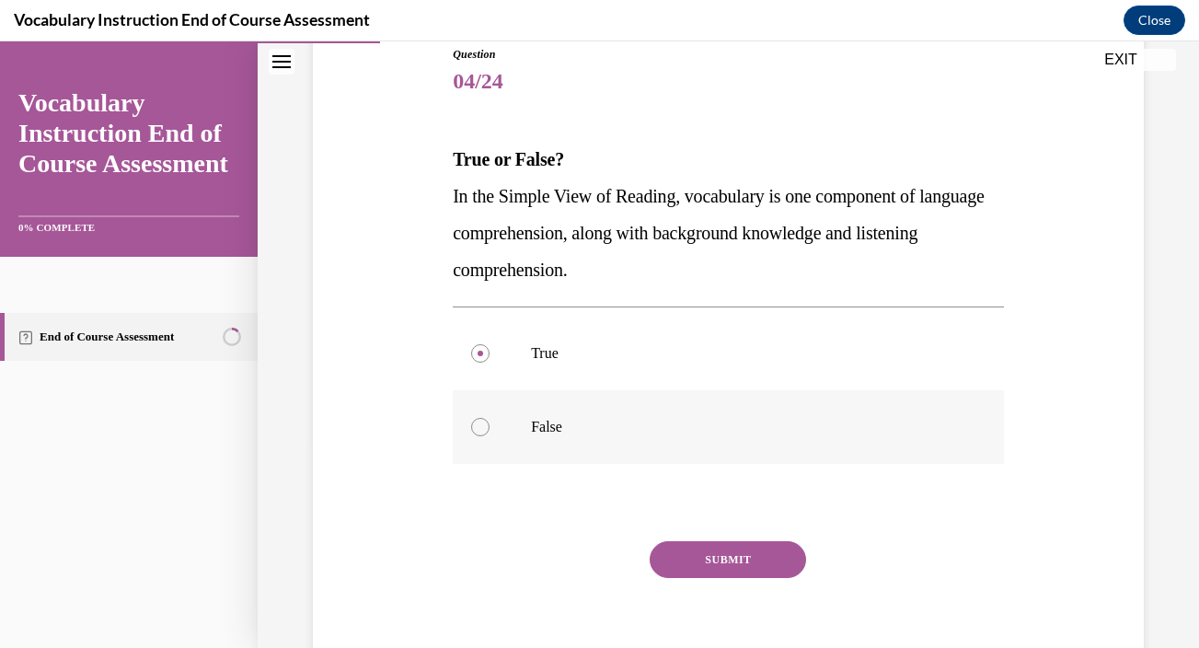
scroll to position [242, 0]
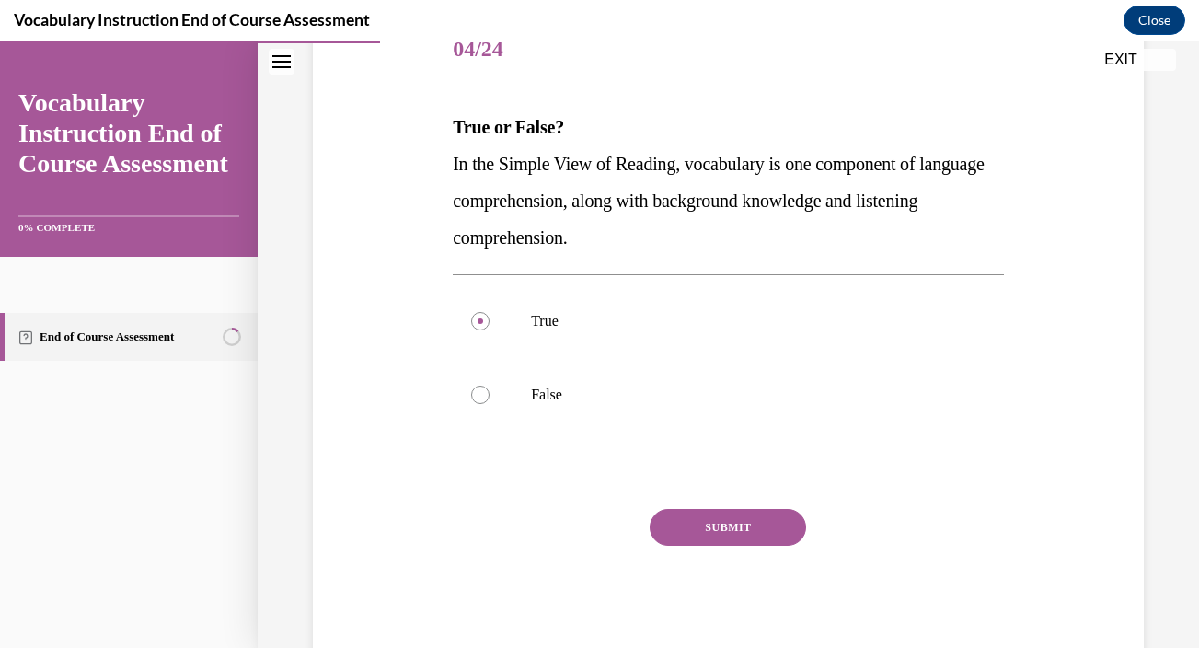
click at [708, 534] on button "SUBMIT" at bounding box center [728, 527] width 156 height 37
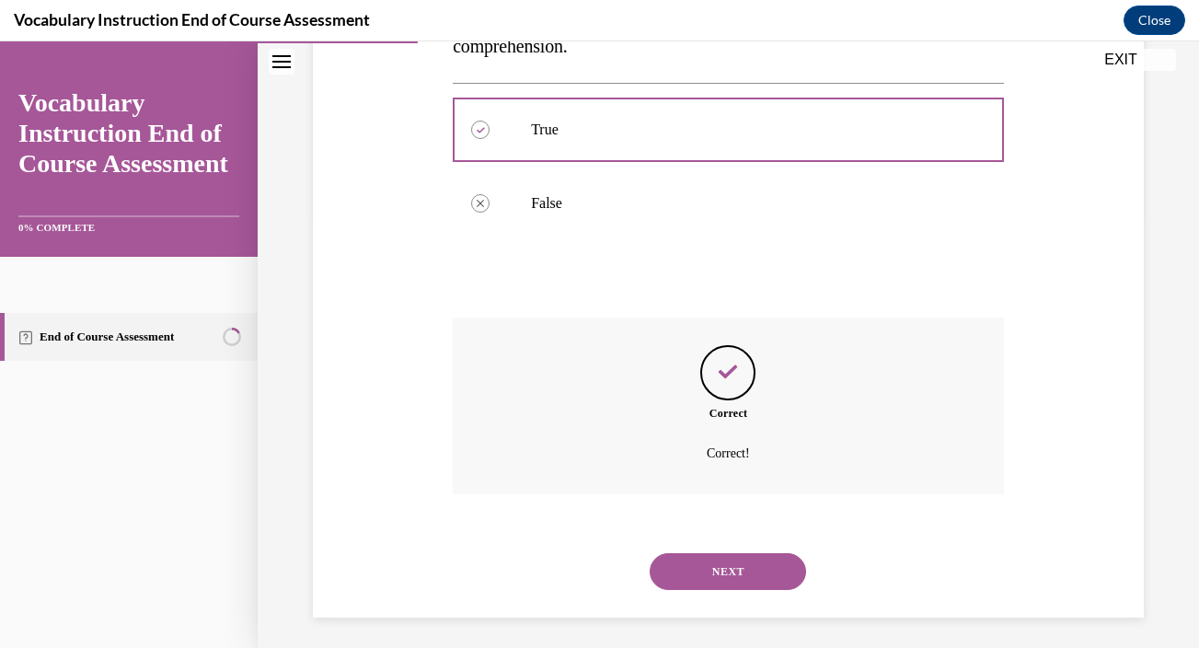
scroll to position [440, 0]
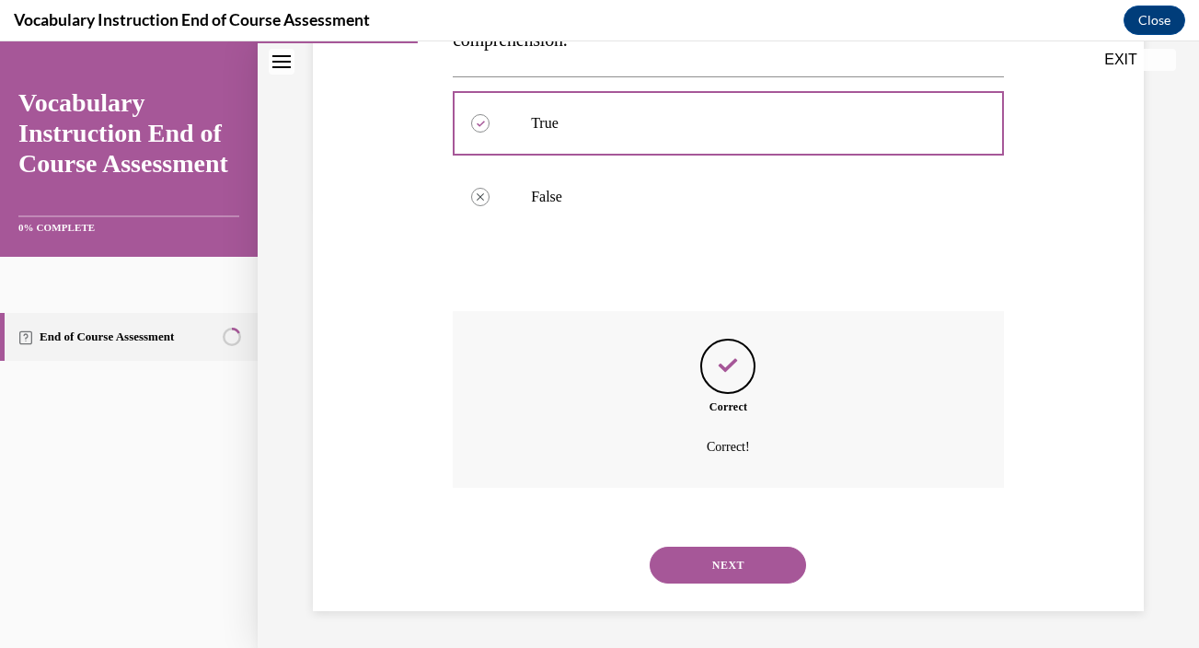
click at [703, 564] on button "NEXT" at bounding box center [728, 564] width 156 height 37
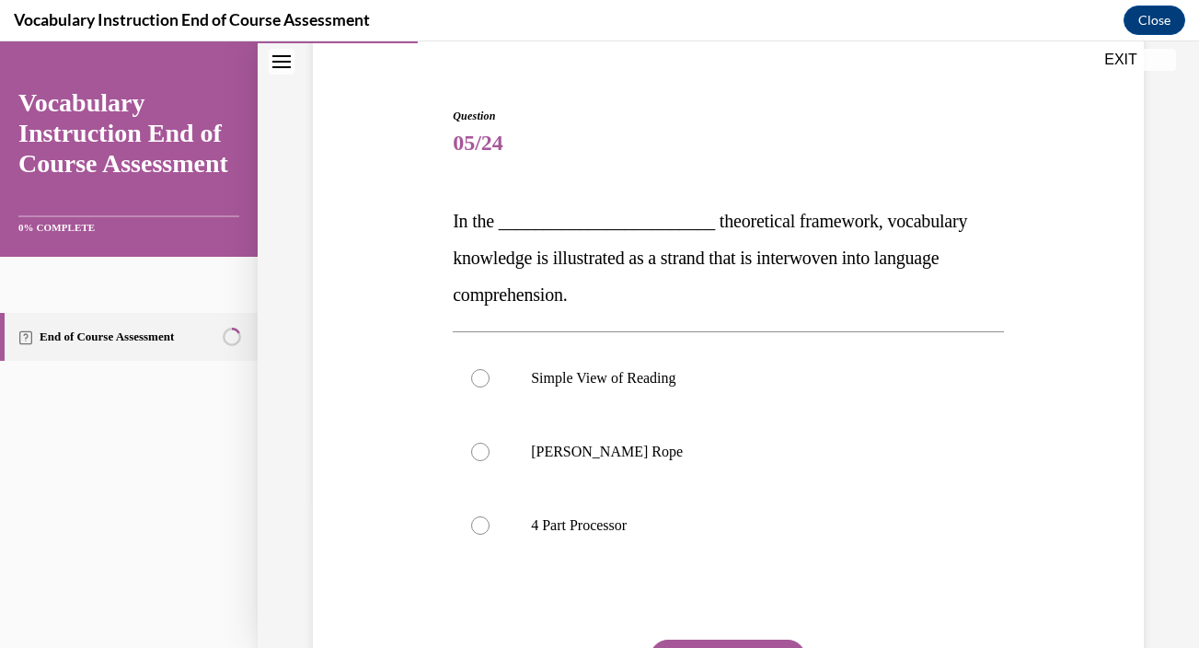
scroll to position [169, 0]
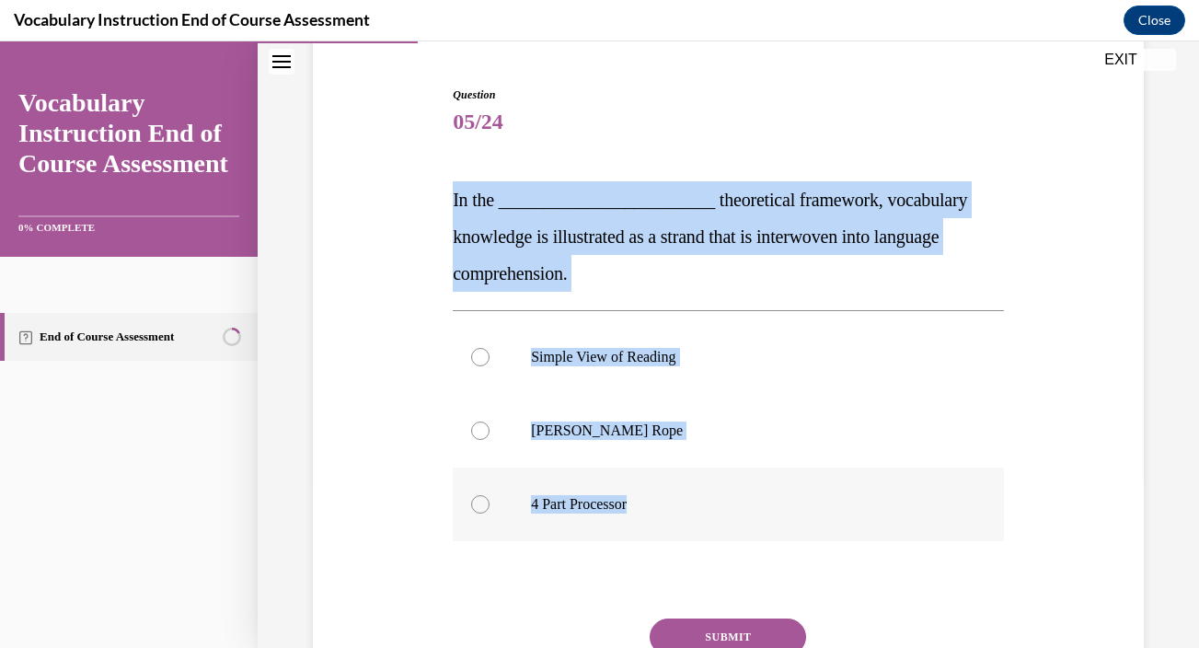
drag, startPoint x: 449, startPoint y: 200, endPoint x: 690, endPoint y: 522, distance: 402.2
click at [690, 522] on div "Question 05/24 In the ________________________ theoretical framework, vocabular…" at bounding box center [728, 414] width 560 height 710
copy div "In the ________________________ theoretical framework, vocabulary knowledge is …"
click at [1114, 374] on div "Question 05/24 In the ________________________ theoretical framework, vocabular…" at bounding box center [728, 400] width 840 height 738
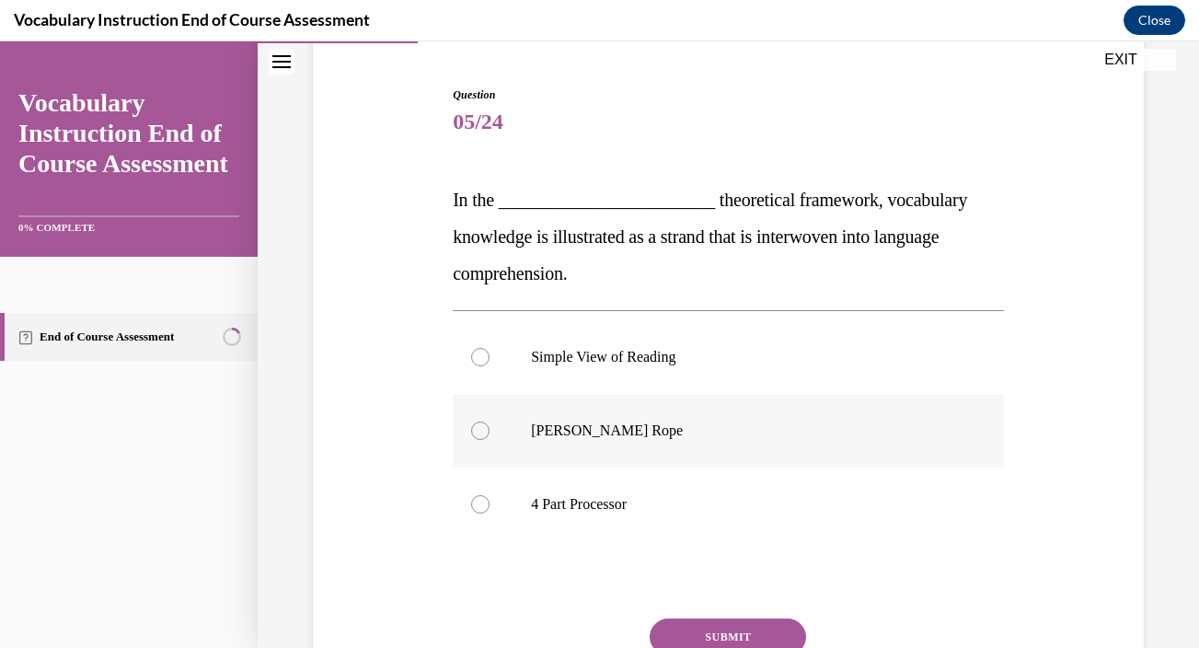
click at [765, 431] on p "Scarborough's Rope" at bounding box center [744, 430] width 427 height 18
click at [489, 431] on input "Scarborough's Rope" at bounding box center [480, 430] width 18 height 18
radio input "true"
click at [706, 627] on button "SUBMIT" at bounding box center [728, 636] width 156 height 37
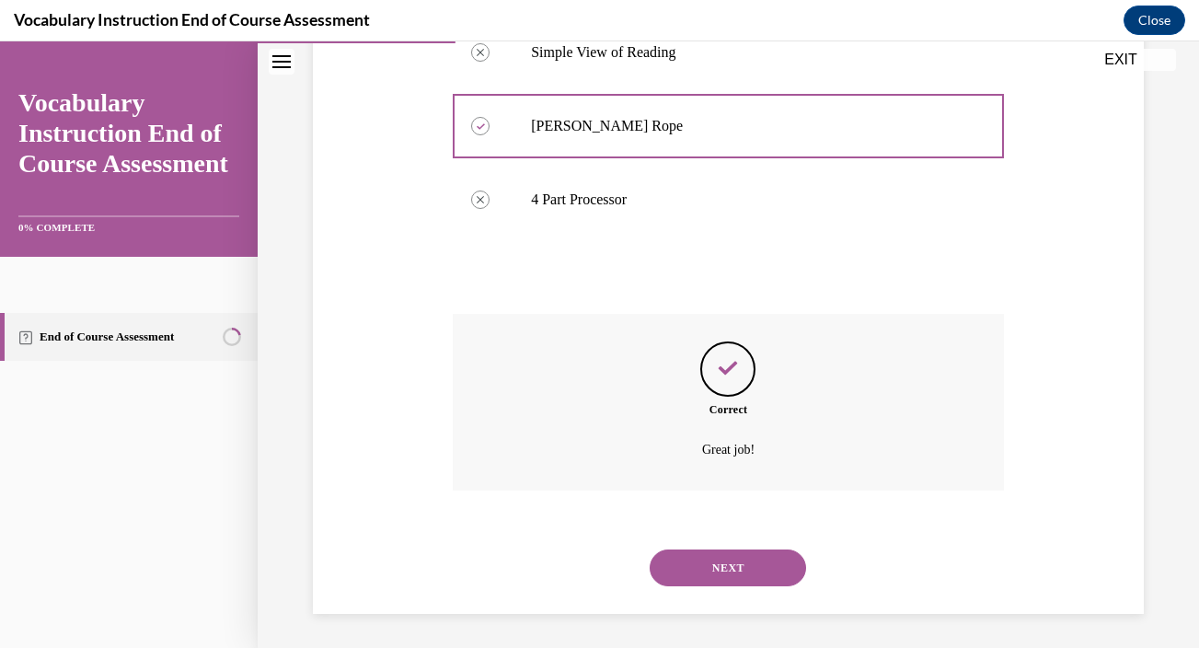
scroll to position [477, 0]
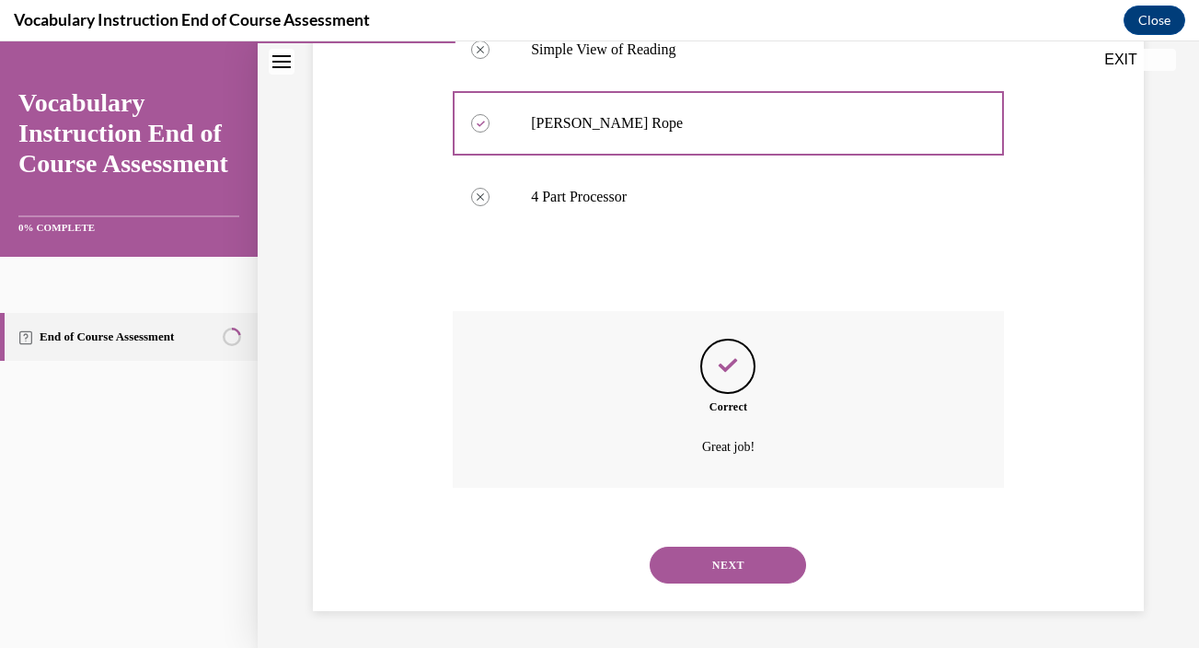
click at [714, 580] on button "NEXT" at bounding box center [728, 564] width 156 height 37
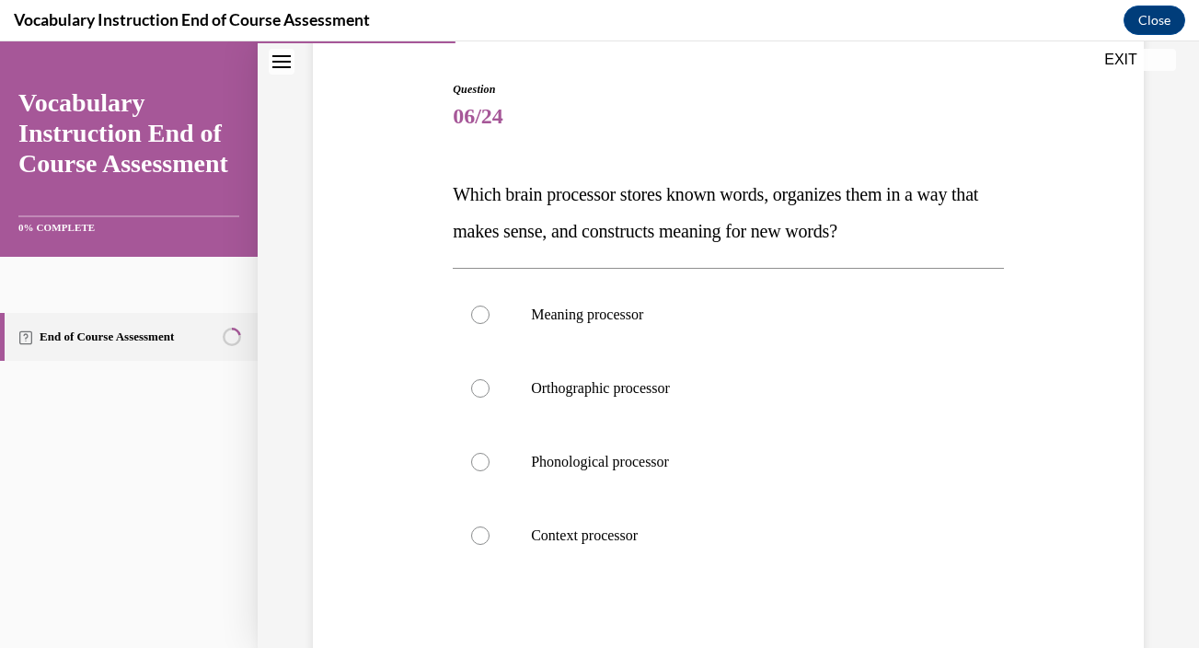
scroll to position [174, 0]
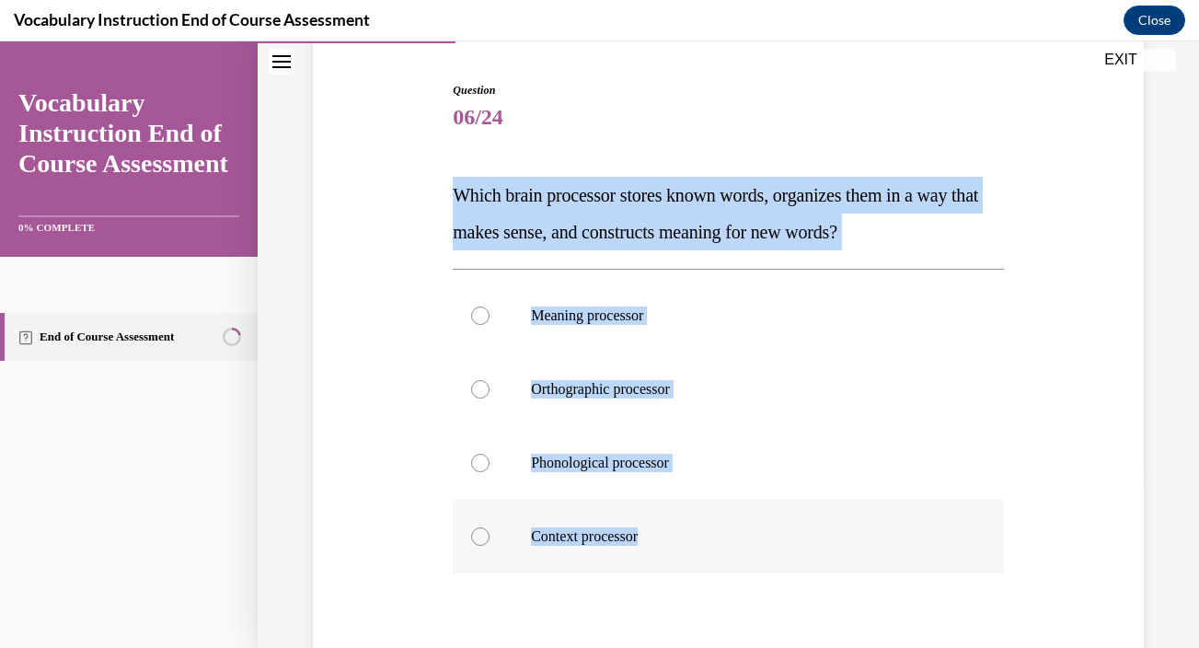
drag, startPoint x: 454, startPoint y: 193, endPoint x: 790, endPoint y: 561, distance: 498.8
click at [790, 561] on div "Question 06/24 Which brain processor stores known words, organizes them in a wa…" at bounding box center [728, 441] width 551 height 719
copy div "Which brain processor stores known words, organizes them in a way that makes se…"
click at [640, 338] on label "Meaning processor" at bounding box center [728, 316] width 551 height 74
click at [489, 325] on input "Meaning processor" at bounding box center [480, 315] width 18 height 18
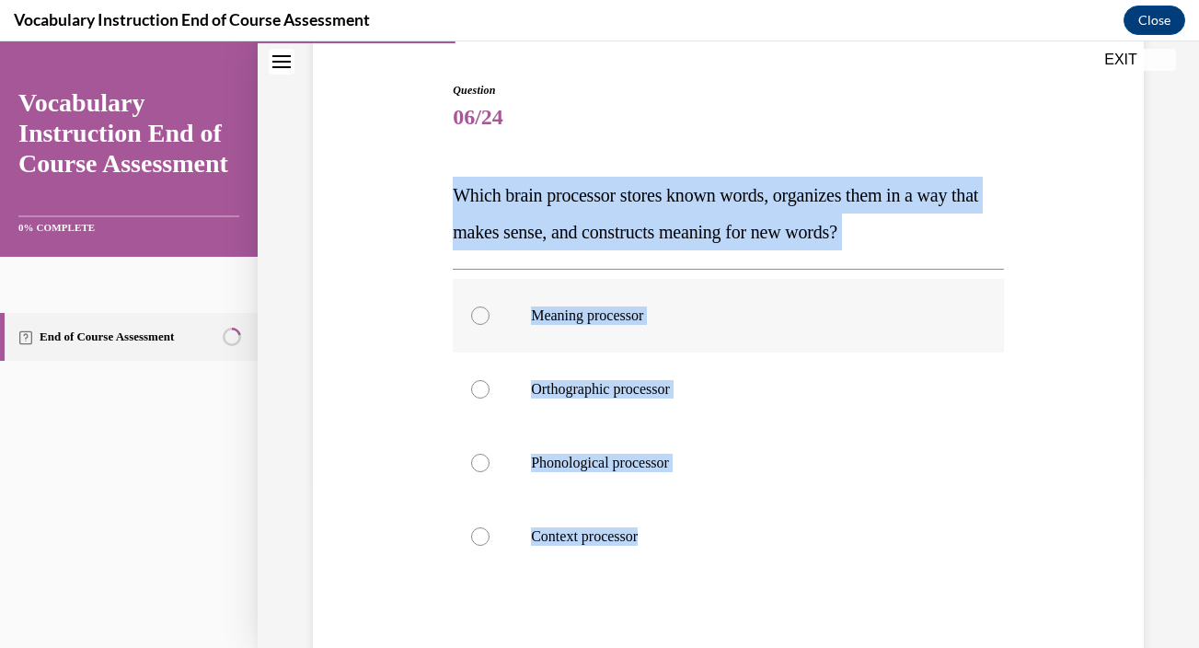
radio input "true"
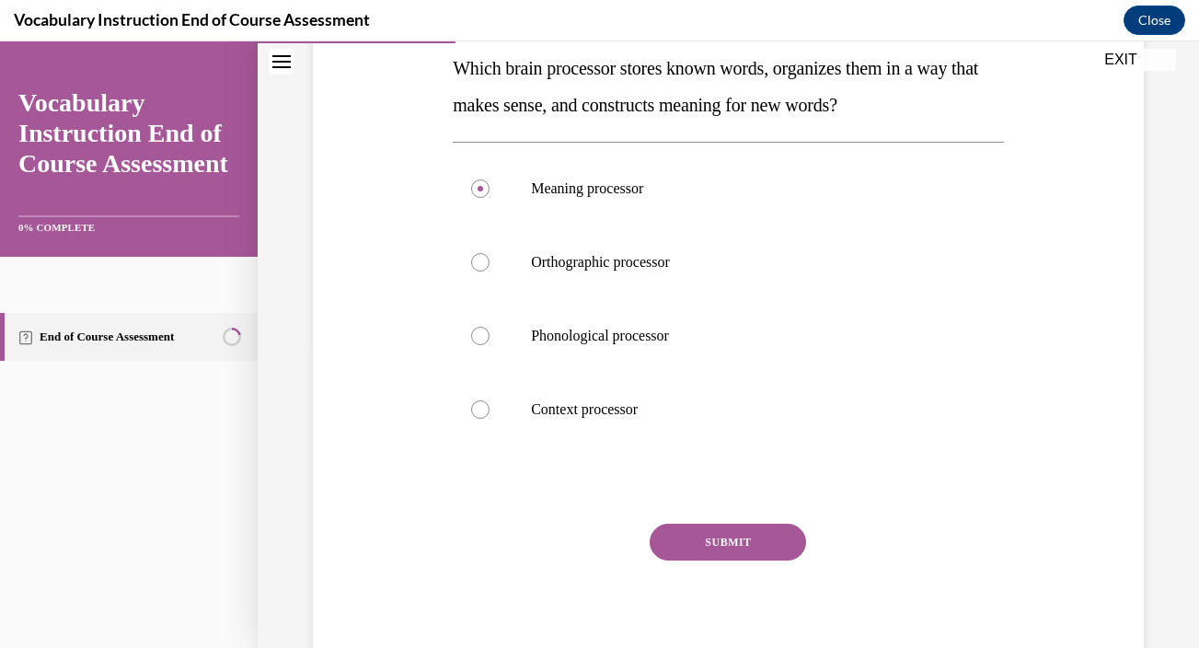
click at [689, 540] on button "SUBMIT" at bounding box center [728, 541] width 156 height 37
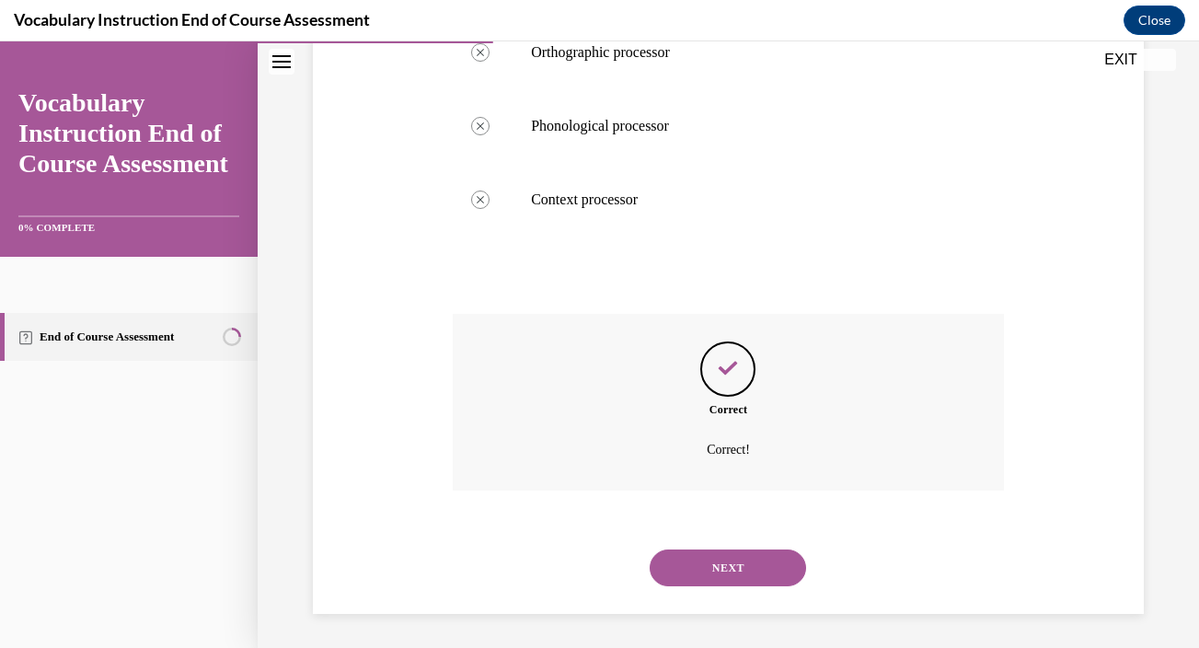
scroll to position [513, 0]
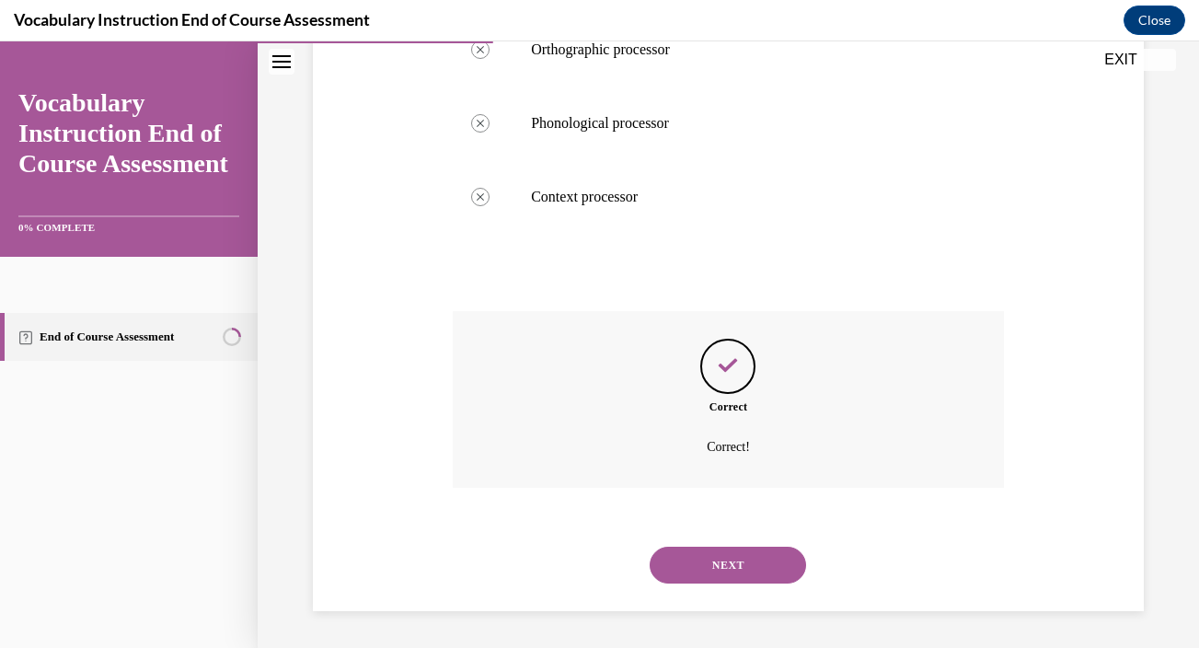
click at [709, 563] on button "NEXT" at bounding box center [728, 564] width 156 height 37
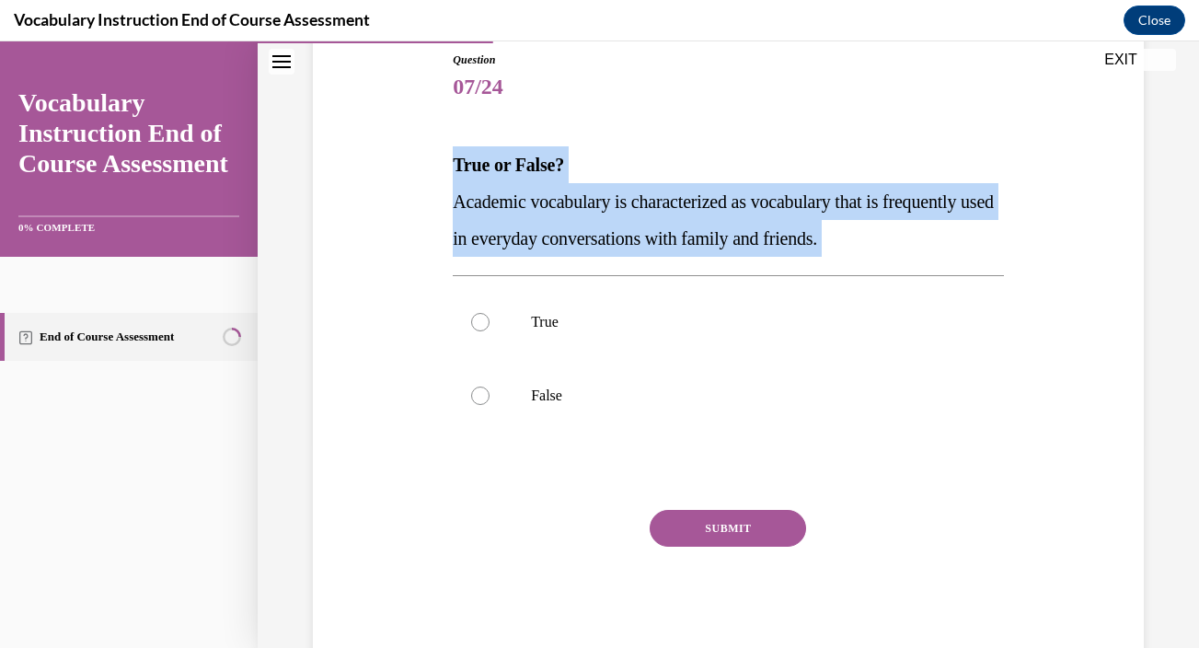
drag, startPoint x: 453, startPoint y: 165, endPoint x: 919, endPoint y: 259, distance: 475.8
click at [919, 259] on div "Question 07/24 True or False? Academic vocabulary is characterized as vocabular…" at bounding box center [728, 356] width 551 height 609
copy div "True or False? Academic vocabulary is characterized as vocabulary that is frequ…"
click at [778, 400] on p "False" at bounding box center [744, 395] width 427 height 18
click at [489, 400] on input "False" at bounding box center [480, 395] width 18 height 18
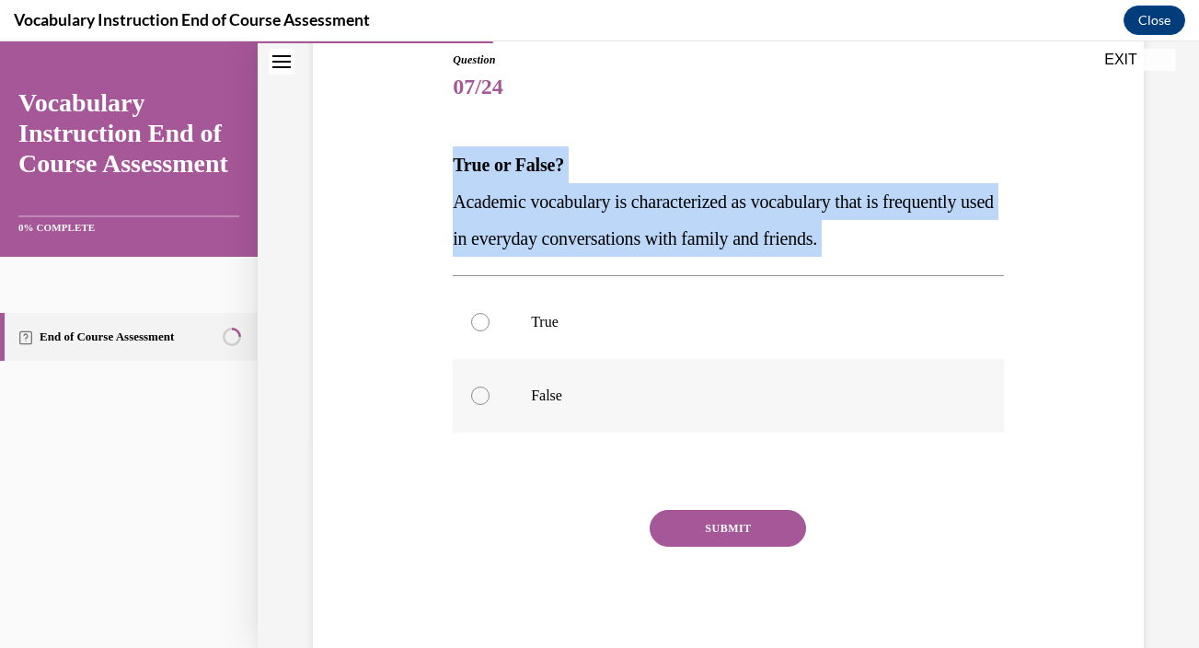
radio input "true"
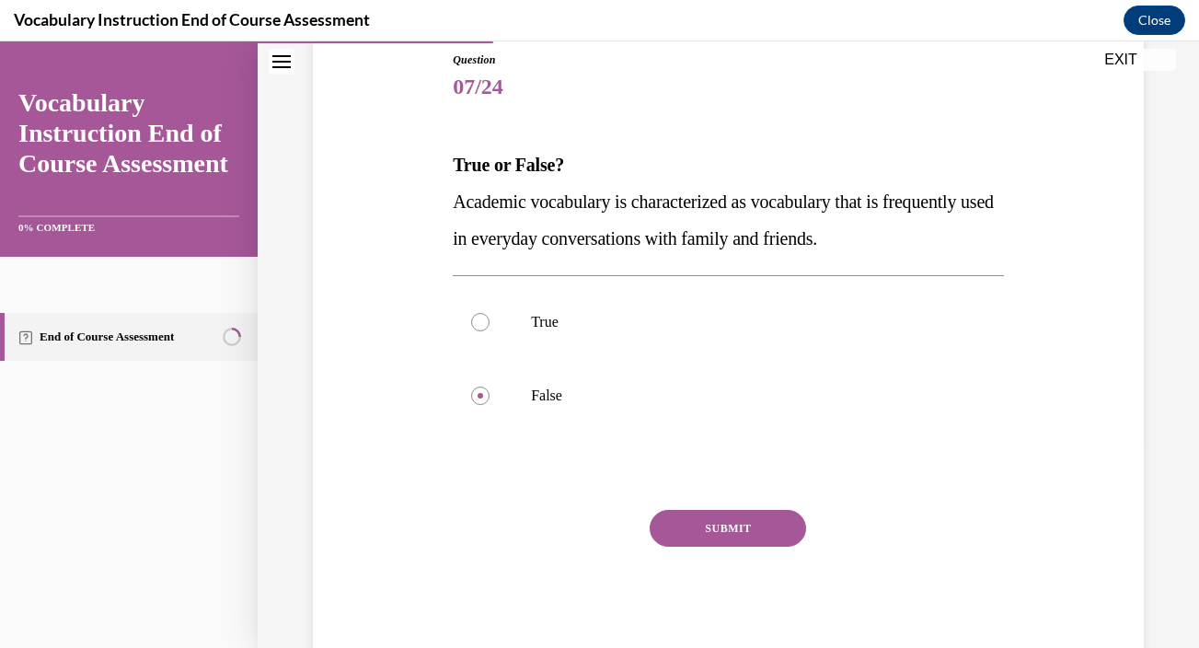
click at [743, 526] on button "SUBMIT" at bounding box center [728, 528] width 156 height 37
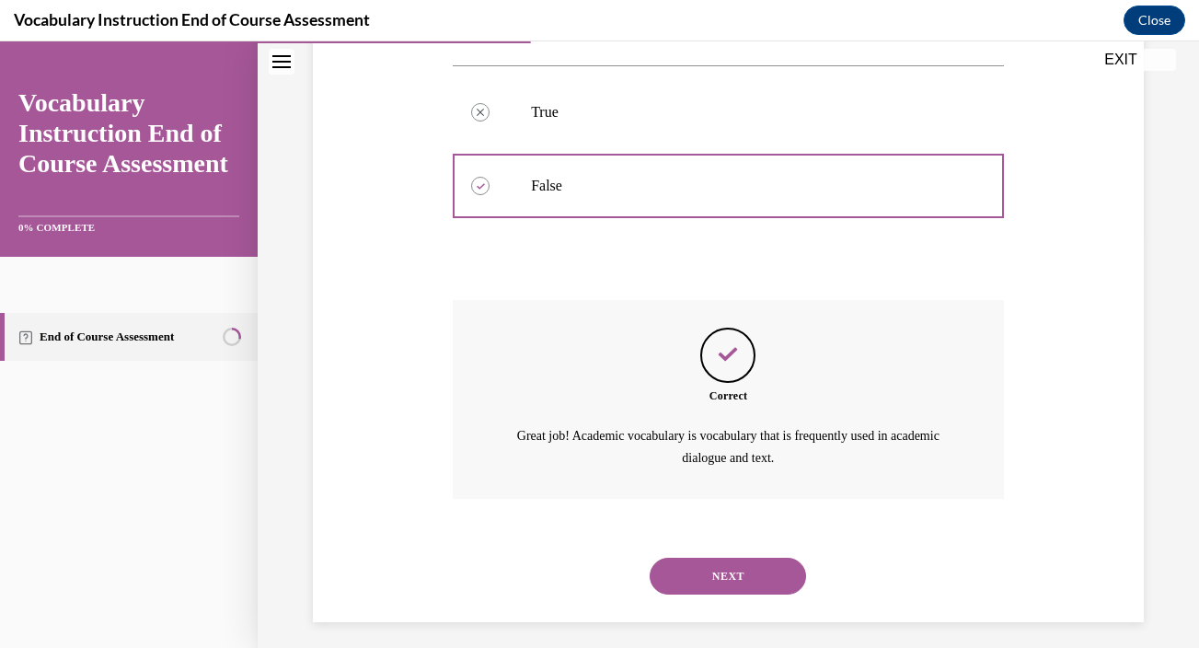
scroll to position [424, 0]
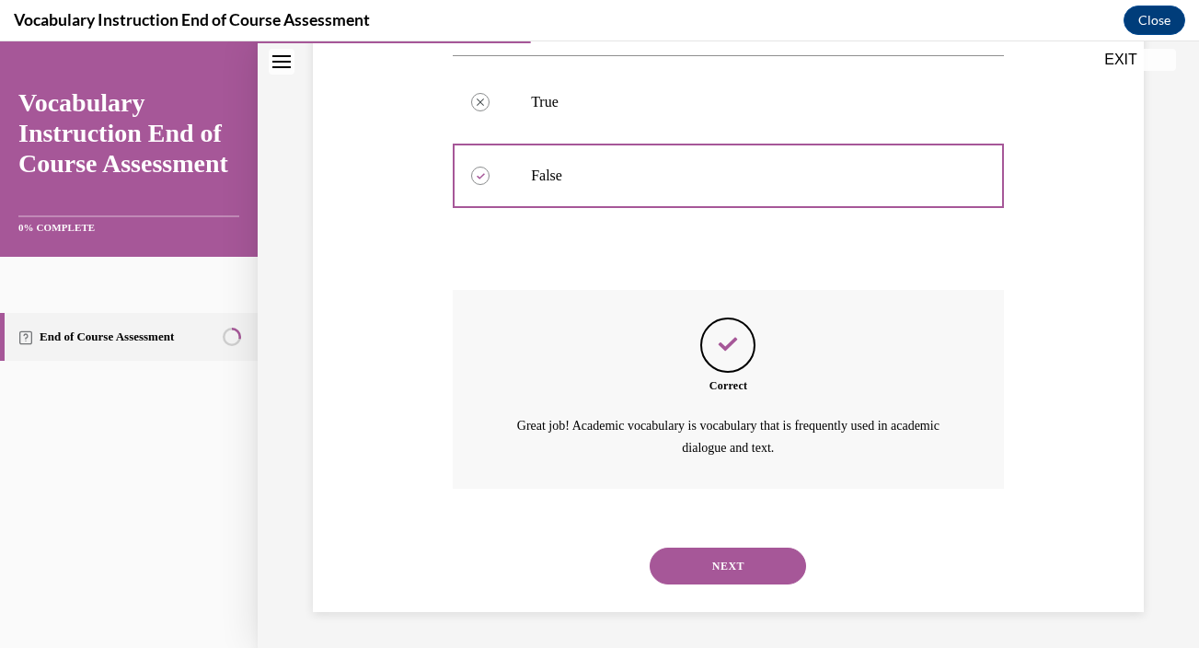
click at [739, 558] on button "NEXT" at bounding box center [728, 565] width 156 height 37
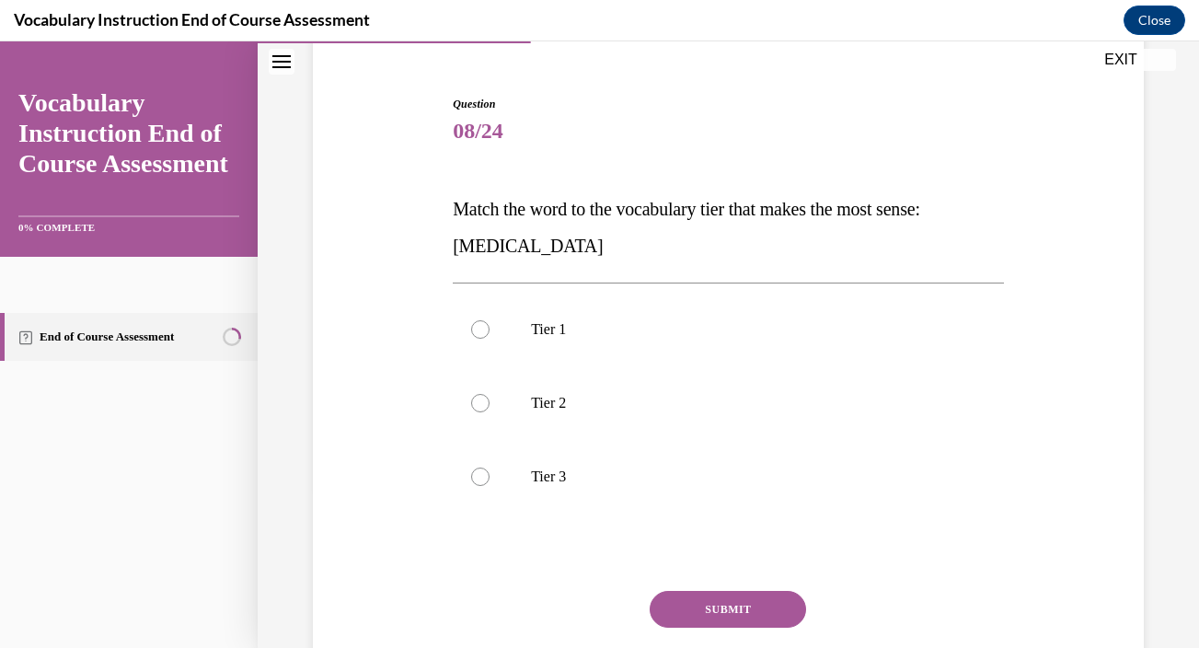
scroll to position [161, 0]
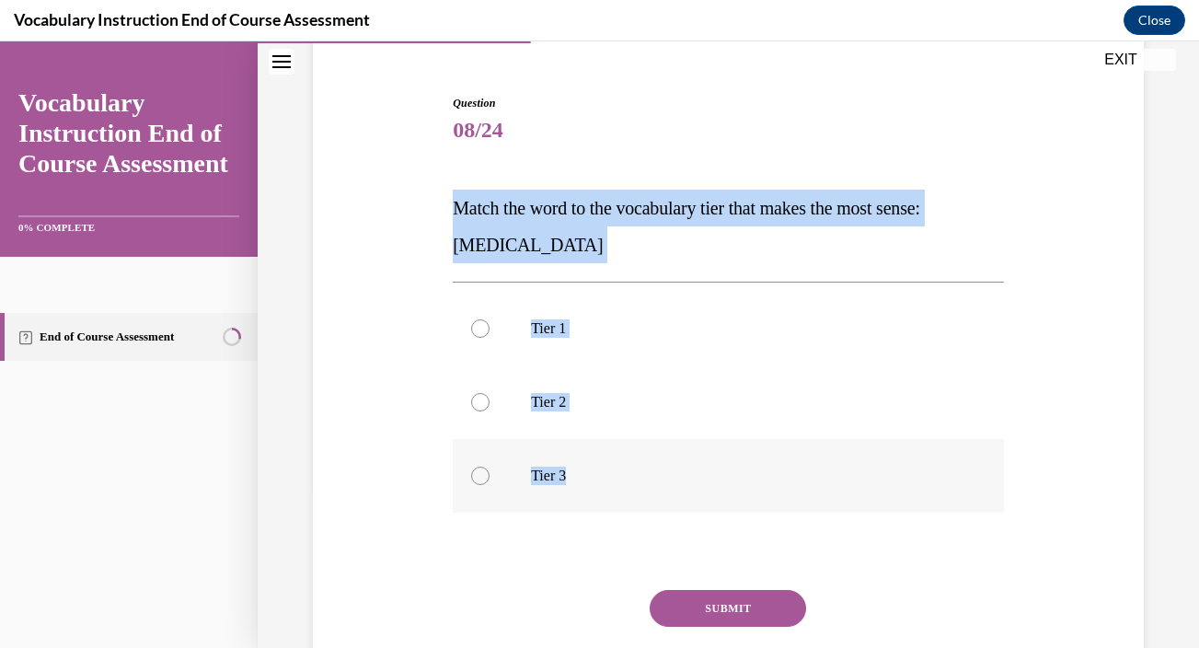
drag, startPoint x: 454, startPoint y: 205, endPoint x: 648, endPoint y: 490, distance: 345.0
click at [648, 490] on div "Question 08/24 Match the word to the vocabulary tier that makes the most sense:…" at bounding box center [728, 418] width 551 height 646
copy div "Match the word to the vocabulary tier that makes the most sense: anaphylaxis Ti…"
click at [581, 477] on p "Tier 3" at bounding box center [744, 475] width 427 height 18
click at [489, 477] on input "Tier 3" at bounding box center [480, 475] width 18 height 18
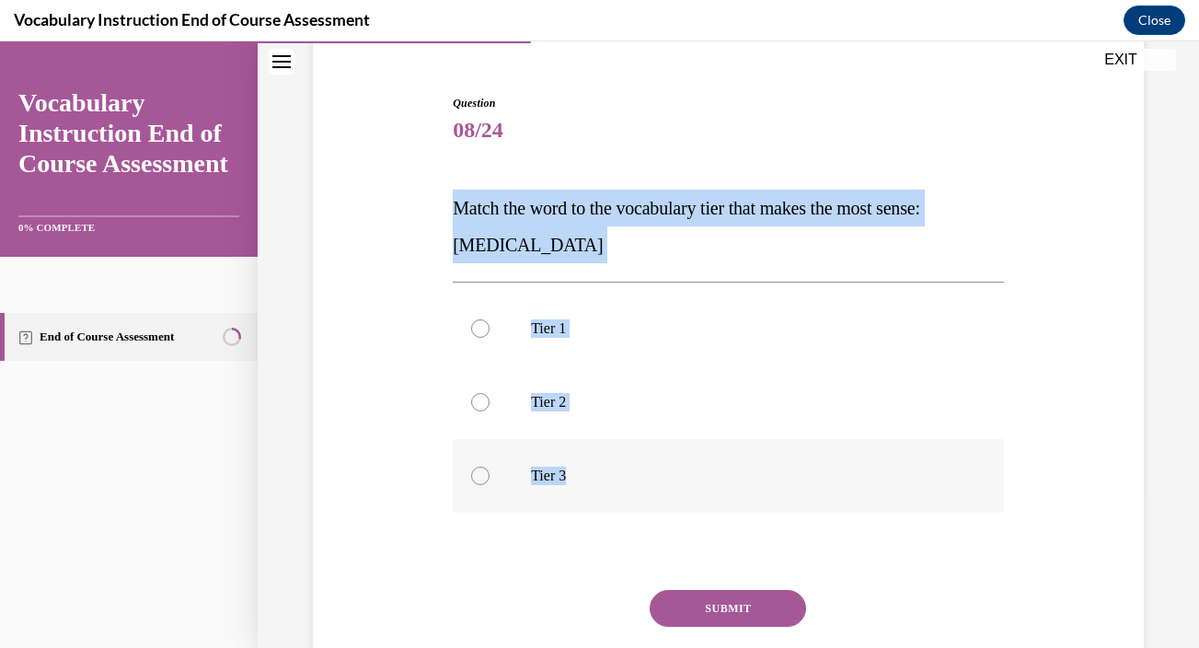
radio input "true"
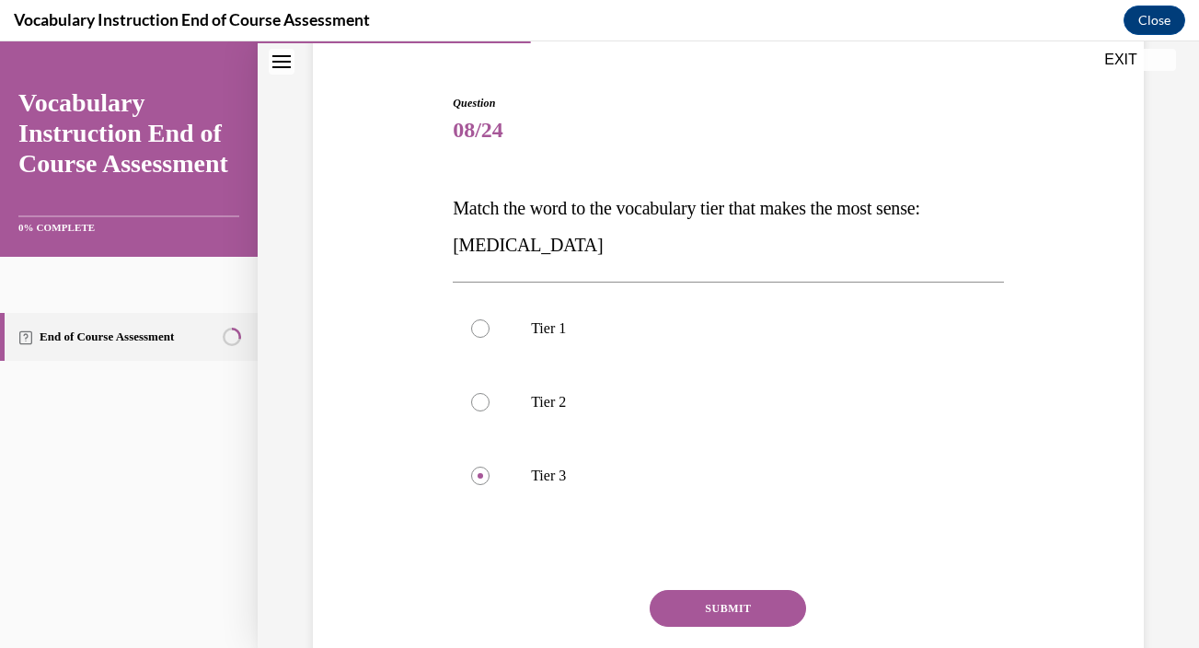
click at [736, 607] on button "SUBMIT" at bounding box center [728, 608] width 156 height 37
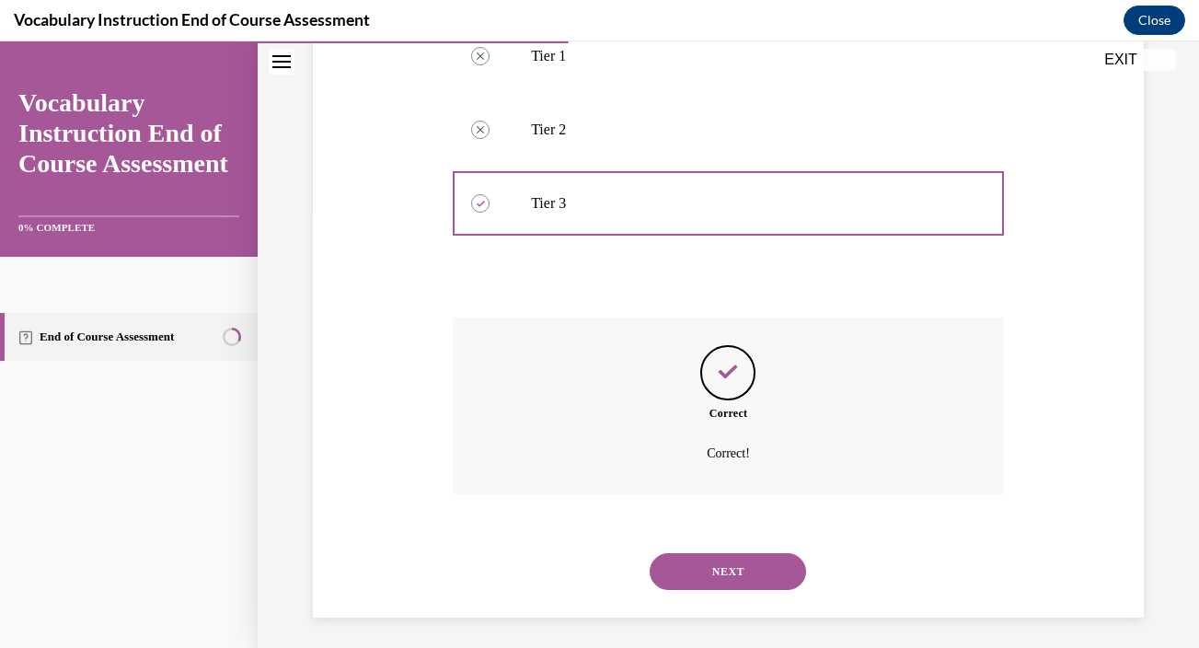
scroll to position [440, 0]
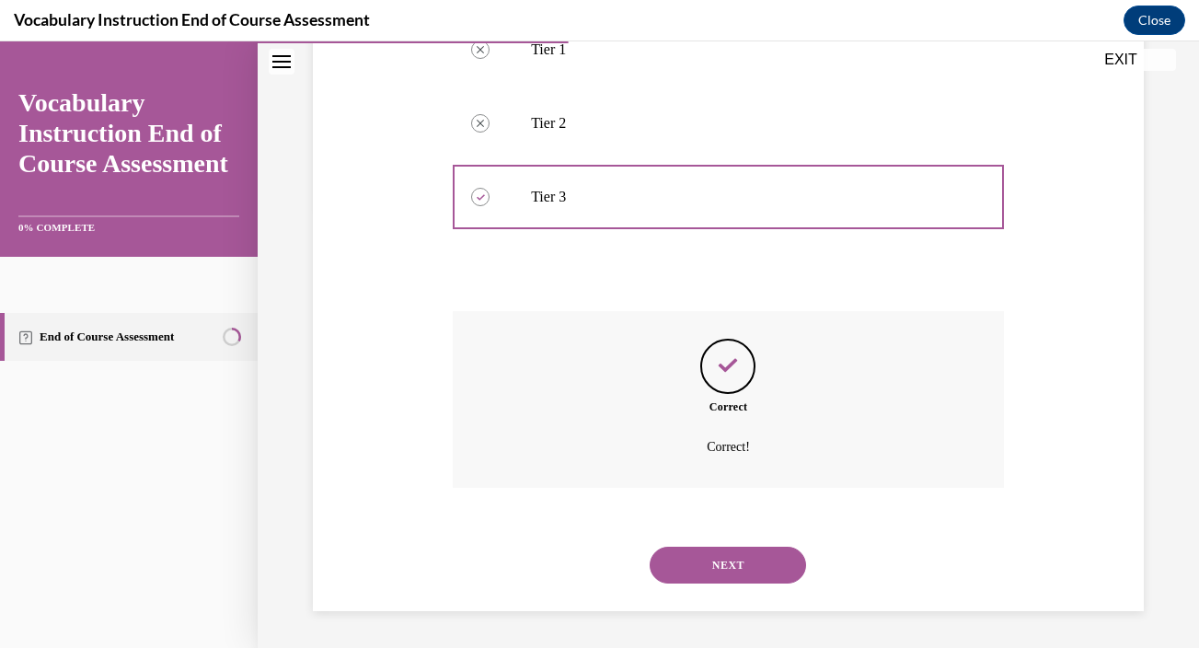
click at [725, 565] on button "NEXT" at bounding box center [728, 564] width 156 height 37
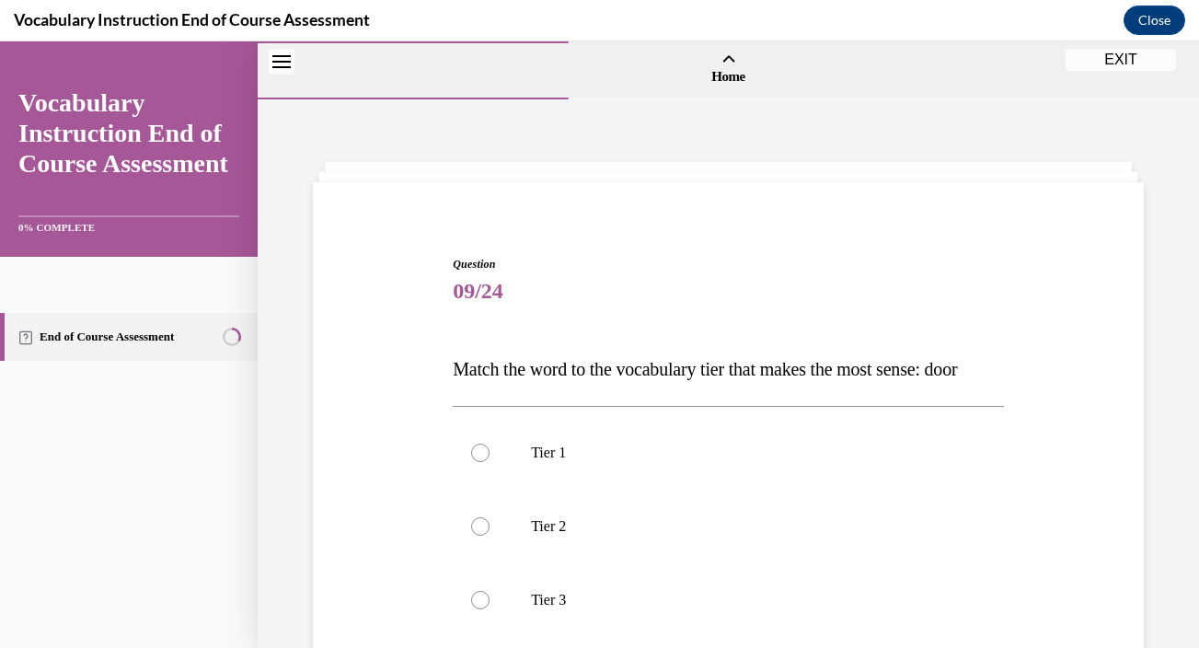
scroll to position [99, 0]
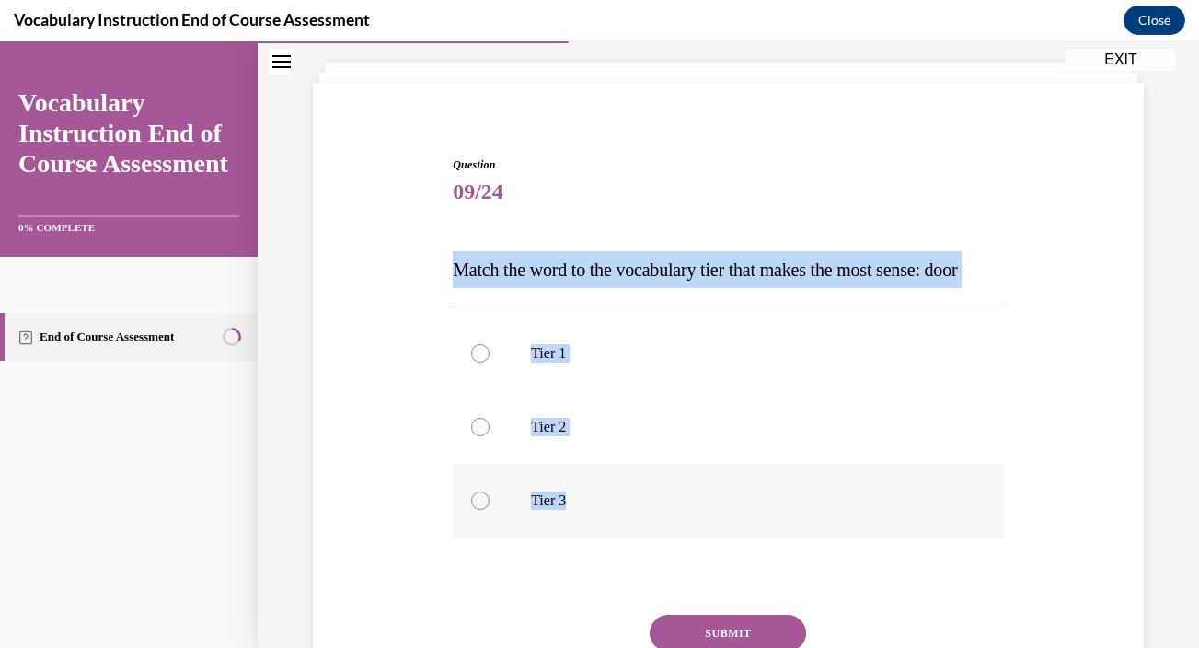
drag, startPoint x: 454, startPoint y: 267, endPoint x: 596, endPoint y: 563, distance: 328.4
click at [596, 563] on div "Question 09/24 Match the word to the vocabulary tier that makes the most sense:…" at bounding box center [728, 460] width 551 height 609
copy div "Match the word to the vocabulary tier that makes the most sense: door Tier 1 Ti…"
click at [758, 367] on label "Tier 1" at bounding box center [728, 353] width 551 height 74
click at [489, 362] on input "Tier 1" at bounding box center [480, 353] width 18 height 18
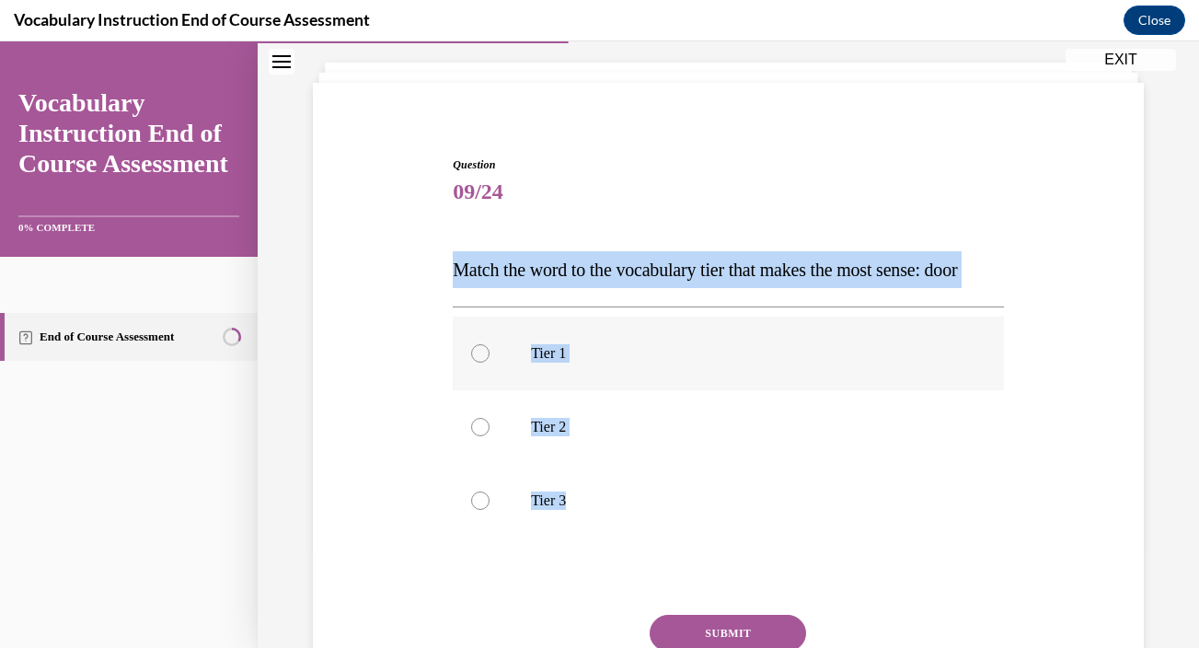
radio input "true"
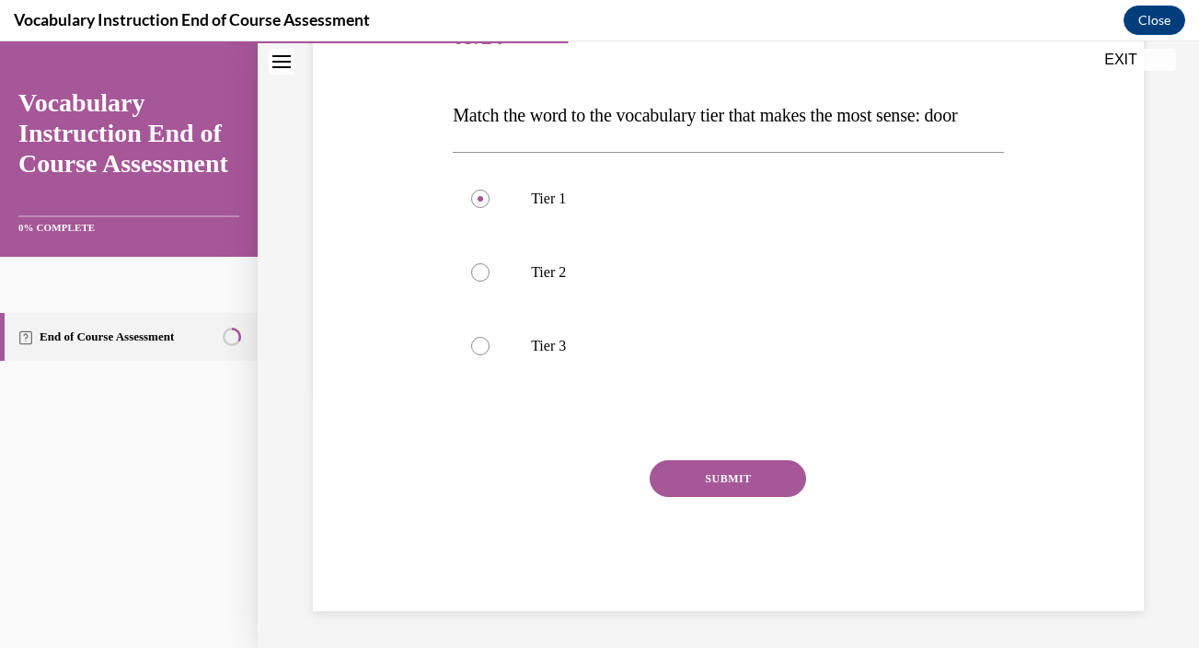
click at [711, 497] on button "SUBMIT" at bounding box center [728, 478] width 156 height 37
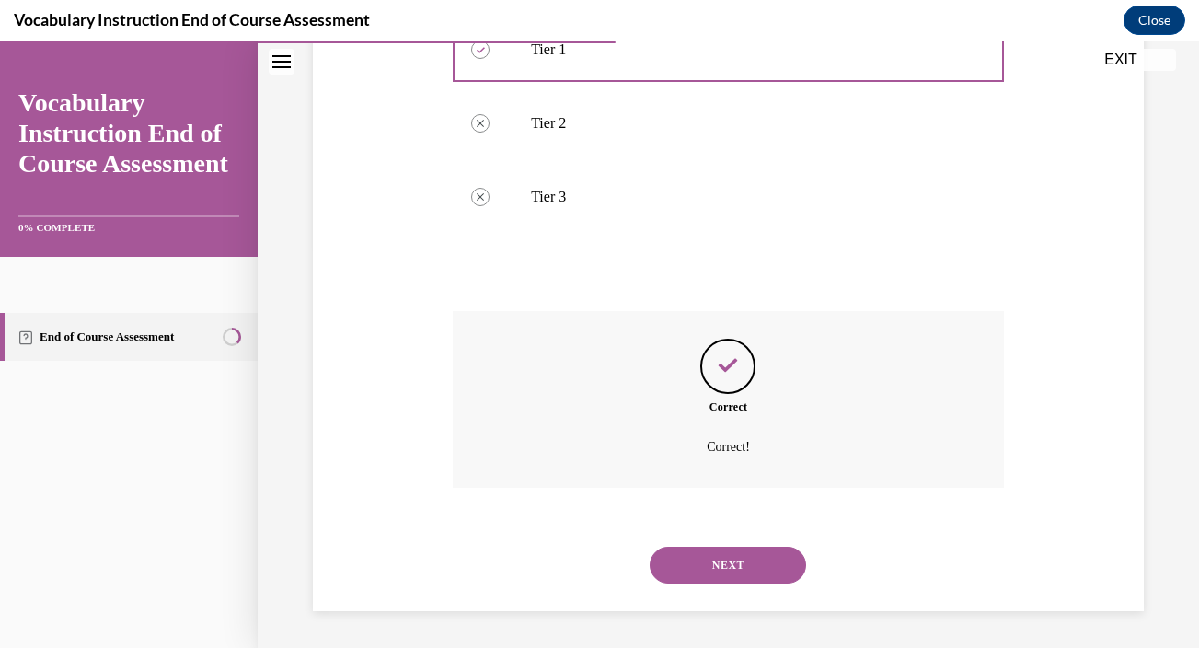
scroll to position [440, 0]
click at [739, 558] on button "NEXT" at bounding box center [728, 564] width 156 height 37
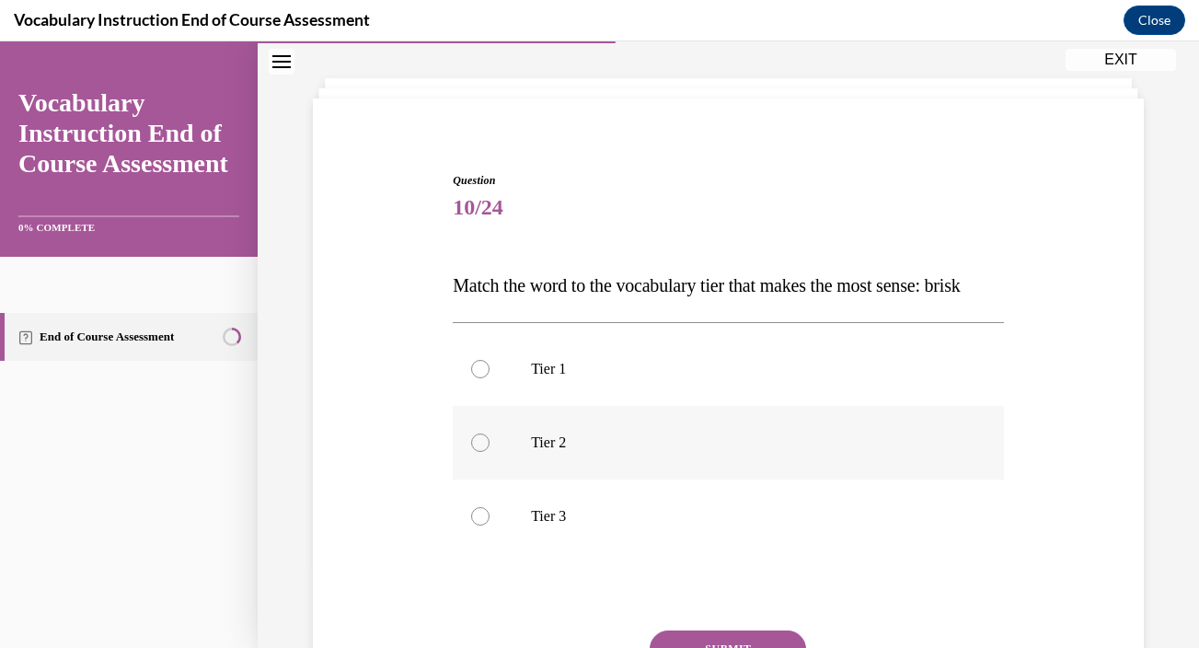
scroll to position [113, 0]
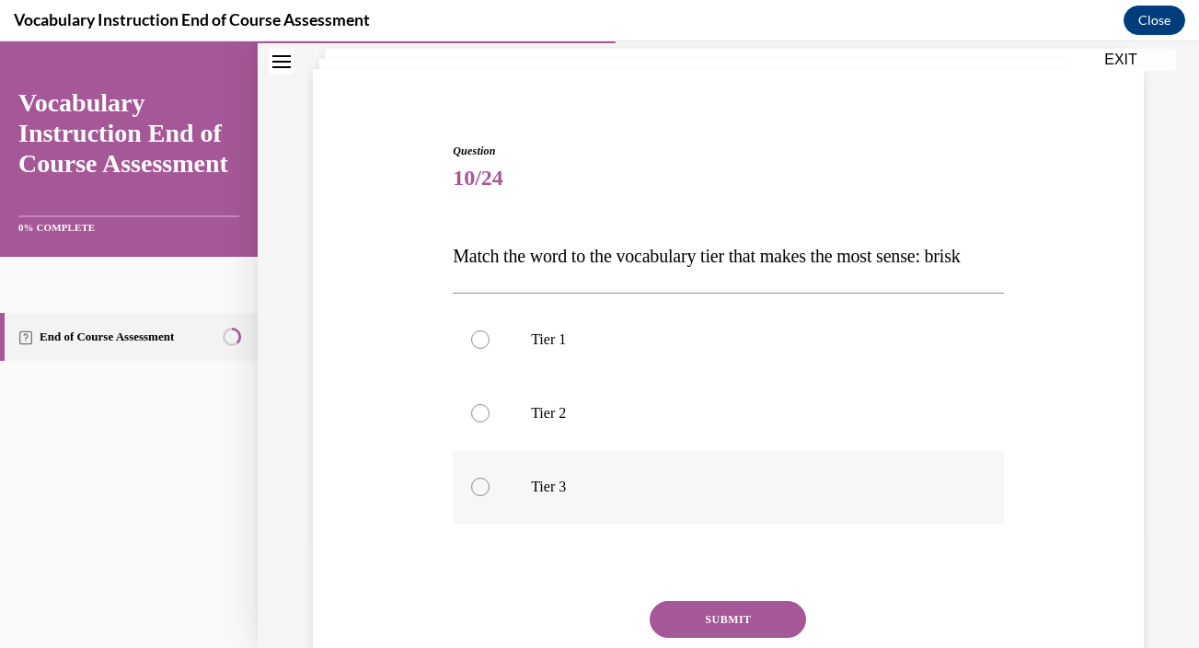
click at [700, 490] on label "Tier 3" at bounding box center [728, 487] width 551 height 74
click at [489, 490] on input "Tier 3" at bounding box center [480, 486] width 18 height 18
radio input "true"
click at [708, 427] on label "Tier 2" at bounding box center [728, 413] width 551 height 74
click at [489, 422] on input "Tier 2" at bounding box center [480, 413] width 18 height 18
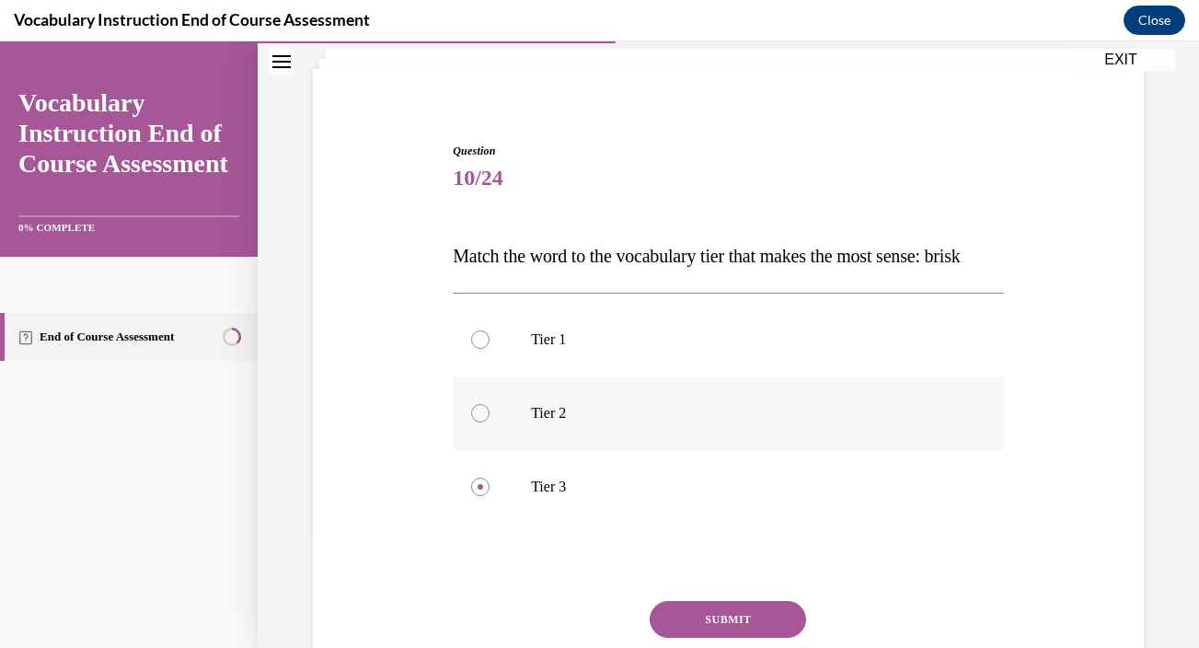
radio input "true"
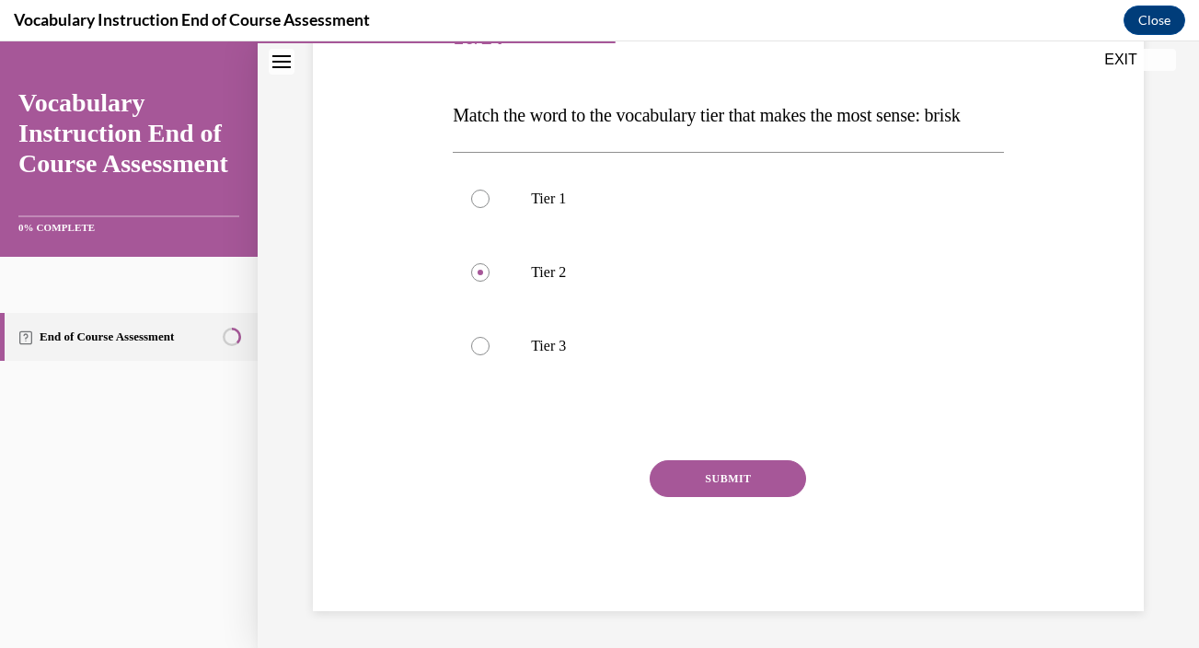
click at [757, 497] on button "SUBMIT" at bounding box center [728, 478] width 156 height 37
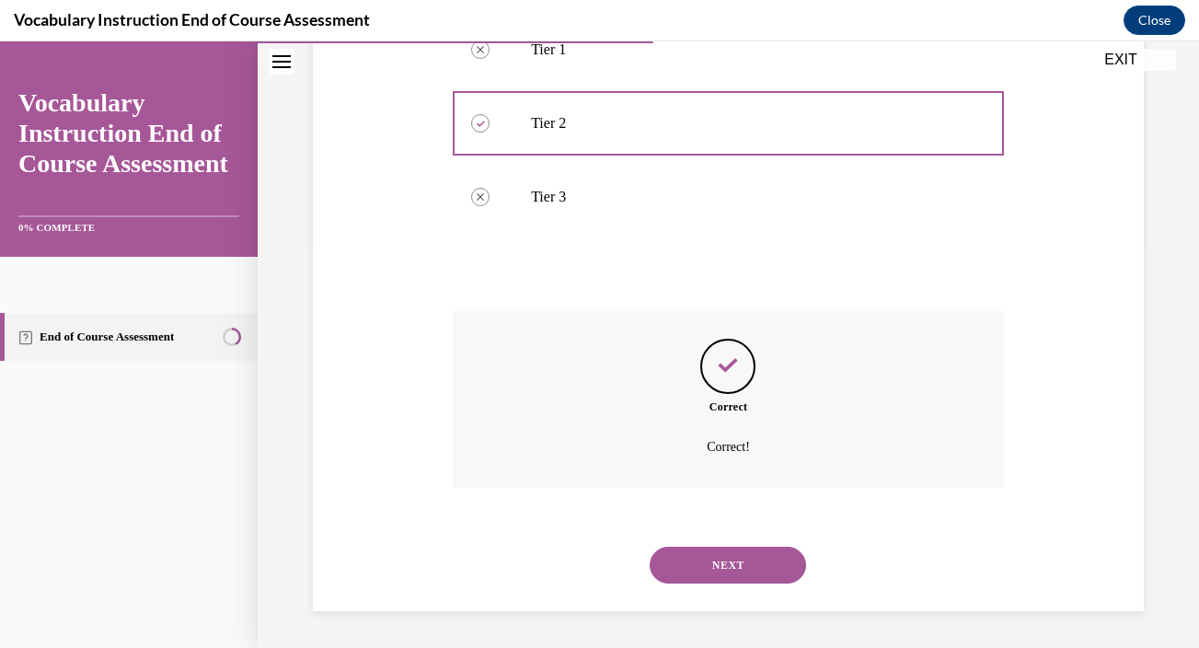
scroll to position [440, 0]
click at [733, 565] on button "NEXT" at bounding box center [728, 564] width 156 height 37
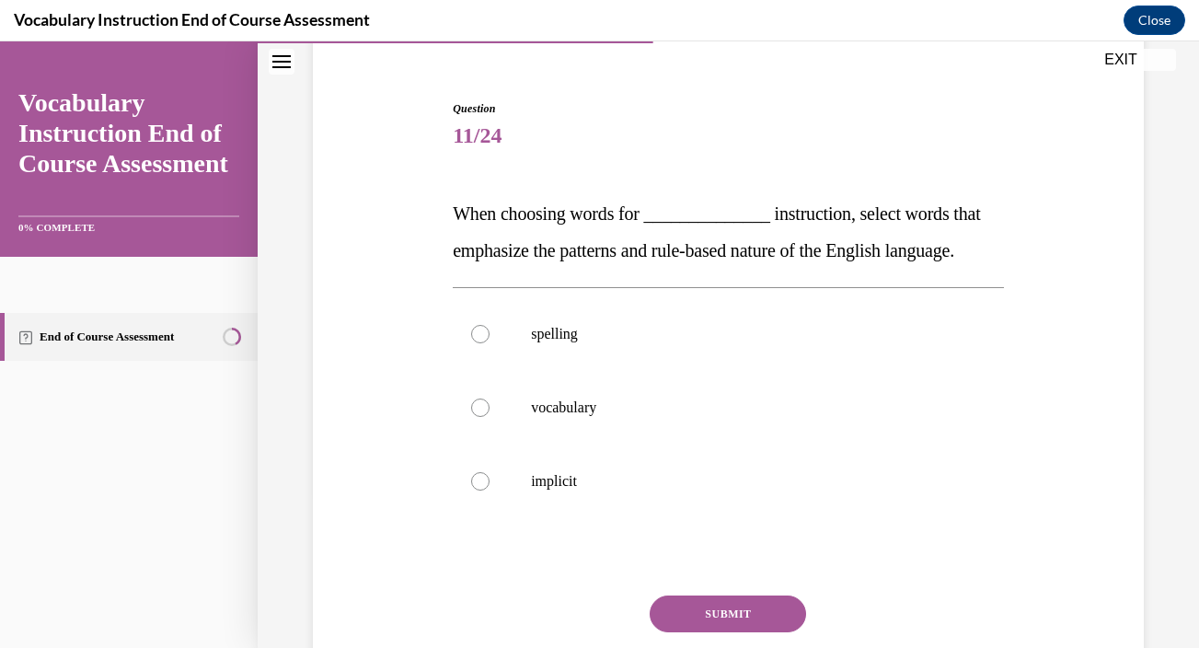
scroll to position [156, 0]
click at [533, 489] on p "implicit" at bounding box center [744, 480] width 427 height 18
click at [489, 489] on input "implicit" at bounding box center [480, 480] width 18 height 18
radio input "true"
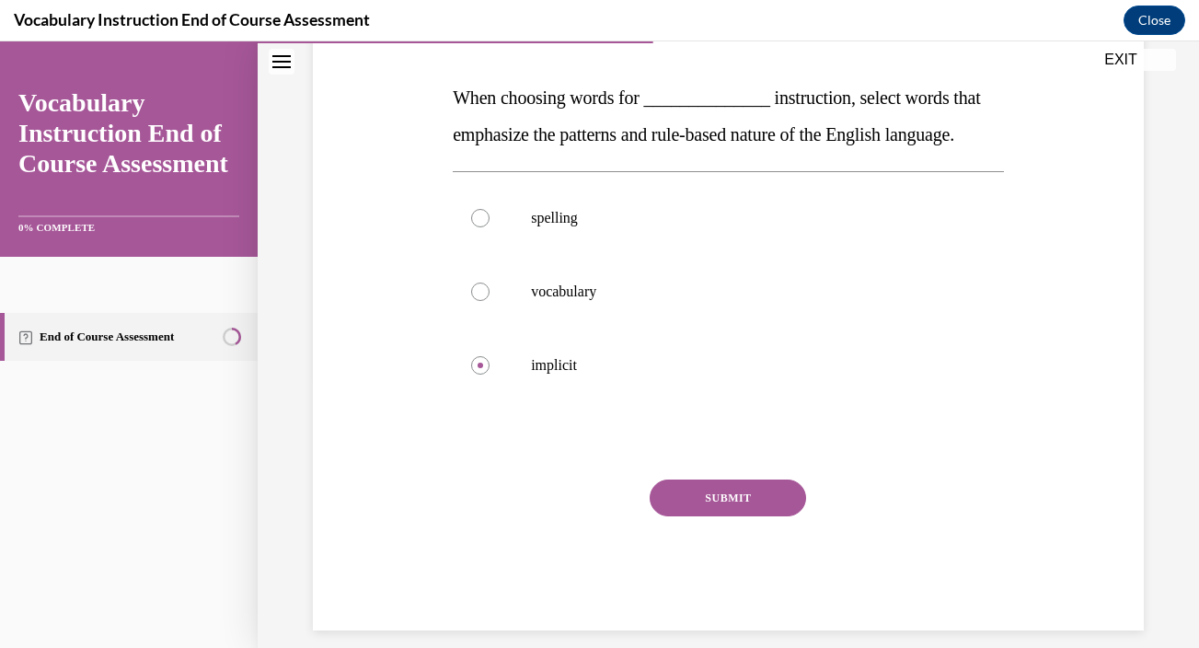
click at [690, 516] on button "SUBMIT" at bounding box center [728, 497] width 156 height 37
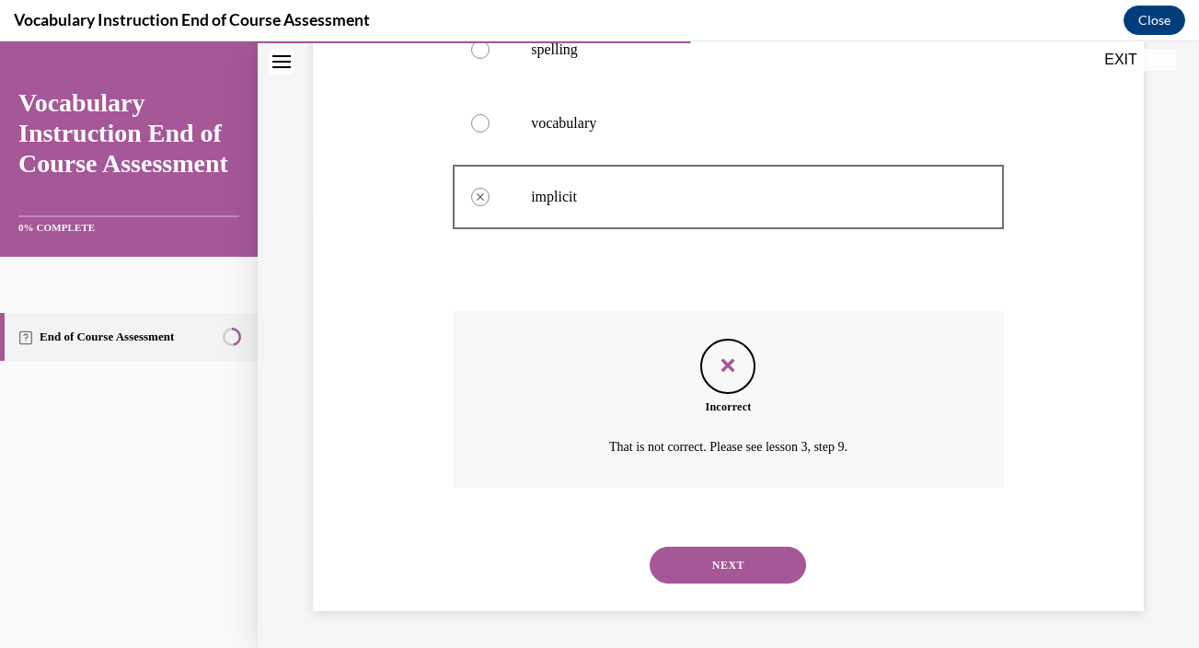
scroll to position [477, 0]
click at [713, 565] on button "NEXT" at bounding box center [728, 564] width 156 height 37
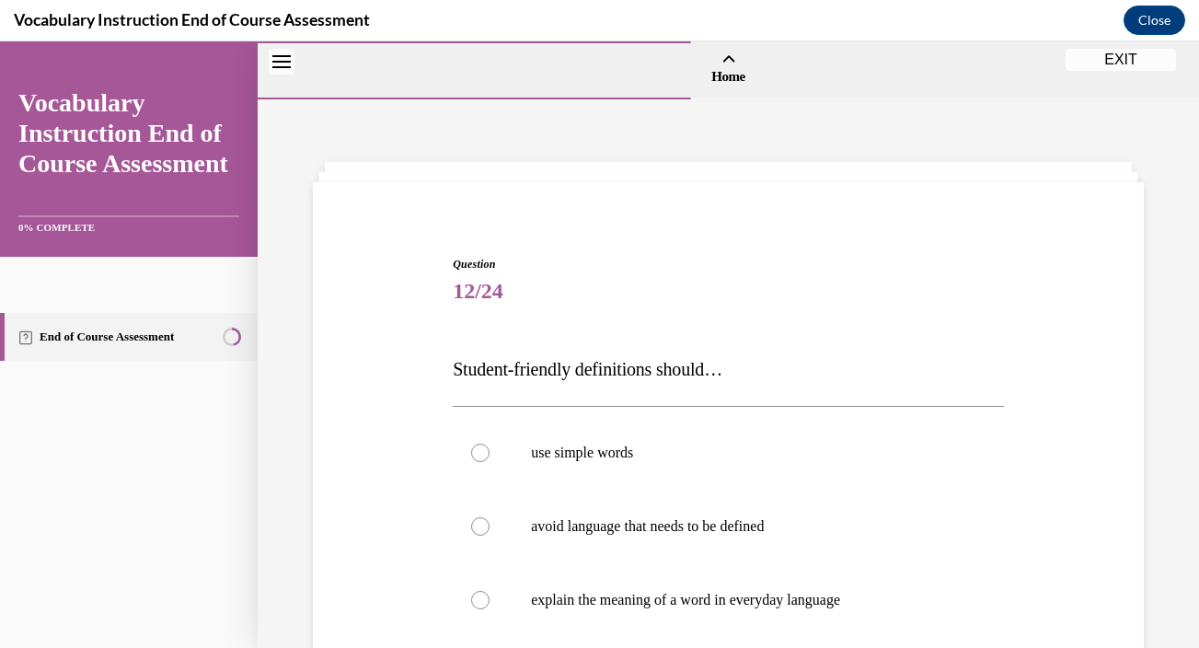
scroll to position [122, 0]
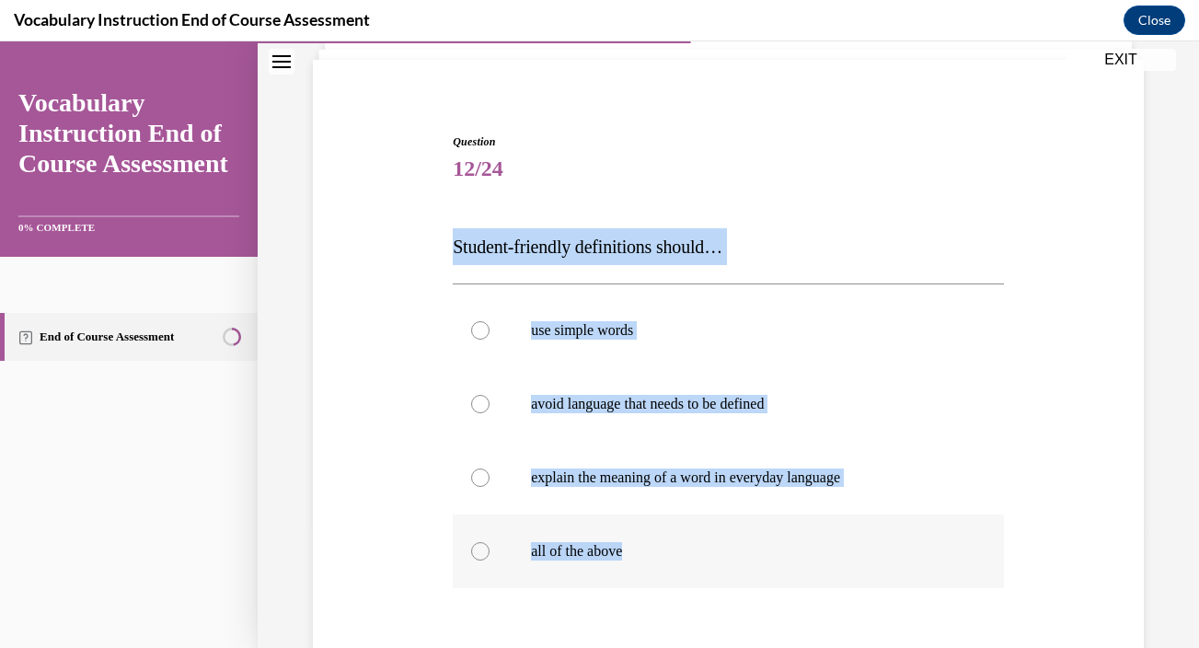
drag, startPoint x: 453, startPoint y: 248, endPoint x: 711, endPoint y: 546, distance: 394.6
click at [711, 546] on div "Question 12/24 Student-friendly definitions should… use simple words avoid lang…" at bounding box center [728, 474] width 551 height 683
copy div "Student-friendly definitions should… use simple words avoid language that needs…"
click at [607, 551] on p "all of the above" at bounding box center [744, 551] width 427 height 18
click at [489, 551] on input "all of the above" at bounding box center [480, 551] width 18 height 18
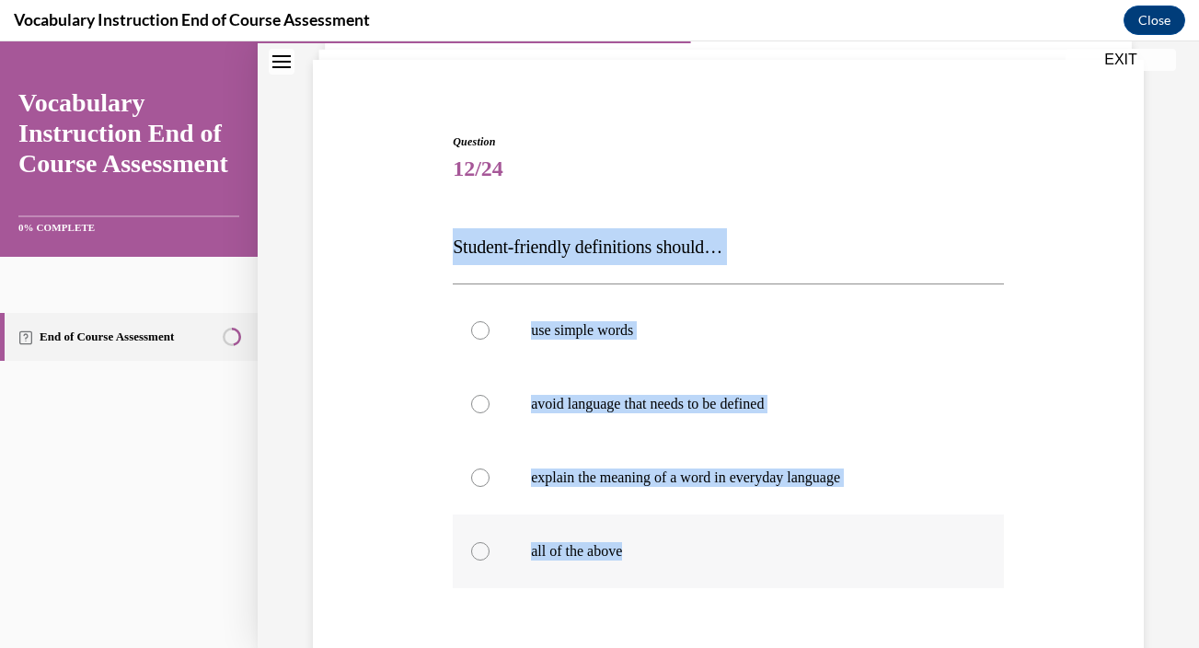
radio input "true"
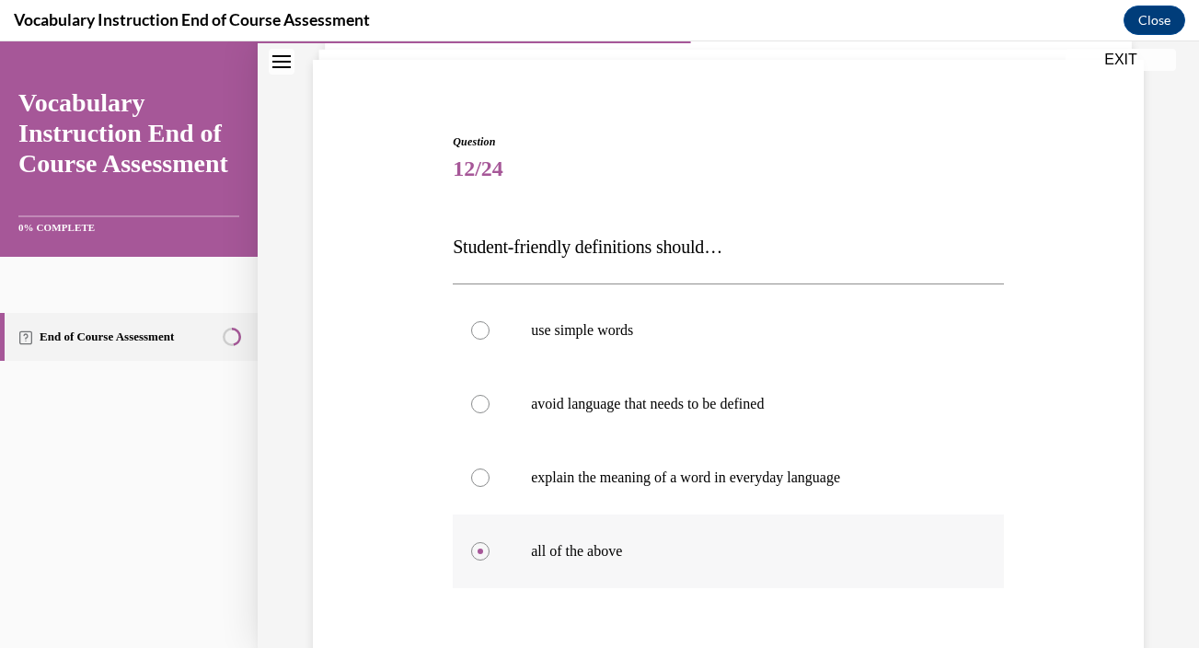
scroll to position [328, 0]
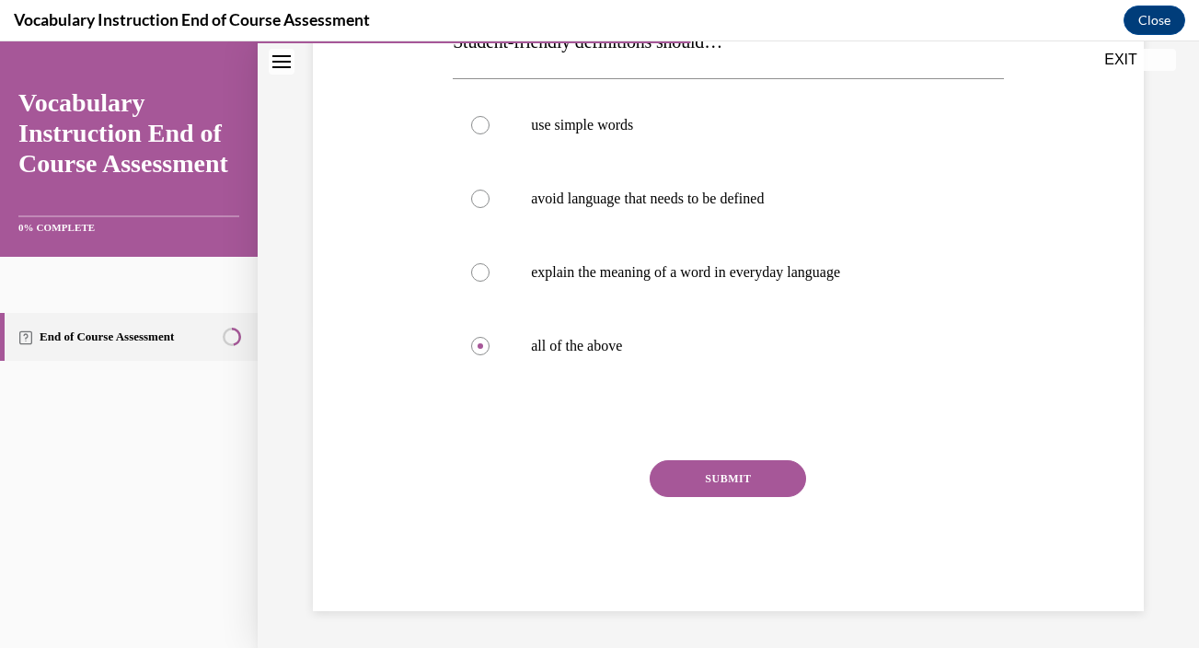
click at [712, 476] on button "SUBMIT" at bounding box center [728, 478] width 156 height 37
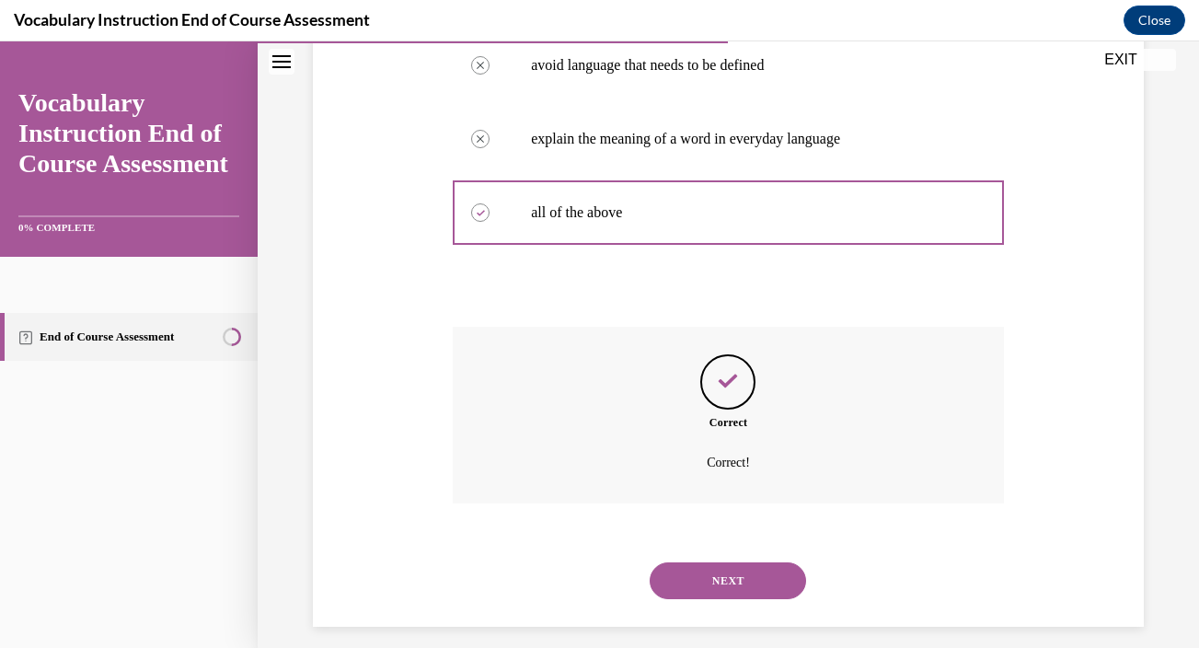
scroll to position [477, 0]
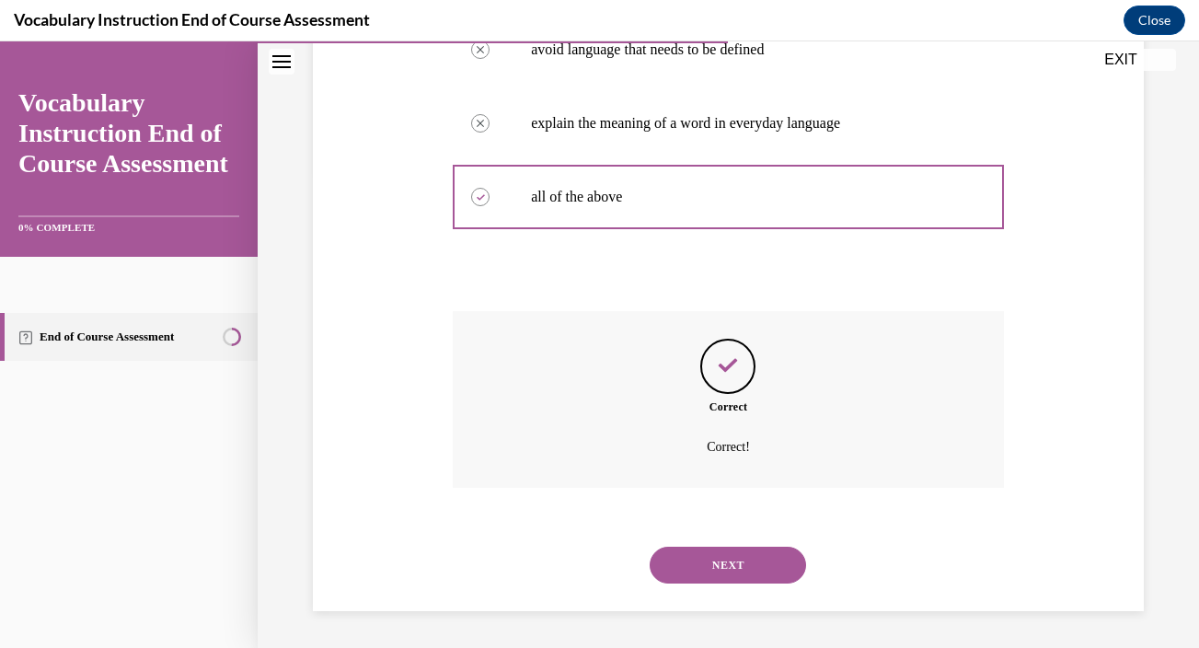
click at [705, 562] on button "NEXT" at bounding box center [728, 564] width 156 height 37
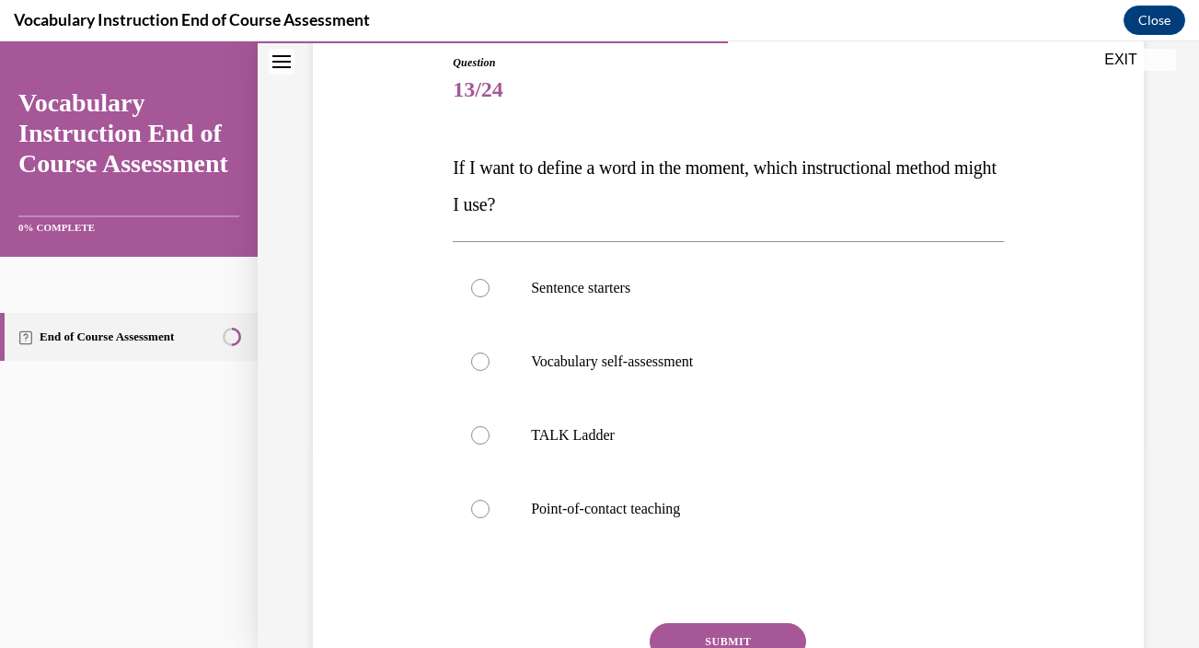
scroll to position [201, 0]
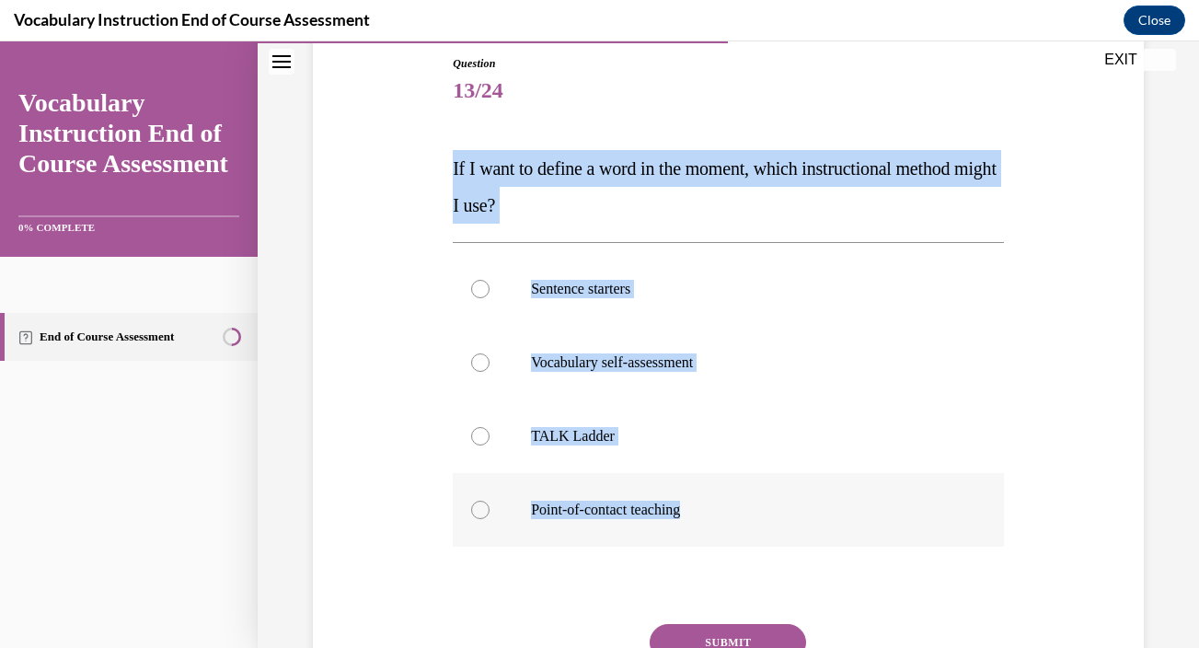
drag, startPoint x: 453, startPoint y: 172, endPoint x: 708, endPoint y: 530, distance: 439.4
click at [708, 530] on div "Question 13/24 If I want to define a word in the moment, which instructional me…" at bounding box center [728, 414] width 551 height 719
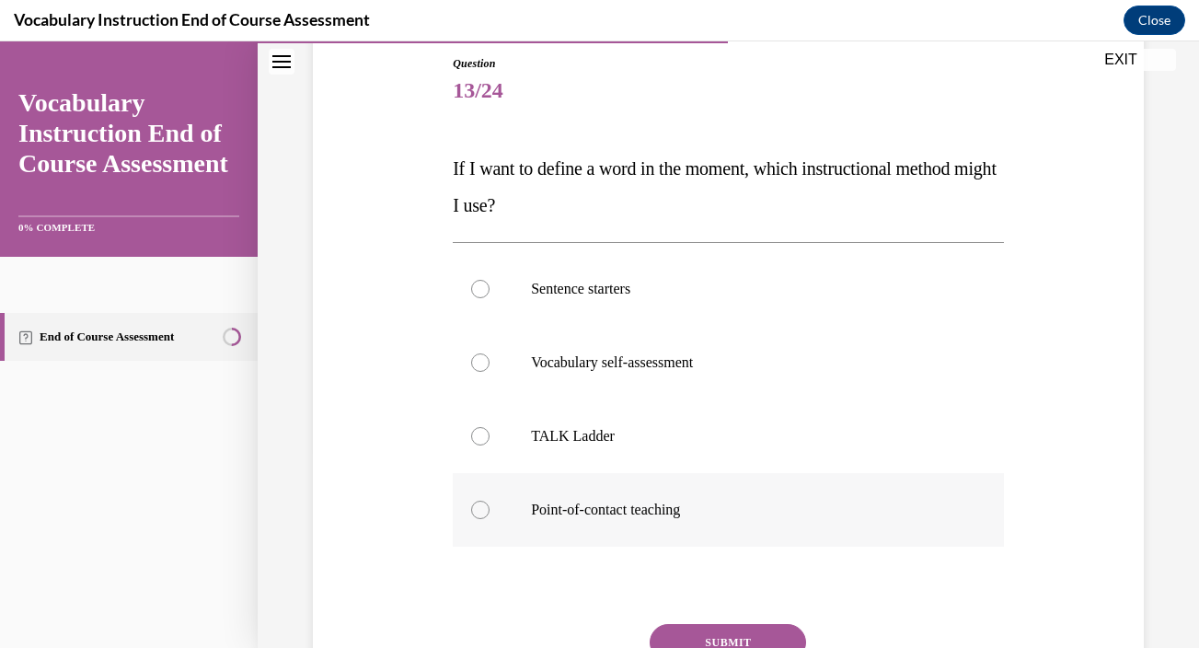
click at [616, 501] on p "Point-of-contact teaching" at bounding box center [744, 509] width 427 height 18
click at [489, 501] on input "Point-of-contact teaching" at bounding box center [480, 509] width 18 height 18
radio input "true"
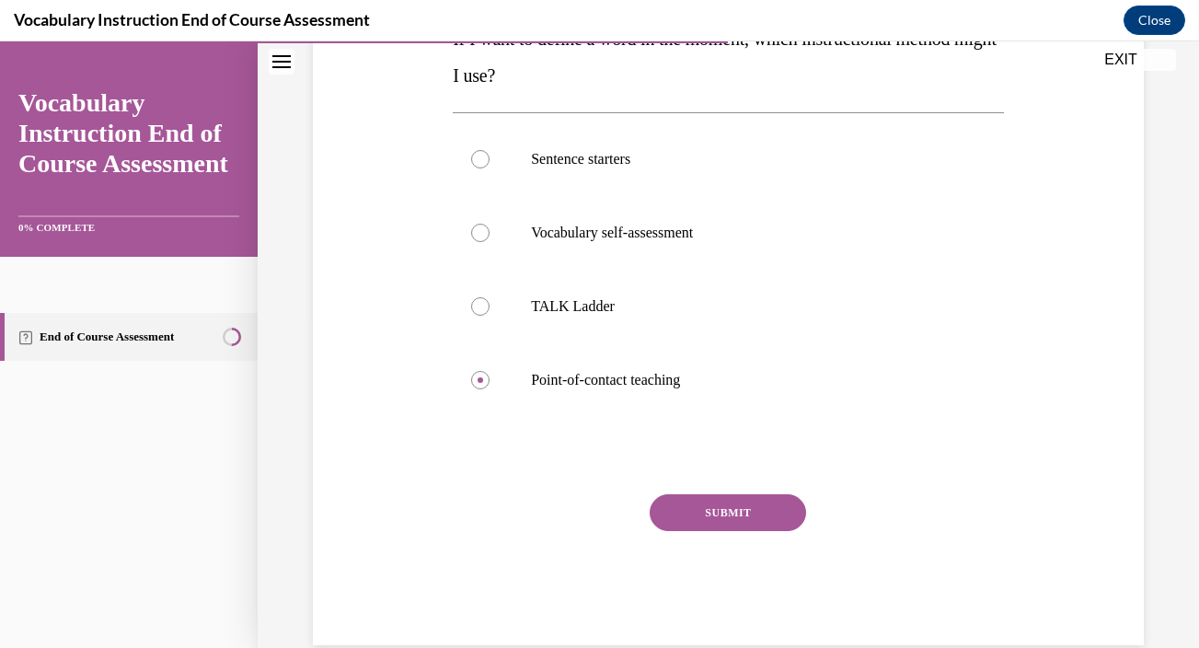
click at [714, 510] on button "SUBMIT" at bounding box center [728, 512] width 156 height 37
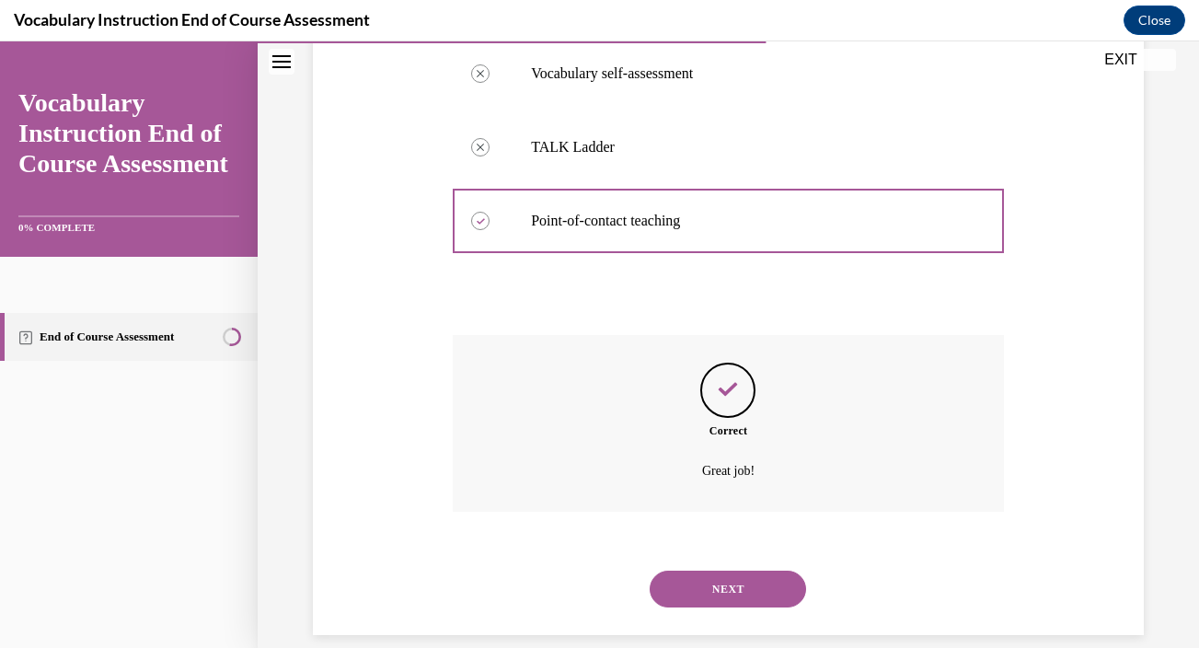
scroll to position [513, 0]
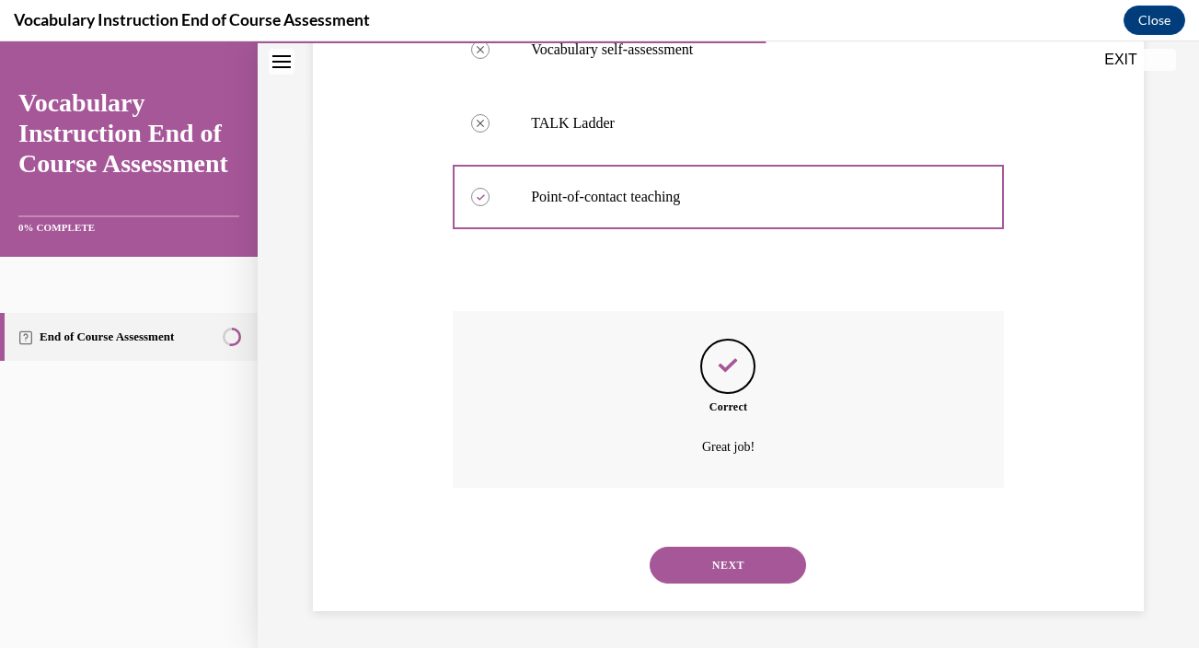
click at [717, 569] on button "NEXT" at bounding box center [728, 564] width 156 height 37
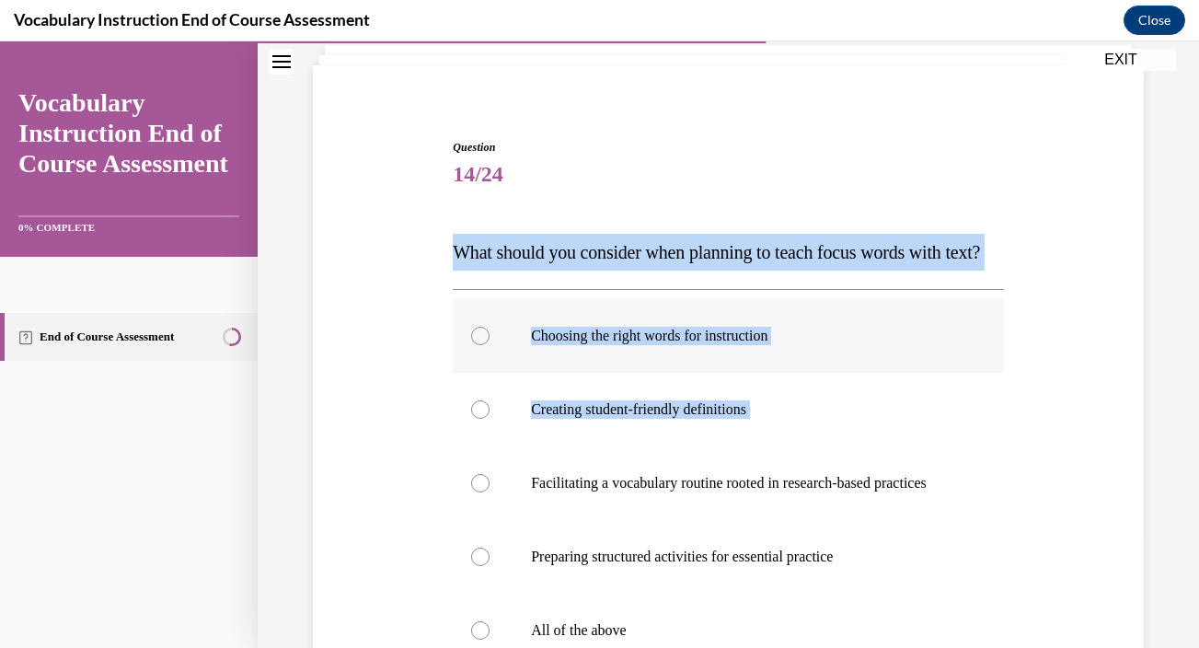
scroll to position [119, 0]
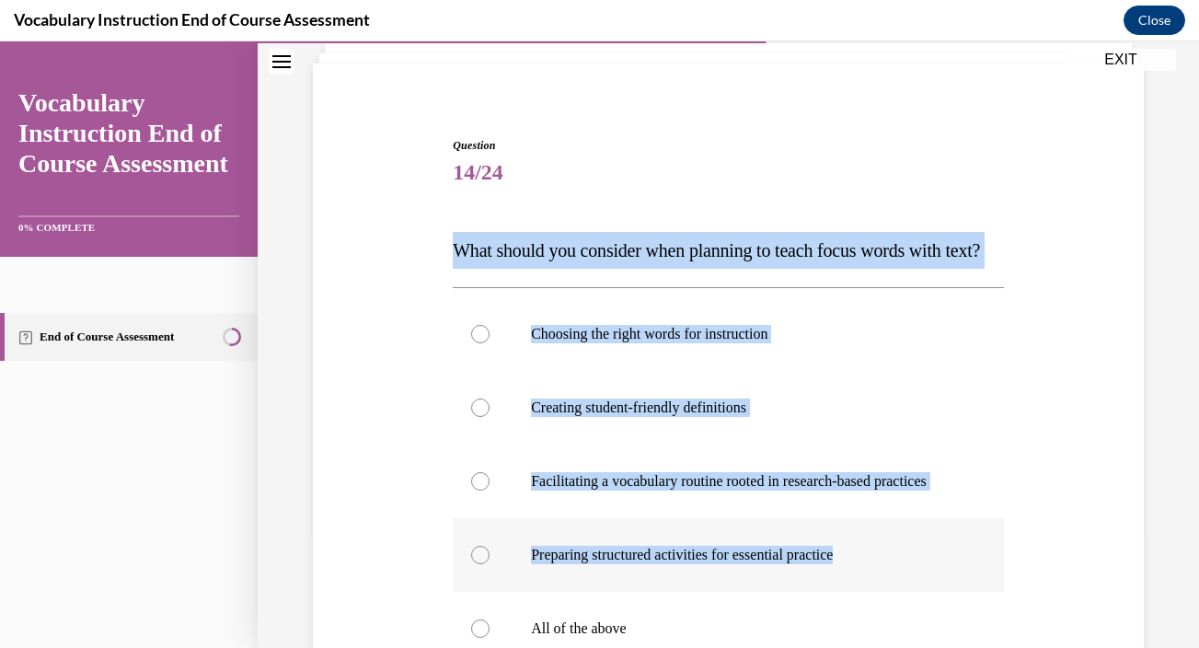
drag, startPoint x: 454, startPoint y: 368, endPoint x: 890, endPoint y: 619, distance: 502.5
click at [890, 619] on div "Question 14/24 What should you consider when planning to teach focus words with…" at bounding box center [728, 515] width 551 height 756
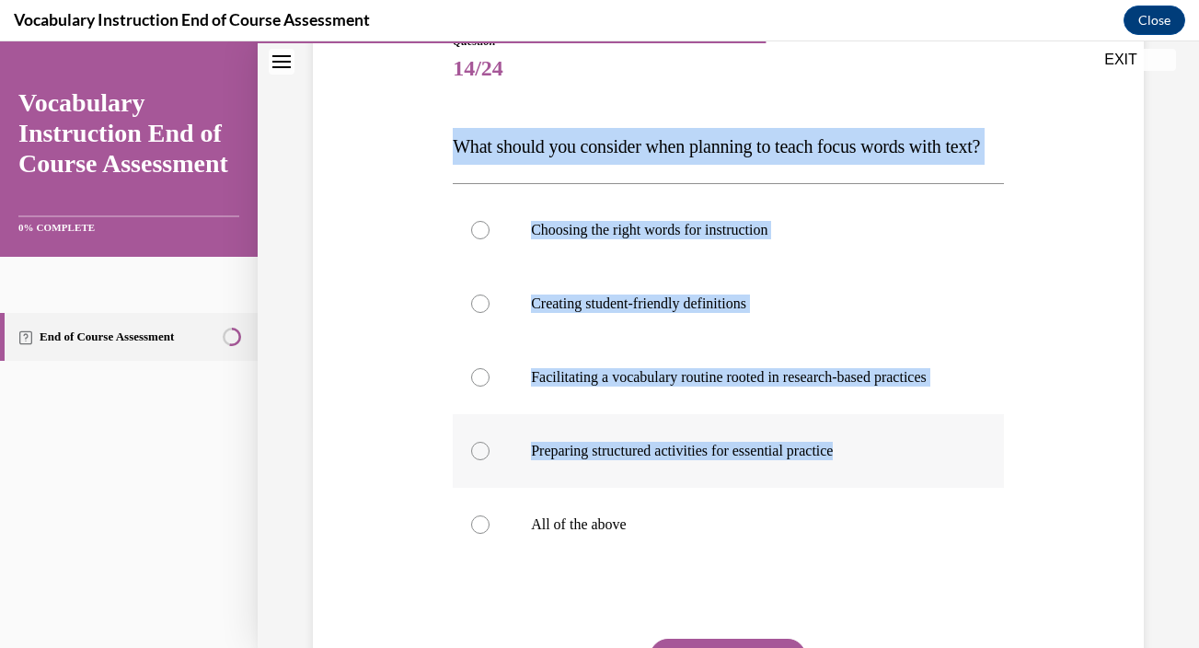
scroll to position [263, 0]
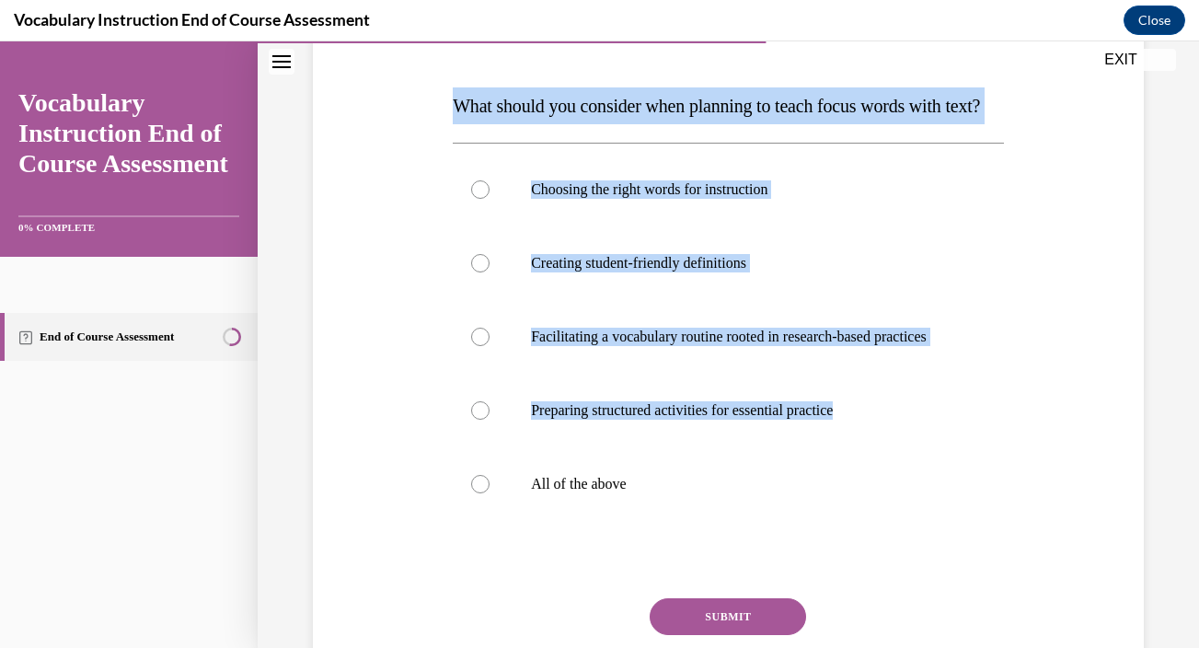
click at [1143, 510] on div "Question 14/24 What should you consider when planning to teach focus words with…" at bounding box center [728, 342] width 840 height 811
drag, startPoint x: 452, startPoint y: 103, endPoint x: 677, endPoint y: 535, distance: 487.6
click at [677, 535] on div "Question 14/24 What should you consider when planning to teach focus words with…" at bounding box center [728, 371] width 551 height 756
click at [613, 493] on p "All of the above" at bounding box center [744, 484] width 427 height 18
click at [489, 493] on input "All of the above" at bounding box center [480, 484] width 18 height 18
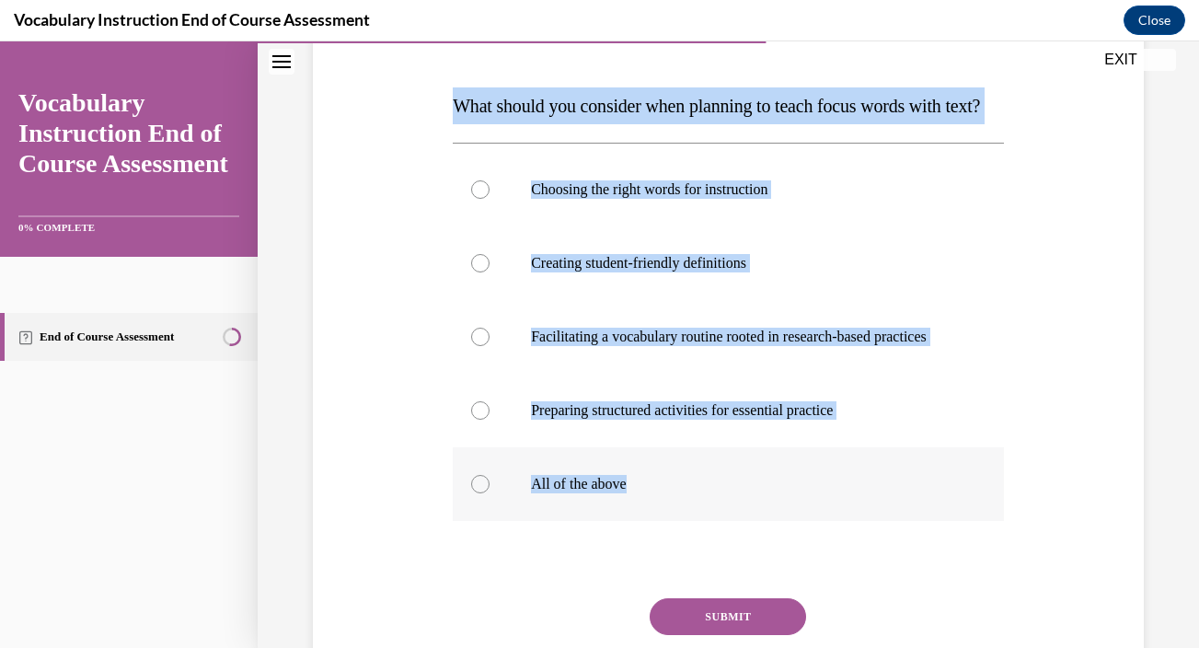
radio input "true"
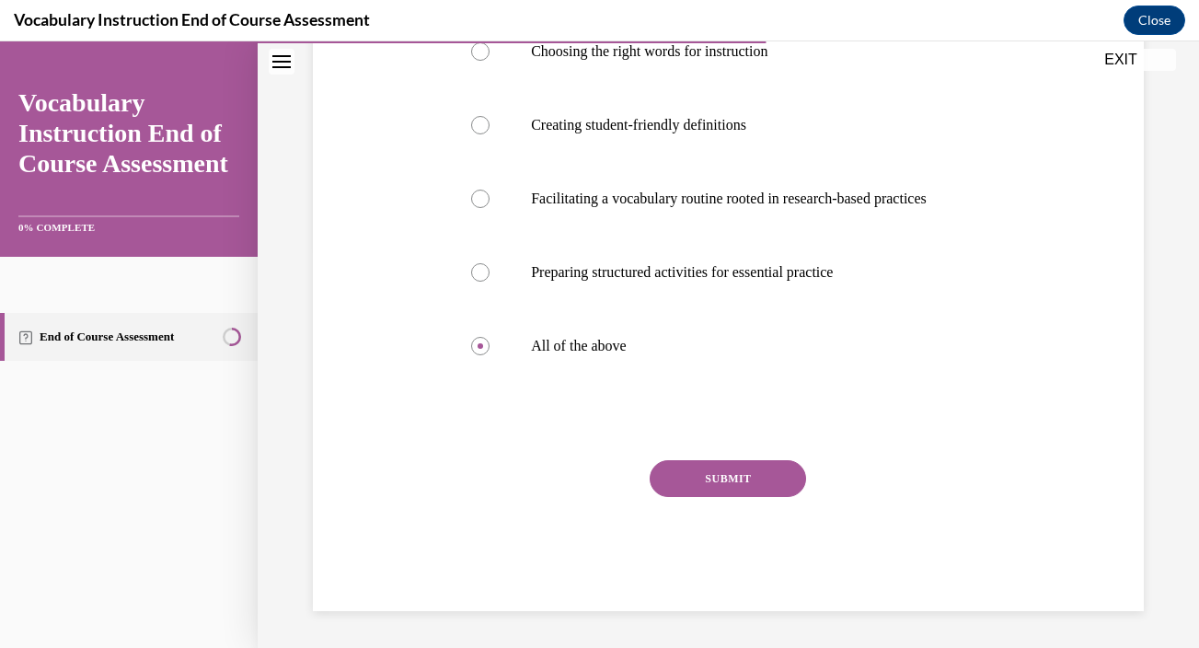
click at [717, 482] on button "SUBMIT" at bounding box center [728, 478] width 156 height 37
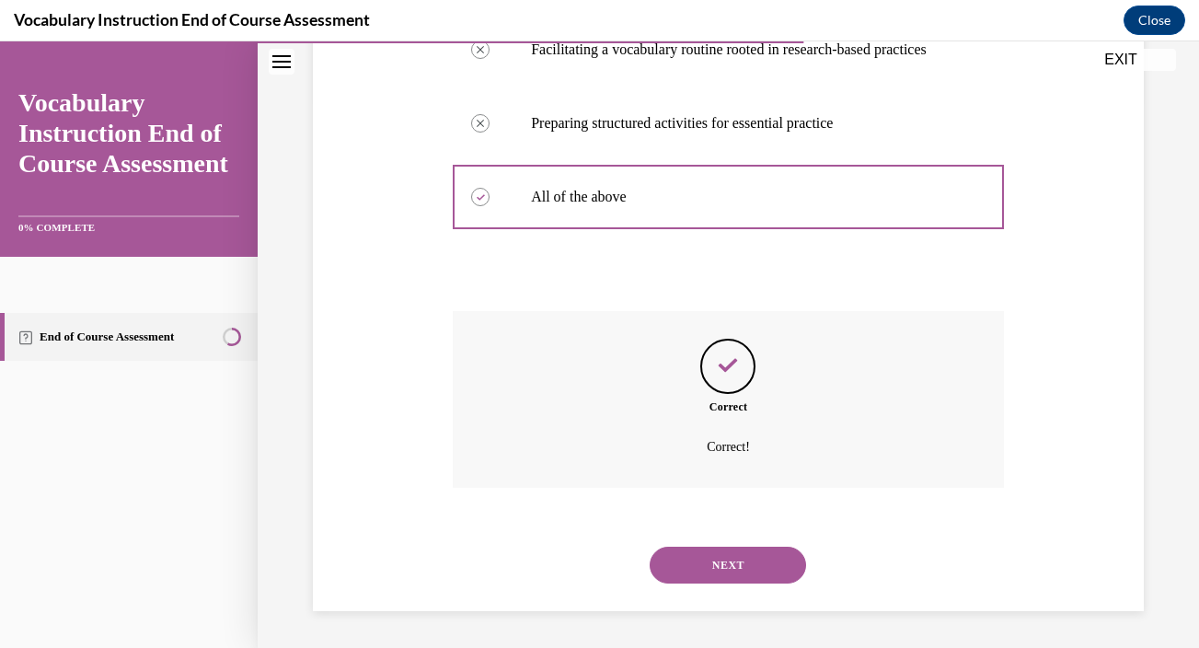
scroll to position [605, 0]
click at [715, 558] on button "NEXT" at bounding box center [728, 564] width 156 height 37
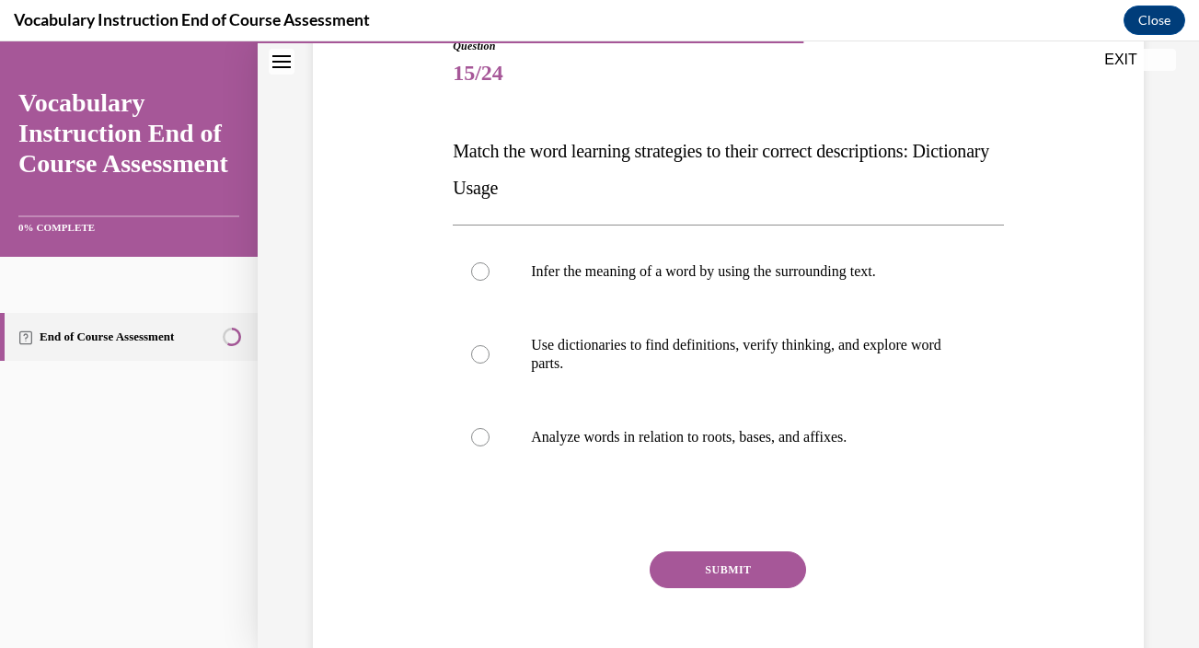
scroll to position [221, 0]
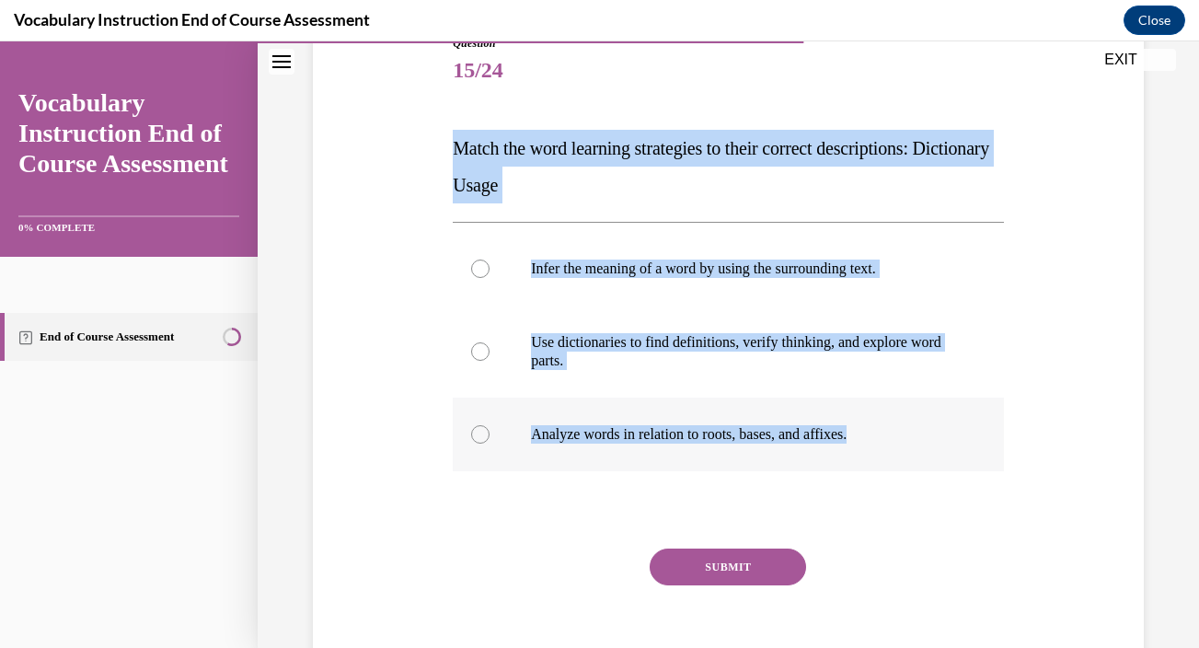
drag, startPoint x: 453, startPoint y: 149, endPoint x: 921, endPoint y: 447, distance: 555.1
click at [921, 447] on div "Question 15/24 Match the word learning strategies to their correct descriptions…" at bounding box center [728, 367] width 551 height 664
click at [779, 361] on p "Use dictionaries to find definitions, verify thinking, and explore word parts." at bounding box center [744, 351] width 427 height 37
click at [489, 361] on input "Use dictionaries to find definitions, verify thinking, and explore word parts." at bounding box center [480, 351] width 18 height 18
radio input "true"
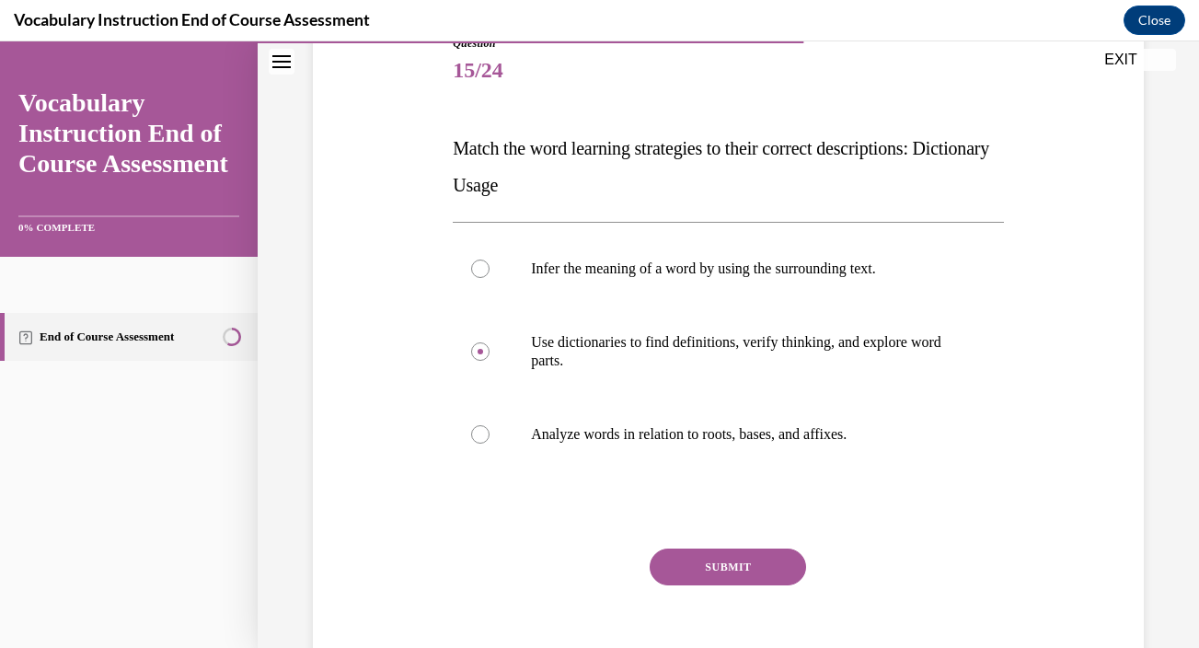
click at [754, 564] on button "SUBMIT" at bounding box center [728, 566] width 156 height 37
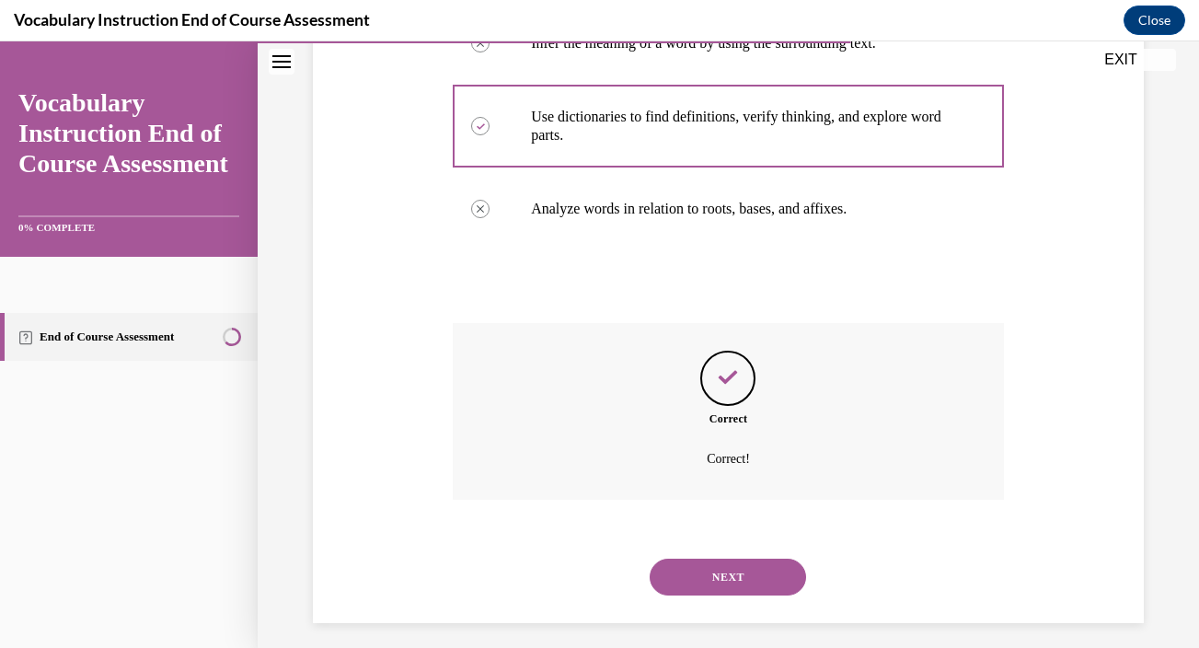
scroll to position [458, 0]
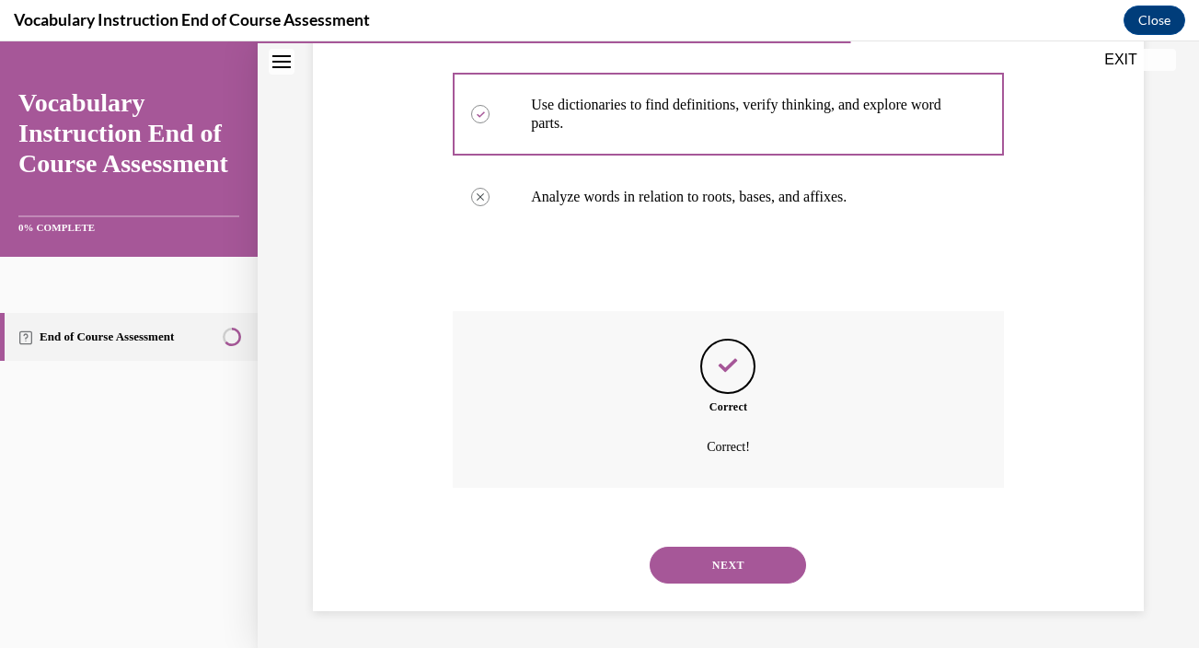
click at [725, 566] on button "NEXT" at bounding box center [728, 564] width 156 height 37
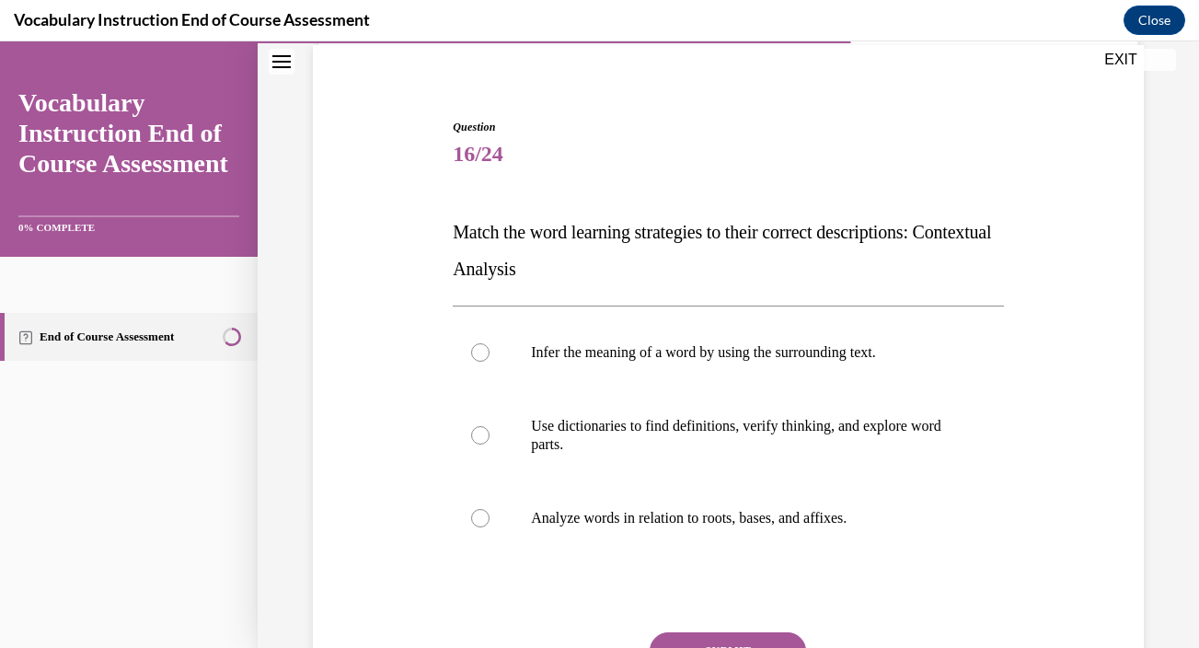
scroll to position [145, 0]
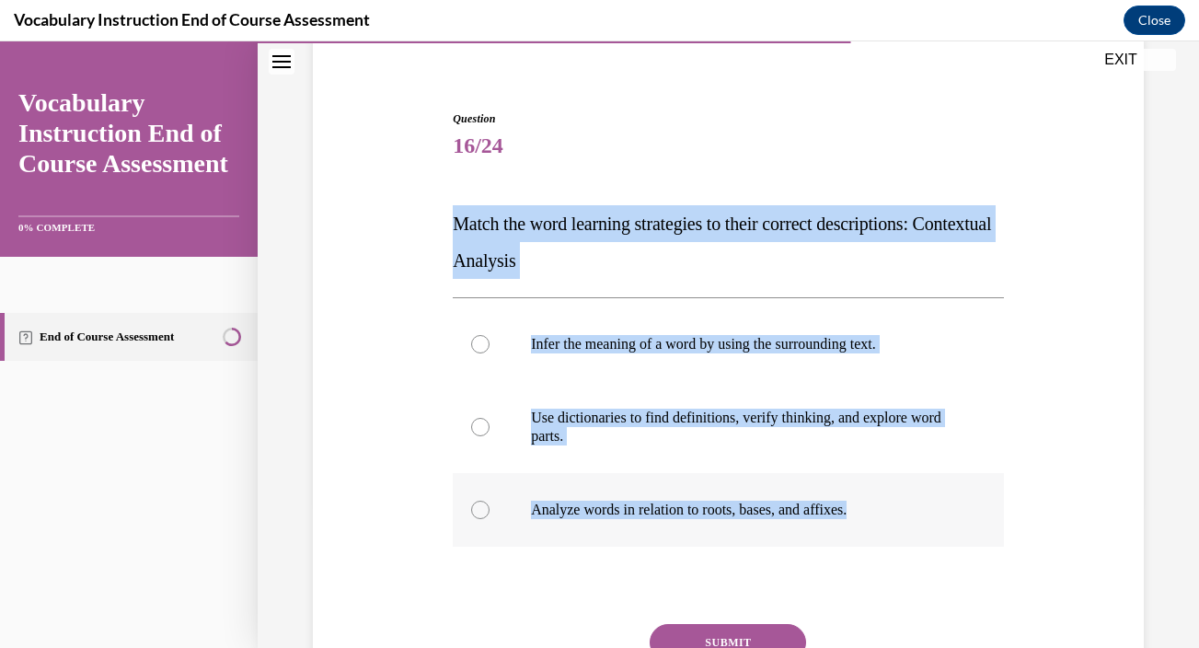
drag, startPoint x: 454, startPoint y: 221, endPoint x: 881, endPoint y: 512, distance: 517.3
click at [881, 512] on div "Question 16/24 Match the word learning strategies to their correct descriptions…" at bounding box center [728, 442] width 551 height 664
click at [803, 349] on p "Infer the meaning of a word by using the surrounding text." at bounding box center [744, 344] width 427 height 18
click at [489, 349] on input "Infer the meaning of a word by using the surrounding text." at bounding box center [480, 344] width 18 height 18
radio input "true"
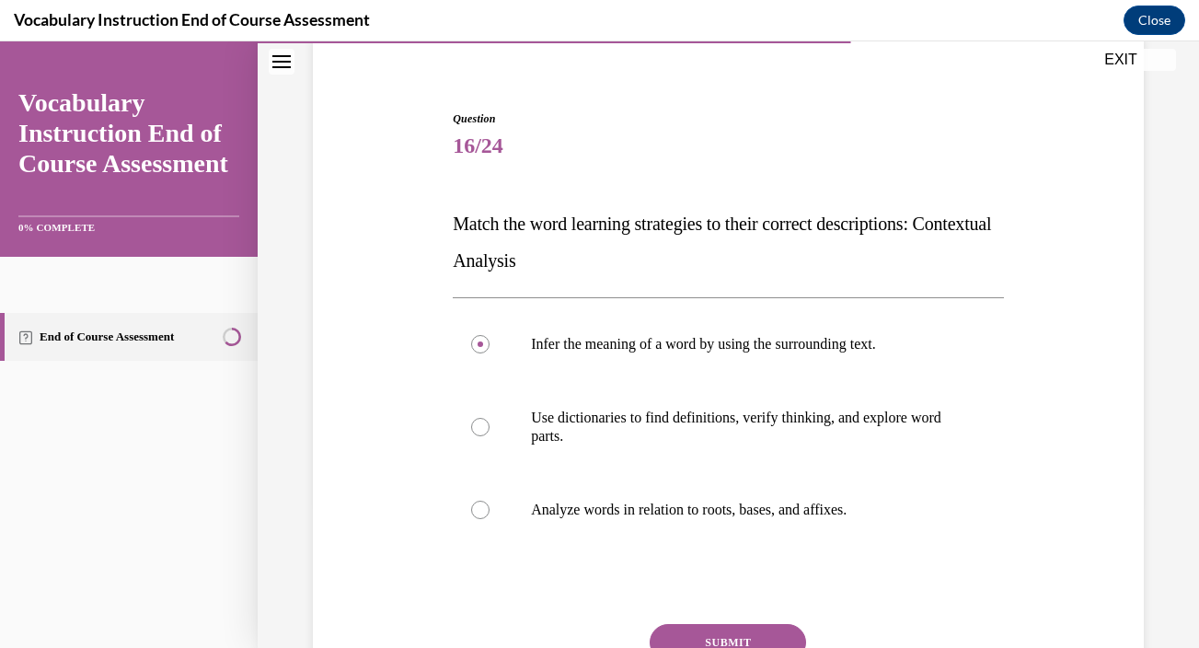
click at [748, 629] on button "SUBMIT" at bounding box center [728, 642] width 156 height 37
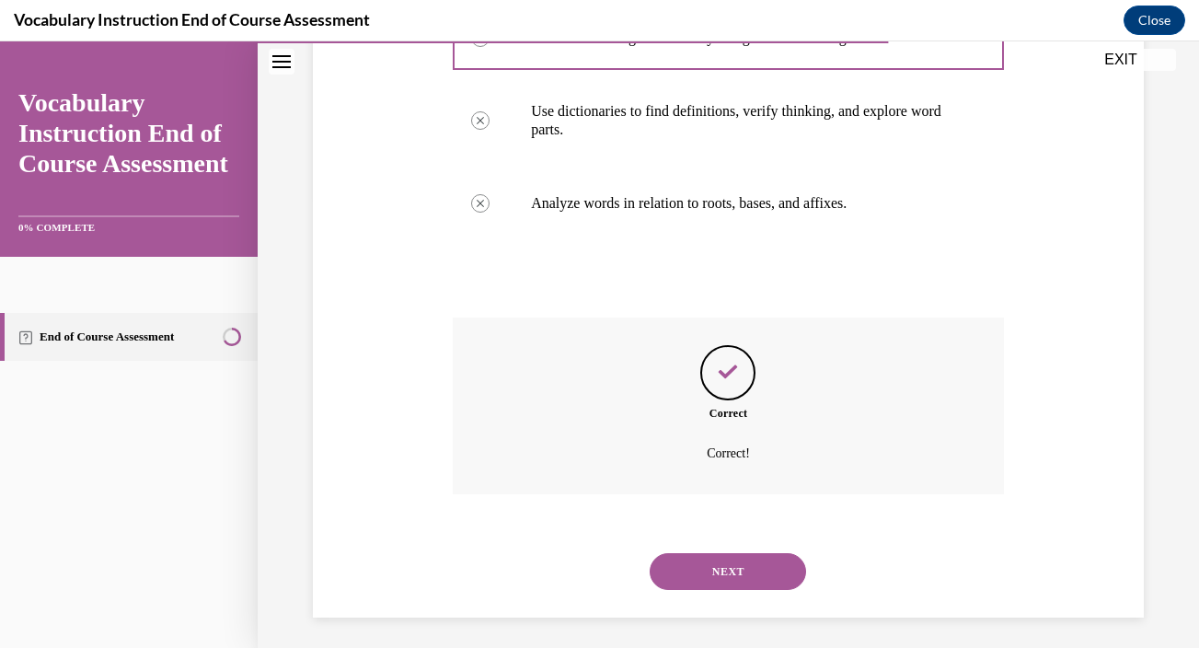
scroll to position [458, 0]
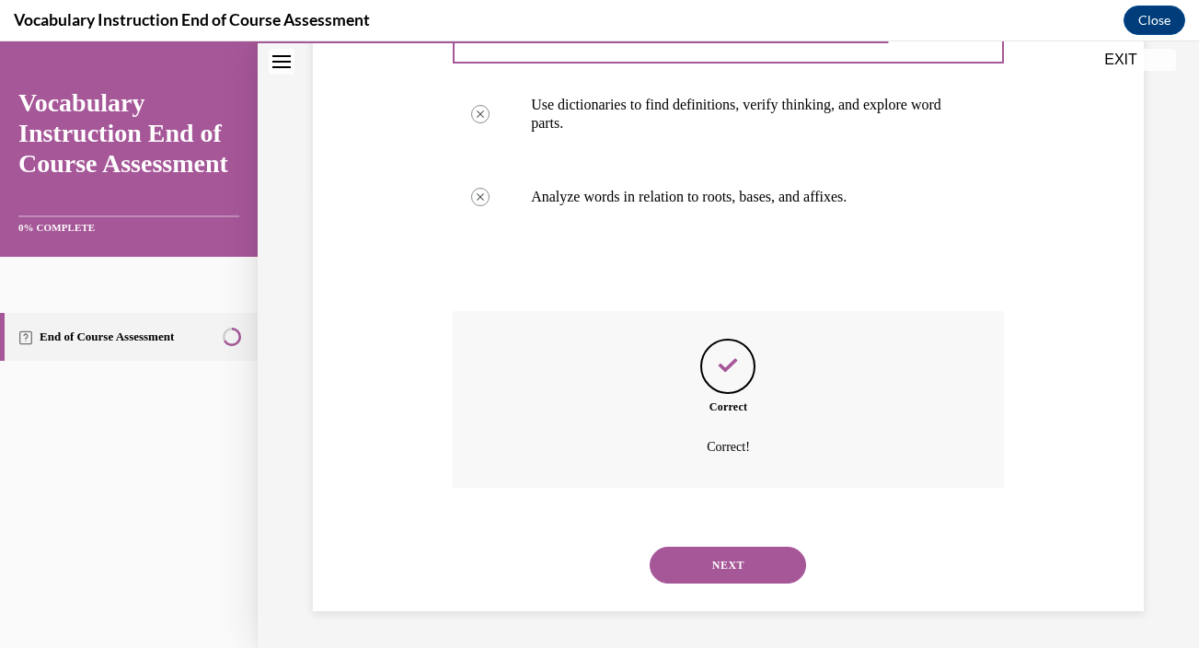
click at [719, 560] on button "NEXT" at bounding box center [728, 564] width 156 height 37
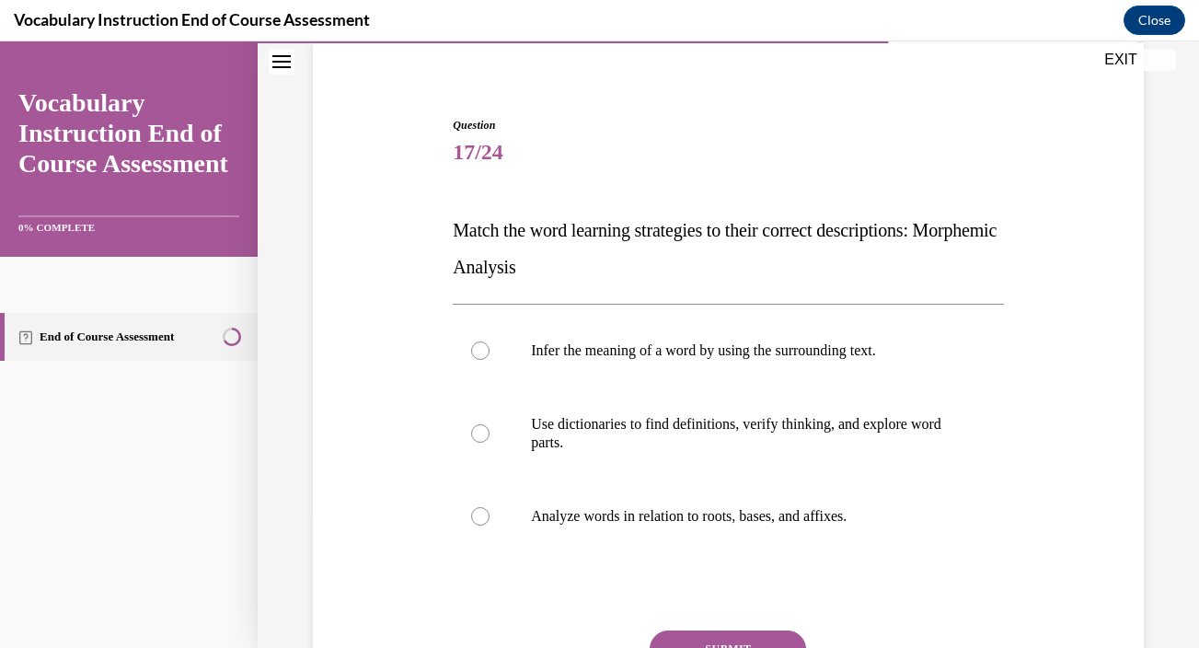
scroll to position [181, 0]
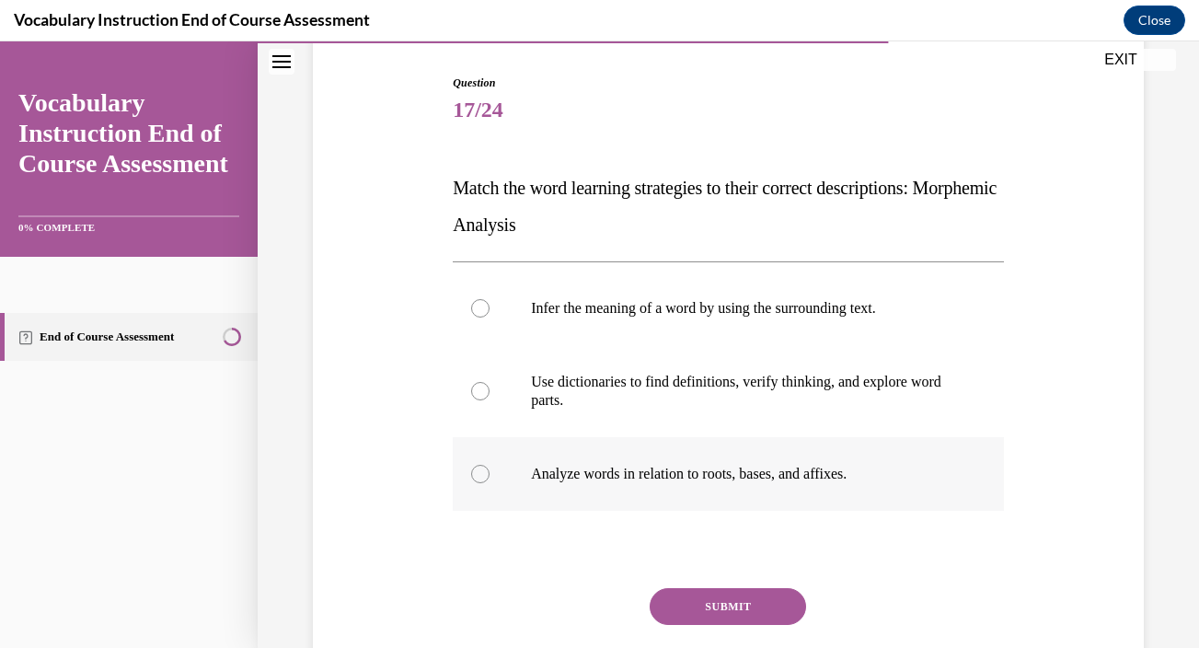
click at [581, 469] on p "Analyze words in relation to roots, bases, and affixes." at bounding box center [744, 474] width 427 height 18
click at [489, 469] on input "Analyze words in relation to roots, bases, and affixes." at bounding box center [480, 474] width 18 height 18
radio input "true"
click at [690, 597] on button "SUBMIT" at bounding box center [728, 606] width 156 height 37
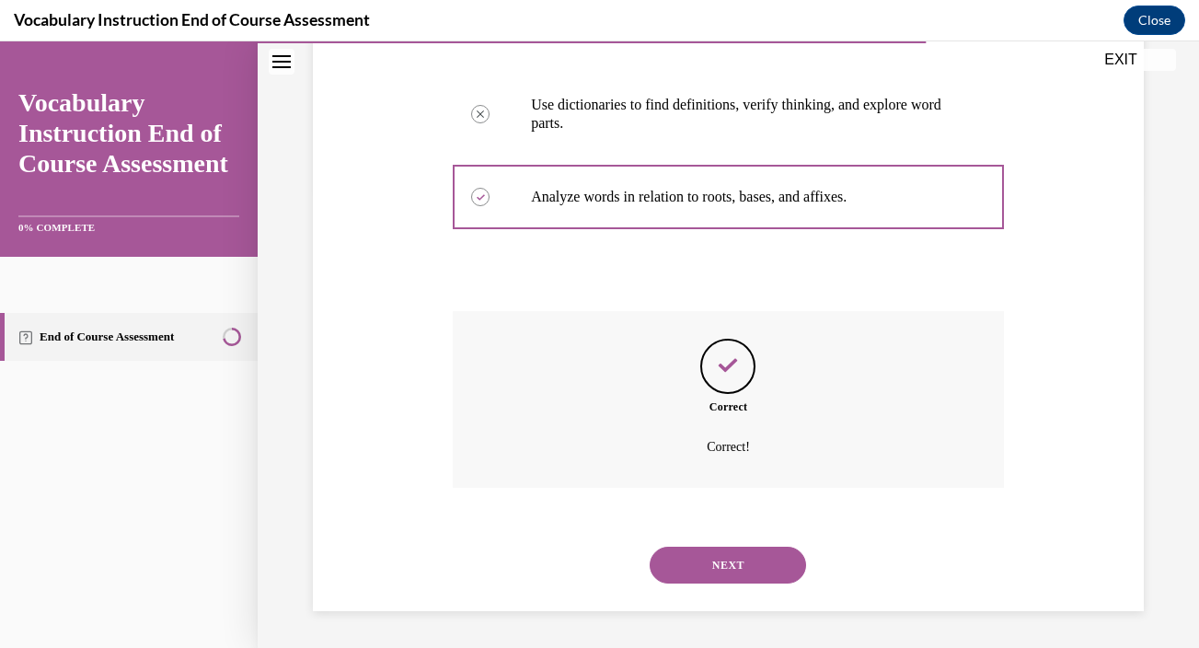
click at [717, 571] on button "NEXT" at bounding box center [728, 564] width 156 height 37
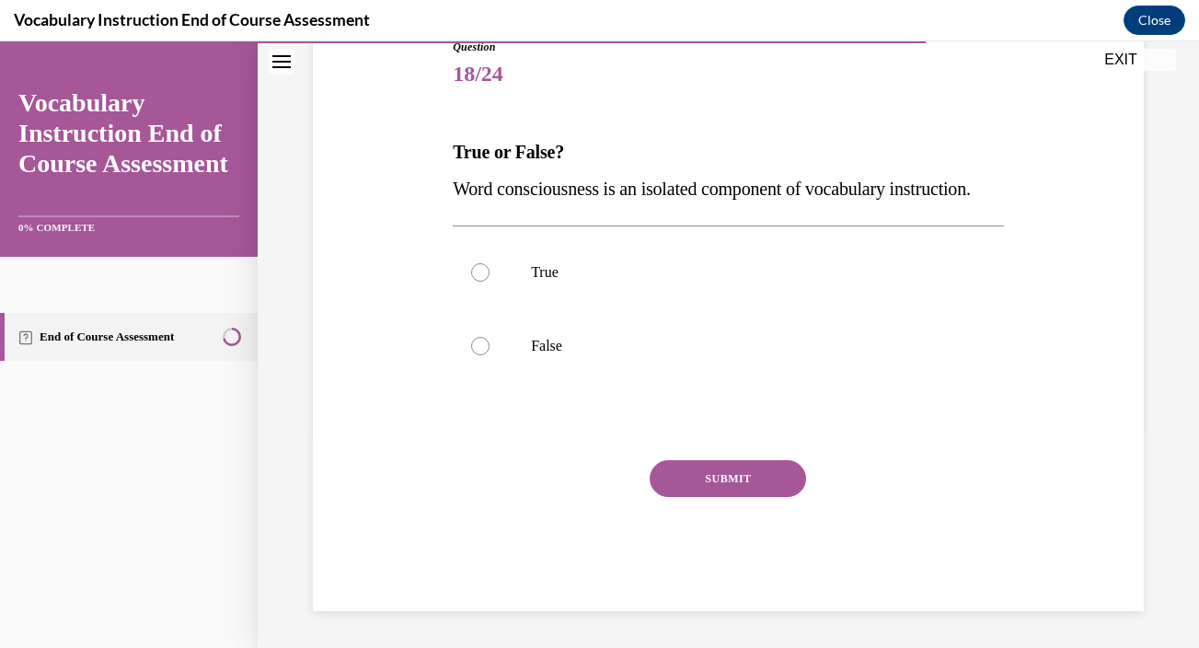
scroll to position [204, 0]
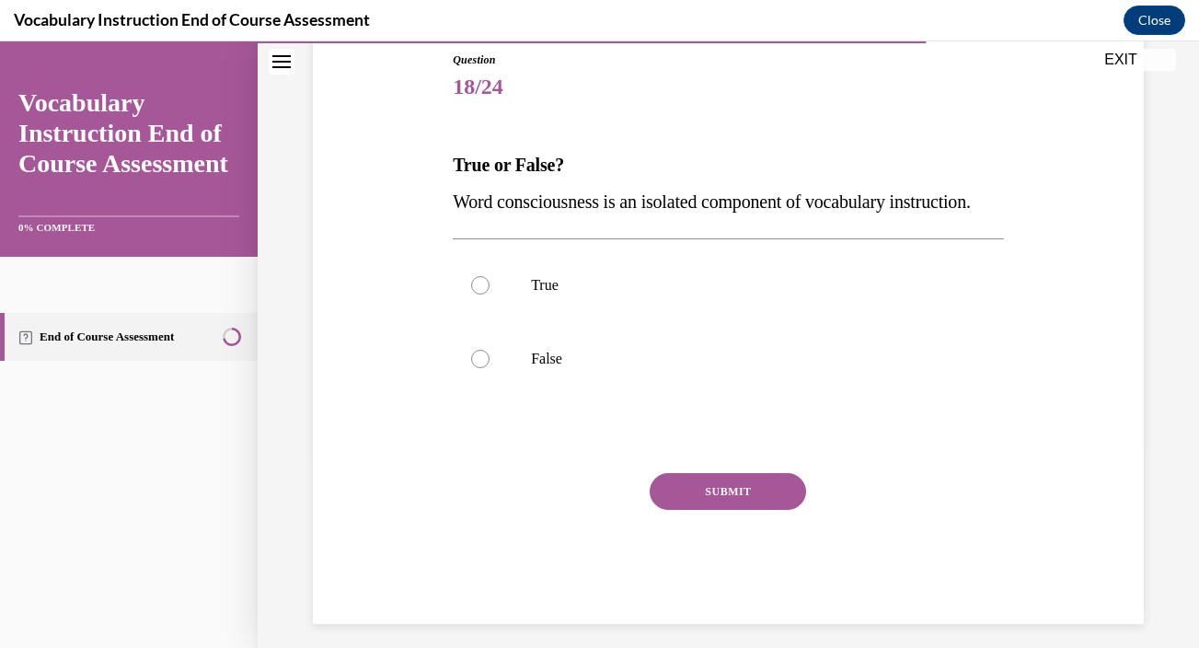
drag, startPoint x: 454, startPoint y: 166, endPoint x: 595, endPoint y: 238, distance: 158.4
click at [595, 220] on div "True or False? Word consciousness is an isolated component of vocabulary instru…" at bounding box center [728, 183] width 551 height 74
click at [690, 368] on p "False" at bounding box center [744, 359] width 427 height 18
click at [489, 368] on input "False" at bounding box center [480, 359] width 18 height 18
radio input "true"
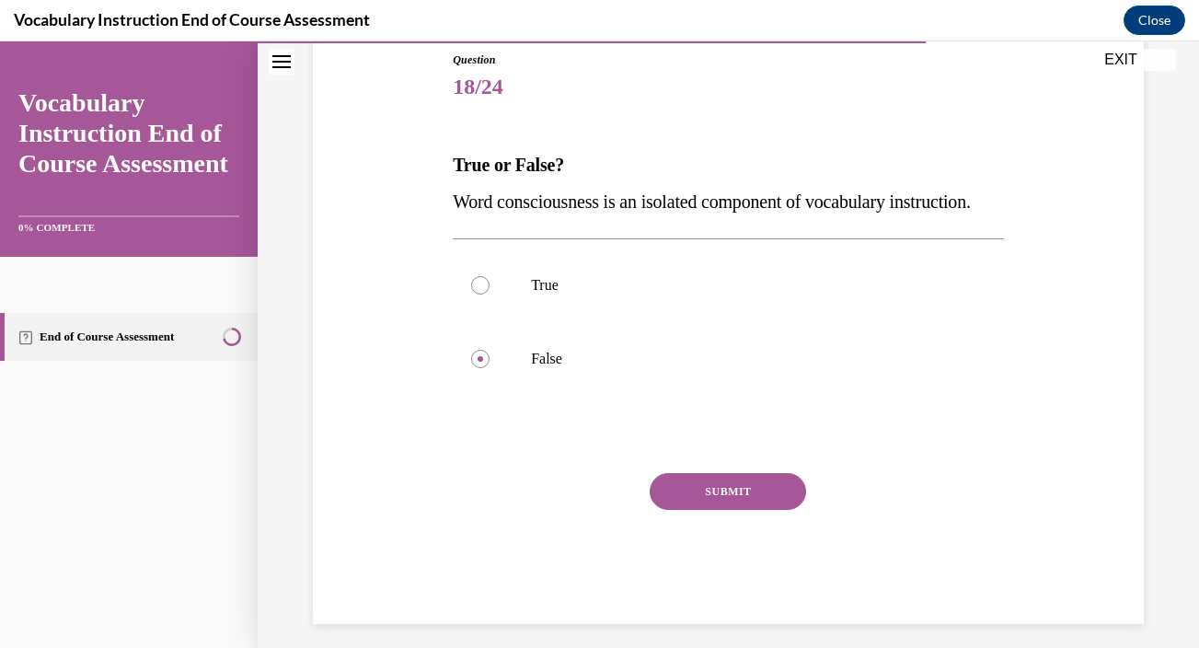
click at [689, 510] on button "SUBMIT" at bounding box center [728, 491] width 156 height 37
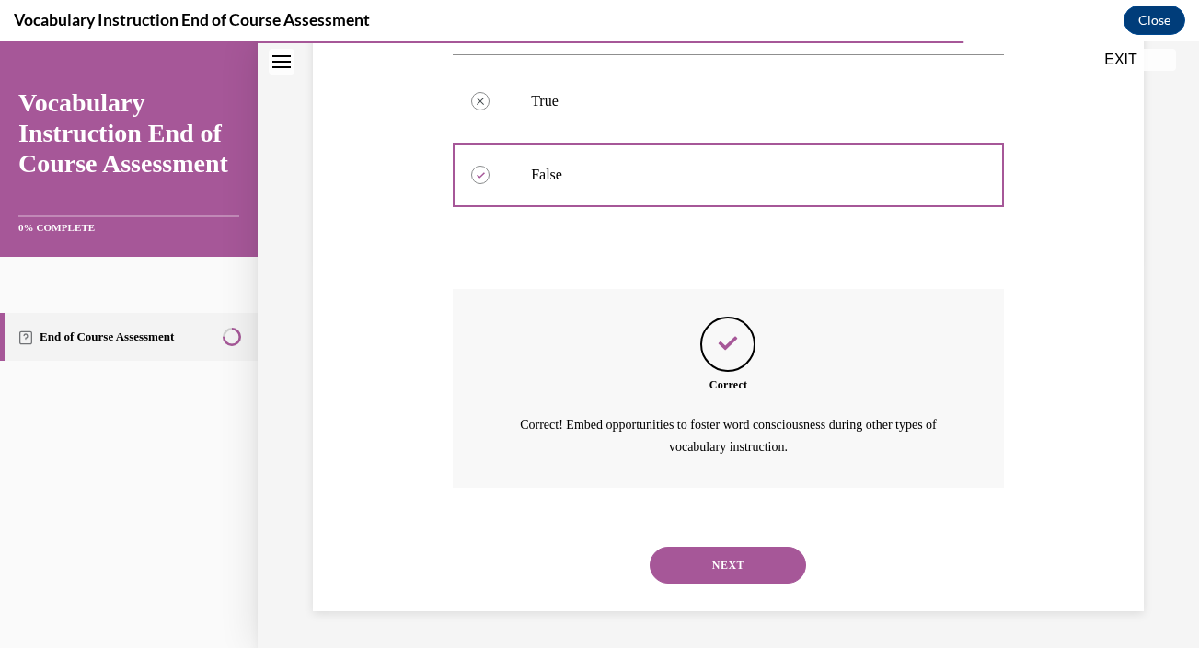
scroll to position [424, 0]
click at [696, 576] on button "NEXT" at bounding box center [728, 564] width 156 height 37
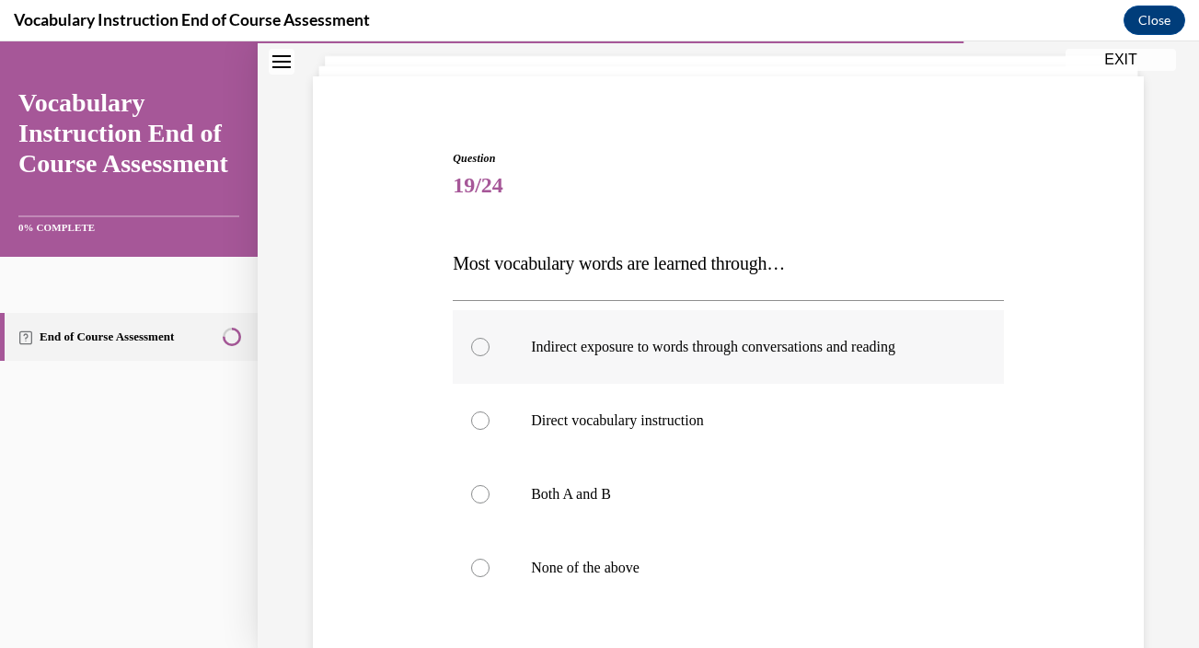
scroll to position [132, 0]
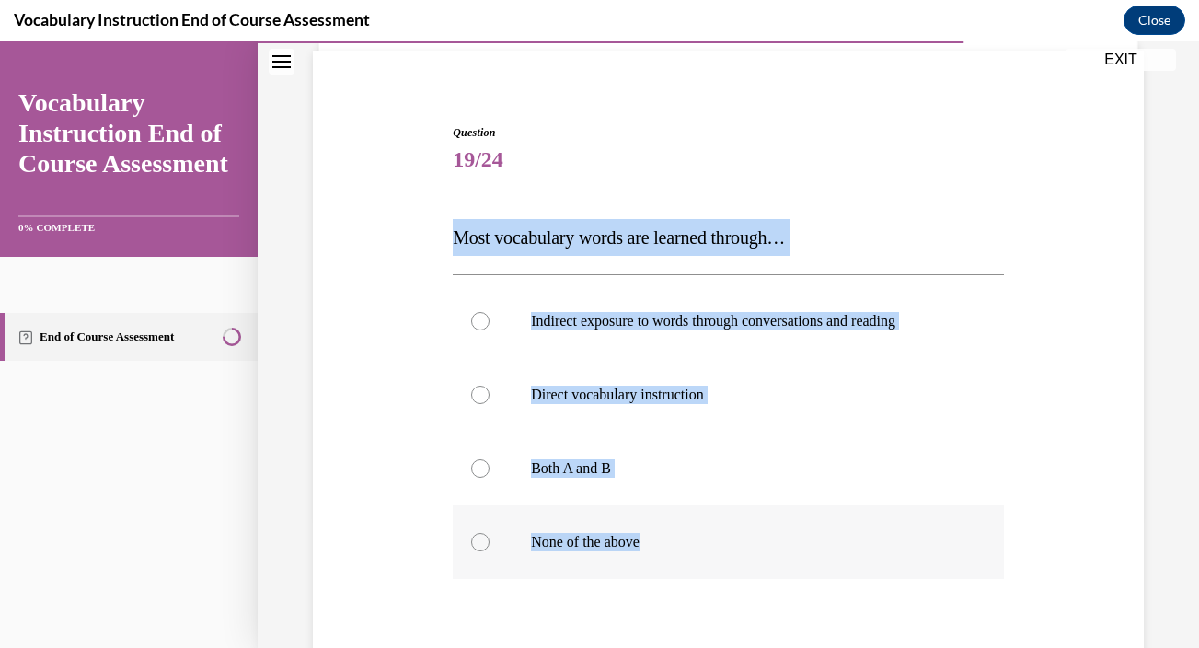
drag, startPoint x: 453, startPoint y: 241, endPoint x: 753, endPoint y: 537, distance: 421.6
click at [753, 537] on div "Question 19/24 Most vocabulary words are learned through… Indirect exposure to …" at bounding box center [728, 465] width 551 height 683
click at [586, 476] on p "Both A and B" at bounding box center [744, 468] width 427 height 18
click at [489, 476] on input "Both A and B" at bounding box center [480, 468] width 18 height 18
radio input "true"
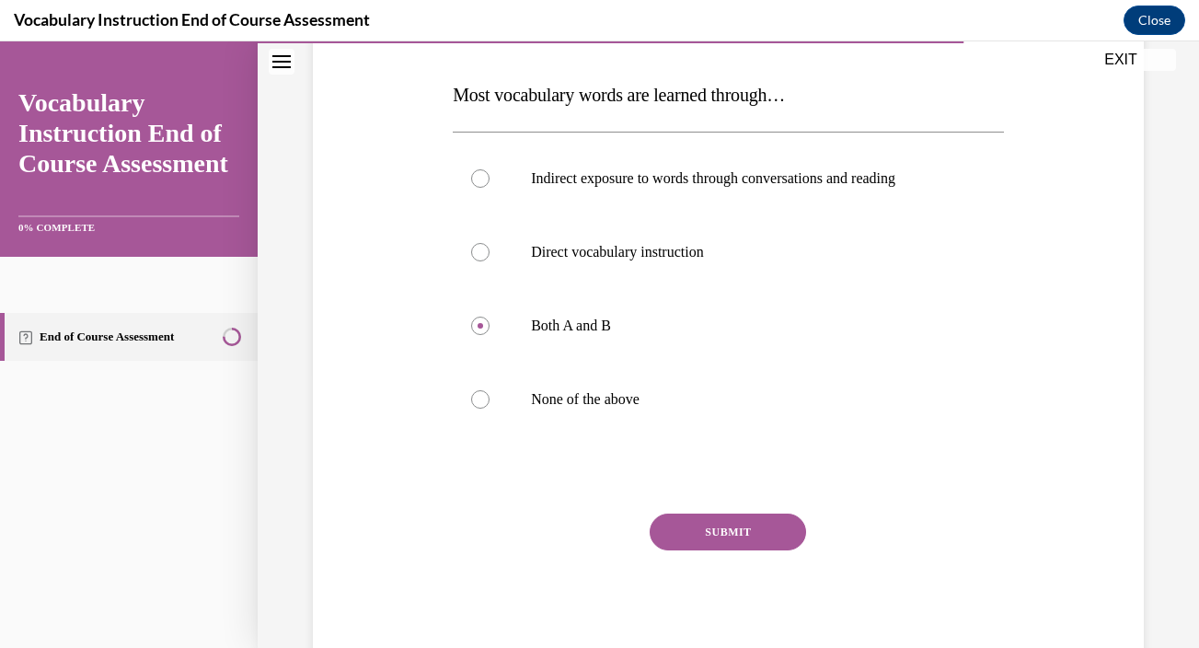
click at [721, 530] on button "SUBMIT" at bounding box center [728, 531] width 156 height 37
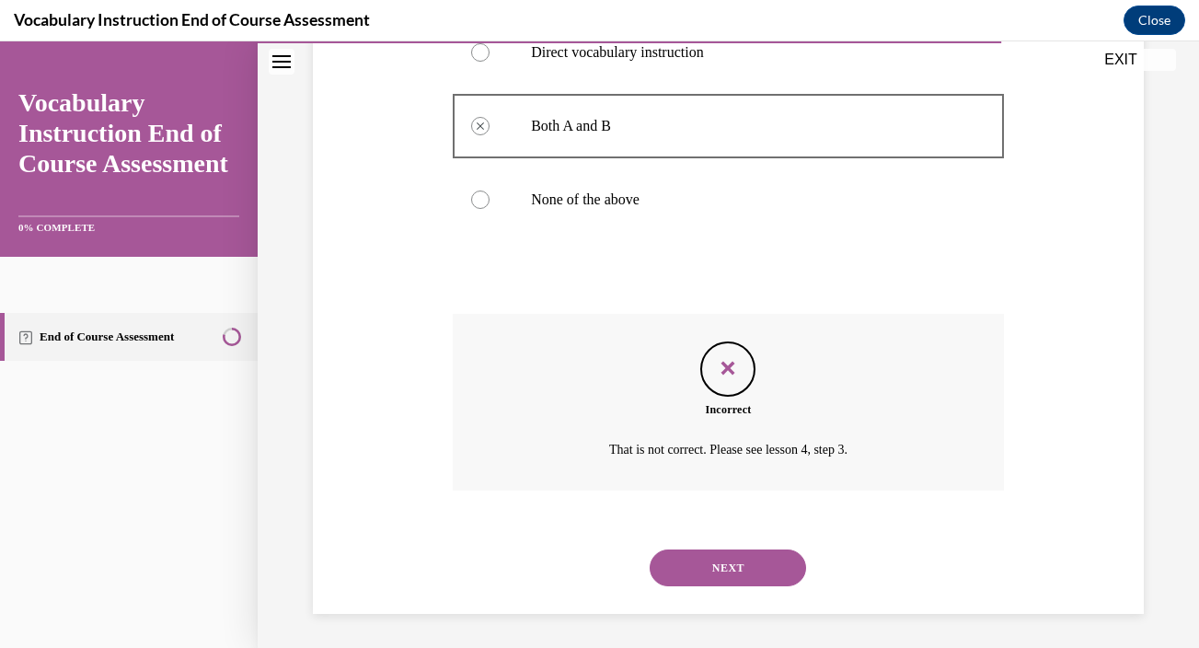
scroll to position [477, 0]
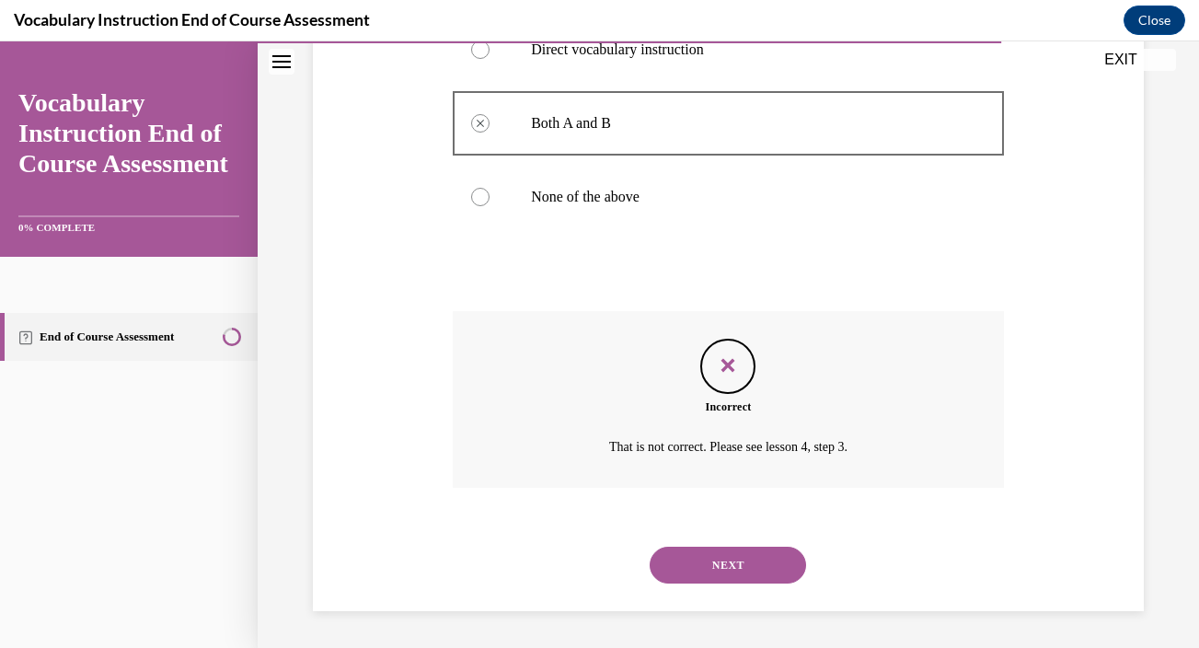
click at [719, 572] on button "NEXT" at bounding box center [728, 564] width 156 height 37
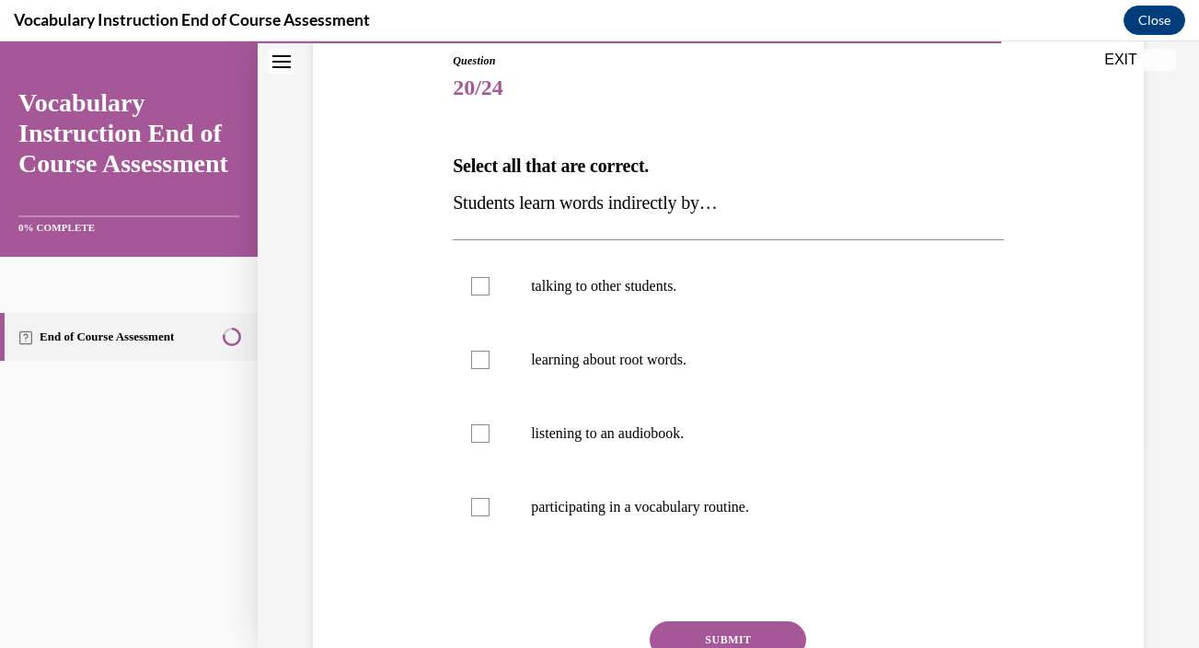
scroll to position [205, 0]
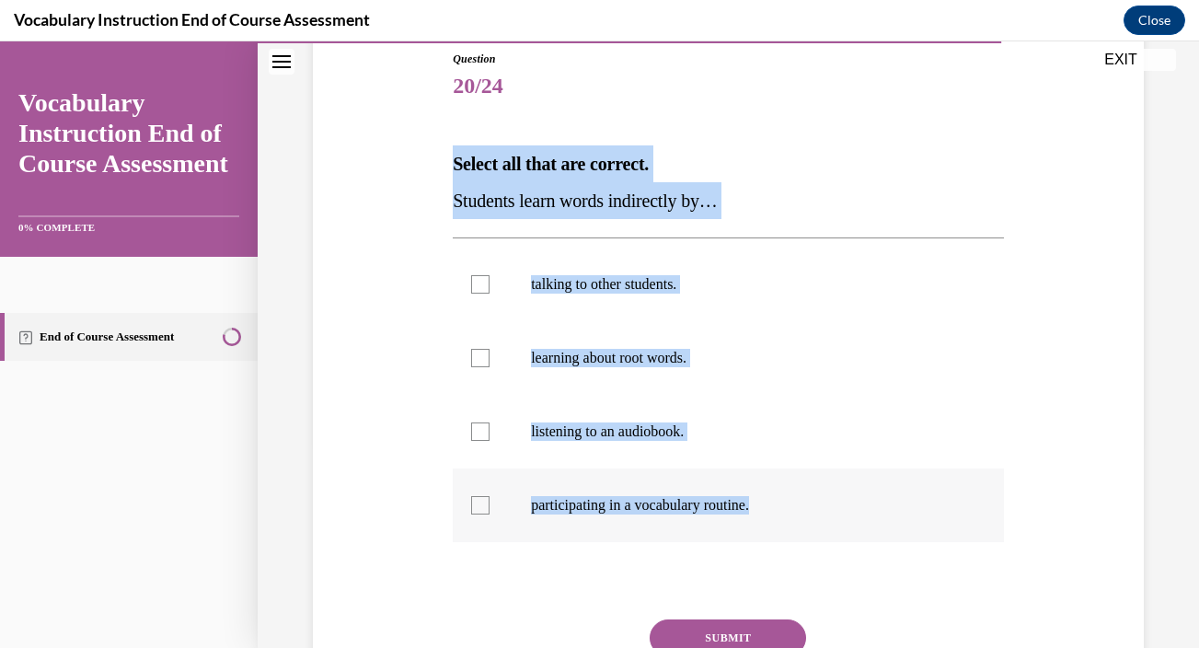
drag, startPoint x: 453, startPoint y: 164, endPoint x: 794, endPoint y: 510, distance: 486.0
click at [794, 510] on div "Question 20/24 Select all that are correct. Students learn words indirectly by……" at bounding box center [728, 410] width 551 height 719
click at [665, 284] on p "talking to other students." at bounding box center [744, 284] width 427 height 18
click at [489, 284] on input "talking to other students." at bounding box center [480, 284] width 18 height 18
checkbox input "true"
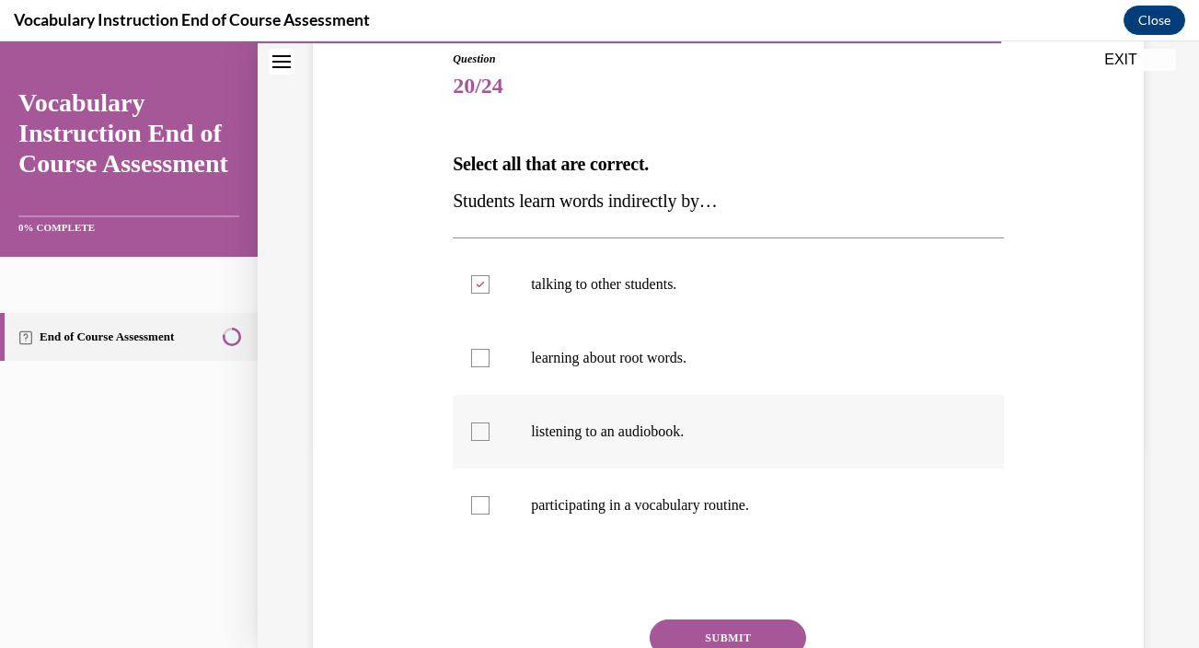
click at [608, 435] on p "listening to an audiobook." at bounding box center [744, 431] width 427 height 18
click at [489, 435] on input "listening to an audiobook." at bounding box center [480, 431] width 18 height 18
checkbox input "true"
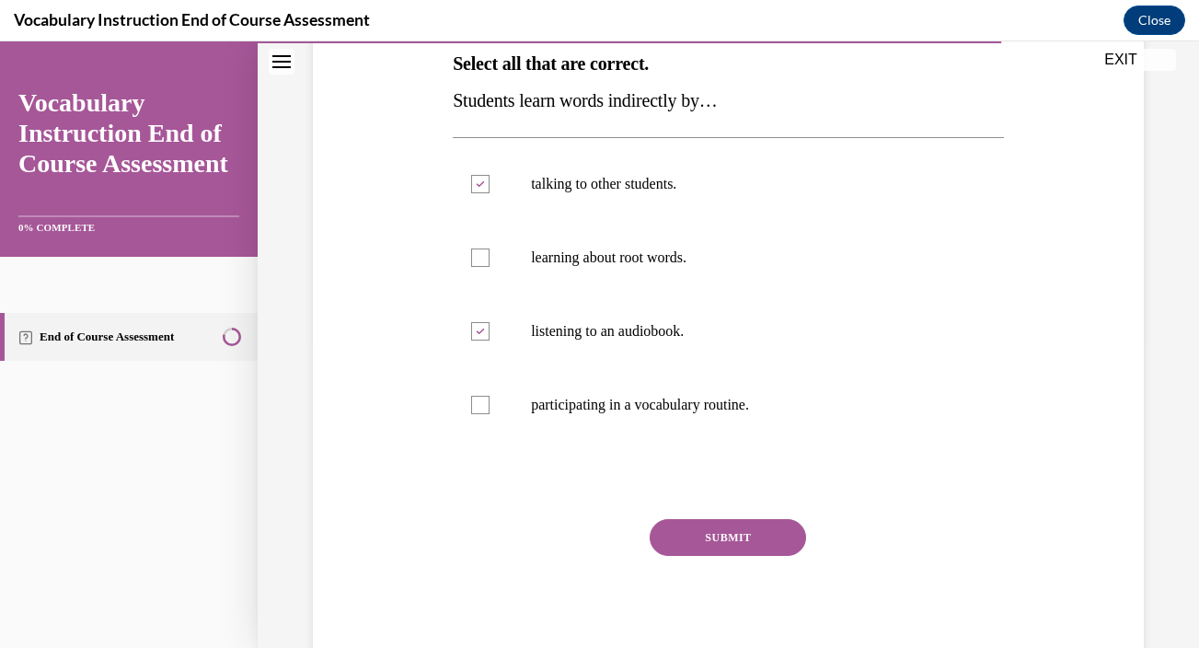
click at [703, 536] on button "SUBMIT" at bounding box center [728, 537] width 156 height 37
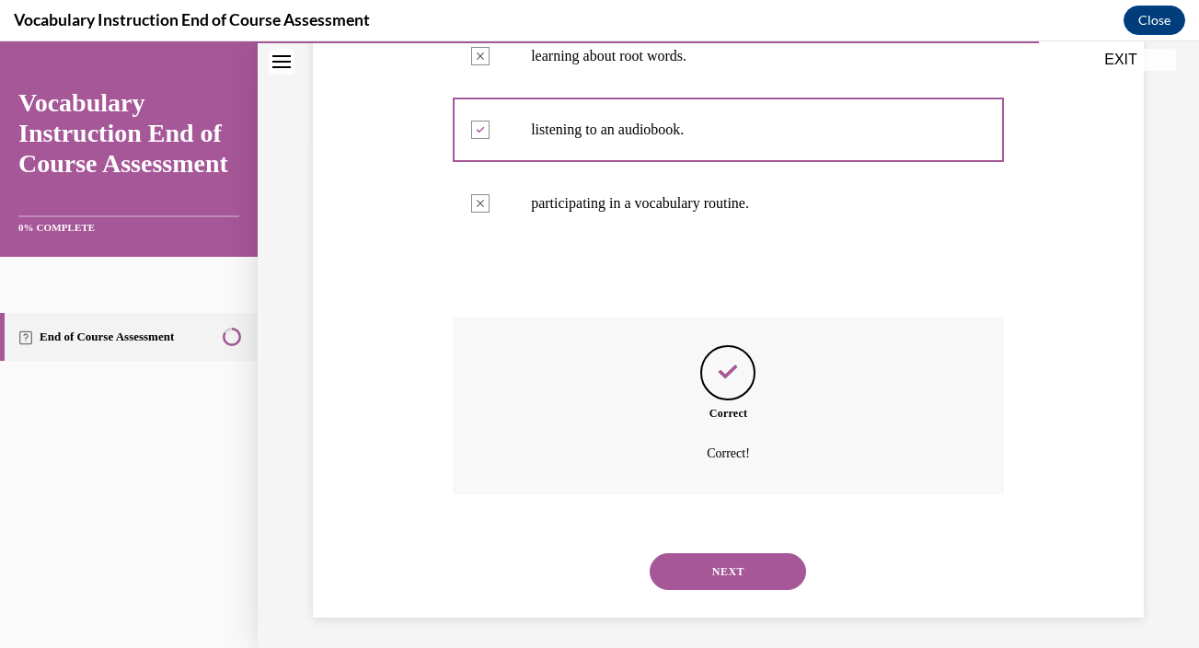
scroll to position [513, 0]
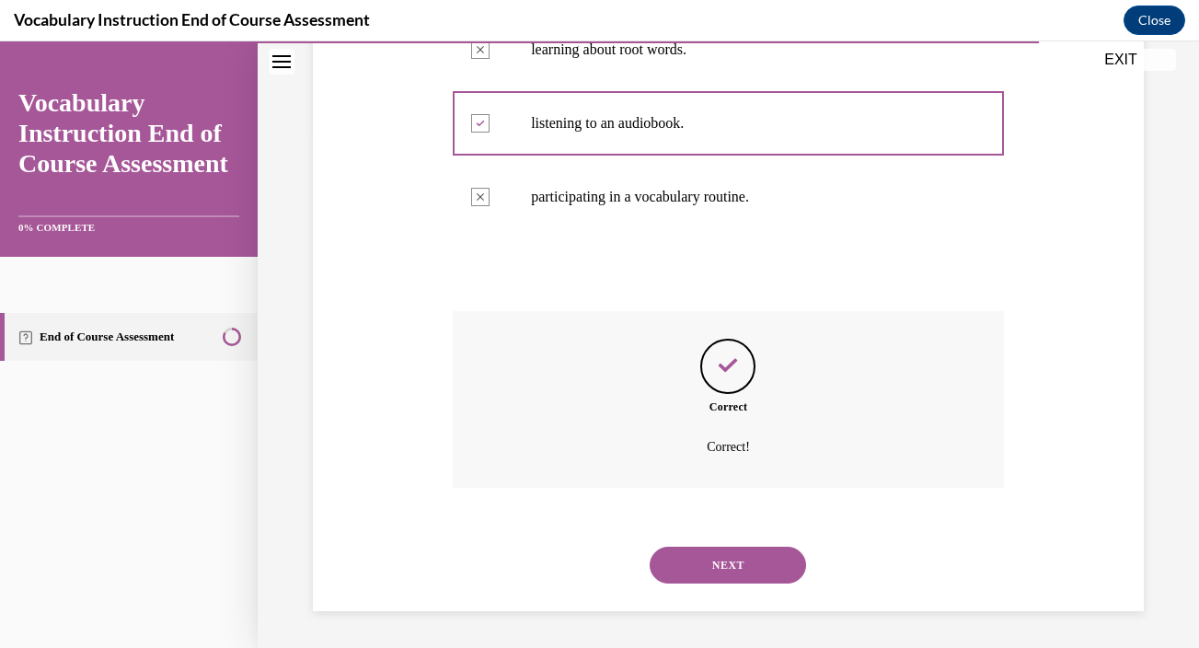
click at [708, 569] on button "NEXT" at bounding box center [728, 564] width 156 height 37
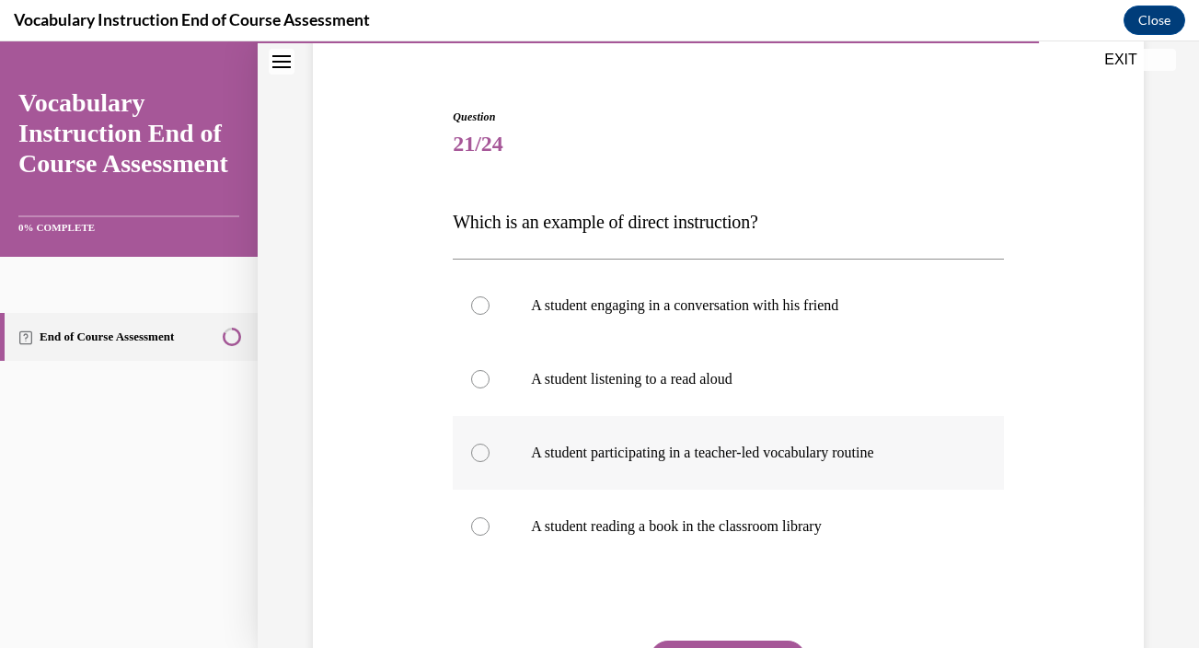
scroll to position [148, 0]
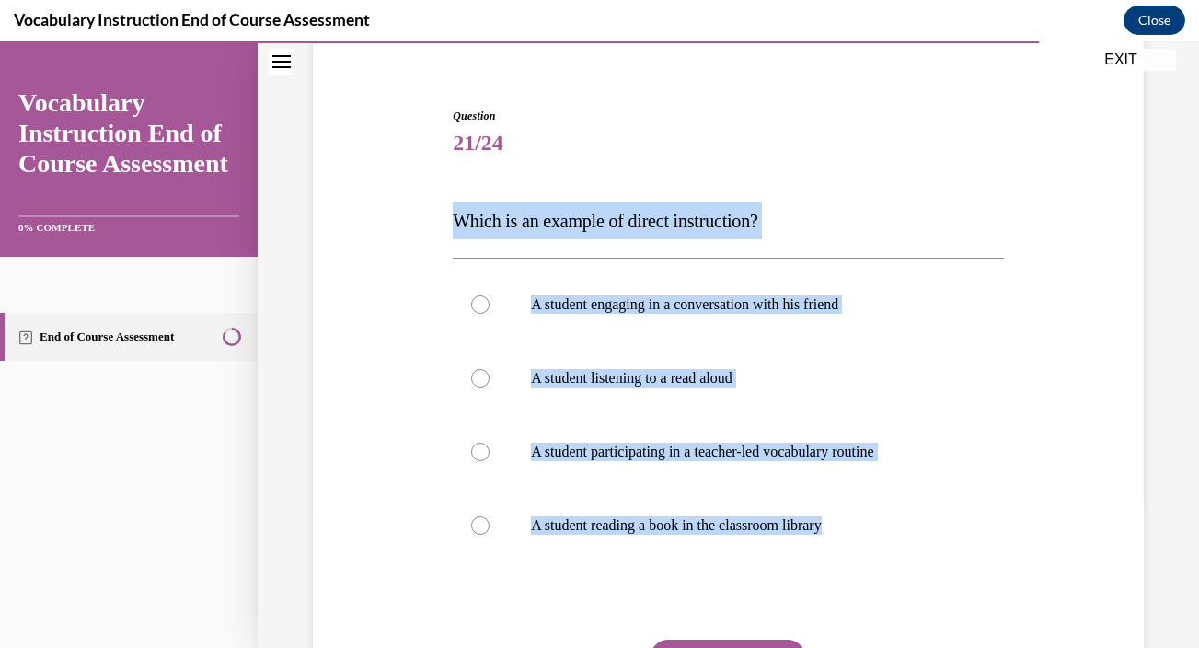
drag, startPoint x: 452, startPoint y: 224, endPoint x: 861, endPoint y: 564, distance: 532.4
click at [861, 564] on div "Question 21/24 Which is an example of direct instruction? A student engaging in…" at bounding box center [728, 435] width 560 height 710
click at [852, 453] on p "A student participating in a teacher-led vocabulary routine" at bounding box center [744, 452] width 427 height 18
click at [489, 453] on input "A student participating in a teacher-led vocabulary routine" at bounding box center [480, 452] width 18 height 18
radio input "true"
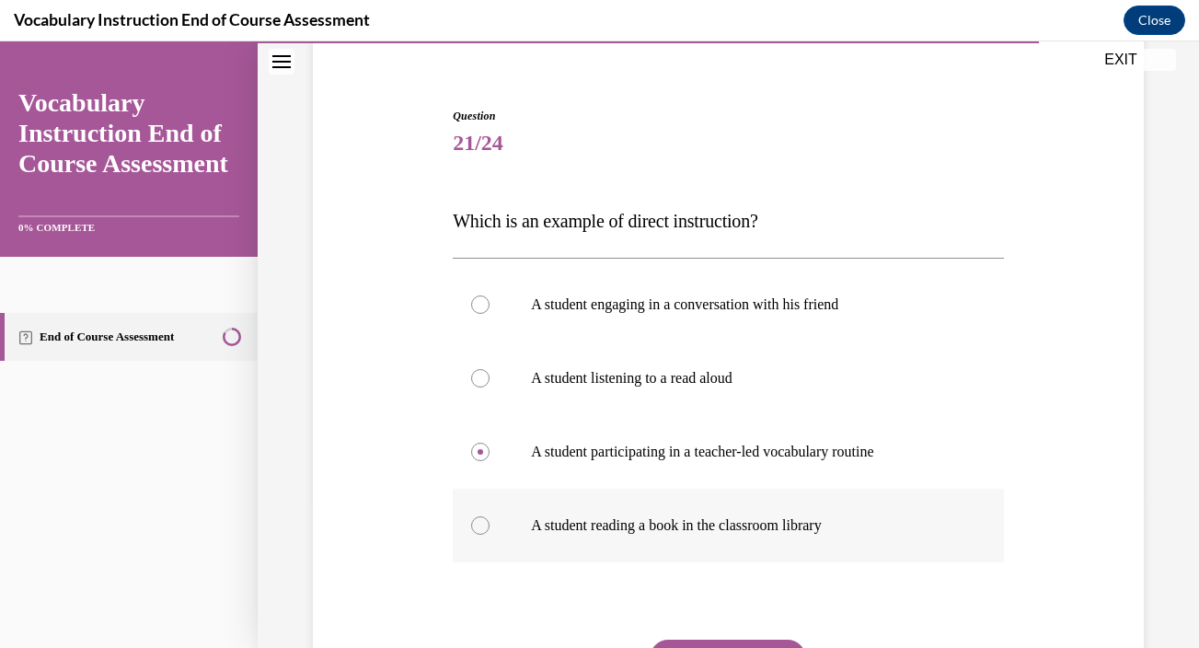
scroll to position [250, 0]
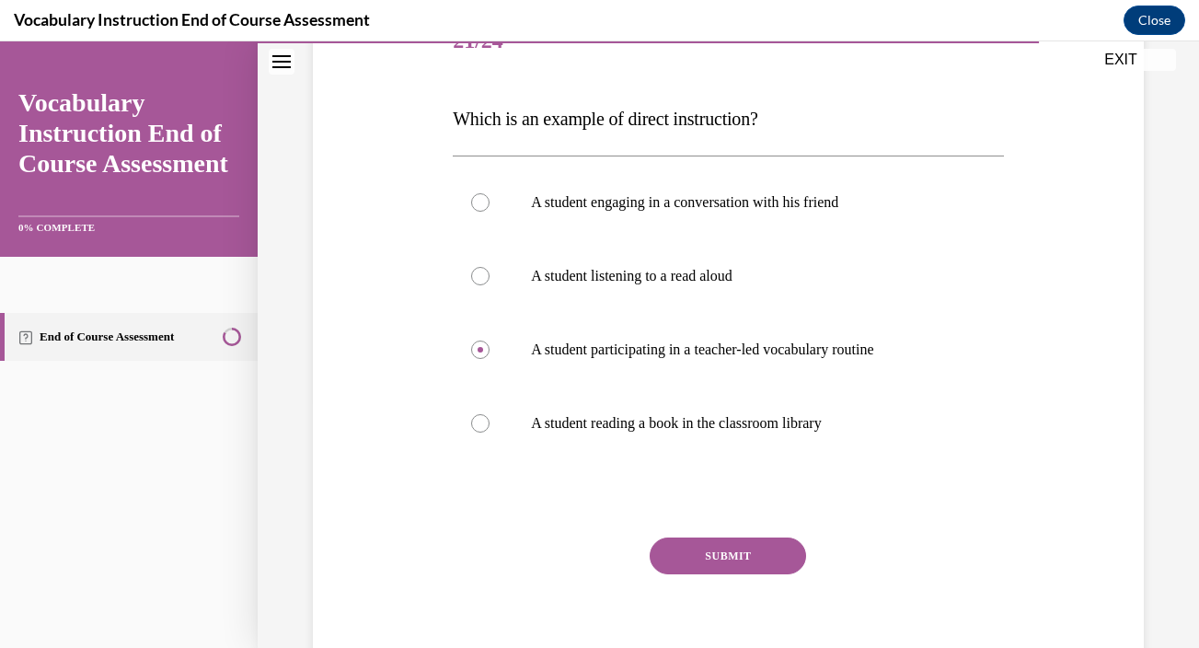
click at [731, 563] on button "SUBMIT" at bounding box center [728, 555] width 156 height 37
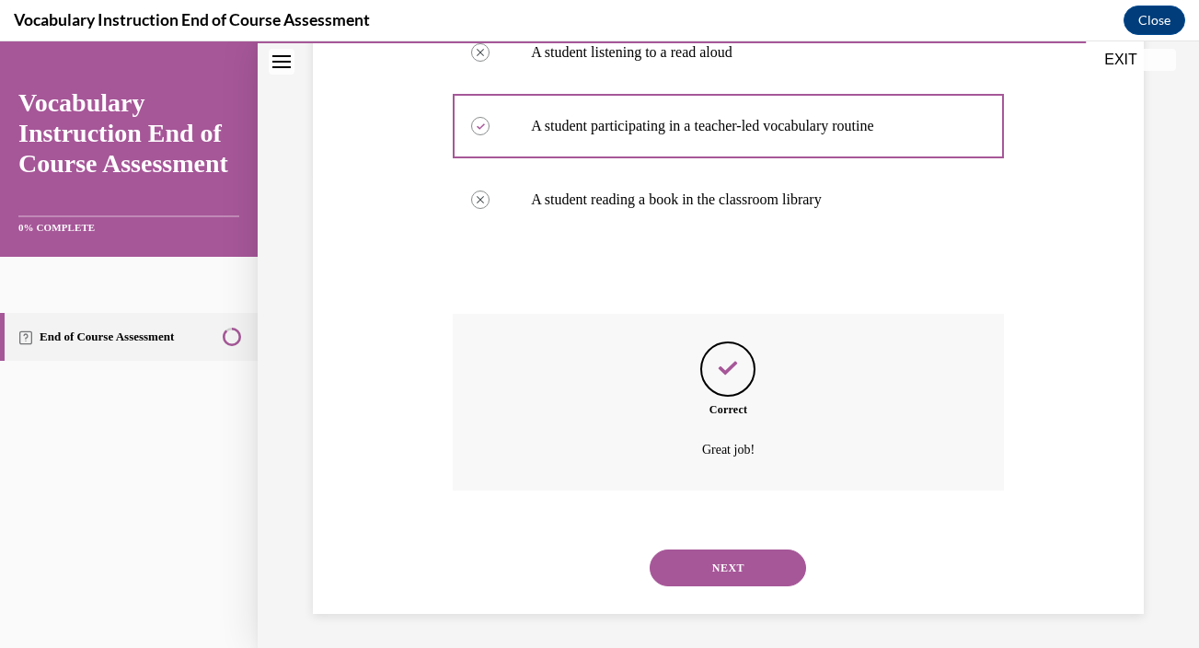
scroll to position [477, 0]
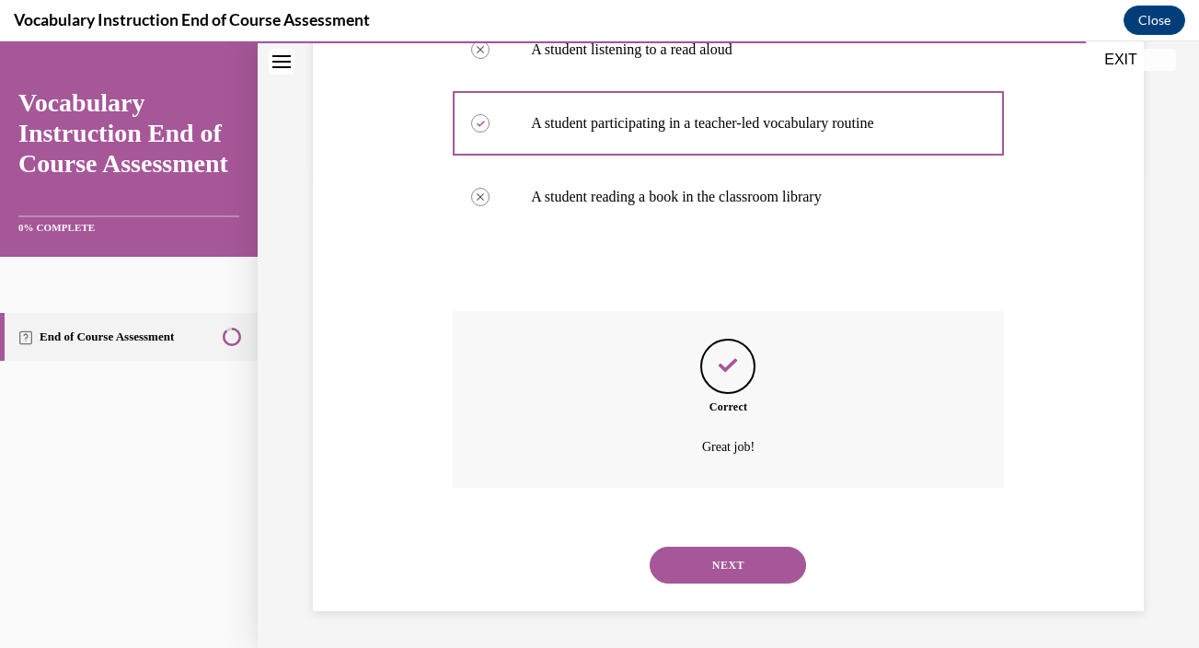
click at [712, 571] on button "NEXT" at bounding box center [728, 564] width 156 height 37
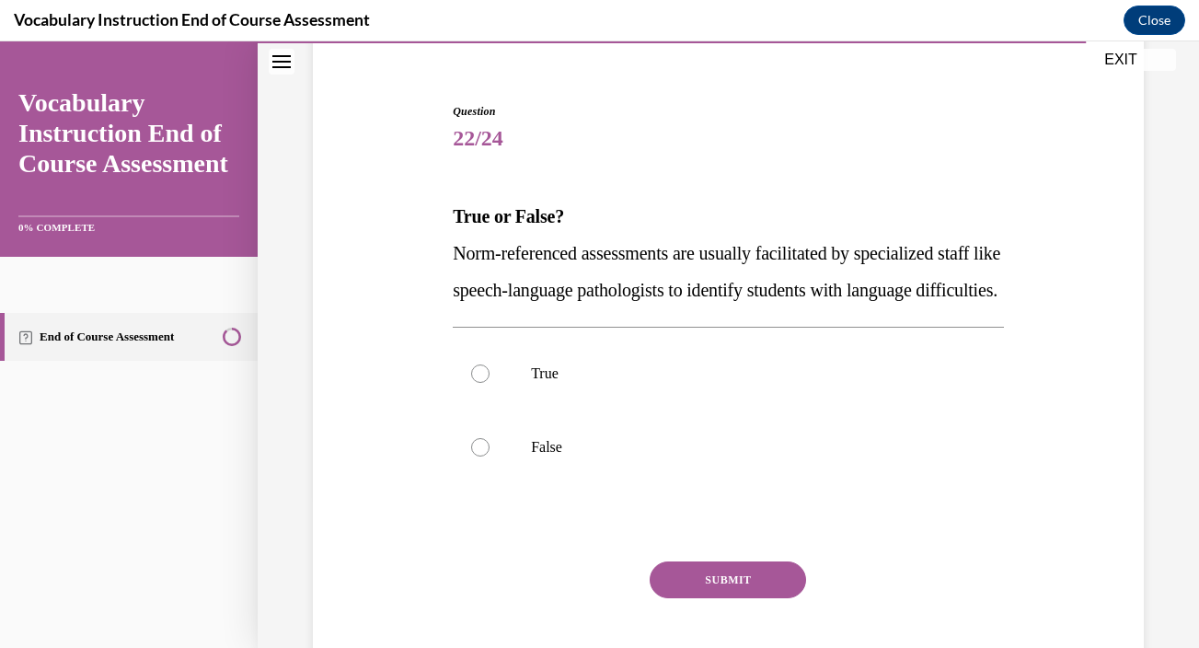
scroll to position [153, 0]
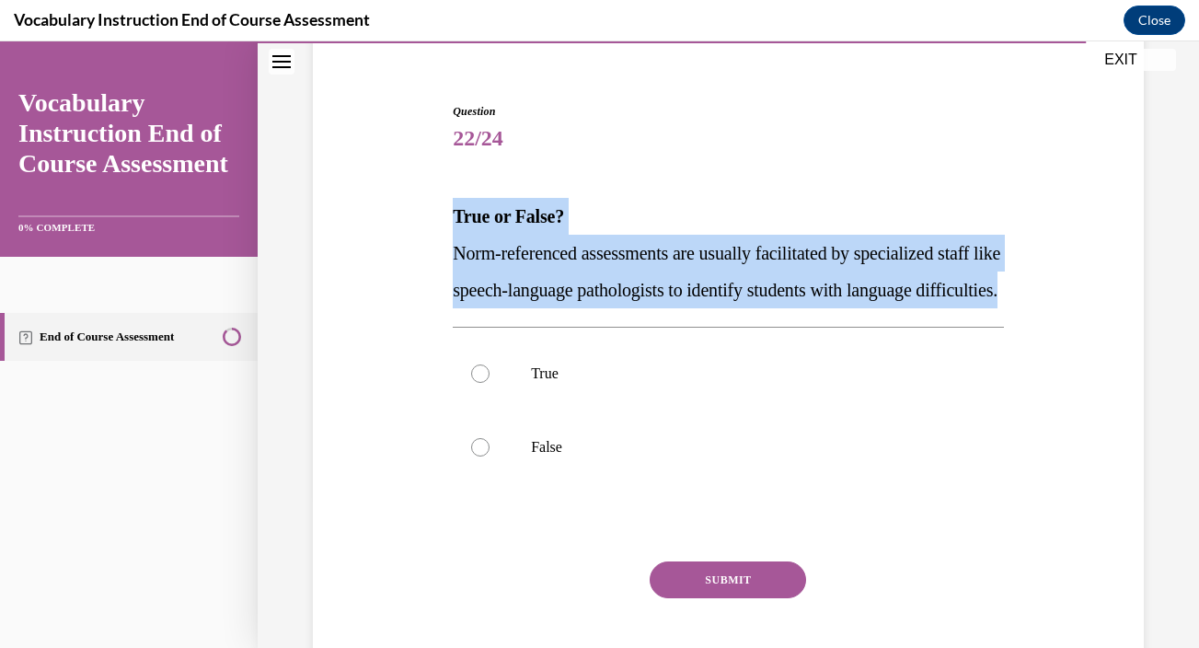
drag, startPoint x: 454, startPoint y: 214, endPoint x: 643, endPoint y: 315, distance: 214.4
click at [643, 308] on div "True or False? Norm-referenced assessments are usually facilitated by specializ…" at bounding box center [728, 253] width 551 height 110
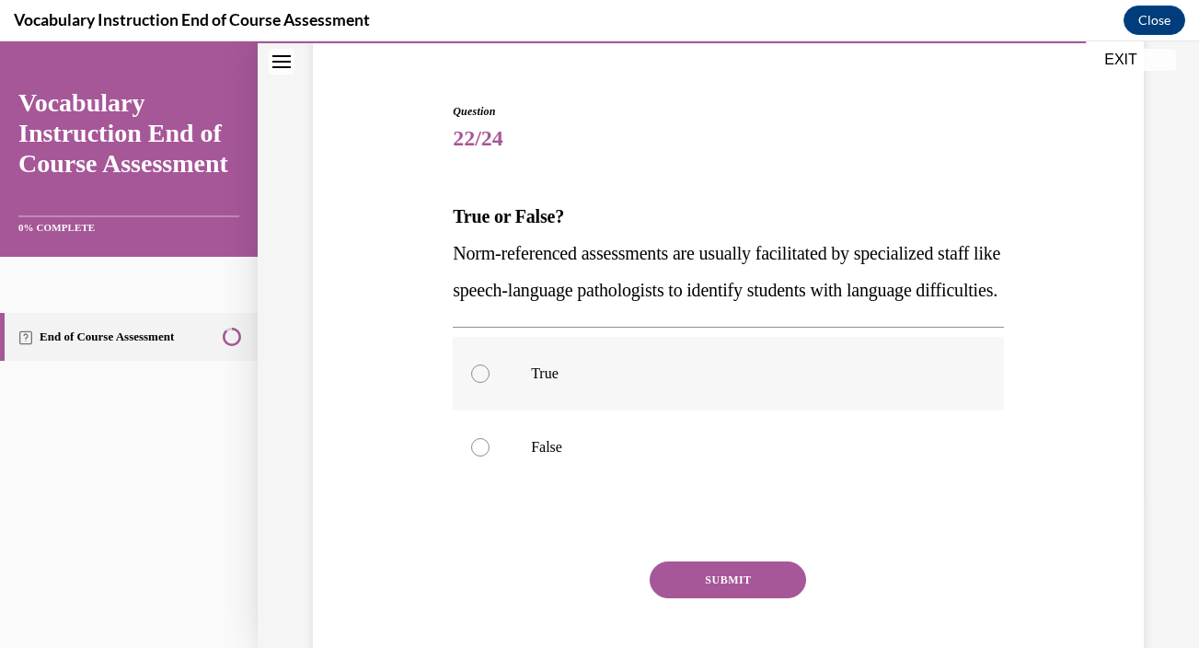
click at [607, 398] on label "True" at bounding box center [728, 374] width 551 height 74
click at [489, 383] on input "True" at bounding box center [480, 373] width 18 height 18
radio input "true"
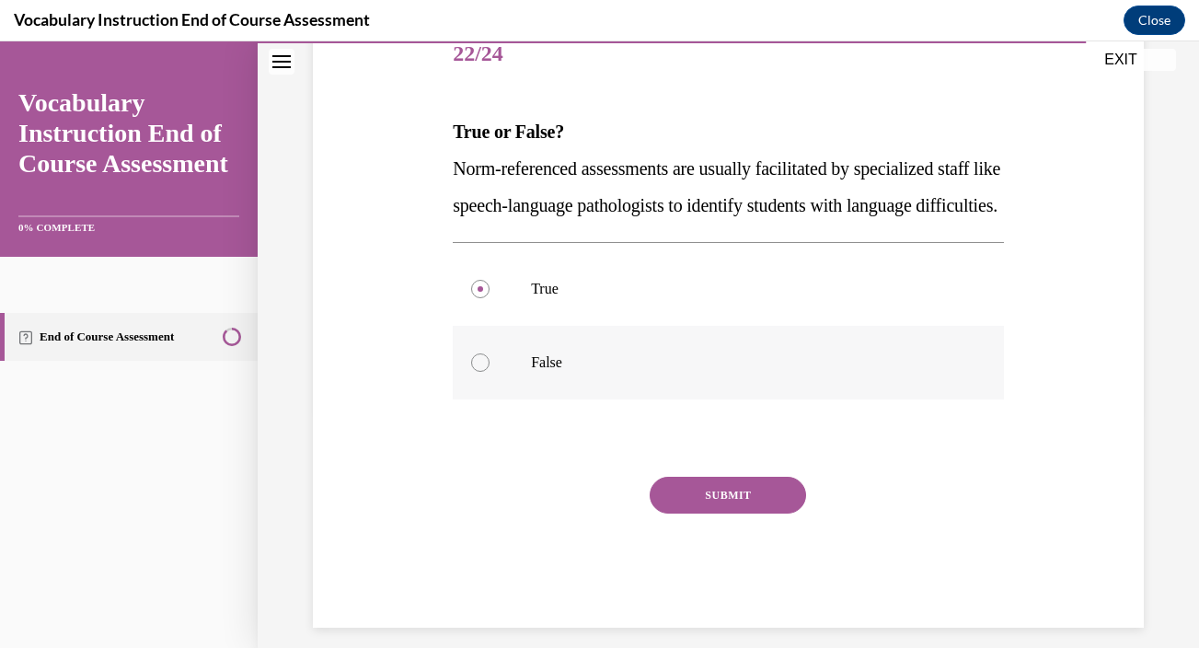
scroll to position [243, 0]
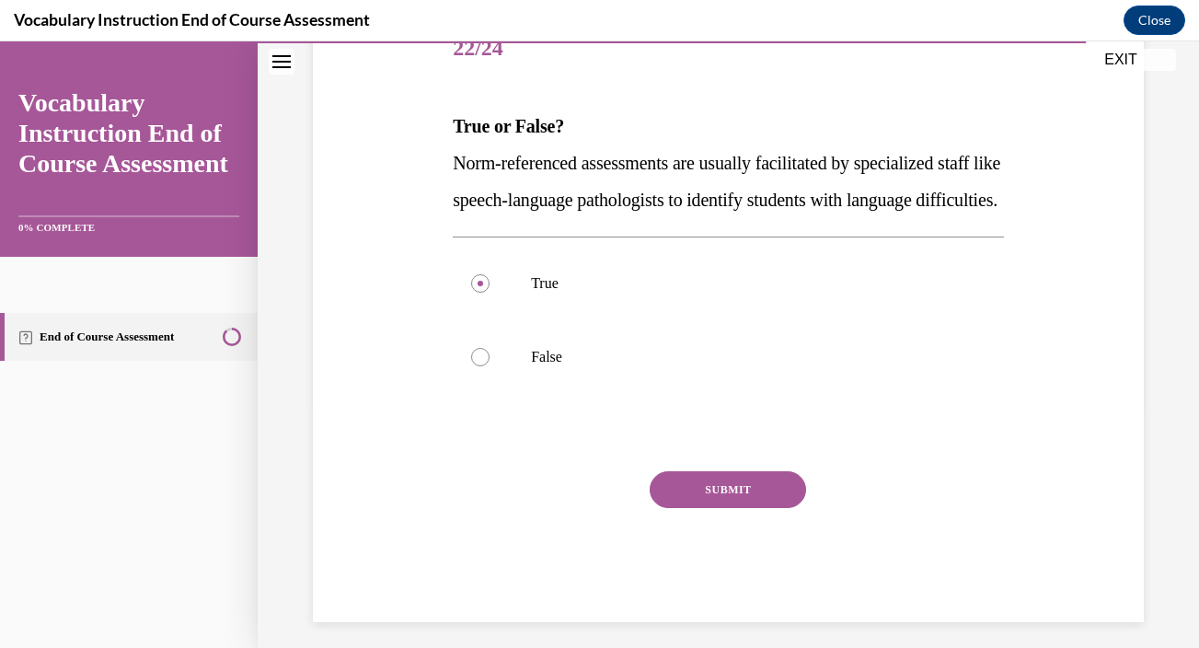
click at [692, 508] on button "SUBMIT" at bounding box center [728, 489] width 156 height 37
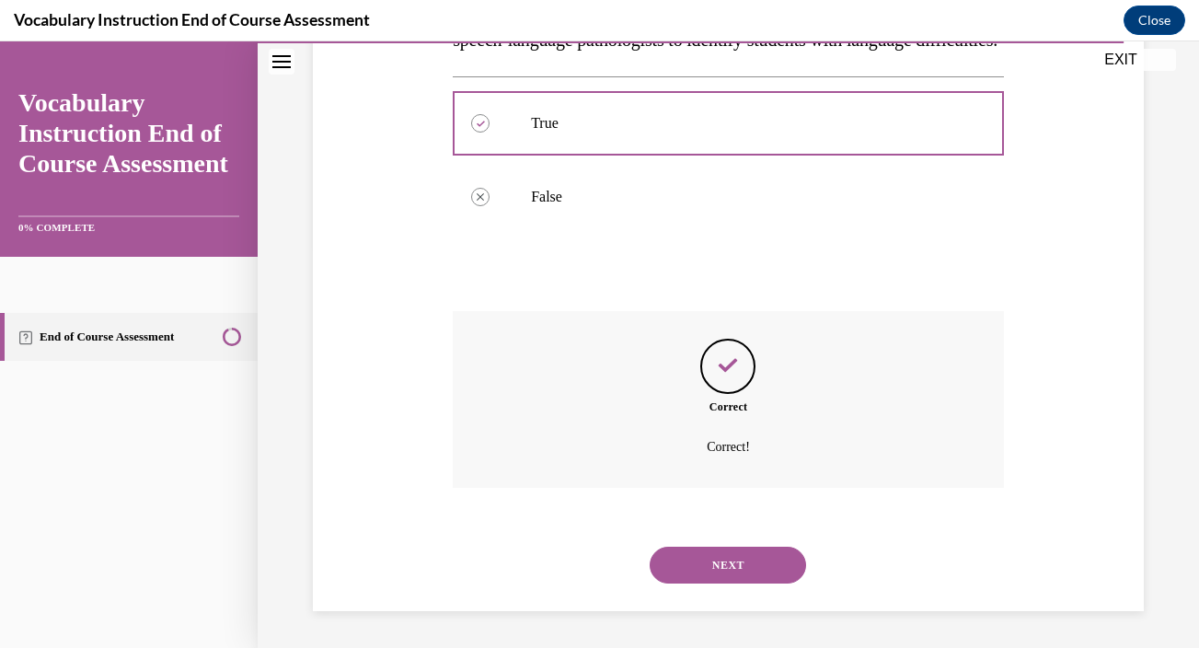
scroll to position [440, 0]
click at [696, 565] on button "NEXT" at bounding box center [728, 564] width 156 height 37
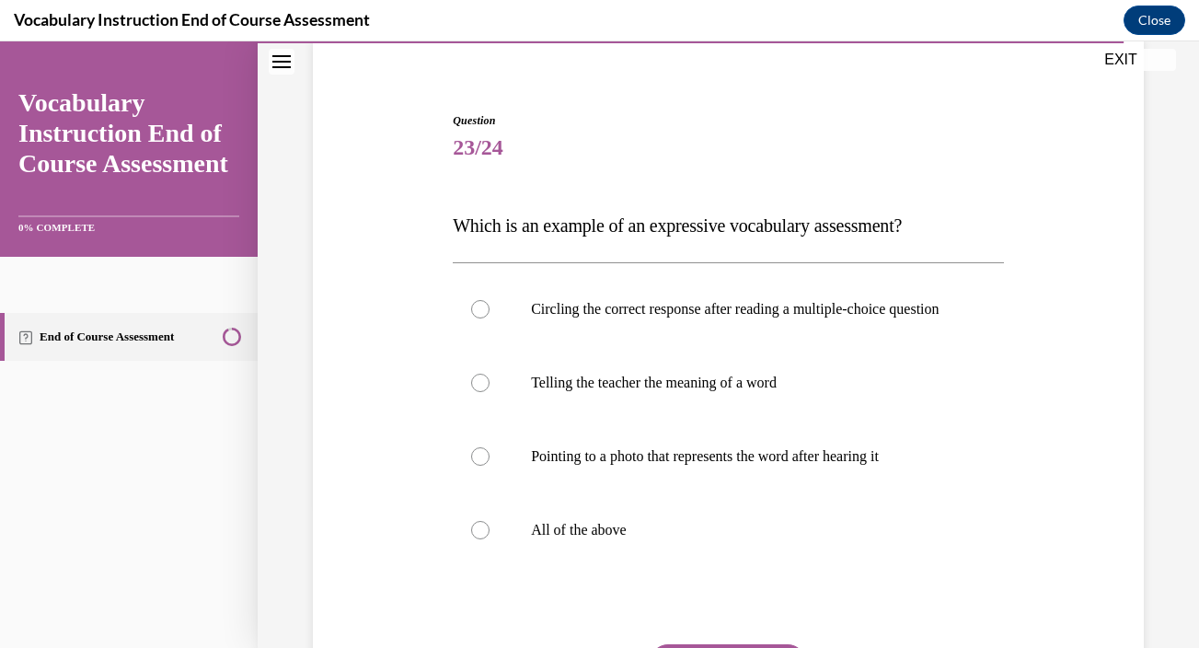
scroll to position [144, 0]
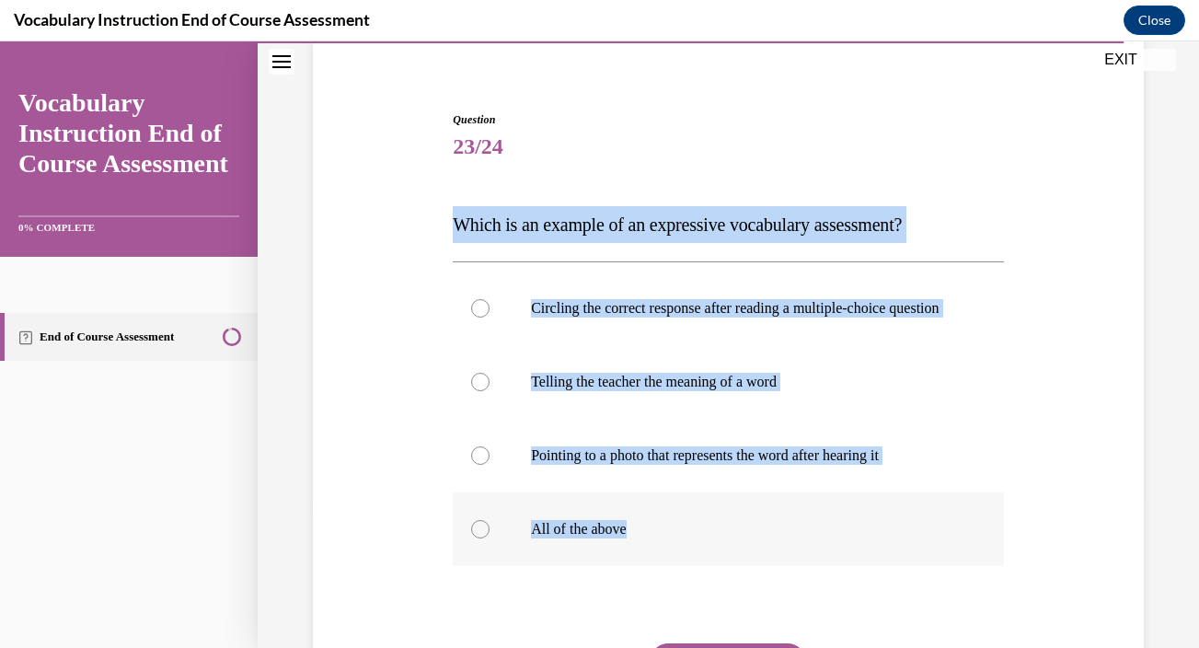
drag, startPoint x: 450, startPoint y: 224, endPoint x: 663, endPoint y: 546, distance: 386.3
click at [663, 546] on div "Question 23/24 Which is an example of an expressive vocabulary assessment? Circ…" at bounding box center [728, 439] width 560 height 710
click at [741, 391] on p "Telling the teacher the meaning of a word" at bounding box center [744, 382] width 427 height 18
click at [489, 391] on input "Telling the teacher the meaning of a word" at bounding box center [480, 382] width 18 height 18
radio input "true"
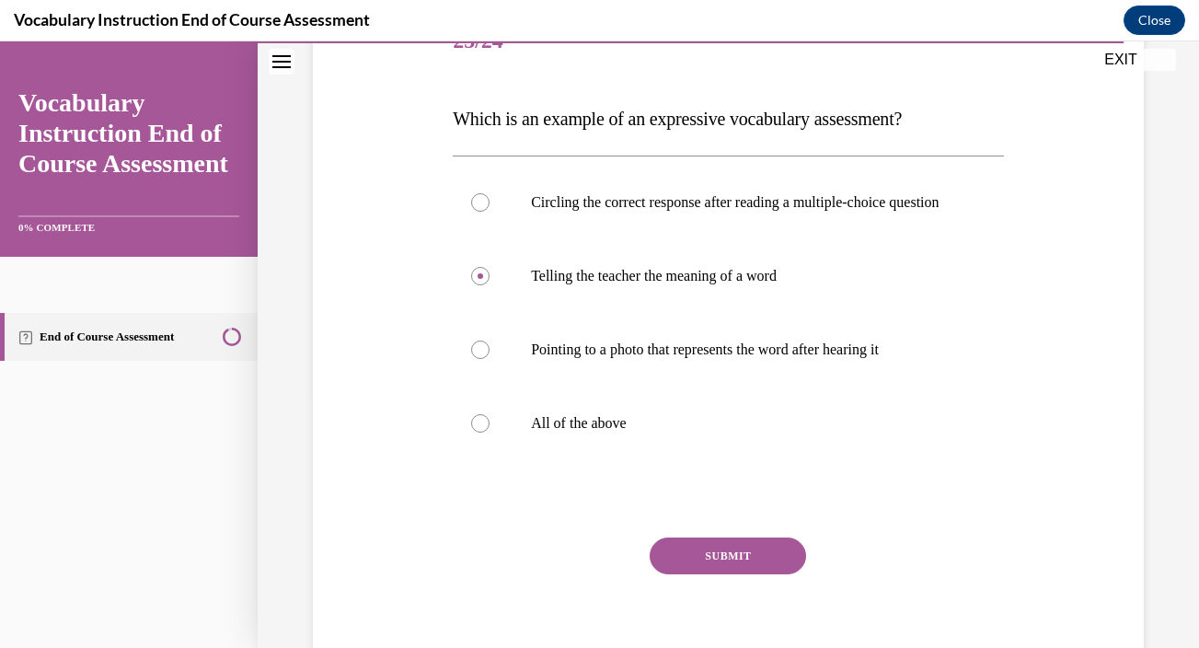
click at [705, 574] on button "SUBMIT" at bounding box center [728, 555] width 156 height 37
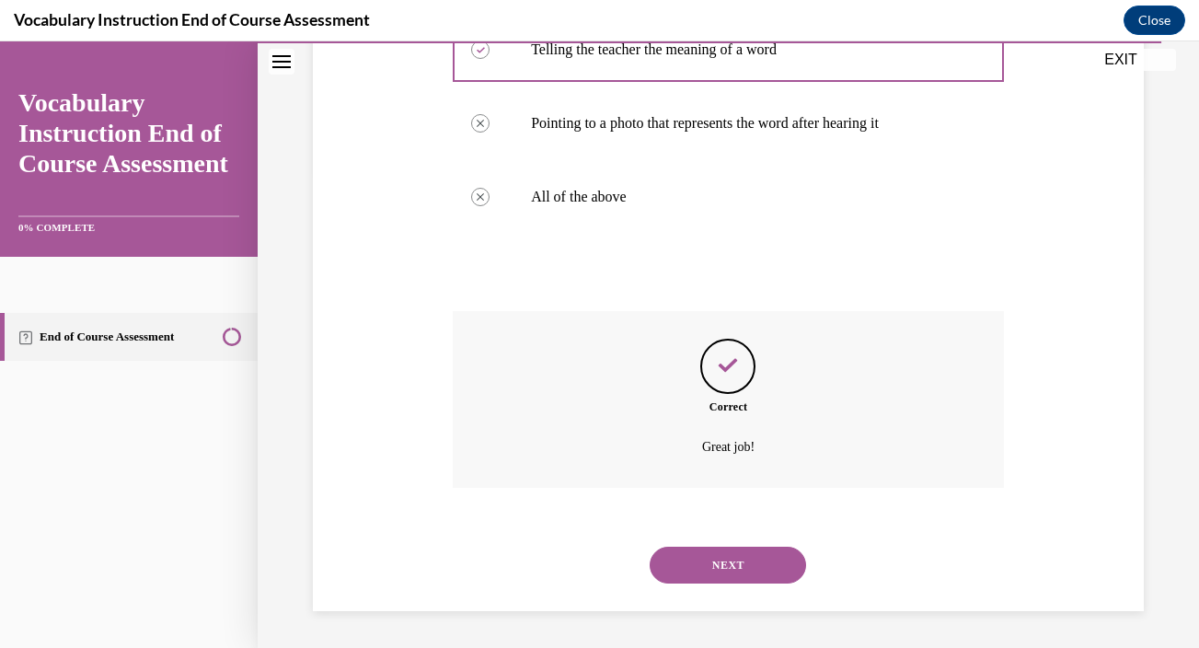
scroll to position [495, 0]
click at [717, 566] on button "NEXT" at bounding box center [728, 564] width 156 height 37
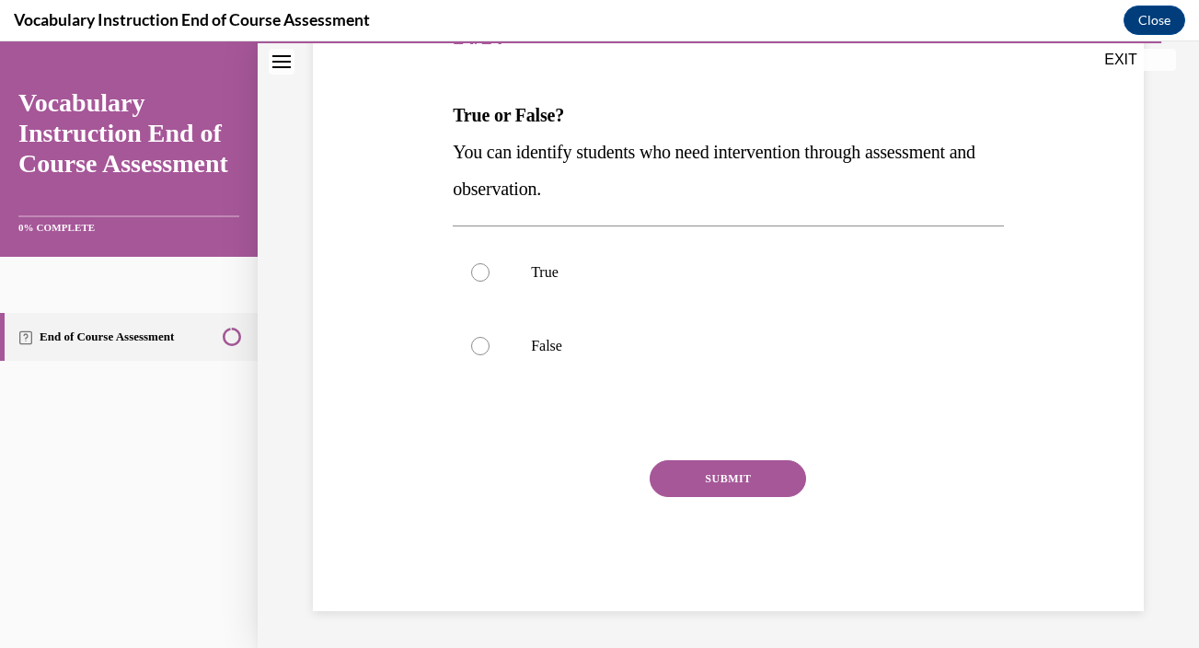
scroll to position [204, 0]
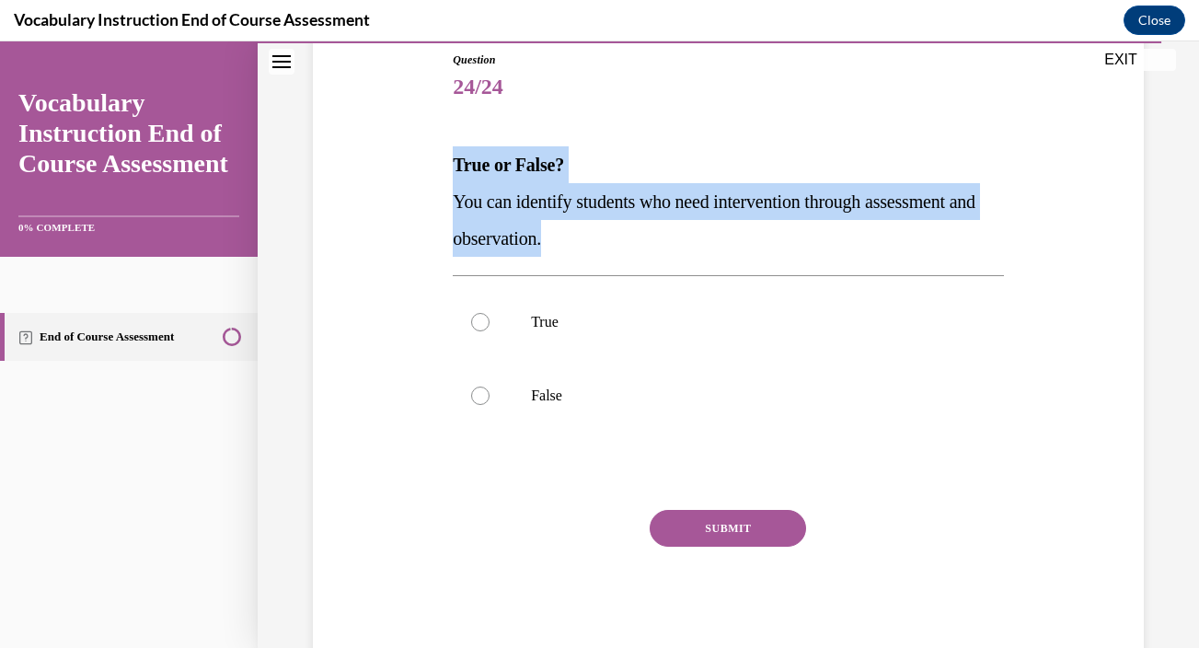
drag, startPoint x: 453, startPoint y: 165, endPoint x: 611, endPoint y: 256, distance: 182.6
click at [611, 256] on div "True or False? You can identify students who need intervention through assessme…" at bounding box center [728, 201] width 551 height 110
click at [749, 316] on p "True" at bounding box center [744, 322] width 427 height 18
click at [489, 316] on input "True" at bounding box center [480, 322] width 18 height 18
radio input "true"
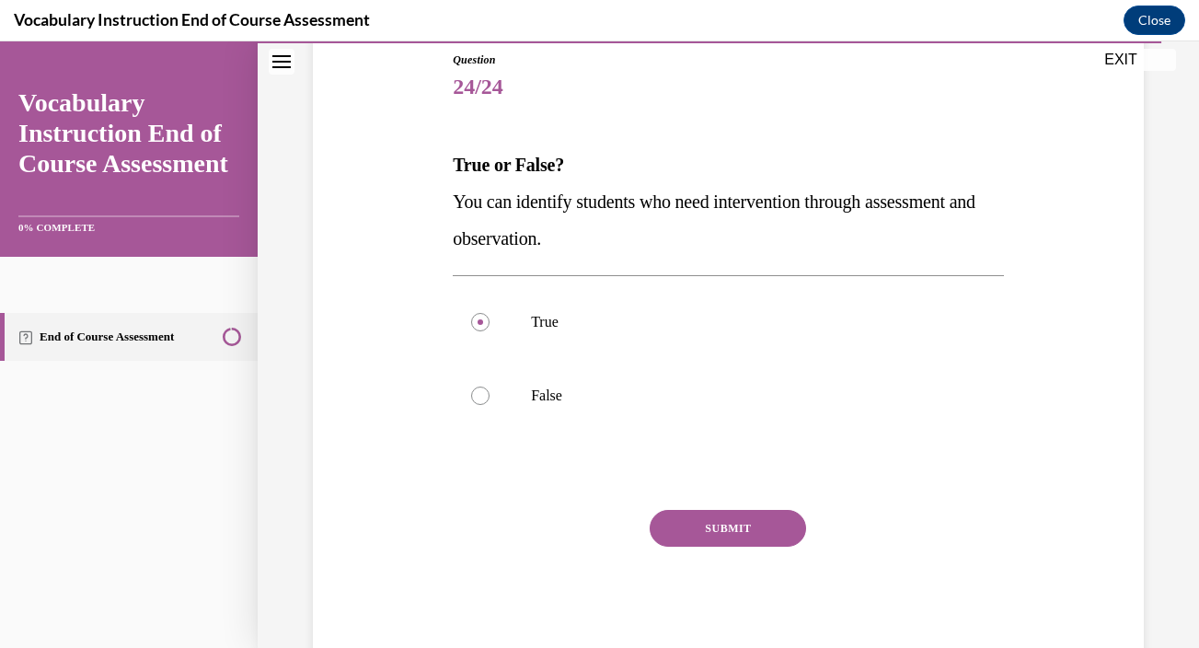
click at [711, 523] on button "SUBMIT" at bounding box center [728, 528] width 156 height 37
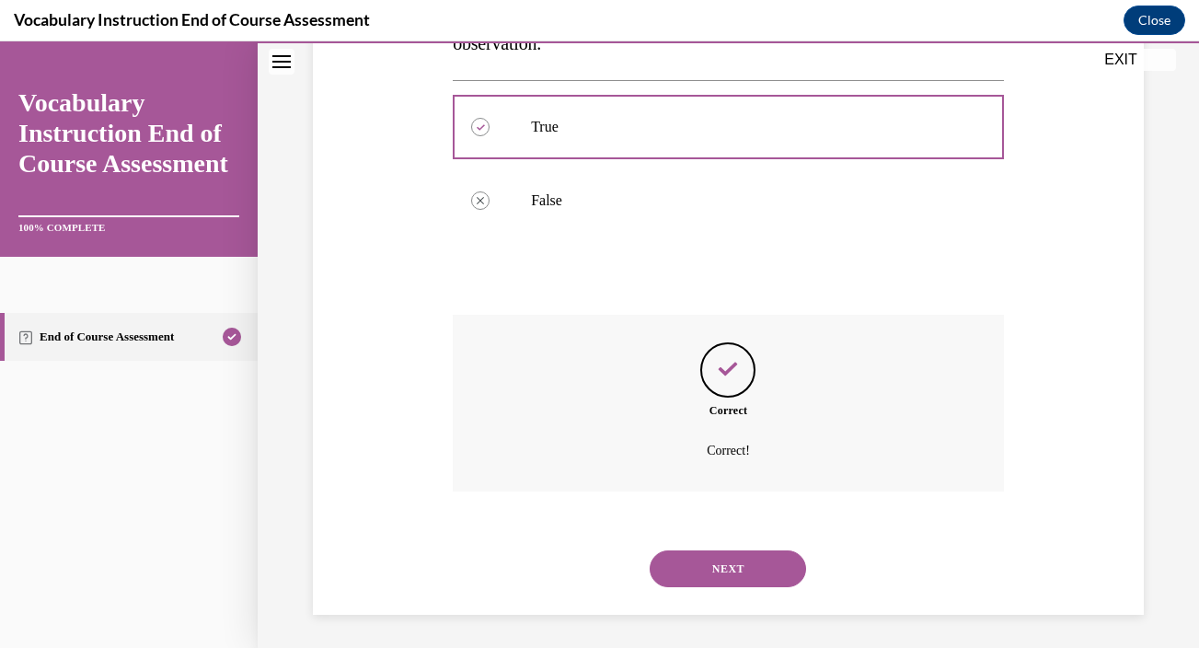
scroll to position [403, 0]
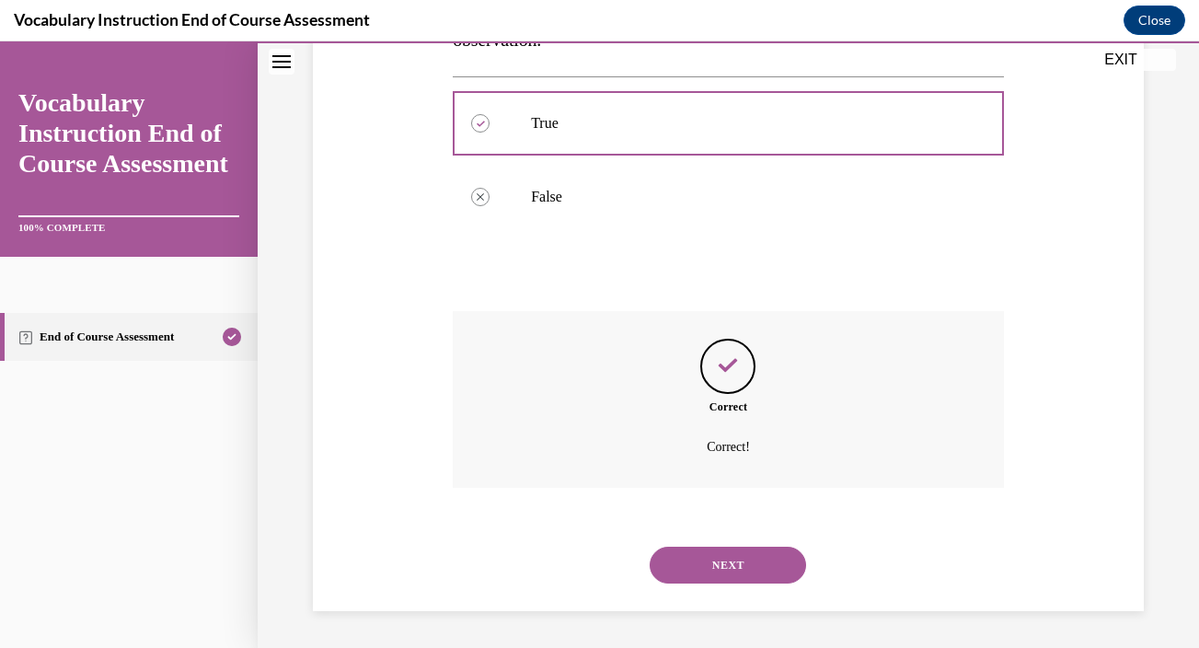
click at [721, 568] on button "NEXT" at bounding box center [728, 564] width 156 height 37
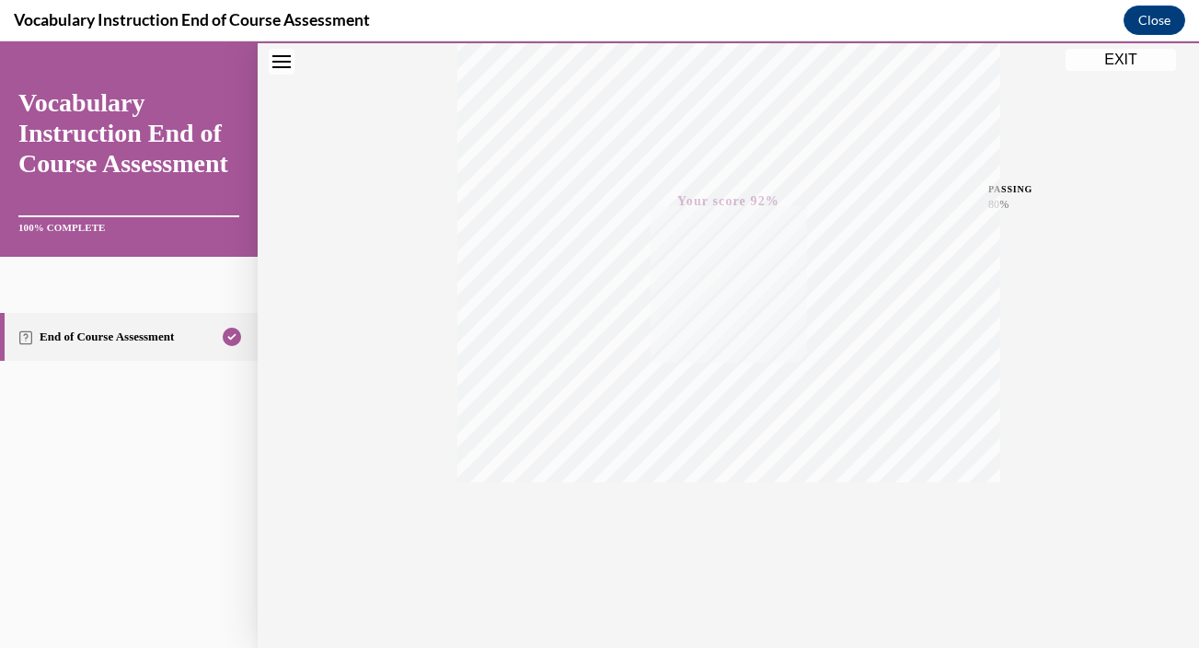
scroll to position [337, 0]
click at [1108, 62] on button "EXIT" at bounding box center [1120, 60] width 110 height 22
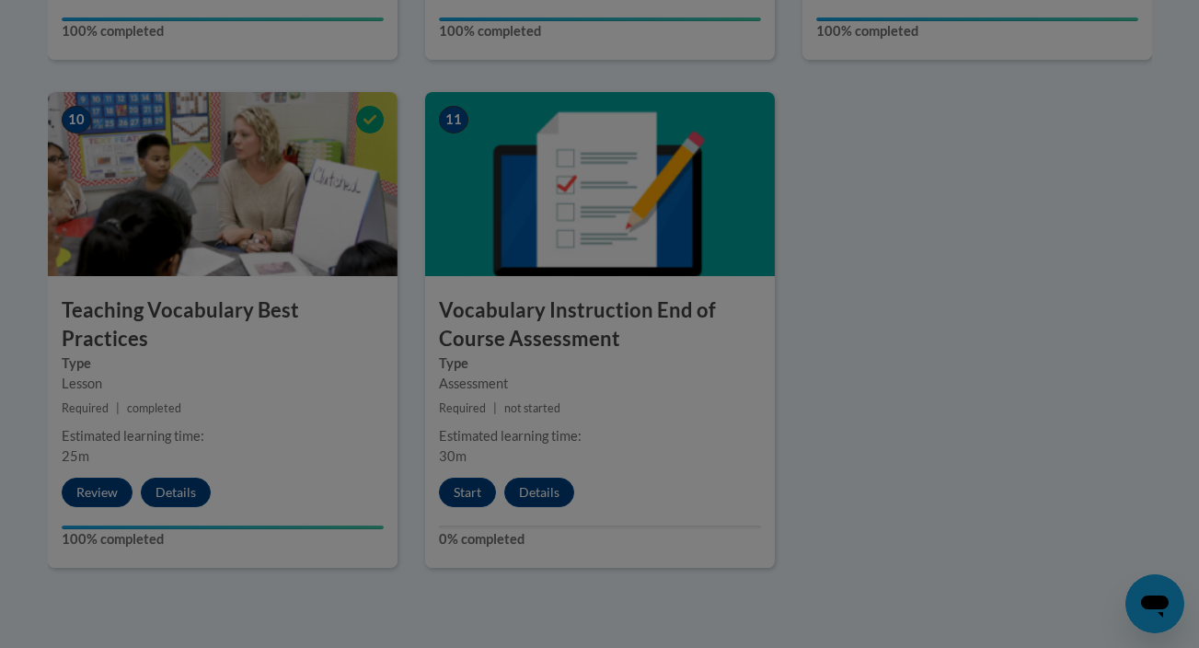
scroll to position [0, 0]
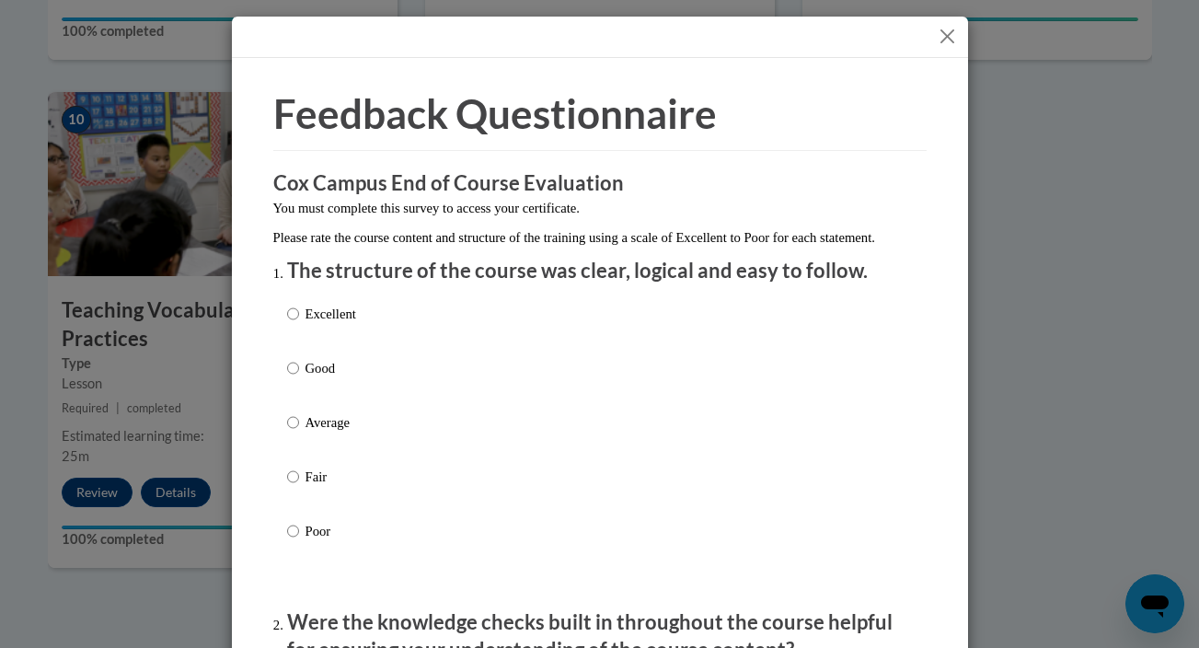
click at [460, 323] on div "Excellent Good Average Fair Poor" at bounding box center [600, 444] width 626 height 300
click at [400, 356] on div "Excellent Good Average Fair Poor" at bounding box center [600, 444] width 626 height 300
click at [339, 324] on p "Excellent" at bounding box center [330, 314] width 51 height 20
click at [299, 324] on input "Excellent" at bounding box center [293, 314] width 12 height 20
radio input "true"
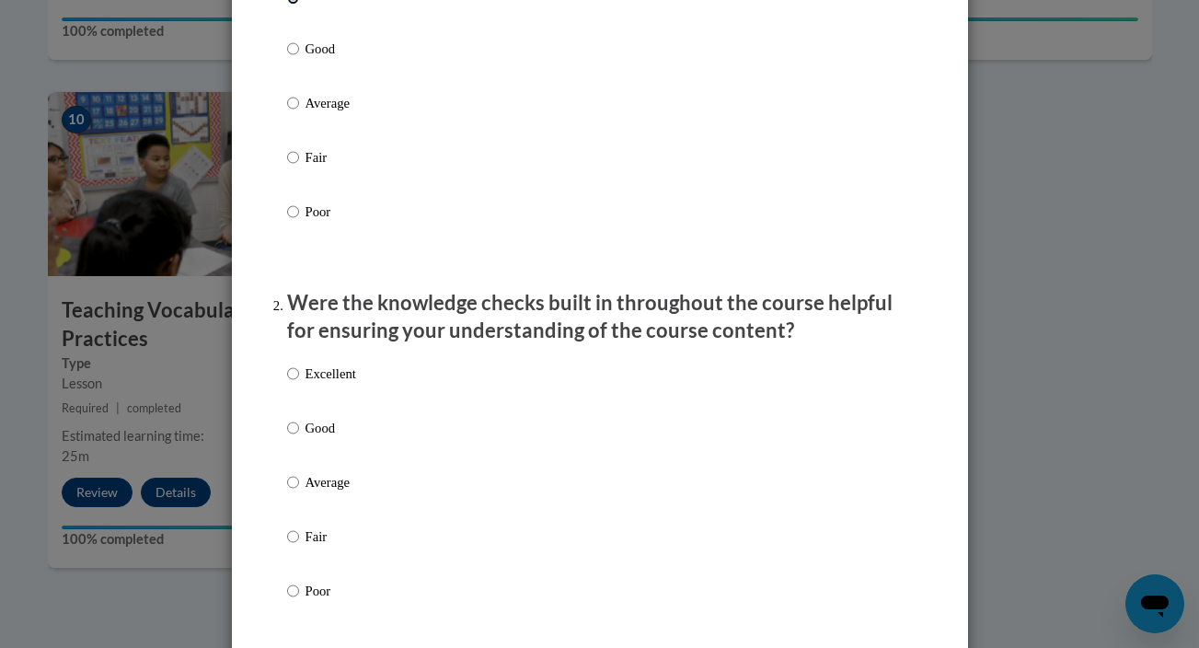
scroll to position [319, 0]
click at [324, 384] on p "Excellent" at bounding box center [330, 373] width 51 height 20
click at [299, 384] on input "Excellent" at bounding box center [293, 373] width 12 height 20
radio input "true"
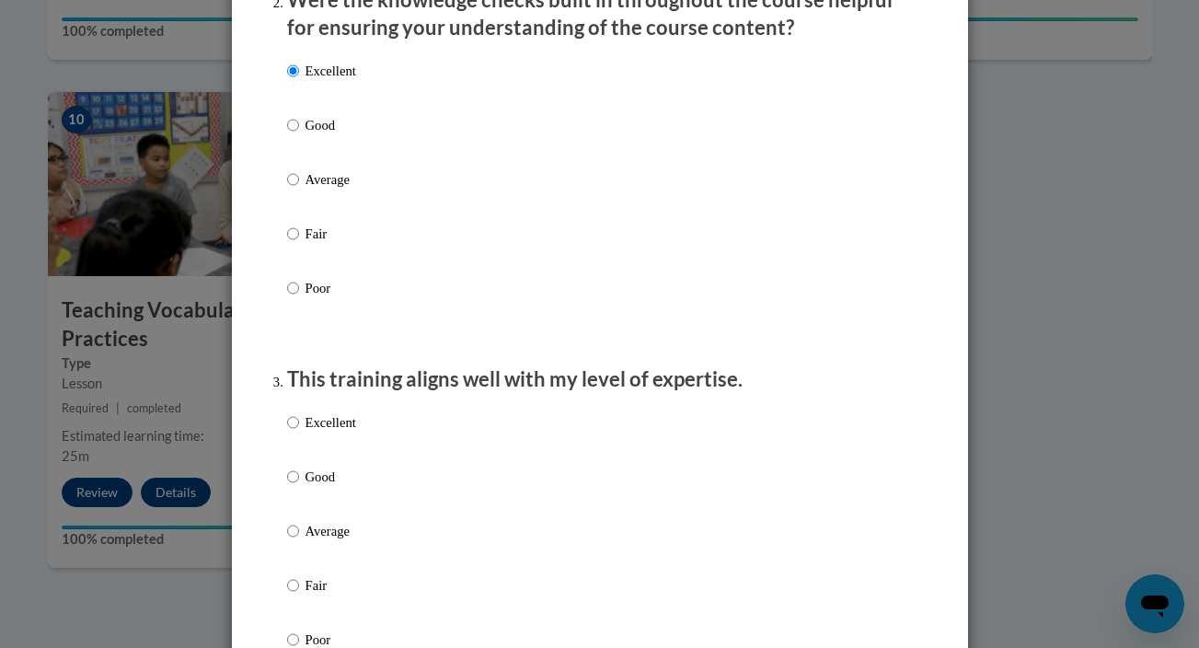
click at [321, 432] on p "Excellent" at bounding box center [330, 422] width 51 height 20
click at [299, 432] on input "Excellent" at bounding box center [293, 422] width 12 height 20
radio input "true"
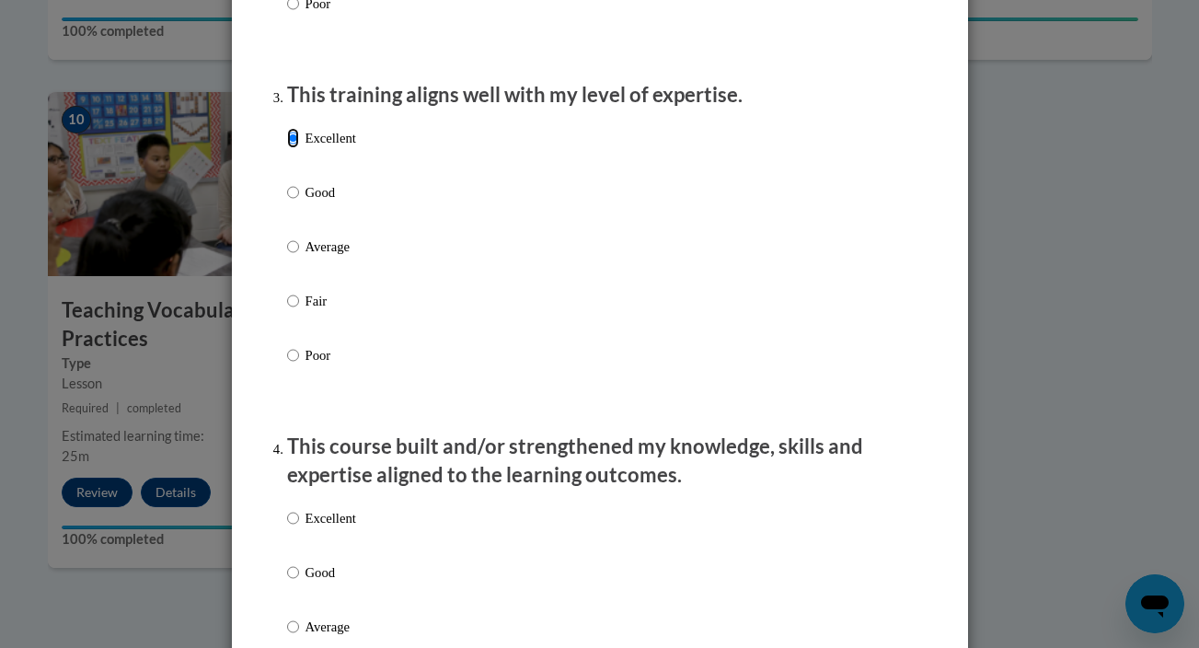
scroll to position [912, 0]
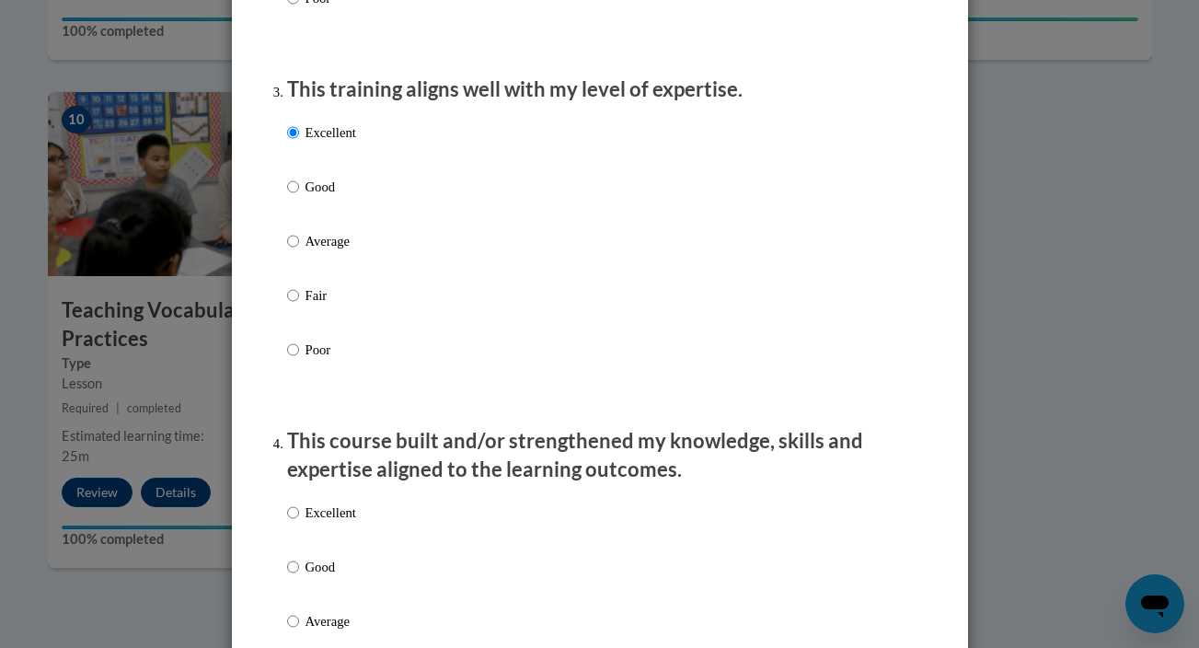
click at [317, 523] on p "Excellent" at bounding box center [330, 512] width 51 height 20
click at [299, 523] on input "Excellent" at bounding box center [293, 512] width 12 height 20
radio input "true"
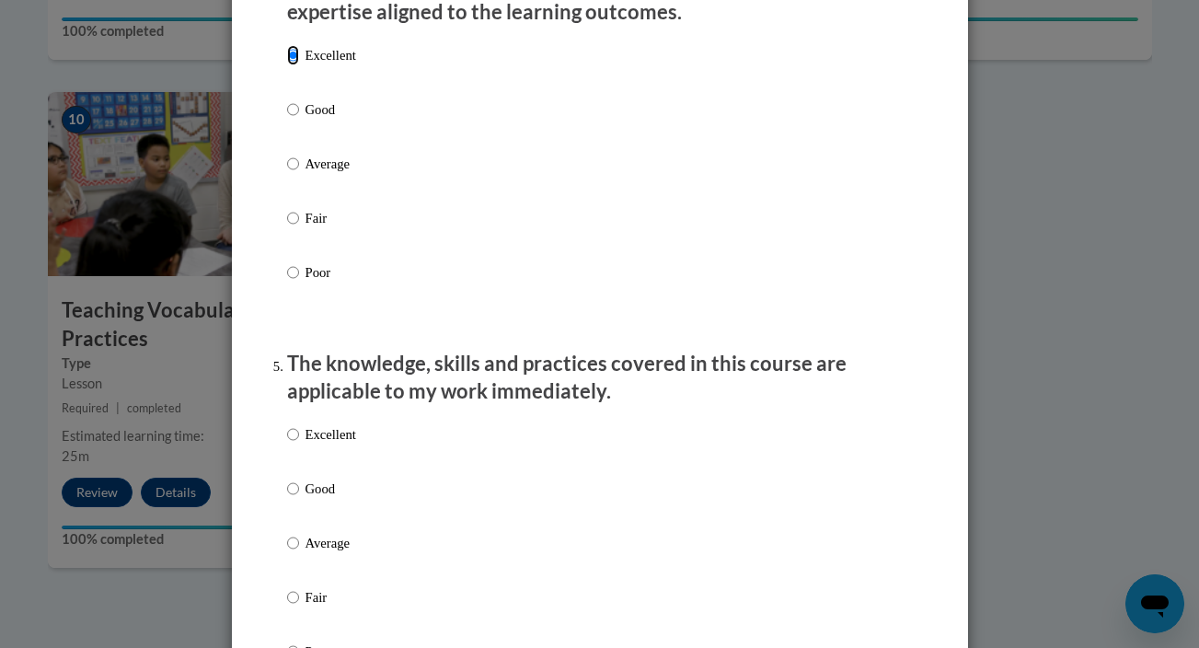
scroll to position [1370, 0]
click at [345, 443] on p "Excellent" at bounding box center [330, 433] width 51 height 20
click at [299, 443] on input "Excellent" at bounding box center [293, 433] width 12 height 20
radio input "true"
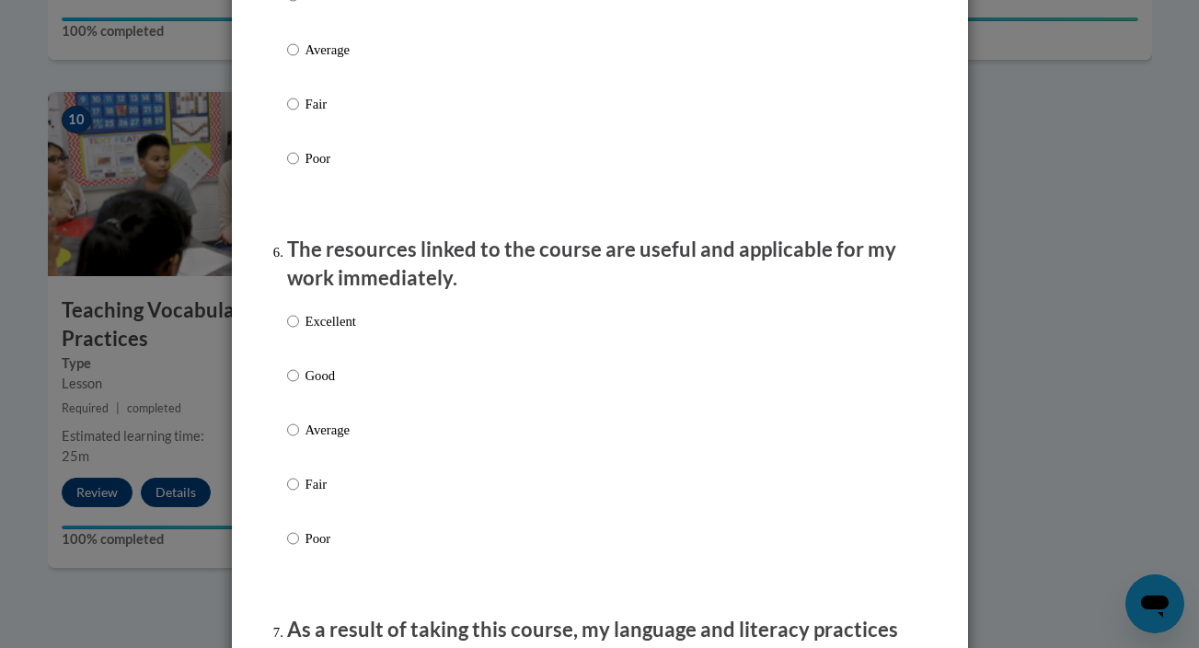
scroll to position [1861, 0]
click at [365, 339] on div "Excellent Good Average Fair Poor" at bounding box center [600, 453] width 626 height 300
click at [341, 332] on p "Excellent" at bounding box center [330, 322] width 51 height 20
click at [299, 332] on input "Excellent" at bounding box center [293, 322] width 12 height 20
radio input "true"
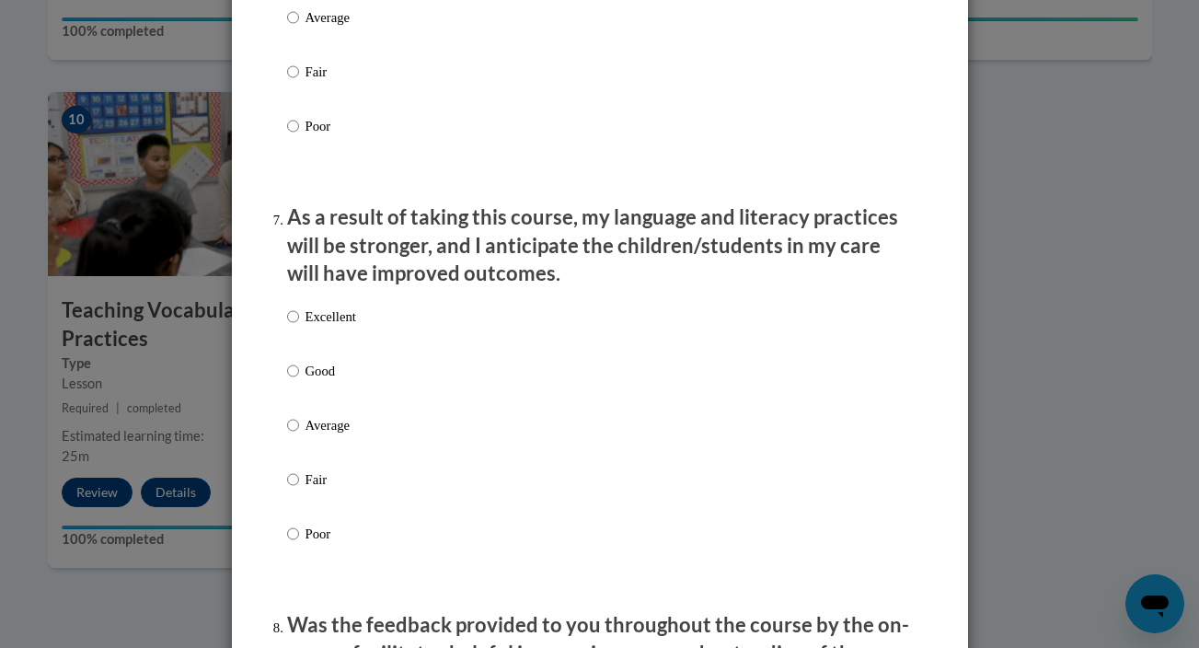
click at [344, 327] on p "Excellent" at bounding box center [330, 316] width 51 height 20
click at [299, 327] on input "Excellent" at bounding box center [293, 316] width 12 height 20
radio input "true"
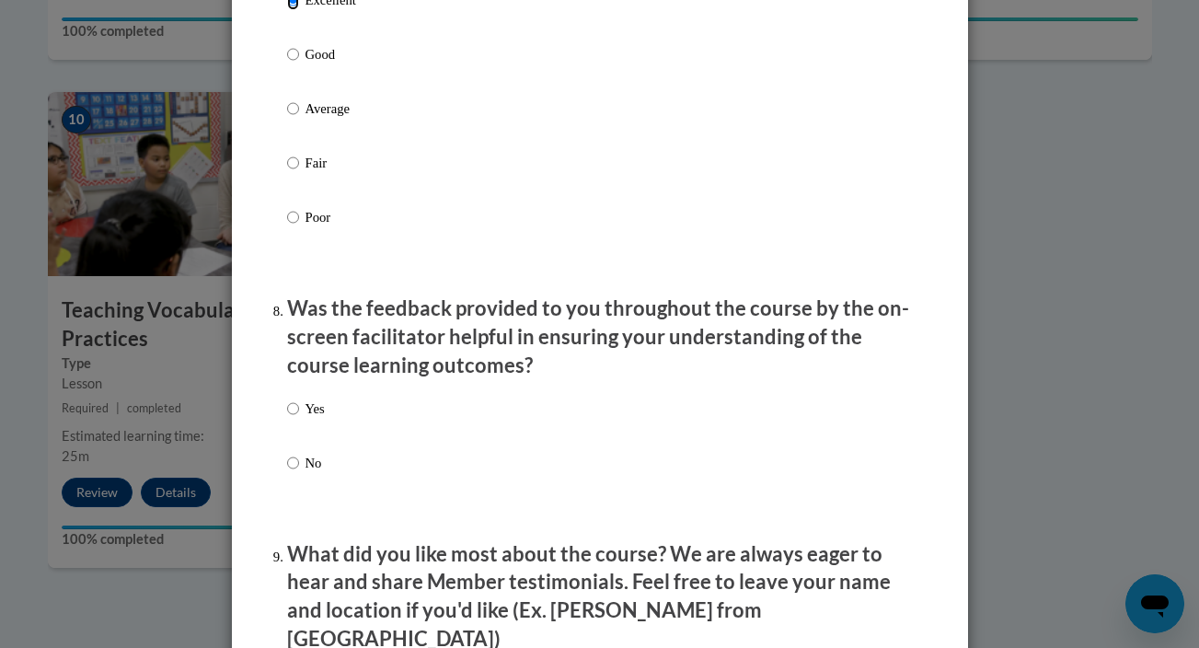
scroll to position [2592, 0]
click at [314, 418] on p "Yes" at bounding box center [314, 407] width 19 height 20
click at [299, 418] on input "Yes" at bounding box center [293, 407] width 12 height 20
radio input "true"
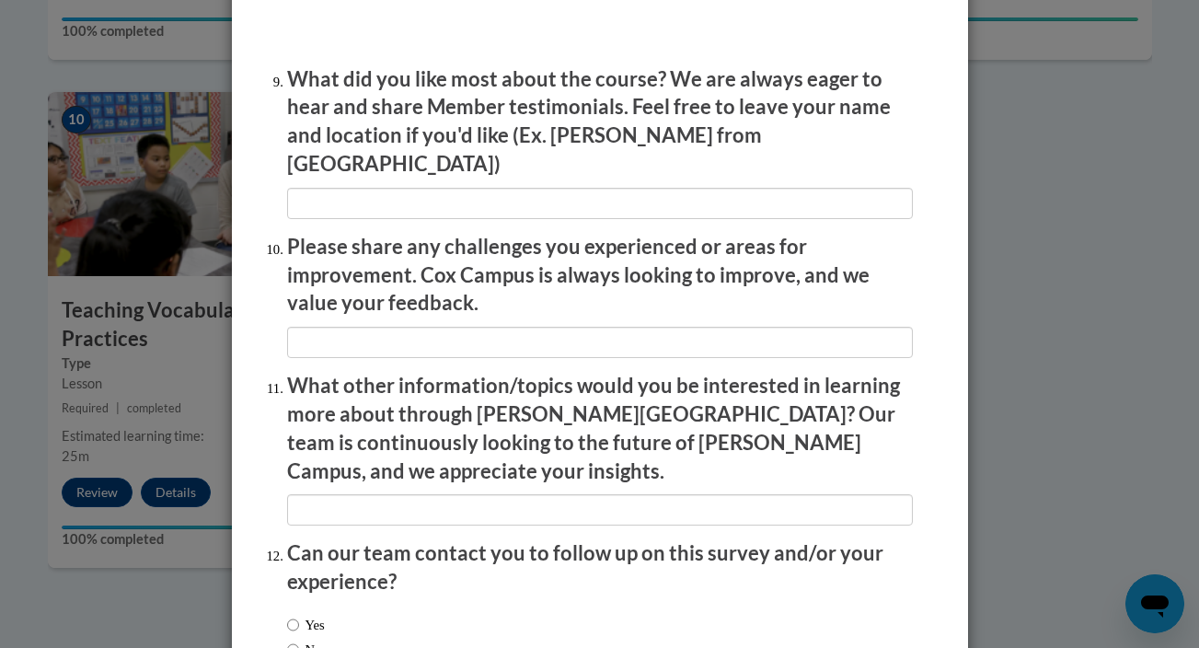
scroll to position [3180, 0]
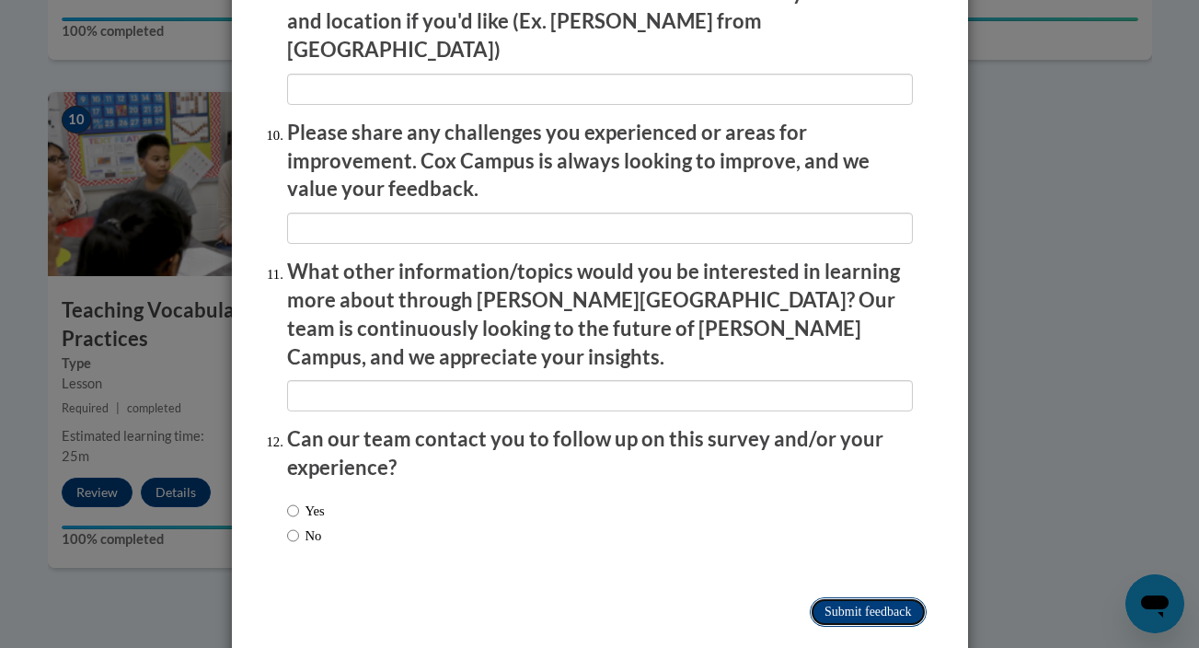
click at [841, 597] on input "Submit feedback" at bounding box center [868, 611] width 116 height 29
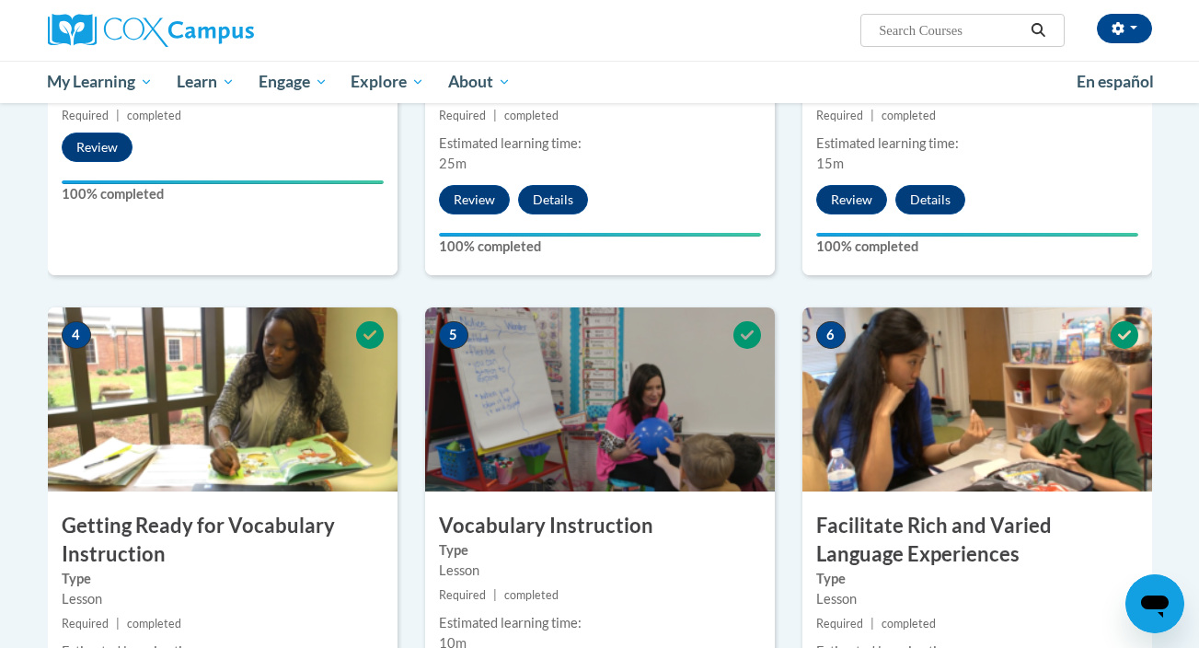
scroll to position [0, 0]
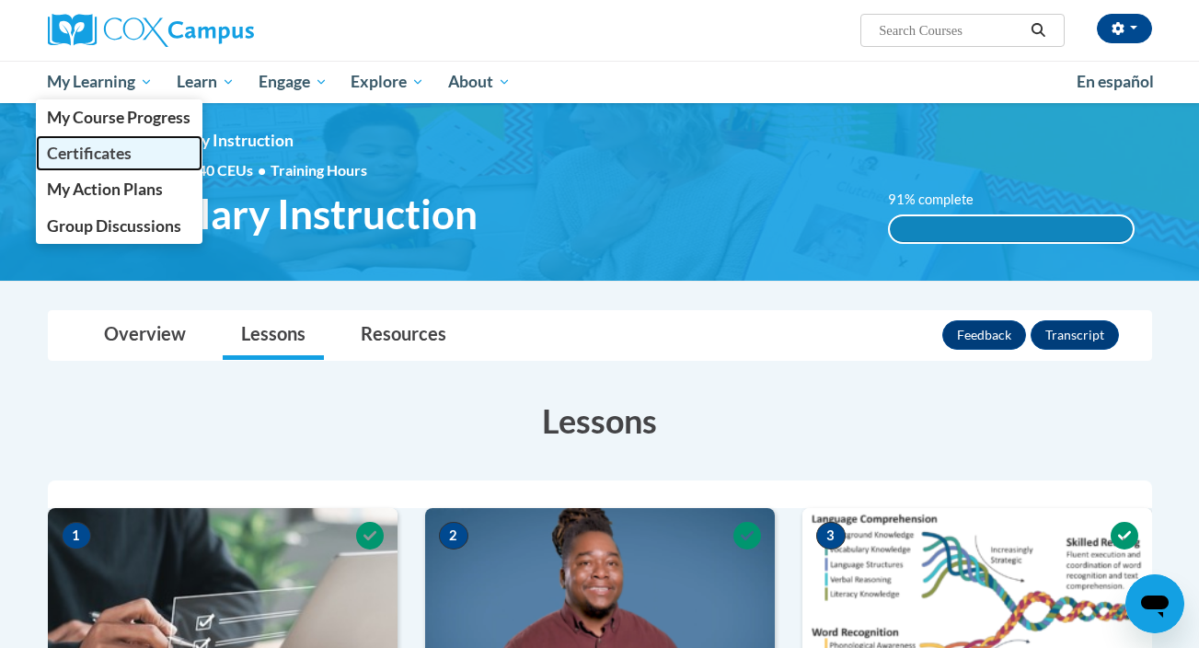
click at [135, 151] on link "Certificates" at bounding box center [119, 153] width 167 height 36
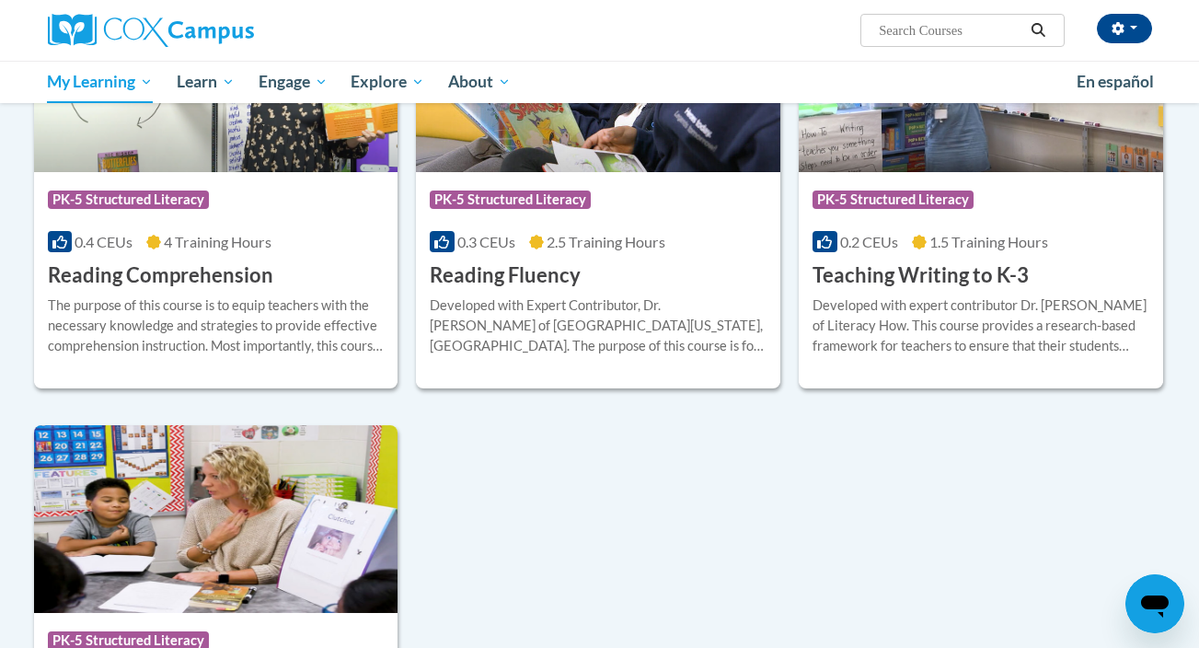
scroll to position [573, 0]
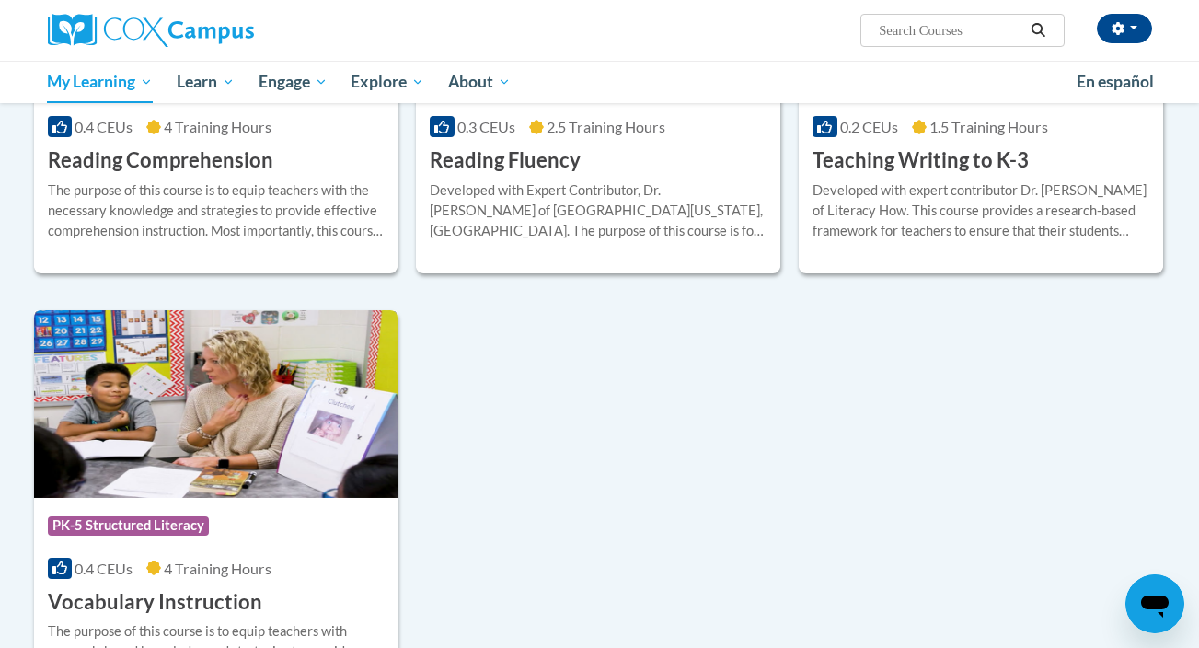
click at [294, 529] on div "Course Category: PK-5 Structured Literacy" at bounding box center [216, 527] width 337 height 41
